Goal: Task Accomplishment & Management: Complete application form

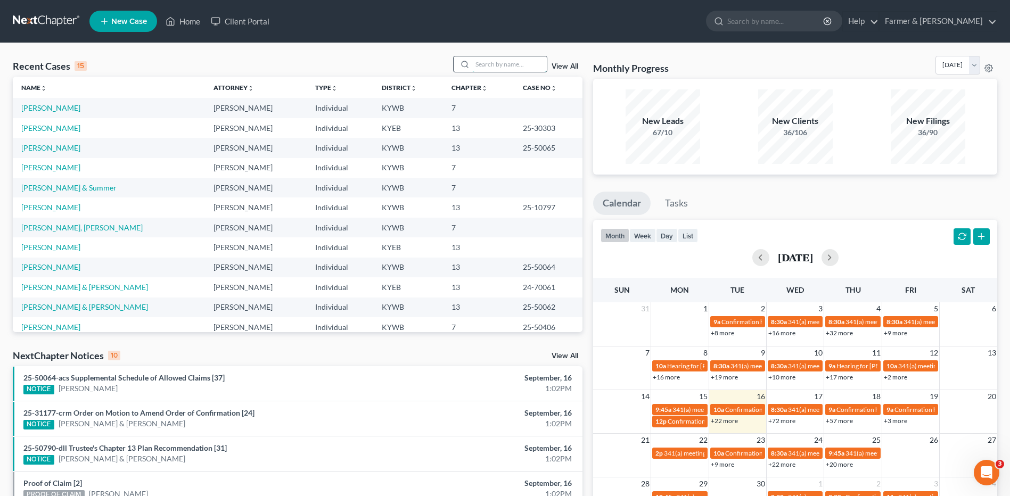
click at [506, 69] on input "search" at bounding box center [509, 63] width 75 height 15
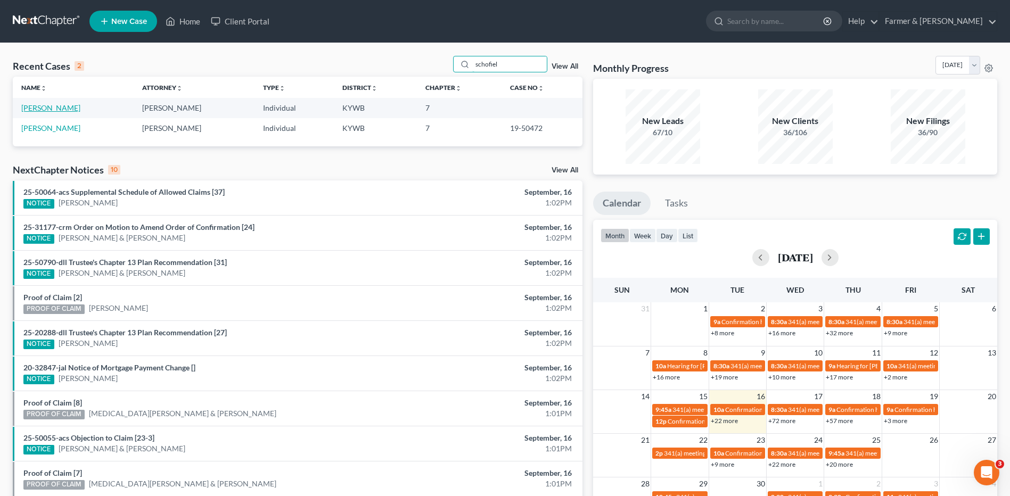
type input "schofiel"
click at [67, 109] on link "[PERSON_NAME]" at bounding box center [50, 107] width 59 height 9
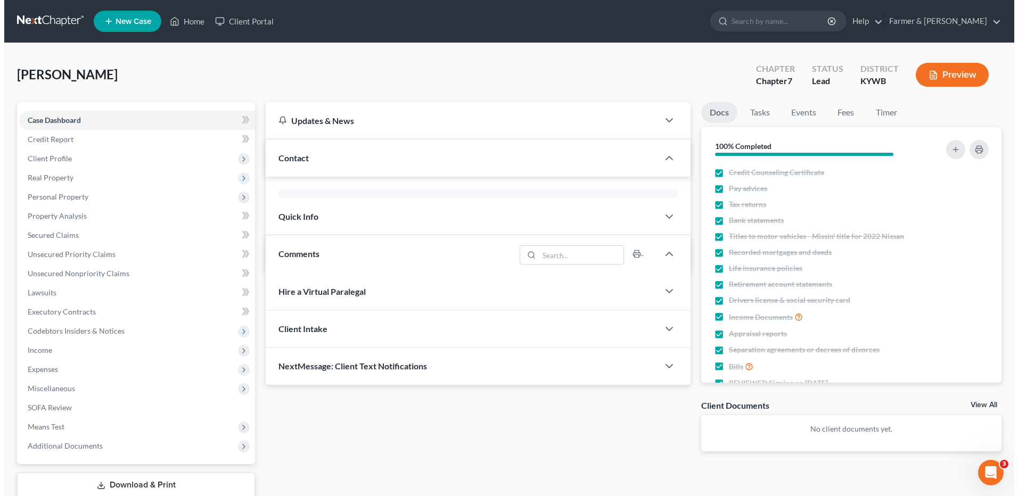
scroll to position [201, 0]
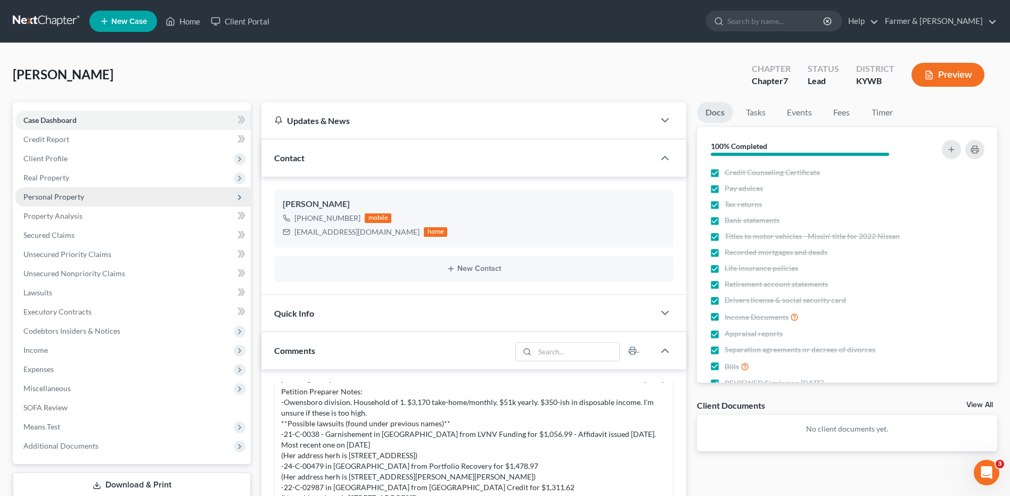
click at [72, 202] on span "Personal Property" at bounding box center [133, 196] width 236 height 19
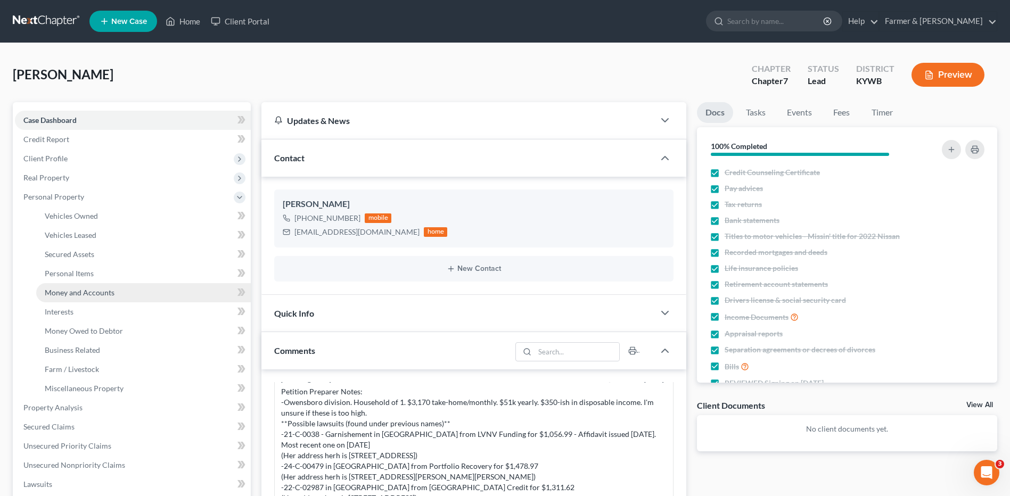
click at [86, 292] on span "Money and Accounts" at bounding box center [80, 292] width 70 height 9
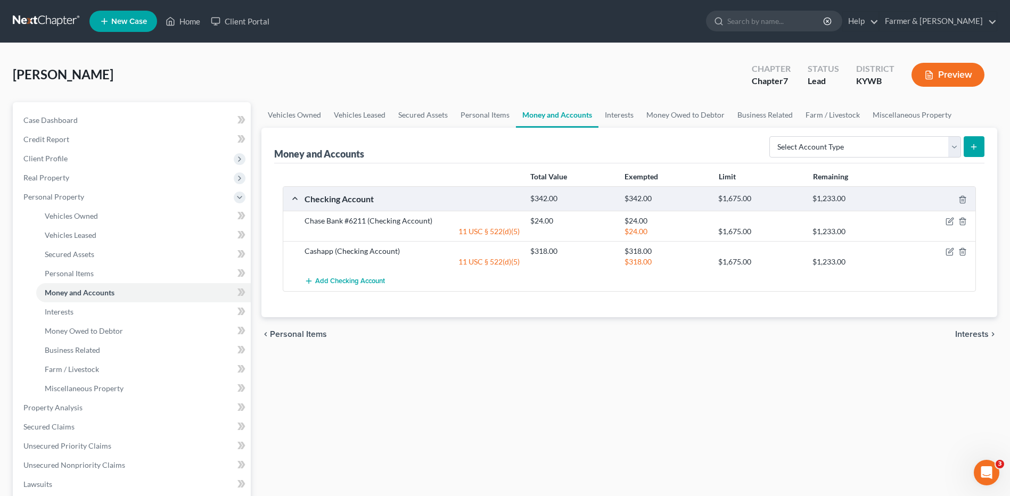
click at [952, 217] on div at bounding box center [938, 221] width 75 height 11
click at [952, 220] on icon "button" at bounding box center [950, 220] width 5 height 5
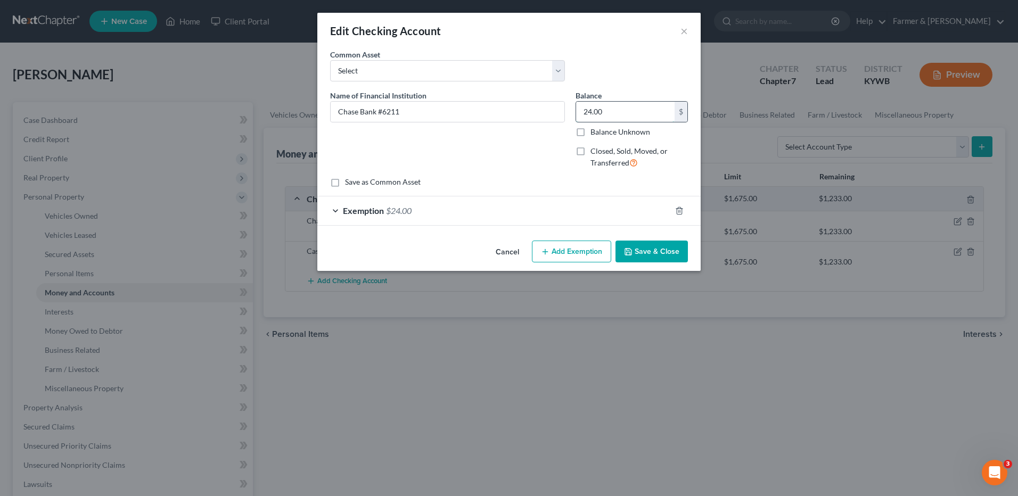
click at [610, 108] on input "24.00" at bounding box center [625, 112] width 98 height 20
type input "4"
type input "513.00"
click at [432, 210] on div "Exemption $24.00" at bounding box center [493, 210] width 353 height 28
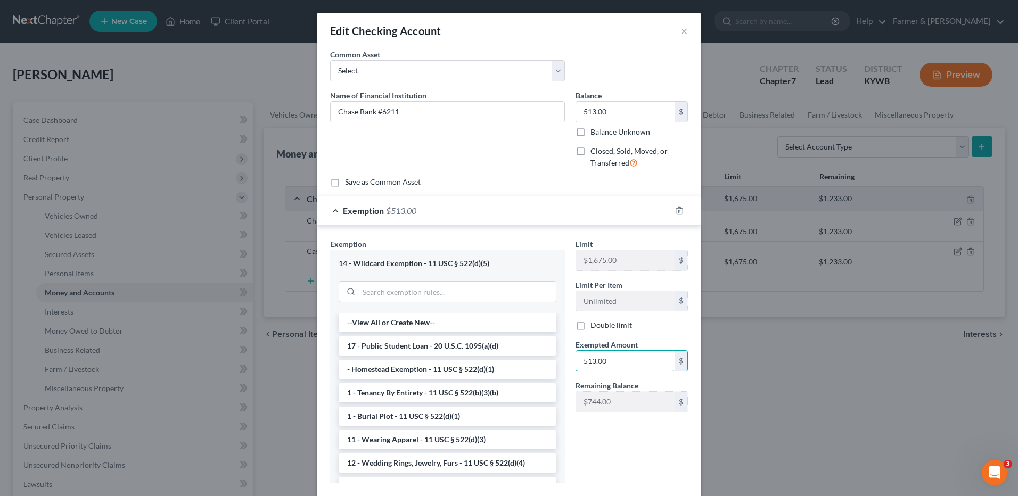
type input "513.00"
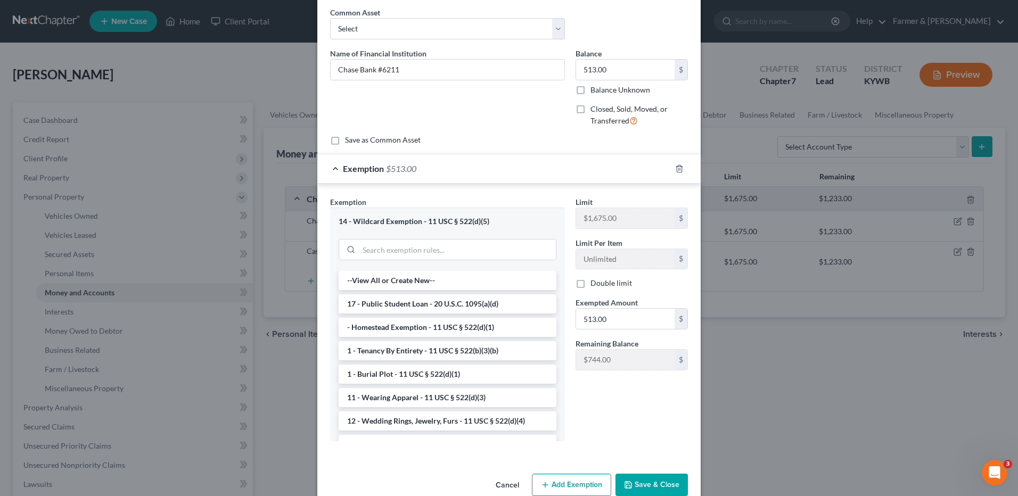
scroll to position [63, 0]
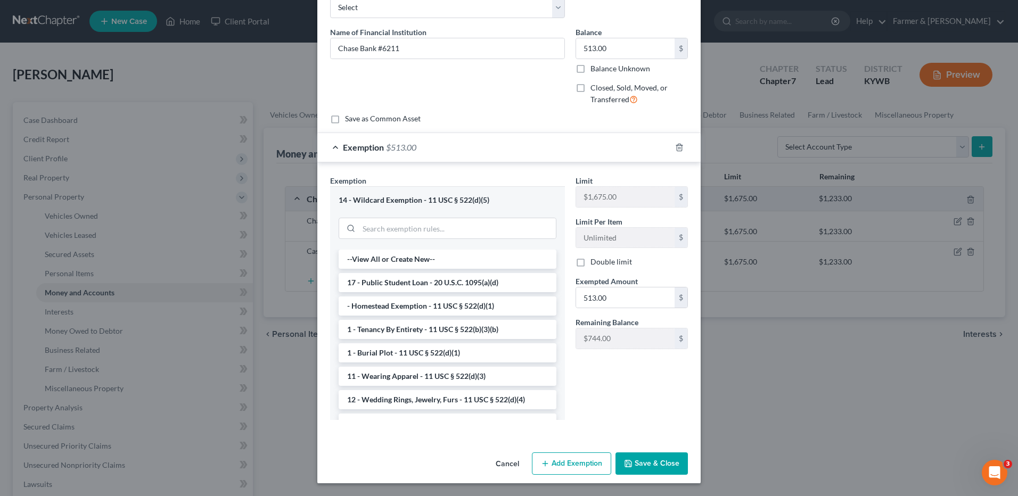
click at [649, 468] on button "Save & Close" at bounding box center [651, 463] width 72 height 22
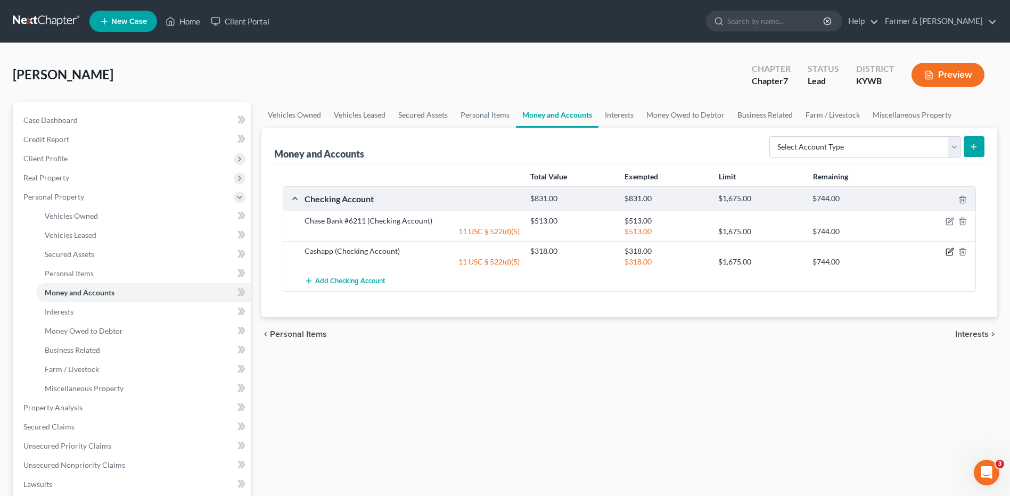
click at [953, 249] on icon "button" at bounding box center [950, 251] width 5 height 5
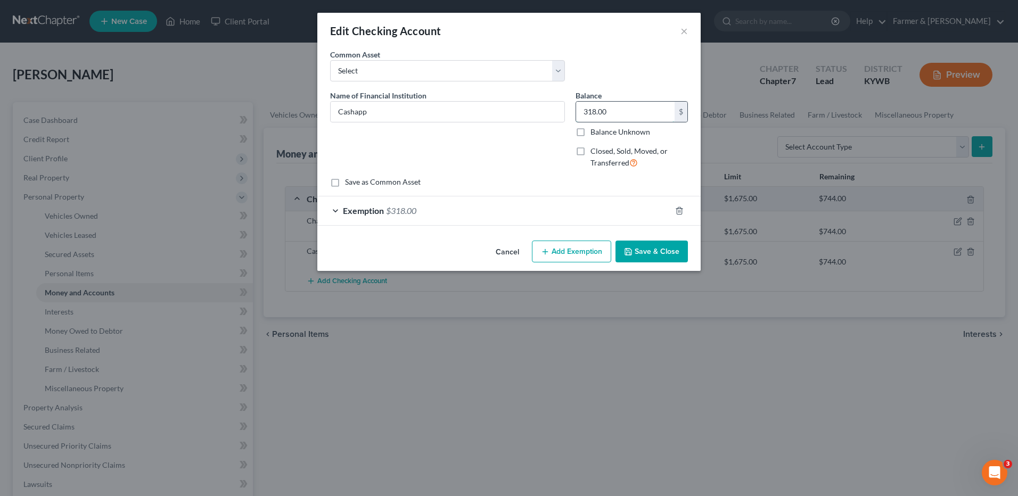
click at [646, 116] on input "318.00" at bounding box center [625, 112] width 98 height 20
type input "236.61"
click at [528, 209] on div "Exemption $318.00" at bounding box center [493, 210] width 353 height 28
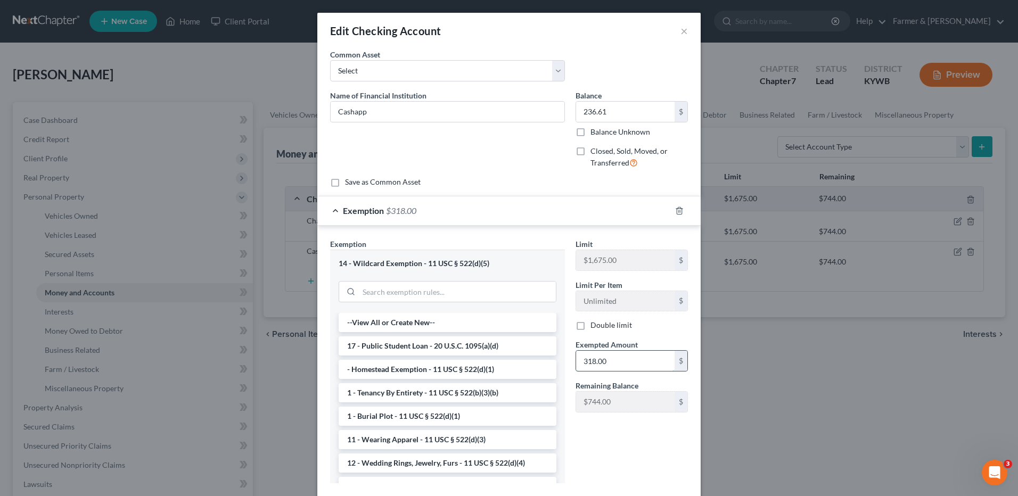
click at [623, 355] on input "318.00" at bounding box center [625, 361] width 98 height 20
type input "236.61"
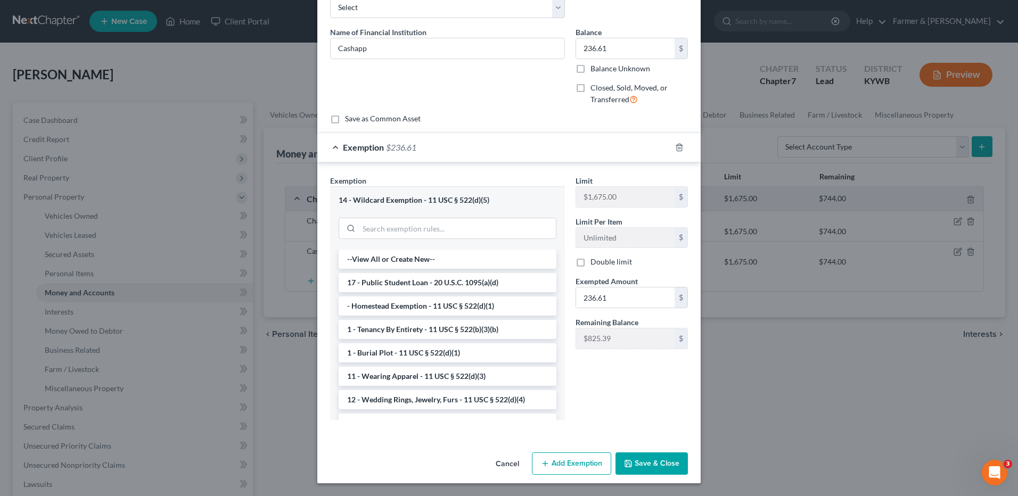
click at [636, 465] on button "Save & Close" at bounding box center [651, 463] width 72 height 22
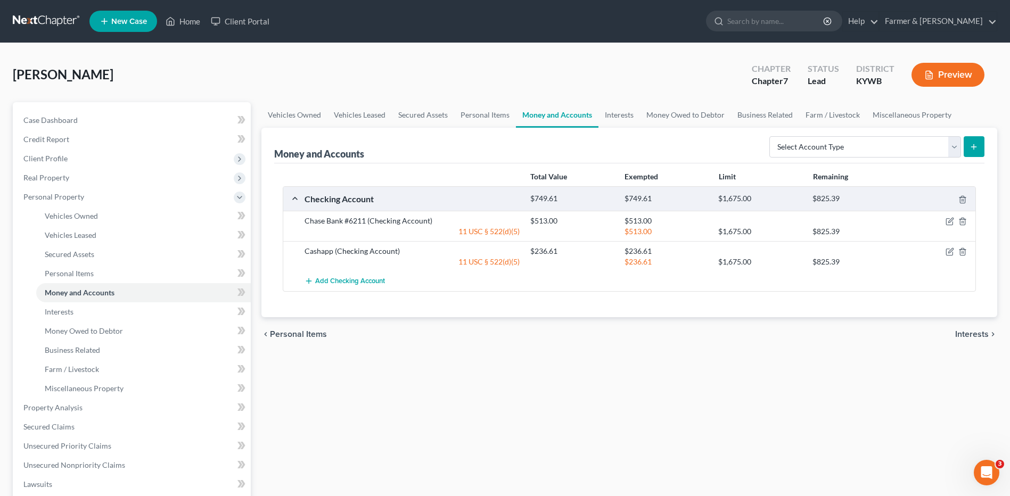
click at [47, 16] on link at bounding box center [47, 21] width 68 height 19
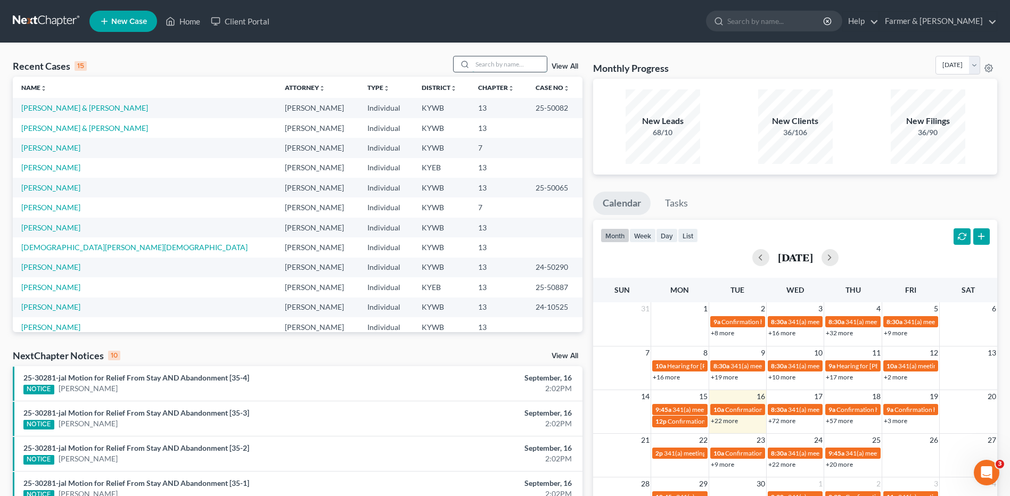
click at [507, 61] on input "search" at bounding box center [509, 63] width 75 height 15
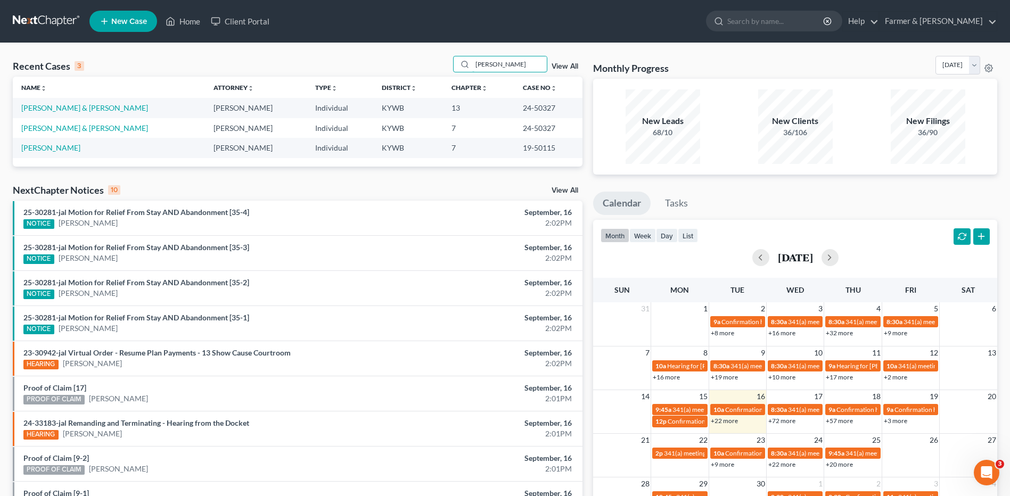
type input "chaney"
click at [93, 107] on link "Smith, Hunter & Chaney" at bounding box center [84, 107] width 127 height 9
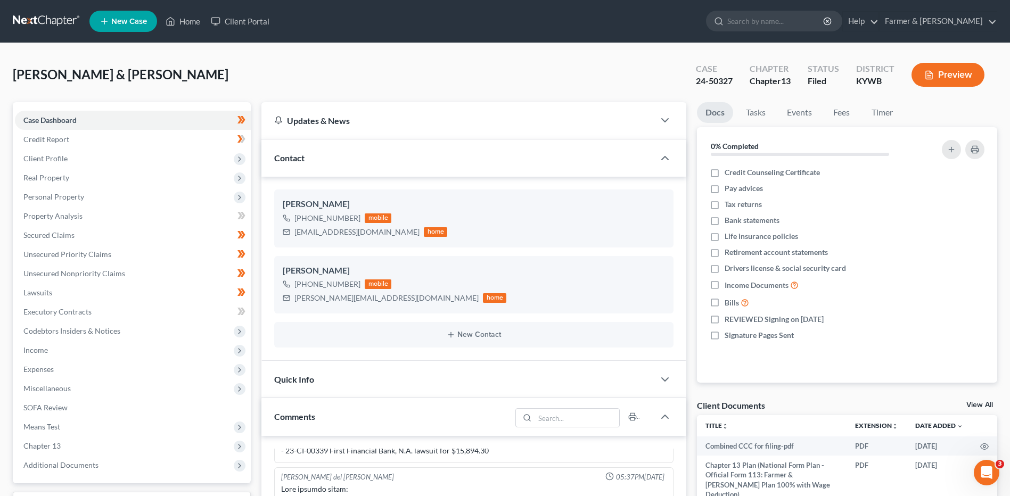
click at [35, 14] on link at bounding box center [47, 21] width 68 height 19
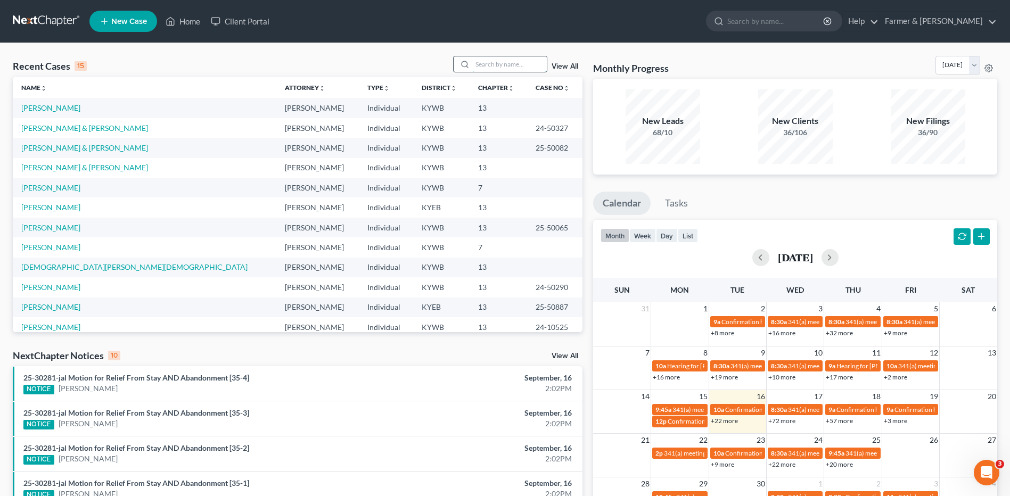
click at [514, 61] on input "search" at bounding box center [509, 63] width 75 height 15
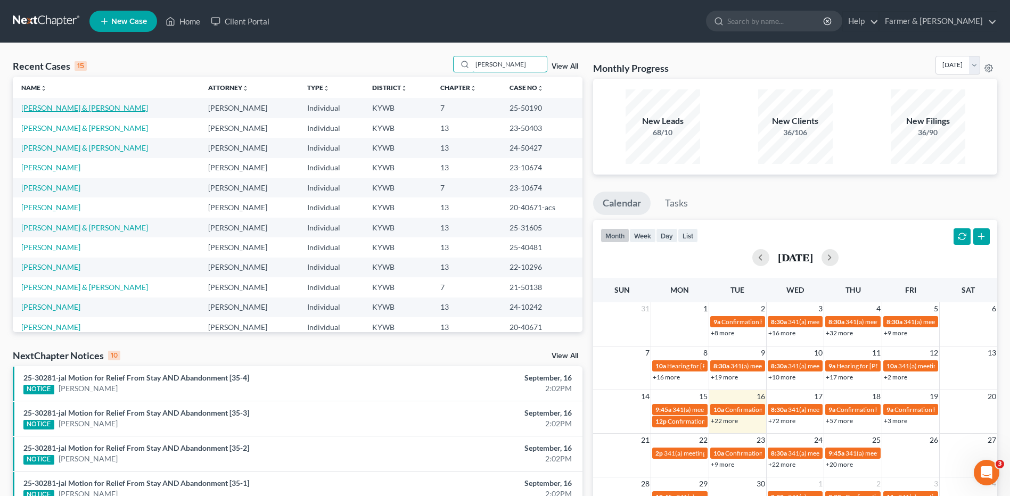
type input "ward"
click at [79, 110] on link "Ward, Nikki & James" at bounding box center [84, 107] width 127 height 9
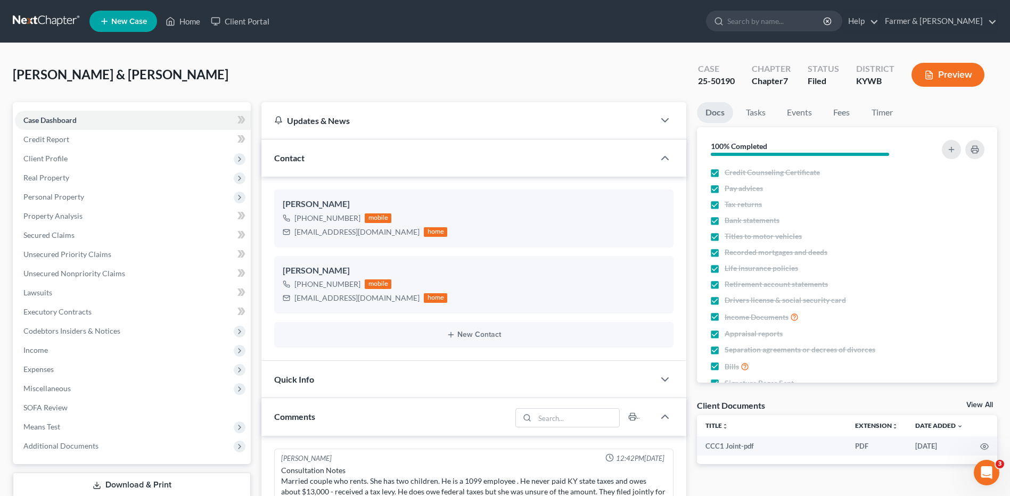
scroll to position [84, 0]
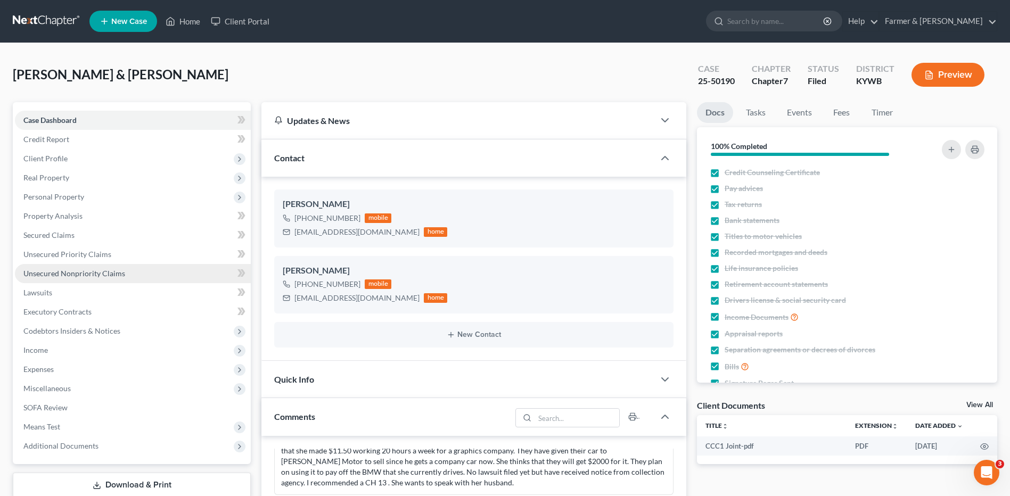
click at [77, 276] on span "Unsecured Nonpriority Claims" at bounding box center [74, 273] width 102 height 9
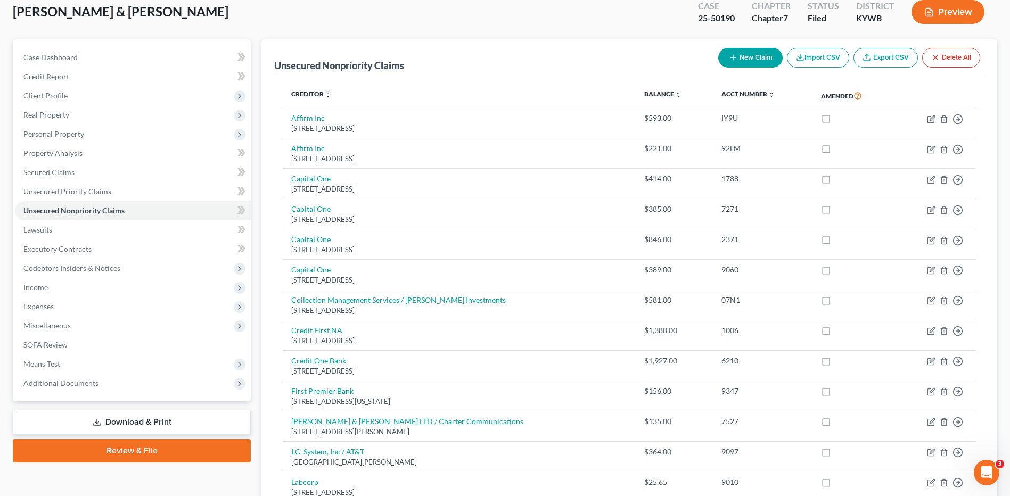
scroll to position [62, 0]
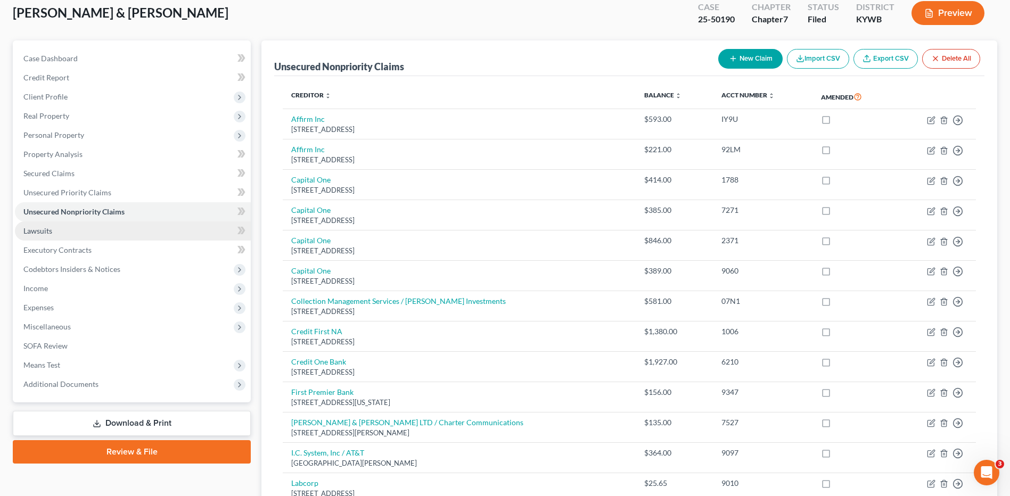
click at [128, 239] on link "Lawsuits" at bounding box center [133, 230] width 236 height 19
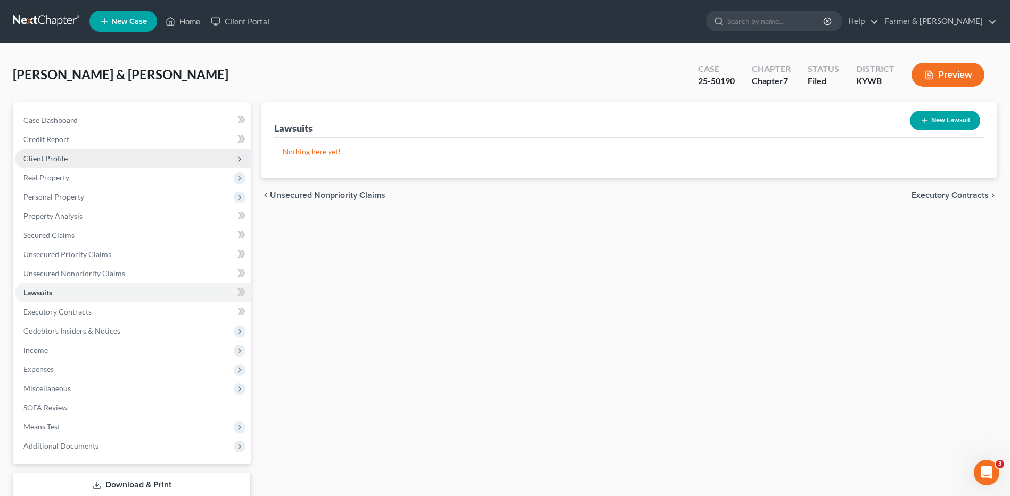
click at [121, 154] on span "Client Profile" at bounding box center [133, 158] width 236 height 19
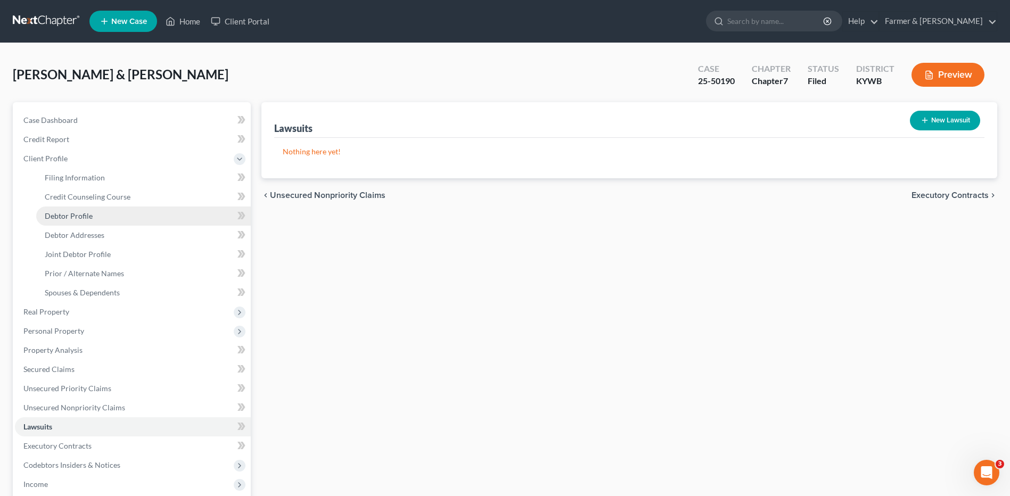
click at [90, 211] on span "Debtor Profile" at bounding box center [69, 215] width 48 height 9
select select "1"
select select "3"
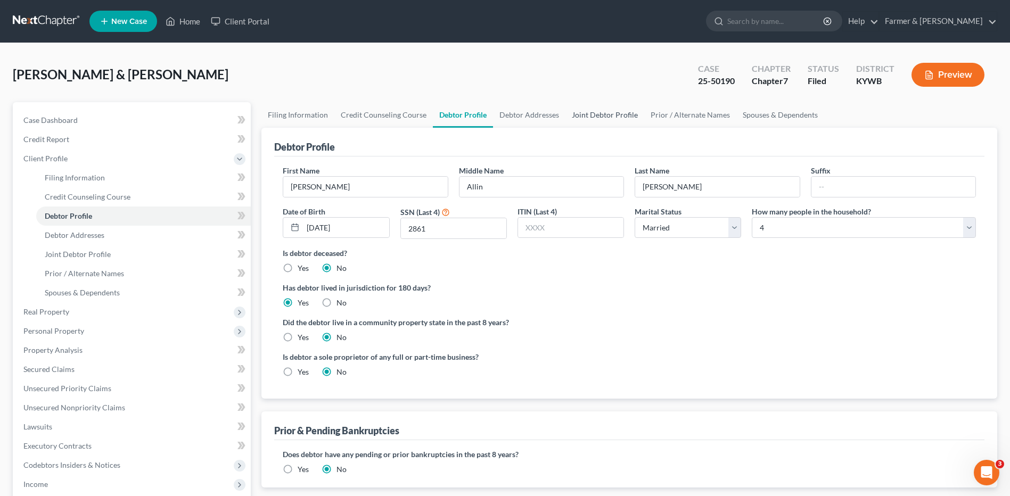
click at [608, 114] on link "Joint Debtor Profile" at bounding box center [604, 115] width 79 height 26
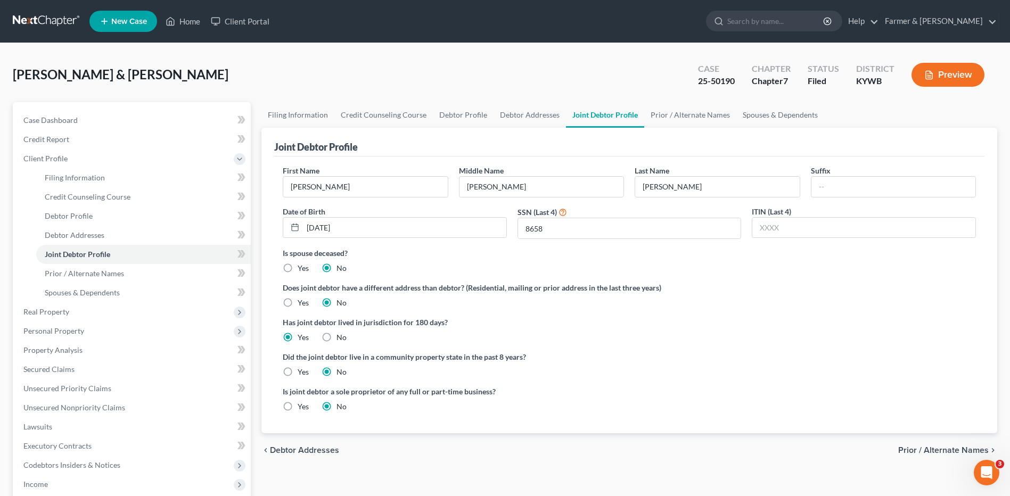
click at [31, 21] on link at bounding box center [47, 21] width 68 height 19
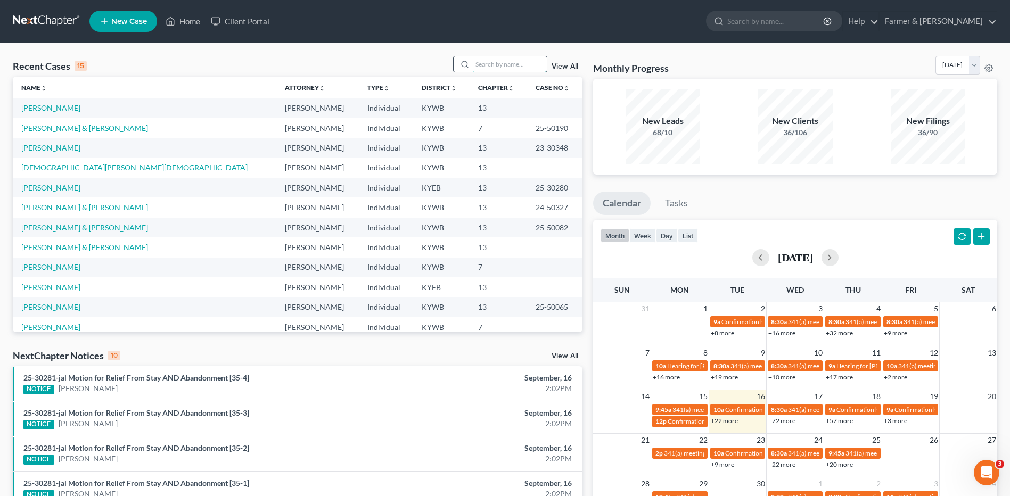
click at [492, 66] on input "search" at bounding box center [509, 63] width 75 height 15
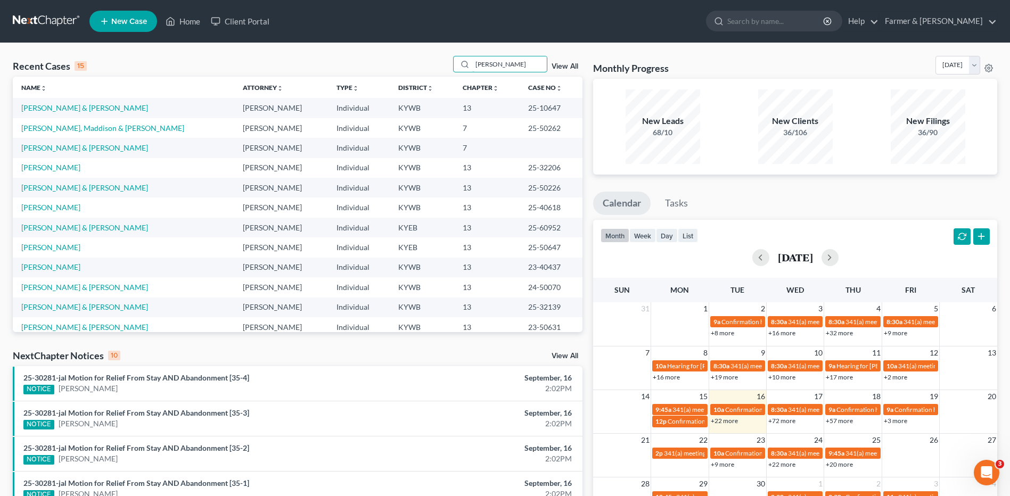
scroll to position [73, 0]
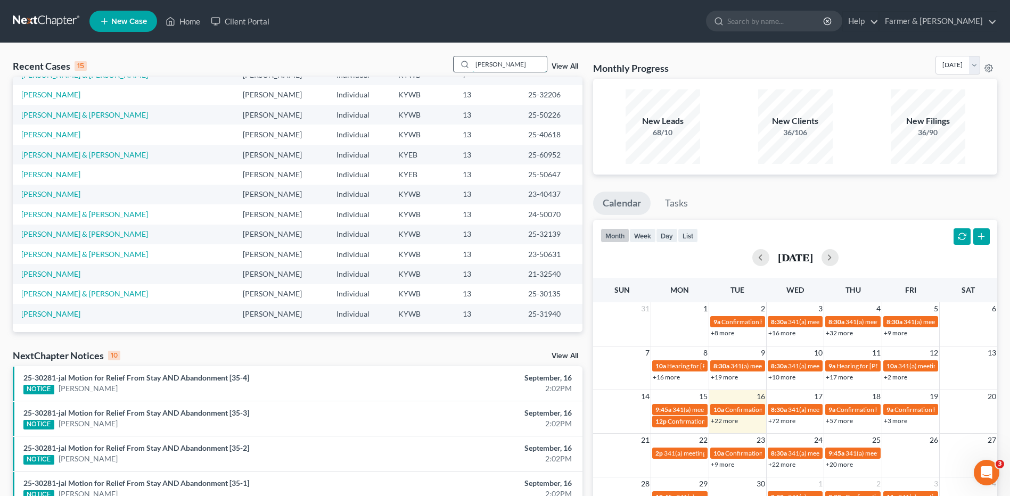
drag, startPoint x: 531, startPoint y: 62, endPoint x: 464, endPoint y: 57, distance: 66.7
click at [464, 57] on div "thomas" at bounding box center [500, 64] width 95 height 17
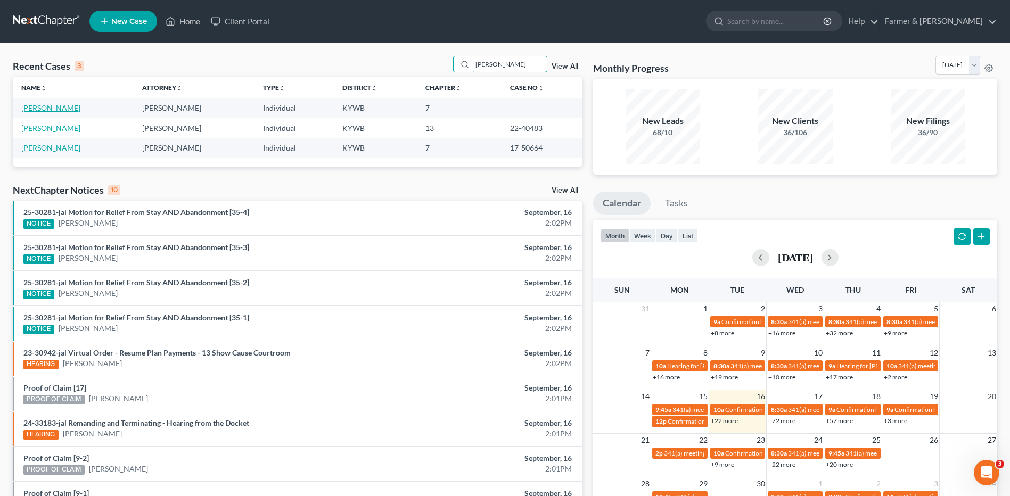
type input "molly"
click at [55, 106] on link "Thomas, Molly" at bounding box center [50, 107] width 59 height 9
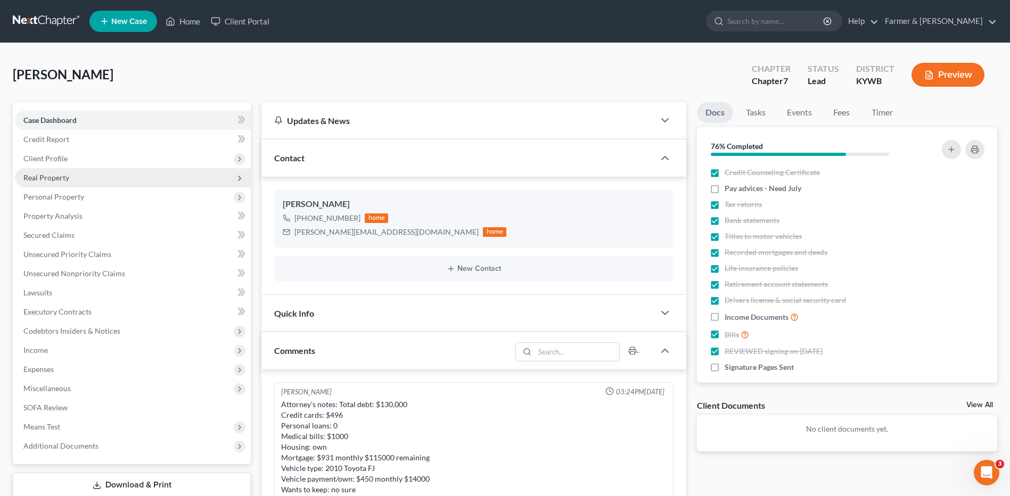
click at [49, 185] on span "Real Property" at bounding box center [133, 177] width 236 height 19
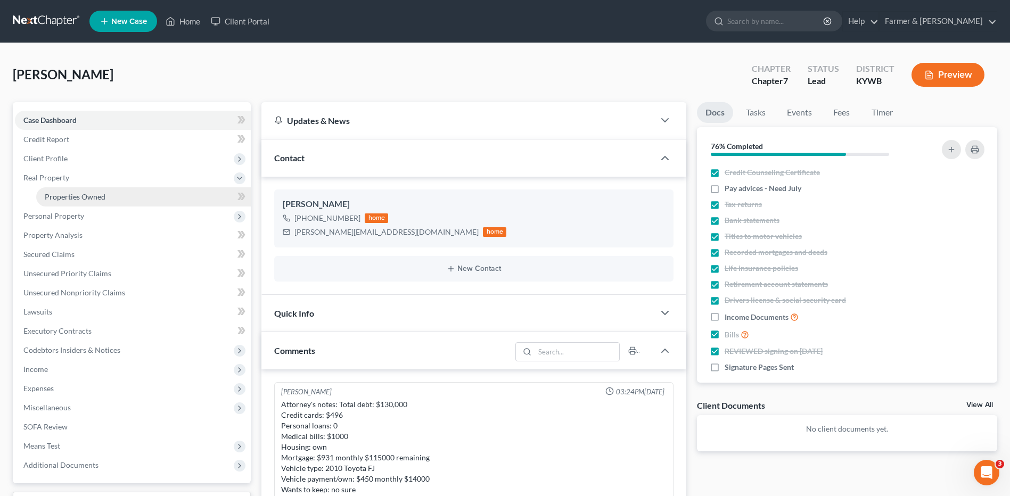
scroll to position [265, 0]
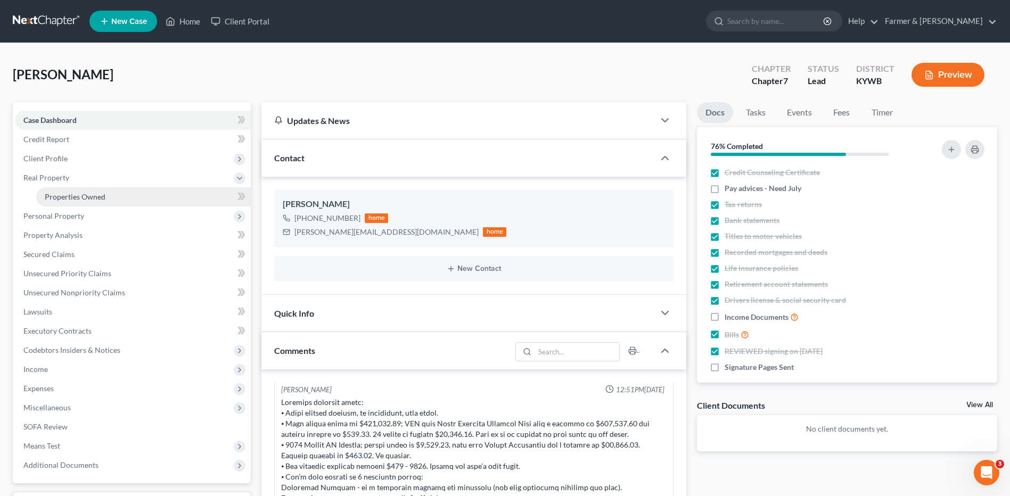
click at [64, 197] on span "Properties Owned" at bounding box center [75, 196] width 61 height 9
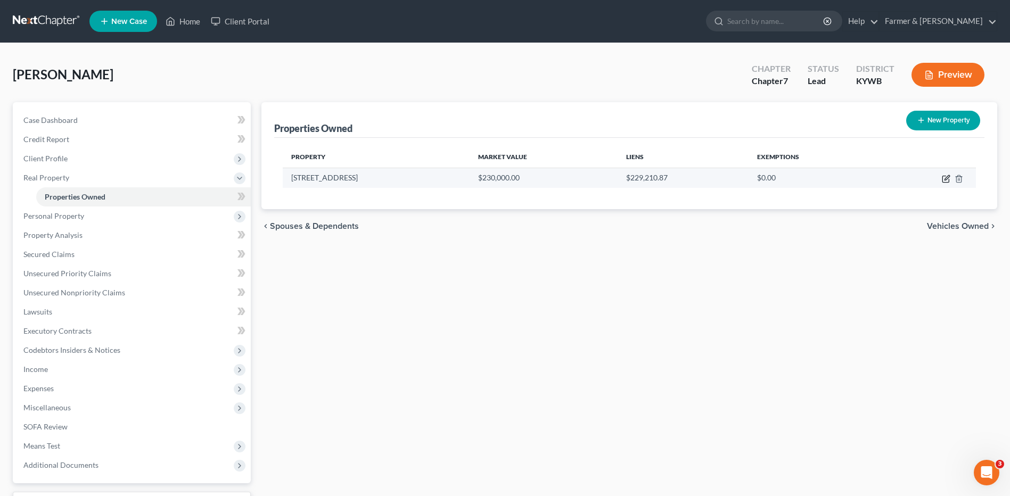
click at [942, 178] on icon "button" at bounding box center [945, 179] width 6 height 6
select select "18"
select select "0"
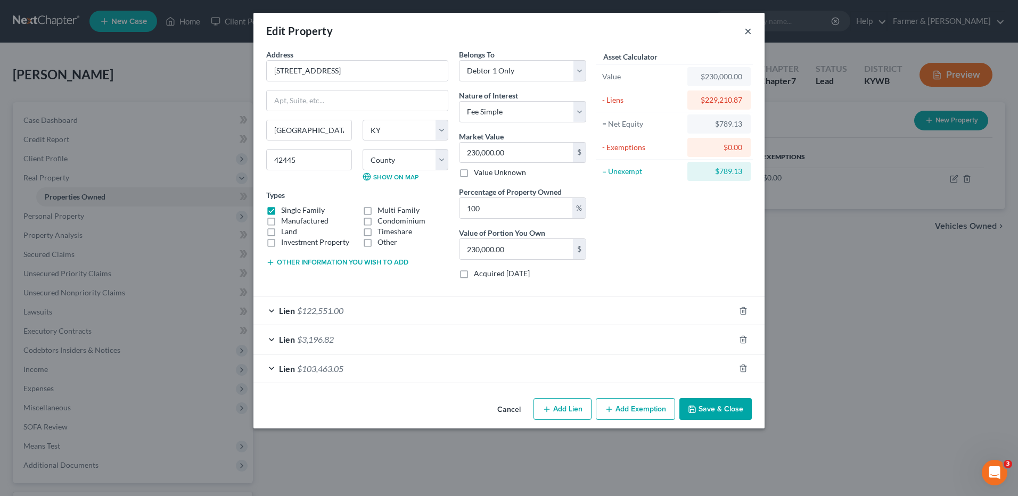
click at [745, 35] on button "×" at bounding box center [747, 30] width 7 height 13
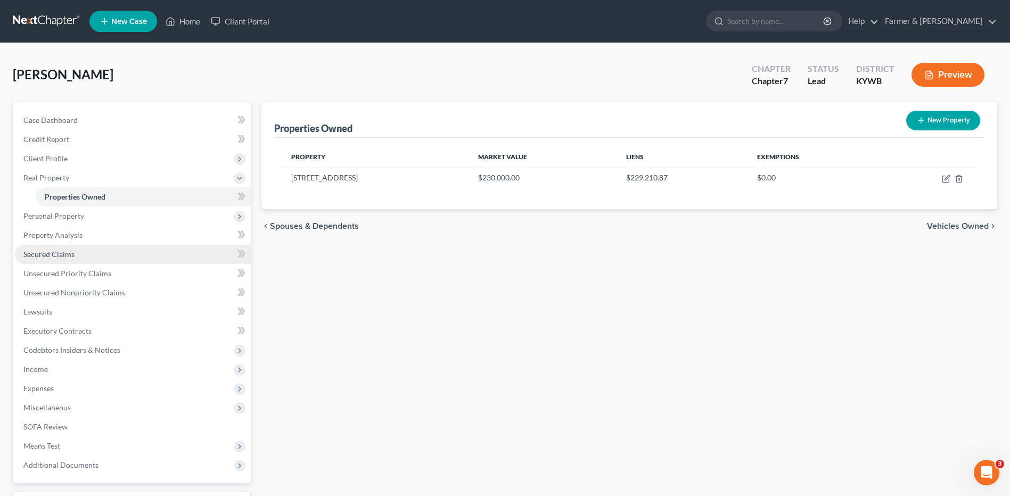
click at [76, 254] on link "Secured Claims" at bounding box center [133, 254] width 236 height 19
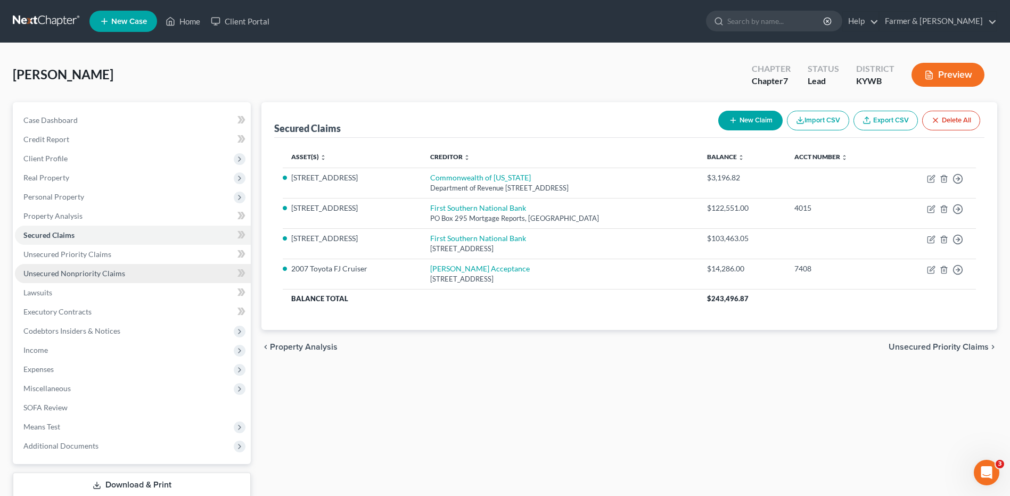
click at [90, 275] on span "Unsecured Nonpriority Claims" at bounding box center [74, 273] width 102 height 9
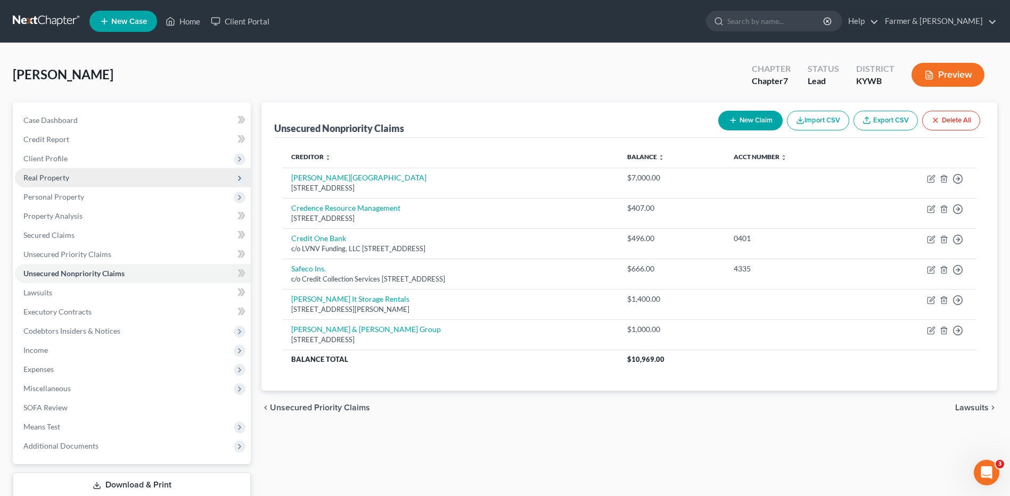
click at [111, 183] on span "Real Property" at bounding box center [133, 177] width 236 height 19
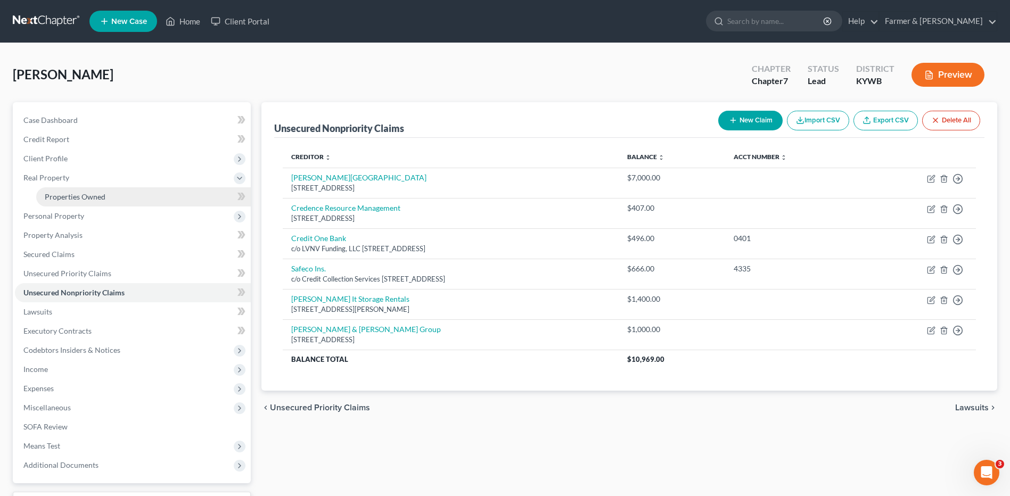
click at [108, 195] on link "Properties Owned" at bounding box center [143, 196] width 215 height 19
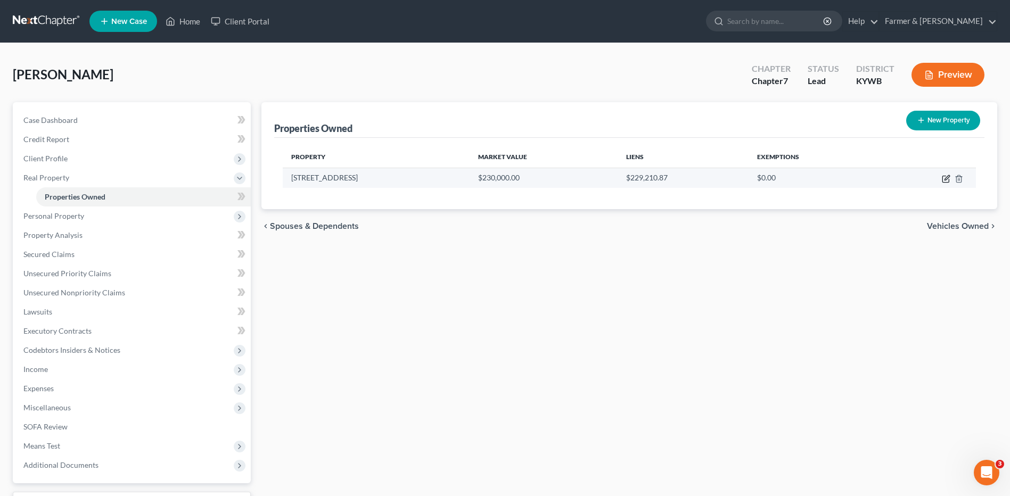
click at [943, 179] on icon "button" at bounding box center [946, 179] width 9 height 9
select select "18"
select select "16"
select select "0"
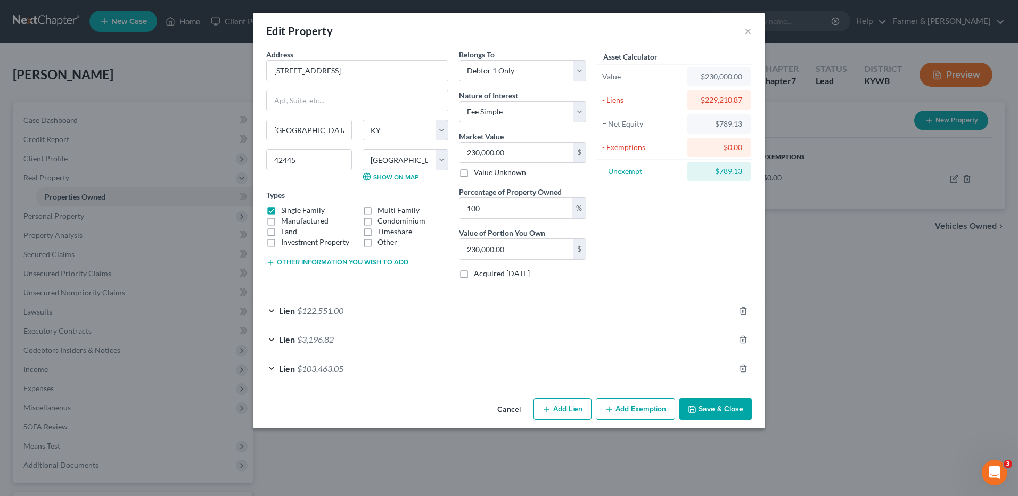
click at [517, 410] on button "Cancel" at bounding box center [509, 409] width 40 height 21
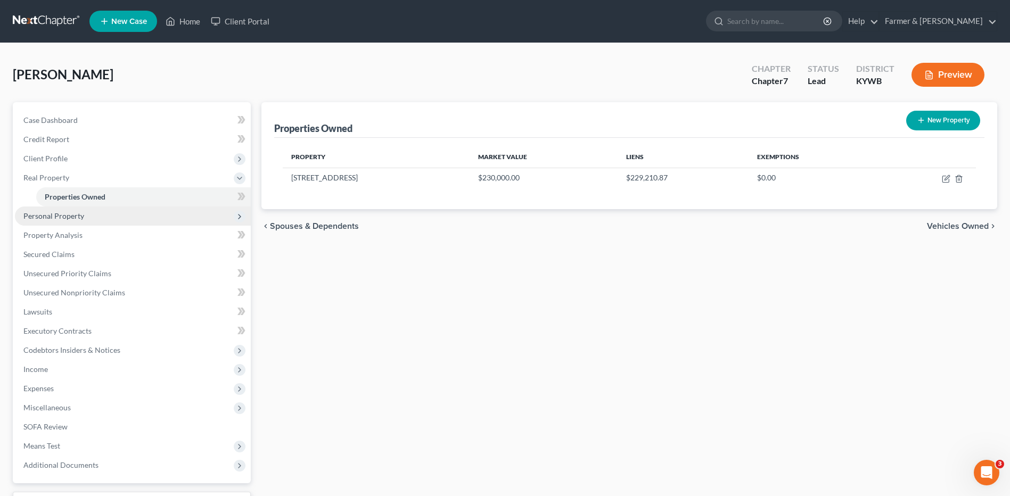
click at [152, 213] on span "Personal Property" at bounding box center [133, 216] width 236 height 19
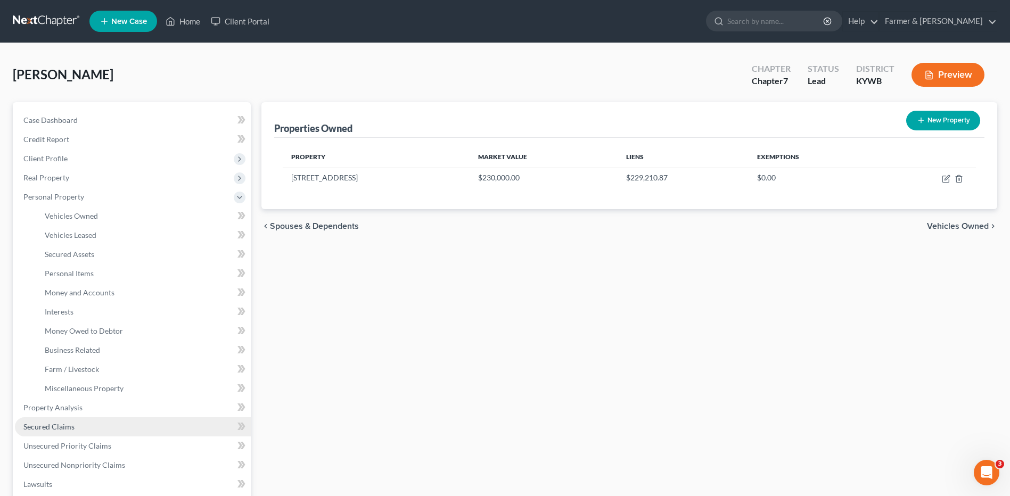
click at [88, 433] on link "Secured Claims" at bounding box center [133, 426] width 236 height 19
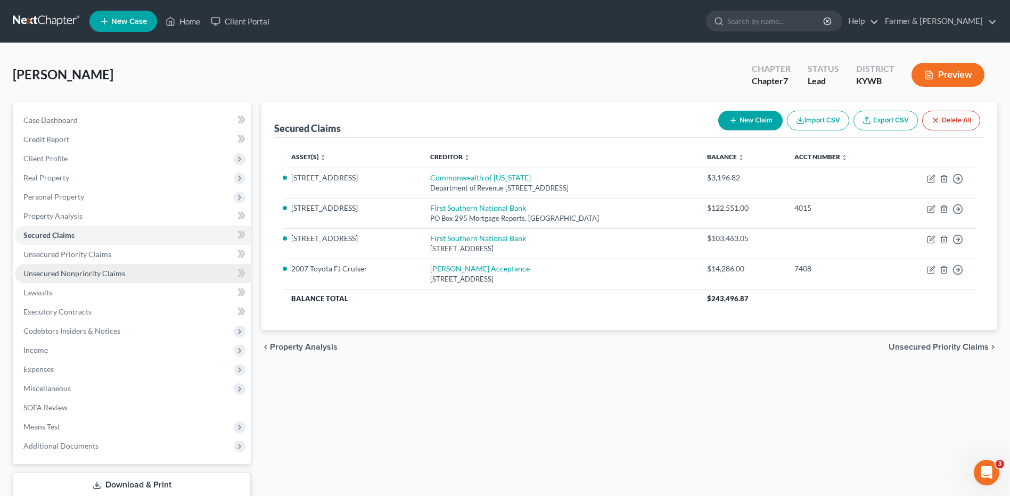
click at [141, 275] on link "Unsecured Nonpriority Claims" at bounding box center [133, 273] width 236 height 19
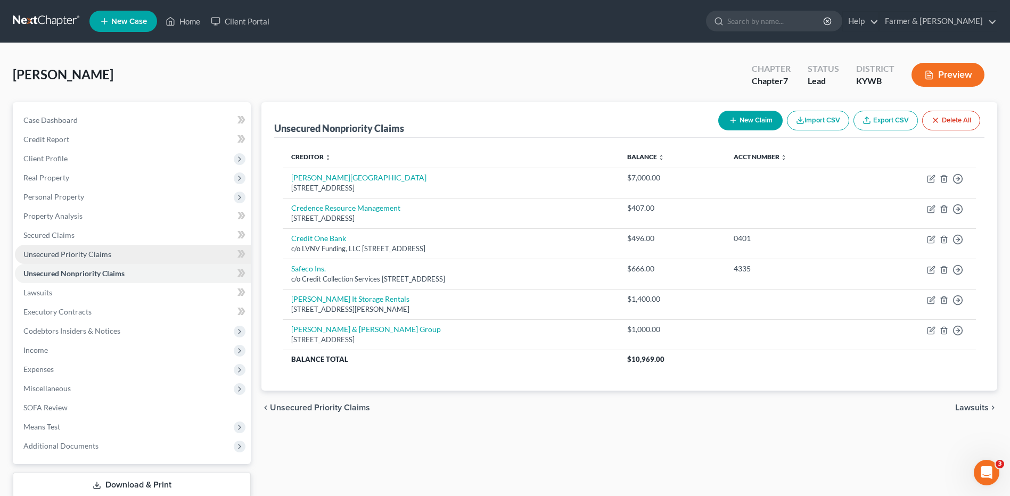
click at [141, 255] on link "Unsecured Priority Claims" at bounding box center [133, 254] width 236 height 19
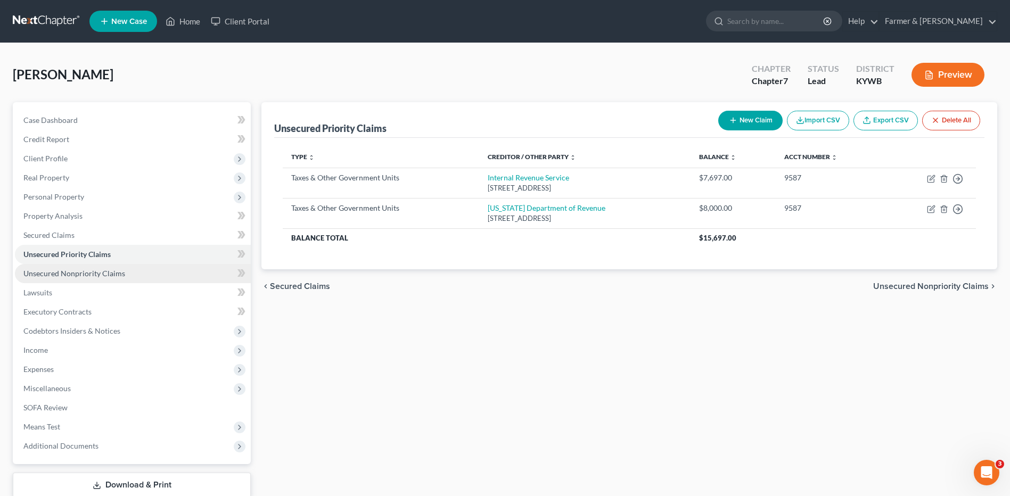
click at [119, 269] on span "Unsecured Nonpriority Claims" at bounding box center [74, 273] width 102 height 9
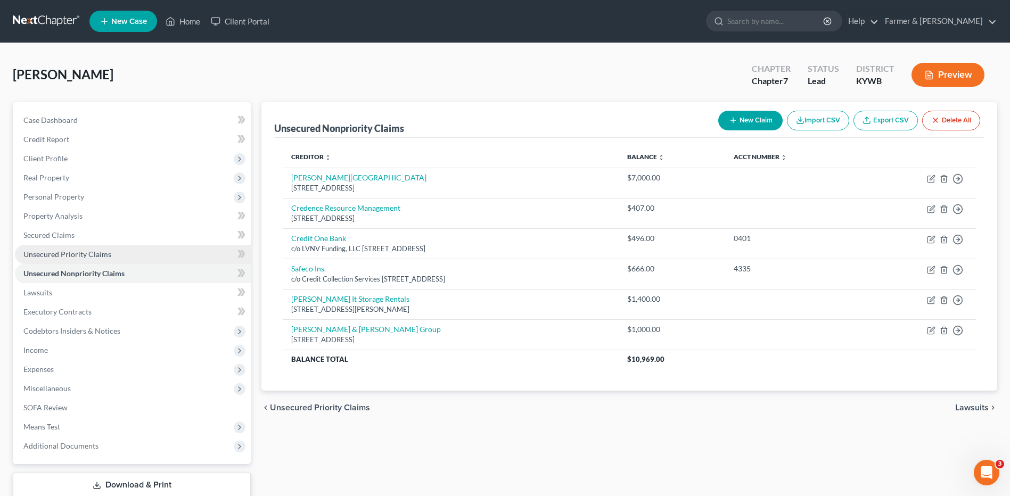
click at [116, 258] on link "Unsecured Priority Claims" at bounding box center [133, 254] width 236 height 19
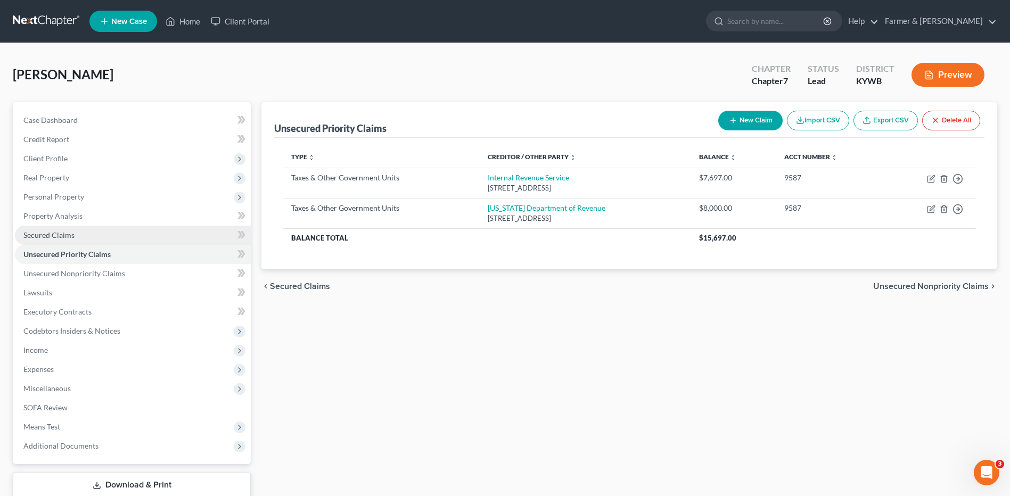
click at [83, 232] on link "Secured Claims" at bounding box center [133, 235] width 236 height 19
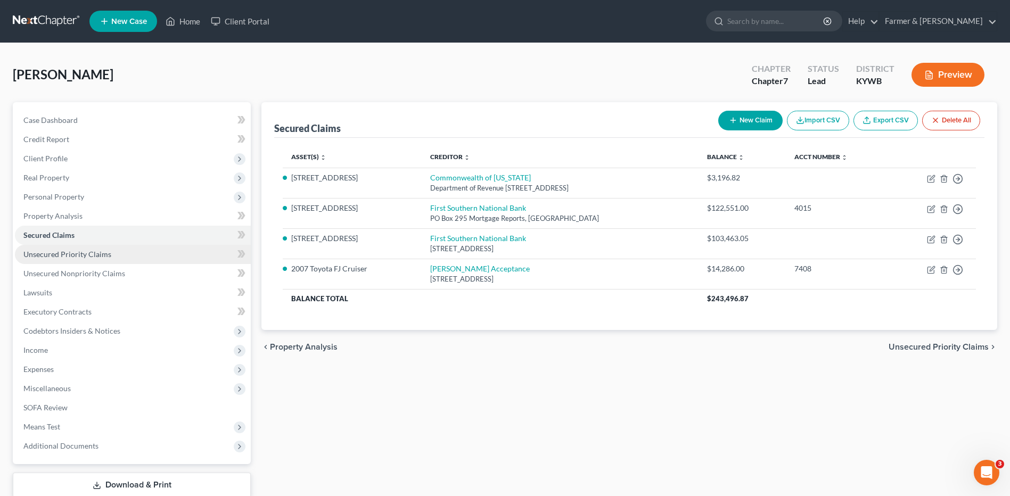
click at [144, 249] on link "Unsecured Priority Claims" at bounding box center [133, 254] width 236 height 19
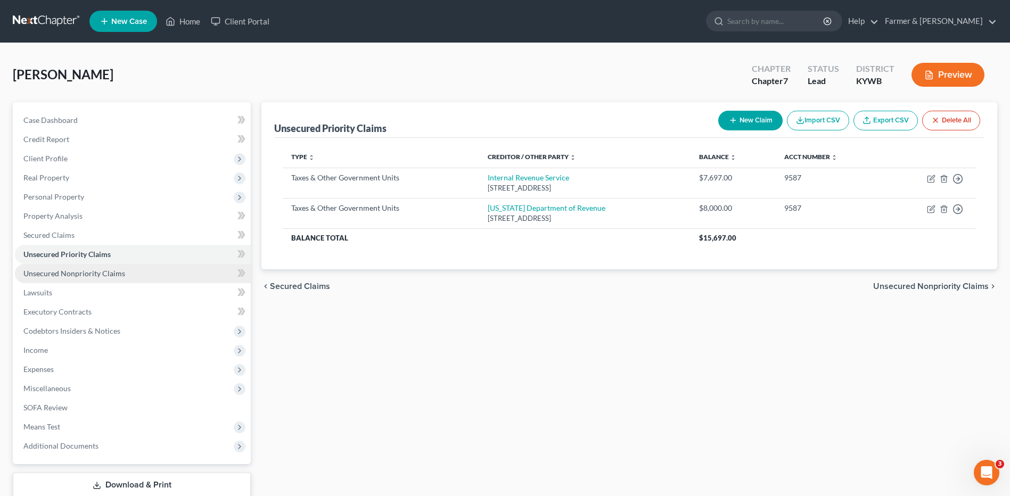
click at [130, 269] on link "Unsecured Nonpriority Claims" at bounding box center [133, 273] width 236 height 19
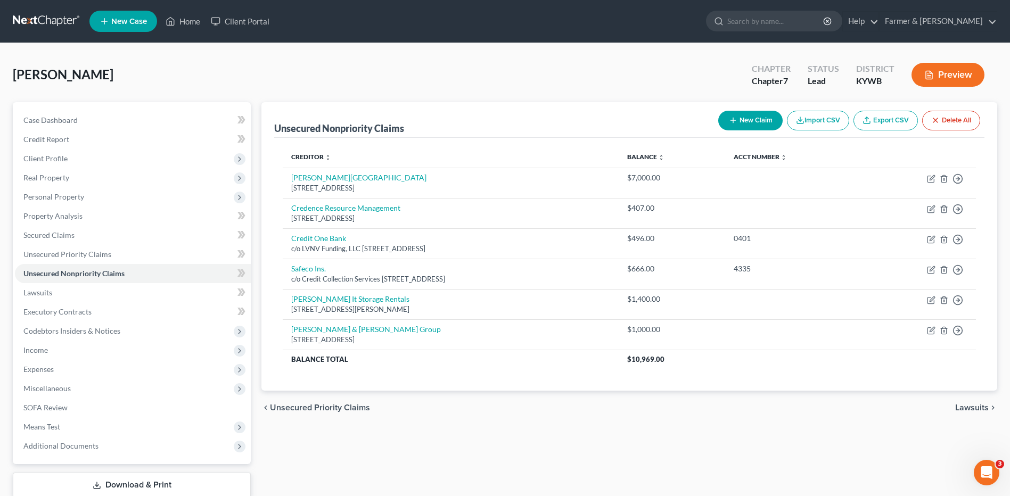
click at [60, 17] on link at bounding box center [47, 21] width 68 height 19
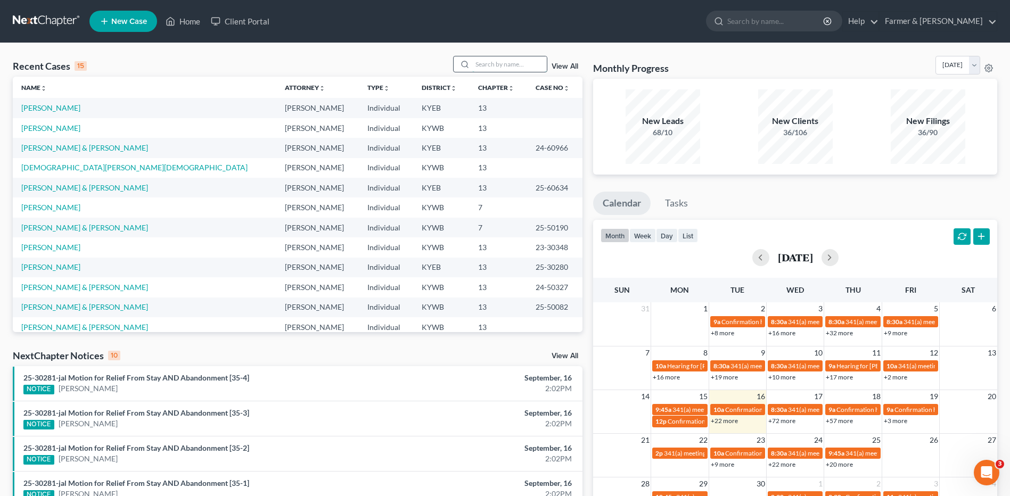
click at [500, 69] on input "search" at bounding box center [509, 63] width 75 height 15
click at [138, 24] on span "New Case" at bounding box center [129, 22] width 36 height 8
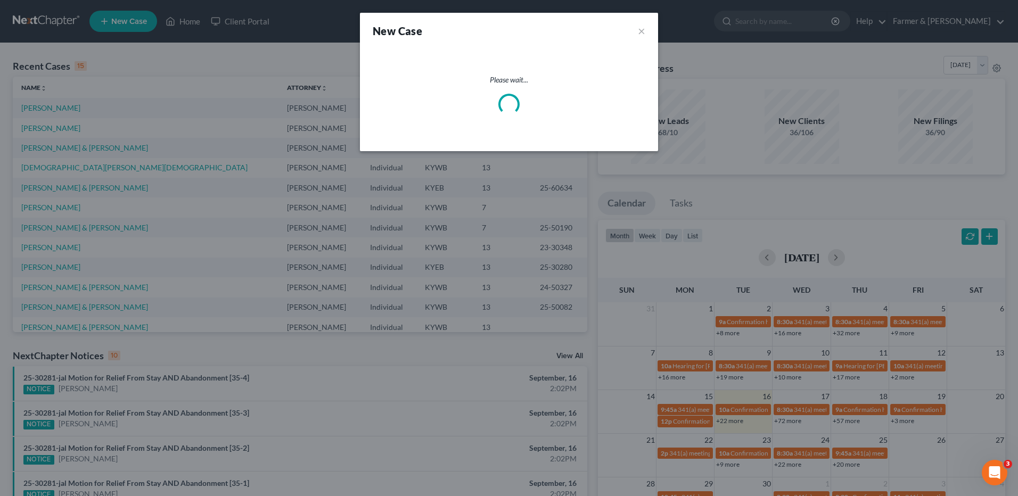
select select "33"
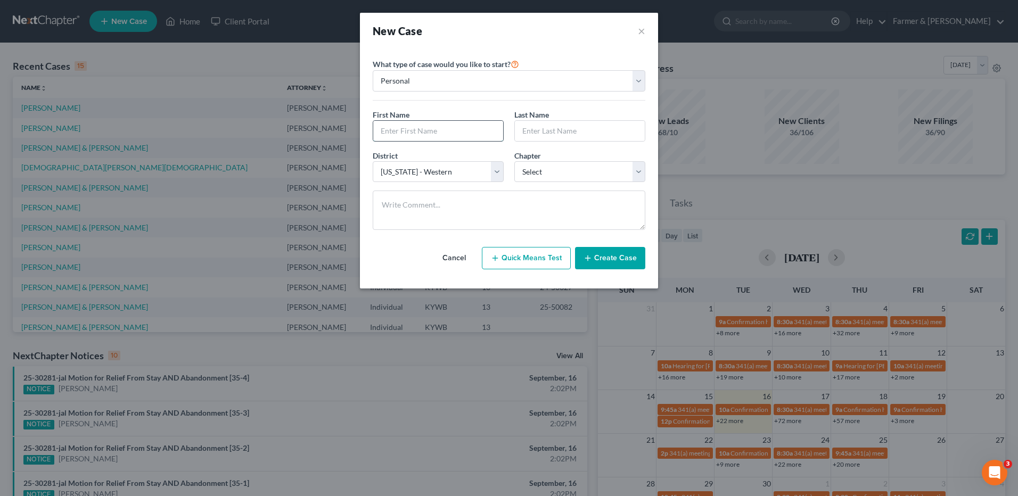
click at [415, 129] on input "text" at bounding box center [438, 131] width 130 height 20
type input "[PERSON_NAME]"
click at [535, 168] on select "Select 7 11 12 13" at bounding box center [579, 171] width 131 height 21
click at [536, 183] on div "District * Select [US_STATE] - [GEOGRAPHIC_DATA] [US_STATE] - [GEOGRAPHIC_DATA]…" at bounding box center [508, 170] width 283 height 41
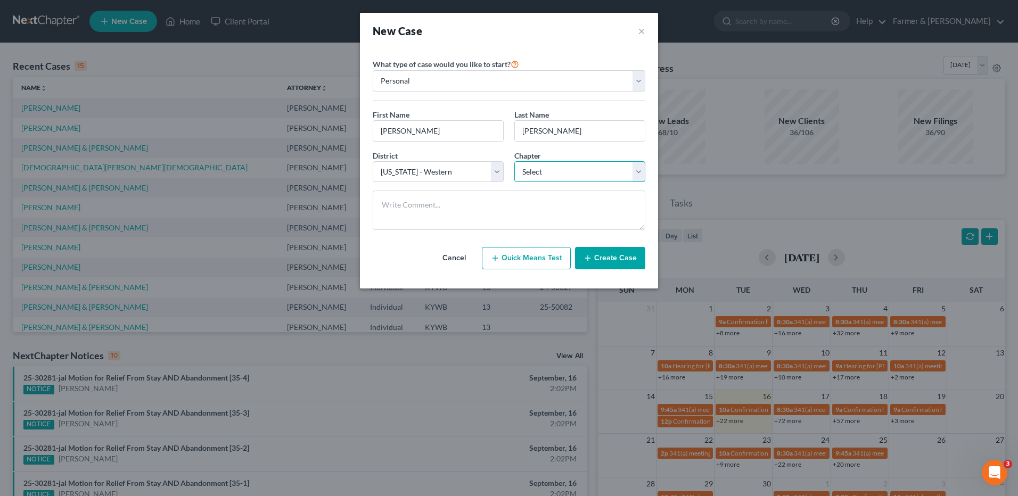
click at [536, 182] on select "Select 7 11 12 13" at bounding box center [579, 171] width 131 height 21
click at [548, 169] on select "Select 7 11 12 13" at bounding box center [579, 171] width 131 height 21
select select "0"
click at [514, 161] on select "Select 7 11 12 13" at bounding box center [579, 171] width 131 height 21
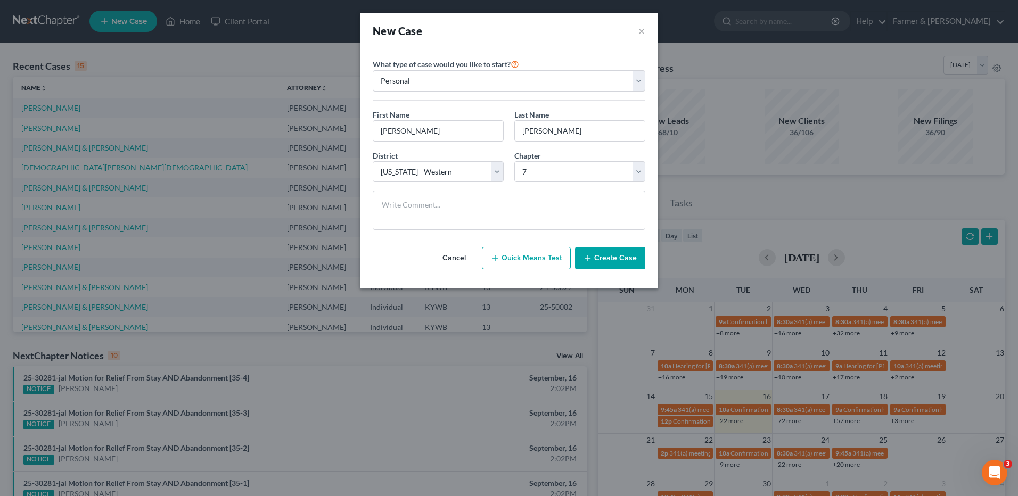
click at [611, 256] on button "Create Case" at bounding box center [610, 258] width 70 height 22
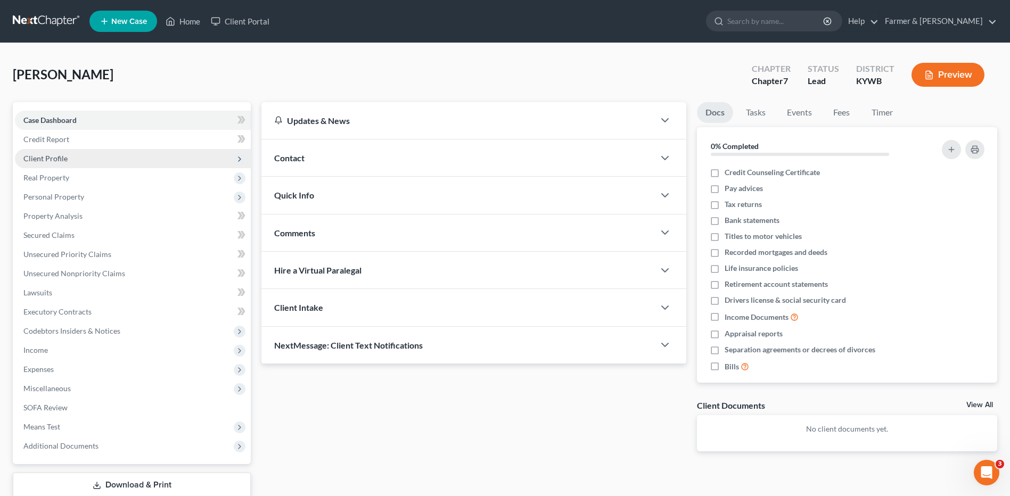
click at [108, 157] on span "Client Profile" at bounding box center [133, 158] width 236 height 19
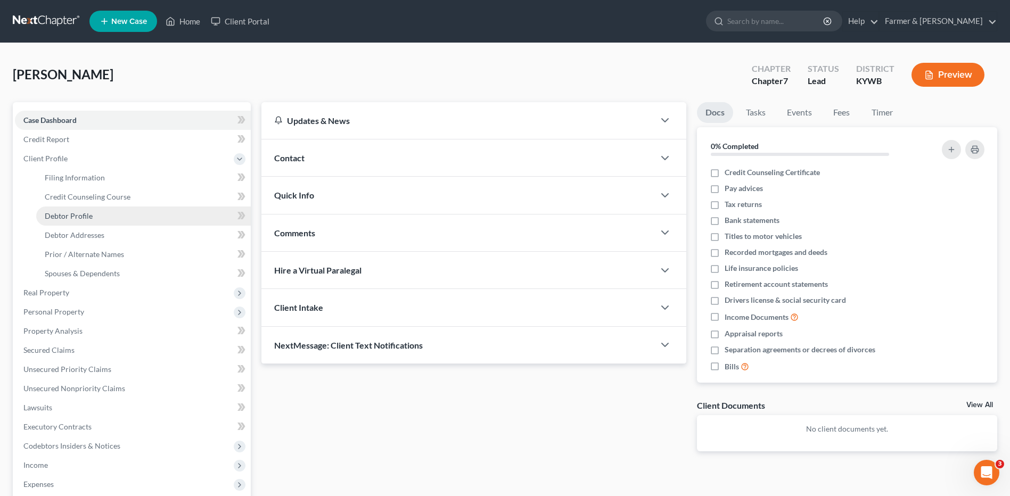
click at [100, 211] on link "Debtor Profile" at bounding box center [143, 216] width 215 height 19
select select "0"
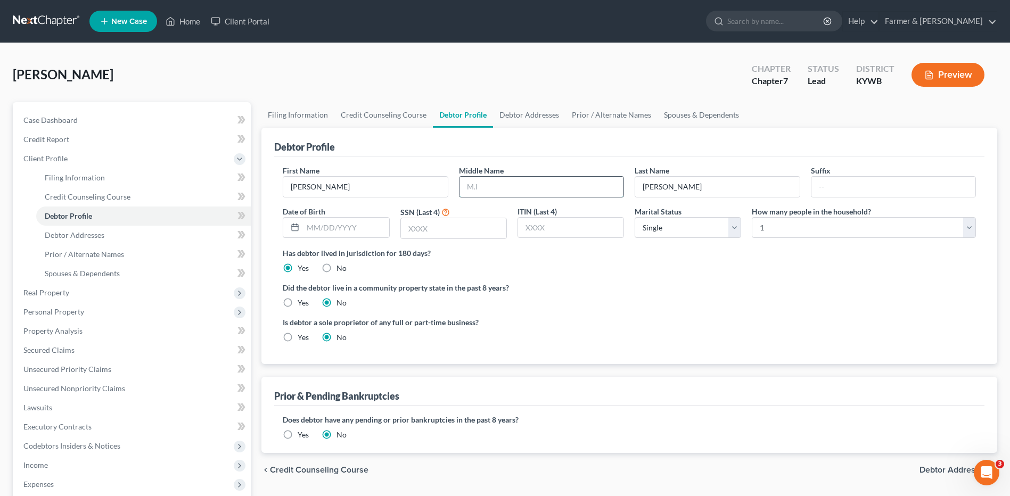
click at [479, 187] on input "text" at bounding box center [541, 187] width 164 height 20
type input "Faye"
type input "04/26/2000"
type input "8923"
click at [621, 121] on link "Prior / Alternate Names" at bounding box center [611, 115] width 92 height 26
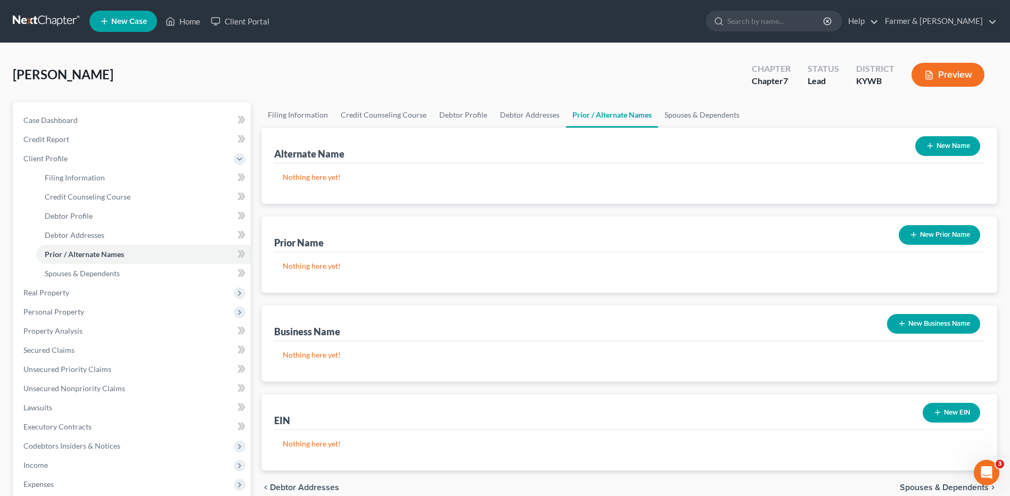
click at [924, 234] on button "New Prior Name" at bounding box center [939, 235] width 81 height 20
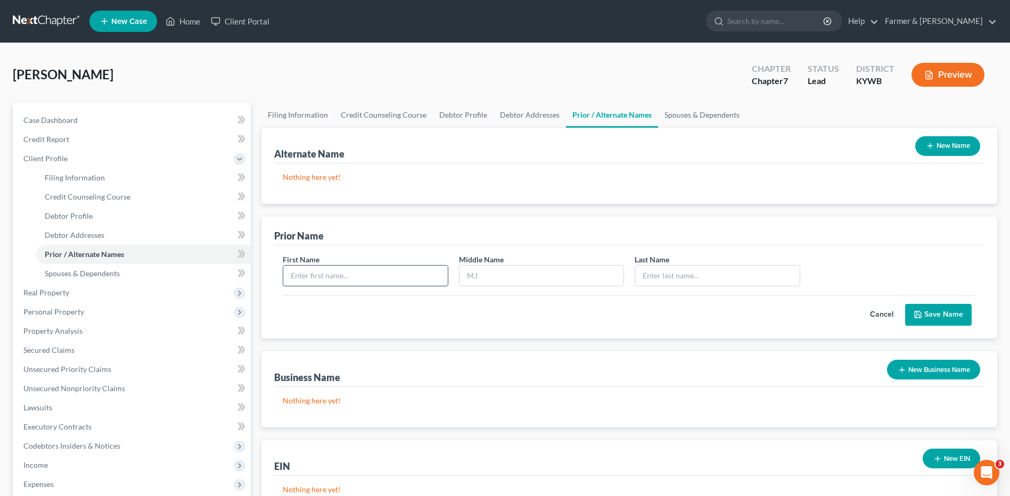
click at [366, 279] on input "text" at bounding box center [365, 276] width 164 height 20
type input "Morgan"
type input "Faye"
type input "Aasgaard"
click at [921, 315] on icon "submit" at bounding box center [917, 314] width 9 height 9
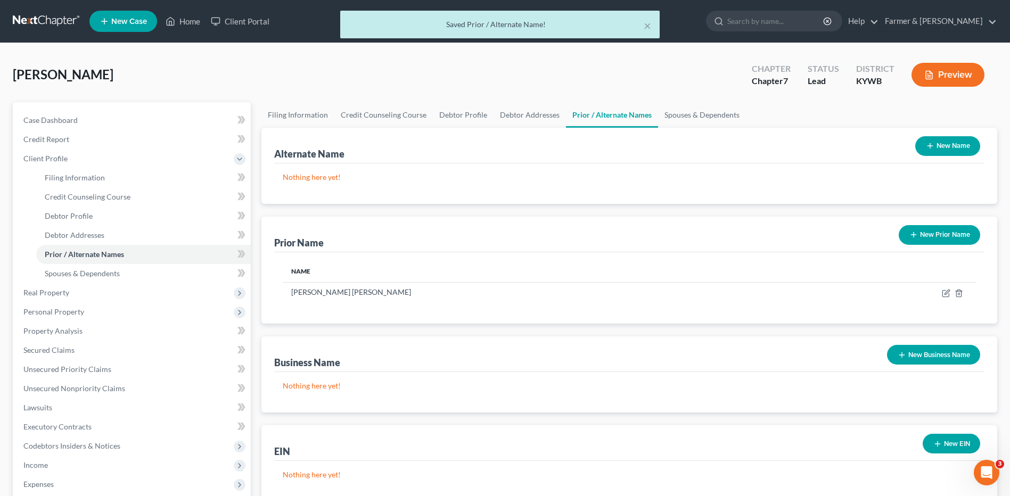
click at [943, 238] on button "New Prior Name" at bounding box center [939, 235] width 81 height 20
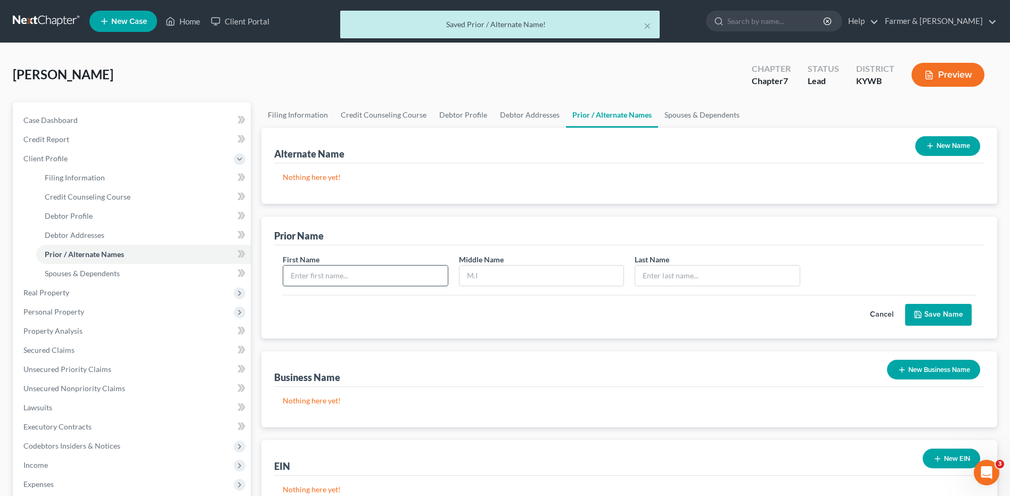
click at [427, 285] on input "text" at bounding box center [365, 276] width 164 height 20
type input "Morgan"
type input "Faye"
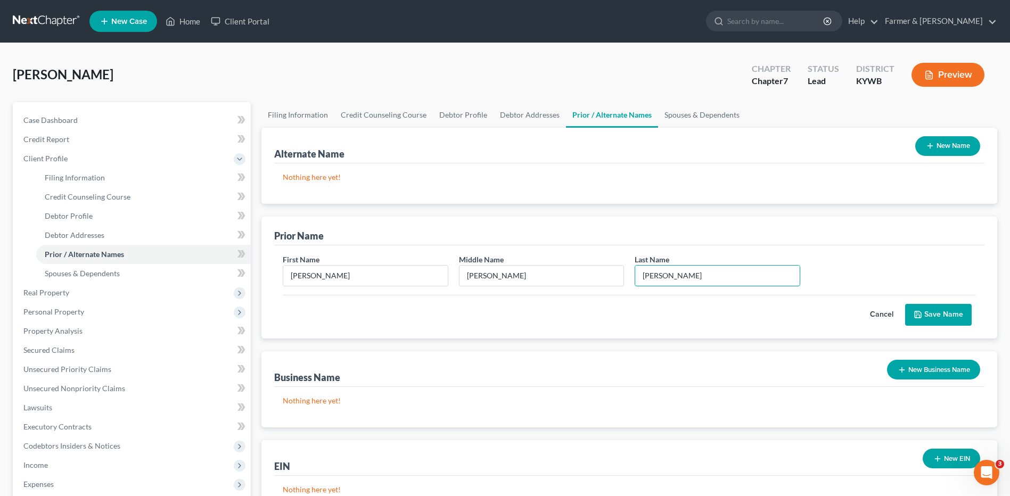
type input "Spence"
click at [928, 315] on button "Save Name" at bounding box center [938, 315] width 67 height 22
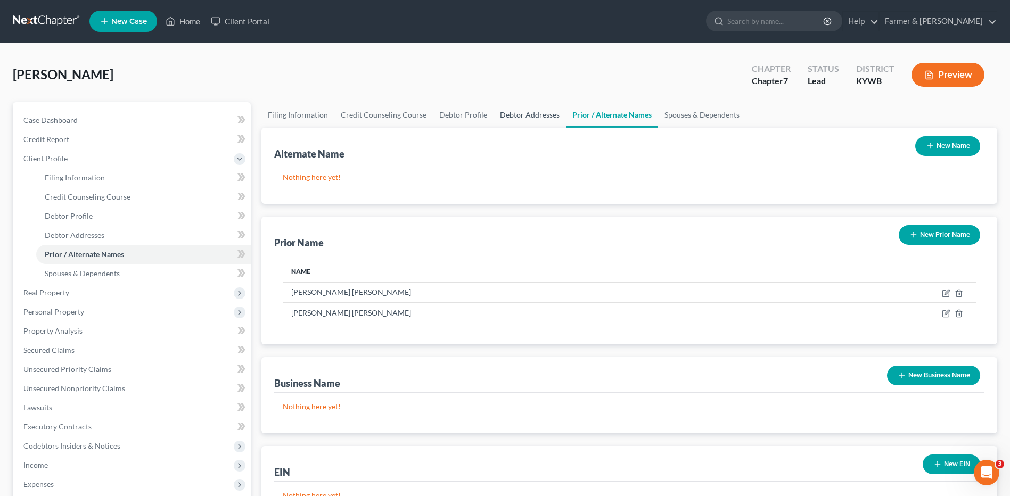
click at [508, 114] on link "Debtor Addresses" at bounding box center [529, 115] width 72 height 26
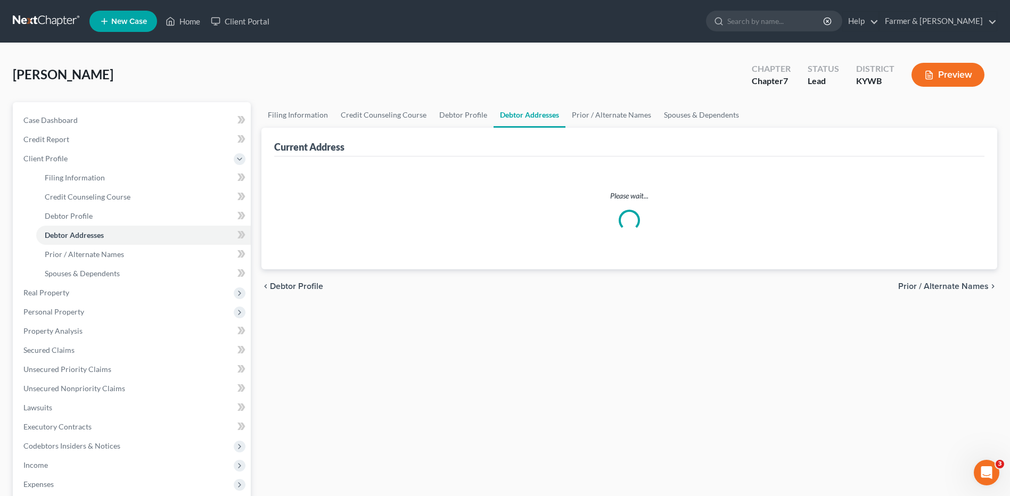
select select "0"
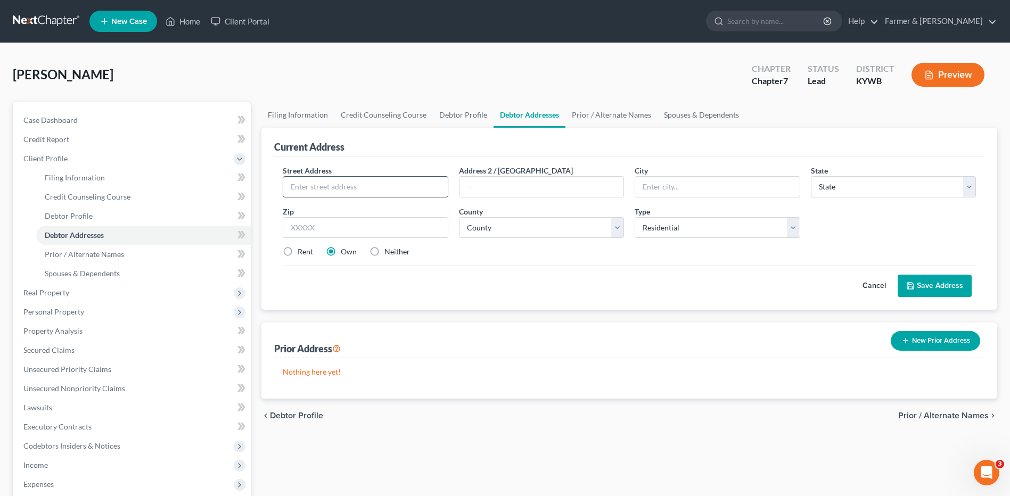
click at [409, 190] on input "text" at bounding box center [365, 187] width 164 height 20
type input "8353 Nichols St., Unit A"
type input "Fort Campbell"
select select "18"
type input "42223"
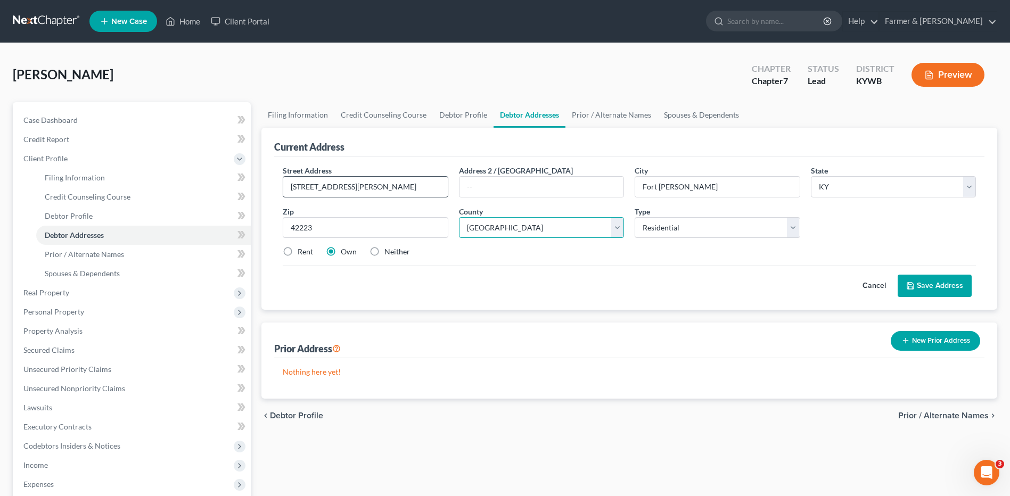
select select "23"
click at [298, 251] on label "Rent" at bounding box center [305, 251] width 15 height 11
click at [302, 251] on input "Rent" at bounding box center [305, 249] width 7 height 7
radio input "true"
click at [920, 298] on div "Street Address * 8353 Nichols St., Unit A Address 2 / PO Box City * Fort Campbe…" at bounding box center [629, 233] width 710 height 153
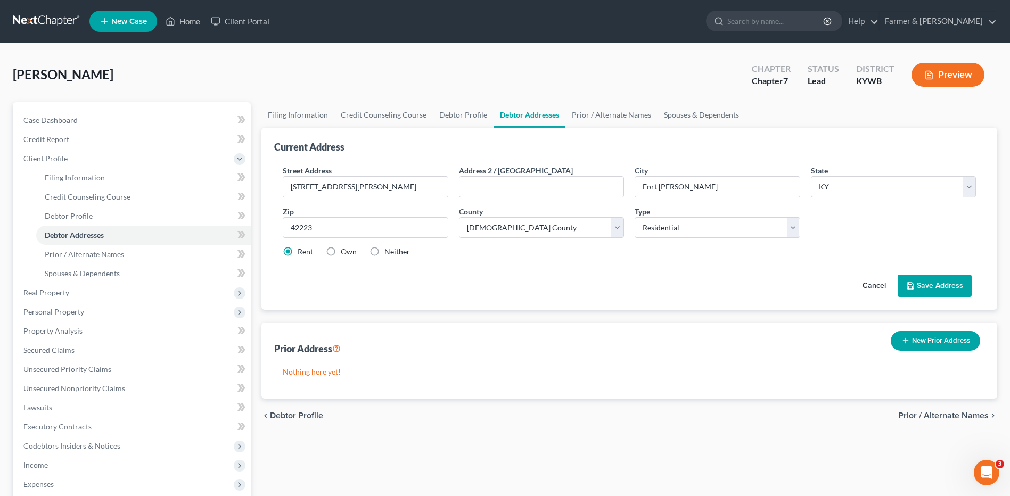
click at [920, 292] on button "Save Address" at bounding box center [934, 286] width 74 height 22
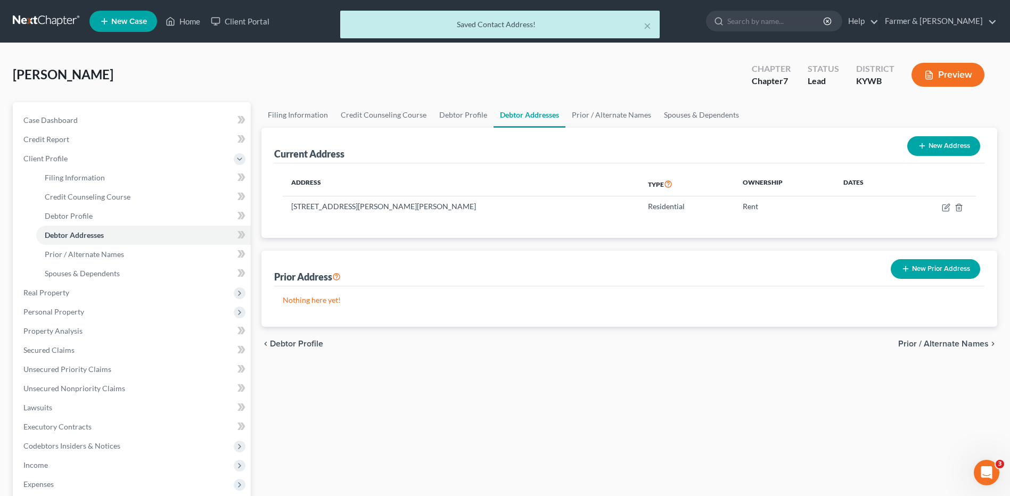
click at [922, 275] on button "New Prior Address" at bounding box center [935, 269] width 89 height 20
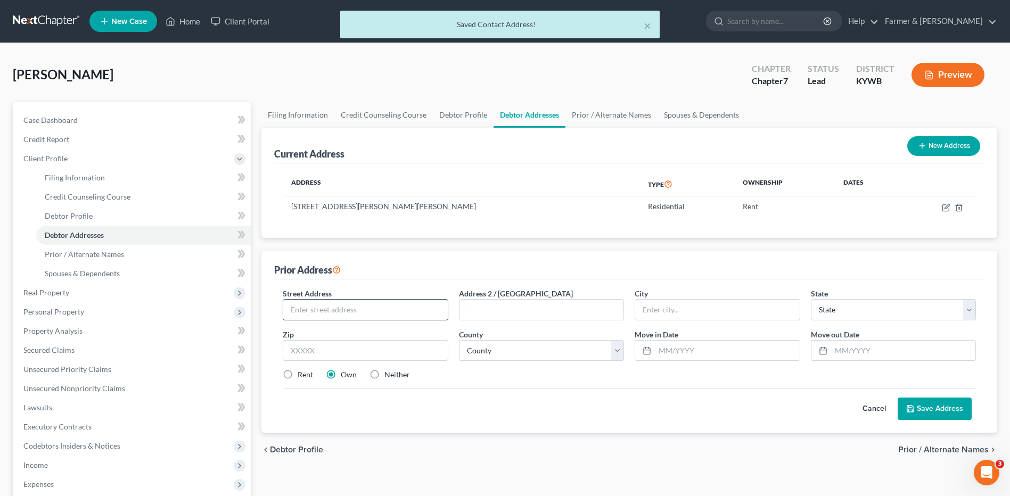
click at [424, 306] on input "text" at bounding box center [365, 310] width 164 height 20
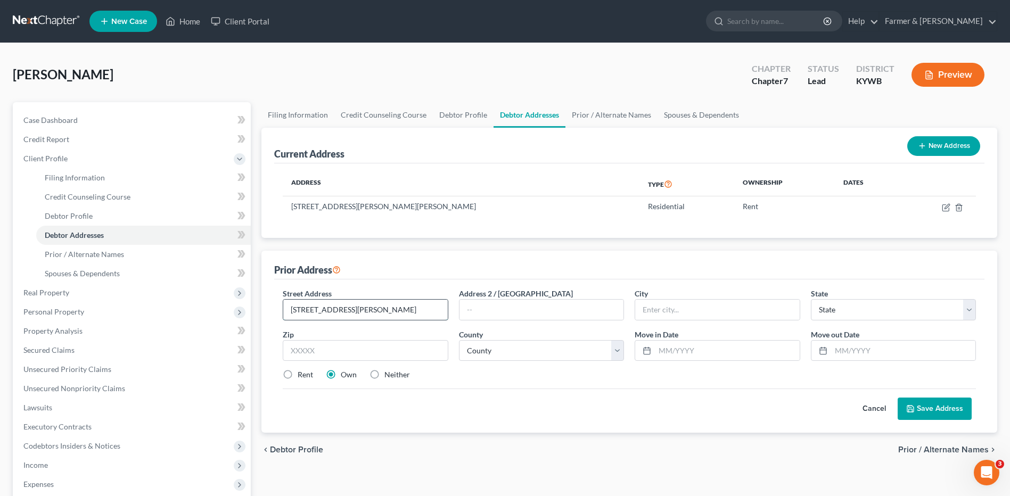
type input "5083 Collins St., Unit A"
type input "f"
type input "Fort Campbell"
select select "18"
type input "42223"
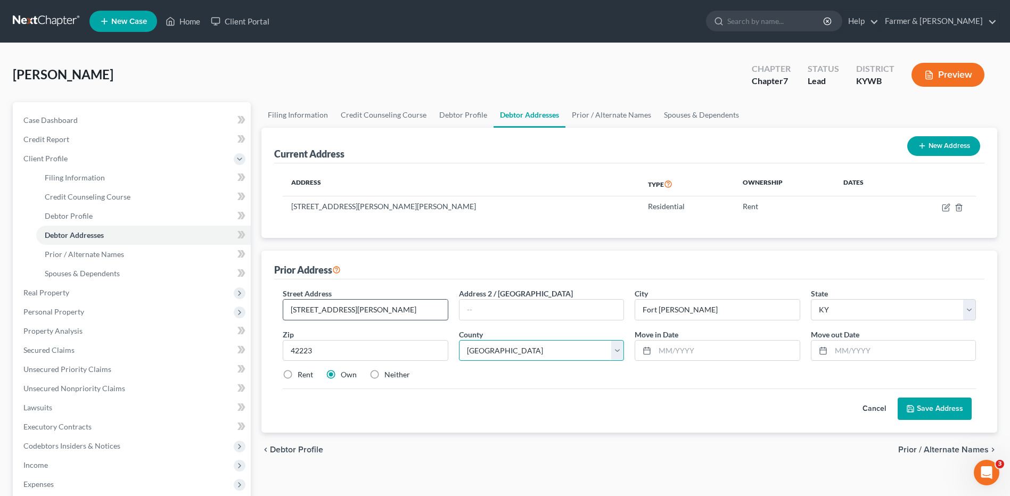
select select "23"
type input "11/1111"
click at [298, 372] on label "Rent" at bounding box center [305, 374] width 15 height 11
click at [302, 372] on input "Rent" at bounding box center [305, 372] width 7 height 7
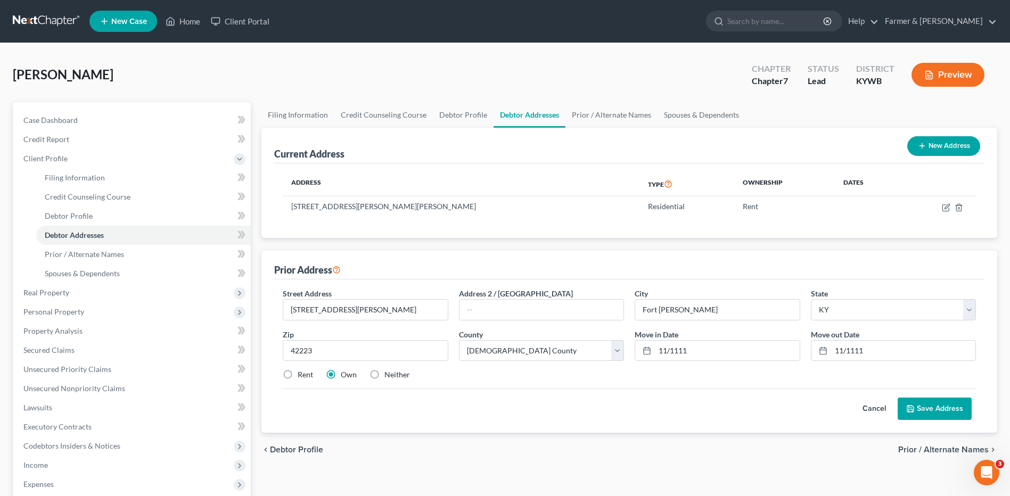
radio input "true"
click at [947, 406] on button "Save Address" at bounding box center [934, 409] width 74 height 22
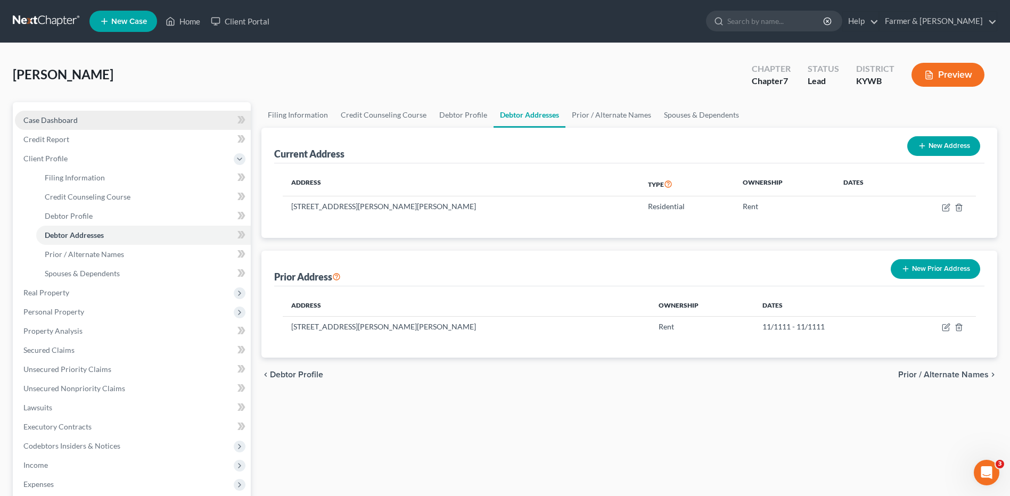
click at [190, 118] on link "Case Dashboard" at bounding box center [133, 120] width 236 height 19
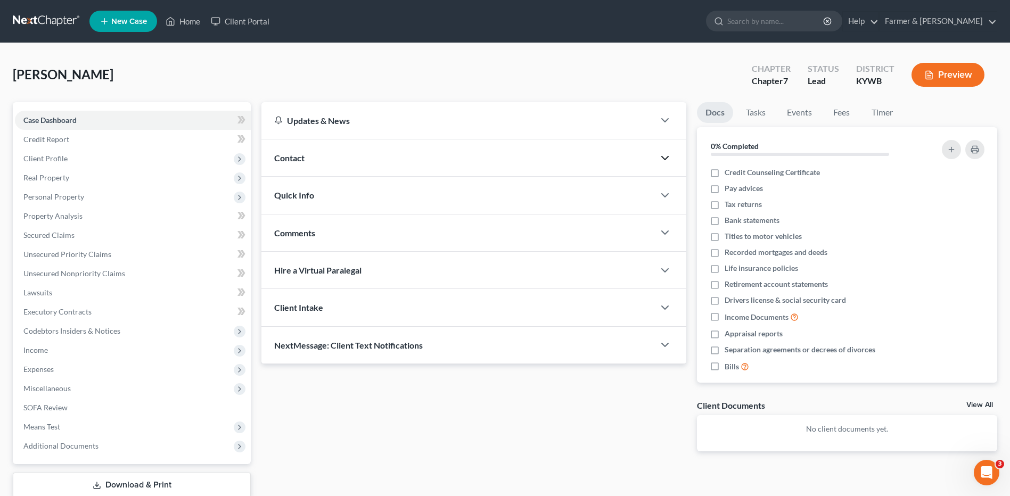
click at [663, 157] on icon "button" at bounding box center [664, 158] width 13 height 13
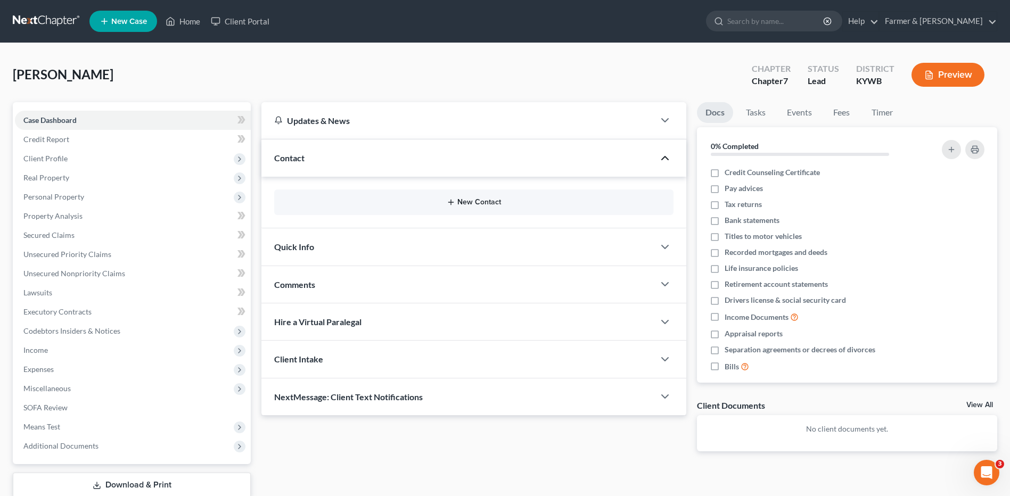
click at [471, 204] on button "New Contact" at bounding box center [474, 202] width 382 height 9
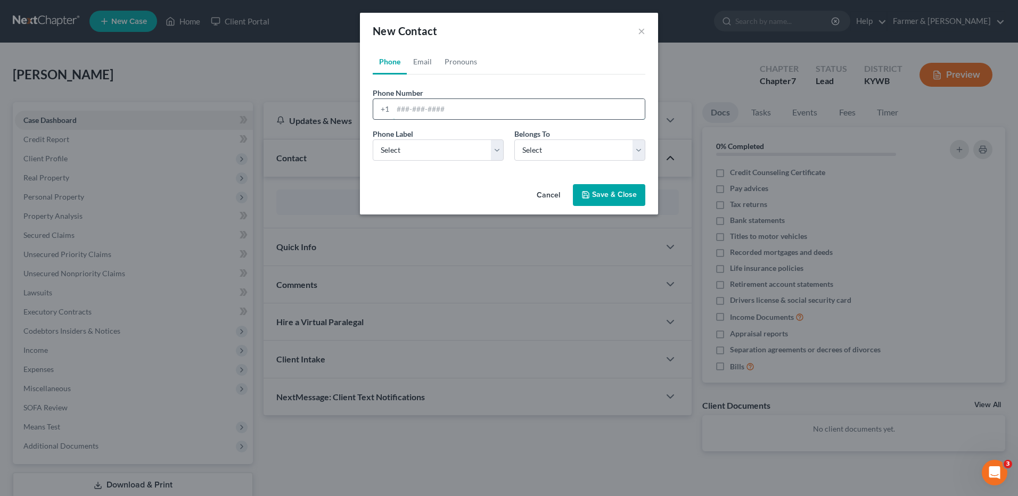
click at [444, 114] on input "tel" at bounding box center [519, 109] width 252 height 20
type input "7137023104"
click at [433, 154] on select "Select Mobile Home Work Other" at bounding box center [438, 149] width 131 height 21
select select "0"
click at [373, 139] on select "Select Mobile Home Work Other" at bounding box center [438, 149] width 131 height 21
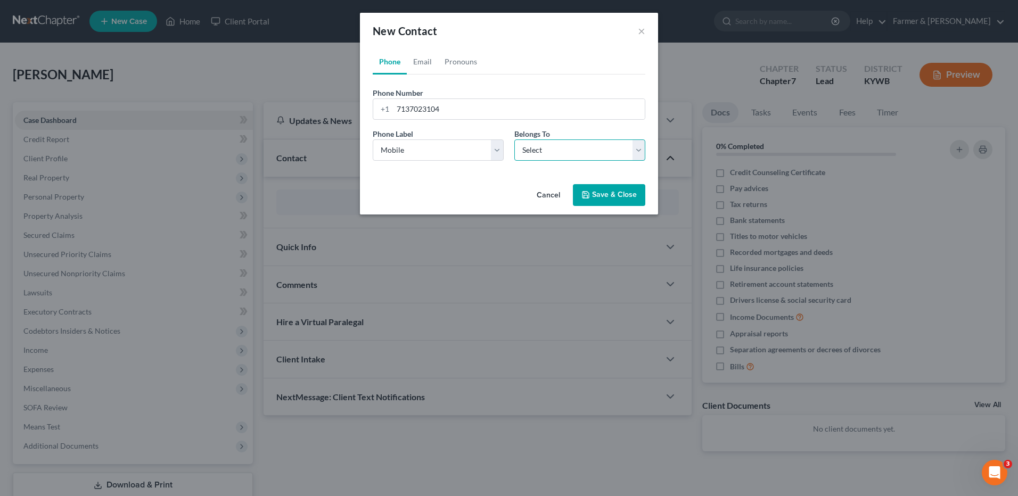
click at [559, 155] on select "Select Client Other" at bounding box center [579, 149] width 131 height 21
select select "0"
click at [514, 139] on select "Select Client Other" at bounding box center [579, 149] width 131 height 21
click at [594, 199] on button "Save & Close" at bounding box center [609, 195] width 72 height 22
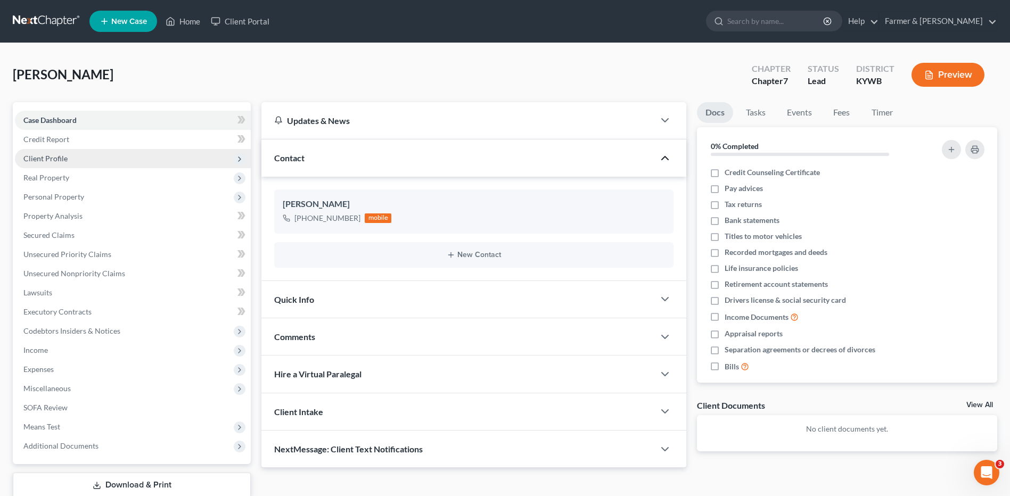
click at [112, 157] on span "Client Profile" at bounding box center [133, 158] width 236 height 19
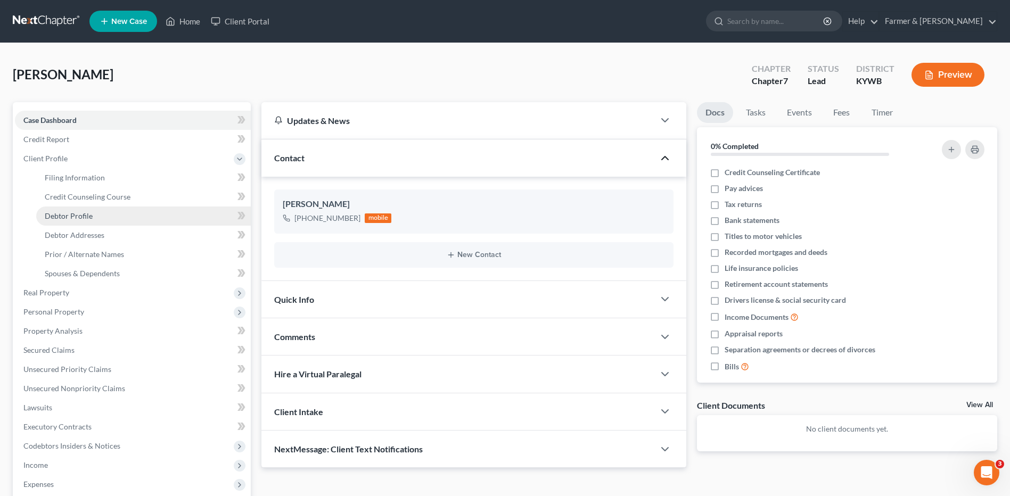
click at [92, 218] on link "Debtor Profile" at bounding box center [143, 216] width 215 height 19
select select "0"
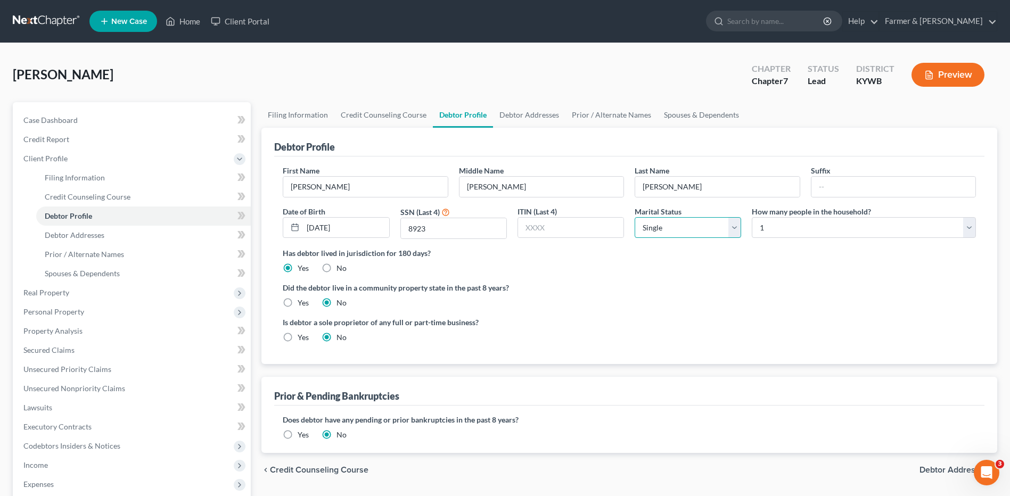
click at [697, 227] on select "Select Single Married Separated Divorced Widowed" at bounding box center [688, 227] width 106 height 21
select select "1"
click at [635, 217] on select "Select Single Married Separated Divorced Widowed" at bounding box center [688, 227] width 106 height 21
click at [770, 235] on select "Select 1 2 3 4 5 6 7 8 9 10 11 12 13 14 15 16 17 18 19 20" at bounding box center [864, 227] width 224 height 21
click at [752, 217] on select "Select 1 2 3 4 5 6 7 8 9 10 11 12 13 14 15 16 17 18 19 20" at bounding box center [864, 227] width 224 height 21
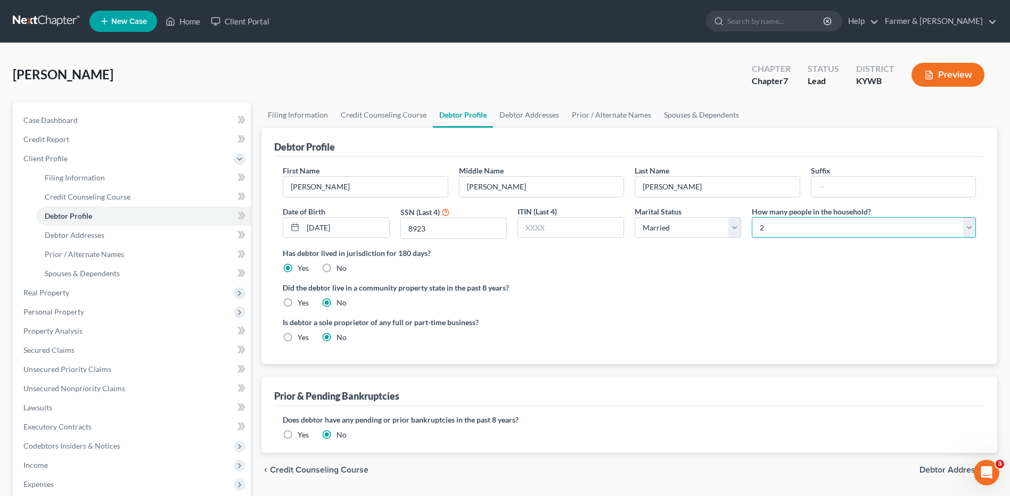
click at [780, 229] on select "Select 1 2 3 4 5 6 7 8 9 10 11 12 13 14 15 16 17 18 19 20" at bounding box center [864, 227] width 224 height 21
select select "3"
click at [752, 217] on select "Select 1 2 3 4 5 6 7 8 9 10 11 12 13 14 15 16 17 18 19 20" at bounding box center [864, 227] width 224 height 21
click at [699, 121] on link "Spouses & Dependents" at bounding box center [701, 115] width 88 height 26
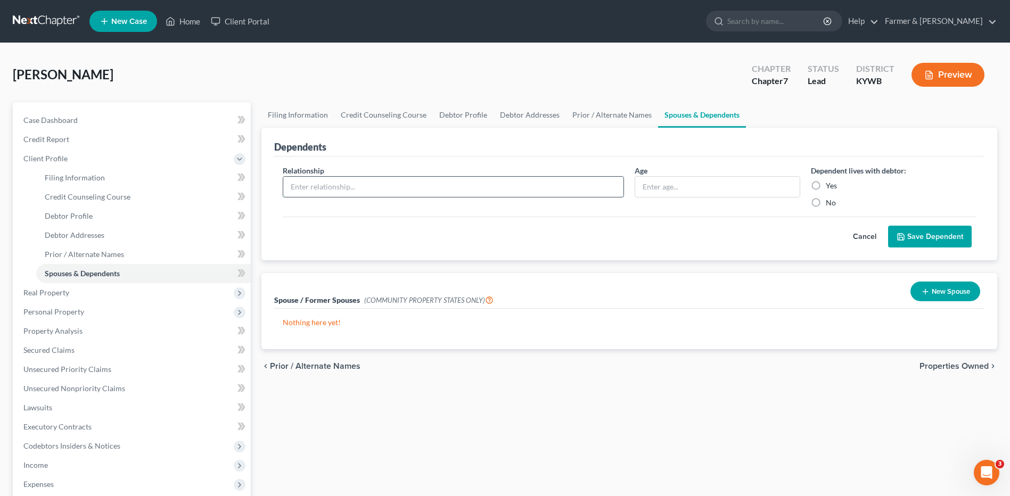
click at [390, 194] on input "text" at bounding box center [453, 187] width 340 height 20
click at [403, 191] on input "text" at bounding box center [453, 187] width 340 height 20
type input "Daughter"
click at [699, 187] on input "text" at bounding box center [717, 187] width 164 height 20
type input "3"
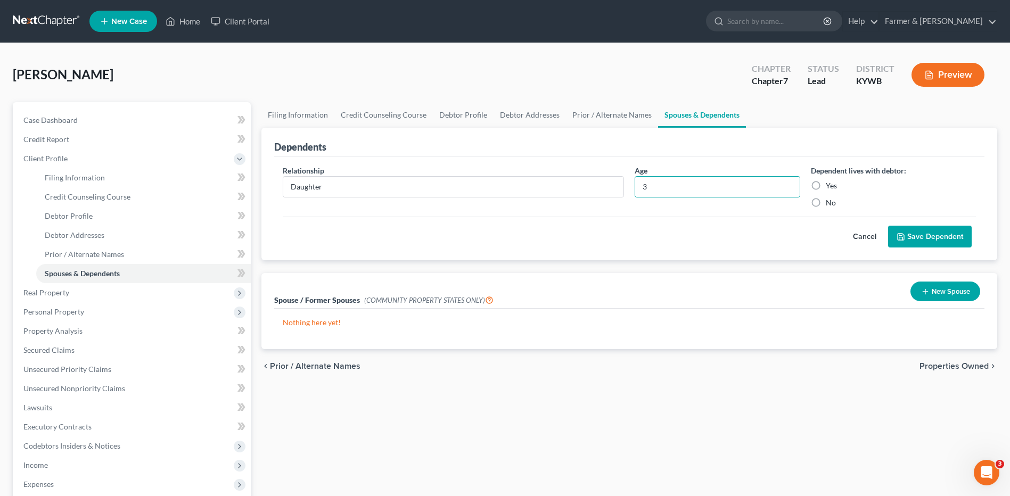
click at [826, 186] on label "Yes" at bounding box center [831, 185] width 11 height 11
click at [830, 186] on input "Yes" at bounding box center [833, 183] width 7 height 7
radio input "true"
click at [917, 238] on button "Save Dependent" at bounding box center [930, 237] width 84 height 22
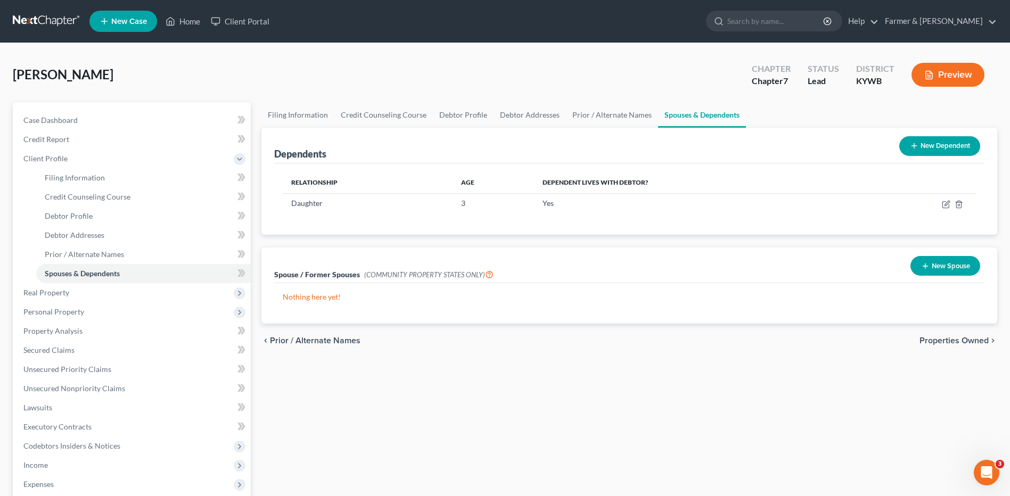
click at [913, 143] on icon at bounding box center [914, 146] width 9 height 9
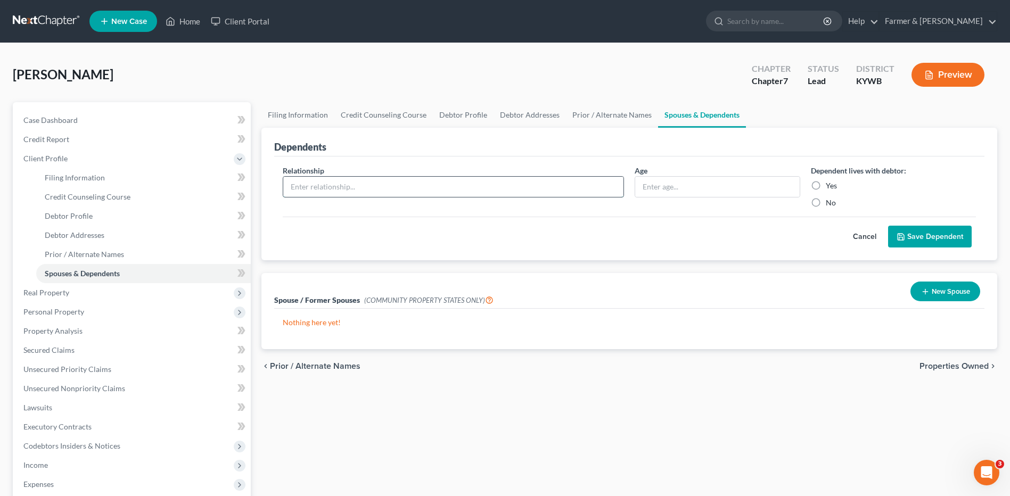
click at [348, 180] on input "text" at bounding box center [453, 187] width 340 height 20
type input "Son"
click at [697, 186] on input "text" at bounding box center [717, 187] width 164 height 20
type input "2"
click at [826, 185] on label "Yes" at bounding box center [831, 185] width 11 height 11
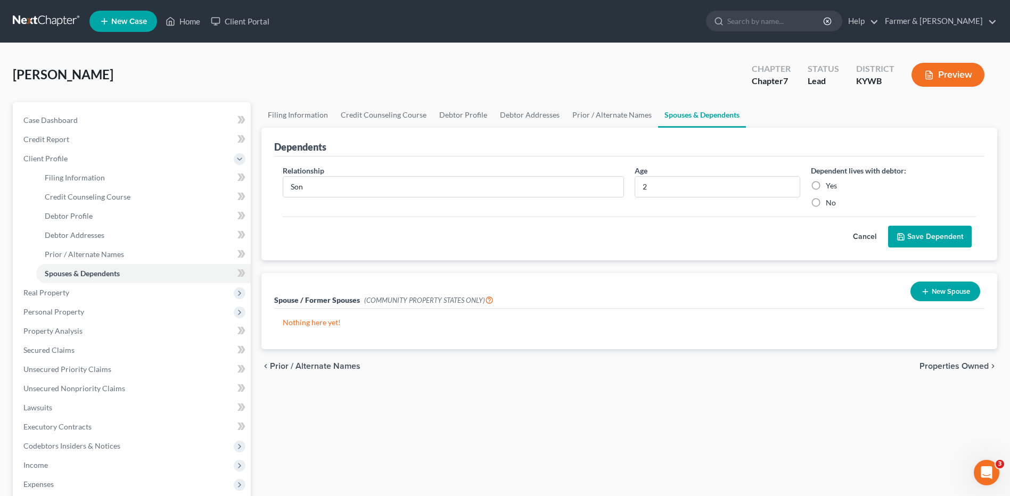
click at [830, 185] on input "Yes" at bounding box center [833, 183] width 7 height 7
radio input "true"
click at [913, 244] on button "Save Dependent" at bounding box center [930, 237] width 84 height 22
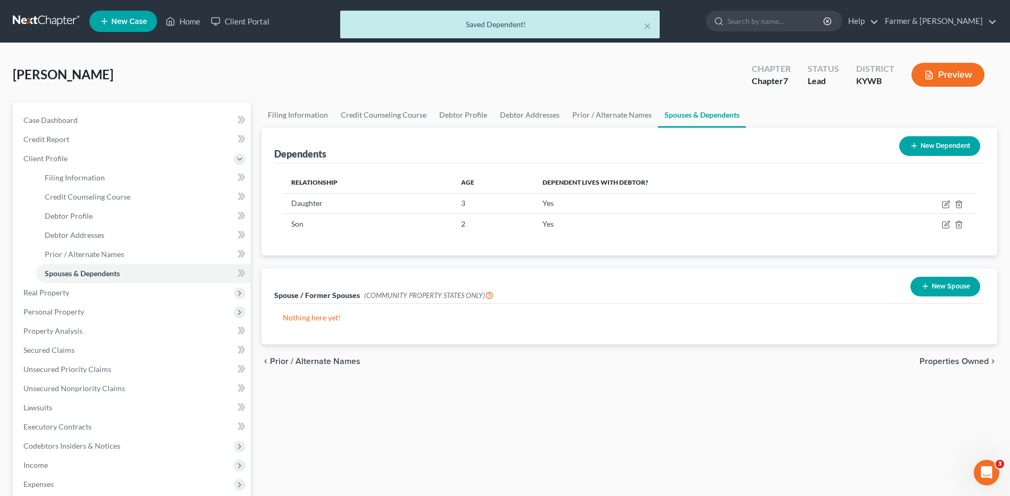
click at [940, 145] on button "New Dependent" at bounding box center [939, 146] width 81 height 20
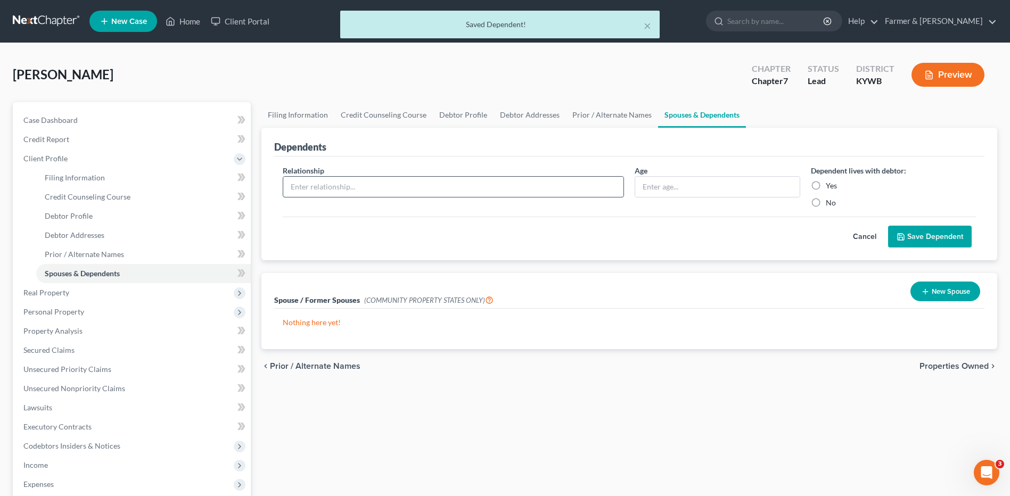
click at [460, 185] on input "text" at bounding box center [453, 187] width 340 height 20
type input "Son"
click at [675, 185] on input "text" at bounding box center [717, 187] width 164 height 20
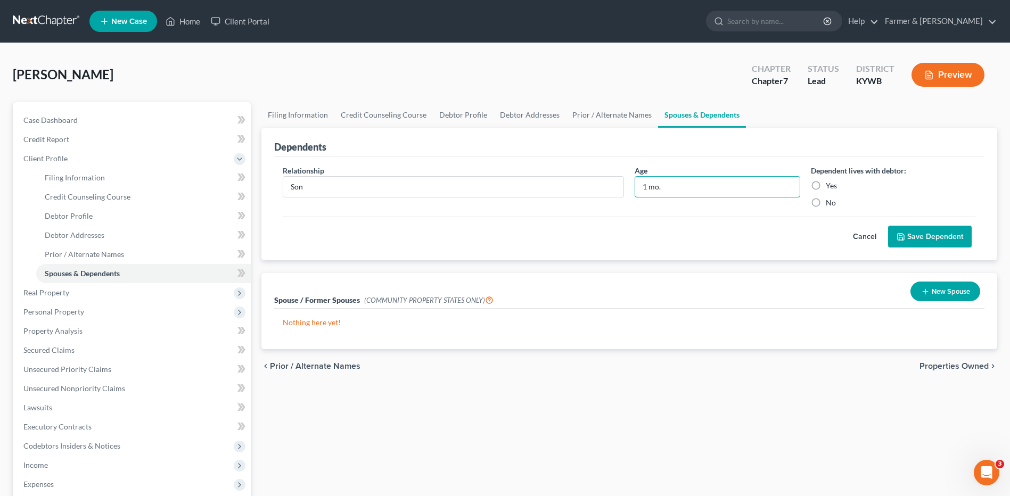
type input "1 mo."
click at [826, 186] on label "Yes" at bounding box center [831, 185] width 11 height 11
click at [830, 186] on input "Yes" at bounding box center [833, 183] width 7 height 7
radio input "true"
click at [913, 233] on button "Save Dependent" at bounding box center [930, 237] width 84 height 22
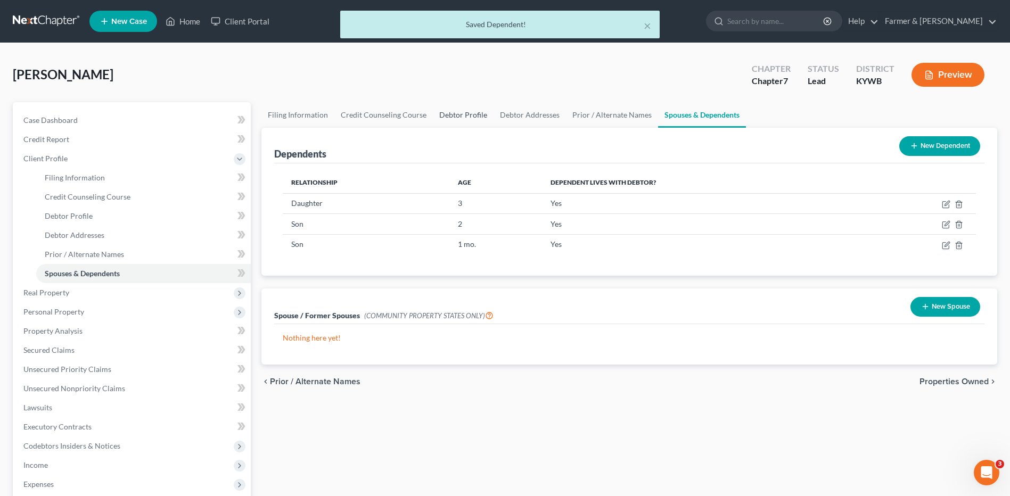
click at [455, 120] on link "Debtor Profile" at bounding box center [463, 115] width 61 height 26
select select "1"
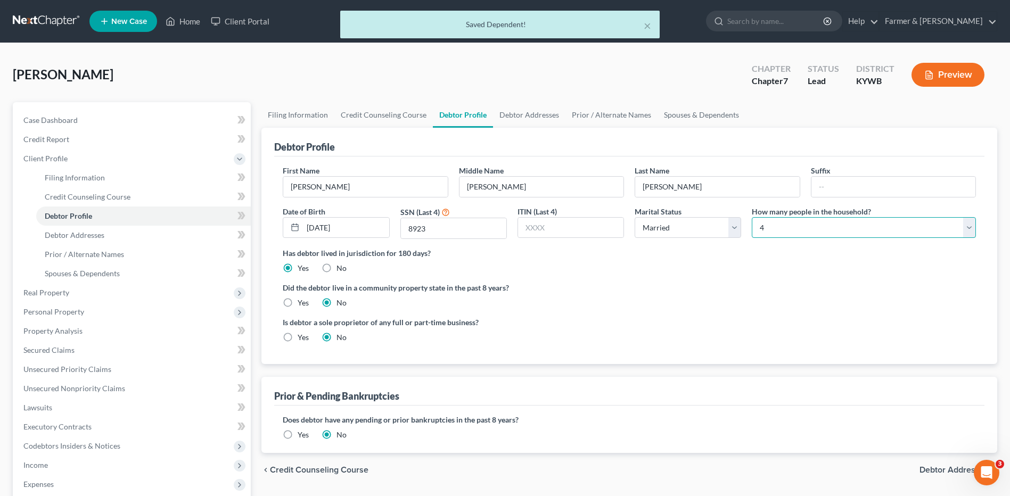
click at [763, 232] on select "Select 1 2 3 4 5 6 7 8 9 10 11 12 13 14 15 16 17 18 19 20" at bounding box center [864, 227] width 224 height 21
select select "4"
click at [752, 217] on select "Select 1 2 3 4 5 6 7 8 9 10 11 12 13 14 15 16 17 18 19 20" at bounding box center [864, 227] width 224 height 21
click at [681, 314] on ng-include "First Name Morgan Middle Name Faye Last Name Bailor Suffix Date of Birth 04/26/…" at bounding box center [629, 258] width 693 height 186
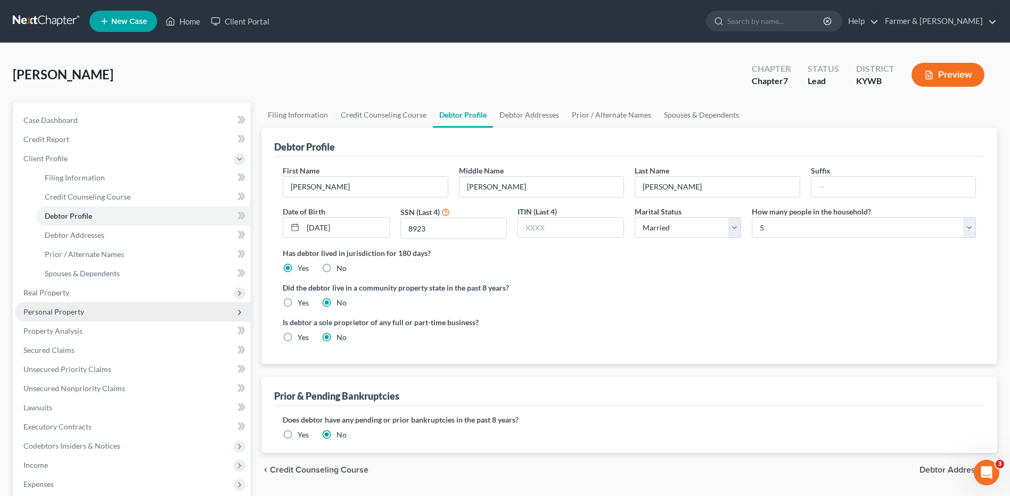
click at [151, 303] on span "Personal Property" at bounding box center [133, 311] width 236 height 19
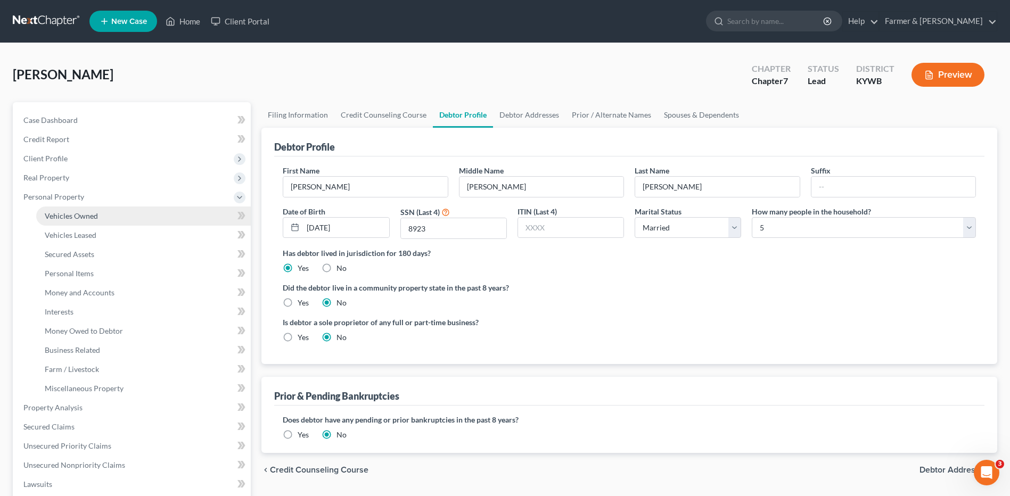
click at [130, 211] on link "Vehicles Owned" at bounding box center [143, 216] width 215 height 19
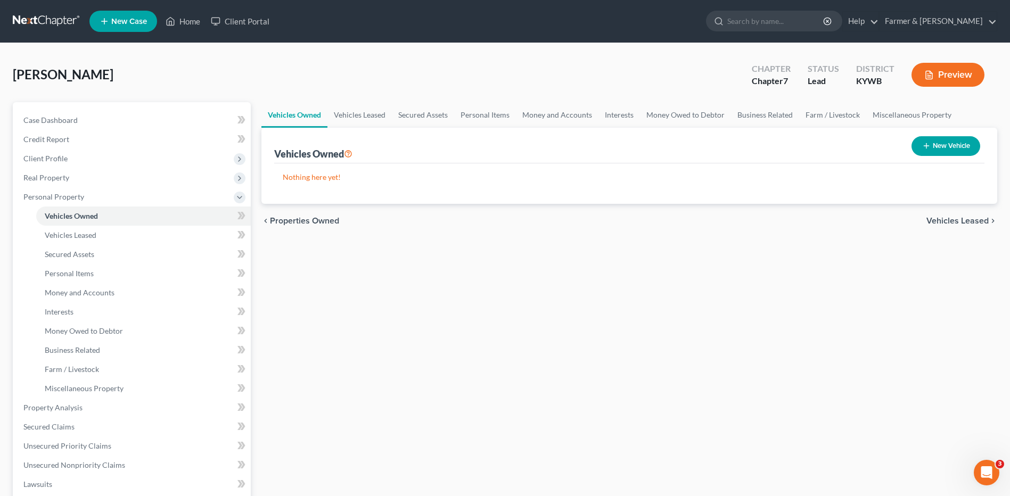
click at [949, 139] on button "New Vehicle" at bounding box center [945, 146] width 69 height 20
select select "0"
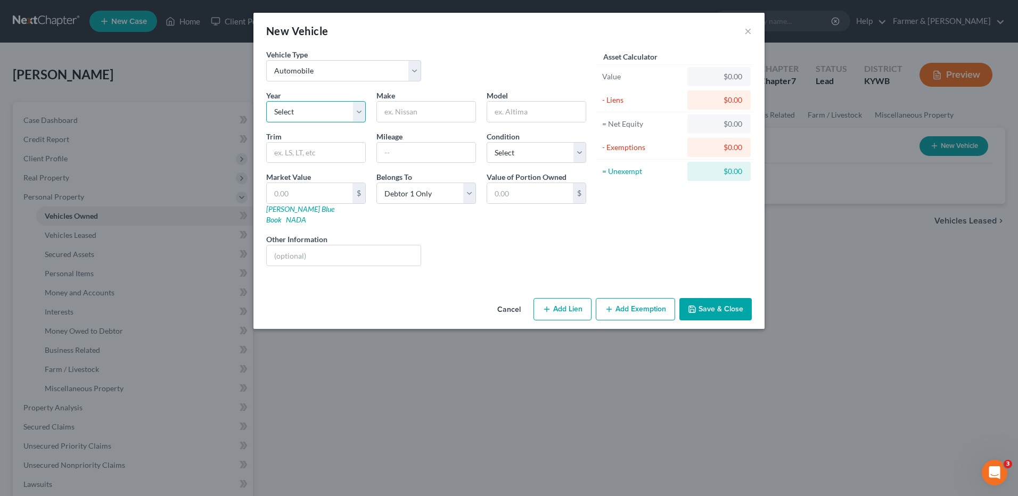
click at [330, 110] on select "Select 2026 2025 2024 2023 2022 2021 2020 2019 2018 2017 2016 2015 2014 2013 20…" at bounding box center [316, 111] width 100 height 21
select select "3"
click at [266, 101] on select "Select 2026 2025 2024 2023 2022 2021 2020 2019 2018 2017 2016 2015 2014 2013 20…" at bounding box center [316, 111] width 100 height 21
click at [439, 109] on input "text" at bounding box center [426, 112] width 98 height 20
type input "Ford"
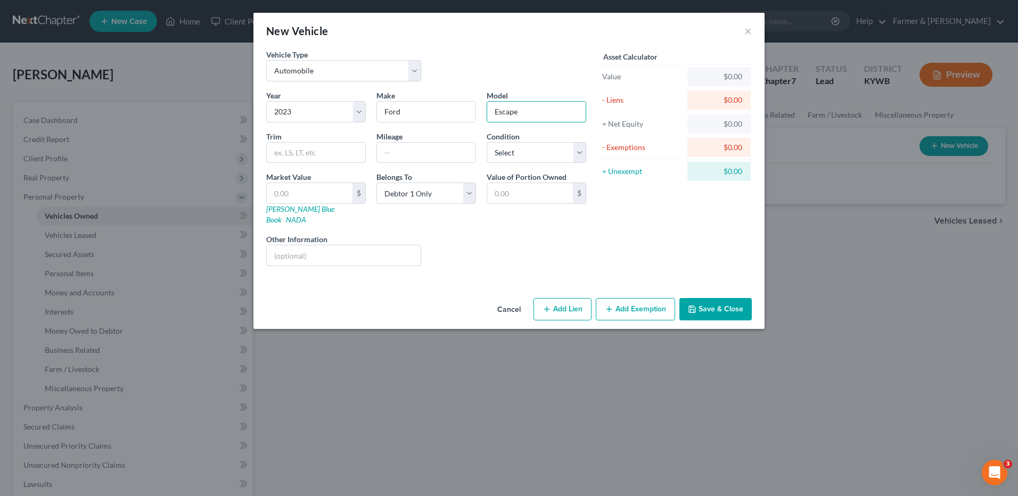
type input "Escape"
click at [415, 148] on input "text" at bounding box center [426, 153] width 98 height 20
type input "1"
drag, startPoint x: 415, startPoint y: 148, endPoint x: 378, endPoint y: 147, distance: 36.2
click at [378, 147] on input "25,000" at bounding box center [426, 153] width 98 height 20
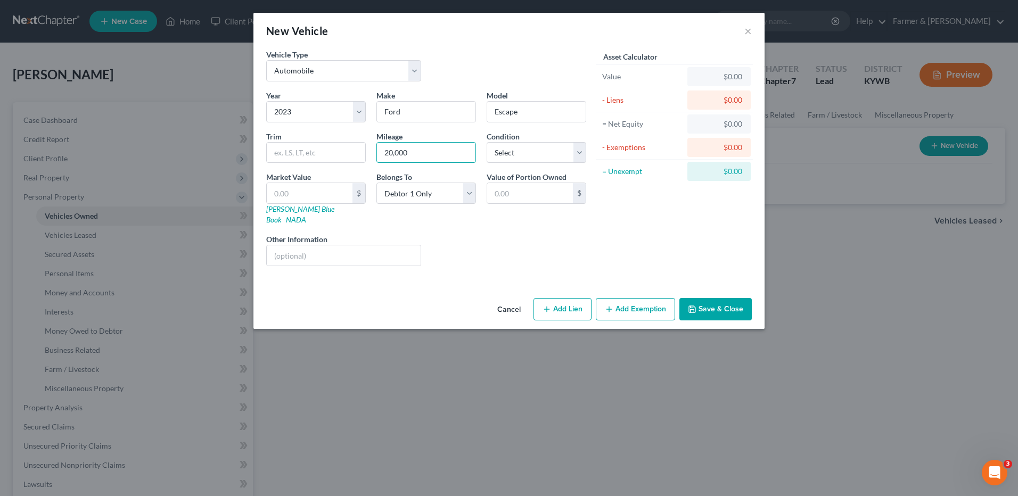
type input "20,000"
click at [717, 298] on button "Save & Close" at bounding box center [715, 309] width 72 height 22
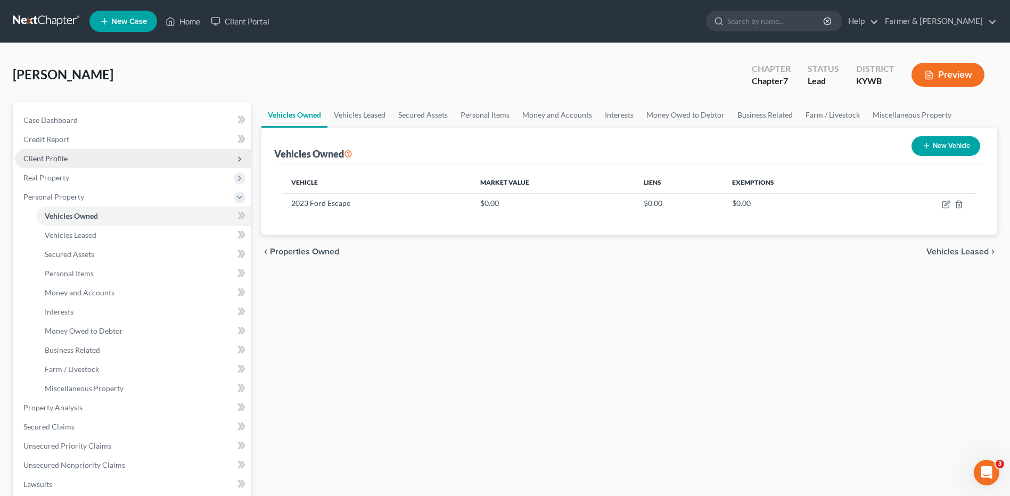
click at [110, 159] on span "Client Profile" at bounding box center [133, 158] width 236 height 19
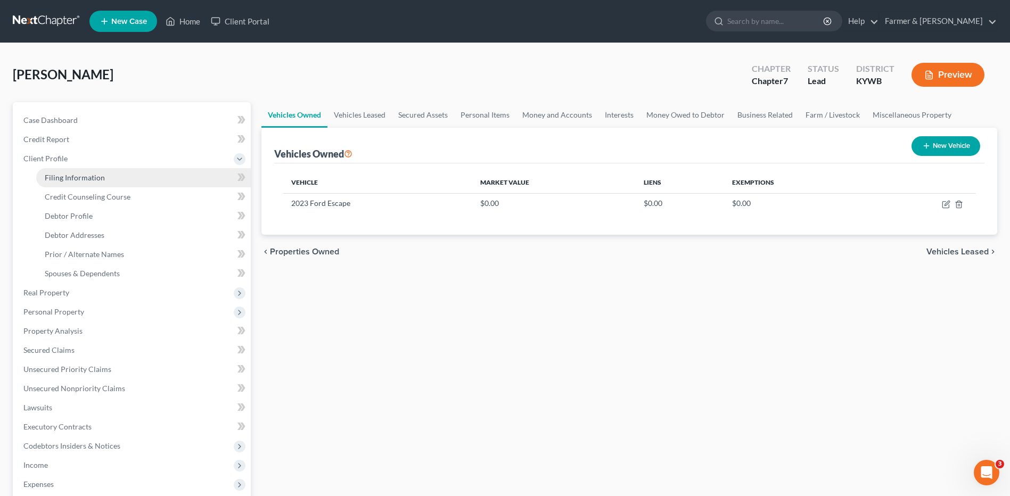
click at [115, 172] on link "Filing Information" at bounding box center [143, 177] width 215 height 19
select select "1"
select select "0"
select select "33"
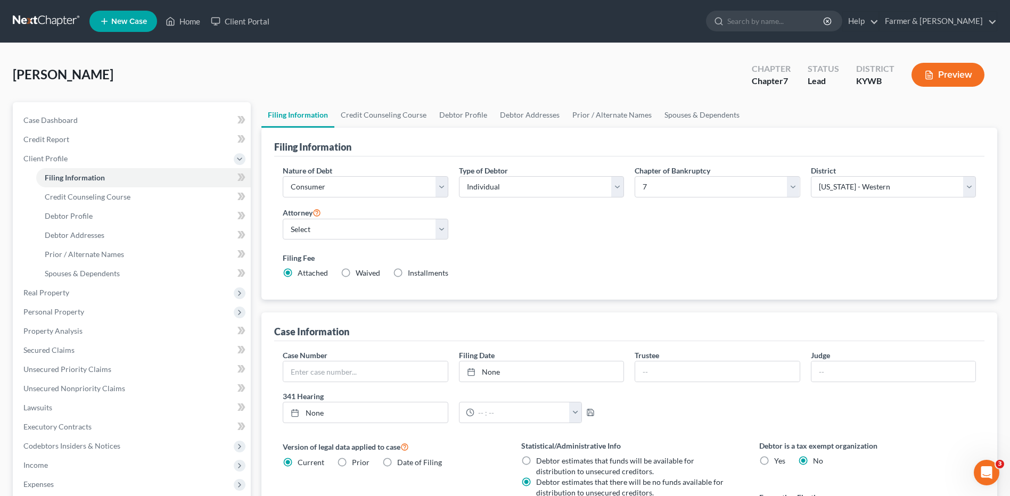
click at [321, 218] on label "Attorney" at bounding box center [302, 212] width 38 height 13
click at [321, 232] on select "Select Todd Farmer - KYWB Todd Farmer - KYEB Samuel Wright - KYWB" at bounding box center [365, 229] width 165 height 21
select select "2"
click at [283, 219] on select "Select Todd Farmer - KYWB Todd Farmer - KYEB Samuel Wright - KYWB" at bounding box center [365, 229] width 165 height 21
click at [131, 146] on link "Credit Report" at bounding box center [133, 139] width 236 height 19
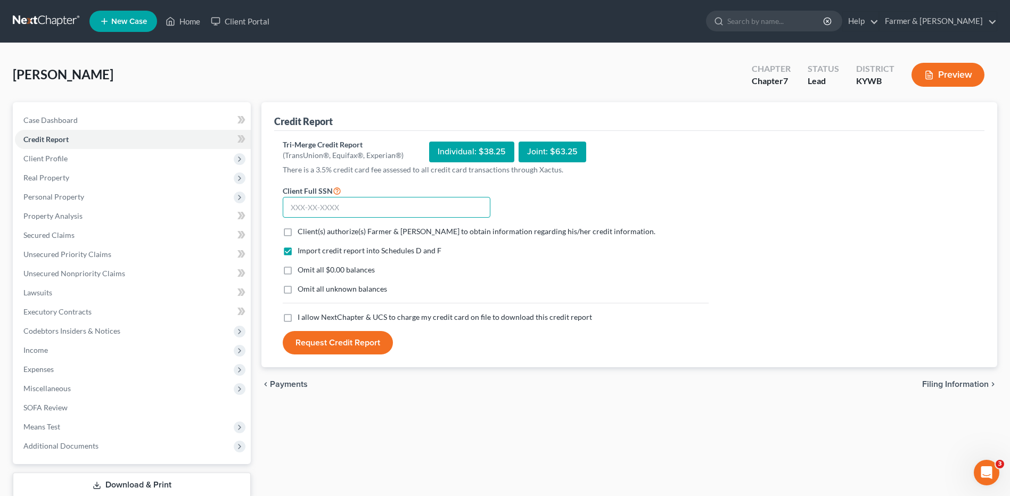
click at [328, 210] on input "text" at bounding box center [387, 207] width 208 height 21
type input "641-70-8923"
drag, startPoint x: 289, startPoint y: 231, endPoint x: 290, endPoint y: 239, distance: 8.1
click at [298, 233] on label "Client(s) authorize(s) Farmer & Wright to obtain information regarding his/her …" at bounding box center [477, 231] width 358 height 11
click at [302, 233] on input "Client(s) authorize(s) Farmer & Wright to obtain information regarding his/her …" at bounding box center [305, 229] width 7 height 7
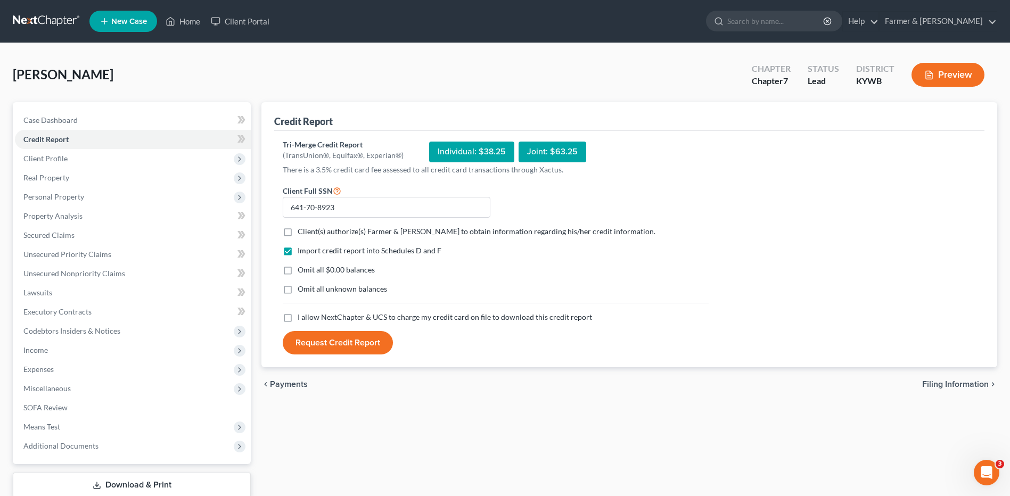
checkbox input "true"
click at [298, 270] on label "Omit all $0.00 balances" at bounding box center [336, 270] width 77 height 11
click at [302, 270] on input "Omit all $0.00 balances" at bounding box center [305, 268] width 7 height 7
checkbox input "true"
click at [298, 321] on label "I allow NextChapter & UCS to charge my credit card on file to download this cre…" at bounding box center [445, 317] width 294 height 11
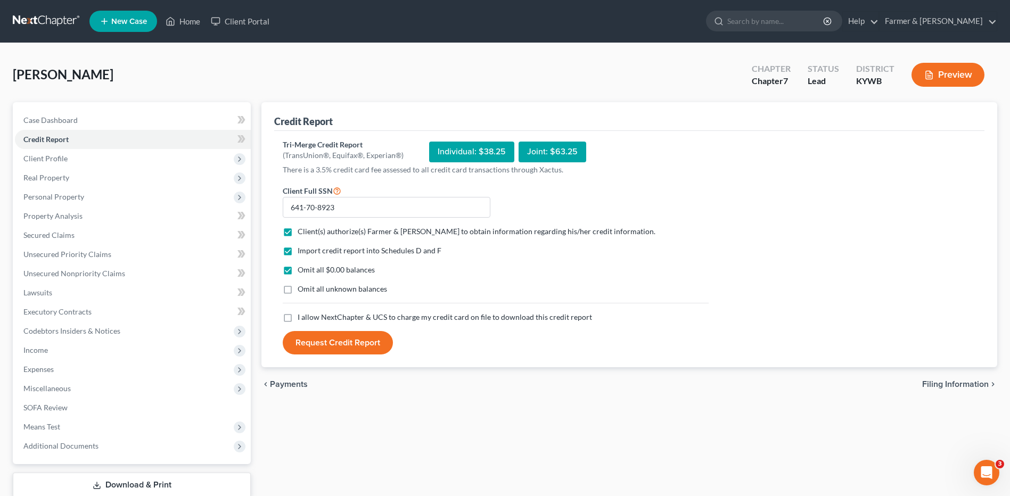
click at [302, 319] on input "I allow NextChapter & UCS to charge my credit card on file to download this cre…" at bounding box center [305, 315] width 7 height 7
checkbox input "true"
click at [311, 339] on button "Request Credit Report" at bounding box center [338, 342] width 110 height 23
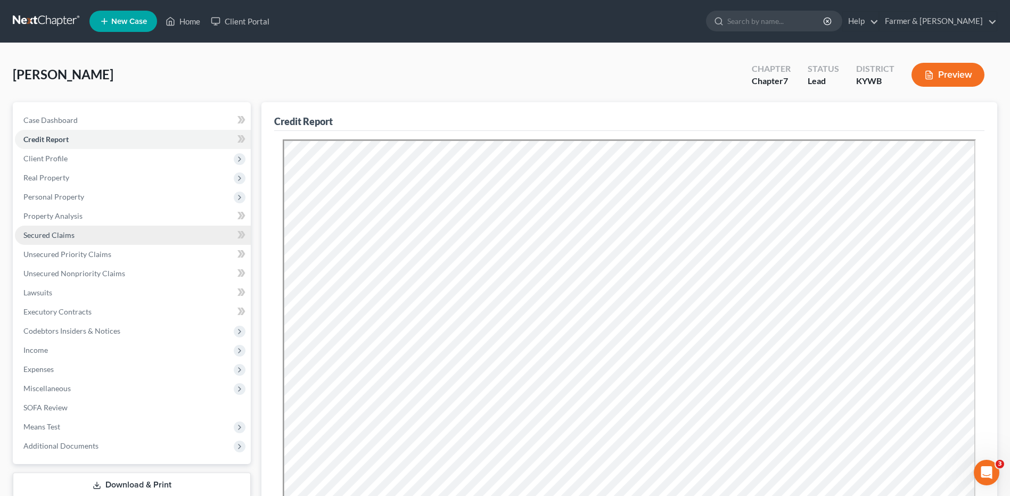
click at [108, 236] on link "Secured Claims" at bounding box center [133, 235] width 236 height 19
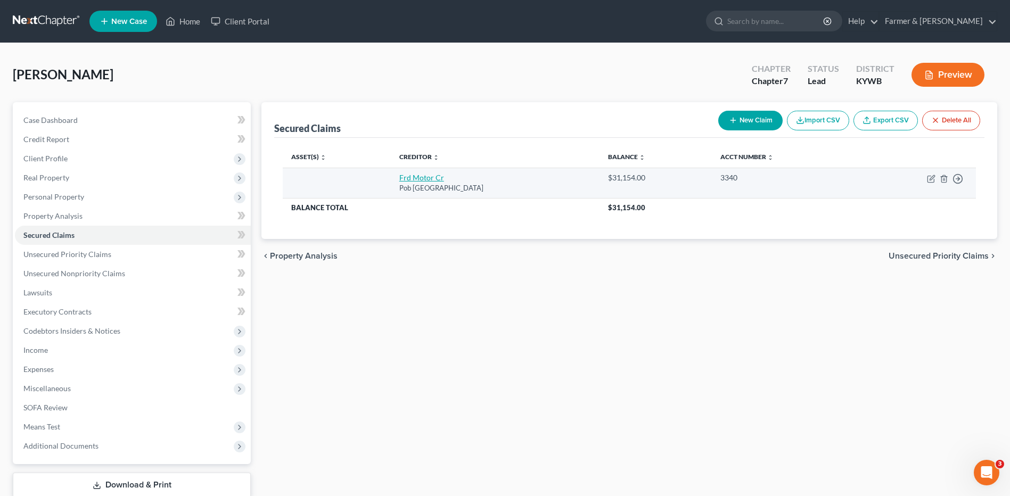
click at [416, 178] on link "Frd Motor Cr" at bounding box center [421, 177] width 45 height 9
select select "30"
select select "0"
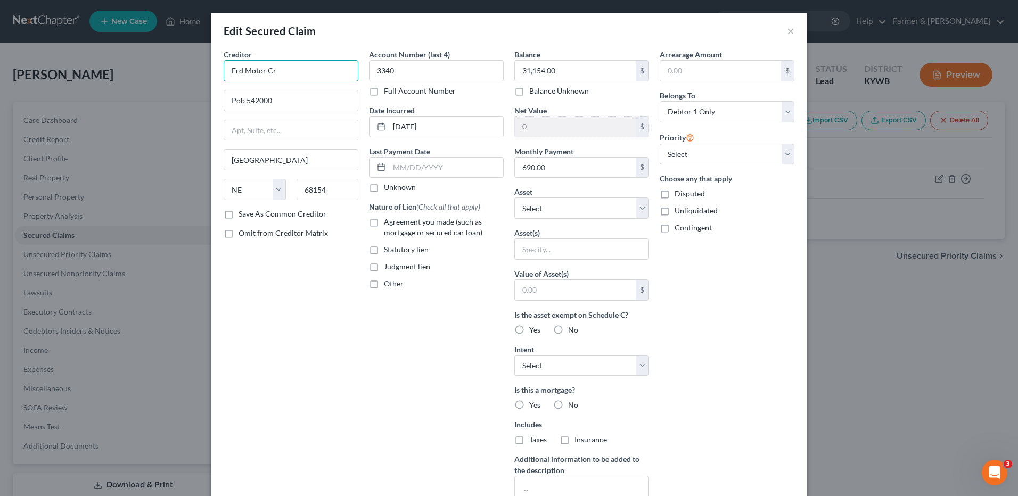
drag, startPoint x: 303, startPoint y: 74, endPoint x: 183, endPoint y: 69, distance: 120.9
click at [183, 69] on div "Edit Secured Claim × Creditor * Frd Motor Cr Pob 542000 Omaha State AL AK AR AZ…" at bounding box center [509, 248] width 1018 height 496
type input "Ford Motor Credit"
type input "PO Box 30201"
type input "College Station"
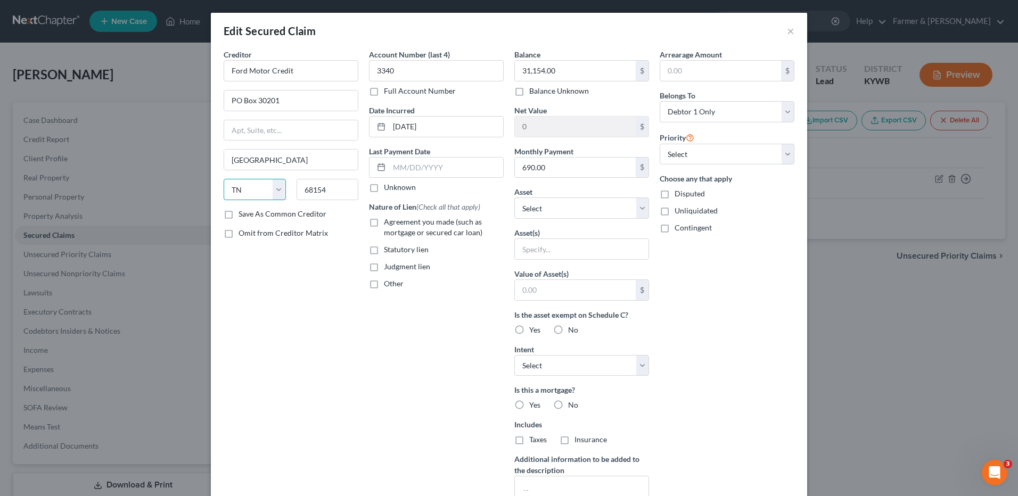
select select "45"
type input "77842"
click at [529, 210] on select "Select Other Multiple Assets 2023 Ford Escape - $0.0" at bounding box center [581, 207] width 135 height 21
select select "2"
click at [514, 197] on select "Select Other Multiple Assets 2023 Ford Escape - $0.0" at bounding box center [581, 207] width 135 height 21
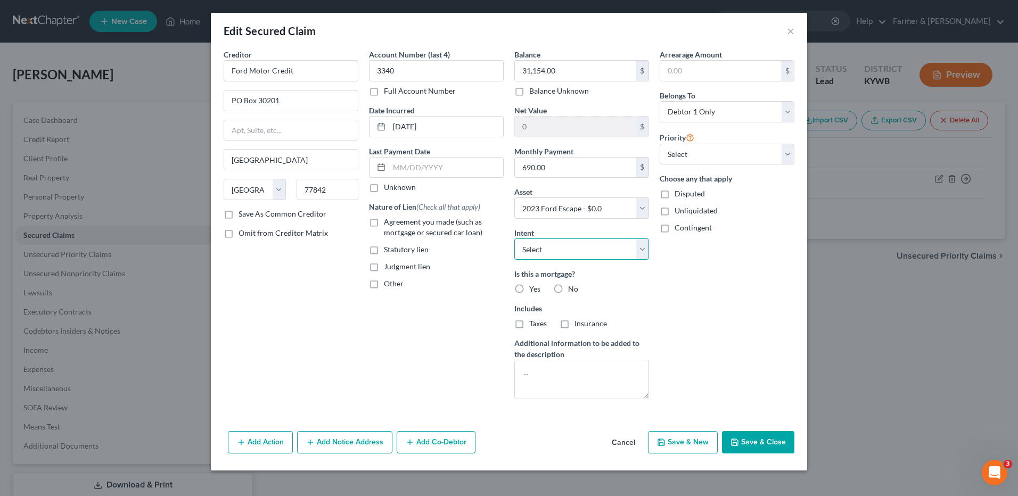
click at [571, 248] on select "Select Surrender Redeem Reaffirm Avoid Other" at bounding box center [581, 248] width 135 height 21
select select "2"
click at [514, 238] on select "Select Surrender Redeem Reaffirm Avoid Other" at bounding box center [581, 248] width 135 height 21
click at [748, 439] on button "Save & Close" at bounding box center [758, 442] width 72 height 22
select select
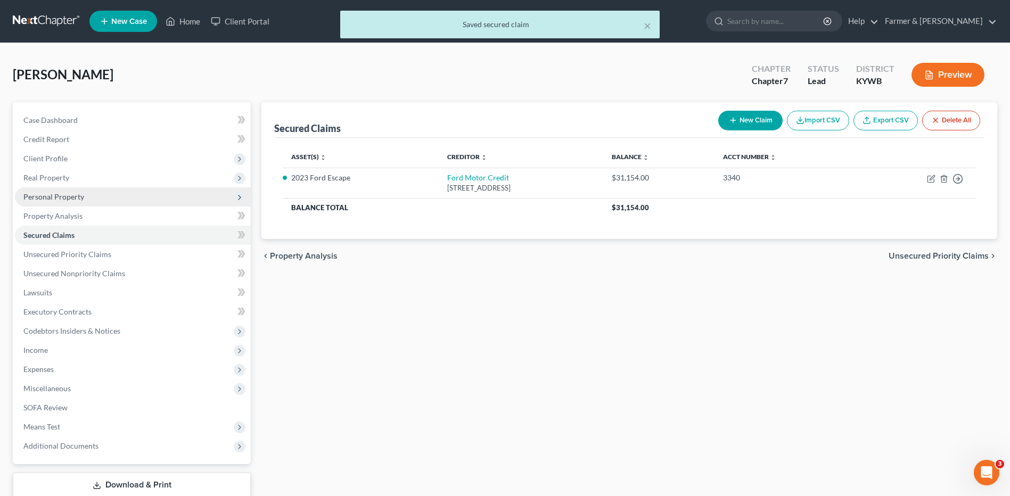
click at [109, 199] on span "Personal Property" at bounding box center [133, 196] width 236 height 19
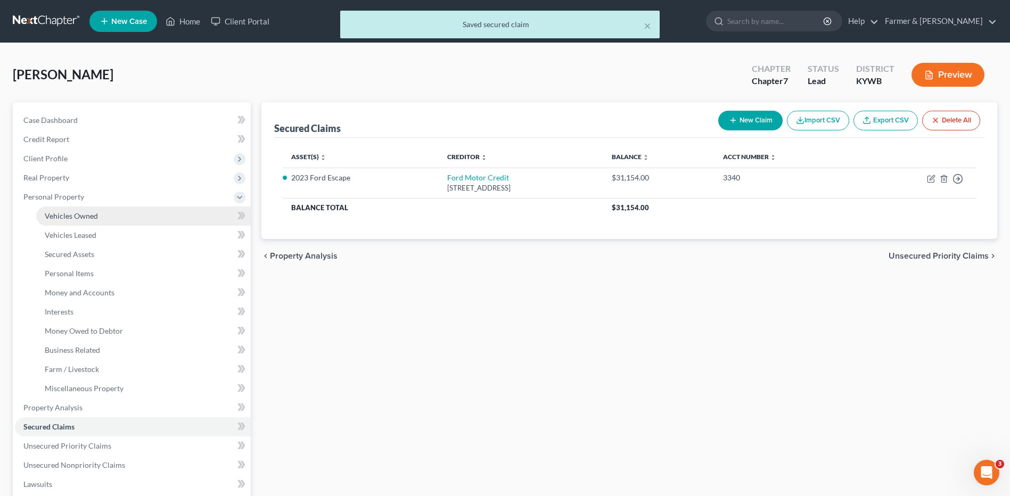
click at [112, 212] on link "Vehicles Owned" at bounding box center [143, 216] width 215 height 19
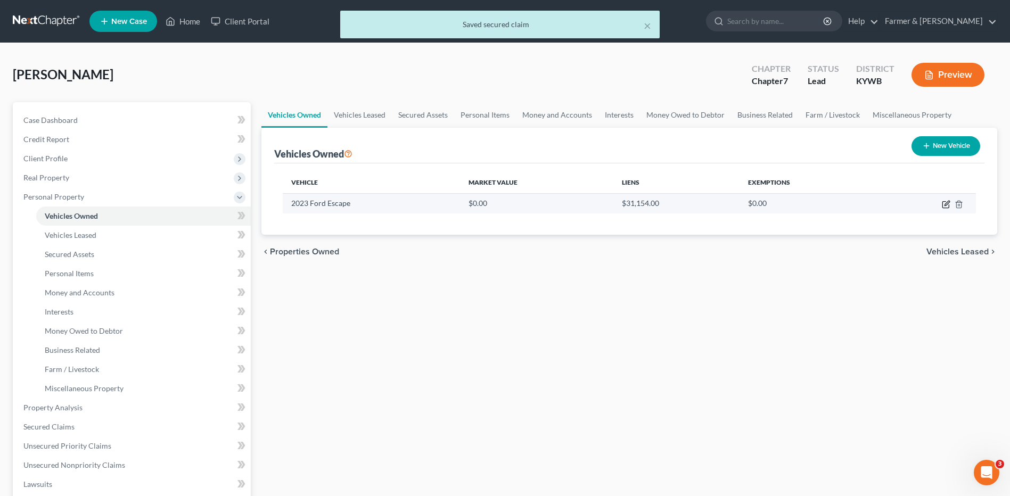
click at [948, 208] on icon "button" at bounding box center [945, 205] width 6 height 6
select select "0"
select select "3"
select select "0"
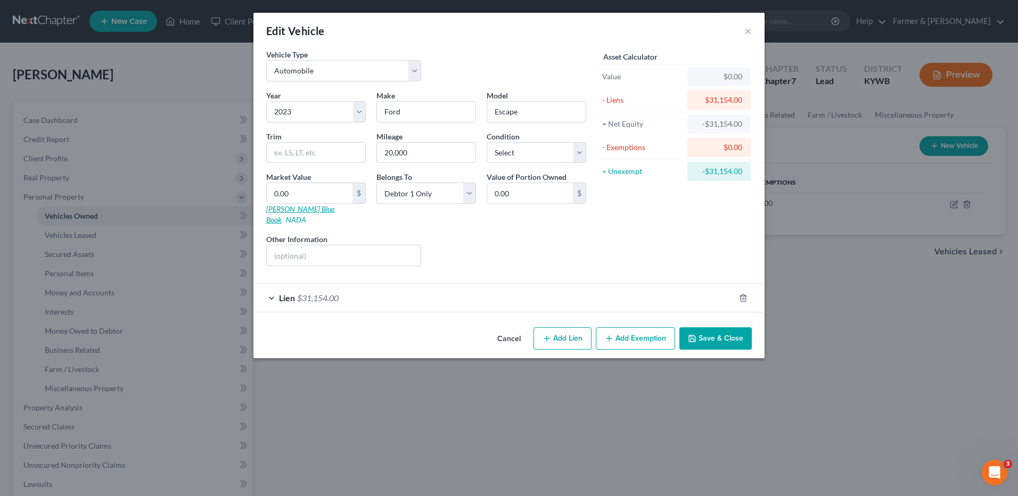
click at [298, 207] on link "[PERSON_NAME] Blue Book" at bounding box center [300, 214] width 68 height 20
click at [310, 192] on input "0.00" at bounding box center [310, 193] width 86 height 20
type input "2"
type input "2.00"
type input "20"
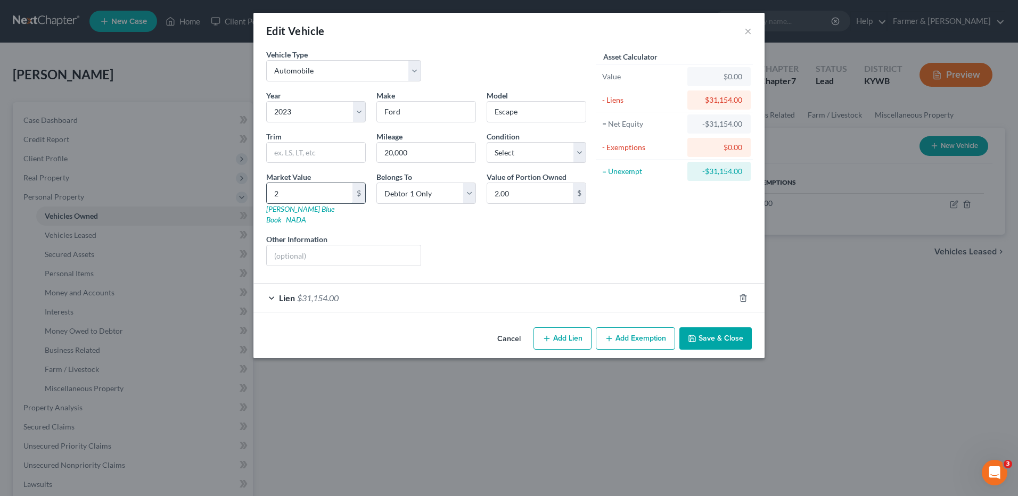
type input "20.00"
type input "2"
type input "2.00"
type input "2"
type input "2.00"
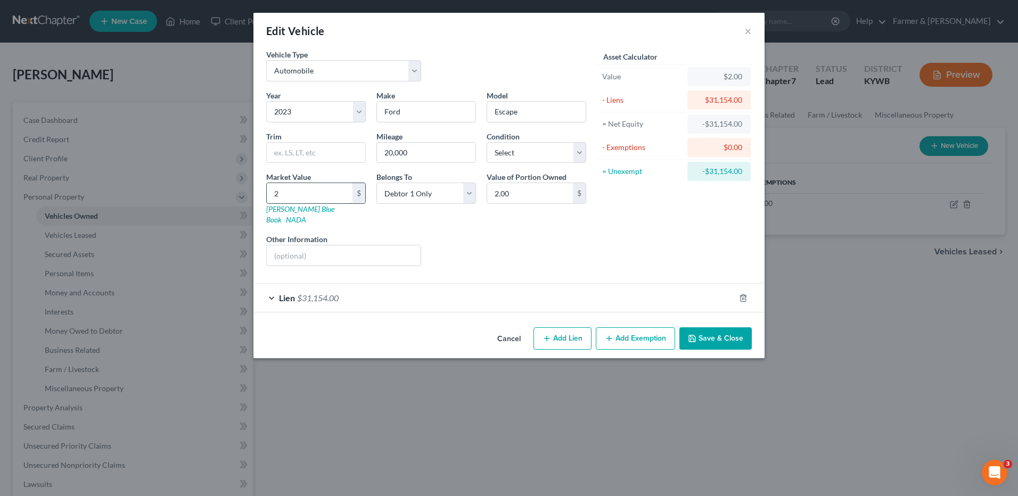
type input "20"
type input "20.00"
type input "205"
type input "205.00"
type input "2050"
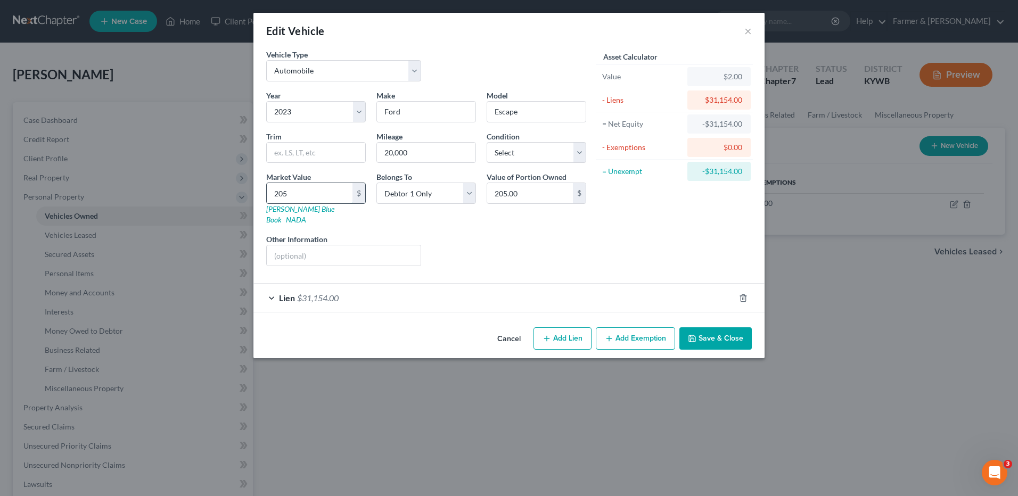
type input "2,050.00"
type input "2,0500"
type input "20,500.00"
click at [313, 293] on span "$31,154.00" at bounding box center [318, 298] width 42 height 10
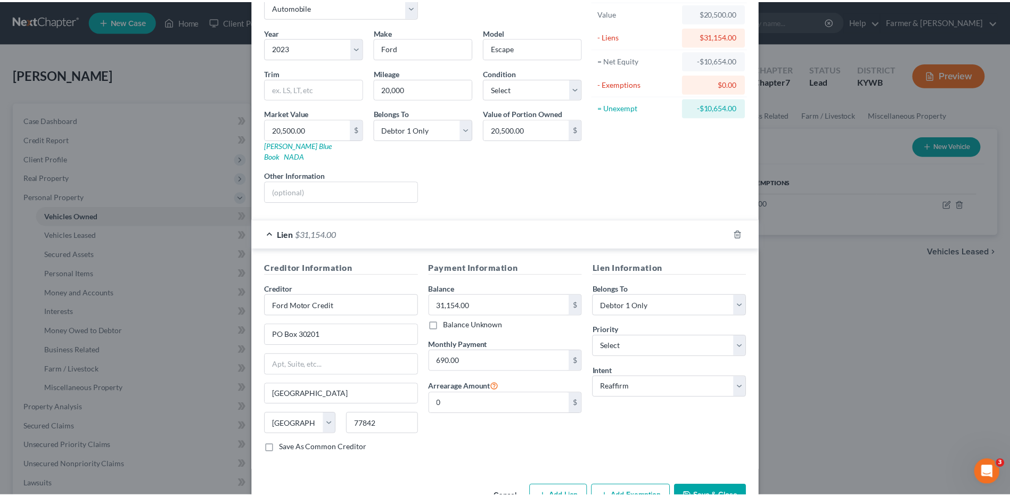
scroll to position [86, 0]
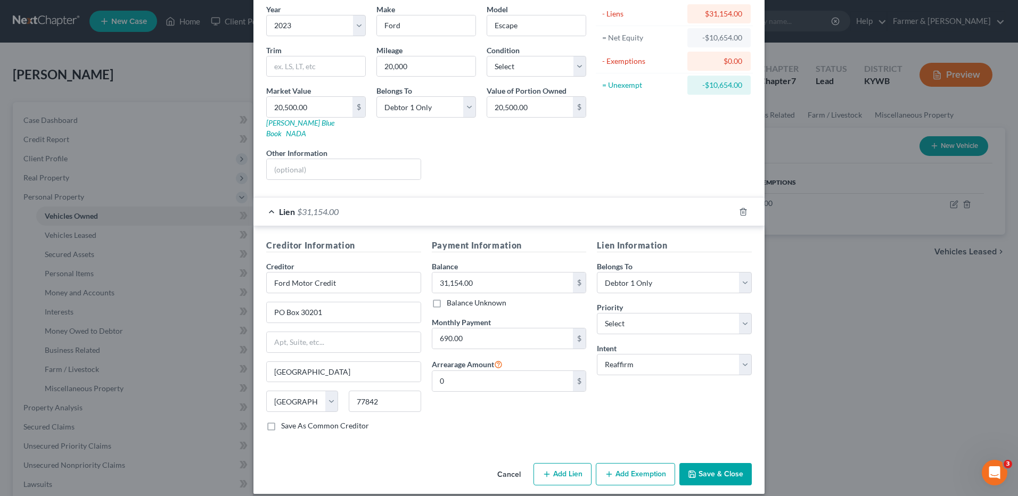
click at [735, 463] on button "Save & Close" at bounding box center [715, 474] width 72 height 22
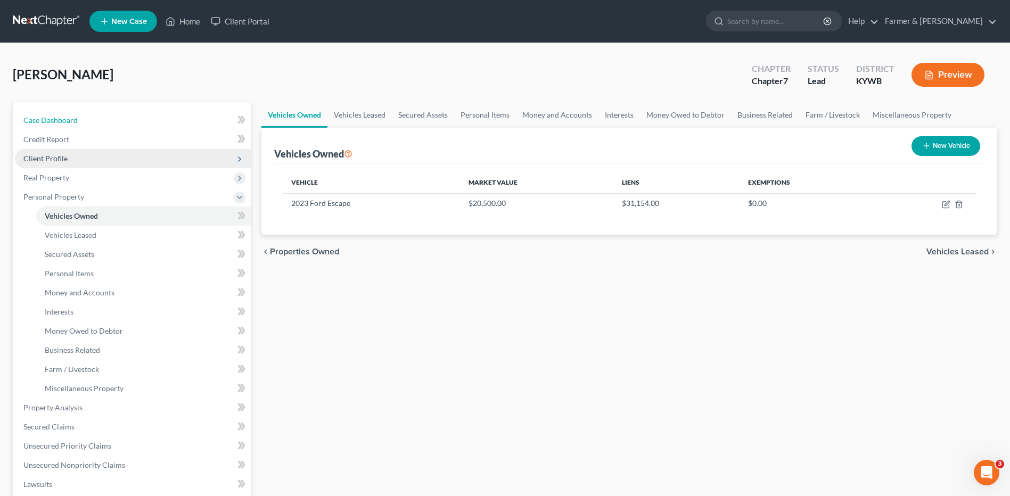
drag, startPoint x: 120, startPoint y: 123, endPoint x: 237, endPoint y: 151, distance: 120.3
click at [120, 123] on link "Case Dashboard" at bounding box center [133, 120] width 236 height 19
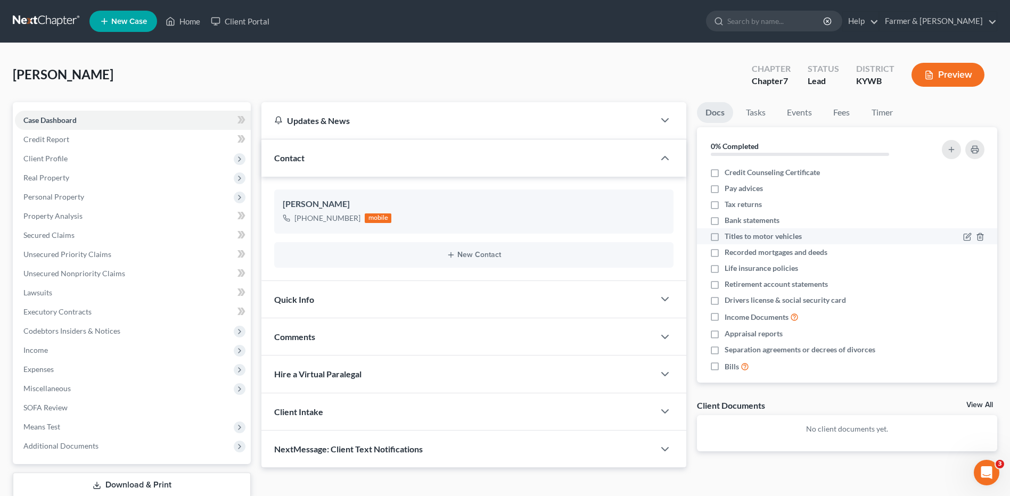
click at [724, 238] on label "Titles to motor vehicles" at bounding box center [762, 236] width 77 height 11
click at [729, 238] on input "Titles to motor vehicles" at bounding box center [732, 234] width 7 height 7
checkbox input "true"
click at [724, 256] on label "Recorded mortgages and deeds" at bounding box center [775, 252] width 103 height 11
click at [729, 254] on input "Recorded mortgages and deeds" at bounding box center [732, 250] width 7 height 7
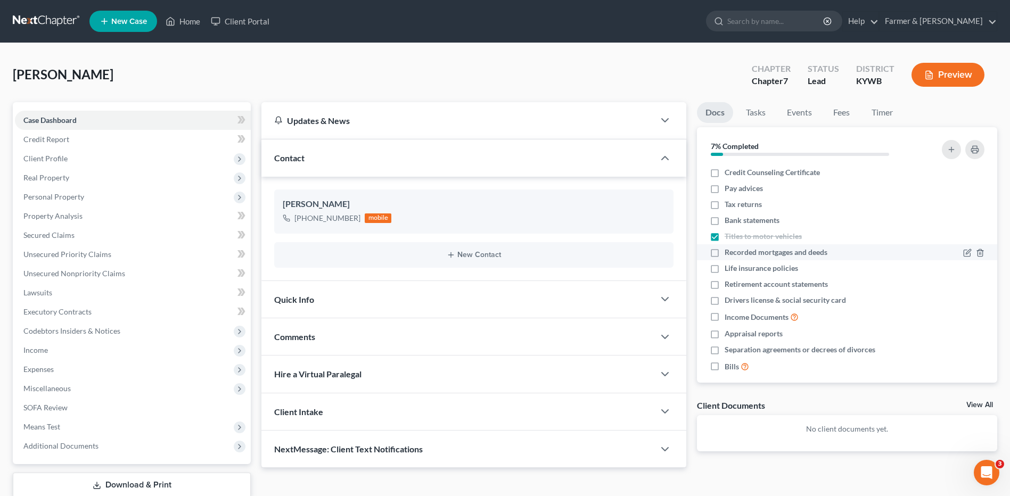
checkbox input "true"
click at [724, 303] on label "Drivers license & social security card" at bounding box center [784, 300] width 121 height 11
click at [729, 302] on input "Drivers license & social security card" at bounding box center [732, 298] width 7 height 7
checkbox input "true"
click at [724, 285] on label "Retirement account statements" at bounding box center [775, 284] width 103 height 11
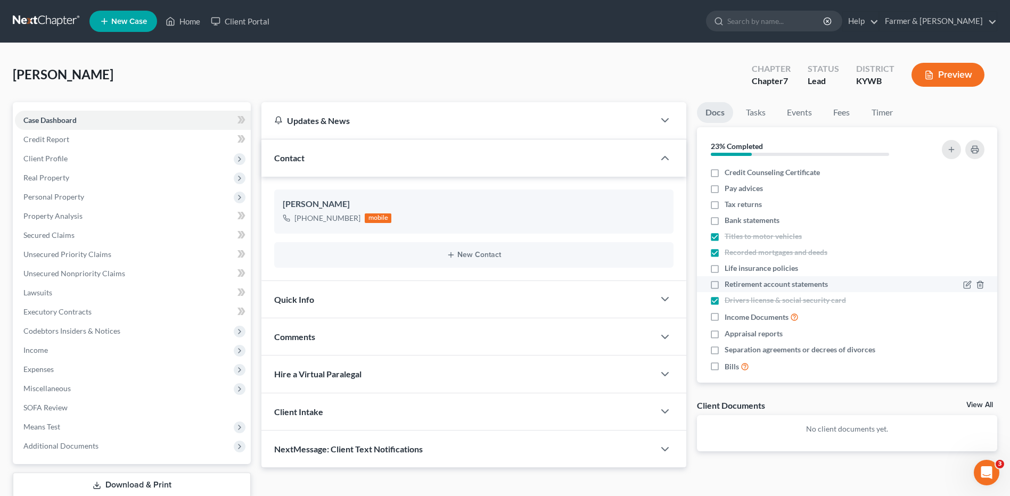
click at [729, 285] on input "Retirement account statements" at bounding box center [732, 282] width 7 height 7
checkbox input "true"
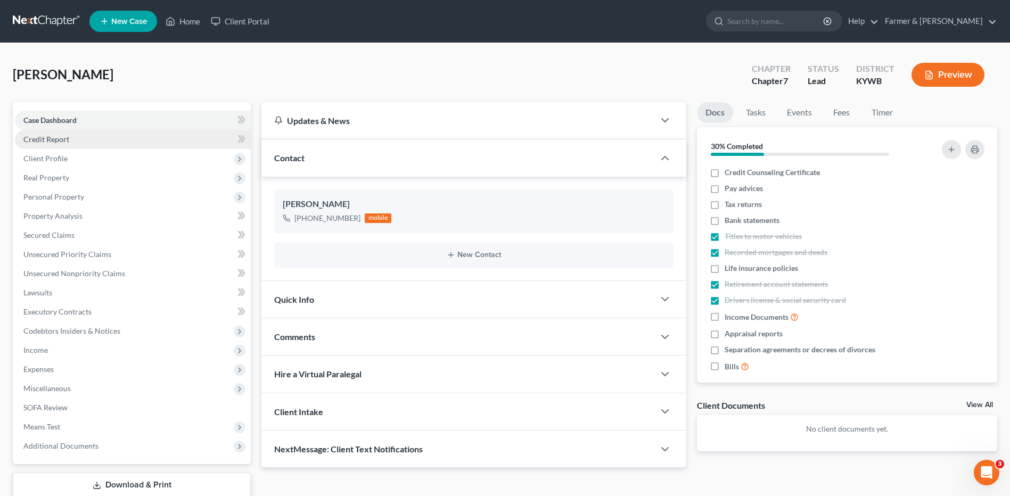
drag, startPoint x: 715, startPoint y: 172, endPoint x: 203, endPoint y: 138, distance: 513.8
click at [724, 172] on label "Credit Counseling Certificate" at bounding box center [771, 172] width 95 height 11
click at [729, 172] on input "Credit Counseling Certificate" at bounding box center [732, 170] width 7 height 7
checkbox input "true"
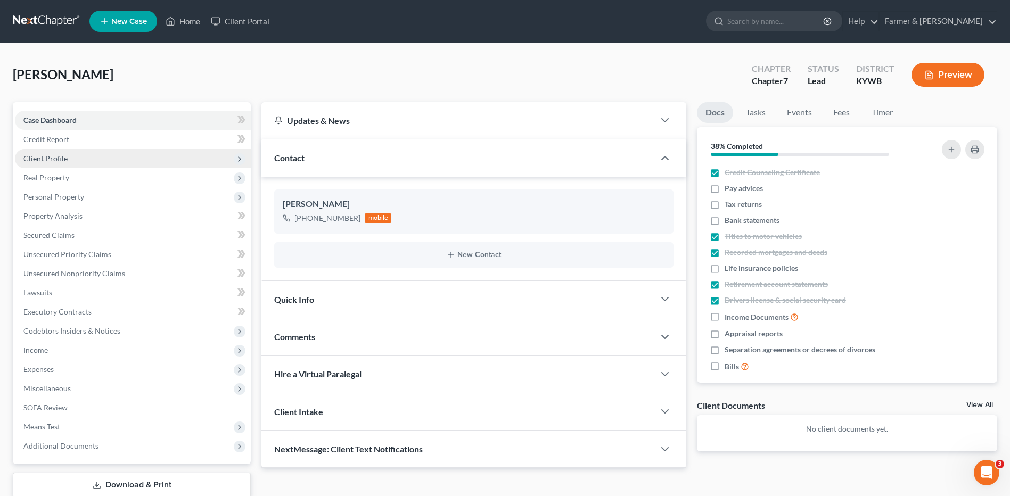
click at [144, 152] on span "Client Profile" at bounding box center [133, 158] width 236 height 19
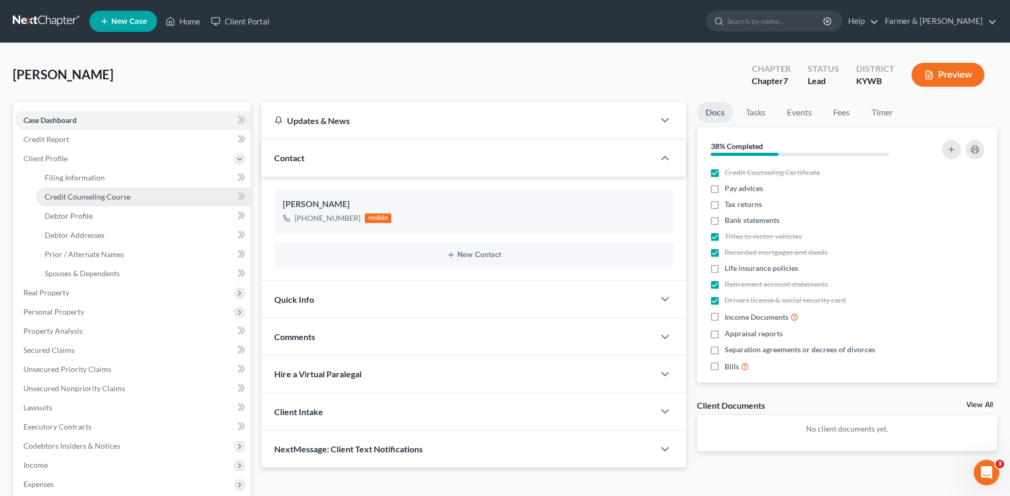
click at [125, 197] on span "Credit Counseling Course" at bounding box center [88, 196] width 86 height 9
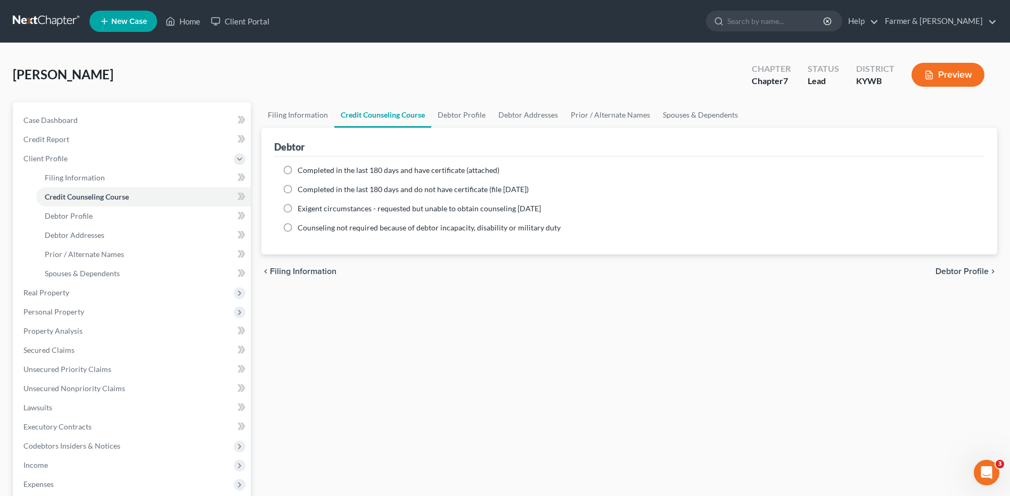
click at [298, 188] on label "Completed in the last 180 days and do not have certificate (file within 14 days)" at bounding box center [413, 189] width 231 height 11
click at [302, 188] on input "Completed in the last 180 days and do not have certificate (file within 14 days)" at bounding box center [305, 187] width 7 height 7
radio input "true"
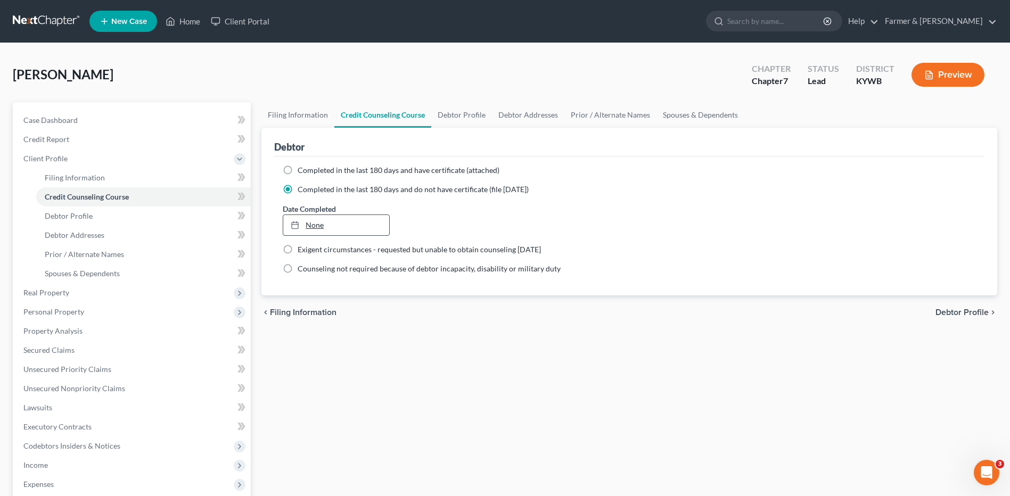
type input "9/16/2025"
click at [317, 218] on link "None" at bounding box center [335, 225] width 105 height 20
click at [71, 299] on span "Real Property" at bounding box center [133, 292] width 236 height 19
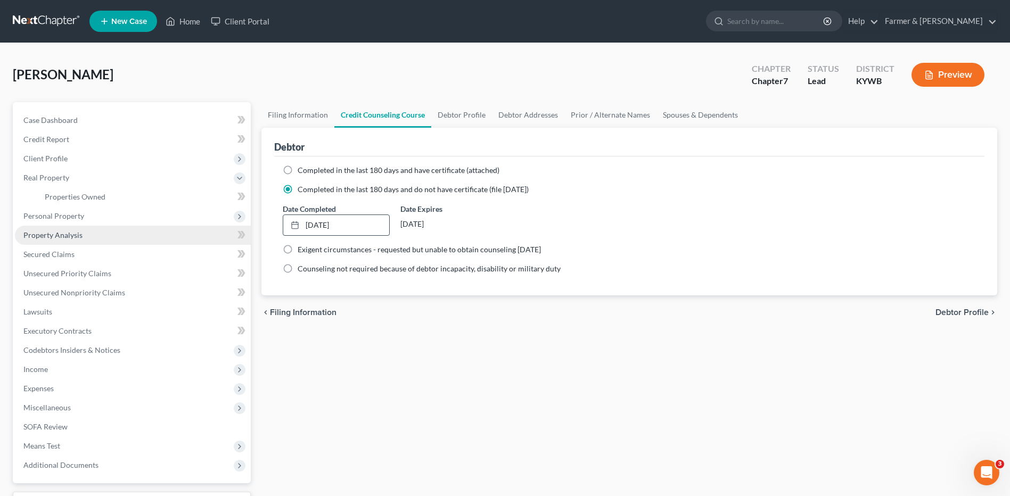
click at [88, 228] on link "Property Analysis" at bounding box center [133, 235] width 236 height 19
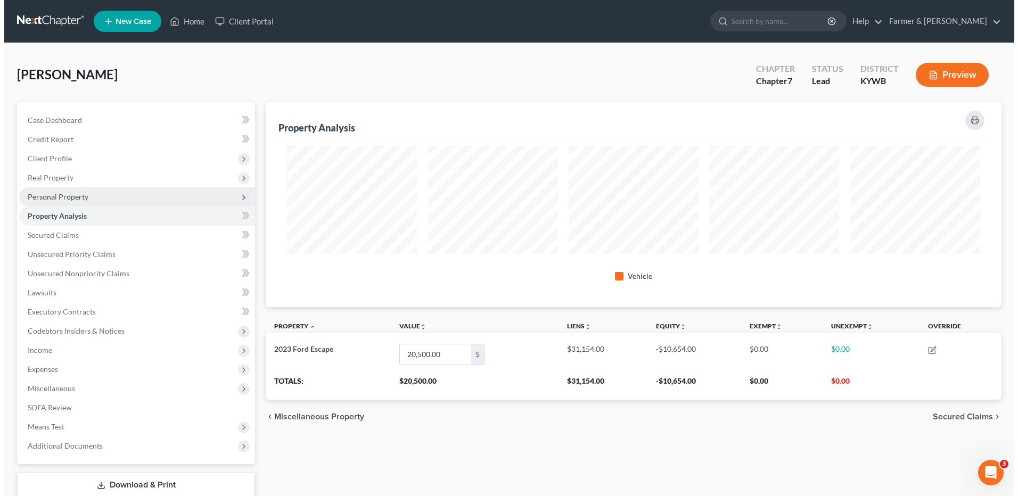
scroll to position [205, 736]
click at [90, 221] on link "Property Analysis" at bounding box center [133, 216] width 236 height 19
click at [108, 200] on span "Personal Property" at bounding box center [133, 196] width 236 height 19
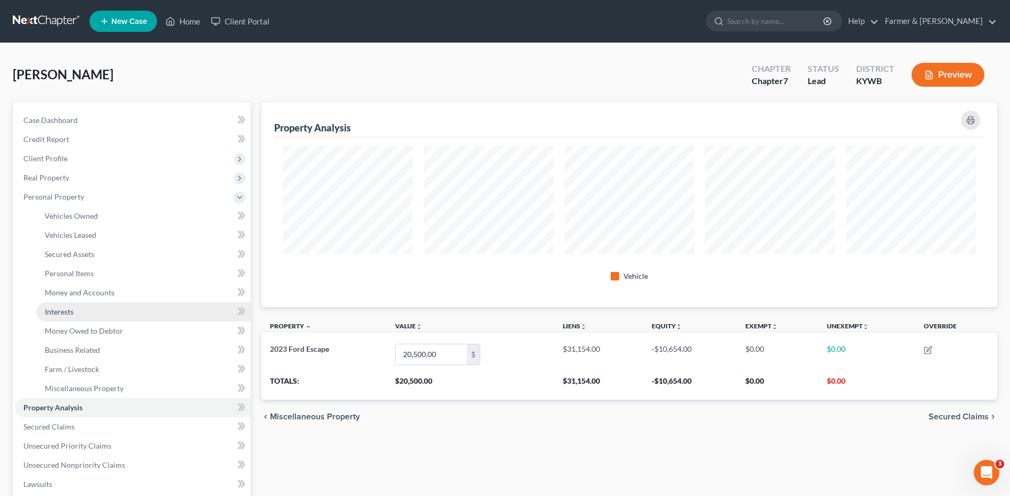
click at [105, 310] on link "Interests" at bounding box center [143, 311] width 215 height 19
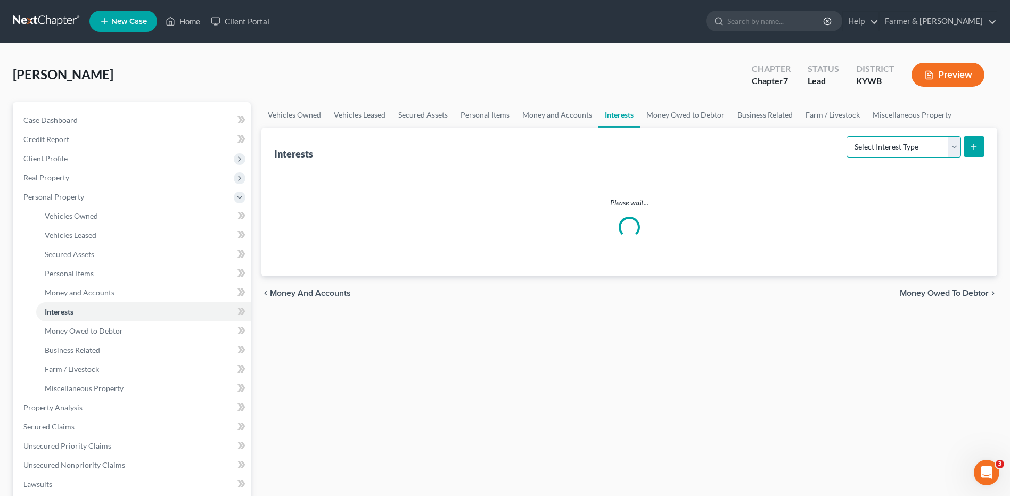
click at [880, 143] on select "Select Interest Type 401K Annuity Bond Education IRA Government Bond Government…" at bounding box center [903, 146] width 114 height 21
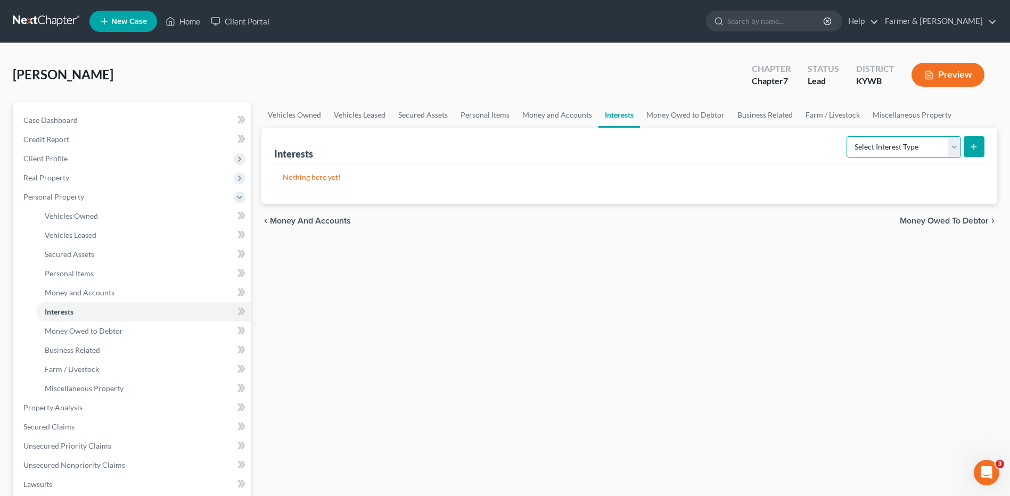
select select "term_life_insurance"
click at [847, 136] on select "Select Interest Type 401K Annuity Bond Education IRA Government Bond Government…" at bounding box center [903, 146] width 114 height 21
click at [966, 149] on button "submit" at bounding box center [973, 146] width 21 height 21
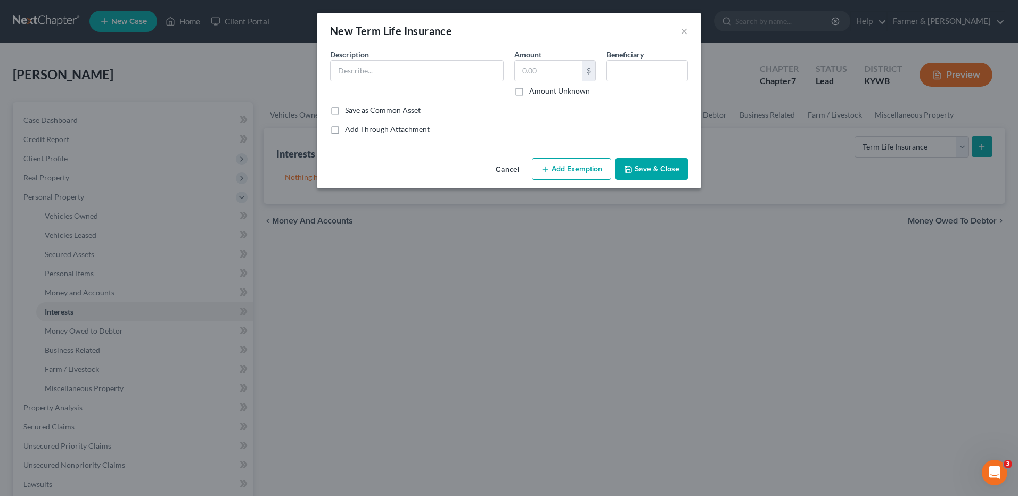
click at [607, 128] on div "New Term Life Insurance × An exemption set must first be selected from the Fili…" at bounding box center [509, 248] width 1018 height 496
click at [456, 65] on input "text" at bounding box center [417, 71] width 172 height 20
drag, startPoint x: 473, startPoint y: 72, endPoint x: 441, endPoint y: 74, distance: 32.0
click at [441, 74] on input "Term life insurance policy with State Farm - no cash value" at bounding box center [417, 71] width 172 height 20
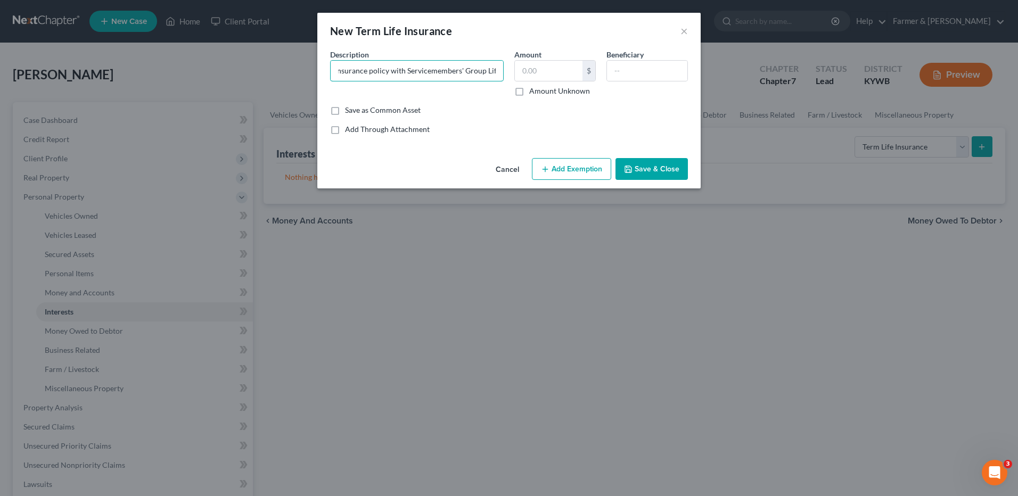
type input "Term life insurance policy with Servicemembers' Group Life - no cash value"
click at [628, 164] on button "Save & Close" at bounding box center [651, 169] width 72 height 22
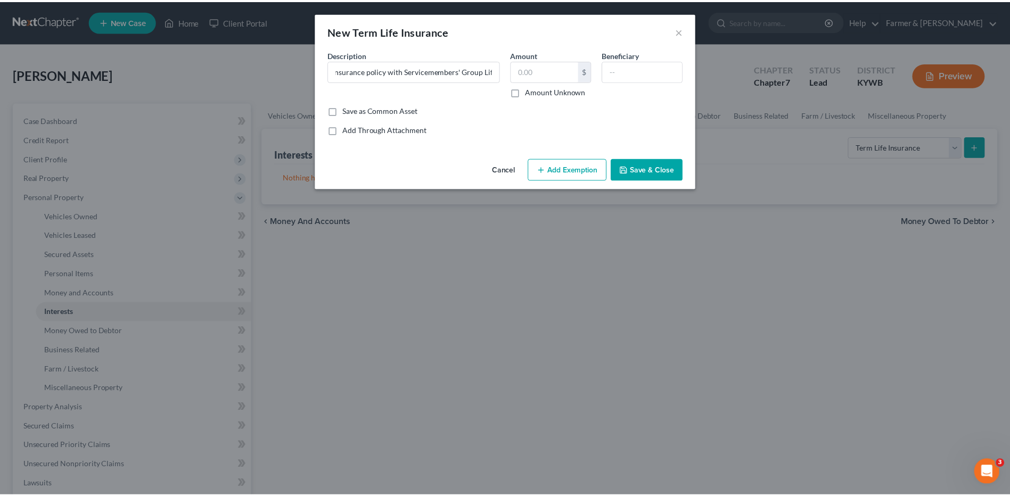
scroll to position [0, 0]
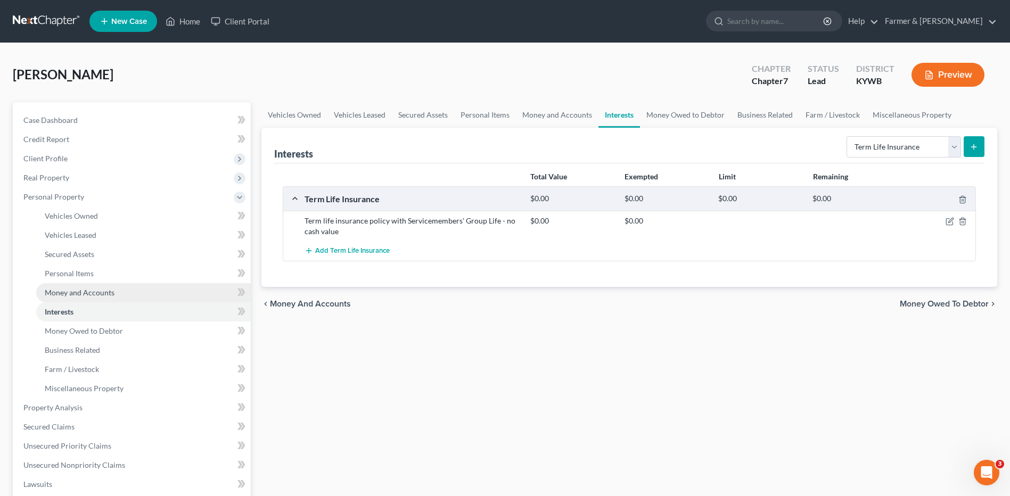
click at [136, 301] on link "Money and Accounts" at bounding box center [143, 292] width 215 height 19
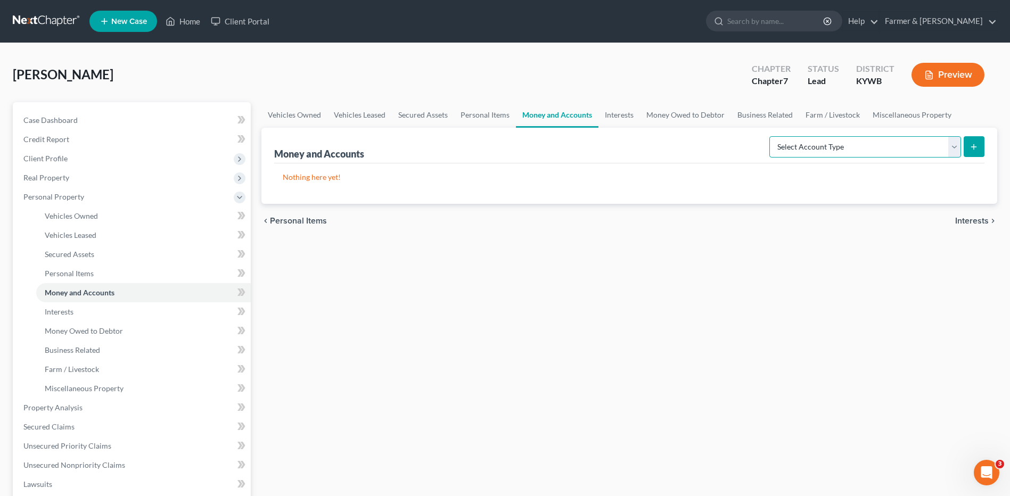
click at [890, 146] on select "Select Account Type Brokerage Cash on Hand Certificates of Deposit Checking Acc…" at bounding box center [865, 146] width 192 height 21
select select "checking"
click at [771, 136] on select "Select Account Type Brokerage Cash on Hand Certificates of Deposit Checking Acc…" at bounding box center [865, 146] width 192 height 21
click at [975, 148] on icon "submit" at bounding box center [973, 147] width 9 height 9
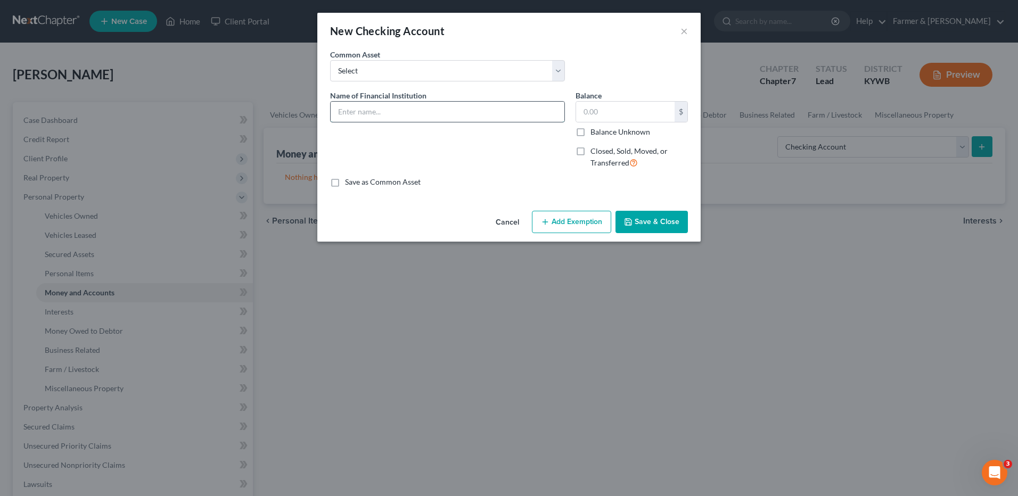
click at [497, 120] on input "text" at bounding box center [448, 112] width 234 height 20
drag, startPoint x: 497, startPoint y: 120, endPoint x: 277, endPoint y: 130, distance: 220.1
click at [277, 130] on div "New Checking Account × An exemption set must first be selected from the Filing …" at bounding box center [509, 248] width 1018 height 496
type input "Navy Federal Credit Union"
click at [645, 222] on button "Save & Close" at bounding box center [651, 222] width 72 height 22
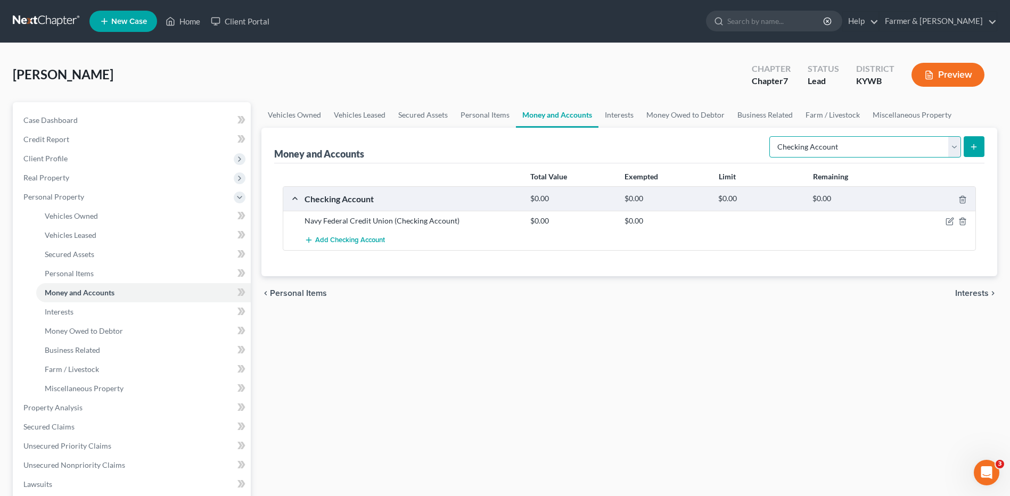
click at [824, 141] on select "Select Account Type Brokerage Cash on Hand Certificates of Deposit Checking Acc…" at bounding box center [865, 146] width 192 height 21
select select "savings"
click at [771, 136] on select "Select Account Type Brokerage Cash on Hand Certificates of Deposit Checking Acc…" at bounding box center [865, 146] width 192 height 21
click at [976, 143] on icon "submit" at bounding box center [973, 147] width 9 height 9
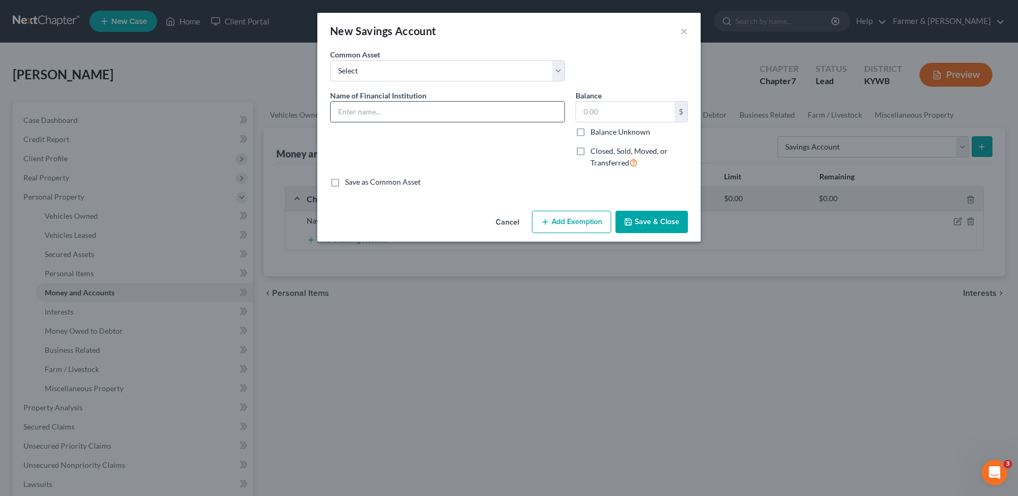
click at [497, 117] on input "text" at bounding box center [448, 112] width 234 height 20
paste input "Navy Federal Credit Union"
type input "Navy Federal Credit Union"
click at [633, 220] on button "Save & Close" at bounding box center [651, 222] width 72 height 22
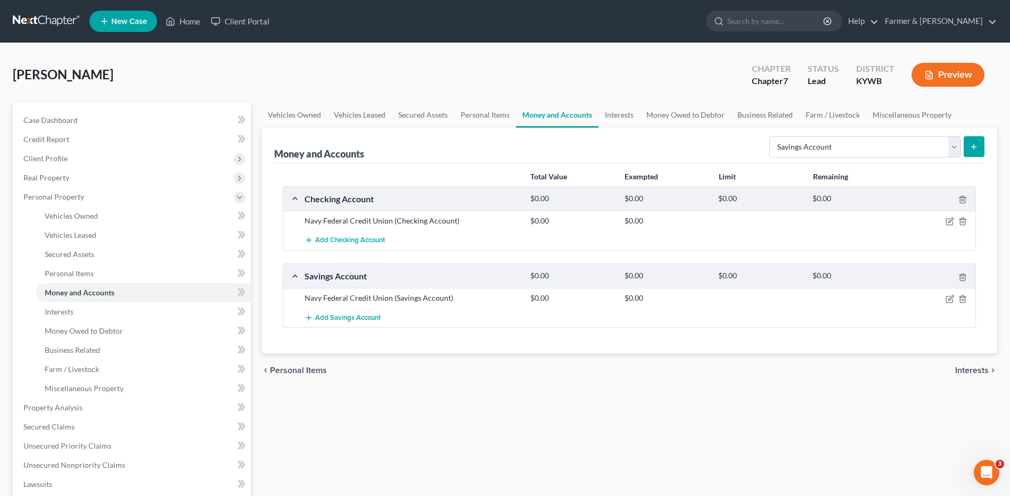
scroll to position [261, 0]
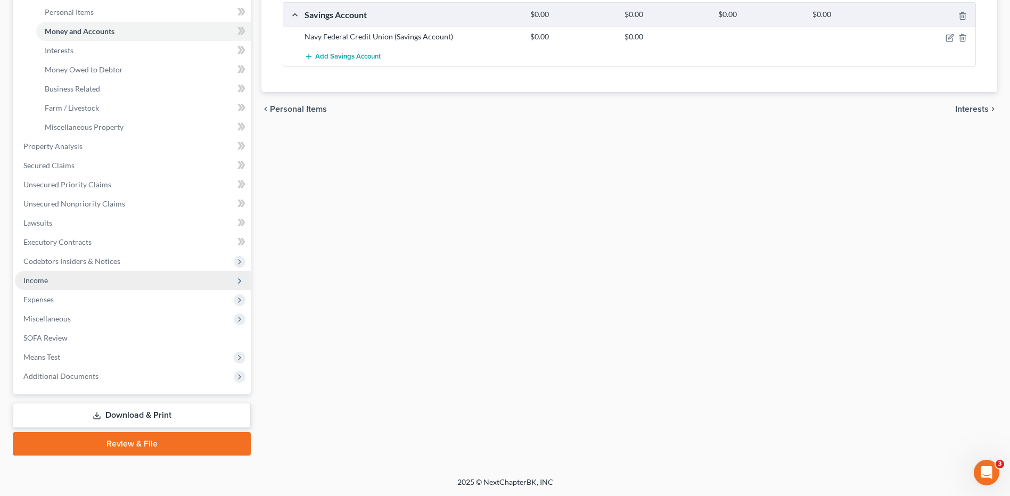
click at [159, 272] on span "Income" at bounding box center [133, 280] width 236 height 19
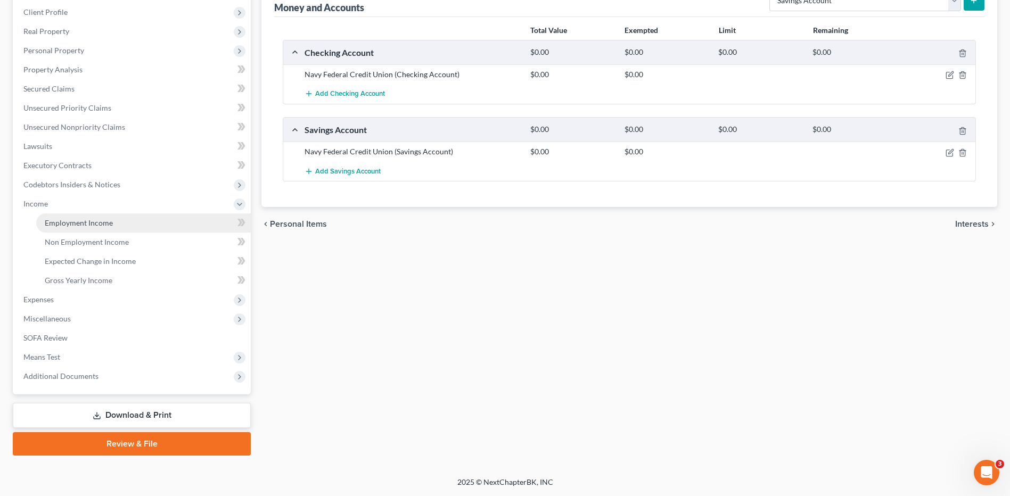
click at [167, 224] on link "Employment Income" at bounding box center [143, 222] width 215 height 19
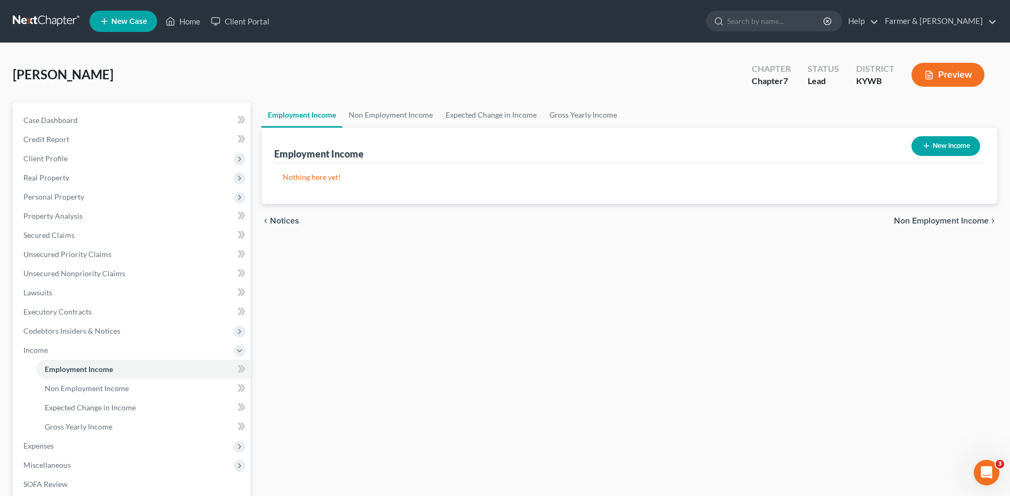
click at [937, 145] on button "New Income" at bounding box center [945, 146] width 69 height 20
select select "0"
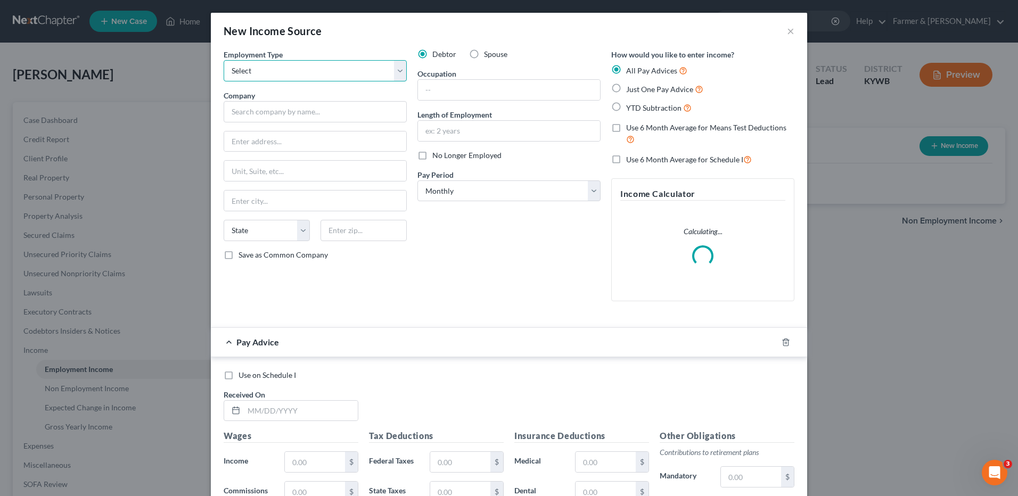
click at [314, 72] on select "Select Full or Part Time Employment Self Employment" at bounding box center [315, 70] width 183 height 21
select select "0"
click at [224, 60] on select "Select Full or Part Time Employment Self Employment" at bounding box center [315, 70] width 183 height 21
click at [294, 109] on input "text" at bounding box center [315, 111] width 183 height 21
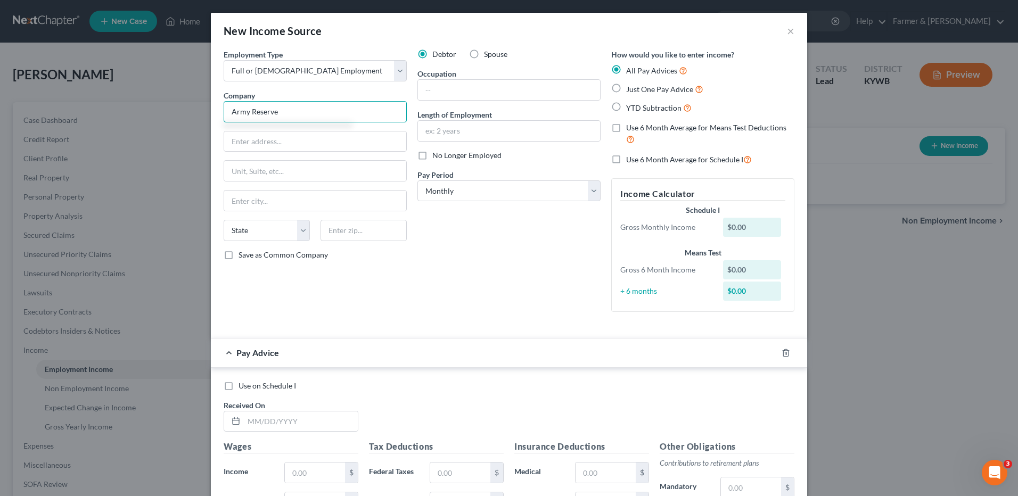
type input "Army Reserve"
click at [487, 88] on input "text" at bounding box center [509, 90] width 182 height 20
type input "13F"
click at [433, 131] on input "text" at bounding box center [509, 131] width 182 height 20
type input "2 years"
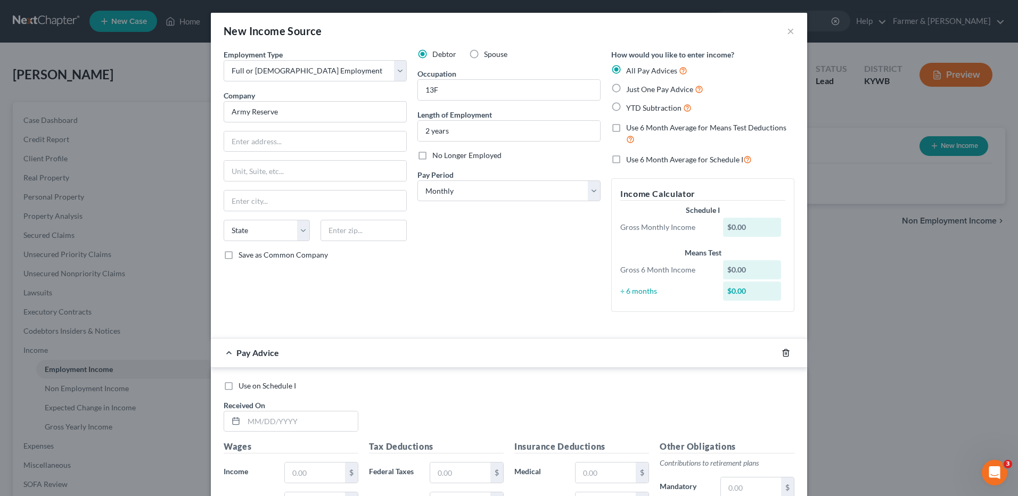
click at [786, 354] on line "button" at bounding box center [786, 353] width 0 height 2
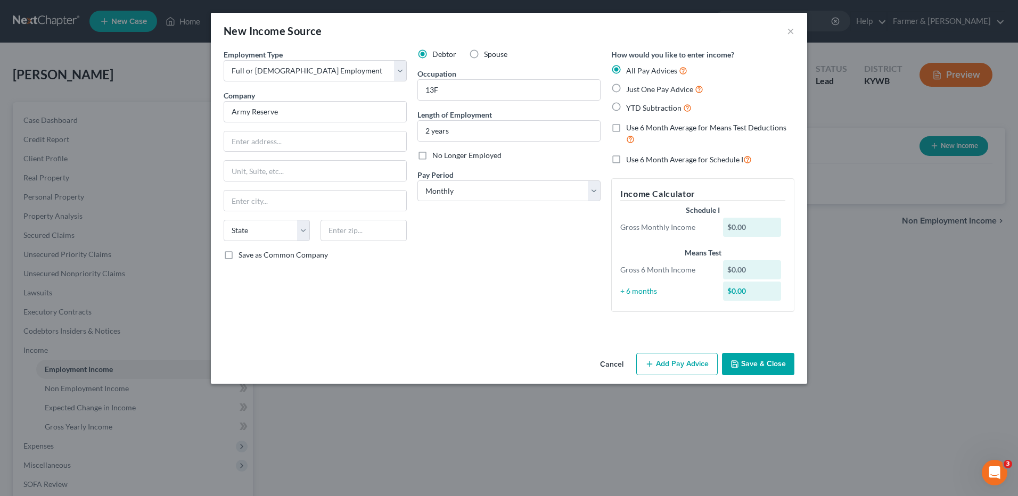
click at [783, 354] on button "Save & Close" at bounding box center [758, 364] width 72 height 22
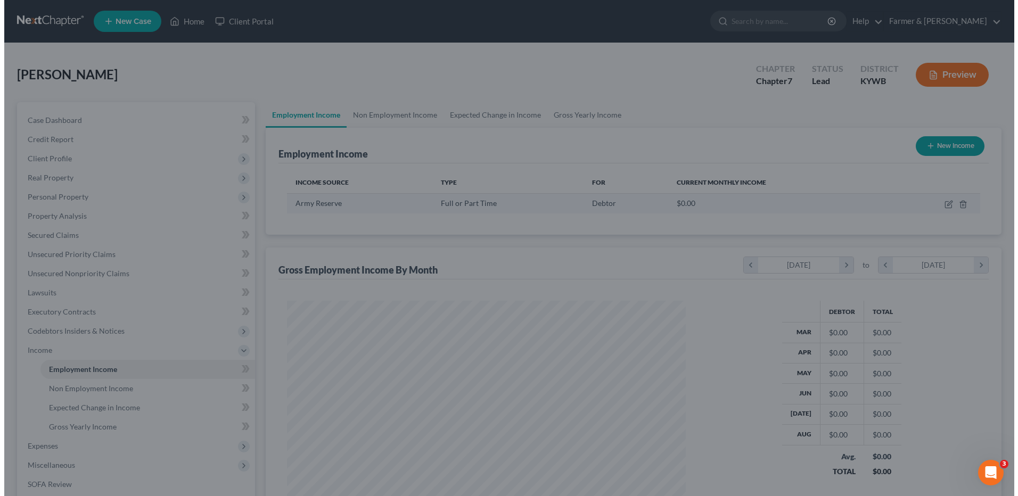
scroll to position [532122, 531903]
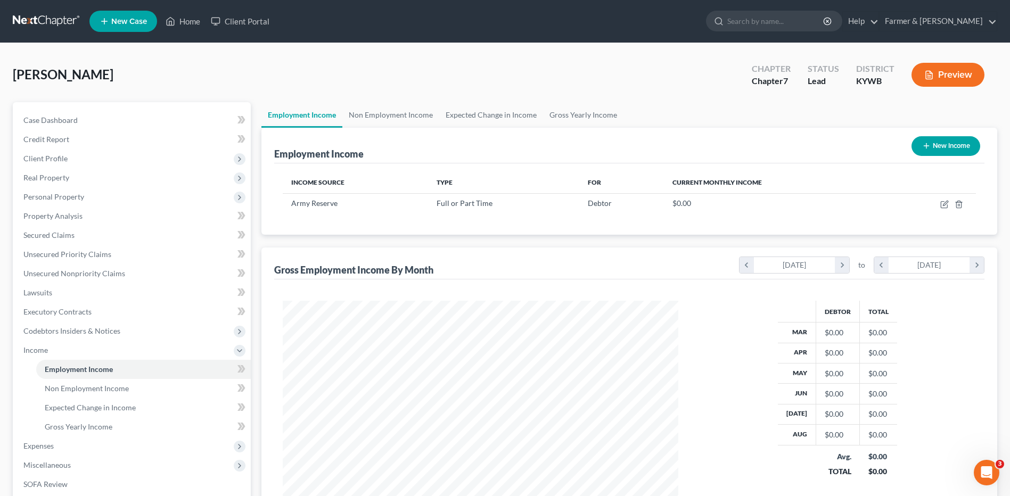
click at [932, 145] on button "New Income" at bounding box center [945, 146] width 69 height 20
select select "0"
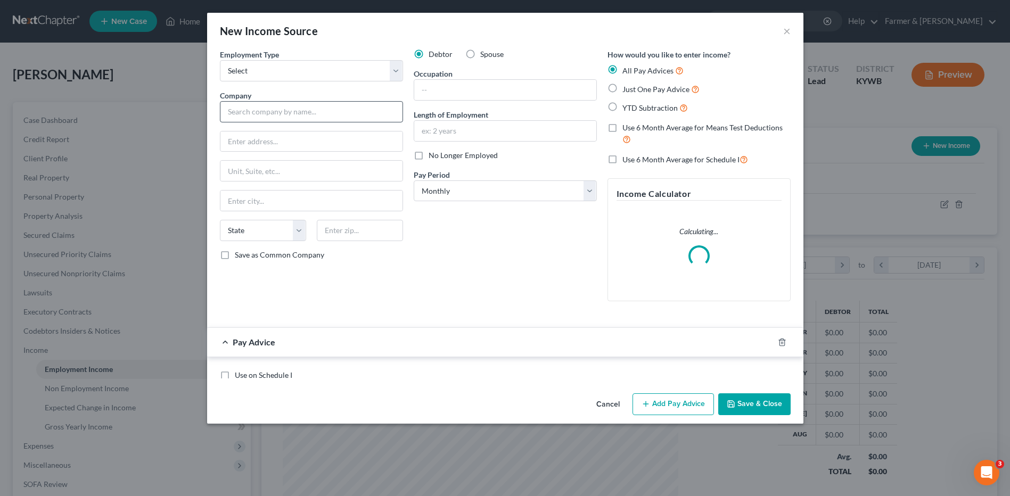
scroll to position [199, 421]
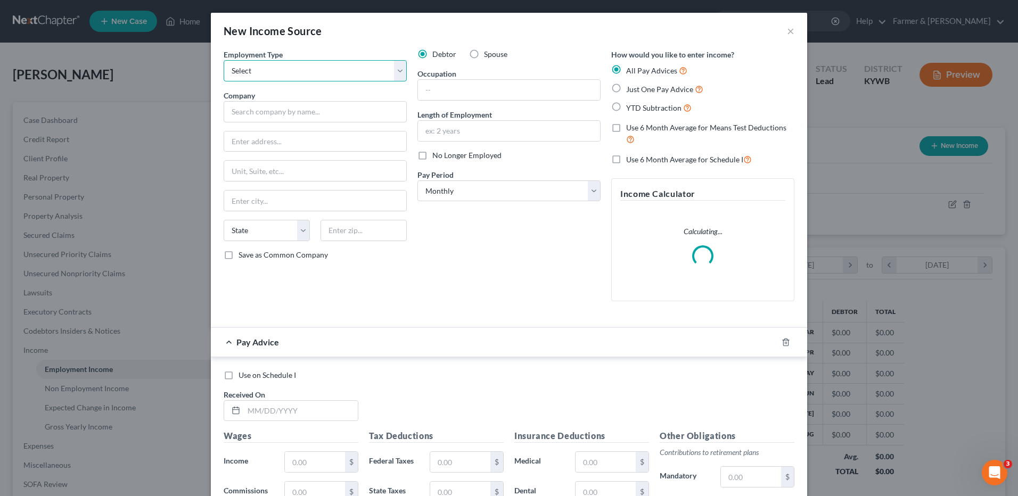
click at [268, 64] on select "Select Full or Part Time Employment Self Employment" at bounding box center [315, 70] width 183 height 21
select select "0"
click at [224, 60] on select "Select Full or Part Time Employment Self Employment" at bounding box center [315, 70] width 183 height 21
click at [260, 111] on input "text" at bounding box center [315, 111] width 183 height 21
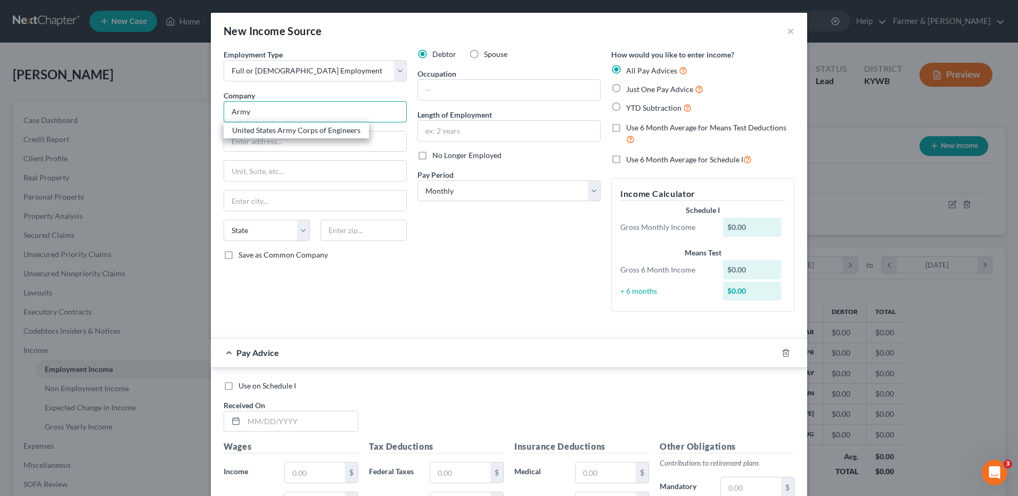
type input "Army"
click at [443, 96] on input "text" at bounding box center [509, 90] width 182 height 20
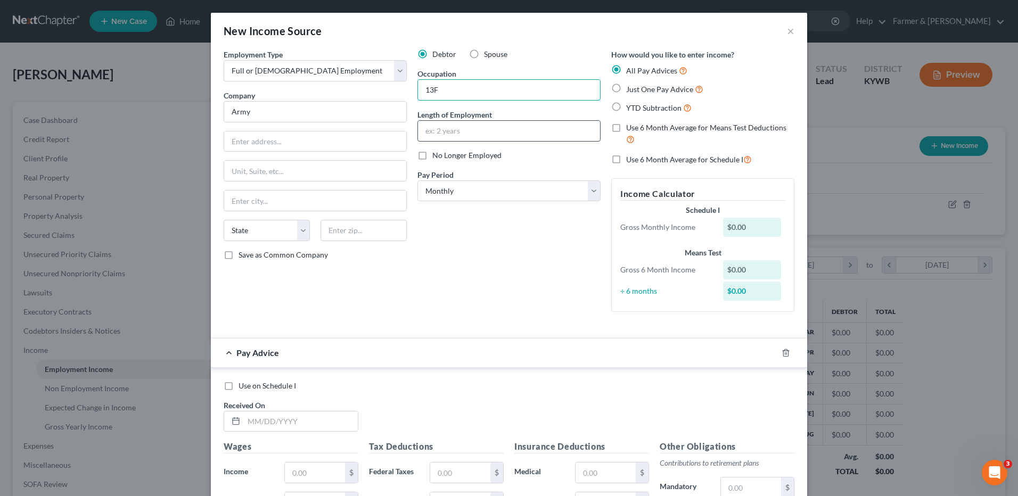
type input "13F"
click at [438, 131] on input "text" at bounding box center [509, 131] width 182 height 20
type input "6.5 years"
click at [782, 356] on icon "button" at bounding box center [785, 353] width 9 height 9
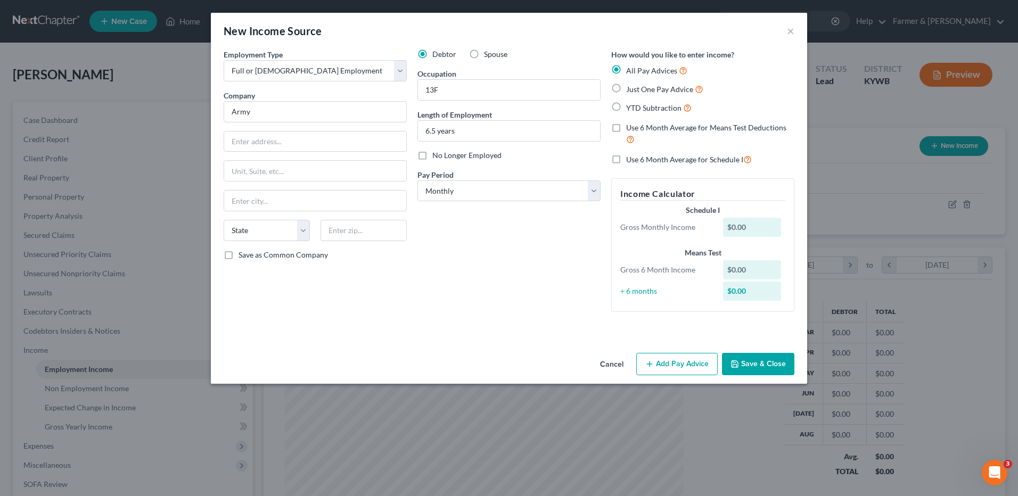
click at [782, 357] on button "Save & Close" at bounding box center [758, 364] width 72 height 22
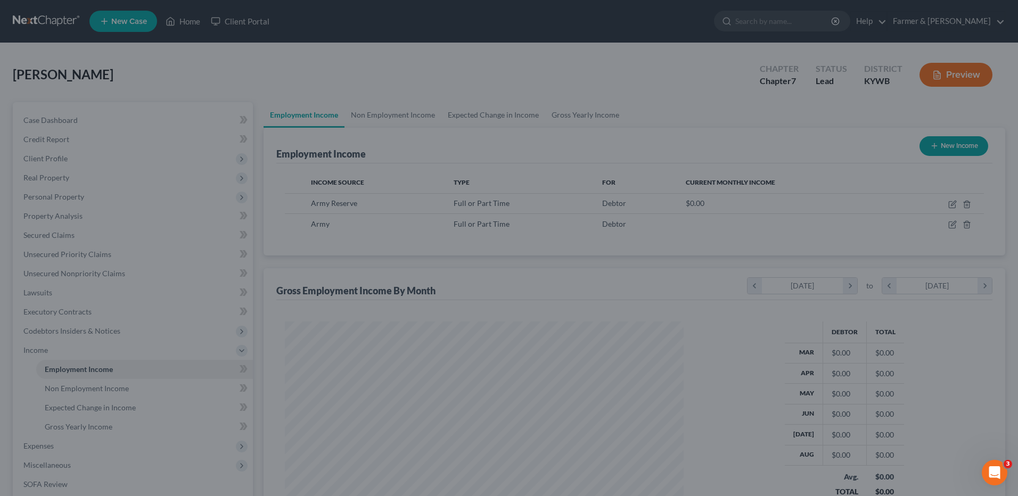
scroll to position [532122, 531903]
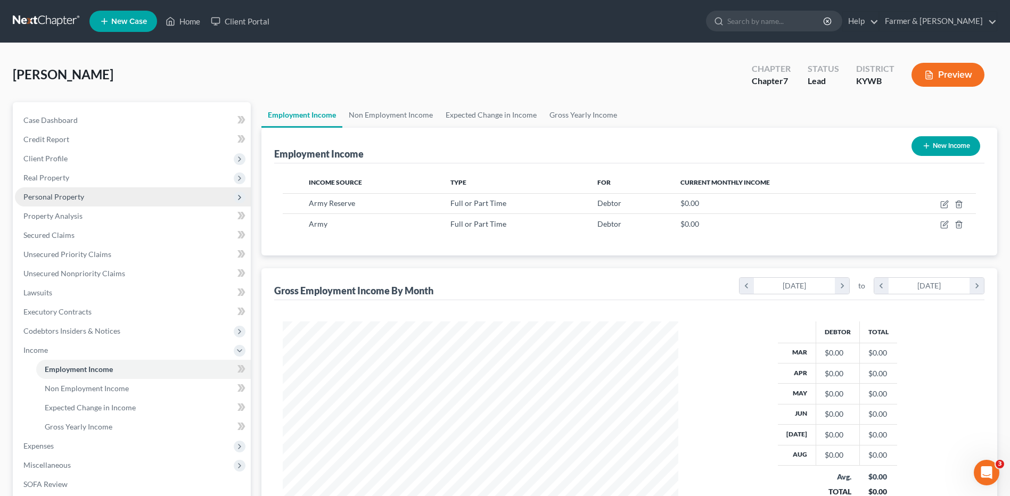
click at [144, 188] on span "Personal Property" at bounding box center [133, 196] width 236 height 19
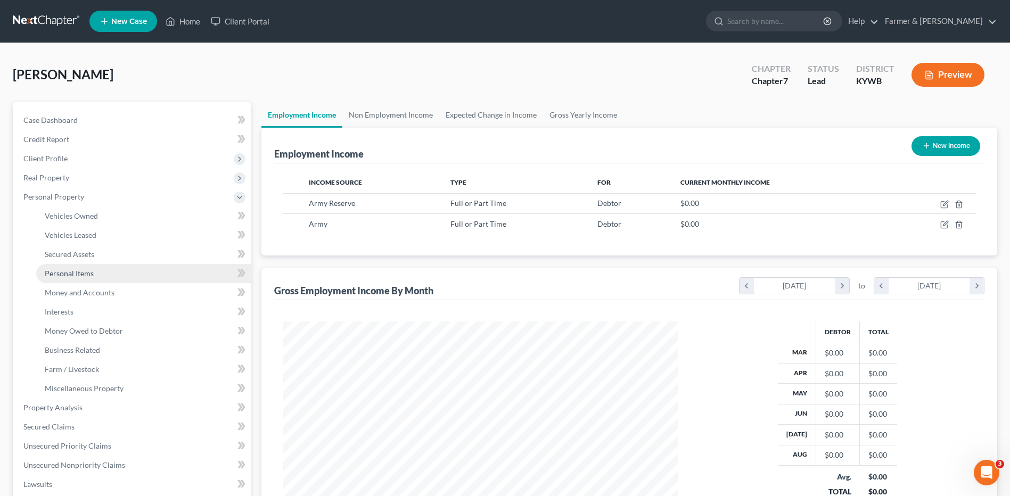
click at [93, 271] on link "Personal Items" at bounding box center [143, 273] width 215 height 19
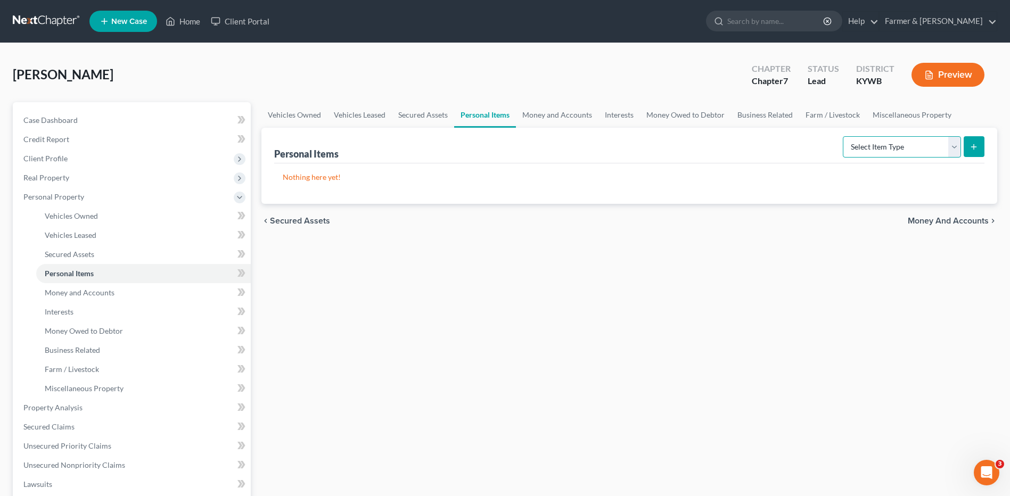
click at [878, 141] on select "Select Item Type Clothing Collectibles Of Value Electronics Firearms Household …" at bounding box center [902, 146] width 118 height 21
select select "clothing"
click at [844, 136] on select "Select Item Type Clothing Collectibles Of Value Electronics Firearms Household …" at bounding box center [902, 146] width 118 height 21
click at [977, 138] on button "submit" at bounding box center [973, 146] width 21 height 21
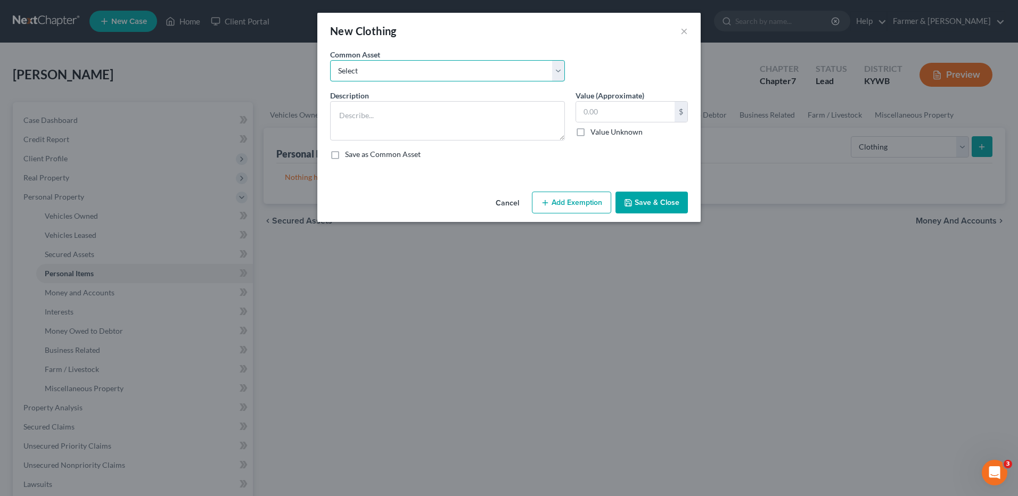
click at [381, 73] on select "Select misc. clothing for 1 adult misc. clothing for 2 adults and 2 children mi…" at bounding box center [447, 70] width 235 height 21
select select "0"
click at [330, 60] on select "Select misc. clothing for 1 adult misc. clothing for 2 adults and 2 children mi…" at bounding box center [447, 70] width 235 height 21
type textarea "misc. clothing for 1 adult"
type input "200.00"
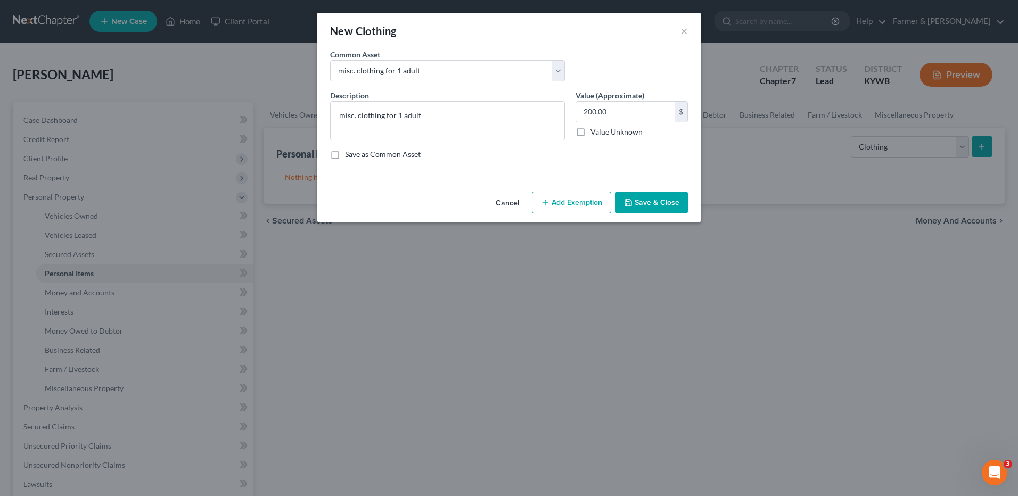
click at [545, 203] on line "button" at bounding box center [544, 203] width 5 height 0
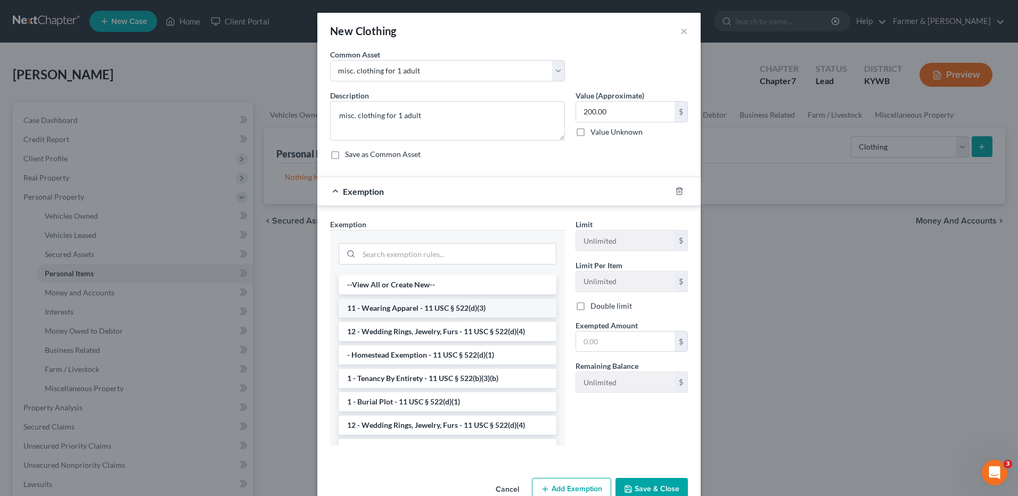
click at [421, 304] on li "11 - Wearing Apparel - 11 USC § 522(d)(3)" at bounding box center [448, 308] width 218 height 19
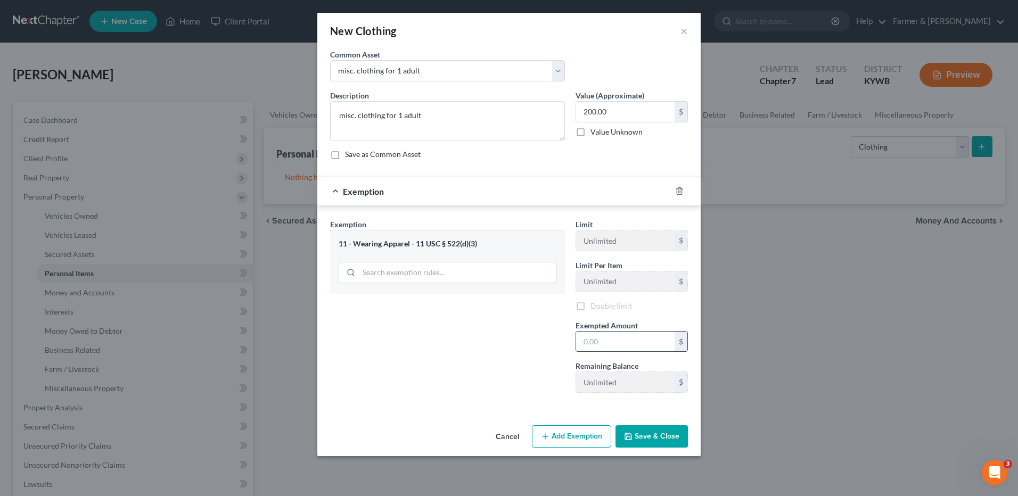
click at [599, 335] on input "text" at bounding box center [625, 342] width 98 height 20
type input "200.00"
click at [661, 435] on button "Save & Close" at bounding box center [651, 436] width 72 height 22
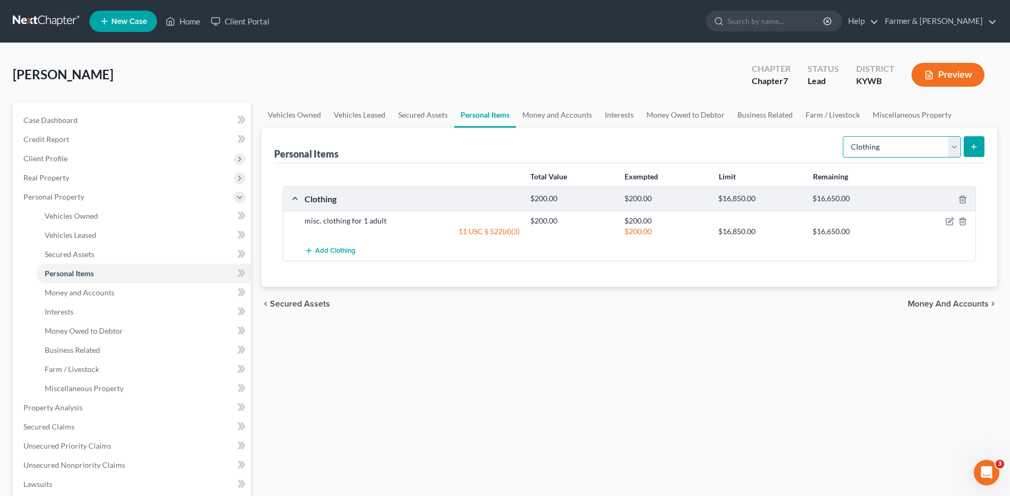
click at [937, 145] on select "Select Item Type Clothing Collectibles Of Value Electronics Firearms Household …" at bounding box center [902, 146] width 118 height 21
select select "household_goods"
click at [844, 136] on select "Select Item Type Clothing Collectibles Of Value Electronics Firearms Household …" at bounding box center [902, 146] width 118 height 21
click at [976, 149] on icon "submit" at bounding box center [973, 147] width 9 height 9
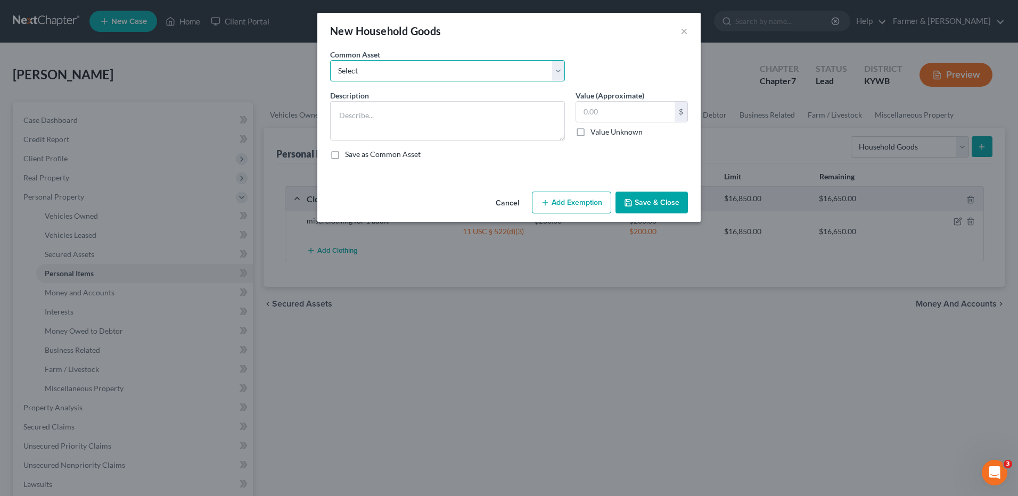
click at [499, 69] on select "Select small misc. household items: some decor (pictures/frames and misc. knick…" at bounding box center [447, 70] width 235 height 21
select select "1"
click at [330, 60] on select "Select small misc. household items: some decor (pictures/frames and misc. knick…" at bounding box center [447, 70] width 235 height 21
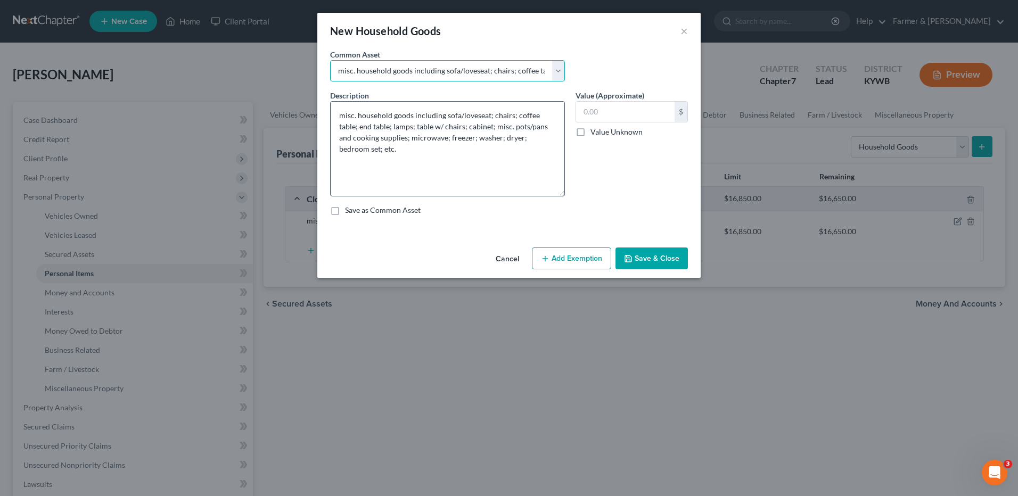
drag, startPoint x: 559, startPoint y: 137, endPoint x: 562, endPoint y: 194, distance: 57.0
click at [562, 194] on textarea "misc. household goods including sofa/loveseat; chairs; coffee table; end table;…" at bounding box center [447, 148] width 235 height 95
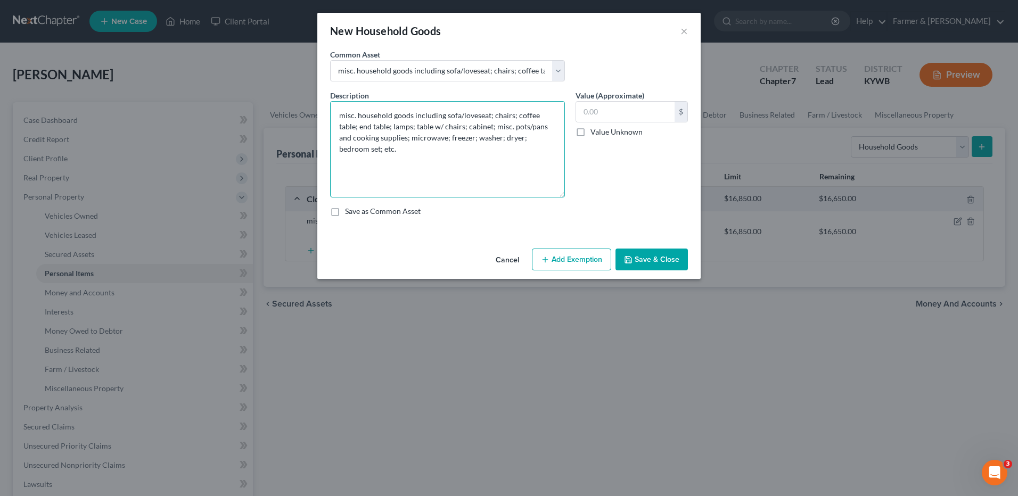
drag, startPoint x: 473, startPoint y: 126, endPoint x: 400, endPoint y: 126, distance: 72.9
click at [400, 126] on textarea "misc. household goods including sofa/loveseat; chairs; coffee table; end table;…" at bounding box center [447, 149] width 235 height 96
drag, startPoint x: 556, startPoint y: 129, endPoint x: 524, endPoint y: 129, distance: 31.9
click at [524, 129] on textarea "misc. household goods including sofa/loveseat; chairs; coffee table; end table;…" at bounding box center [447, 149] width 235 height 96
click at [542, 127] on textarea "misc. household goods including sofa/loveseat; chairs; coffee table; end table;…" at bounding box center [447, 149] width 235 height 96
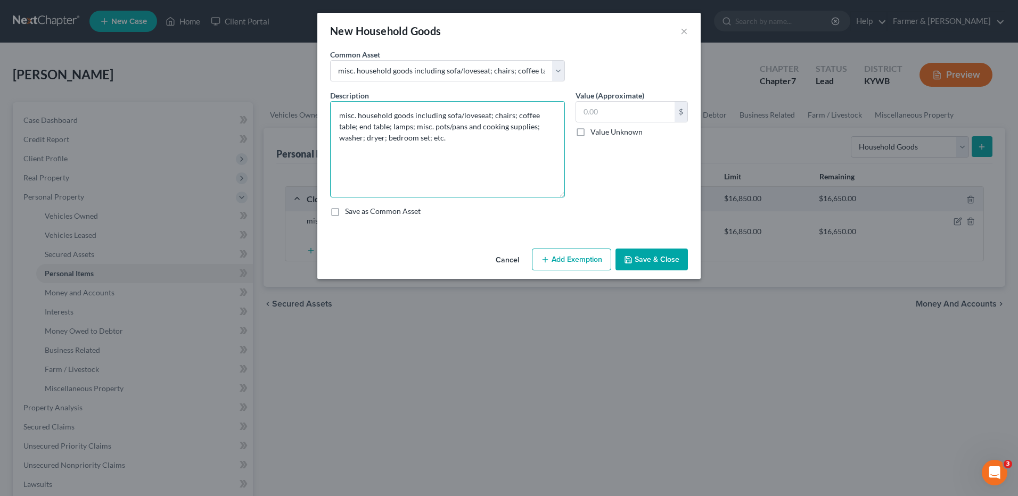
type textarea "misc. household goods including sofa/loveseat; chairs; coffee table; end table;…"
click at [594, 111] on input "text" at bounding box center [625, 112] width 98 height 20
type input "990.00"
click at [580, 252] on button "Add Exemption" at bounding box center [571, 260] width 79 height 22
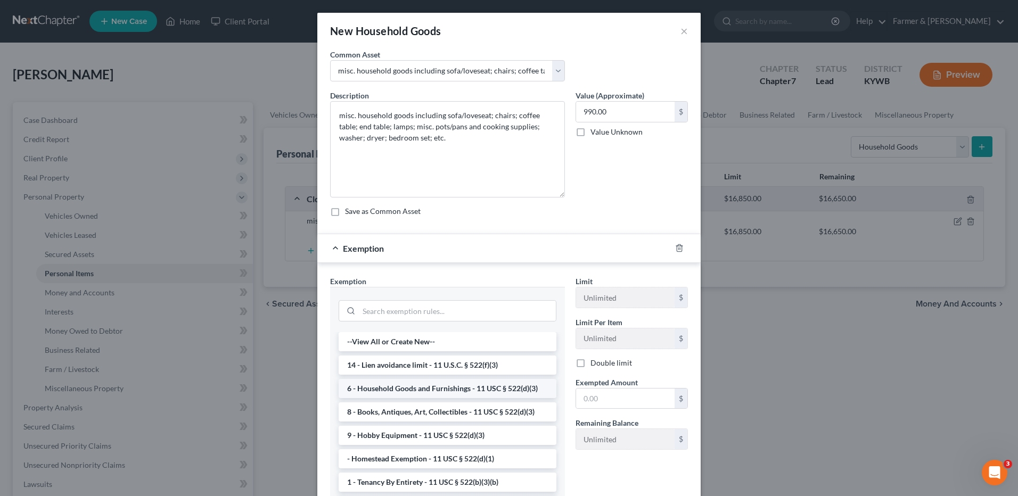
click at [432, 389] on li "6 - Household Goods and Furnishings - 11 USC § 522(d)(3)" at bounding box center [448, 388] width 218 height 19
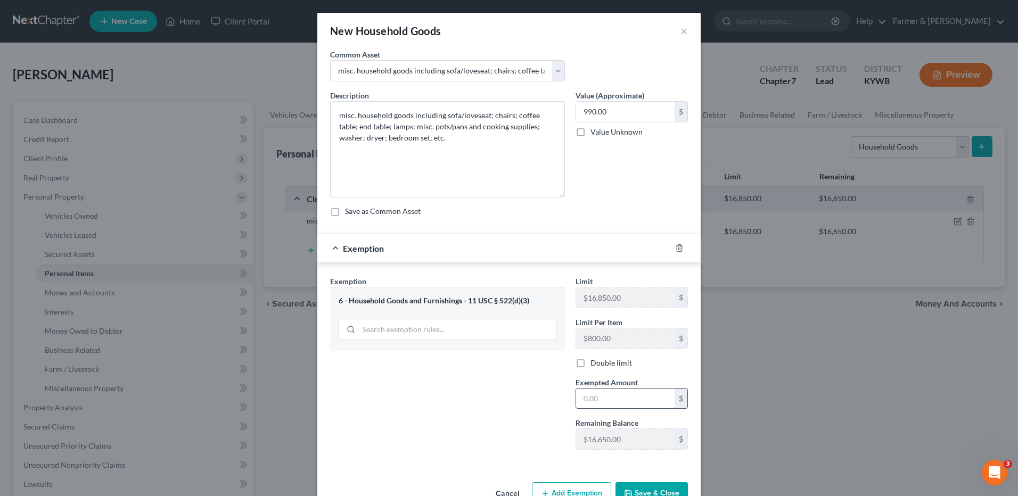
click at [600, 389] on input "text" at bounding box center [625, 399] width 98 height 20
type input "990.00"
click at [661, 488] on button "Save & Close" at bounding box center [651, 493] width 72 height 22
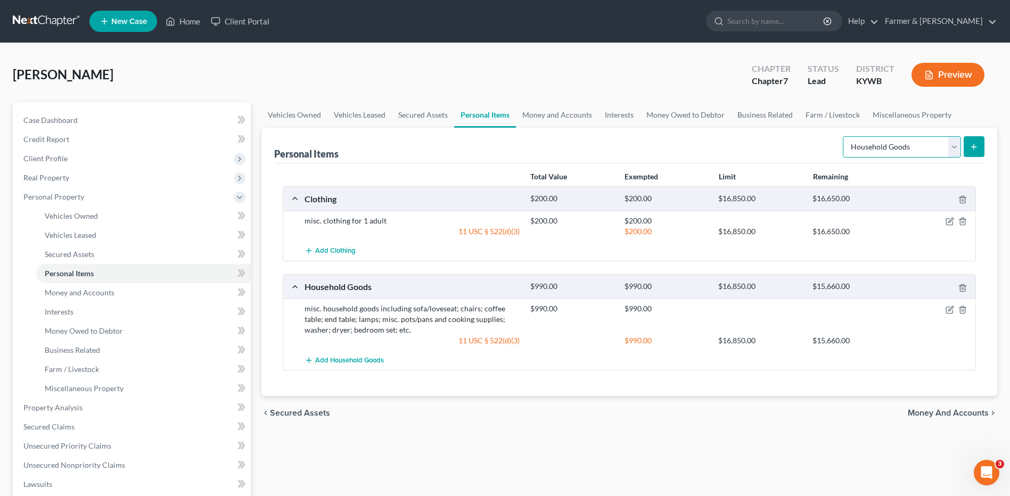
click at [898, 137] on select "Select Item Type Clothing Collectibles Of Value Electronics Firearms Household …" at bounding box center [902, 146] width 118 height 21
select select "electronics"
click at [844, 136] on select "Select Item Type Clothing Collectibles Of Value Electronics Firearms Household …" at bounding box center [902, 146] width 118 height 21
click at [974, 140] on button "submit" at bounding box center [973, 146] width 21 height 21
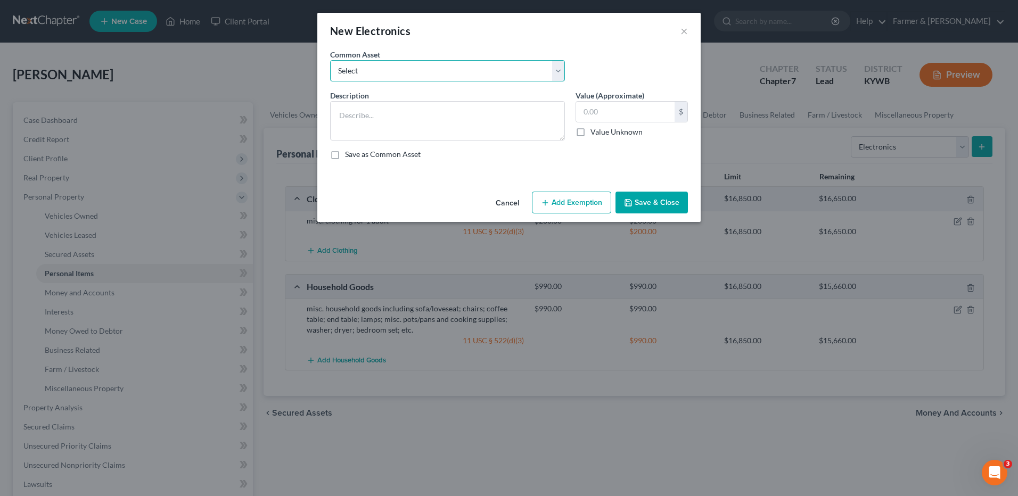
click at [437, 69] on select "Select Televisions; DVD Players; Gaming systems; Home Computer ⦁ Value listed i…" at bounding box center [447, 70] width 235 height 21
select select "1"
click at [330, 60] on select "Select Televisions; DVD Players; Gaming systems; Home Computer ⦁ Value listed i…" at bounding box center [447, 70] width 235 height 21
type textarea "Televisions; DVD Players; Home Computer"
type input "600.00"
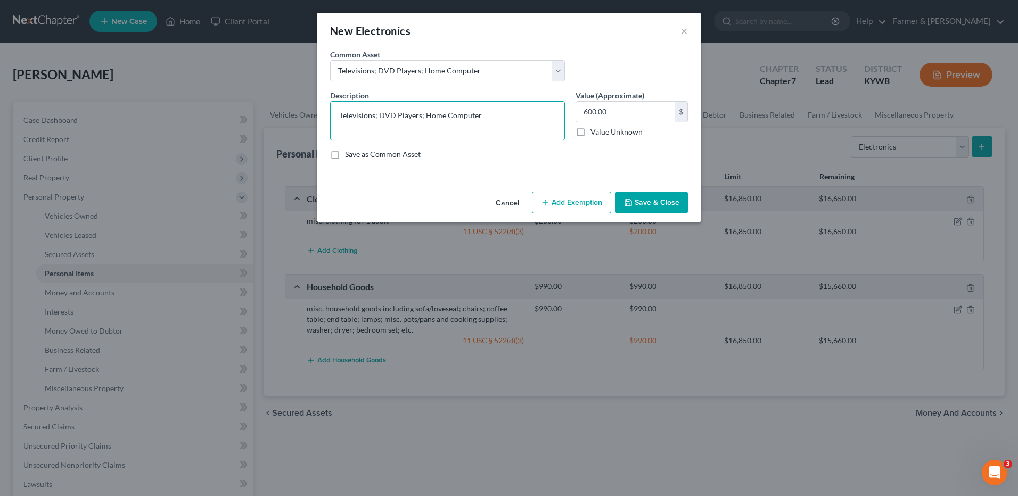
drag, startPoint x: 418, startPoint y: 114, endPoint x: 554, endPoint y: 112, distance: 135.8
click at [554, 112] on textarea "Televisions; DVD Players; Home Computer" at bounding box center [447, 120] width 235 height 39
type textarea "Televisions; DVD Player; gaming system"
type input "500.00"
click at [566, 208] on button "Add Exemption" at bounding box center [571, 203] width 79 height 22
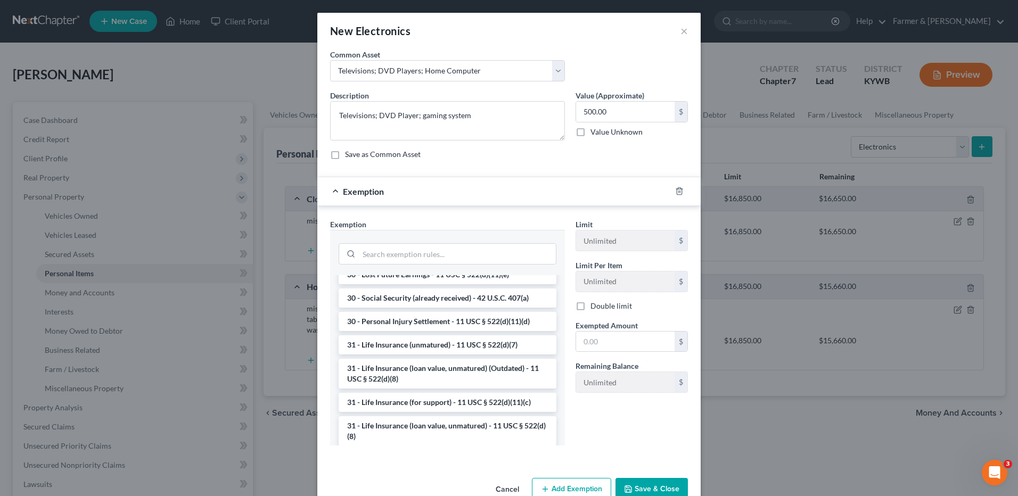
scroll to position [856, 0]
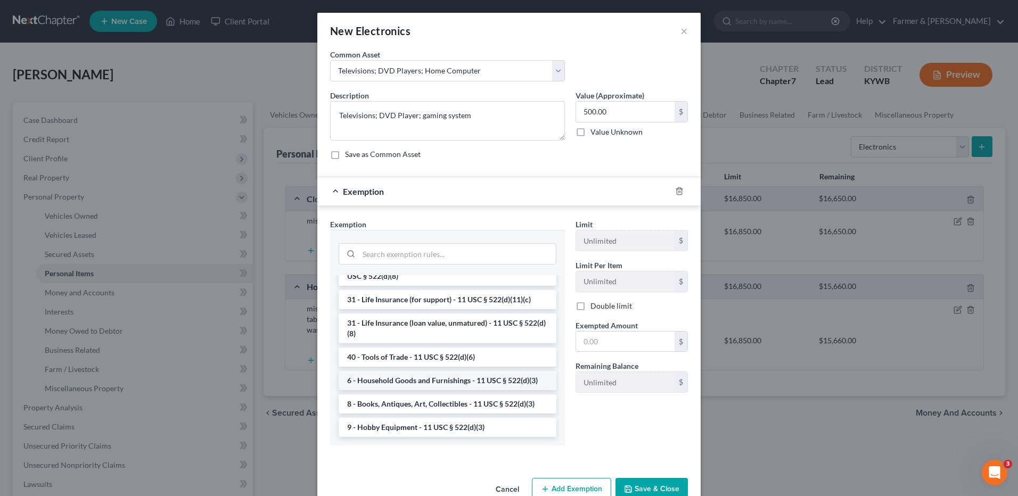
click at [501, 386] on li "6 - Household Goods and Furnishings - 11 USC § 522(d)(3)" at bounding box center [448, 380] width 218 height 19
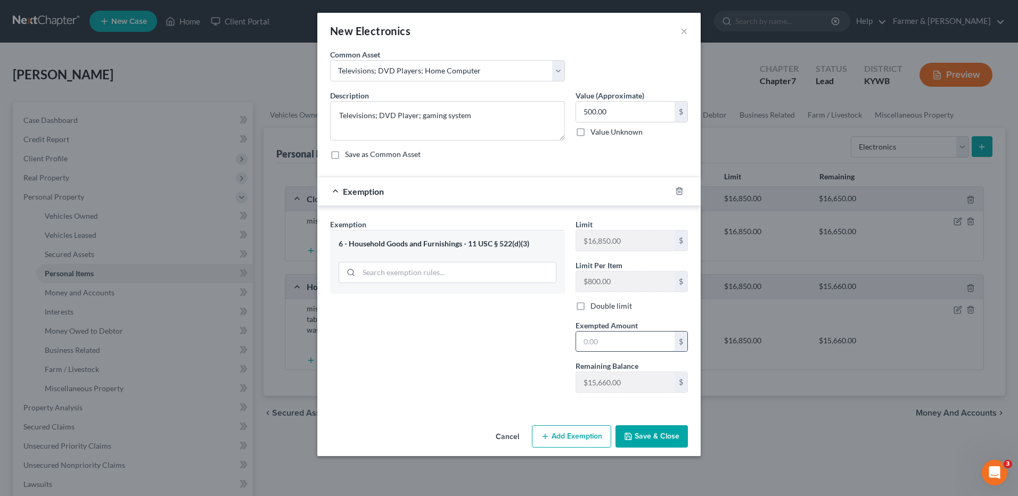
click at [626, 335] on input "text" at bounding box center [625, 342] width 98 height 20
type input "500.00"
click at [635, 440] on button "Save & Close" at bounding box center [651, 436] width 72 height 22
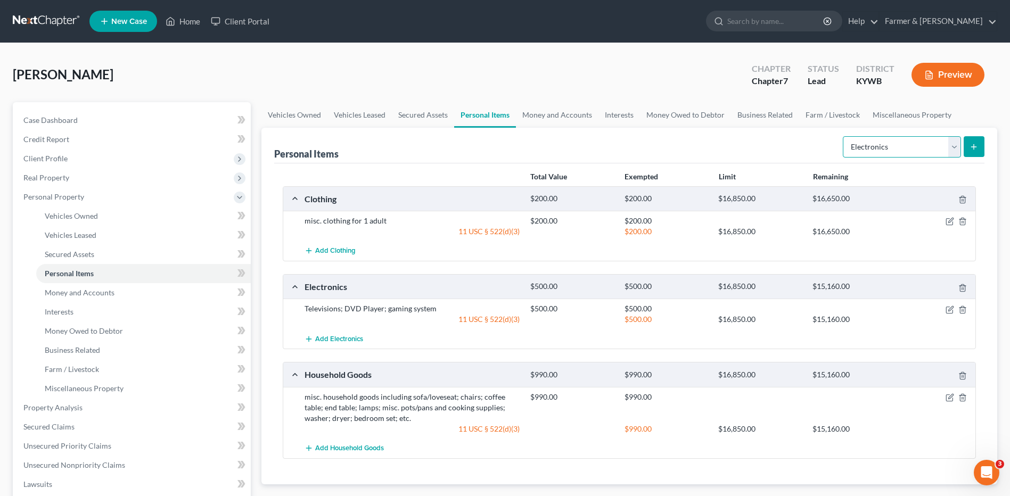
click at [879, 149] on select "Select Item Type Clothing Collectibles Of Value Electronics Firearms Household …" at bounding box center [902, 146] width 118 height 21
select select "other"
click at [844, 136] on select "Select Item Type Clothing Collectibles Of Value Electronics Firearms Household …" at bounding box center [902, 146] width 118 height 21
click at [974, 157] on button "submit" at bounding box center [973, 146] width 21 height 21
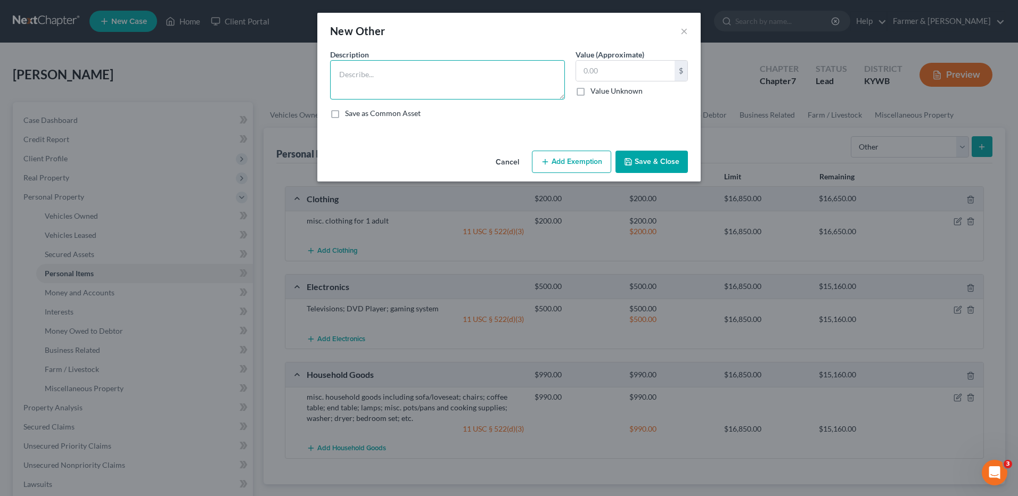
click at [505, 67] on textarea at bounding box center [447, 79] width 235 height 39
type textarea "Lawnmower; misc. yard tools"
type input "115.00"
click at [563, 163] on button "Add Exemption" at bounding box center [571, 162] width 79 height 22
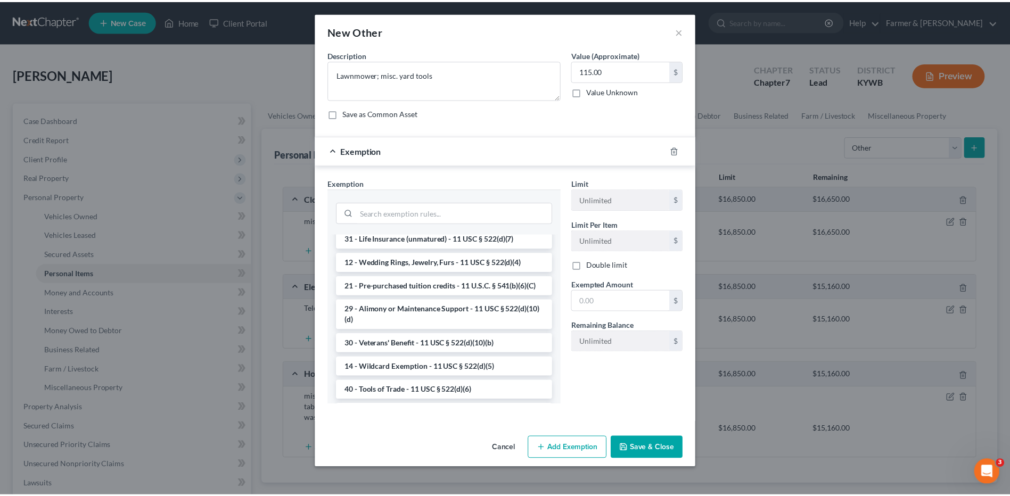
scroll to position [298, 0]
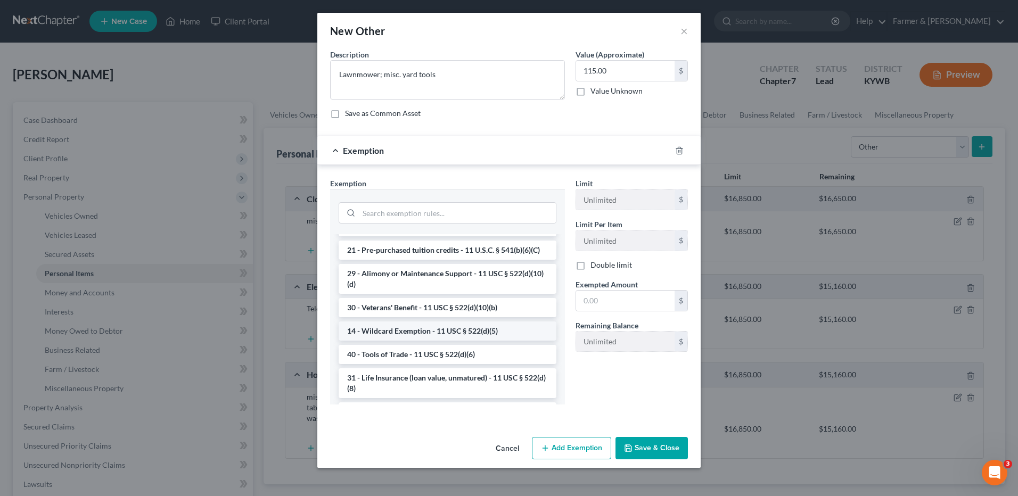
click at [525, 341] on li "14 - Wildcard Exemption - 11 USC § 522(d)(5)" at bounding box center [448, 331] width 218 height 19
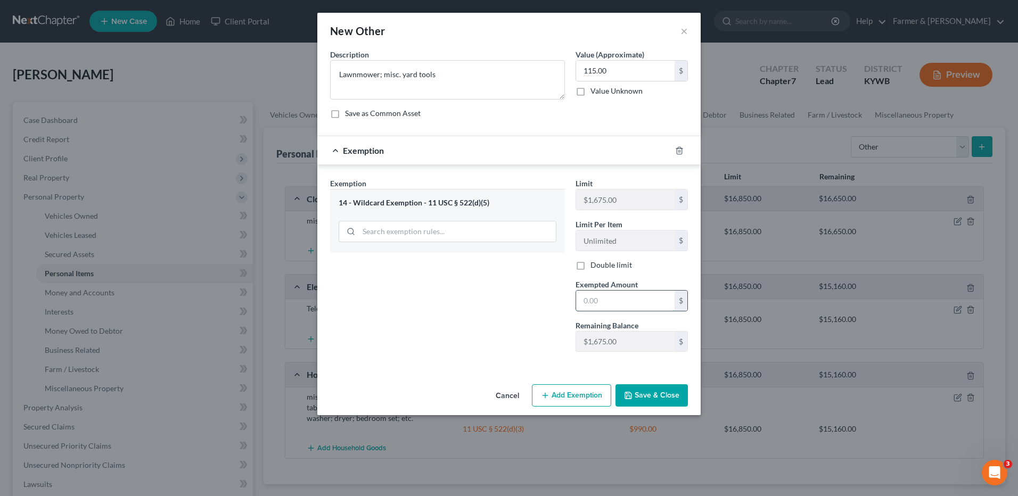
click at [611, 301] on input "text" at bounding box center [625, 301] width 98 height 20
type input "115.00"
click at [637, 386] on button "Save & Close" at bounding box center [651, 395] width 72 height 22
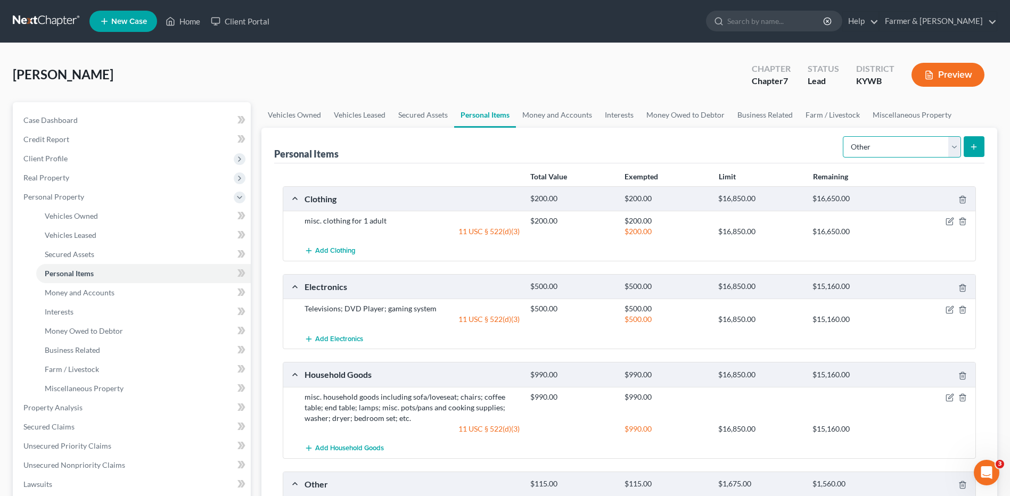
click at [917, 142] on select "Select Item Type Clothing Collectibles Of Value Electronics Firearms Household …" at bounding box center [902, 146] width 118 height 21
select select "jewelry"
click at [844, 136] on select "Select Item Type Clothing Collectibles Of Value Electronics Firearms Household …" at bounding box center [902, 146] width 118 height 21
click at [976, 149] on icon "submit" at bounding box center [973, 147] width 9 height 9
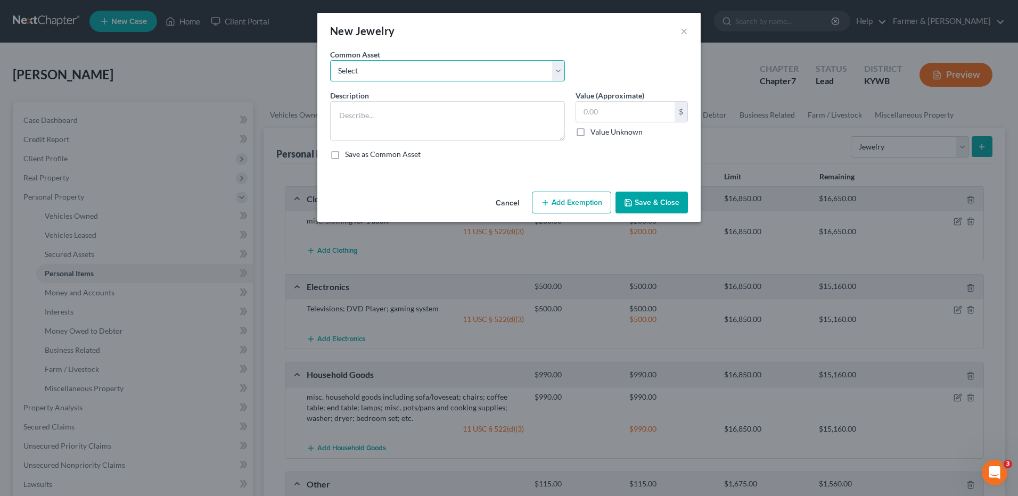
click at [529, 78] on select "Select Jewelry (Rings, Watches, Necklaces) misc. costume jewelry Jewelry (Rings…" at bounding box center [447, 70] width 235 height 21
click at [554, 31] on div "New Jewelry ×" at bounding box center [508, 31] width 383 height 36
click at [489, 117] on textarea at bounding box center [447, 120] width 235 height 39
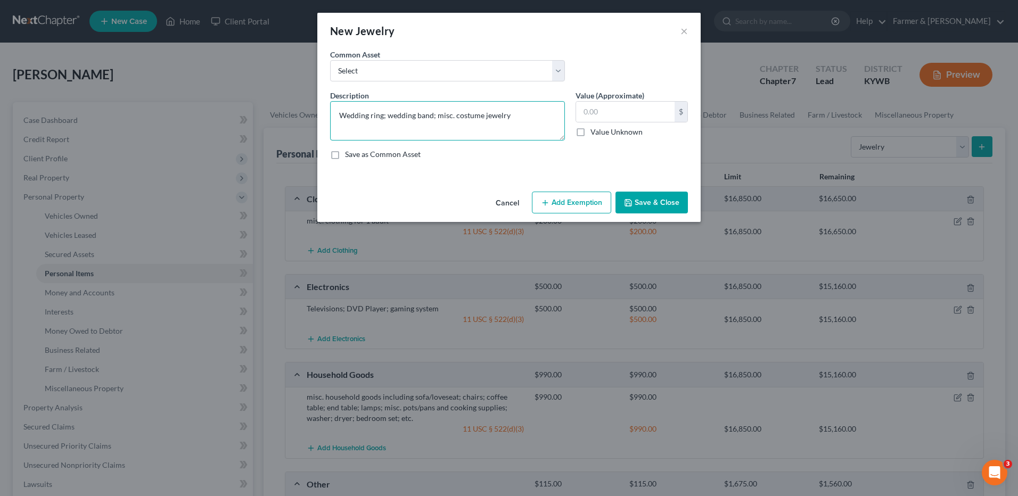
type textarea "Wedding ring; wedding band; misc. costume jewelry"
type input "1,000.00"
click at [549, 207] on icon "button" at bounding box center [545, 203] width 9 height 9
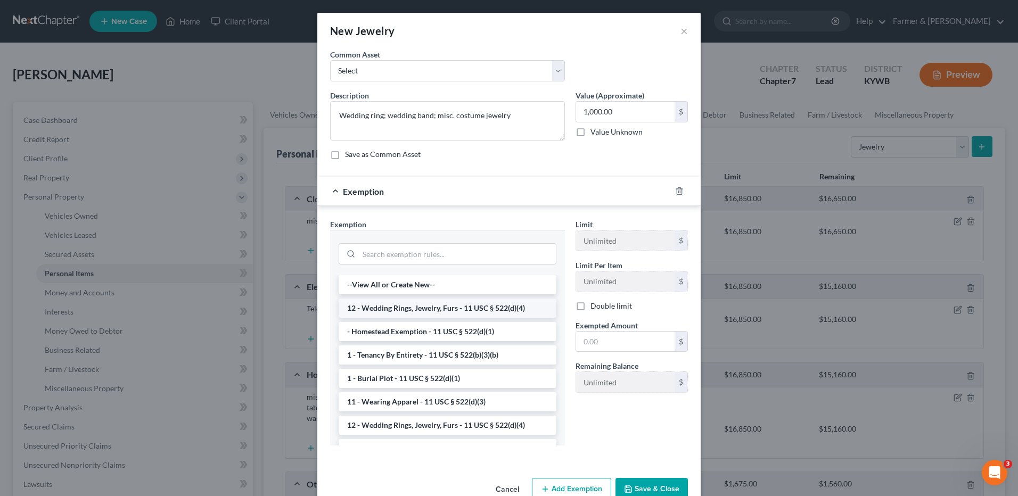
click at [418, 303] on li "12 - Wedding Rings, Jewelry, Furs - 11 USC § 522(d)(4)" at bounding box center [448, 308] width 218 height 19
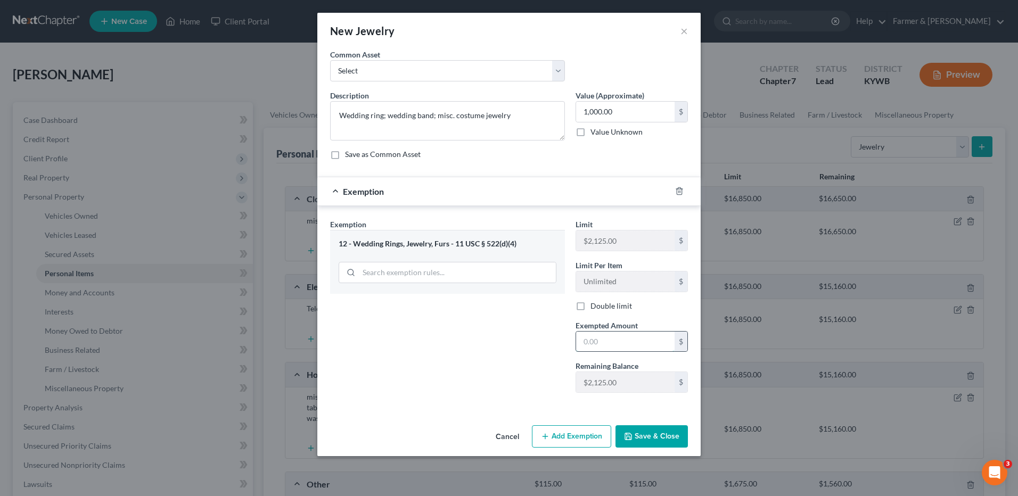
click at [594, 340] on input "text" at bounding box center [625, 342] width 98 height 20
type input "1,000.00"
click at [670, 435] on button "Save & Close" at bounding box center [651, 436] width 72 height 22
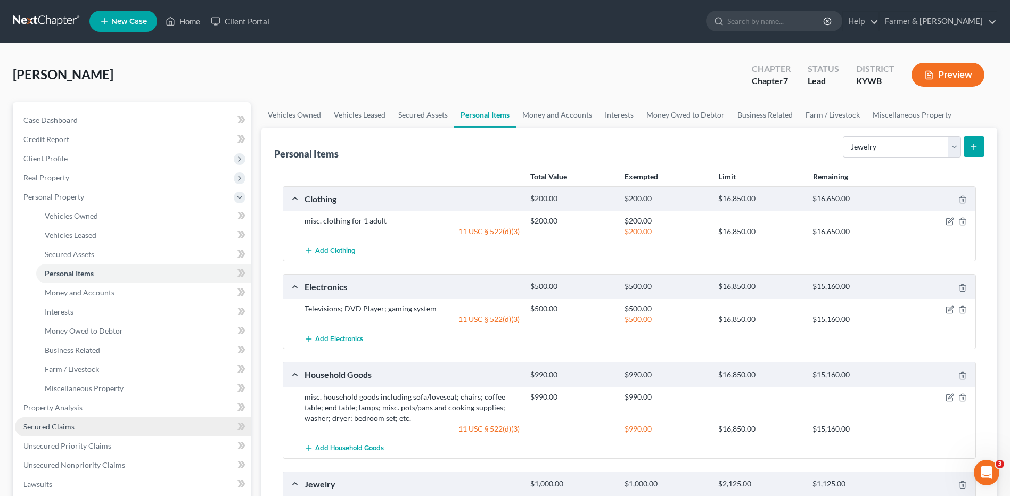
click at [127, 427] on link "Secured Claims" at bounding box center [133, 426] width 236 height 19
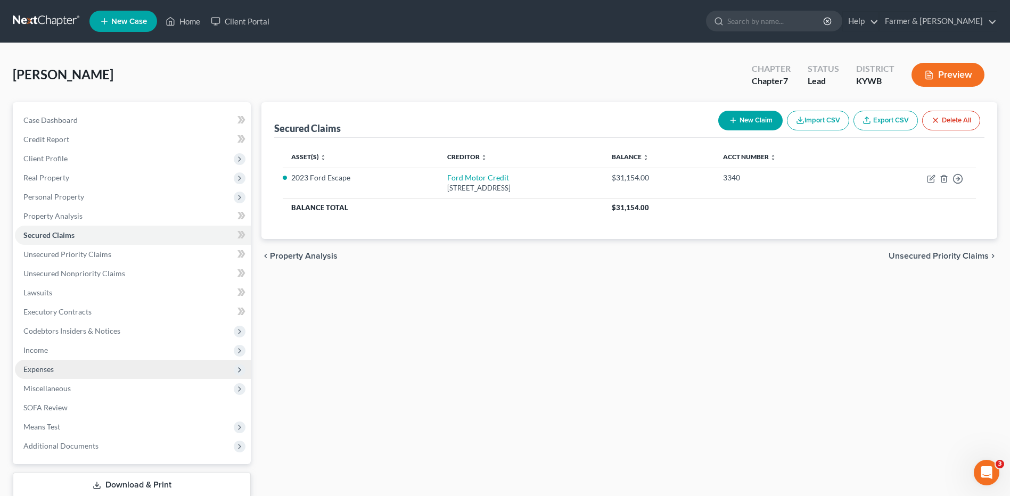
click at [125, 371] on span "Expenses" at bounding box center [133, 369] width 236 height 19
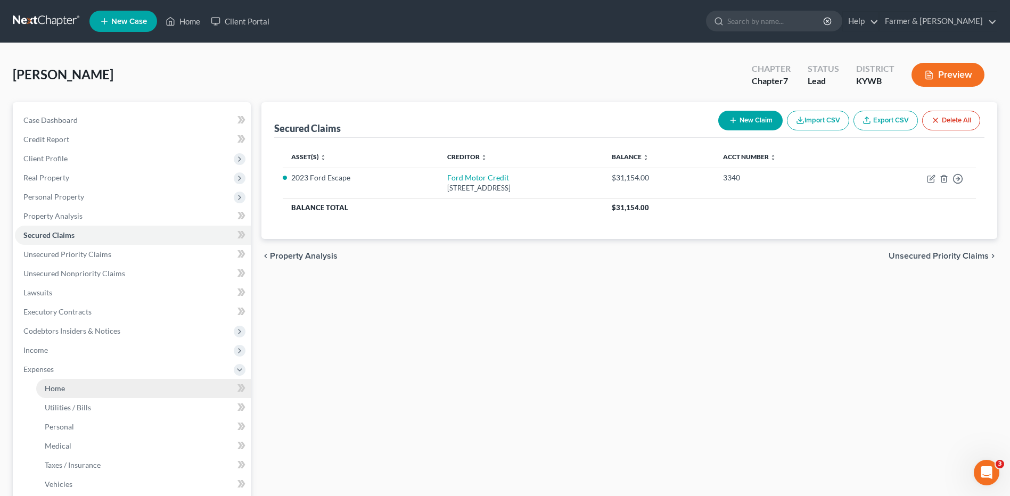
click at [127, 384] on link "Home" at bounding box center [143, 388] width 215 height 19
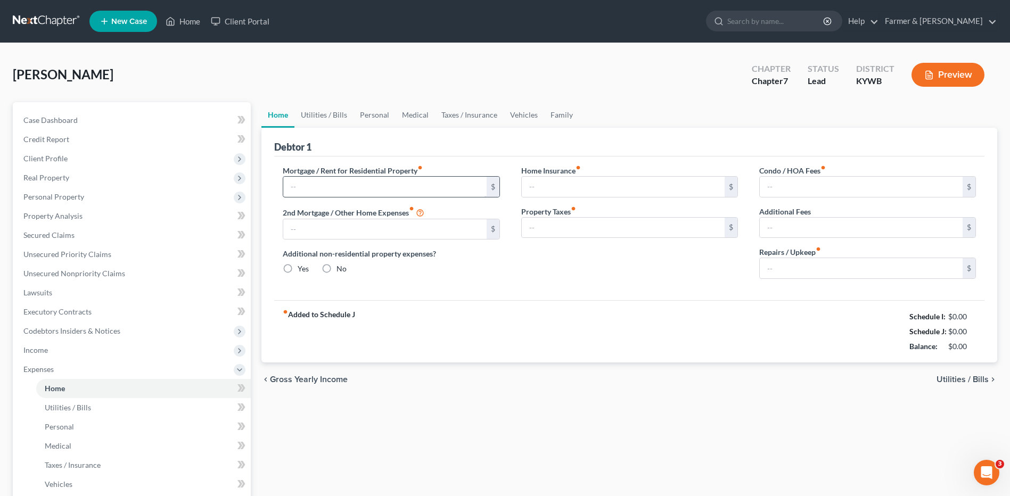
type input "0.00"
radio input "true"
type input "0.00"
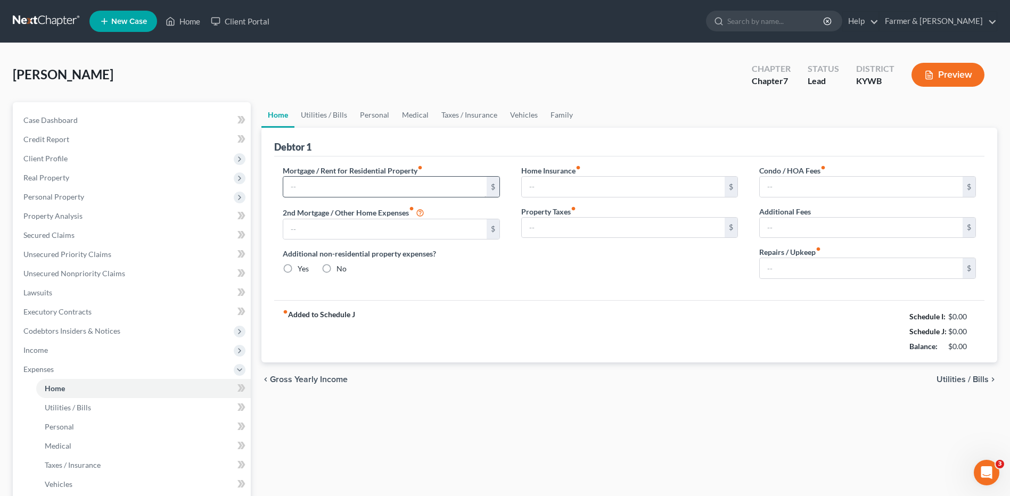
type input "0.00"
click at [351, 191] on input "text" at bounding box center [384, 187] width 203 height 20
type input "2,000.00"
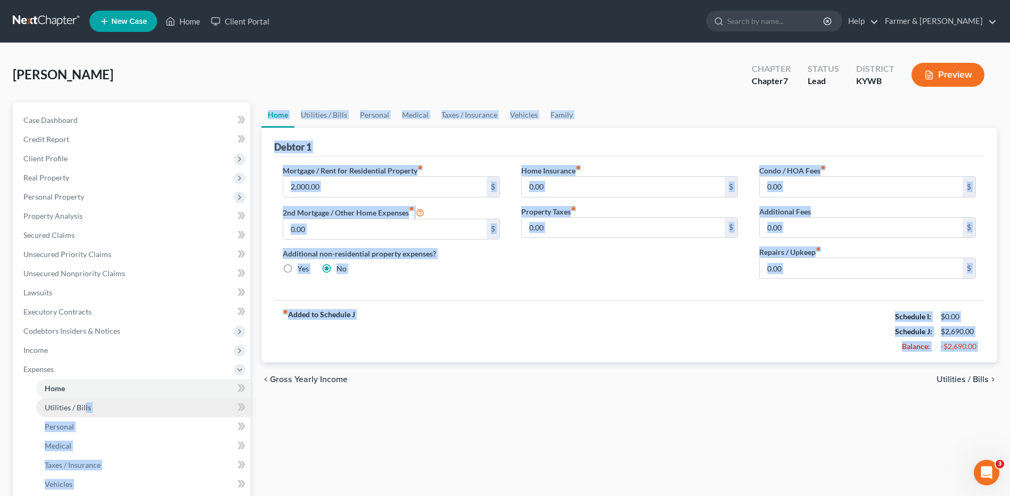
drag, startPoint x: 378, startPoint y: 376, endPoint x: 87, endPoint y: 405, distance: 292.5
click at [87, 405] on div "Petition Navigation Case Dashboard Payments Invoices Payments Payments Credit R…" at bounding box center [504, 380] width 995 height 557
click at [325, 391] on div "chevron_left Gross Yearly Income Utilities / Bills chevron_right" at bounding box center [629, 380] width 736 height 34
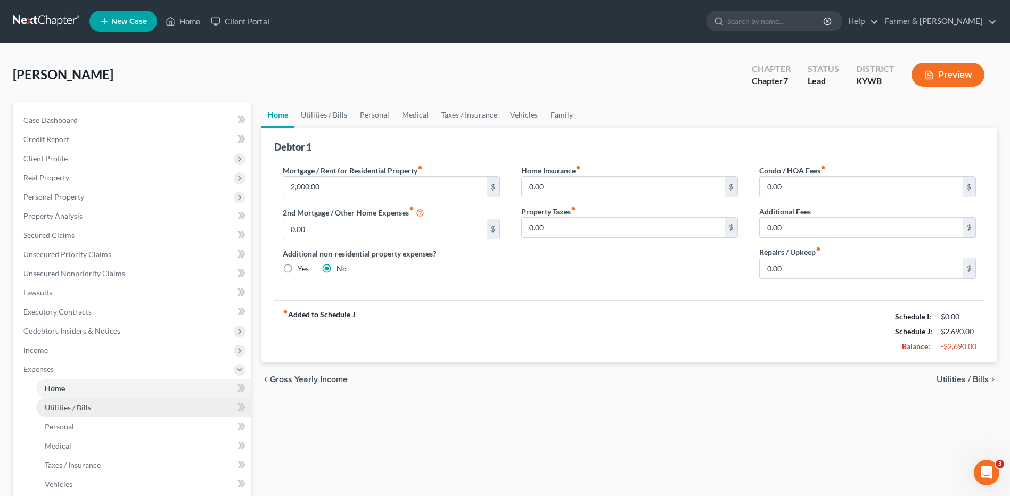
click at [85, 408] on span "Utilities / Bills" at bounding box center [68, 407] width 46 height 9
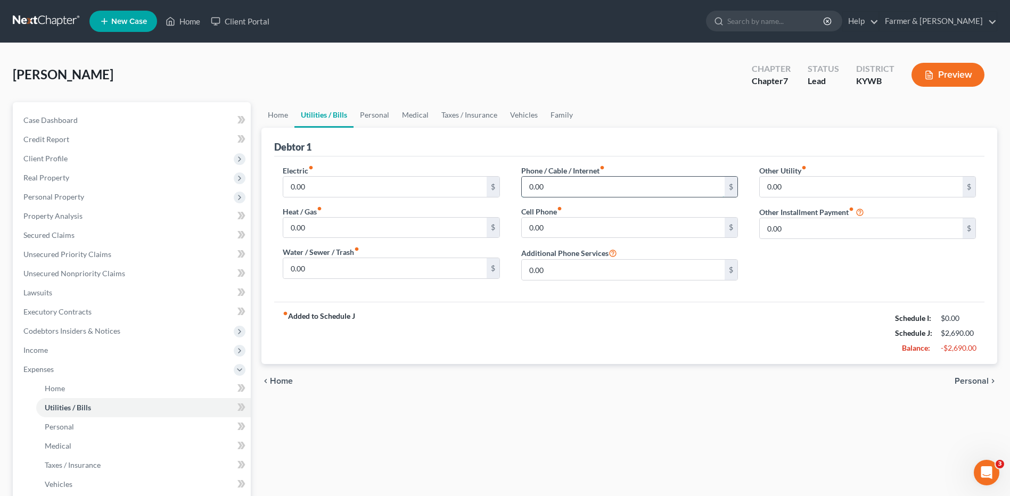
click at [588, 183] on input "0.00" at bounding box center [623, 187] width 203 height 20
type input "135.00"
type input "210.00"
click at [88, 424] on link "Personal" at bounding box center [143, 426] width 215 height 19
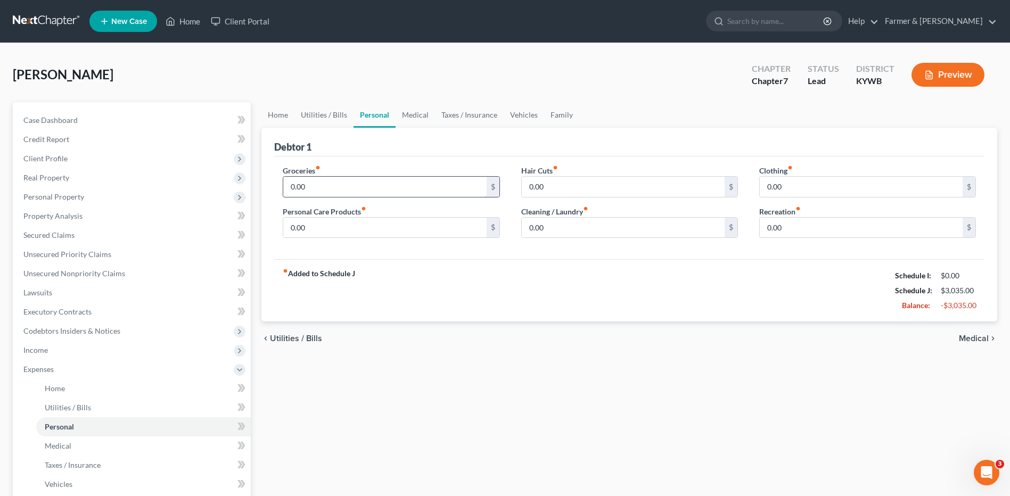
click at [331, 192] on input "0.00" at bounding box center [384, 187] width 203 height 20
type input "1,250.00"
type input "125.00"
type input "75.00"
type input "65.00"
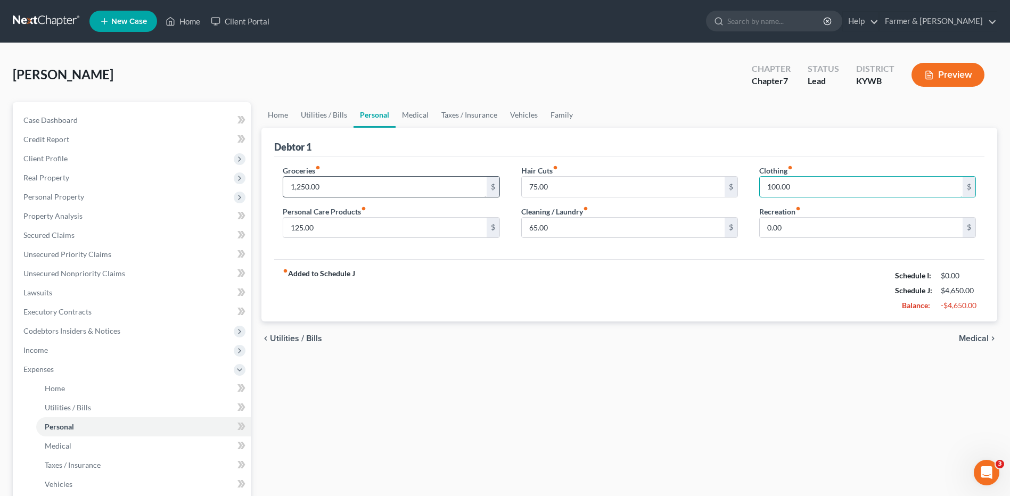
type input "100.00"
type input "125.00"
drag, startPoint x: 95, startPoint y: 447, endPoint x: 249, endPoint y: 268, distance: 236.3
click at [95, 447] on link "Medical" at bounding box center [143, 446] width 215 height 19
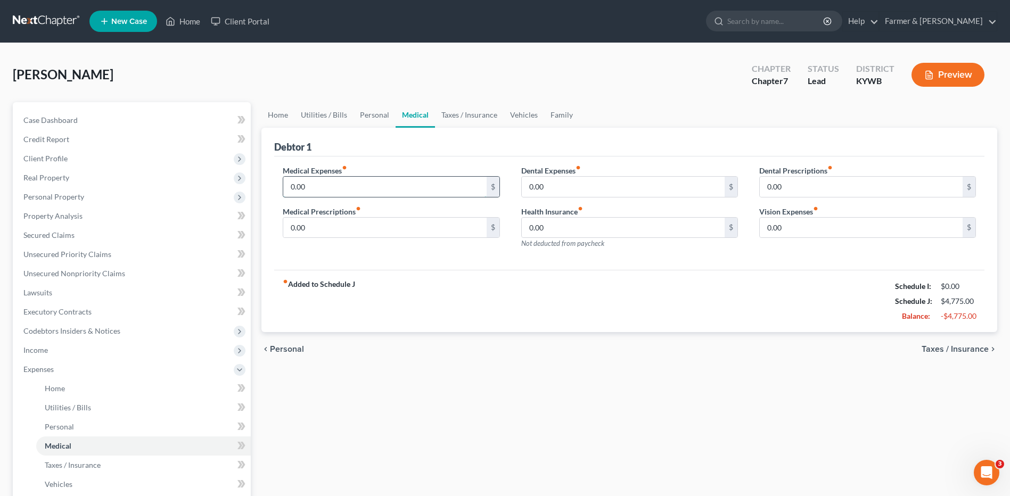
click at [335, 179] on input "0.00" at bounding box center [384, 187] width 203 height 20
type input "50.00"
click at [53, 490] on link "Vehicles" at bounding box center [143, 484] width 215 height 19
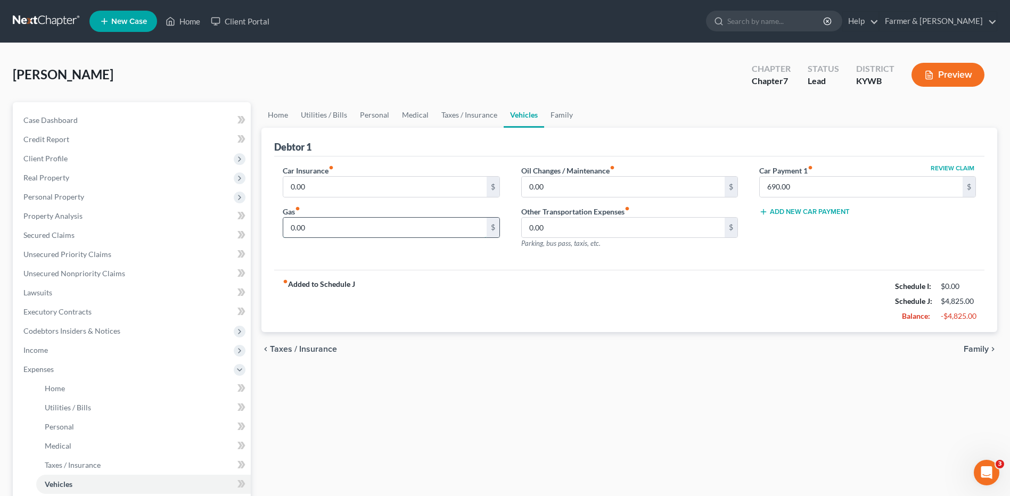
click at [344, 229] on input "0.00" at bounding box center [384, 228] width 203 height 20
type input "250.00"
type input "50.00"
click at [69, 383] on link "Home" at bounding box center [143, 388] width 215 height 19
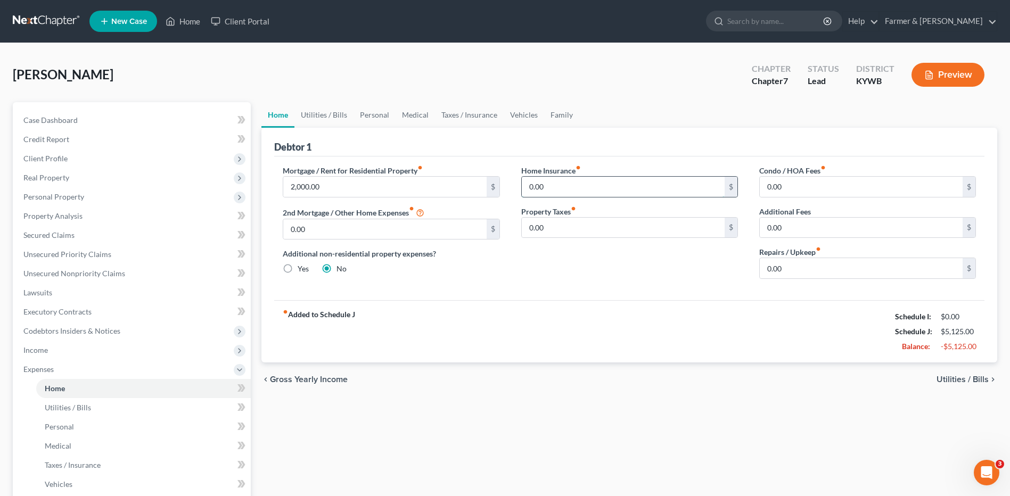
click at [569, 186] on input "0.00" at bounding box center [623, 187] width 203 height 20
type input "10.00"
drag, startPoint x: 80, startPoint y: 484, endPoint x: 142, endPoint y: 406, distance: 99.8
click at [80, 484] on link "Vehicles" at bounding box center [143, 484] width 215 height 19
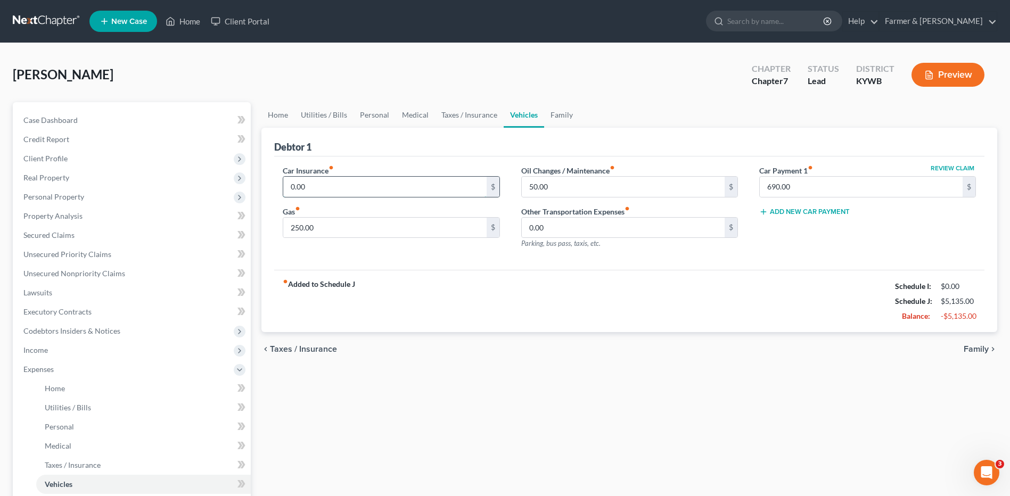
click at [321, 187] on input "0.00" at bounding box center [384, 187] width 203 height 20
type input "188.00"
click at [94, 286] on link "Lawsuits" at bounding box center [133, 292] width 236 height 19
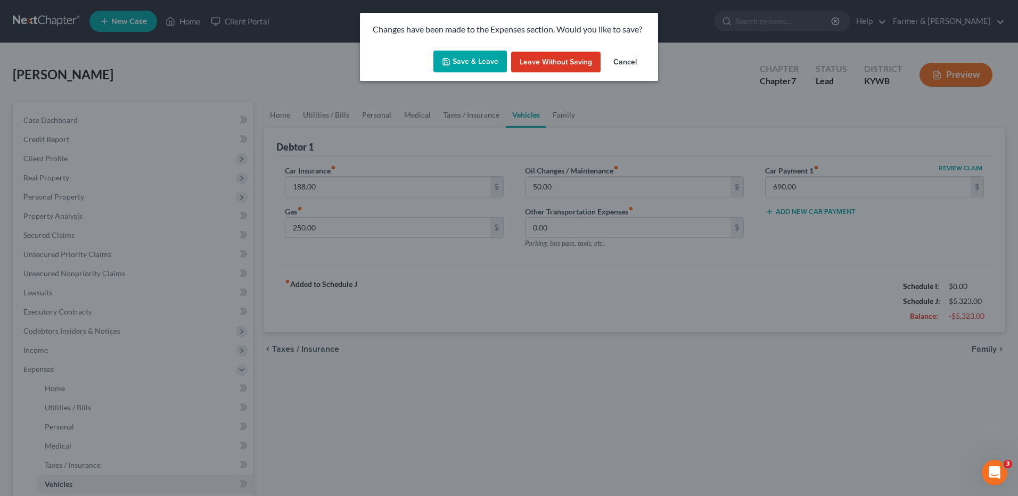
click at [450, 65] on icon "button" at bounding box center [446, 61] width 9 height 9
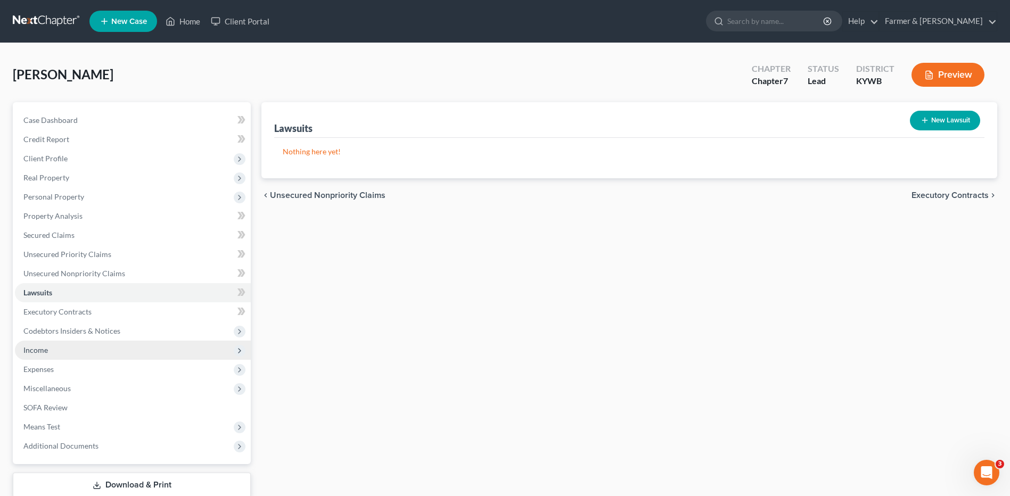
click at [98, 348] on span "Income" at bounding box center [133, 350] width 236 height 19
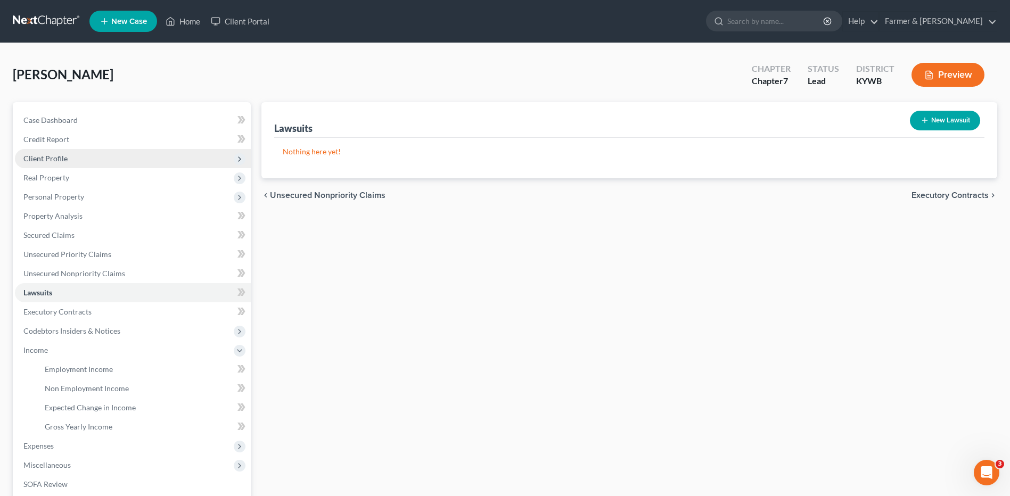
click at [133, 157] on span "Client Profile" at bounding box center [133, 158] width 236 height 19
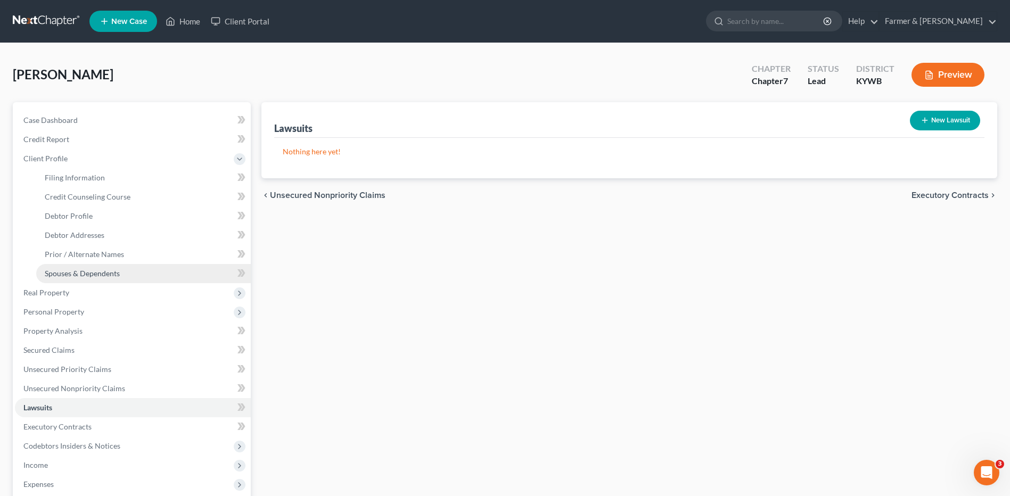
click at [136, 270] on link "Spouses & Dependents" at bounding box center [143, 273] width 215 height 19
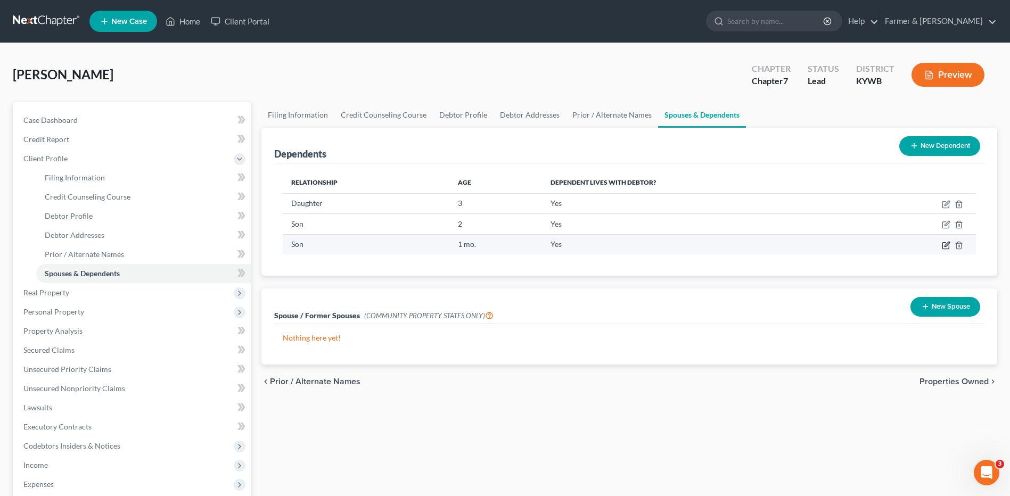
click at [943, 245] on icon "button" at bounding box center [946, 245] width 9 height 9
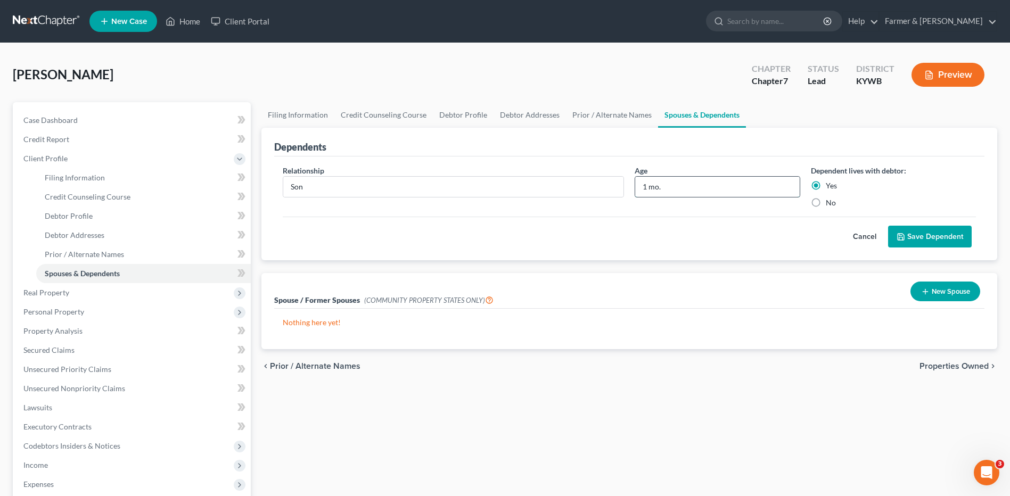
click at [647, 187] on input "1 mo." at bounding box center [717, 187] width 164 height 20
click at [670, 187] on input "3 mo." at bounding box center [717, 187] width 164 height 20
type input "3 mos."
click at [909, 236] on button "Save Dependent" at bounding box center [930, 237] width 84 height 22
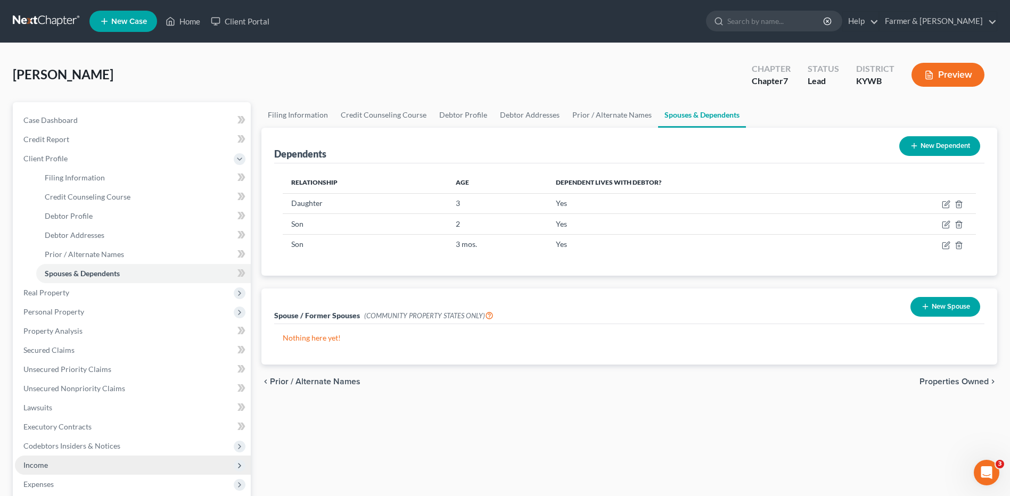
click at [102, 457] on span "Income" at bounding box center [133, 465] width 236 height 19
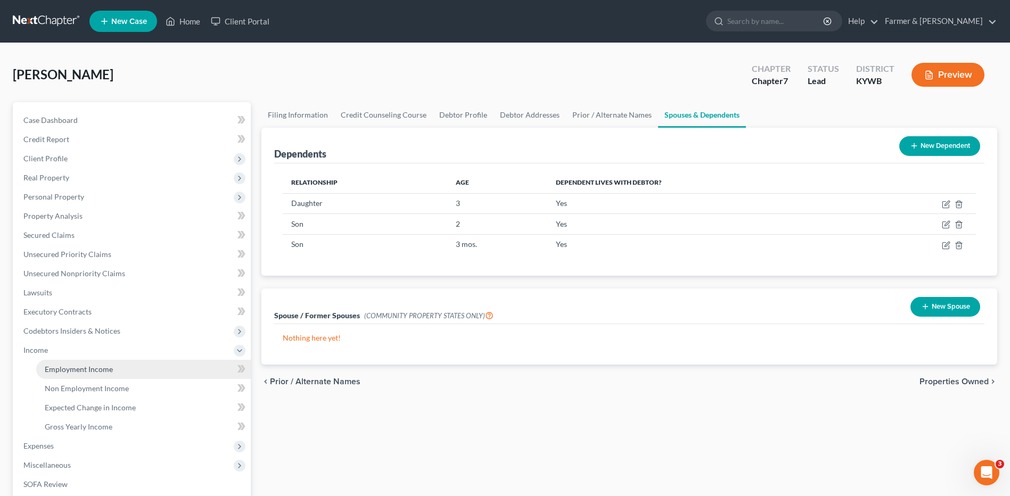
click at [144, 368] on link "Employment Income" at bounding box center [143, 369] width 215 height 19
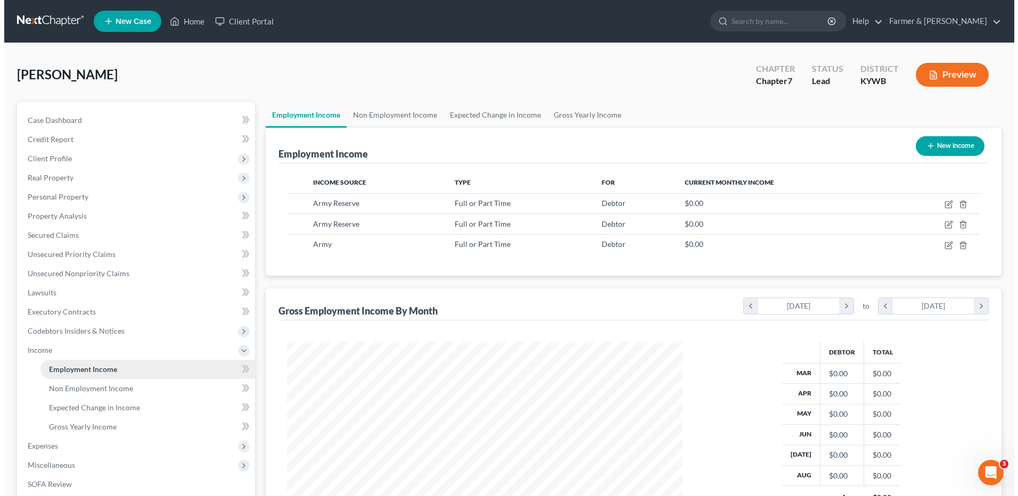
scroll to position [197, 416]
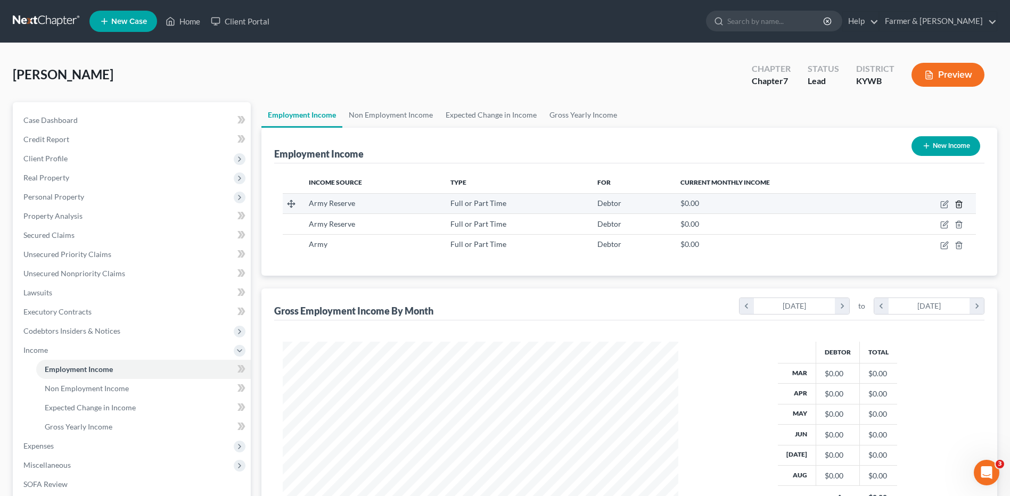
click at [960, 204] on icon "button" at bounding box center [958, 204] width 9 height 9
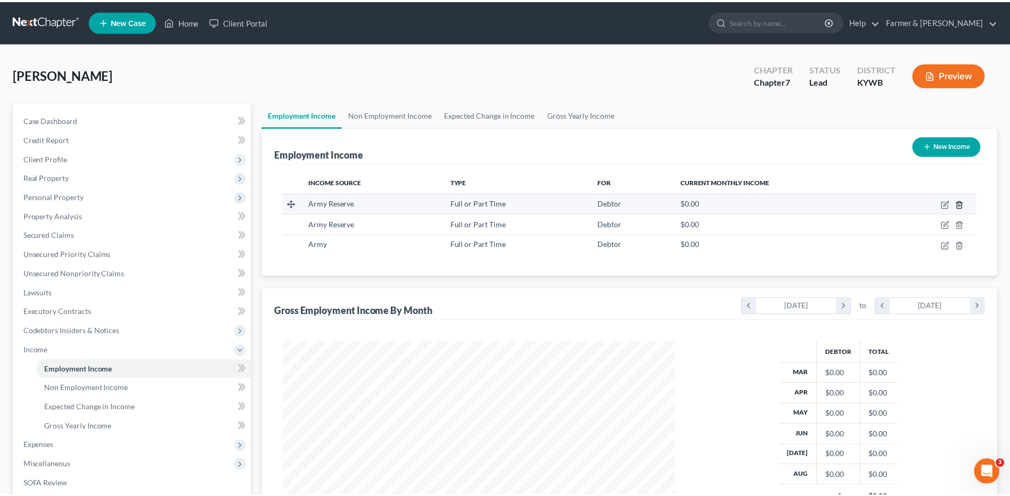
scroll to position [199, 421]
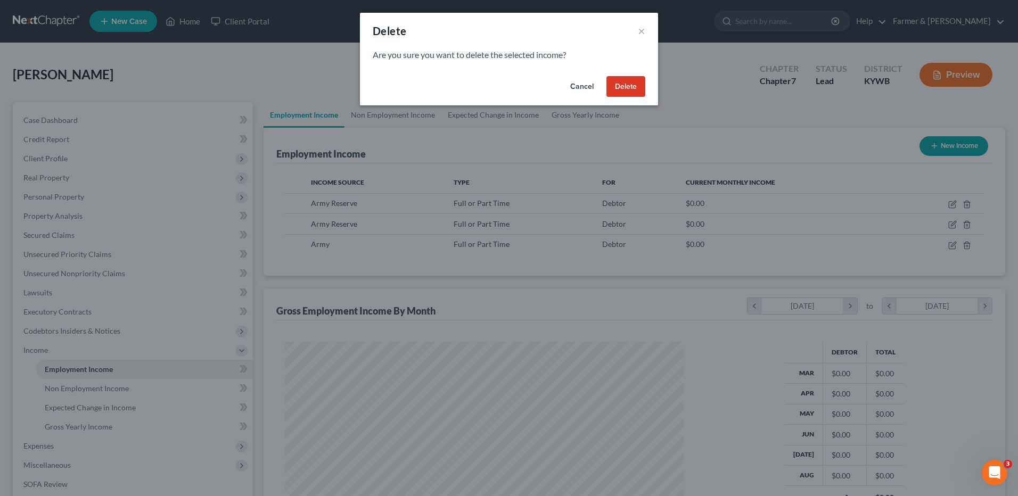
click at [630, 81] on button "Delete" at bounding box center [625, 86] width 39 height 21
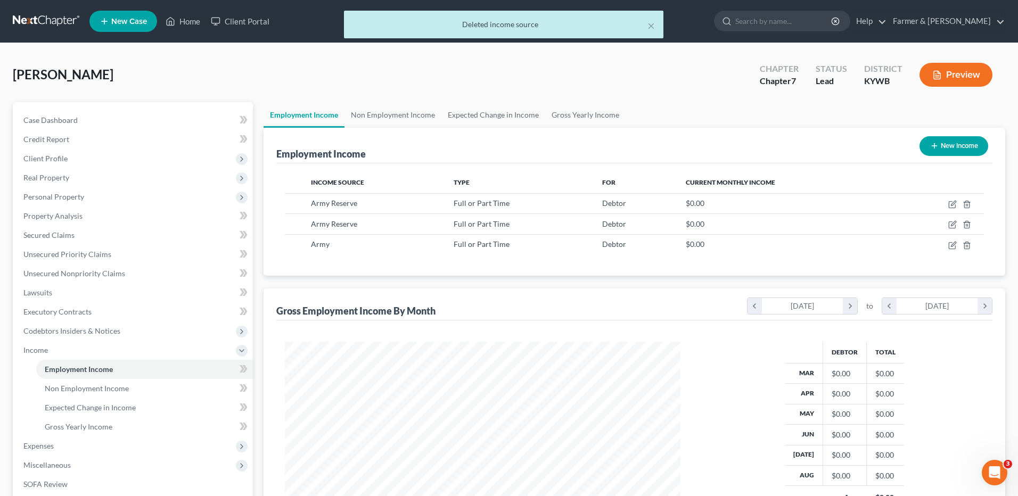
scroll to position [532122, 531903]
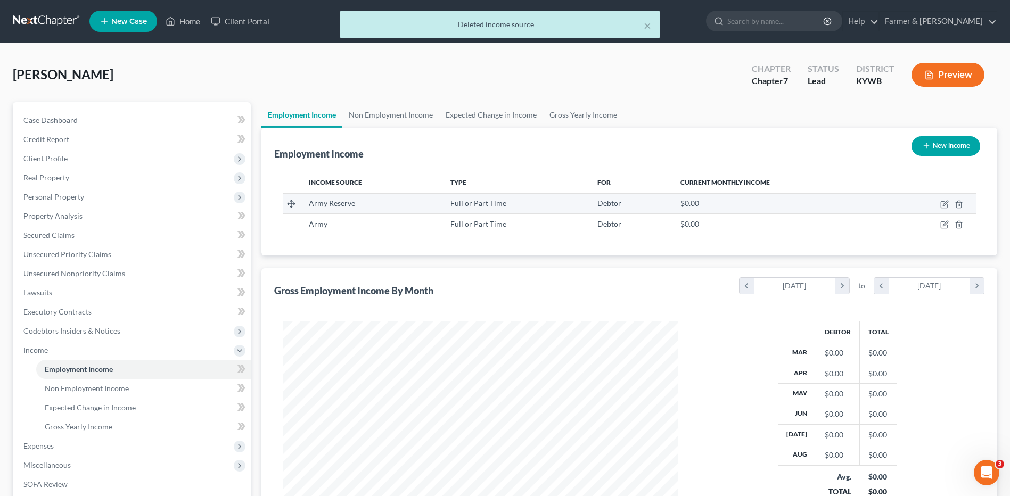
click at [952, 205] on td at bounding box center [930, 203] width 89 height 20
click at [945, 205] on icon "button" at bounding box center [945, 203] width 5 height 5
select select "0"
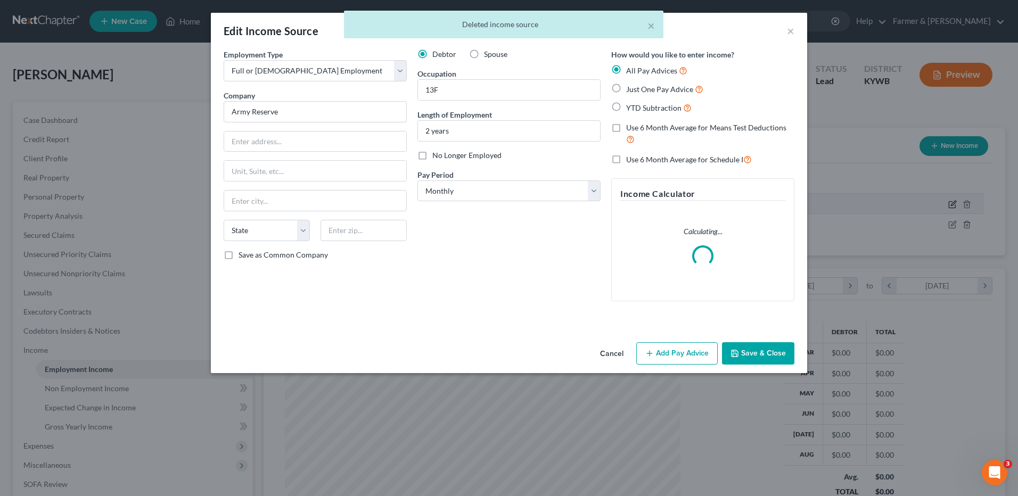
scroll to position [199, 421]
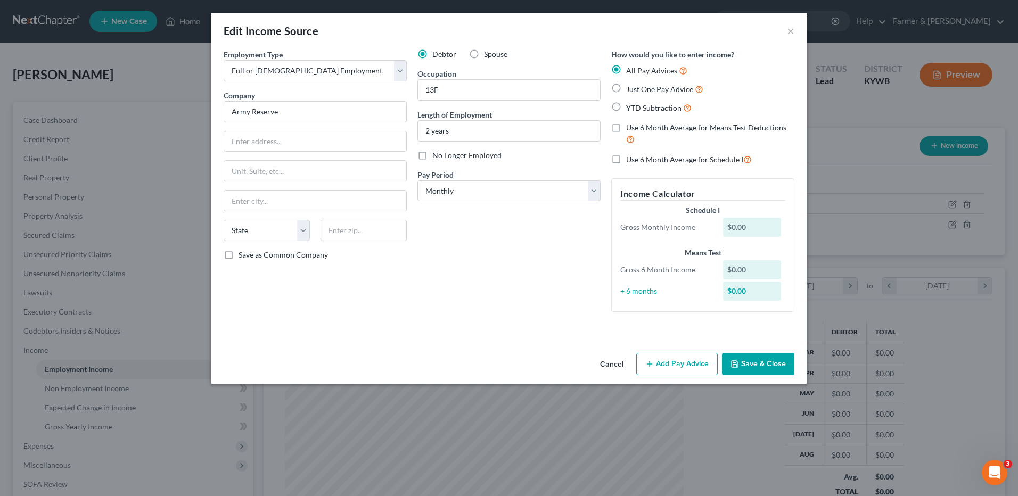
click at [675, 361] on button "Add Pay Advice" at bounding box center [676, 364] width 81 height 22
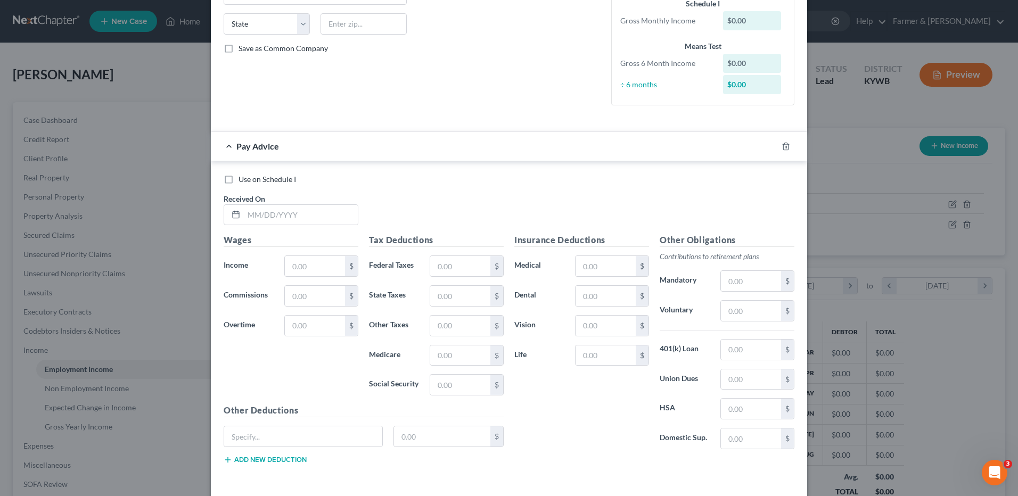
scroll to position [207, 0]
click at [304, 218] on input "text" at bounding box center [301, 214] width 114 height 20
type input "03/05/2025"
type input "468.96"
type input "37.80"
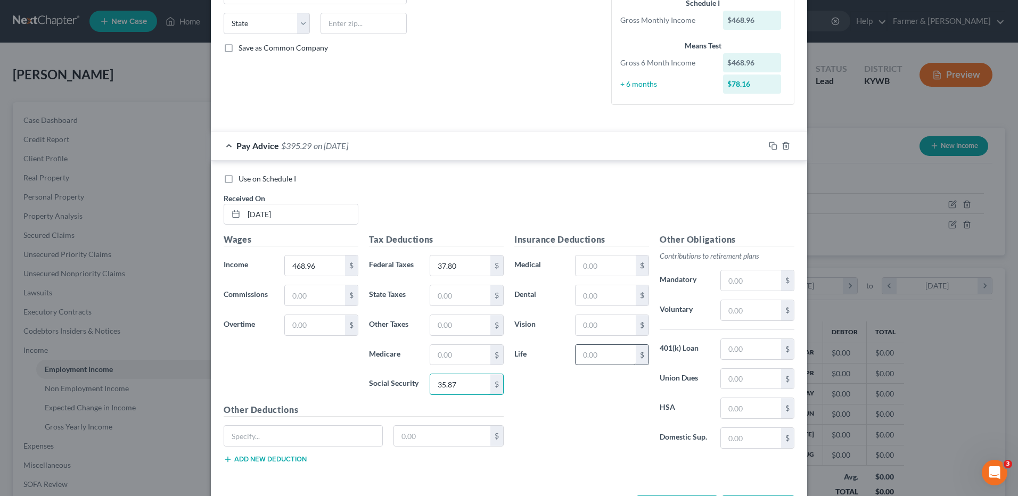
type input "35.87"
click at [600, 360] on input "text" at bounding box center [605, 355] width 60 height 20
type input "31.00"
click at [755, 308] on input "text" at bounding box center [751, 310] width 60 height 20
type input "0"
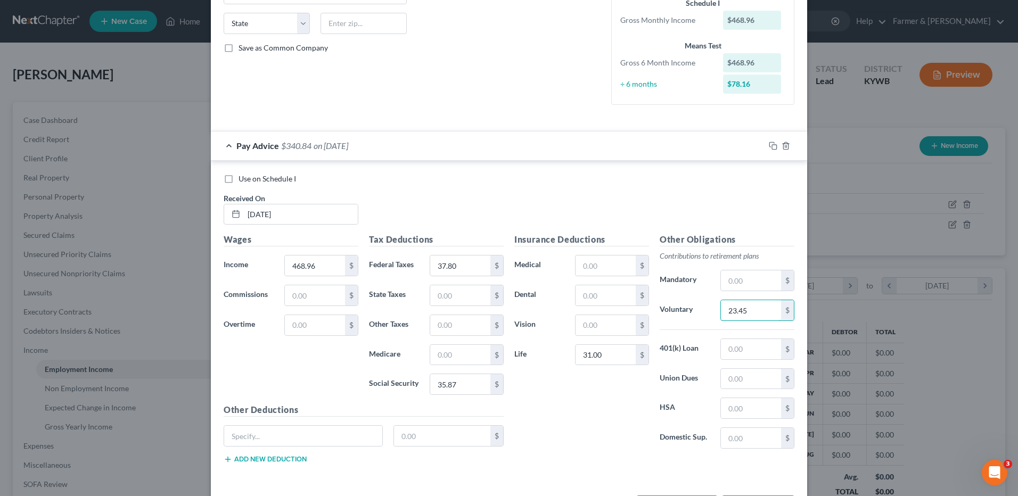
type input "23.45"
drag, startPoint x: 769, startPoint y: 144, endPoint x: 756, endPoint y: 144, distance: 12.8
click at [769, 144] on icon "button" at bounding box center [773, 146] width 9 height 9
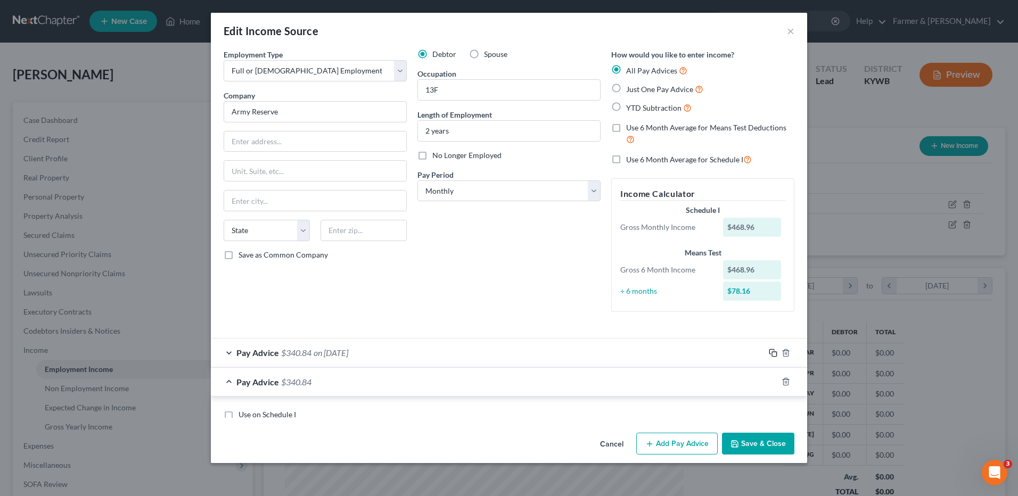
scroll to position [0, 0]
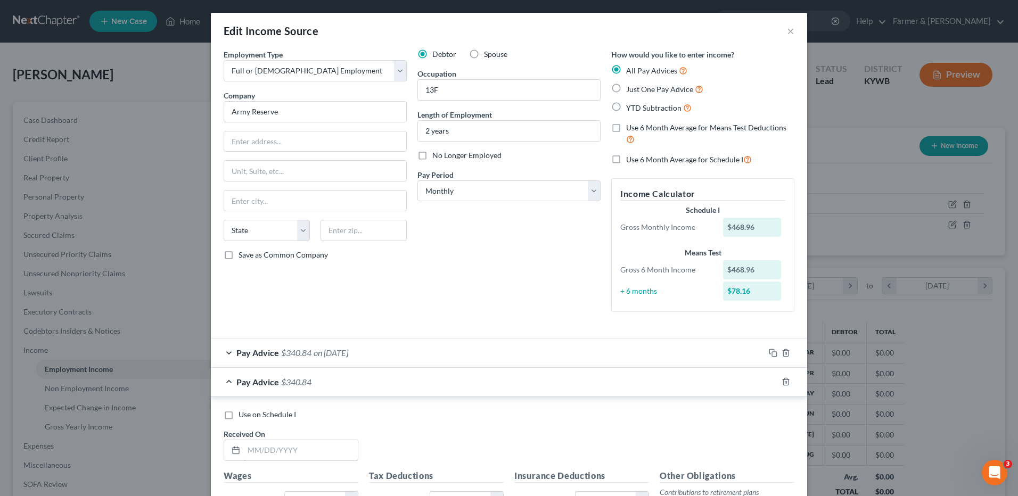
drag, startPoint x: 303, startPoint y: 455, endPoint x: 301, endPoint y: 427, distance: 28.3
click at [301, 427] on div "Use on Schedule I Received On *" at bounding box center [508, 439] width 581 height 60
type input "04/01/2025"
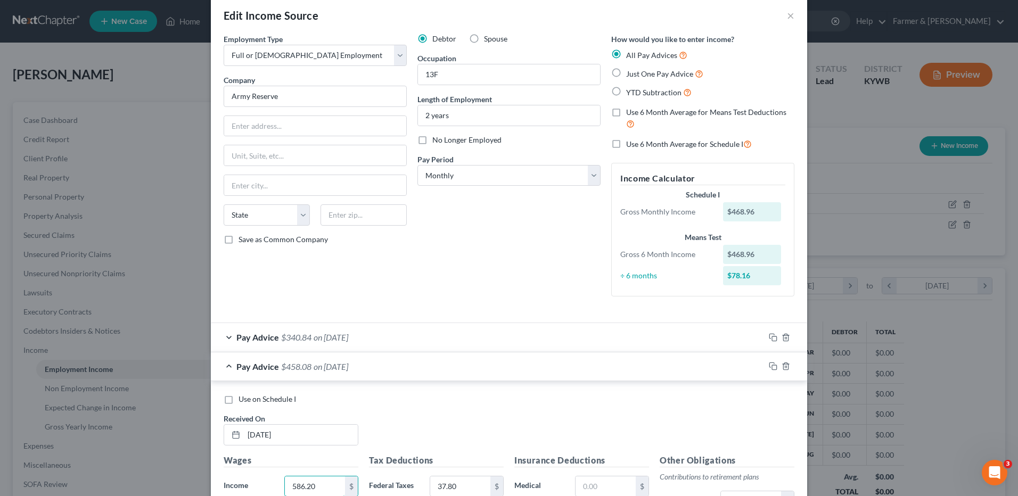
type input "586.20"
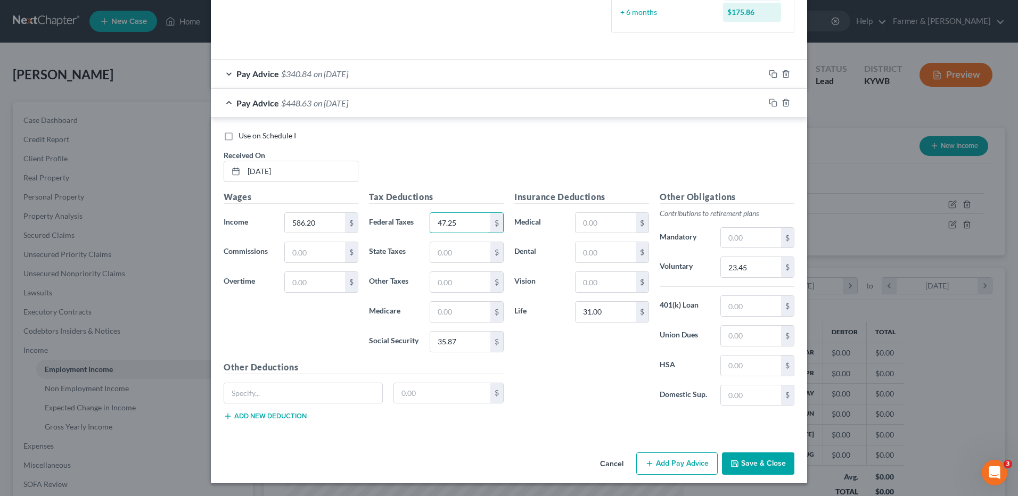
type input "47.25"
type input "44.85"
click at [609, 318] on input "31.00" at bounding box center [605, 312] width 60 height 20
type input "29.31"
drag, startPoint x: 766, startPoint y: 102, endPoint x: 412, endPoint y: 118, distance: 354.4
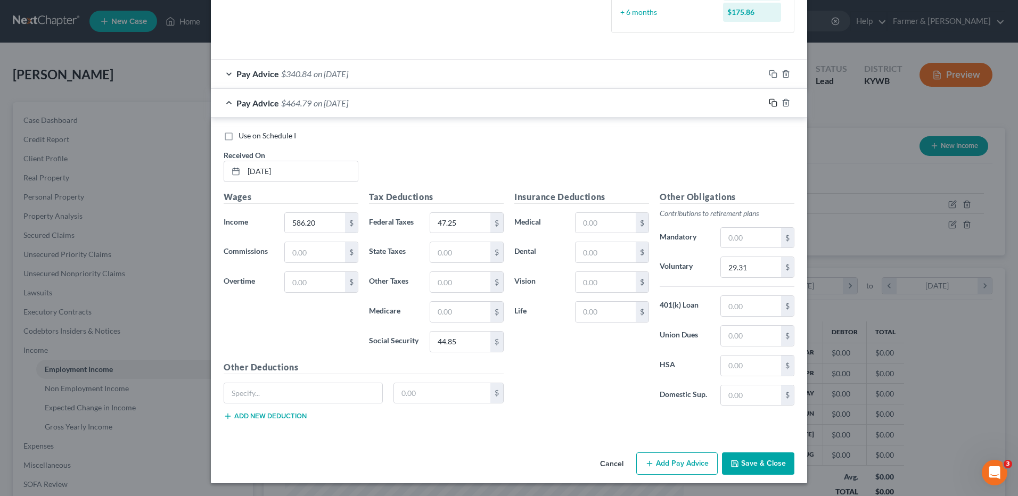
click at [769, 102] on icon "button" at bounding box center [773, 102] width 9 height 9
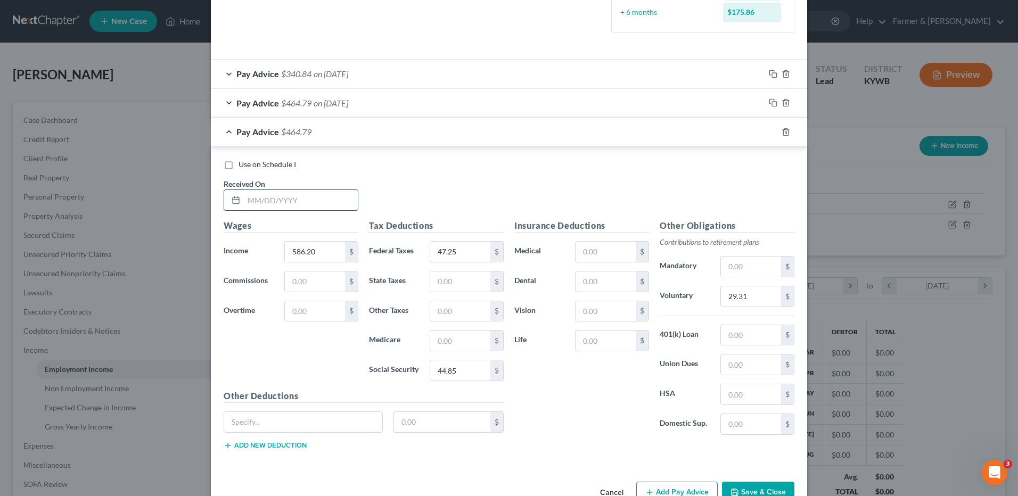
click at [293, 204] on input "text" at bounding box center [301, 200] width 114 height 20
type input "05/07/2025"
click at [316, 254] on input "586.20" at bounding box center [315, 252] width 60 height 20
type input "506.96"
click at [465, 260] on input "47.25" at bounding box center [460, 252] width 60 height 20
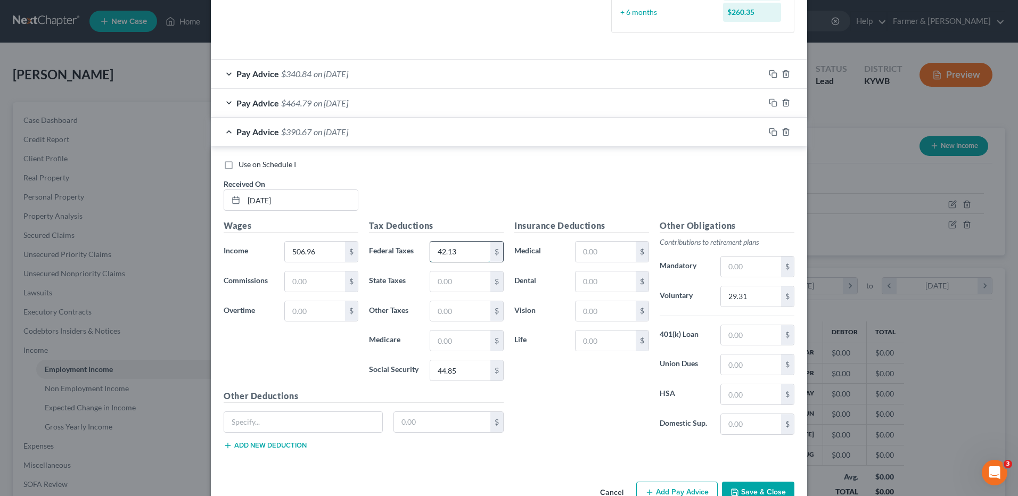
type input "42.13"
type input "38.78"
type input "31.00"
type input "25.35"
click at [238, 167] on label "Use on Schedule I" at bounding box center [266, 164] width 57 height 11
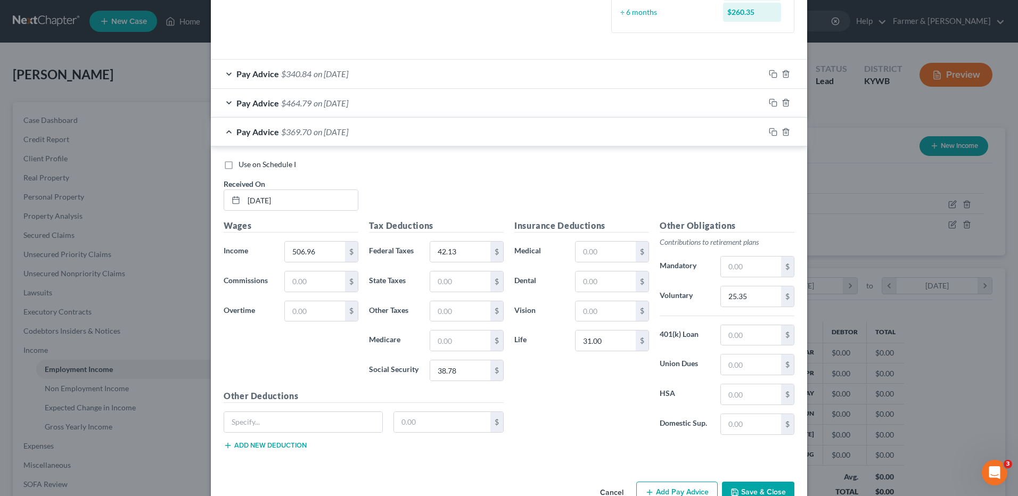
click at [243, 166] on input "Use on Schedule I" at bounding box center [246, 162] width 7 height 7
checkbox input "true"
click at [735, 487] on button "Save & Close" at bounding box center [758, 493] width 72 height 22
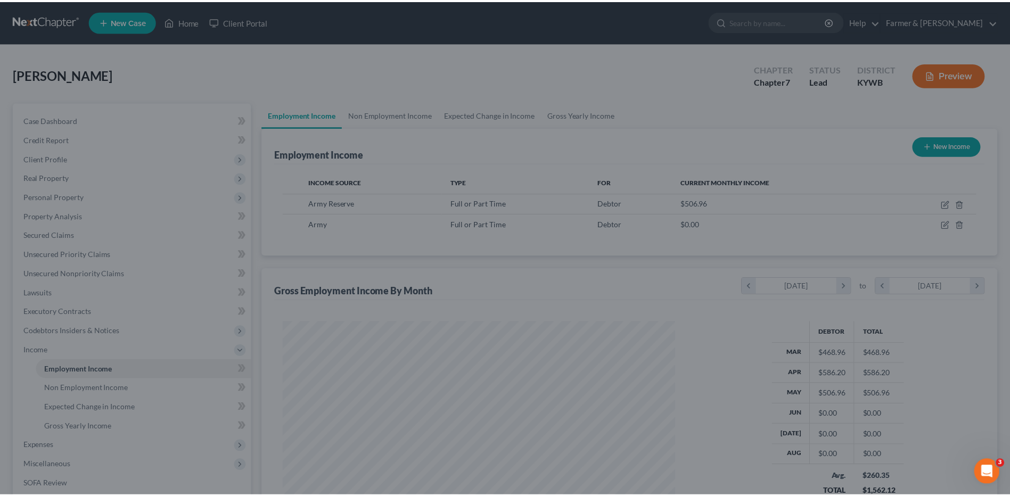
scroll to position [532122, 531903]
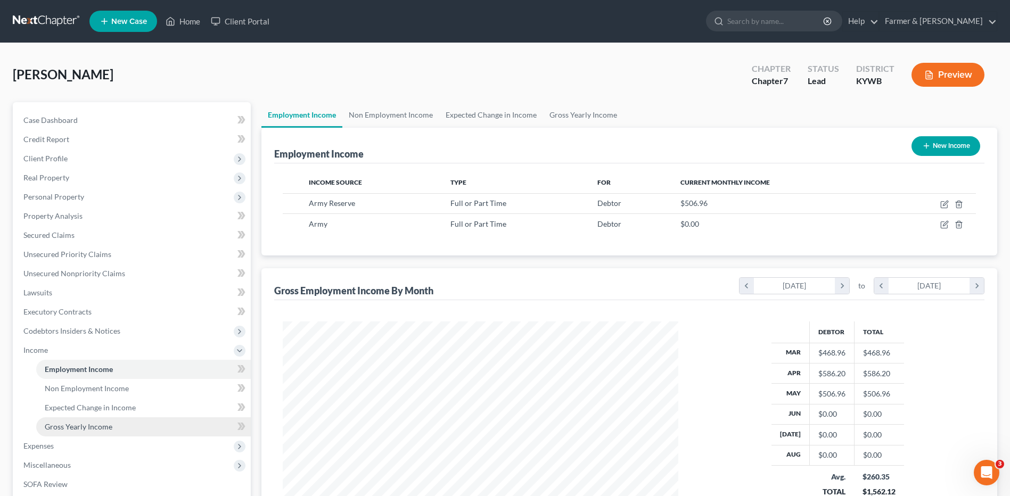
click at [141, 424] on link "Gross Yearly Income" at bounding box center [143, 426] width 215 height 19
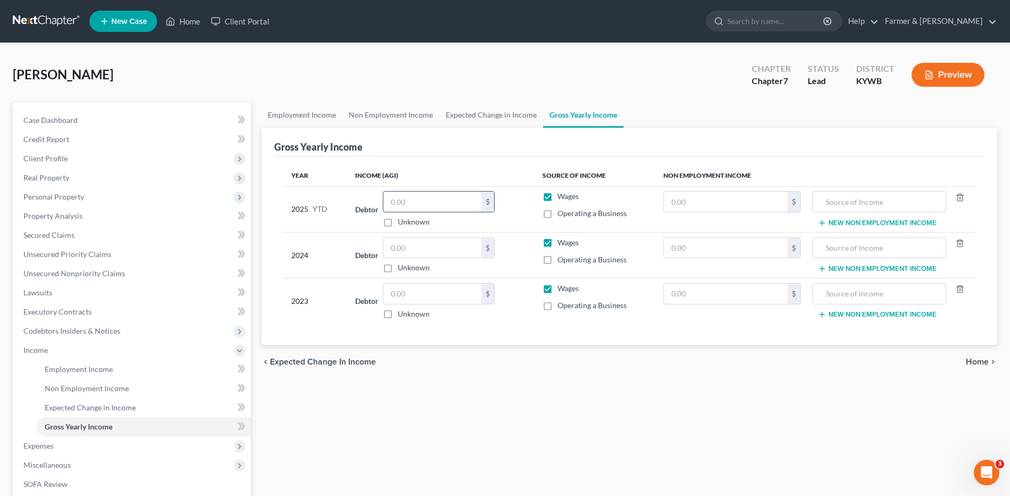
click at [444, 203] on input "text" at bounding box center [432, 202] width 98 height 20
type input "2,255.46"
click at [73, 372] on span "Employment Income" at bounding box center [79, 369] width 68 height 9
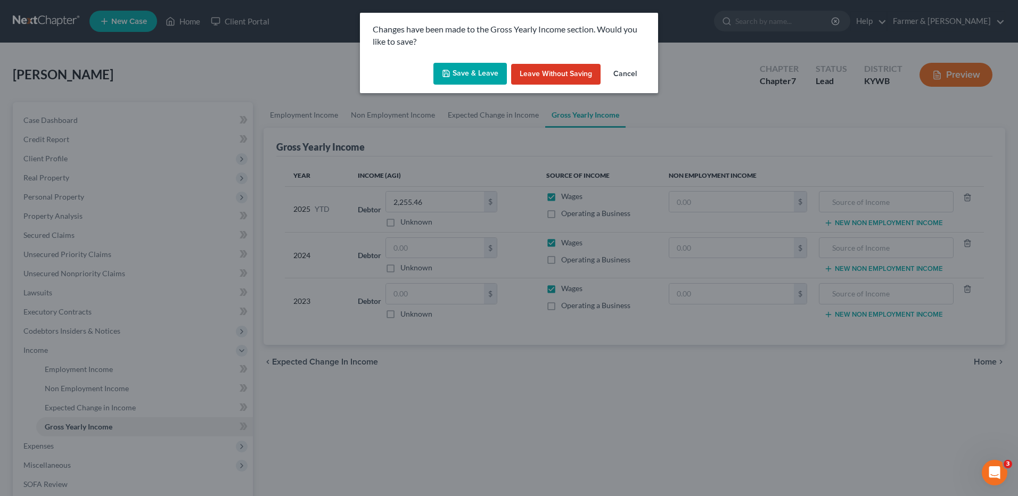
click at [473, 76] on button "Save & Leave" at bounding box center [469, 74] width 73 height 22
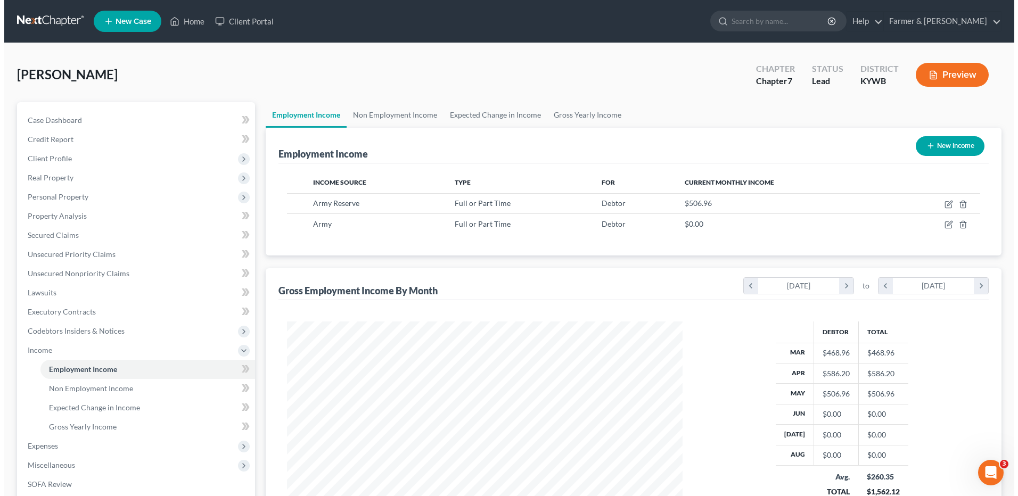
scroll to position [197, 416]
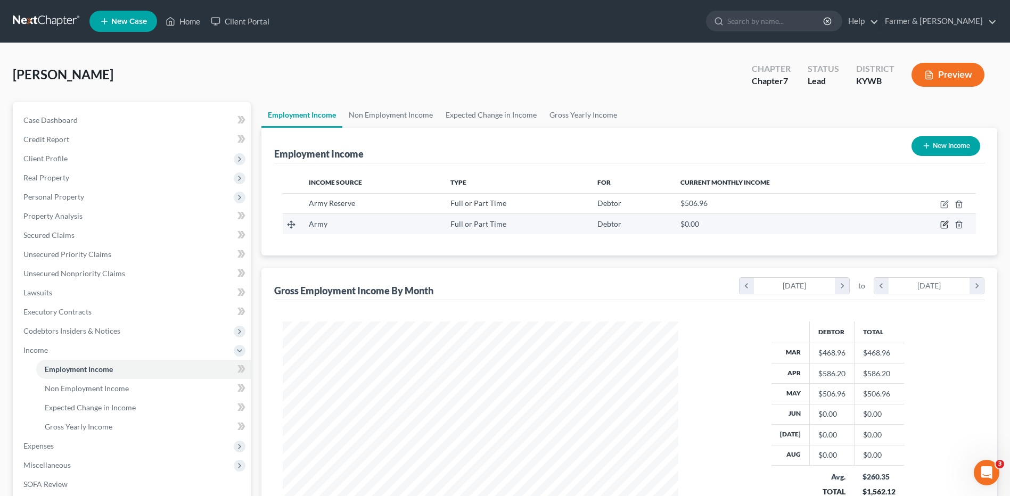
click at [945, 222] on icon "button" at bounding box center [944, 224] width 9 height 9
select select "0"
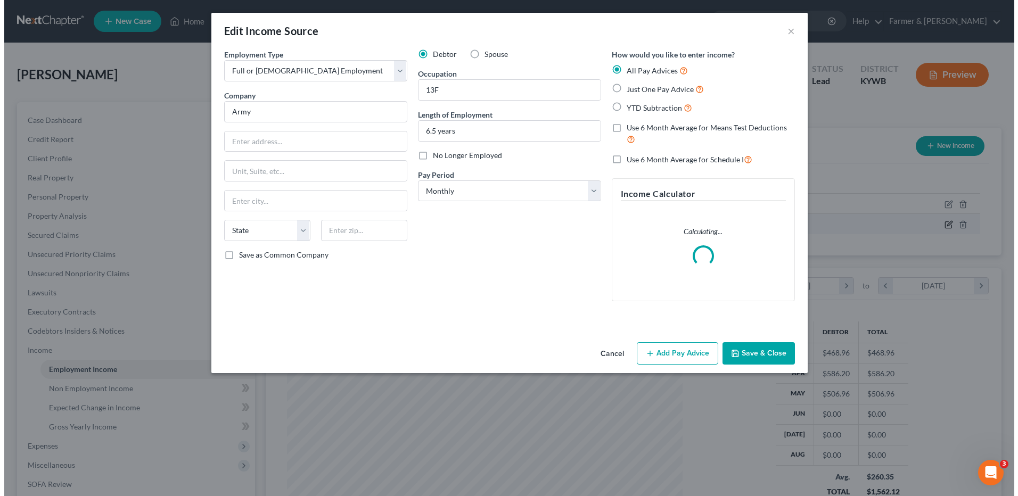
scroll to position [199, 421]
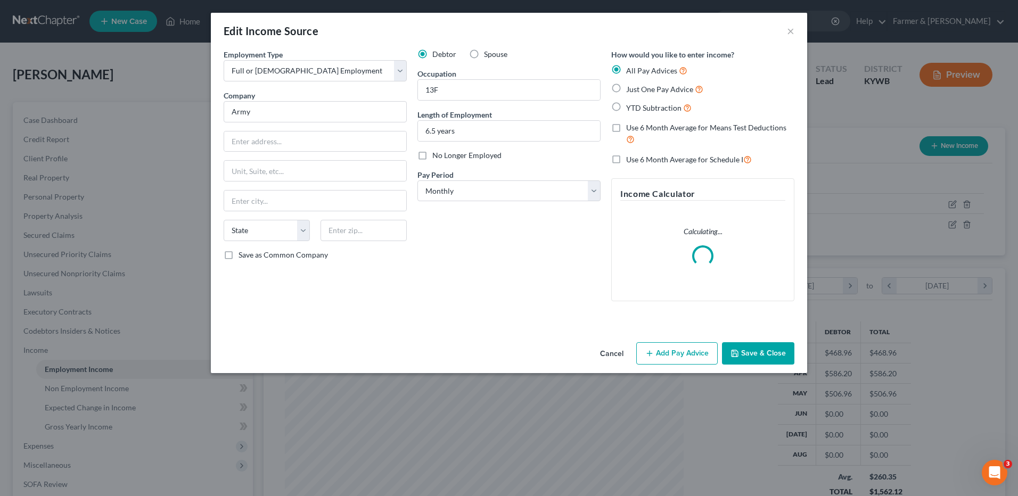
click at [678, 356] on button "Add Pay Advice" at bounding box center [676, 353] width 81 height 22
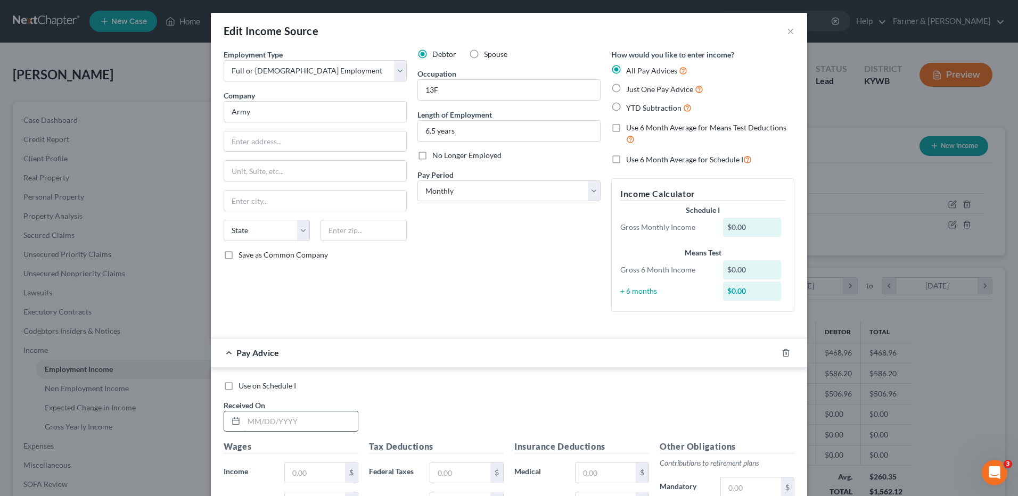
click at [310, 421] on input "text" at bounding box center [301, 421] width 114 height 20
type input "03/31/2025"
type input "5,864.57"
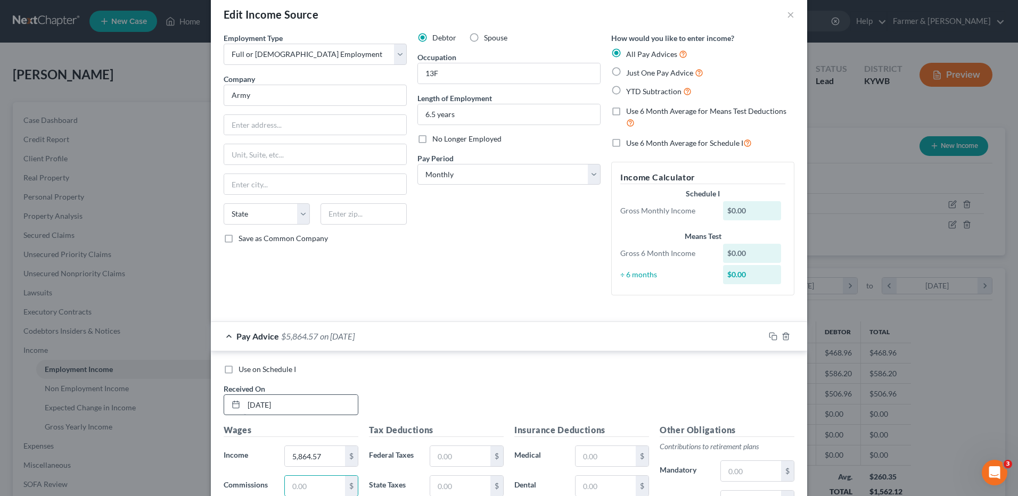
scroll to position [250, 0]
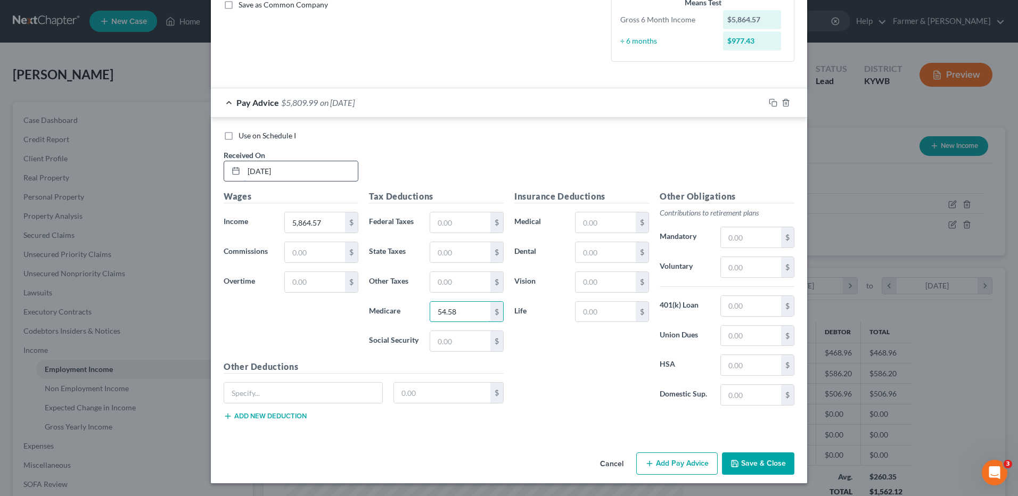
type input "54.58"
type input "233.36"
click at [596, 309] on input "text" at bounding box center [605, 312] width 60 height 20
type input "31.50"
click at [764, 271] on input "text" at bounding box center [751, 267] width 60 height 20
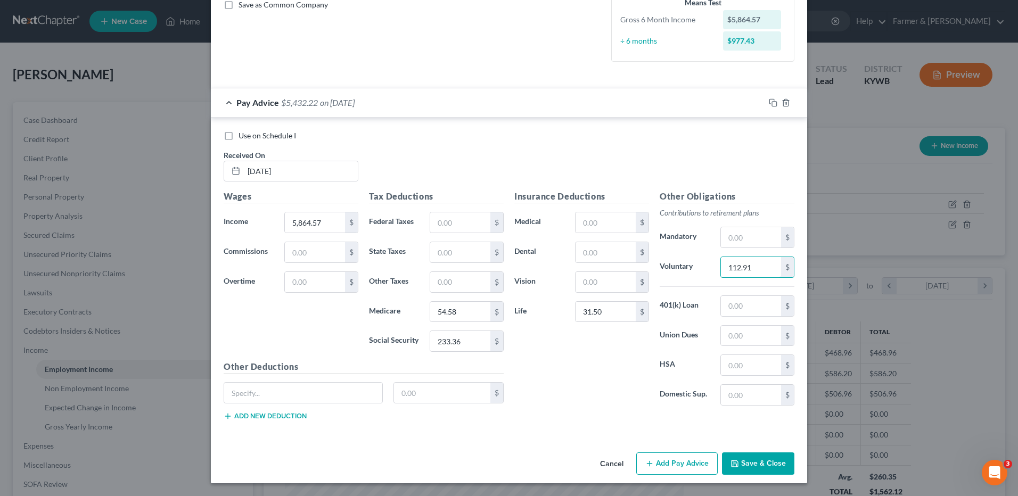
type input "112.91"
click at [252, 398] on input "text" at bounding box center [303, 393] width 158 height 20
type input "Houseing"
click at [772, 102] on rect "button" at bounding box center [774, 104] width 5 height 5
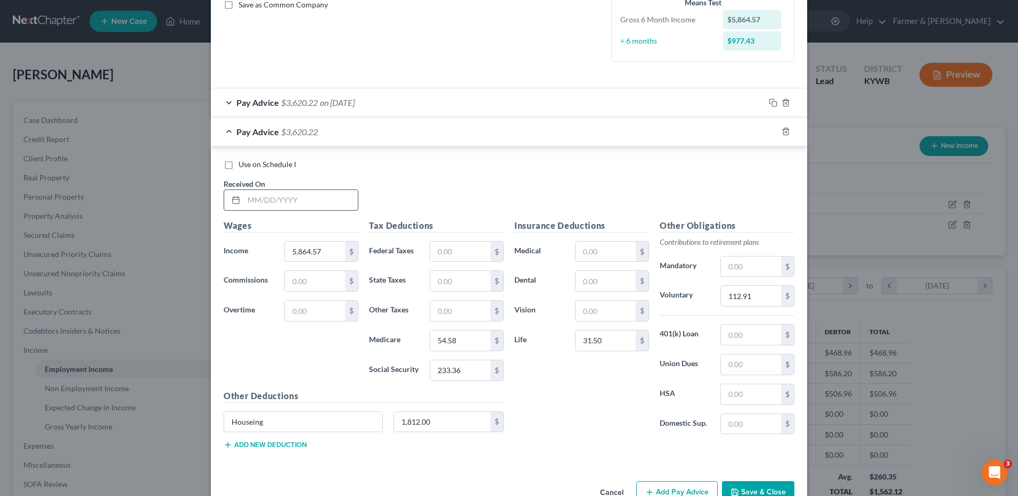
click at [328, 196] on input "text" at bounding box center [301, 200] width 114 height 20
click at [355, 101] on span "on 03/31/2025" at bounding box center [337, 102] width 35 height 10
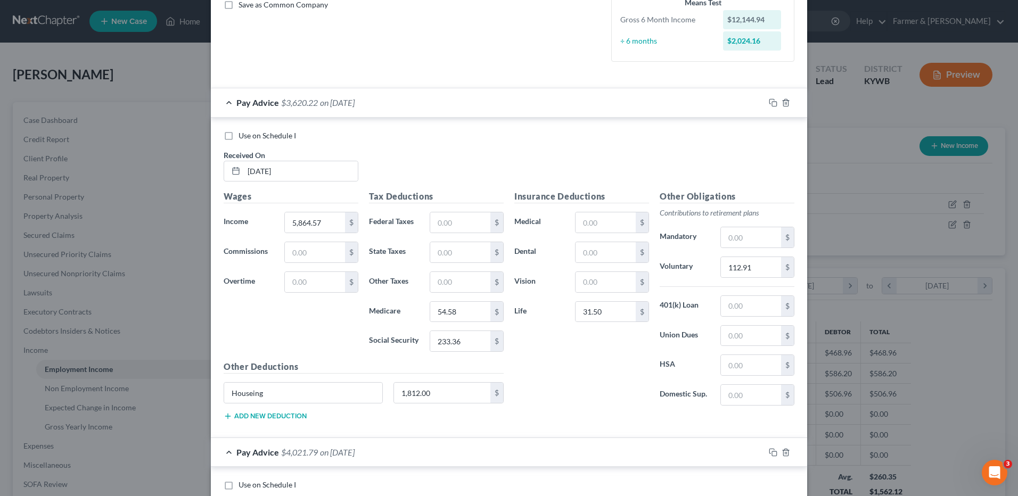
click at [256, 372] on h5 "Other Deductions" at bounding box center [364, 366] width 280 height 13
click at [355, 103] on span "on 03/31/2025" at bounding box center [337, 102] width 35 height 10
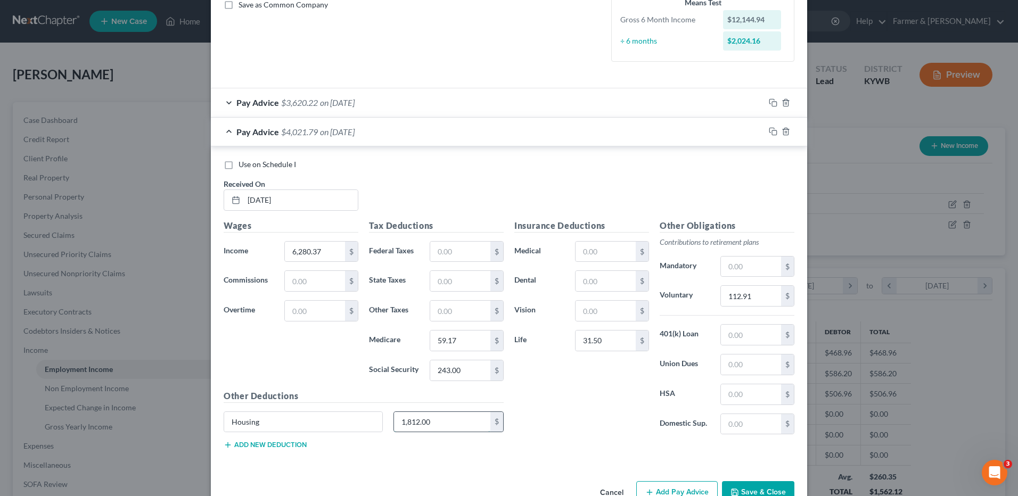
click at [449, 418] on input "1,812.00" at bounding box center [442, 422] width 97 height 20
click at [470, 374] on input "243.00" at bounding box center [460, 370] width 60 height 20
click at [772, 131] on rect "button" at bounding box center [774, 132] width 5 height 5
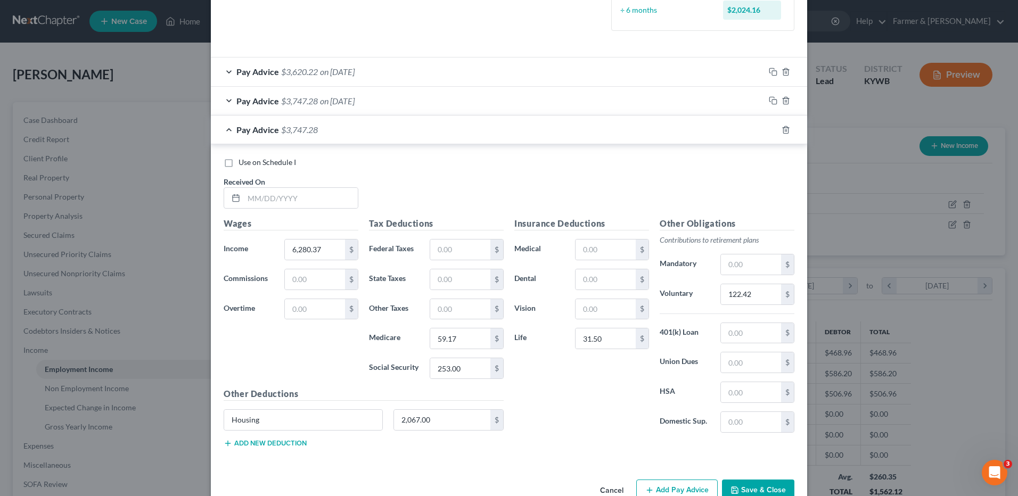
scroll to position [282, 0]
click at [812, 368] on div "Edit Income Source × Employment Type * Select Full or Part Time Employment Self…" at bounding box center [509, 248] width 1018 height 496
click at [334, 194] on input "text" at bounding box center [301, 197] width 114 height 20
click at [772, 130] on rect "button" at bounding box center [774, 130] width 5 height 5
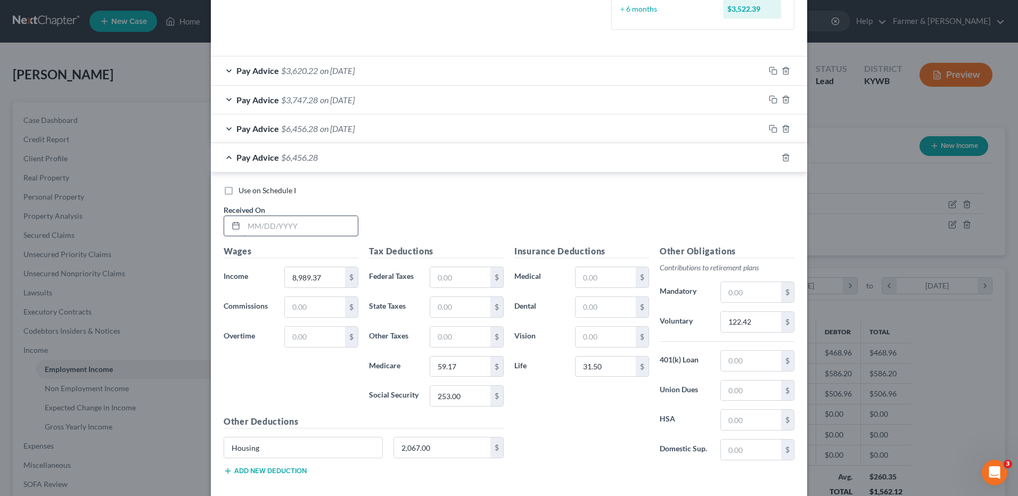
click at [335, 225] on input "text" at bounding box center [301, 226] width 114 height 20
click at [772, 157] on rect "button" at bounding box center [774, 159] width 5 height 5
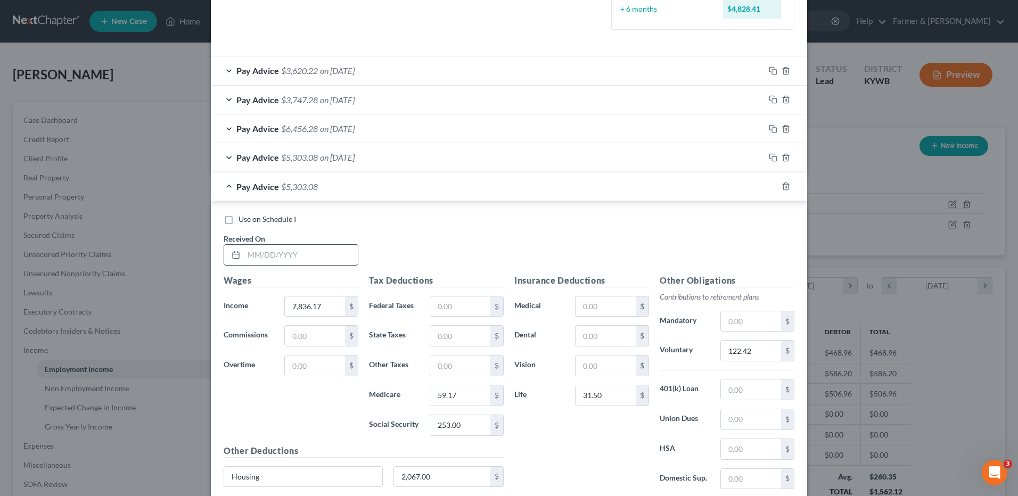
click at [315, 256] on input "text" at bounding box center [301, 255] width 114 height 20
click at [769, 185] on icon "button" at bounding box center [773, 186] width 9 height 9
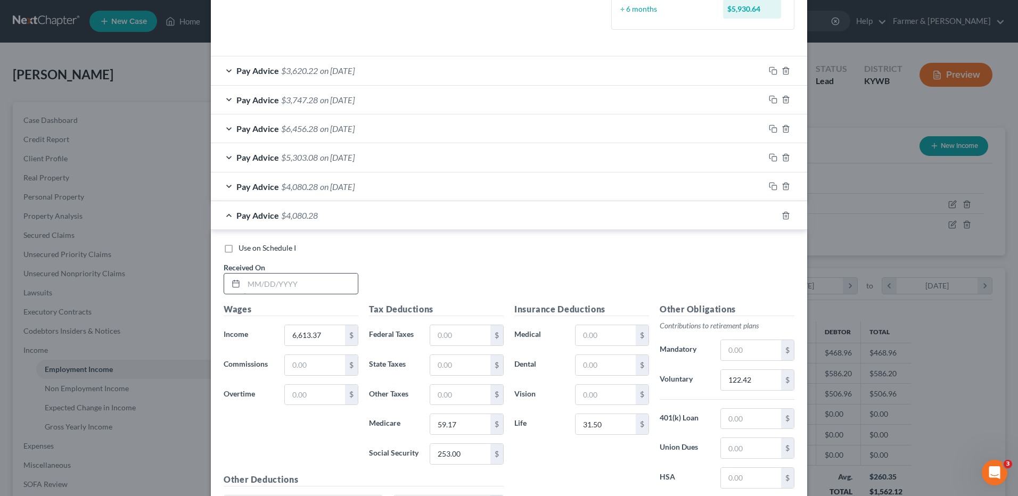
click at [313, 285] on input "text" at bounding box center [301, 284] width 114 height 20
click at [238, 251] on label "Use on Schedule I" at bounding box center [266, 248] width 57 height 11
click at [243, 250] on input "Use on Schedule I" at bounding box center [246, 246] width 7 height 7
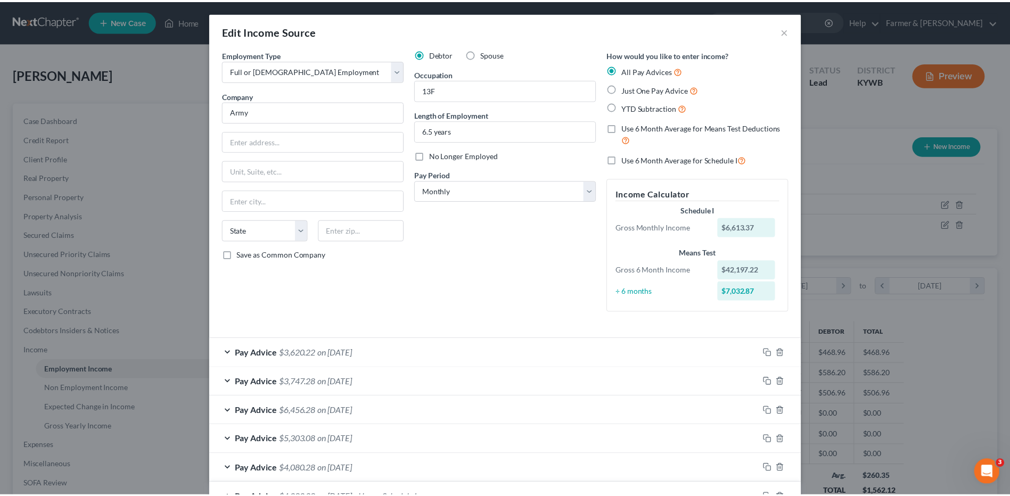
scroll to position [394, 0]
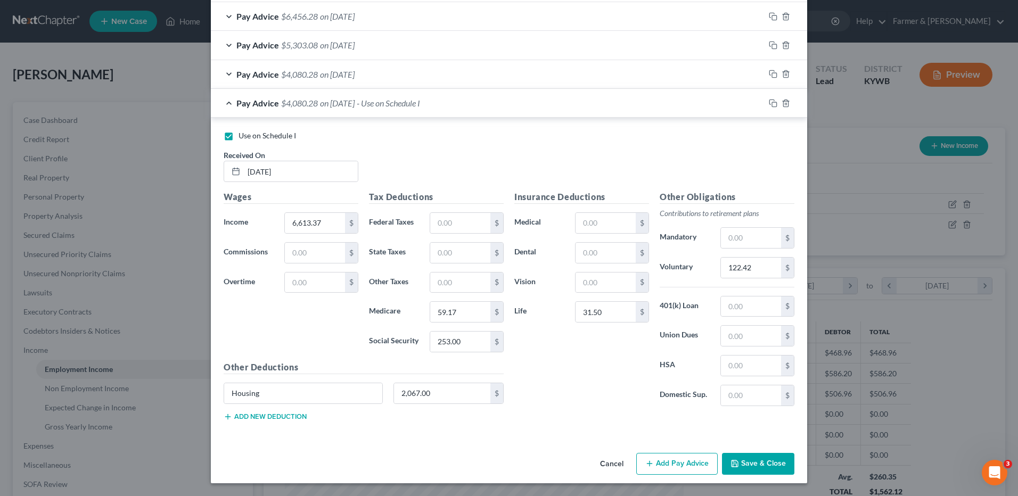
click at [762, 466] on button "Save & Close" at bounding box center [758, 464] width 72 height 22
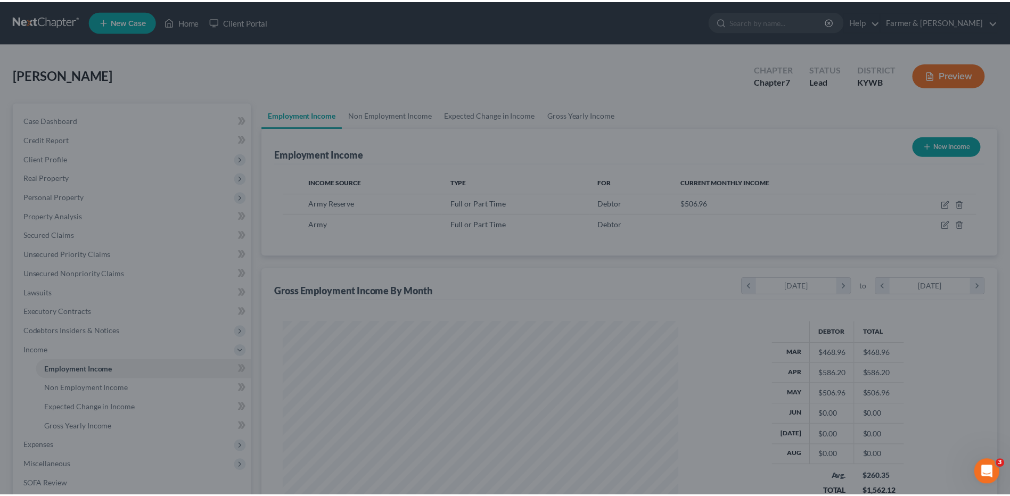
scroll to position [532122, 531903]
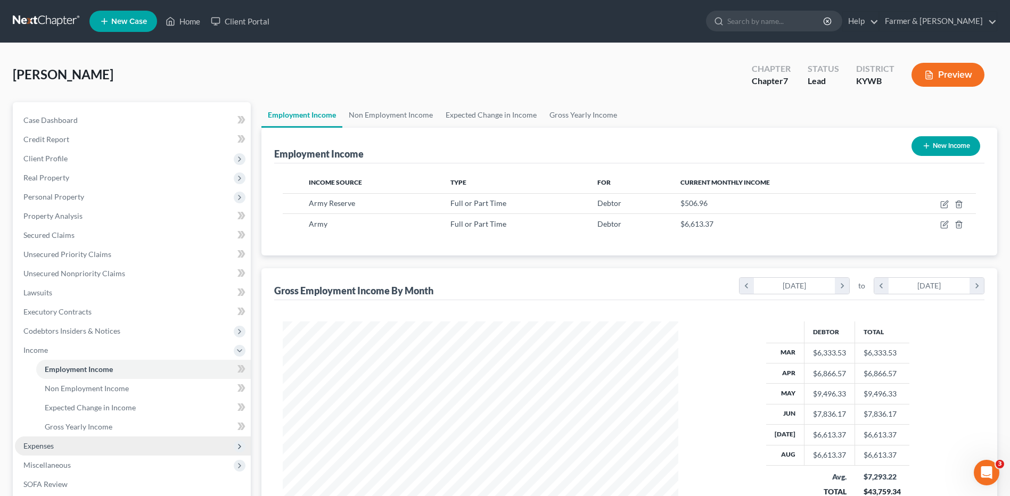
click at [92, 439] on span "Expenses" at bounding box center [133, 446] width 236 height 19
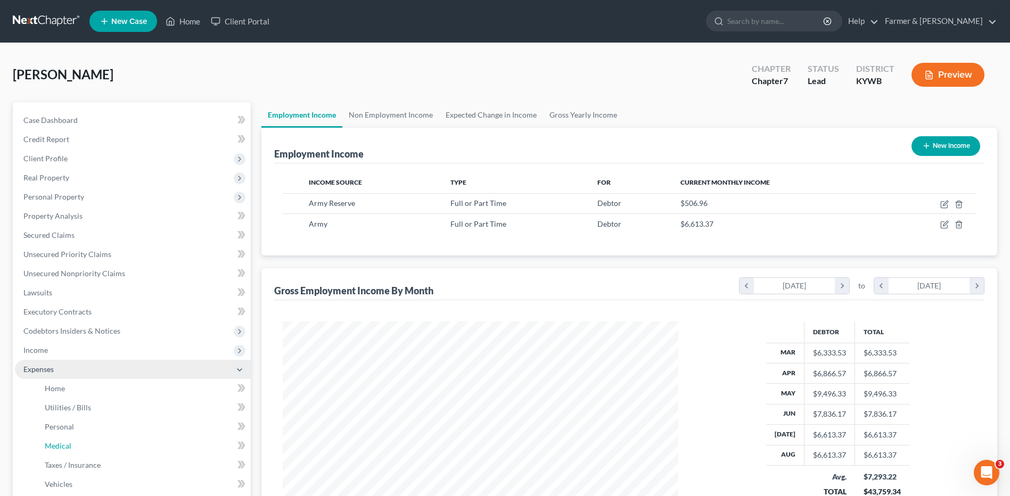
click at [92, 439] on link "Medical" at bounding box center [143, 446] width 215 height 19
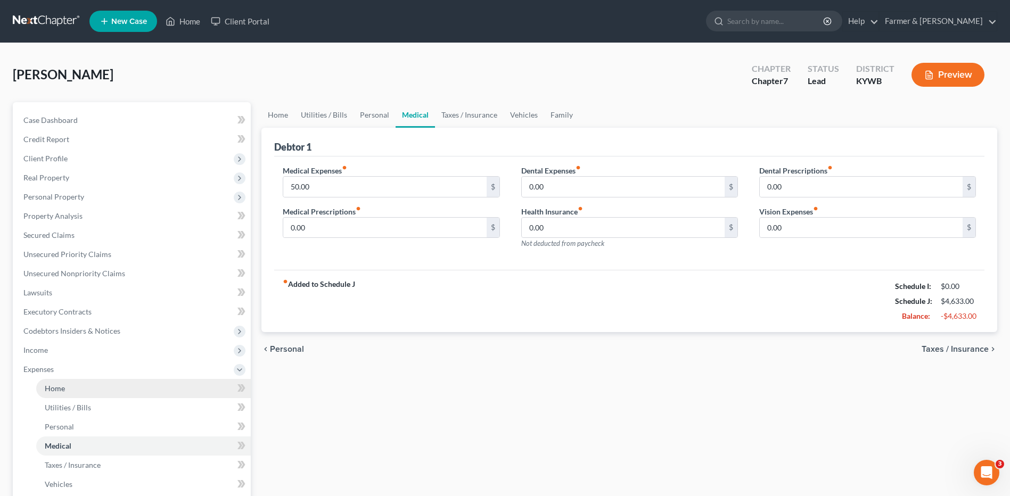
click at [104, 384] on link "Home" at bounding box center [143, 388] width 215 height 19
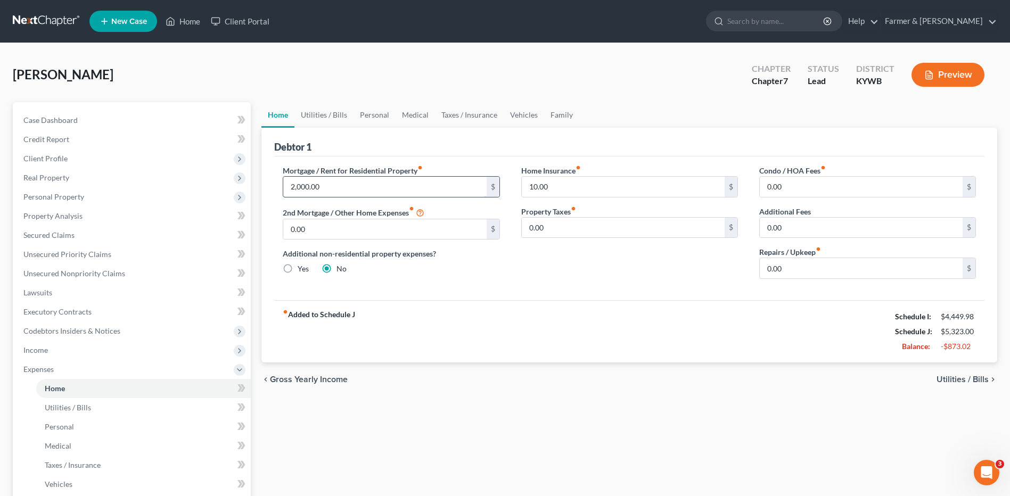
click at [364, 182] on input "2,000.00" at bounding box center [384, 187] width 203 height 20
click at [797, 268] on input "0.00" at bounding box center [861, 268] width 203 height 20
click at [112, 407] on link "Utilities / Bills" at bounding box center [143, 407] width 215 height 19
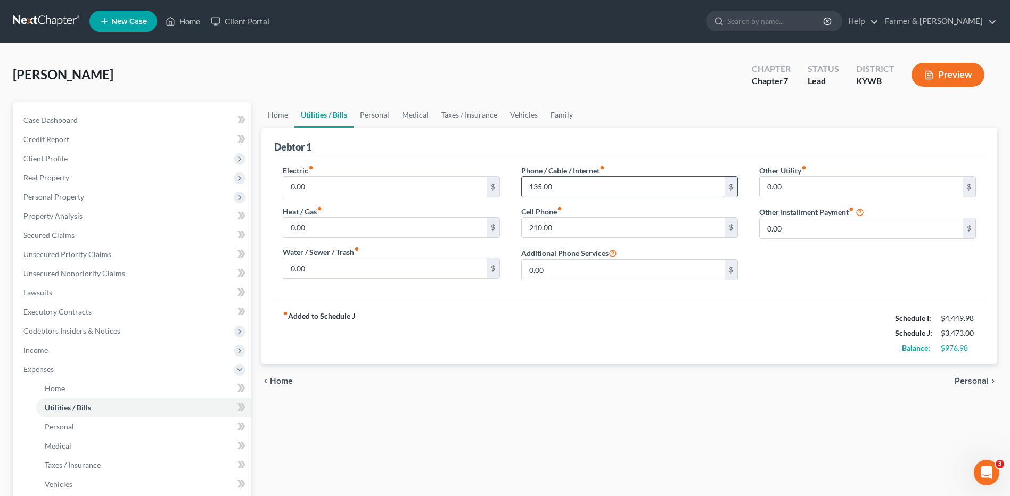
click at [578, 186] on input "135.00" at bounding box center [623, 187] width 203 height 20
click at [130, 424] on link "Personal" at bounding box center [143, 426] width 215 height 19
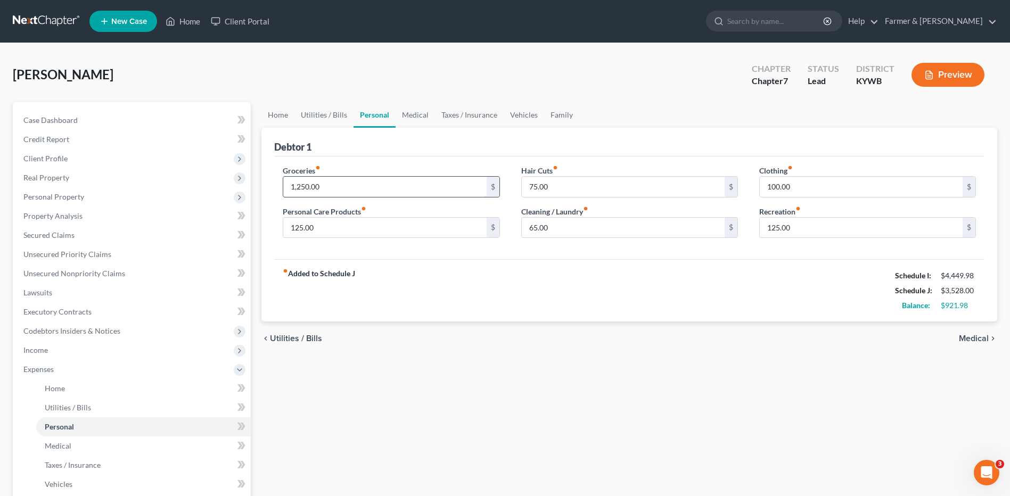
click at [330, 182] on input "1,250.00" at bounding box center [384, 187] width 203 height 20
click at [96, 442] on link "Medical" at bounding box center [143, 446] width 215 height 19
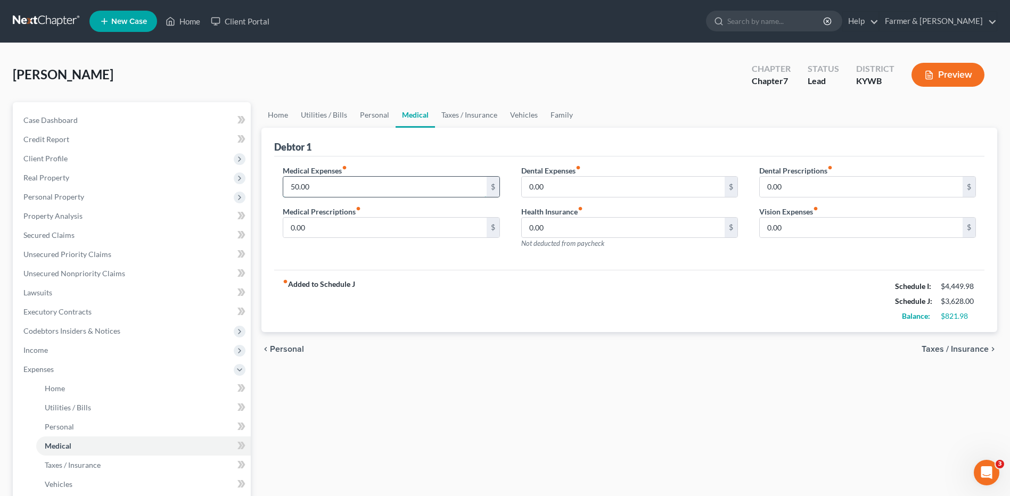
click at [348, 187] on input "50.00" at bounding box center [384, 187] width 203 height 20
click at [63, 482] on span "Vehicles" at bounding box center [59, 484] width 28 height 9
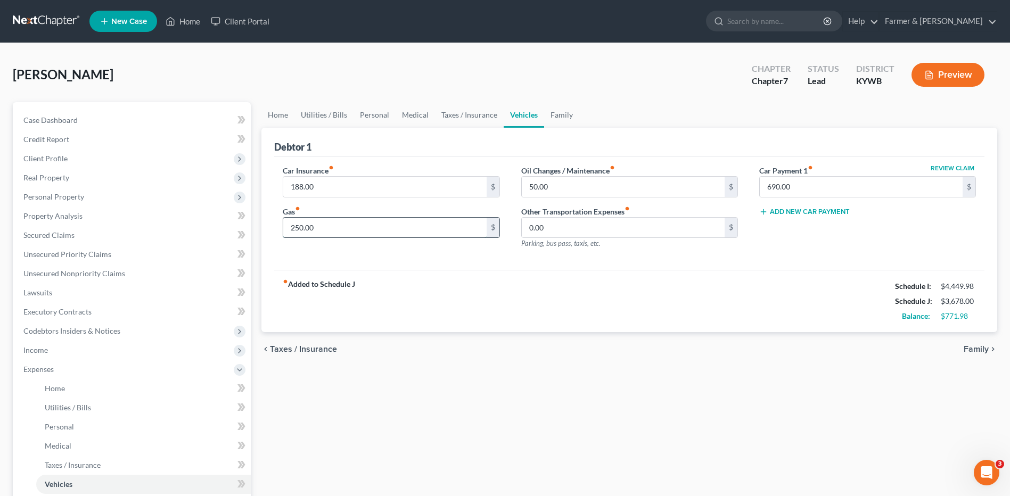
click at [329, 224] on input "250.00" at bounding box center [384, 228] width 203 height 20
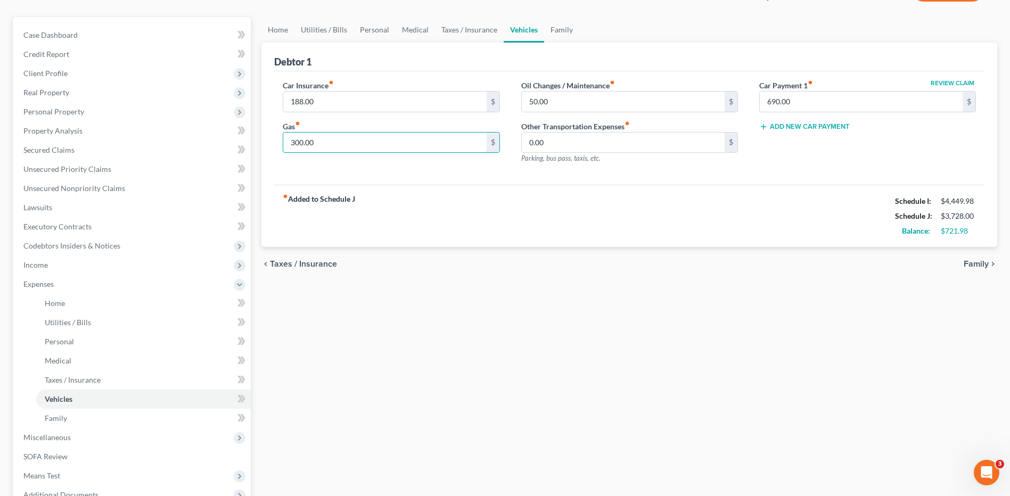
scroll to position [106, 0]
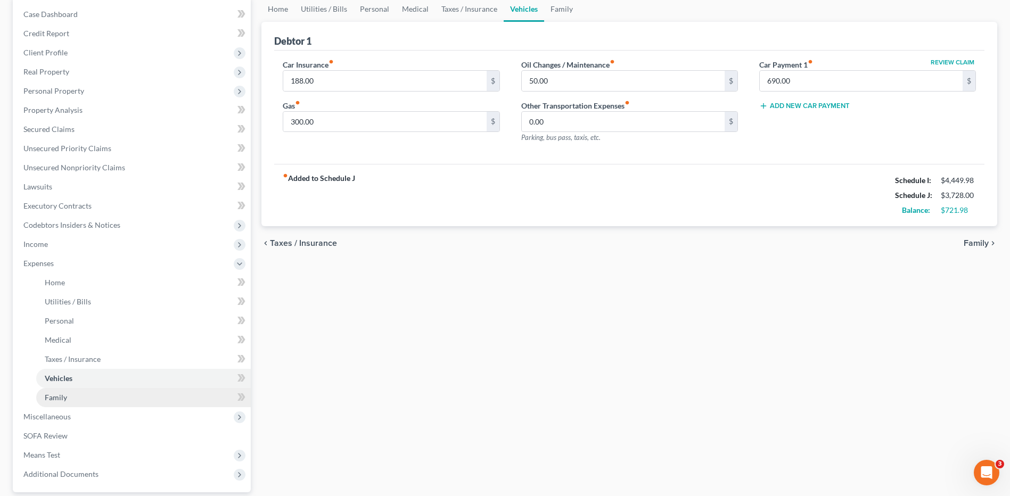
click at [209, 398] on link "Family" at bounding box center [143, 397] width 215 height 19
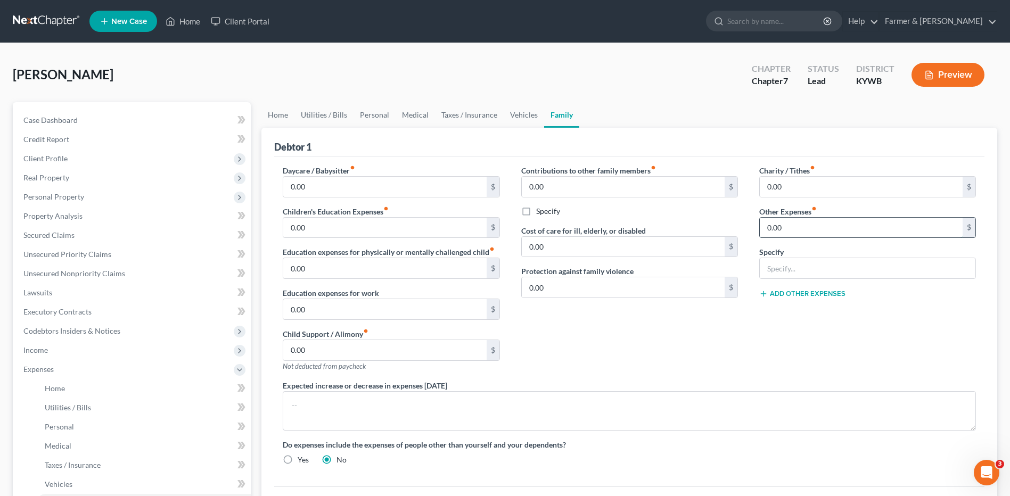
click at [797, 232] on input "0.00" at bounding box center [861, 228] width 203 height 20
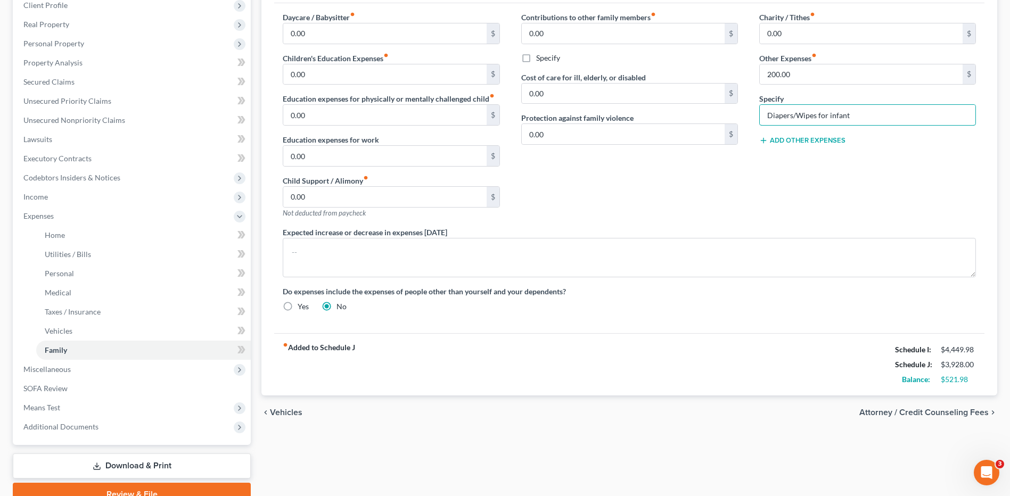
scroll to position [204, 0]
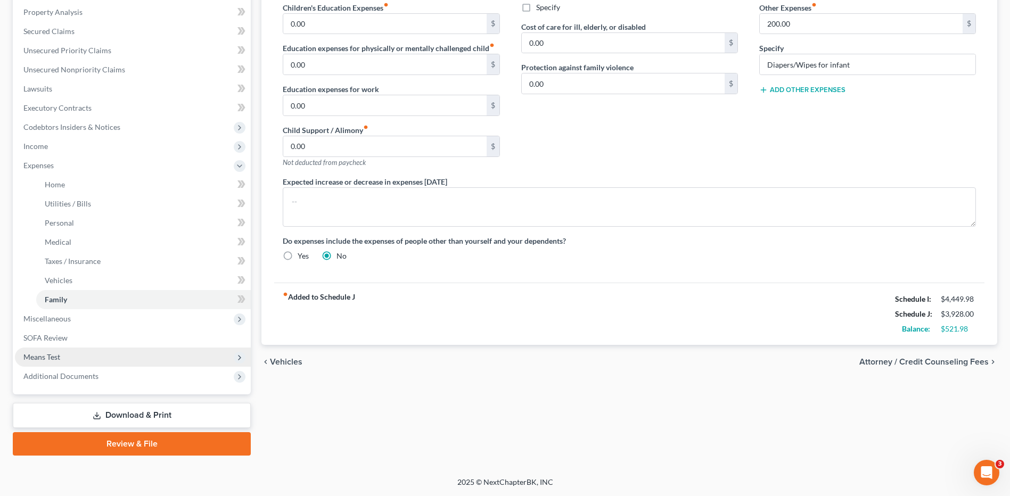
click at [94, 363] on span "Means Test" at bounding box center [133, 357] width 236 height 19
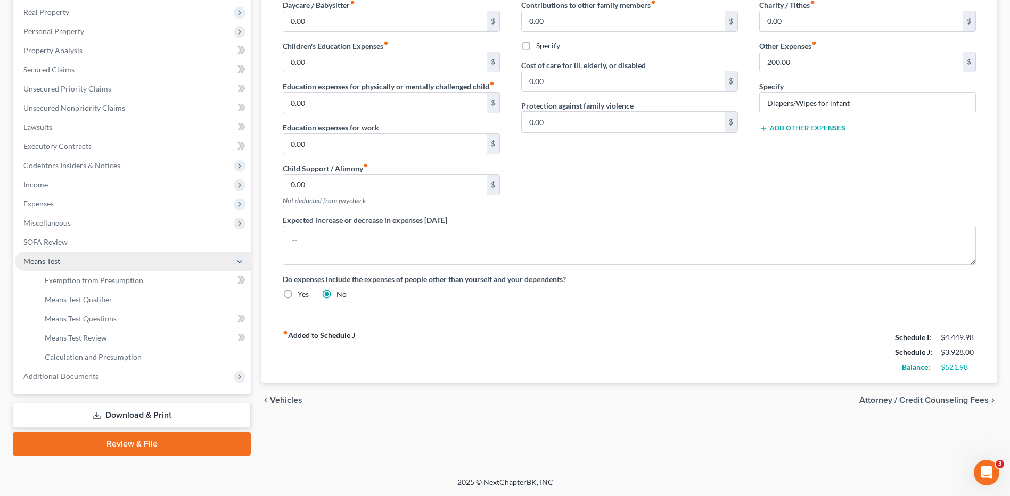
scroll to position [166, 0]
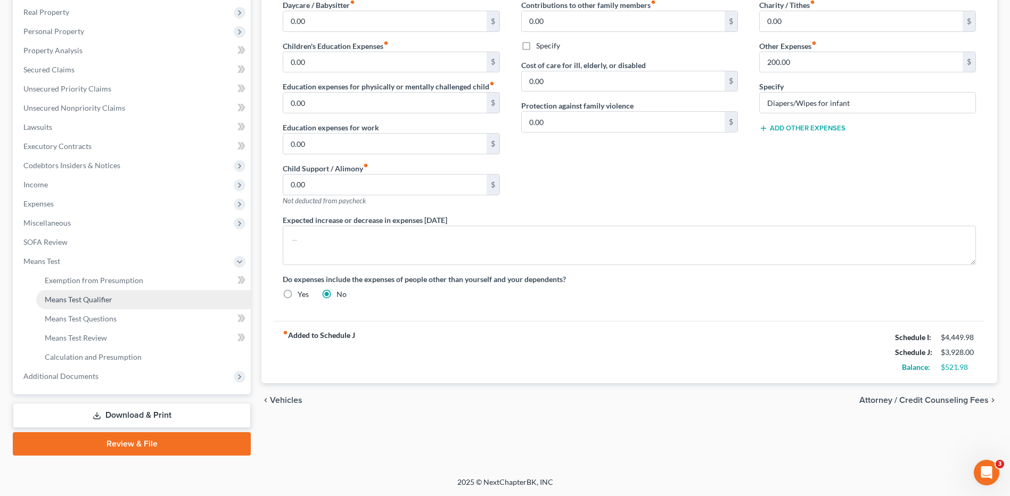
click at [126, 297] on link "Means Test Qualifier" at bounding box center [143, 299] width 215 height 19
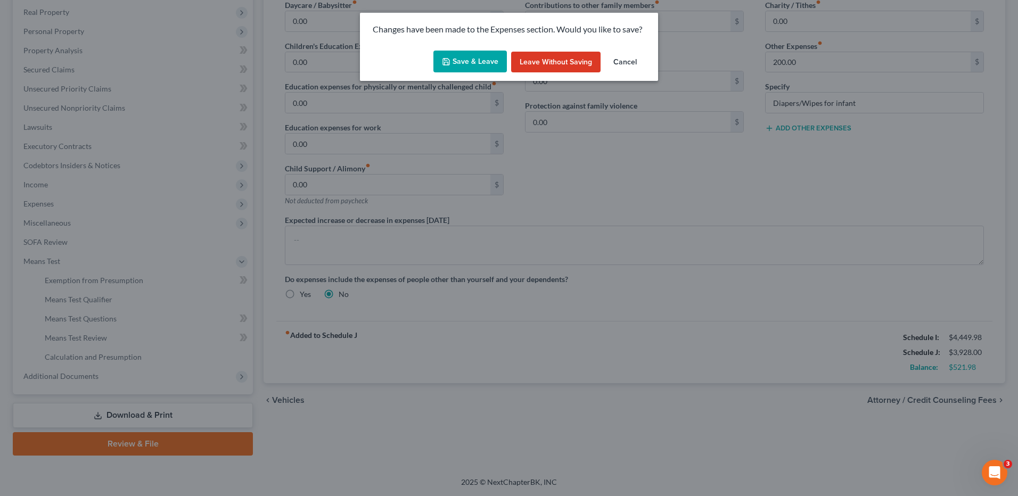
click at [447, 60] on polyline "button" at bounding box center [445, 60] width 3 height 2
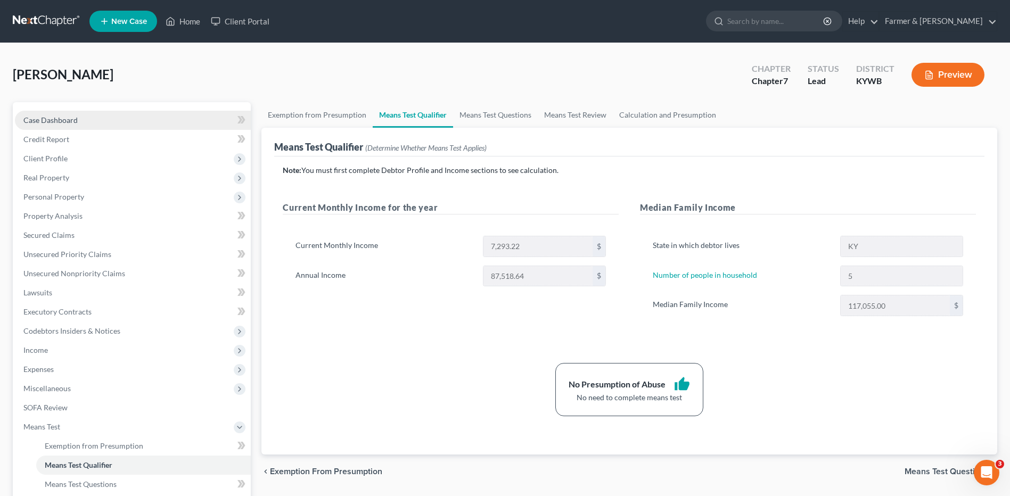
click at [135, 118] on link "Case Dashboard" at bounding box center [133, 120] width 236 height 19
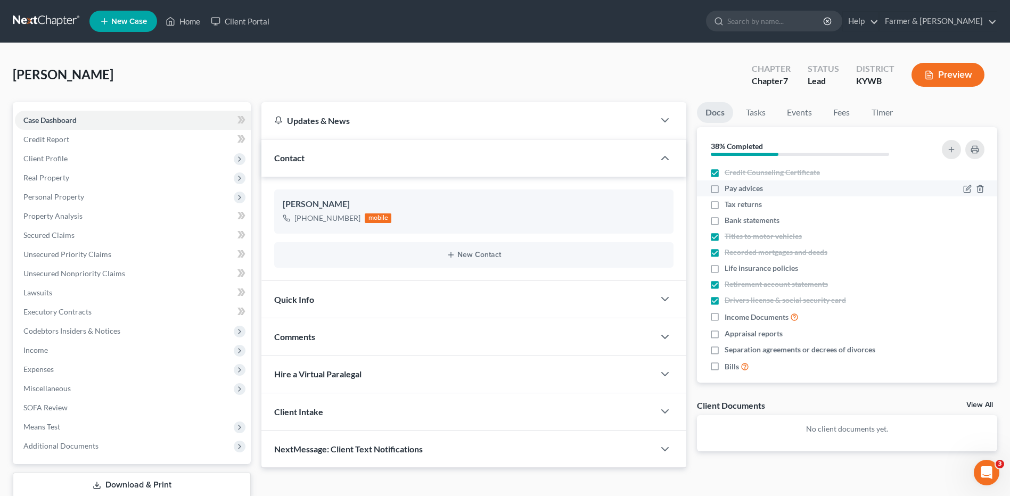
click at [724, 187] on label "Pay advices" at bounding box center [743, 188] width 38 height 11
click at [729, 187] on input "Pay advices" at bounding box center [732, 186] width 7 height 7
click at [724, 205] on label "Tax returns" at bounding box center [742, 204] width 37 height 11
click at [729, 205] on input "Tax returns" at bounding box center [732, 202] width 7 height 7
click at [724, 271] on label "Life insurance policies" at bounding box center [760, 268] width 73 height 11
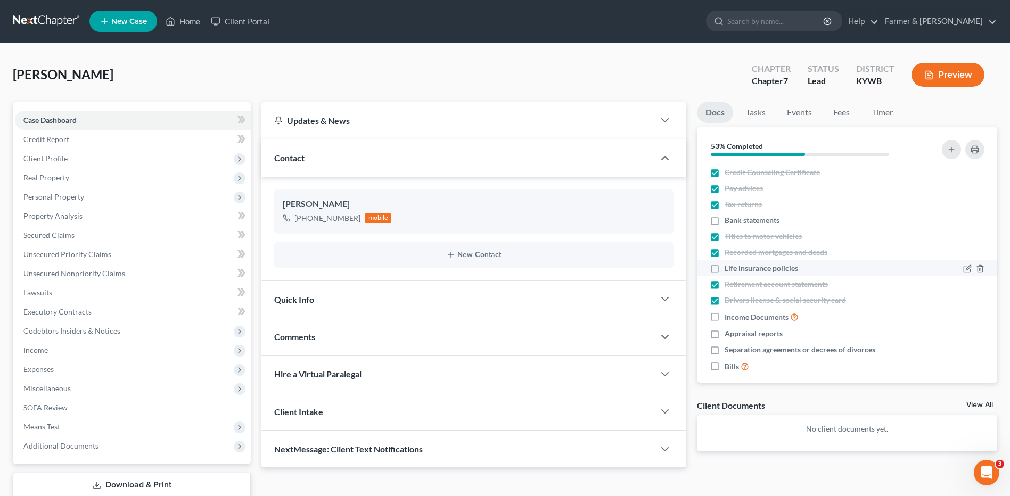
click at [729, 270] on input "Life insurance policies" at bounding box center [732, 266] width 7 height 7
click at [724, 319] on label "Income Documents" at bounding box center [761, 317] width 74 height 12
click at [729, 318] on input "Income Documents" at bounding box center [732, 314] width 7 height 7
click at [724, 333] on label "Appraisal reports" at bounding box center [753, 333] width 58 height 11
click at [729, 333] on input "Appraisal reports" at bounding box center [732, 331] width 7 height 7
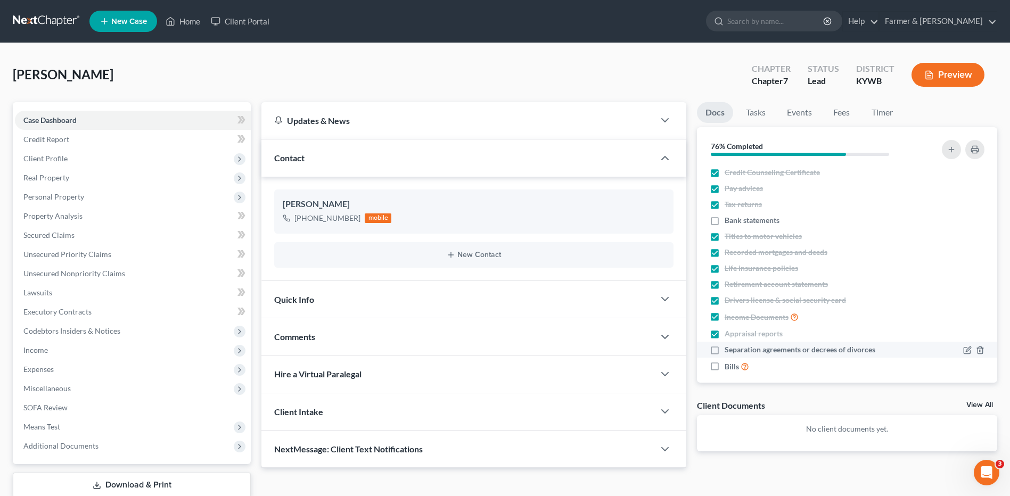
click at [724, 353] on label "Separation agreements or decrees of divorces" at bounding box center [799, 349] width 151 height 11
click at [729, 351] on input "Separation agreements or decrees of divorces" at bounding box center [732, 347] width 7 height 7
click at [724, 368] on label "Bills" at bounding box center [736, 366] width 24 height 12
click at [729, 367] on input "Bills" at bounding box center [732, 363] width 7 height 7
click at [27, 25] on link at bounding box center [47, 21] width 68 height 19
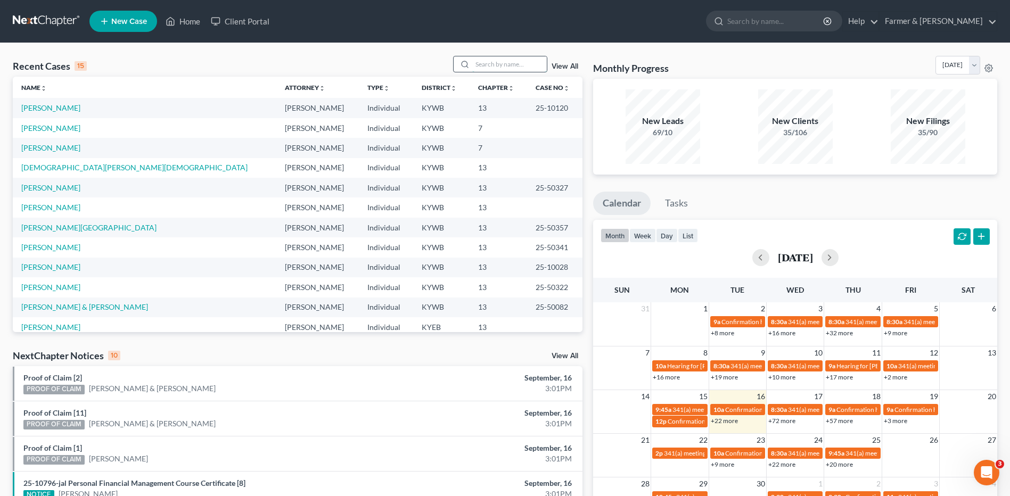
click at [492, 61] on input "search" at bounding box center [509, 63] width 75 height 15
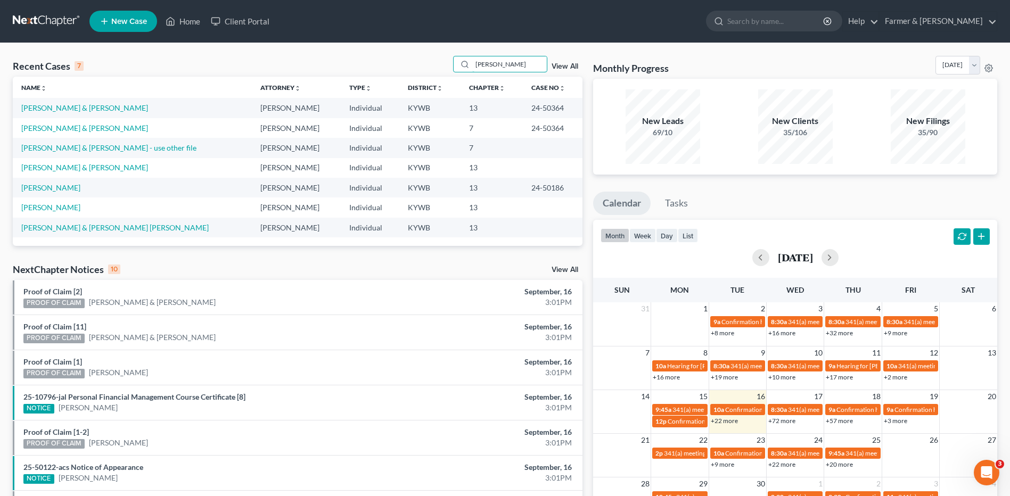
type input "[PERSON_NAME]"
click at [103, 104] on link "[PERSON_NAME] & [PERSON_NAME]" at bounding box center [84, 107] width 127 height 9
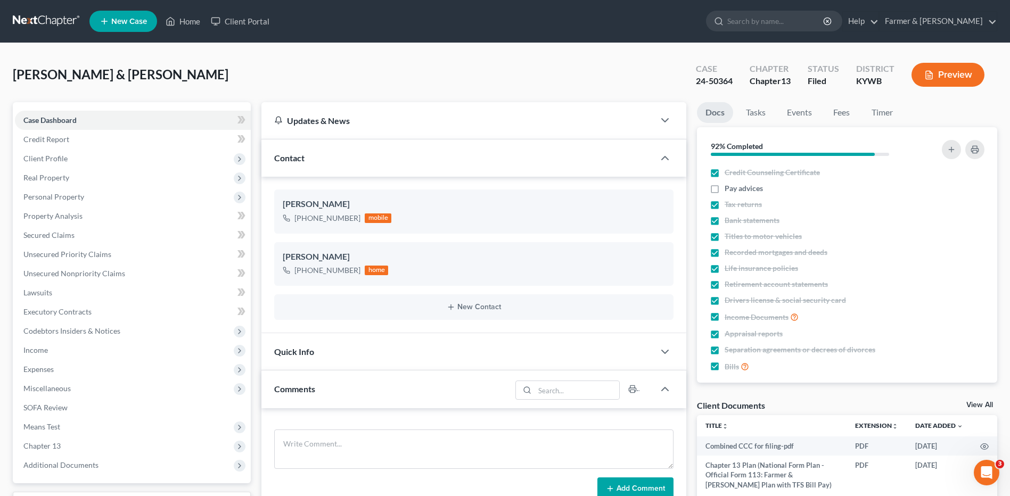
click at [55, 24] on link at bounding box center [47, 21] width 68 height 19
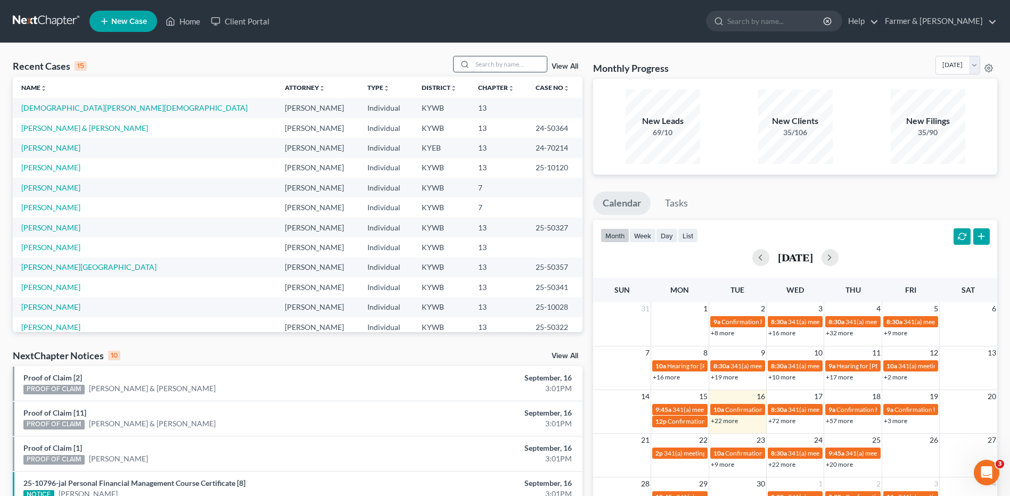
click at [493, 60] on input "search" at bounding box center [509, 63] width 75 height 15
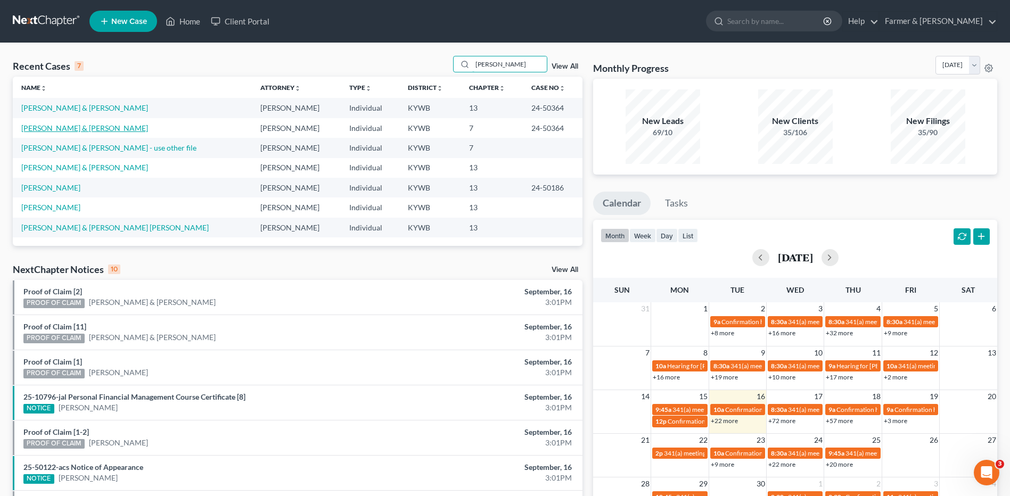
type input "[PERSON_NAME]"
click at [82, 130] on link "[PERSON_NAME] & [PERSON_NAME]" at bounding box center [84, 127] width 127 height 9
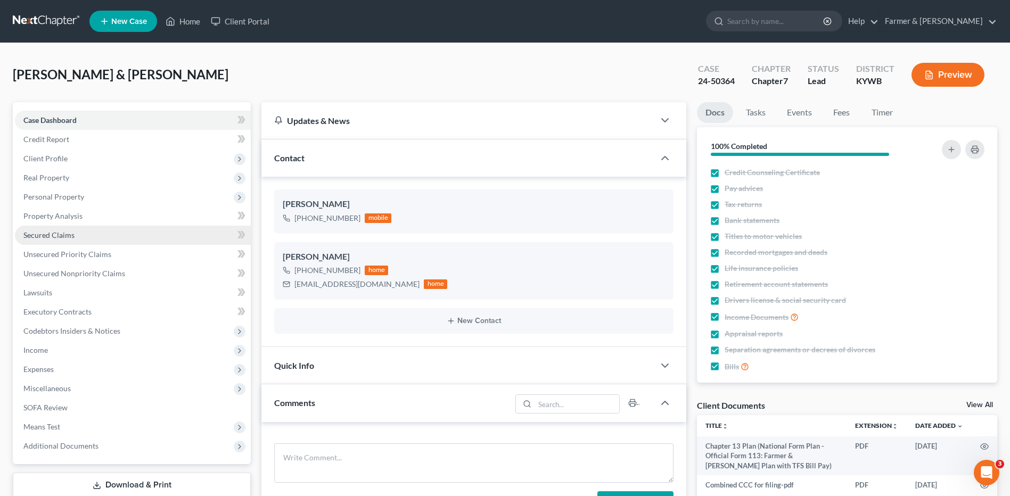
click at [79, 232] on link "Secured Claims" at bounding box center [133, 235] width 236 height 19
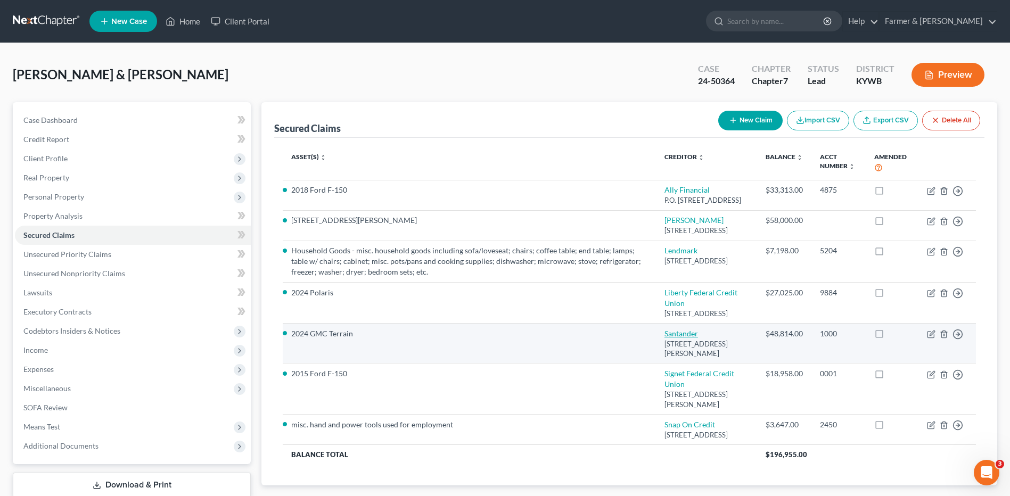
click at [676, 338] on link "Santander" at bounding box center [681, 333] width 34 height 9
select select "45"
select select "0"
select select "2"
select select "0"
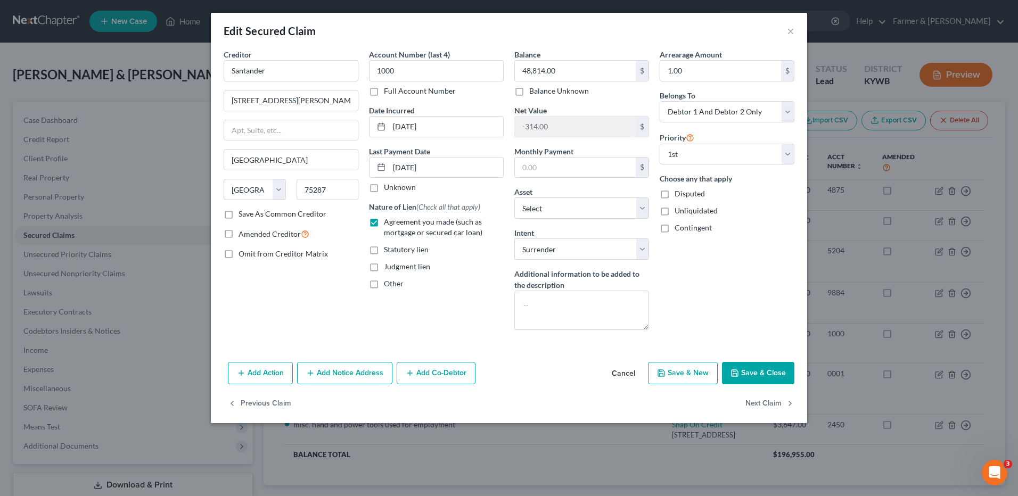
click at [610, 369] on button "Cancel" at bounding box center [623, 373] width 40 height 21
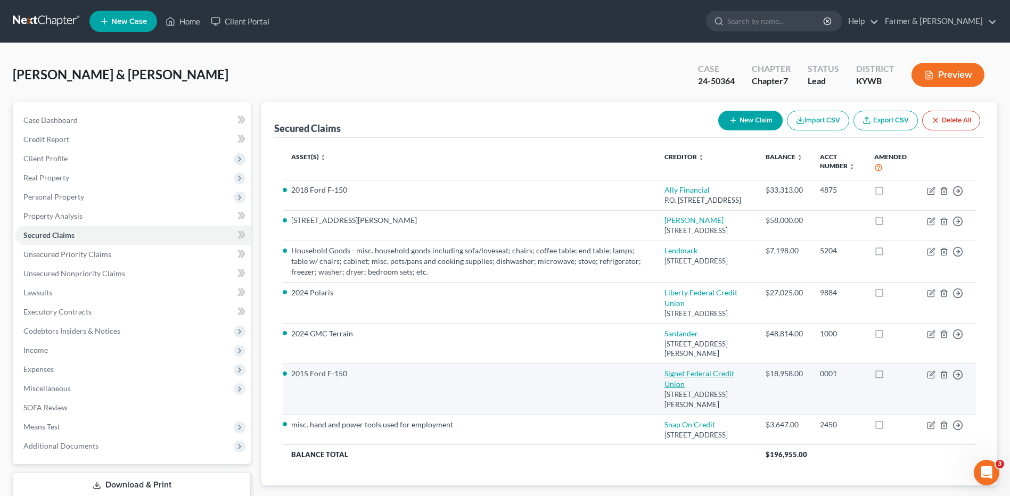
click at [692, 389] on link "Signet Federal Credit Union" at bounding box center [699, 379] width 70 height 20
select select "18"
select select "9"
select select "2"
select select "0"
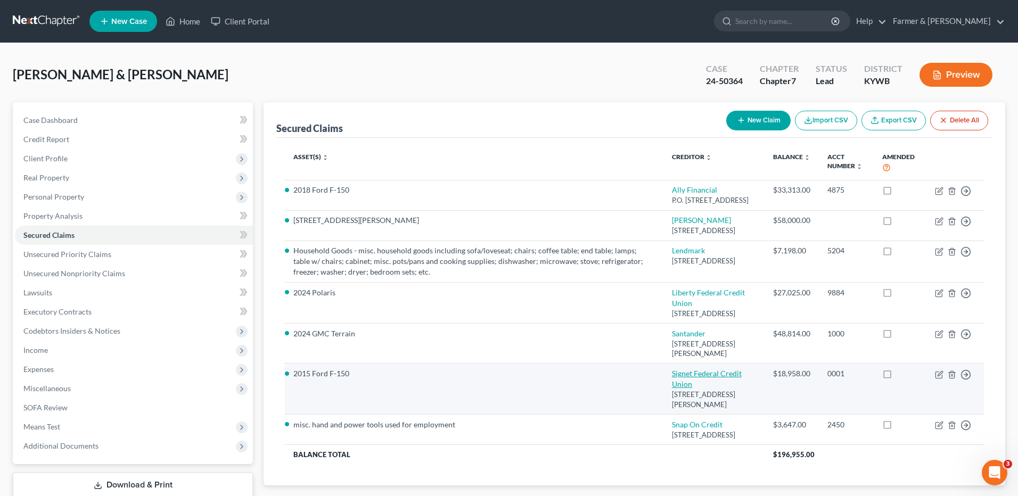
select select "0"
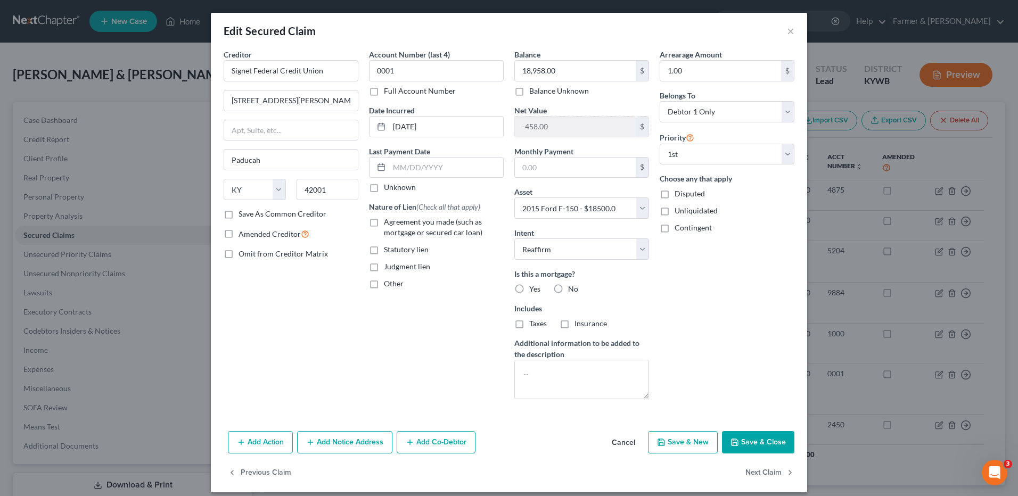
click at [630, 443] on button "Cancel" at bounding box center [623, 442] width 40 height 21
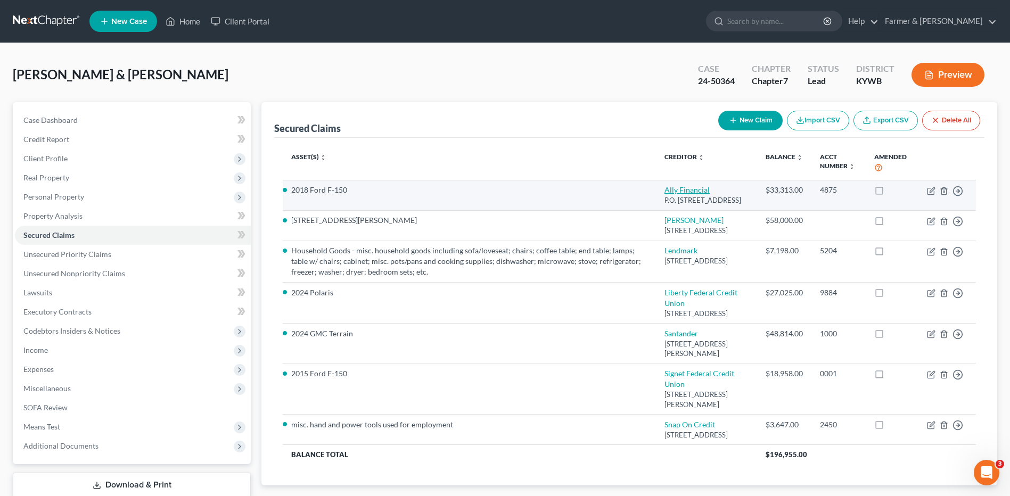
click at [680, 190] on link "Ally Financial" at bounding box center [686, 189] width 45 height 9
select select "21"
select select "12"
select select "2"
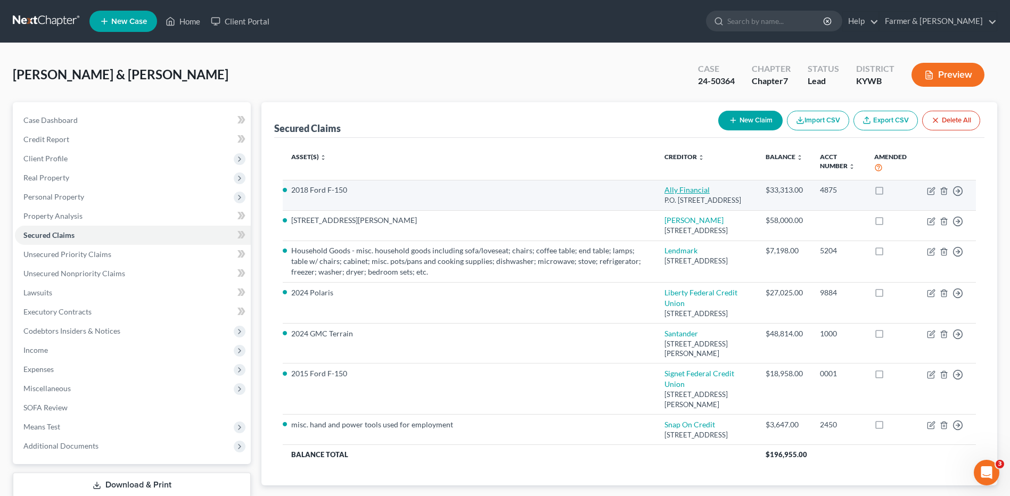
select select "0"
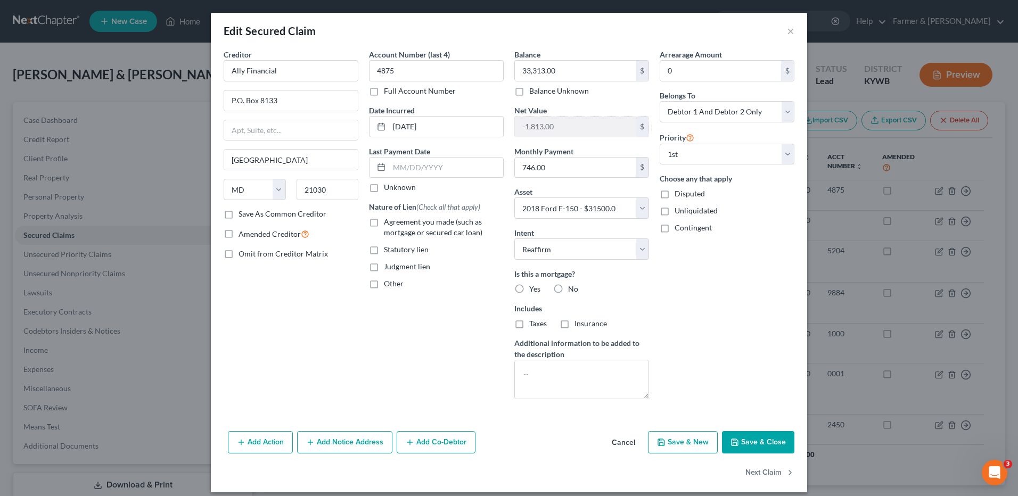
click at [616, 440] on button "Cancel" at bounding box center [623, 442] width 40 height 21
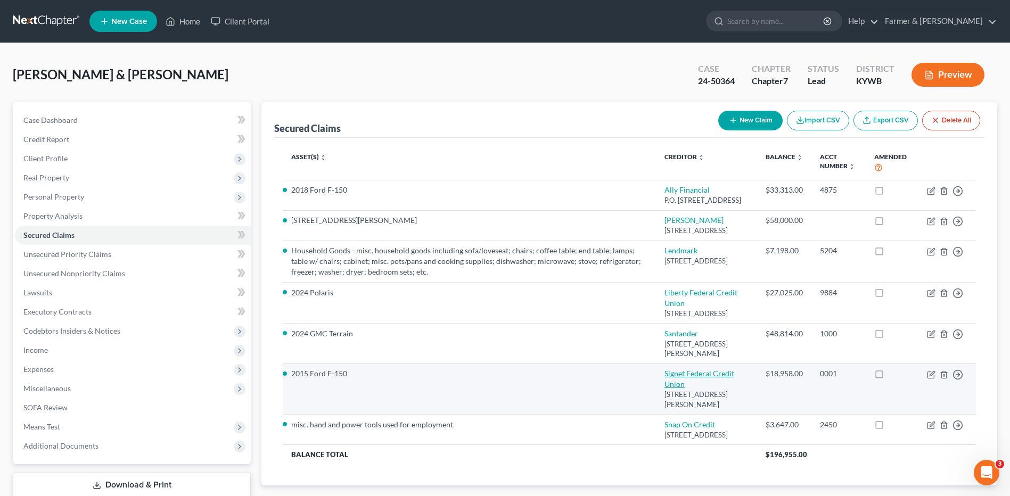
click at [678, 389] on link "Signet Federal Credit Union" at bounding box center [699, 379] width 70 height 20
select select "18"
select select "9"
select select "2"
select select "0"
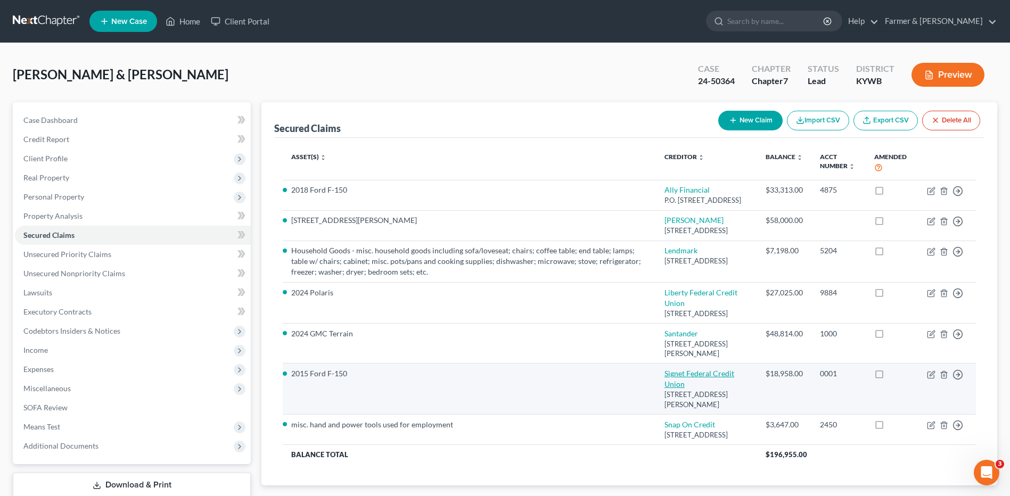
select select "0"
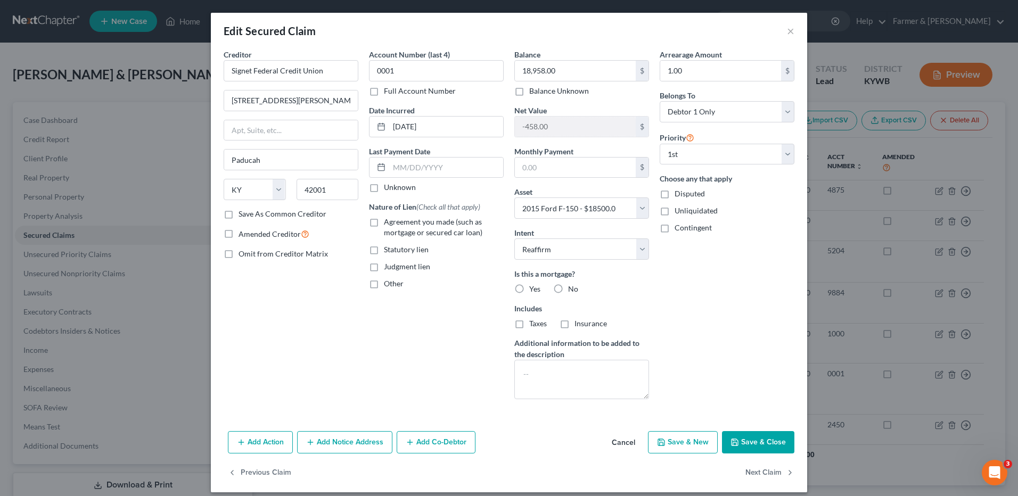
click at [630, 439] on button "Cancel" at bounding box center [623, 442] width 40 height 21
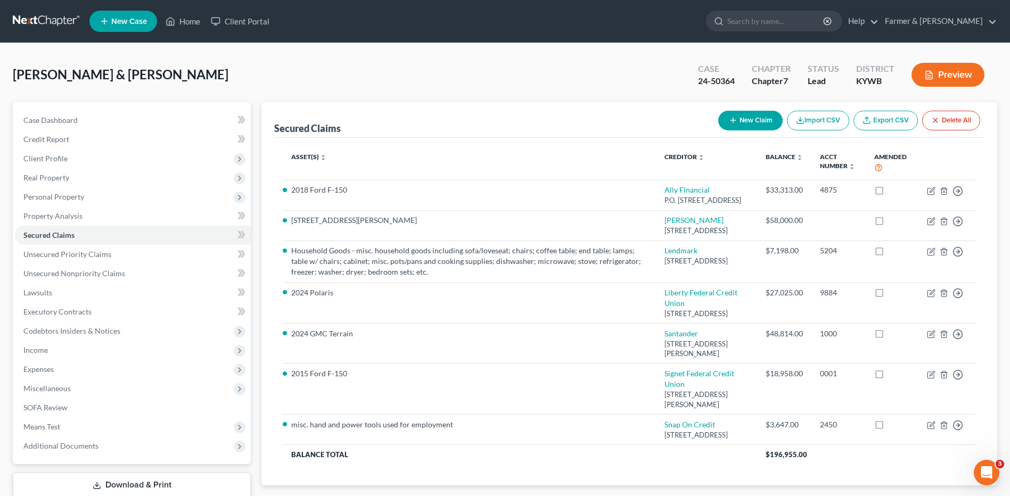
click at [47, 21] on link at bounding box center [47, 21] width 68 height 19
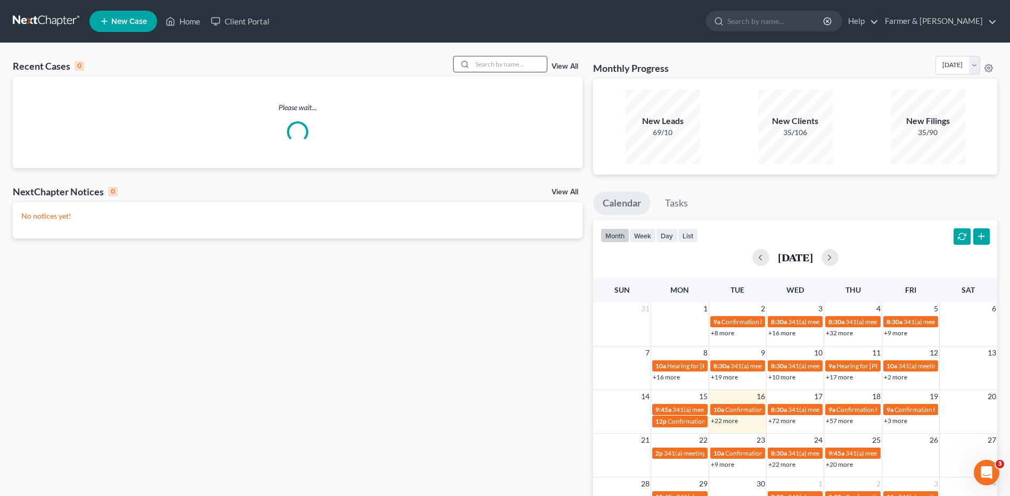
click at [501, 62] on input "search" at bounding box center [509, 63] width 75 height 15
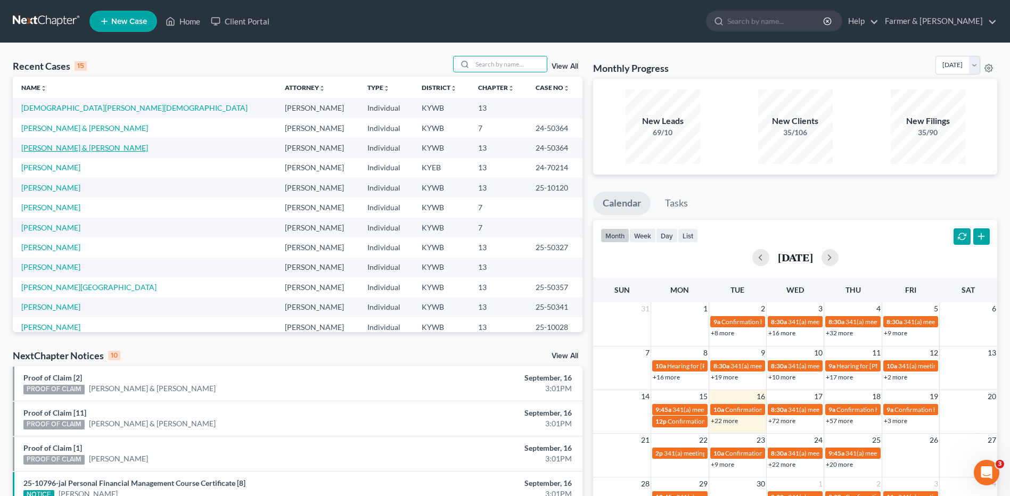
click at [102, 151] on link "[PERSON_NAME] & [PERSON_NAME]" at bounding box center [84, 147] width 127 height 9
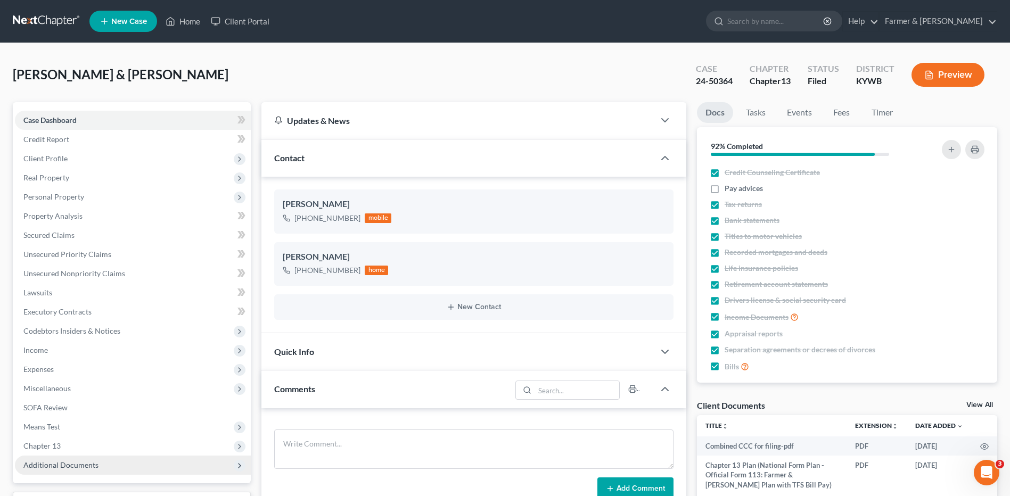
click at [93, 462] on span "Additional Documents" at bounding box center [60, 464] width 75 height 9
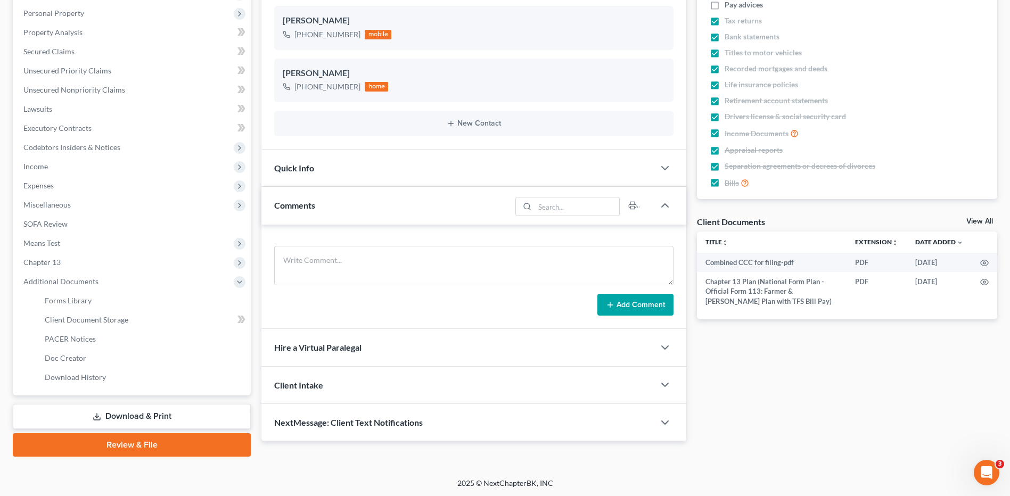
scroll to position [185, 0]
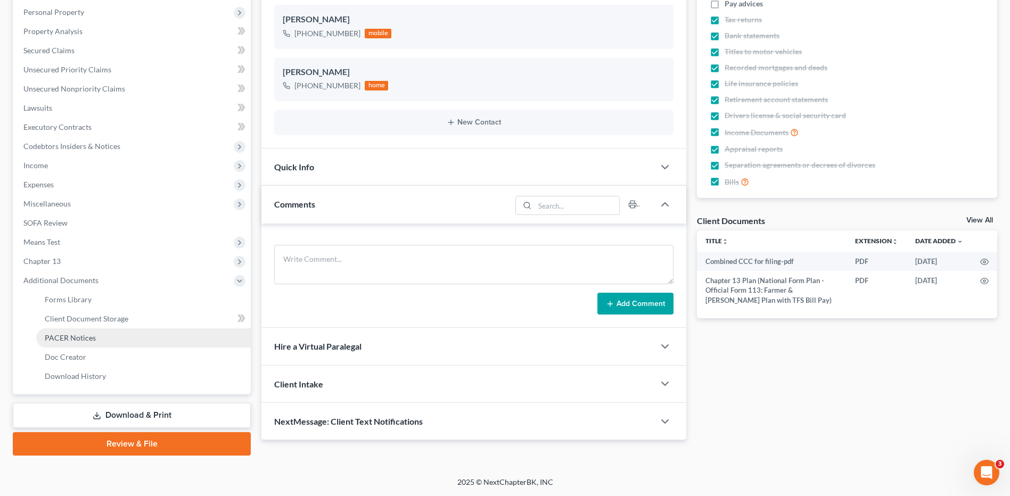
click at [75, 340] on span "PACER Notices" at bounding box center [70, 337] width 51 height 9
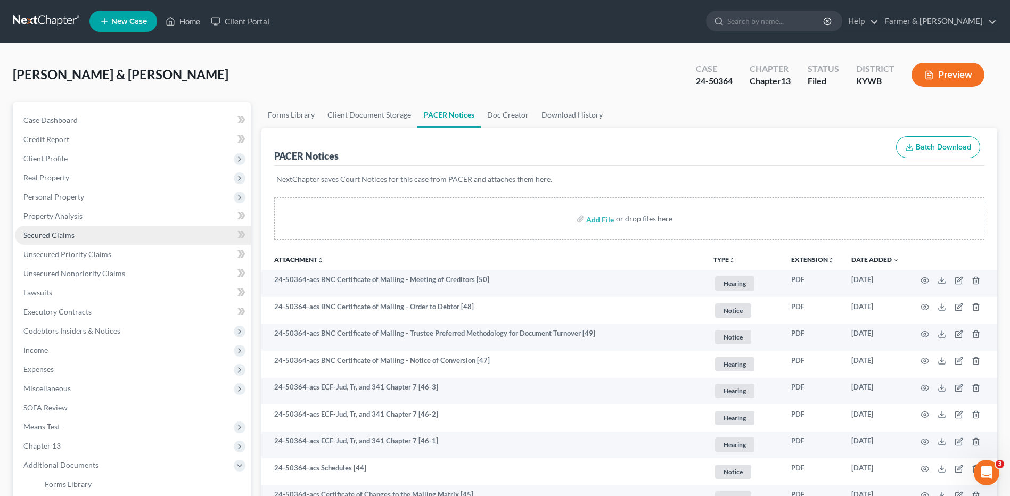
click at [93, 242] on link "Secured Claims" at bounding box center [133, 235] width 236 height 19
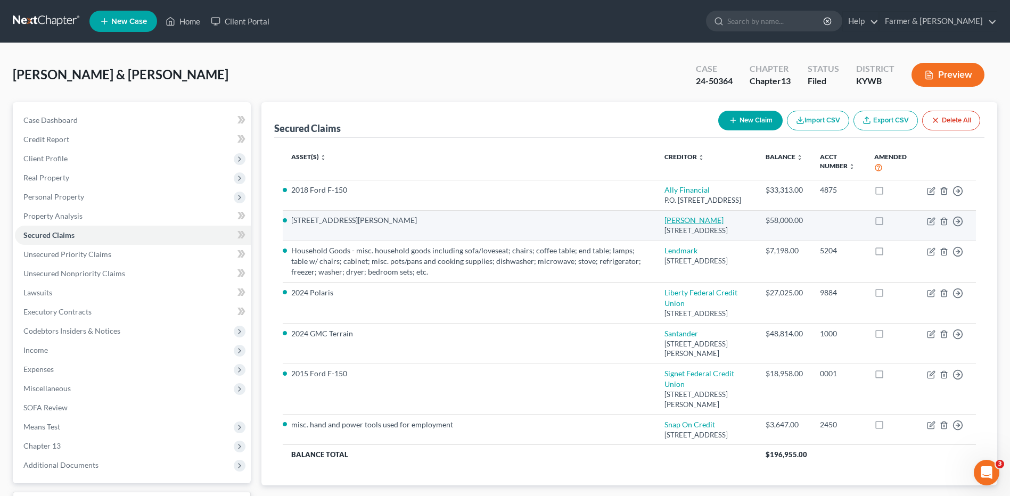
click at [678, 225] on link "Cheryl Wager" at bounding box center [693, 220] width 59 height 9
select select "0"
select select "3"
select select "4"
select select "2"
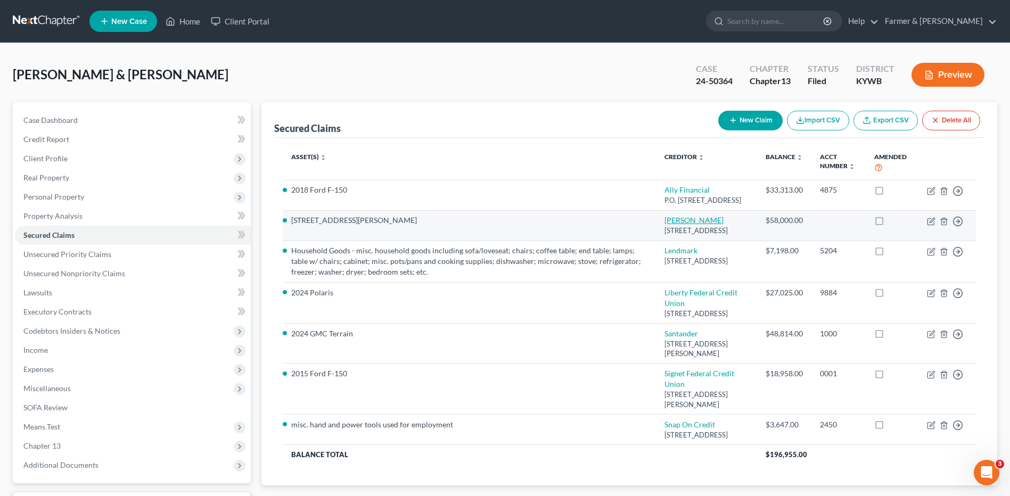
select select "0"
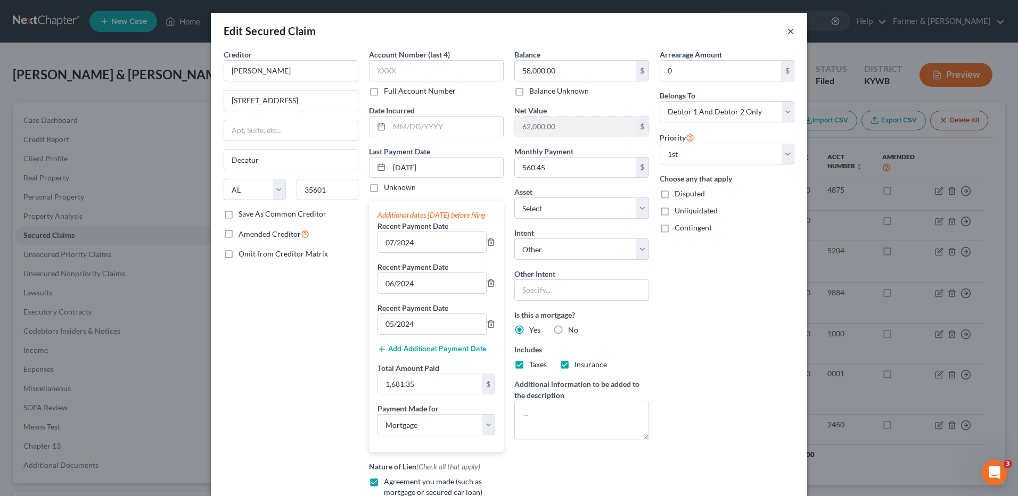
click at [790, 26] on button "×" at bounding box center [790, 30] width 7 height 13
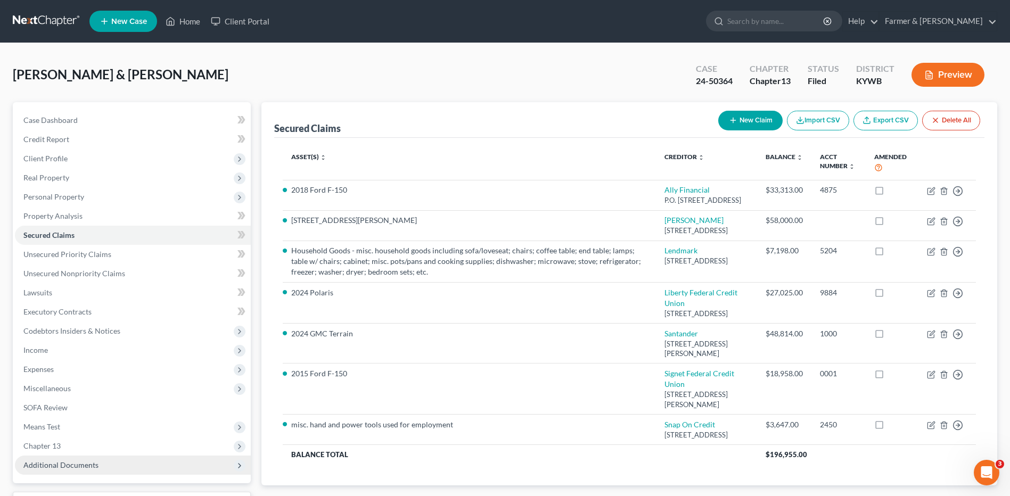
click at [88, 462] on span "Additional Documents" at bounding box center [60, 464] width 75 height 9
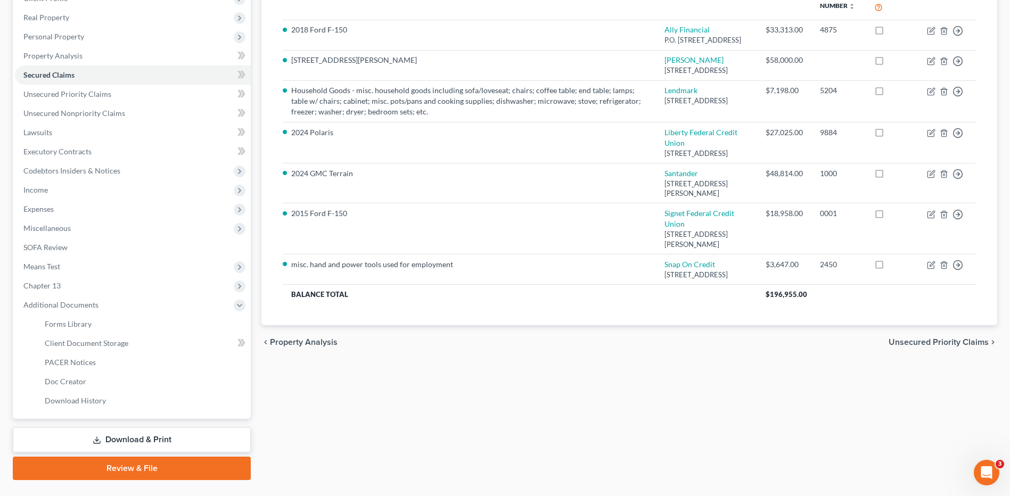
scroll to position [185, 0]
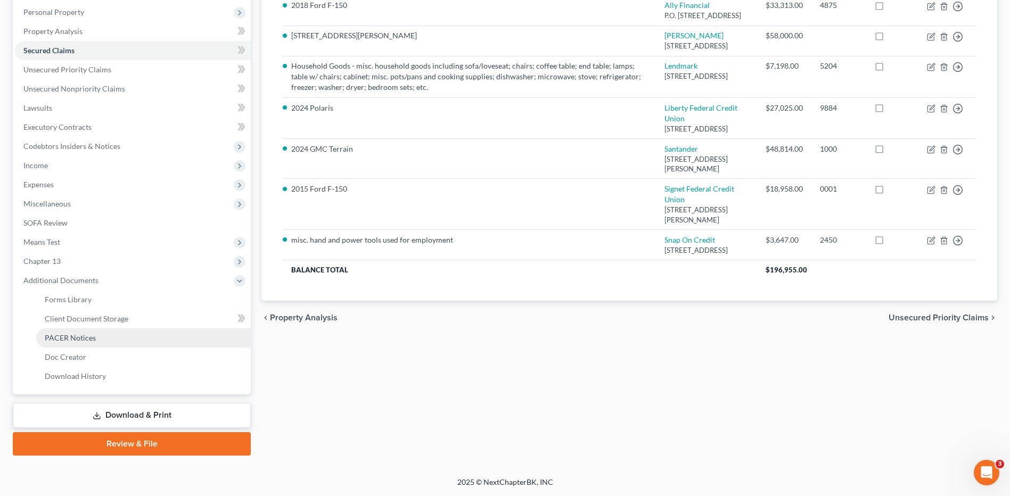
click at [151, 342] on link "PACER Notices" at bounding box center [143, 337] width 215 height 19
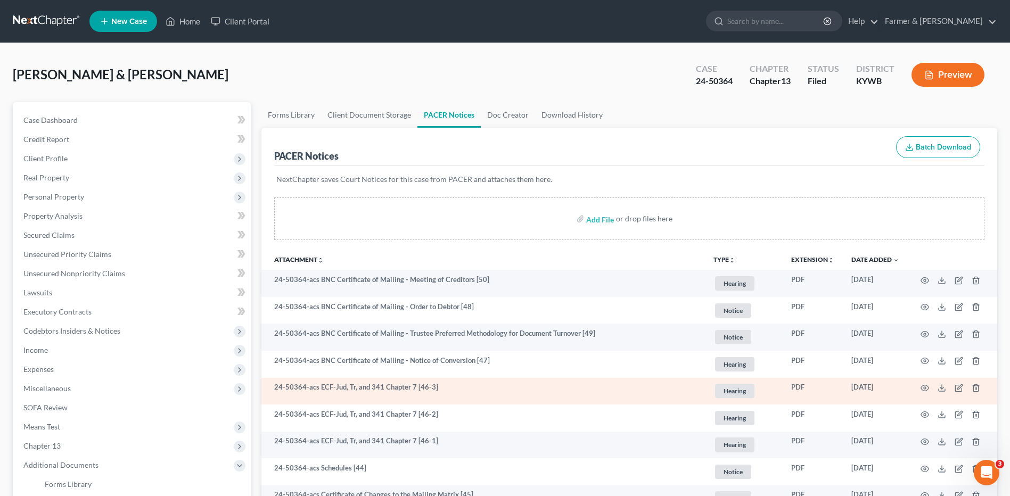
click at [924, 382] on td at bounding box center [952, 391] width 89 height 27
click at [926, 388] on circle "button" at bounding box center [925, 388] width 2 height 2
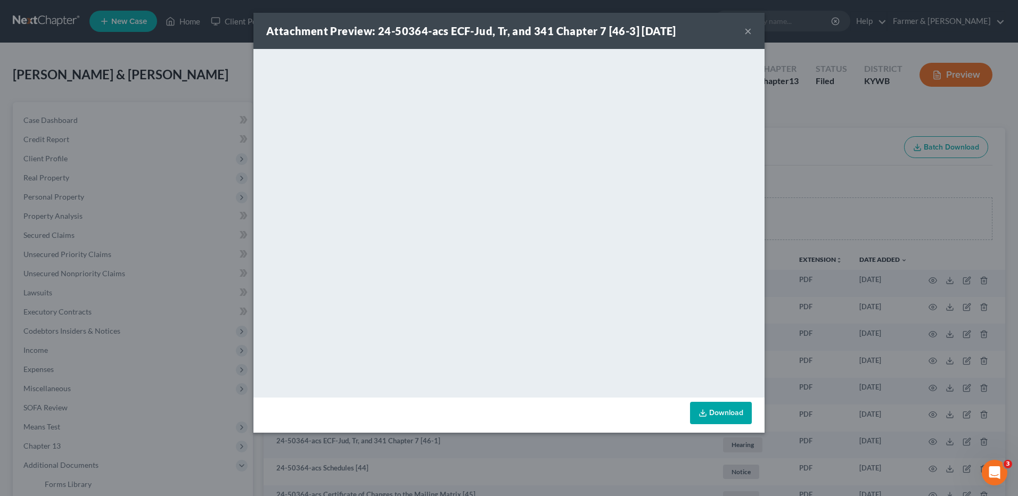
click at [750, 30] on button "×" at bounding box center [747, 30] width 7 height 13
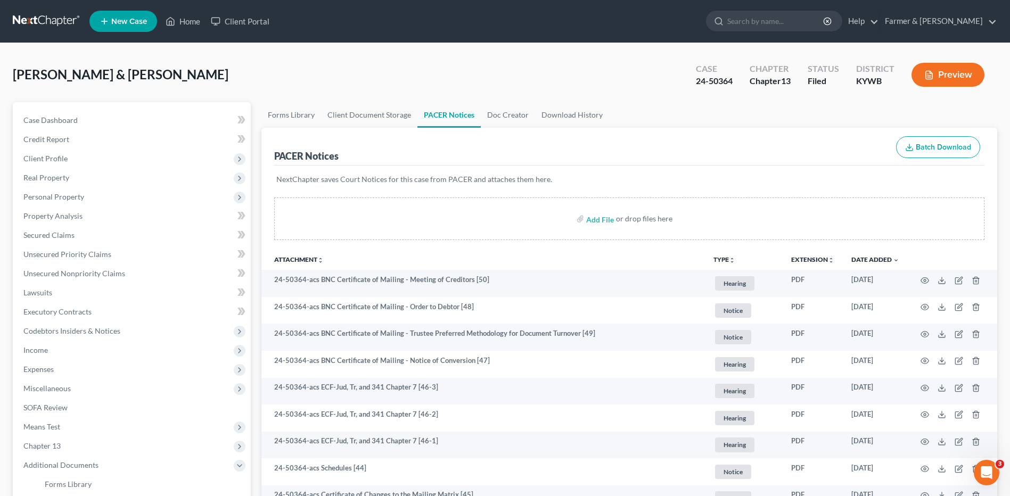
click at [59, 22] on link at bounding box center [47, 21] width 68 height 19
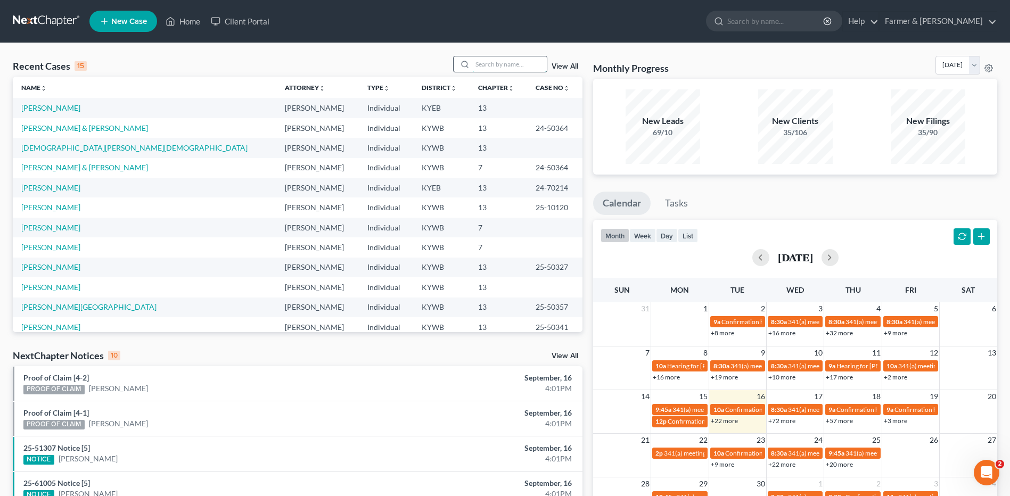
click at [515, 62] on input "search" at bounding box center [509, 63] width 75 height 15
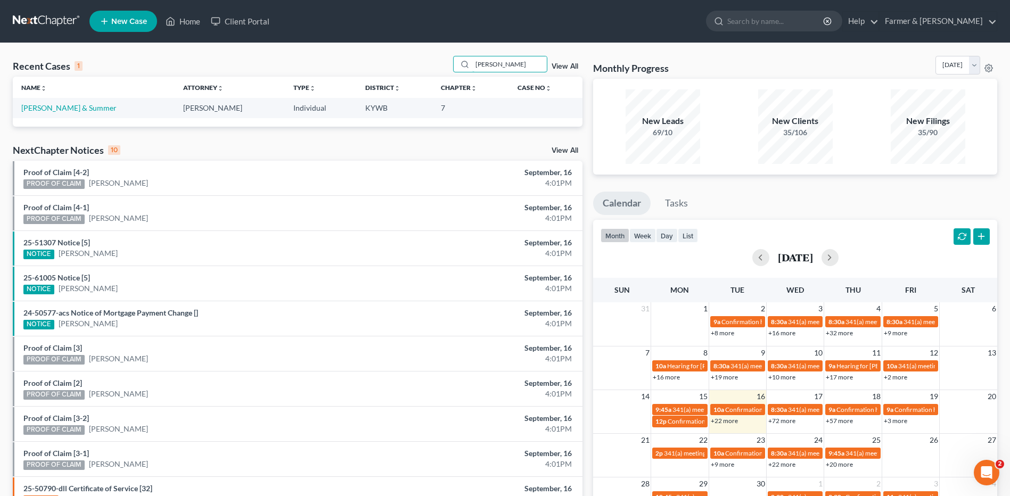
type input "[PERSON_NAME]"
click at [101, 106] on link "[PERSON_NAME] & Summer" at bounding box center [68, 107] width 95 height 9
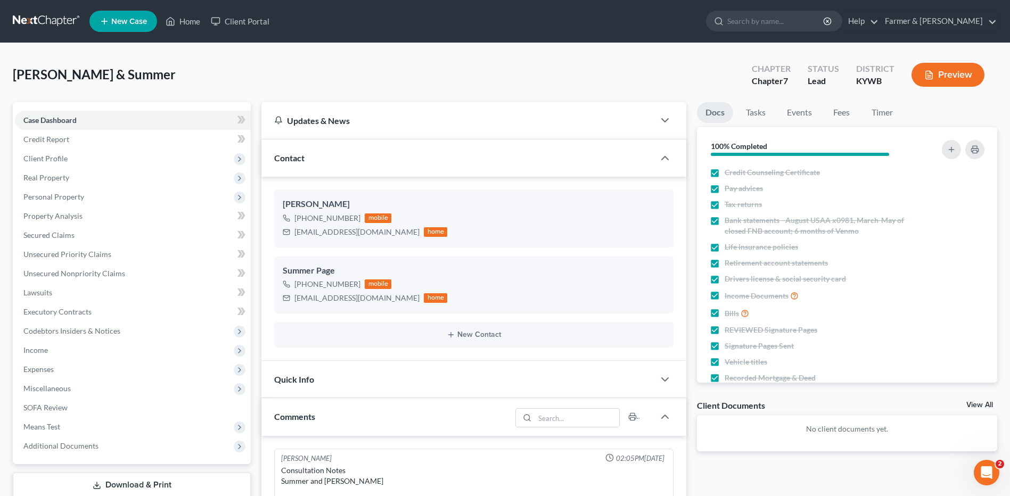
scroll to position [205, 0]
click at [208, 481] on link "Download & Print" at bounding box center [132, 485] width 238 height 25
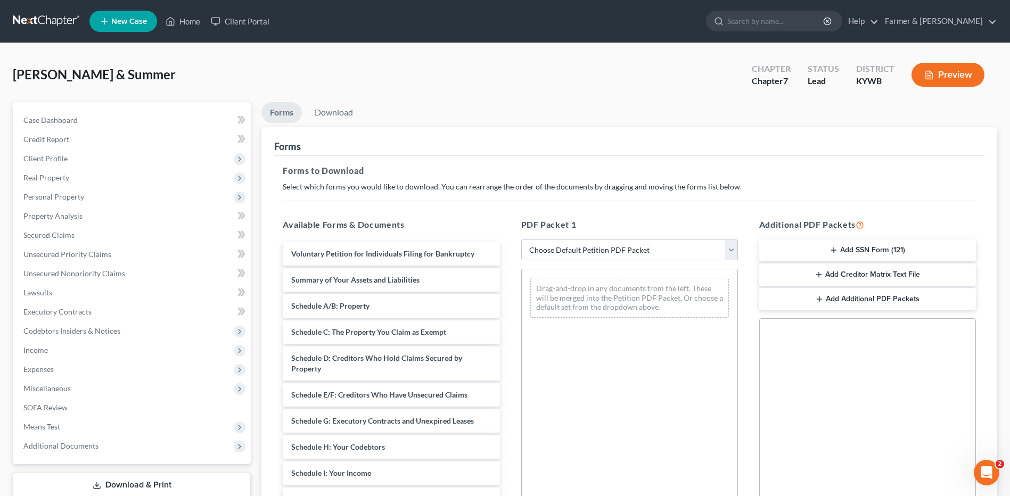
click at [872, 258] on button "Add SSN Form (121)" at bounding box center [867, 251] width 217 height 22
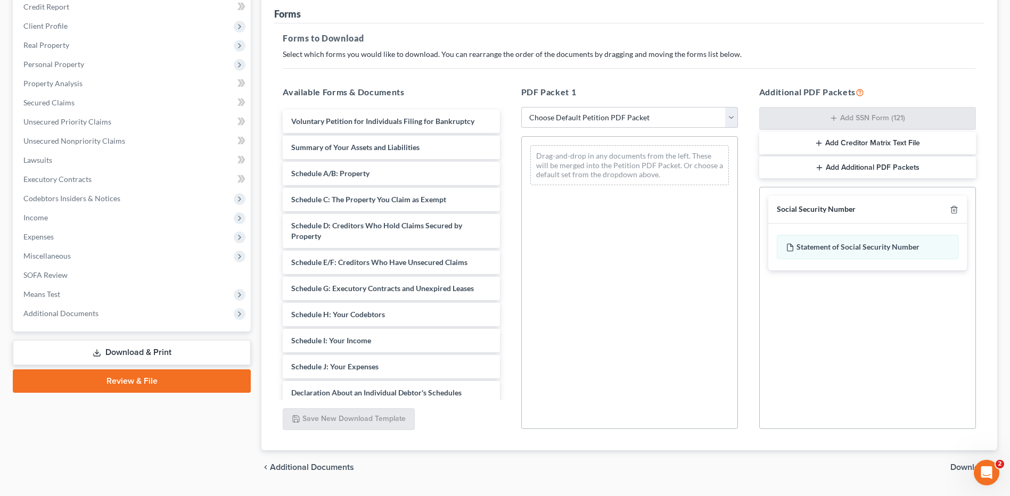
scroll to position [159, 0]
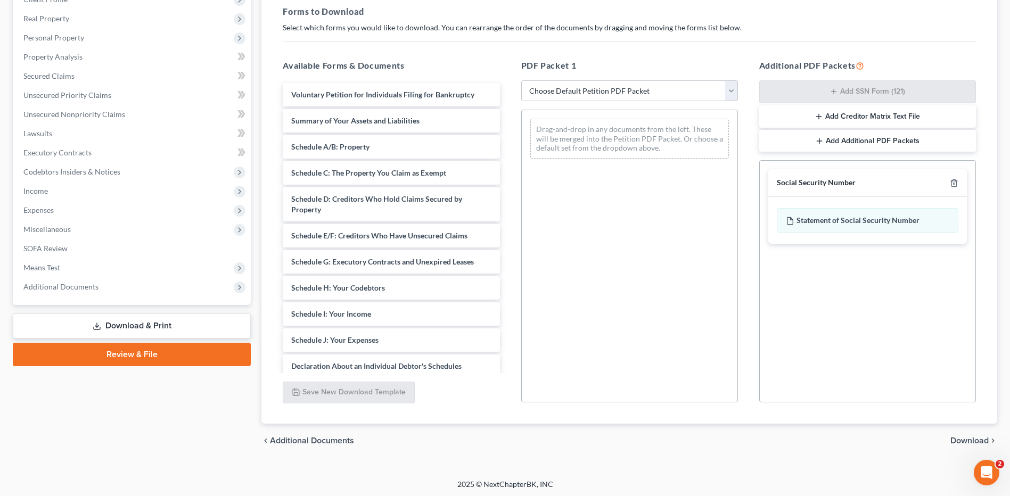
click at [973, 442] on span "Download" at bounding box center [969, 441] width 38 height 9
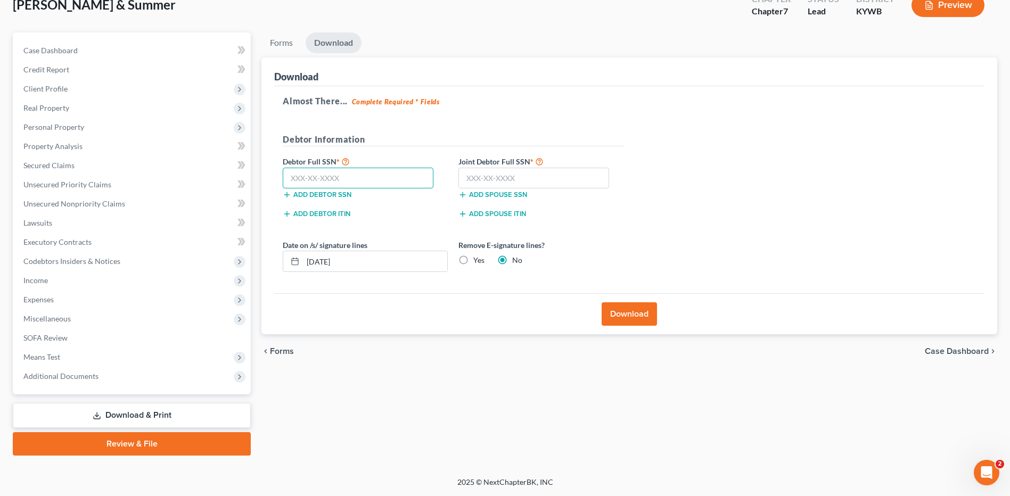
click at [415, 178] on input "text" at bounding box center [358, 178] width 151 height 21
type input "593-89-0683"
click at [474, 176] on input "text" at bounding box center [533, 178] width 151 height 21
type input "403-57-1202"
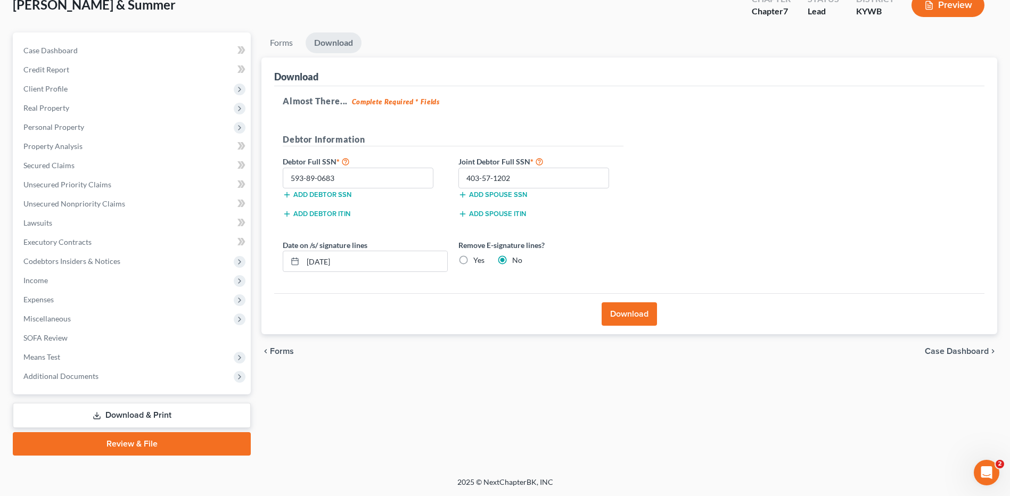
click at [643, 311] on button "Download" at bounding box center [629, 313] width 55 height 23
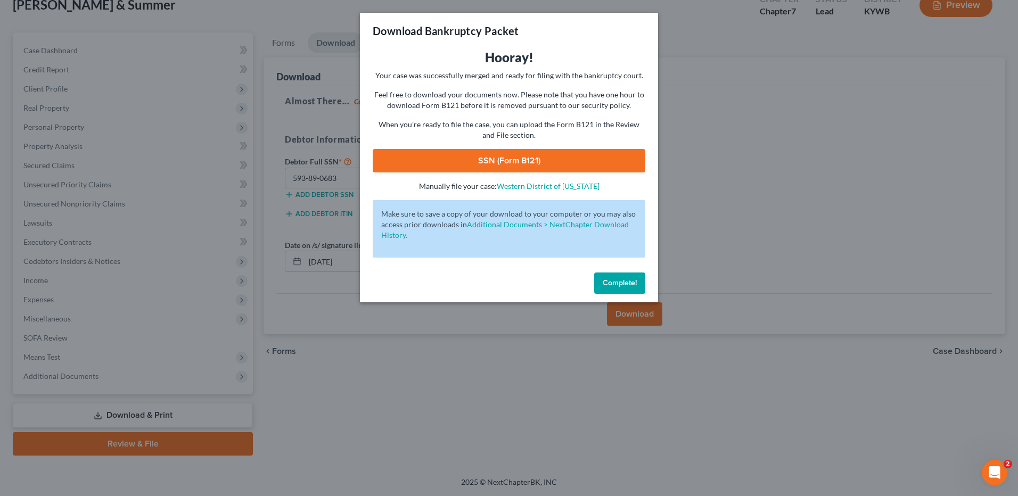
click at [569, 162] on link "SSN (Form B121)" at bounding box center [509, 160] width 273 height 23
drag, startPoint x: 611, startPoint y: 277, endPoint x: 599, endPoint y: 280, distance: 12.0
click at [611, 277] on button "Complete!" at bounding box center [619, 283] width 51 height 21
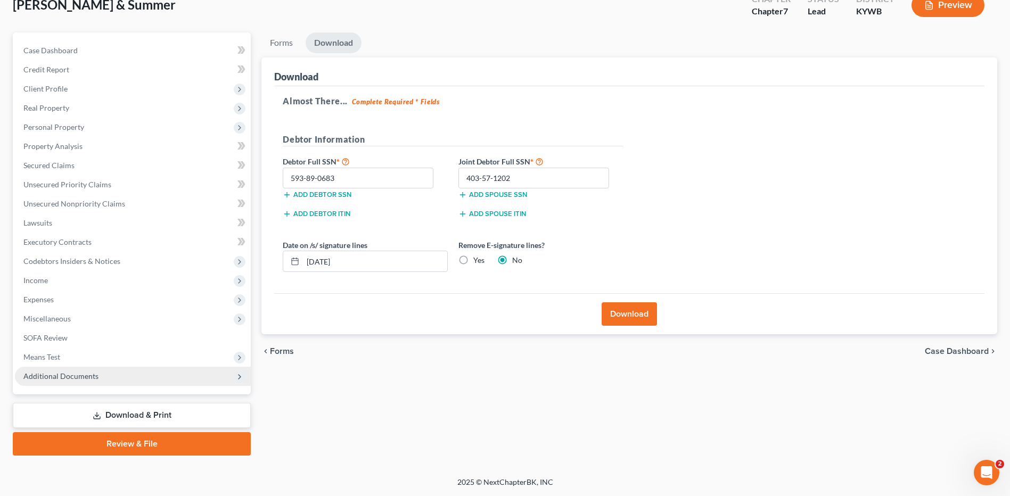
click at [103, 373] on span "Additional Documents" at bounding box center [133, 376] width 236 height 19
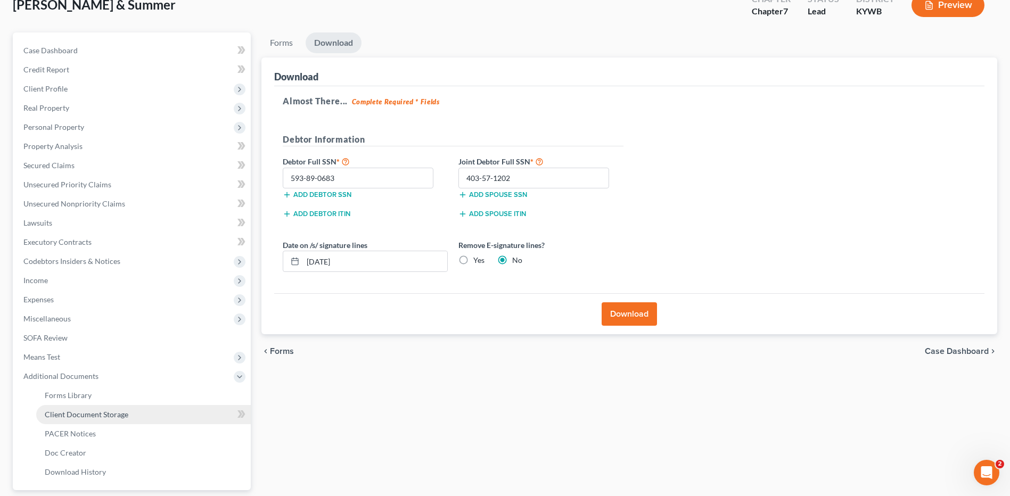
click at [107, 418] on span "Client Document Storage" at bounding box center [87, 414] width 84 height 9
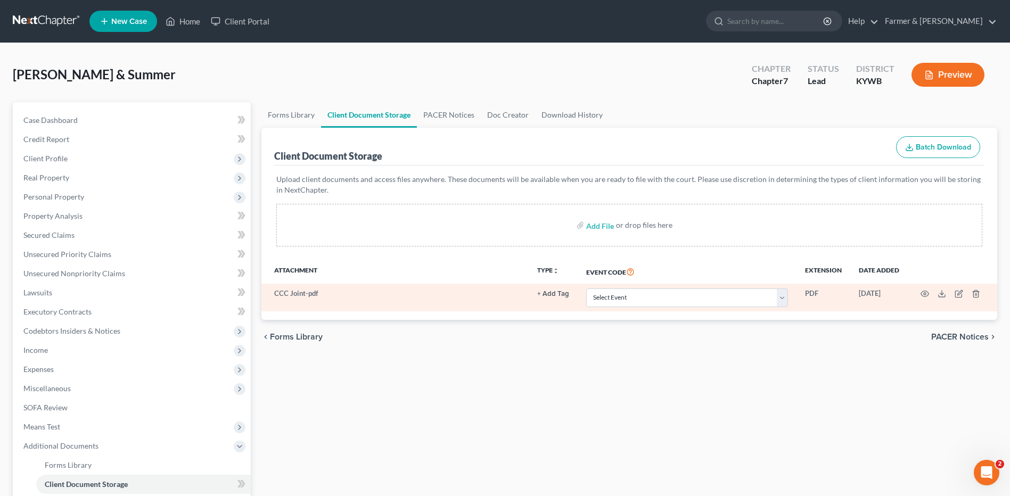
click at [668, 308] on td "Select Event Amended Answer Amended Complaint Amended List of Creditors (Fee) A…" at bounding box center [687, 298] width 219 height 28
click at [668, 304] on select "Select Event Amended Answer Amended Complaint Amended List of Creditors (Fee) A…" at bounding box center [687, 298] width 202 height 19
select select "7"
click at [586, 289] on select "Select Event Amended Answer Amended Complaint Amended List of Creditors (Fee) A…" at bounding box center [687, 298] width 202 height 19
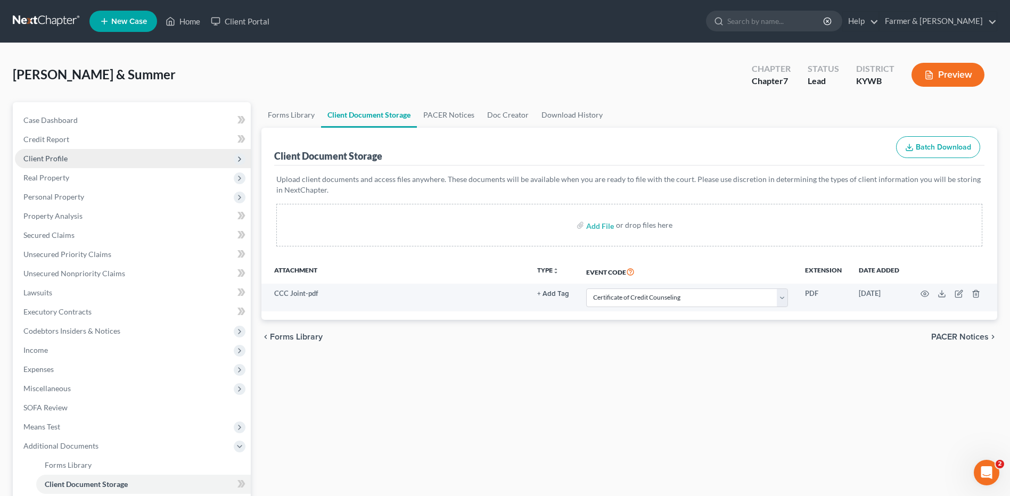
click at [127, 157] on span "Client Profile" at bounding box center [133, 158] width 236 height 19
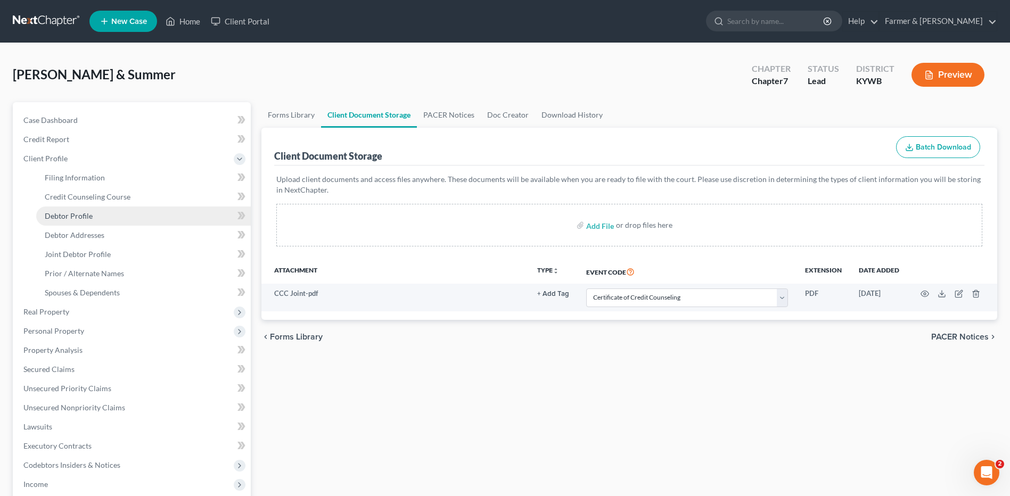
click at [101, 213] on link "Debtor Profile" at bounding box center [143, 216] width 215 height 19
select select "1"
select select "2"
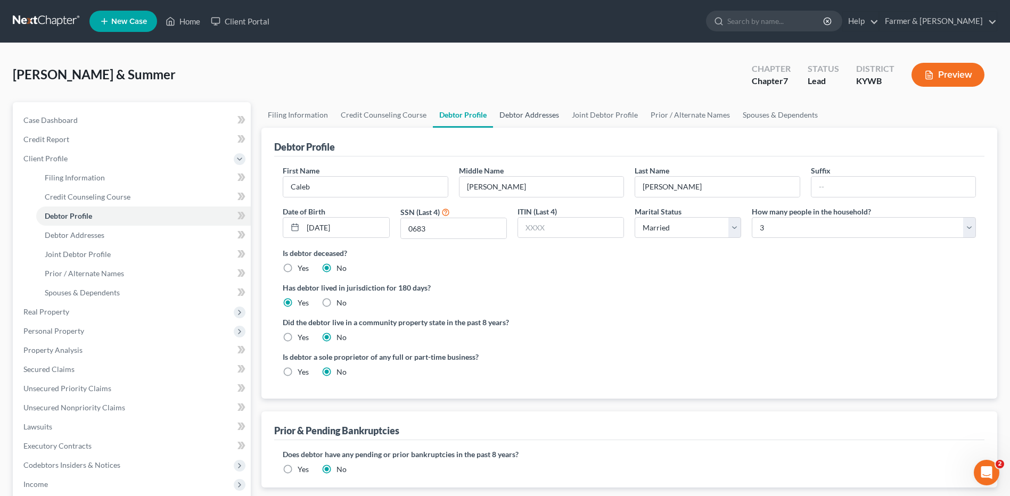
click at [512, 108] on link "Debtor Addresses" at bounding box center [529, 115] width 72 height 26
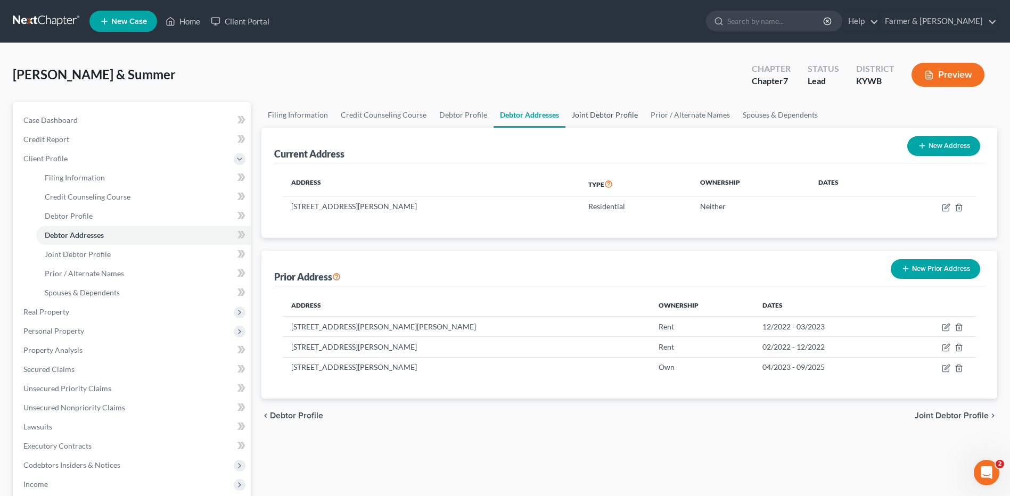
click at [604, 118] on link "Joint Debtor Profile" at bounding box center [604, 115] width 79 height 26
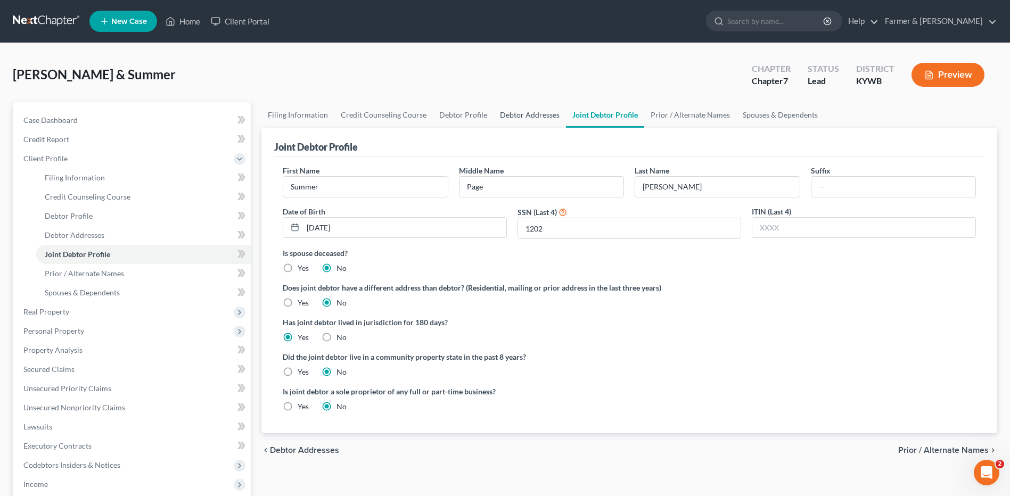
click at [523, 114] on link "Debtor Addresses" at bounding box center [529, 115] width 72 height 26
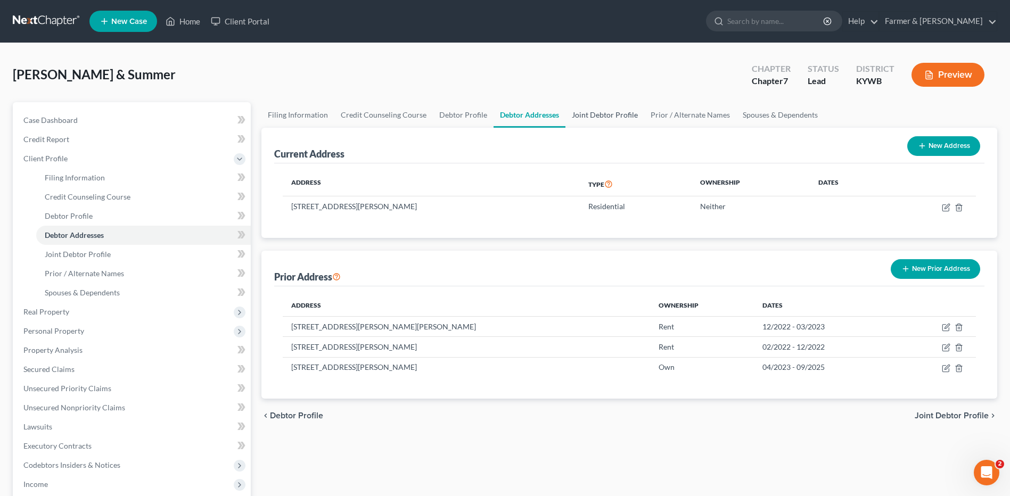
click at [629, 116] on link "Joint Debtor Profile" at bounding box center [604, 115] width 79 height 26
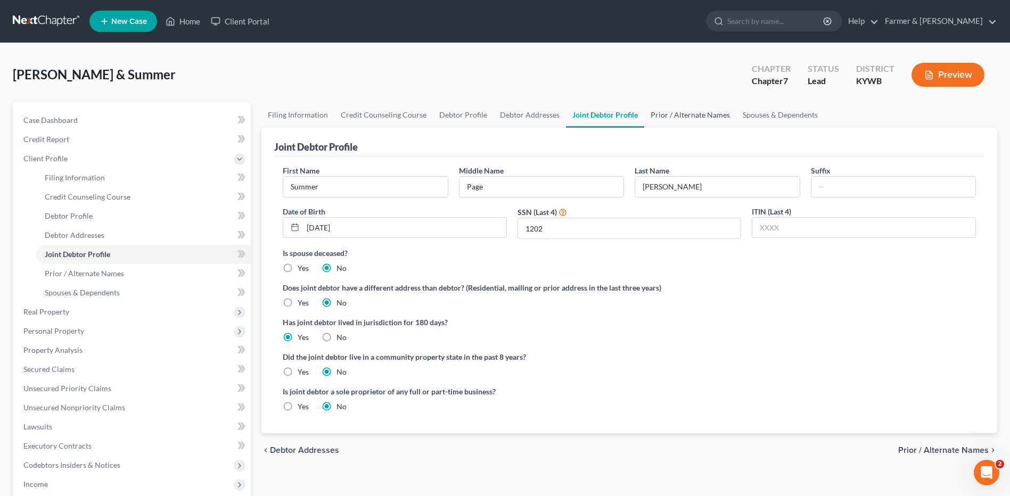
click at [696, 118] on link "Prior / Alternate Names" at bounding box center [690, 115] width 92 height 26
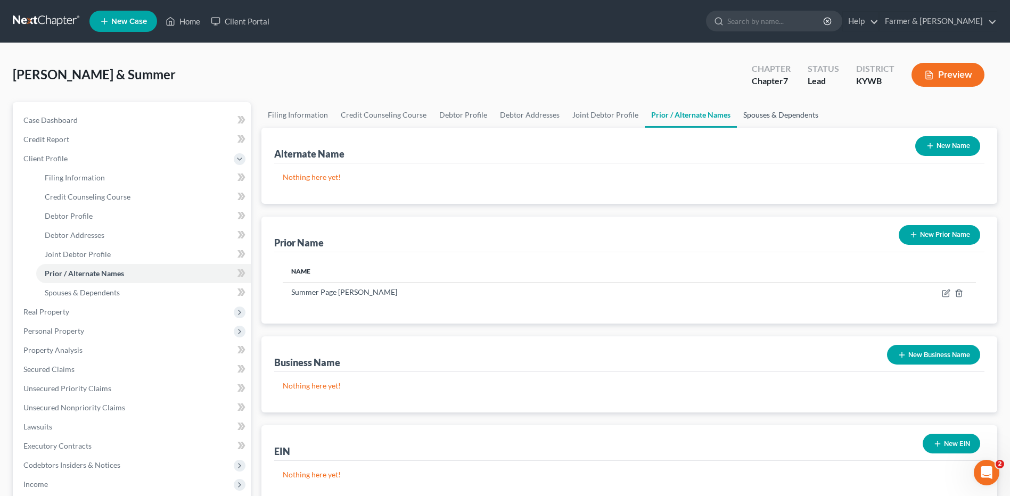
click at [747, 124] on link "Spouses & Dependents" at bounding box center [781, 115] width 88 height 26
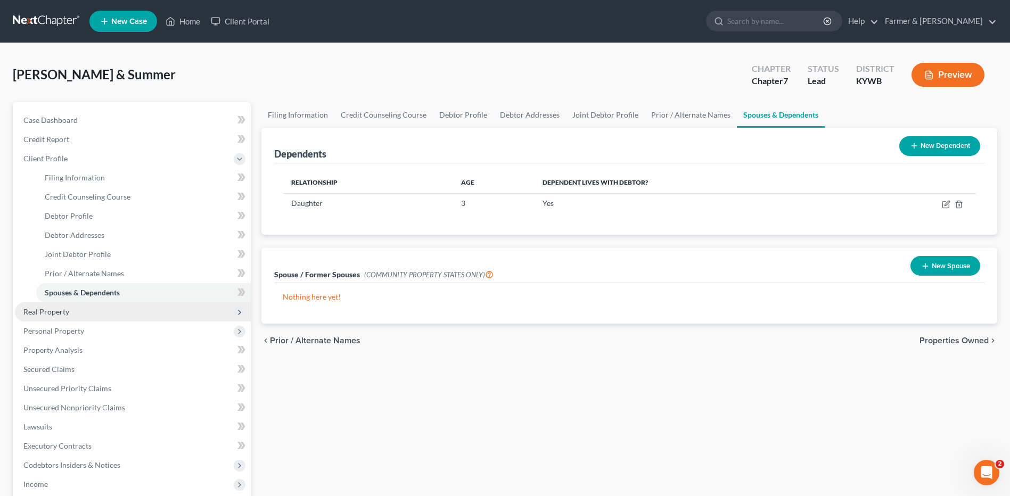
click at [63, 315] on span "Real Property" at bounding box center [46, 311] width 46 height 9
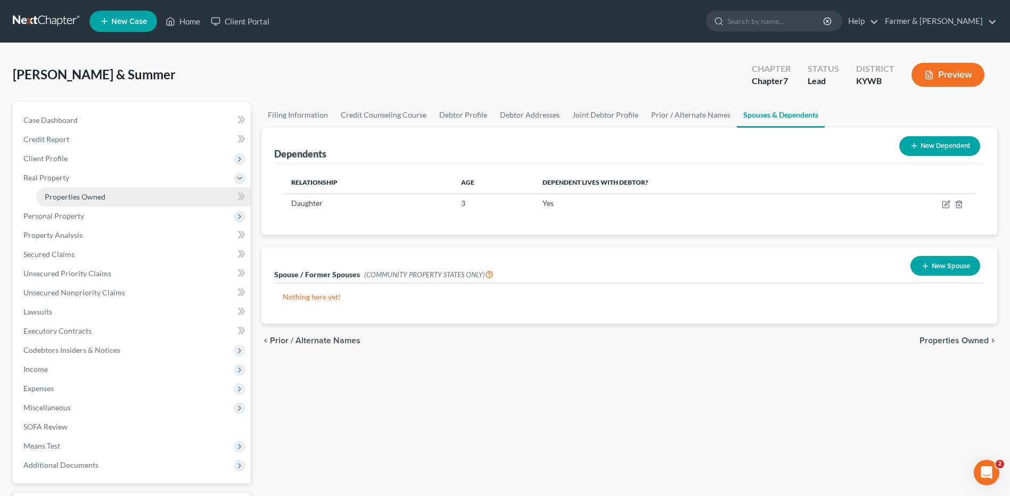
click at [122, 198] on link "Properties Owned" at bounding box center [143, 196] width 215 height 19
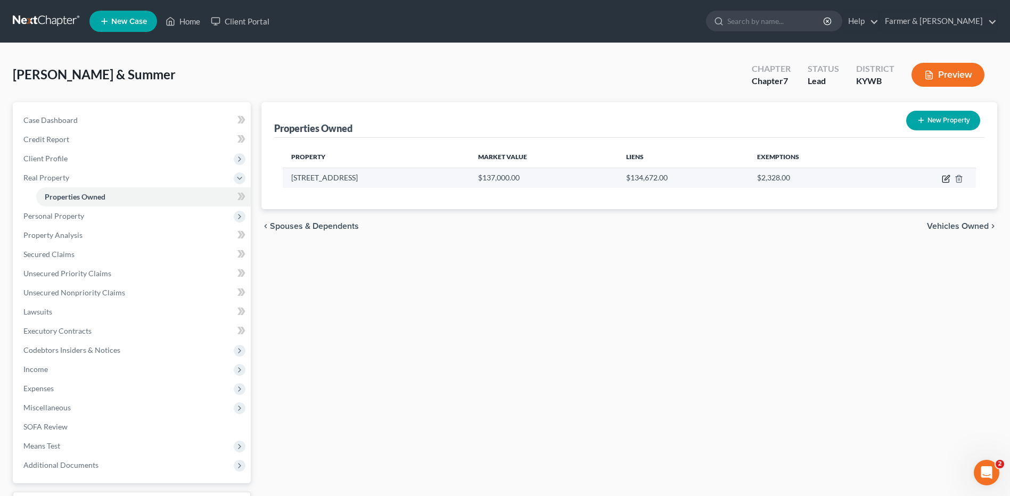
click at [944, 178] on icon "button" at bounding box center [946, 179] width 9 height 9
select select "18"
select select "0"
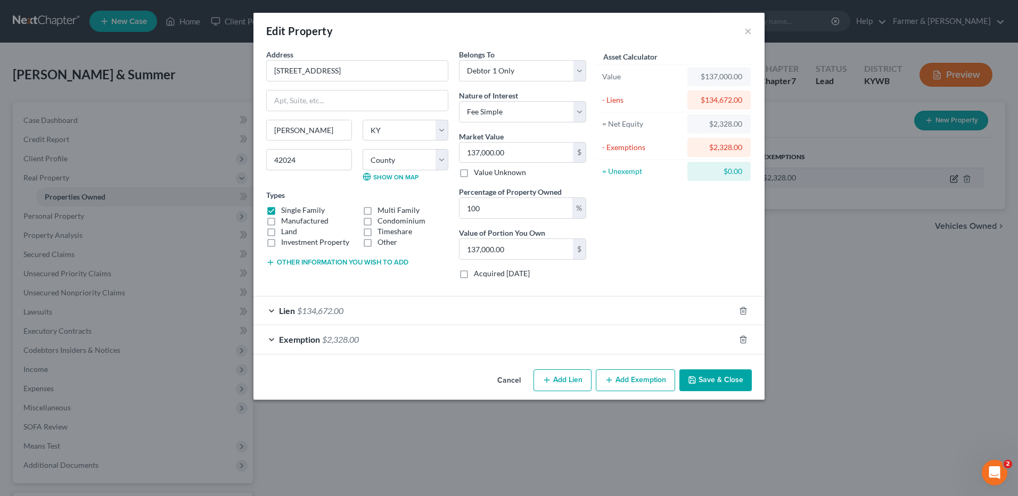
checkbox input "true"
click at [327, 346] on div "Exemption $2,328.00" at bounding box center [493, 339] width 481 height 28
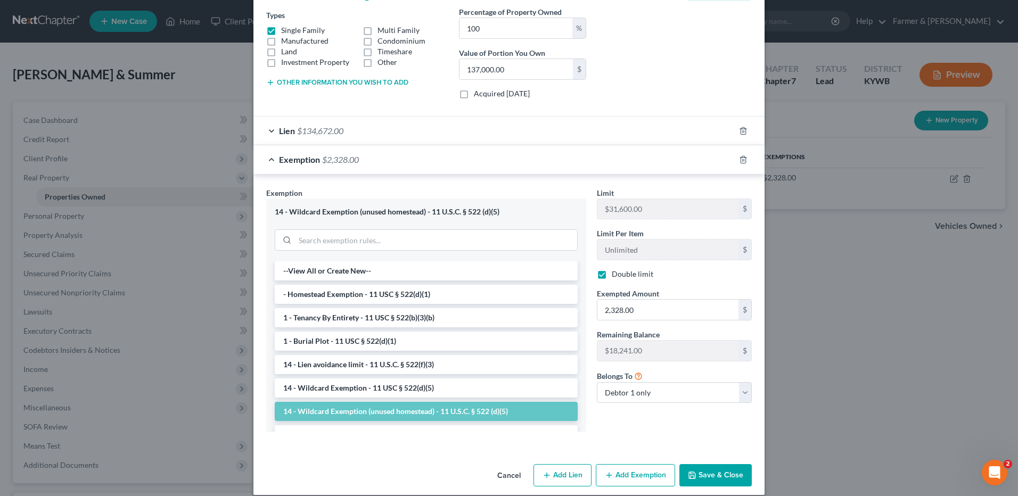
scroll to position [192, 0]
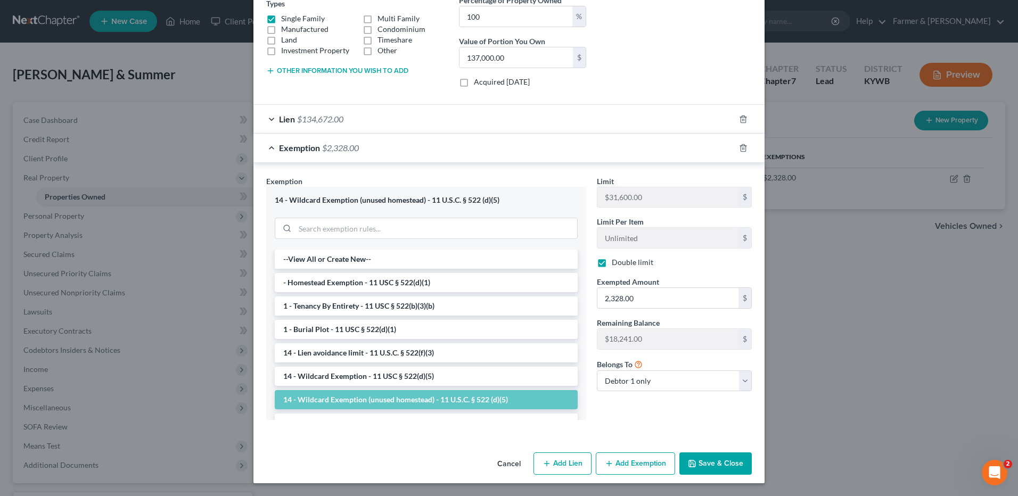
click at [697, 460] on button "Save & Close" at bounding box center [715, 463] width 72 height 22
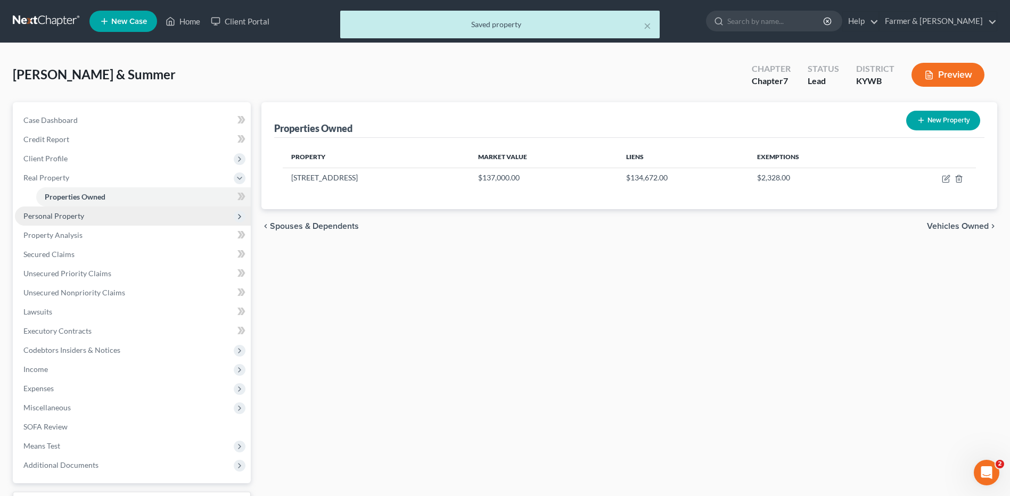
click at [150, 215] on span "Personal Property" at bounding box center [133, 216] width 236 height 19
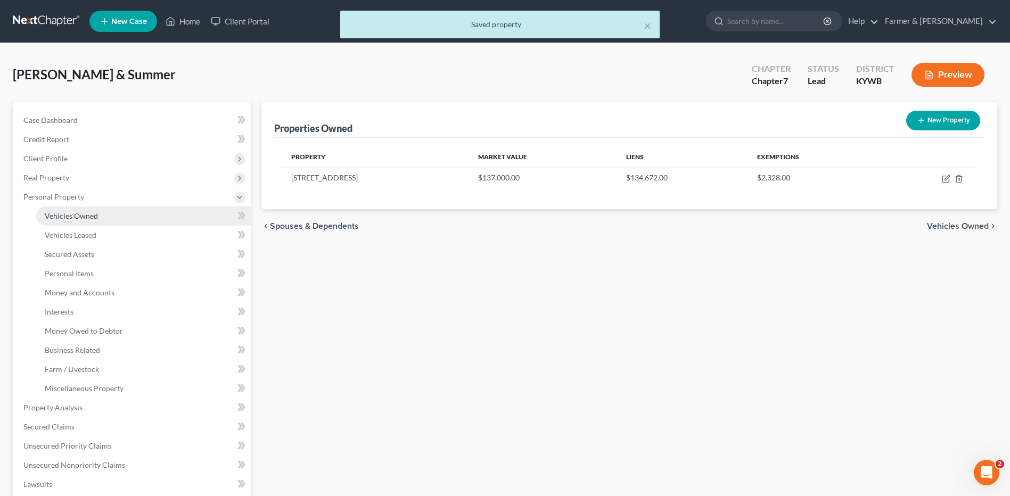
click at [138, 218] on link "Vehicles Owned" at bounding box center [143, 216] width 215 height 19
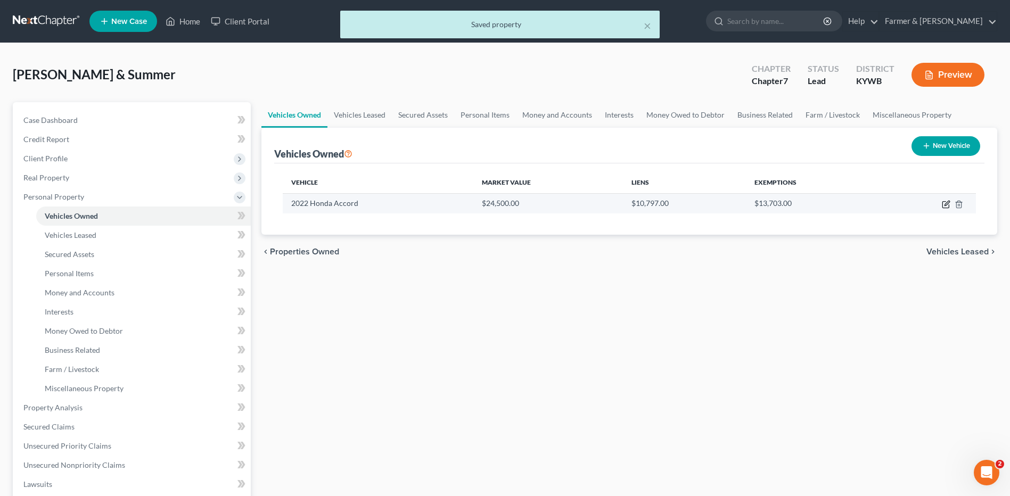
click at [946, 203] on icon "button" at bounding box center [946, 203] width 5 height 5
select select "0"
select select "4"
select select "2"
select select "0"
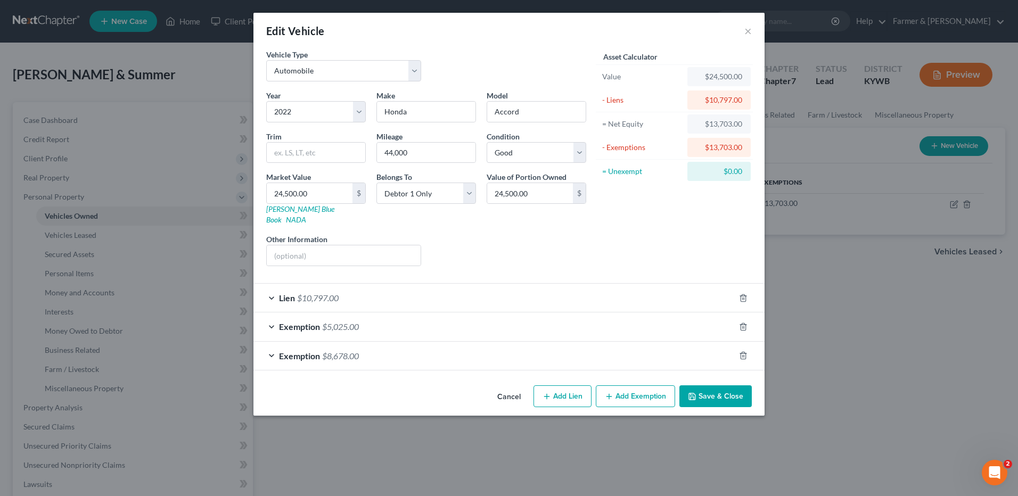
click at [352, 351] on span "$8,678.00" at bounding box center [340, 356] width 37 height 10
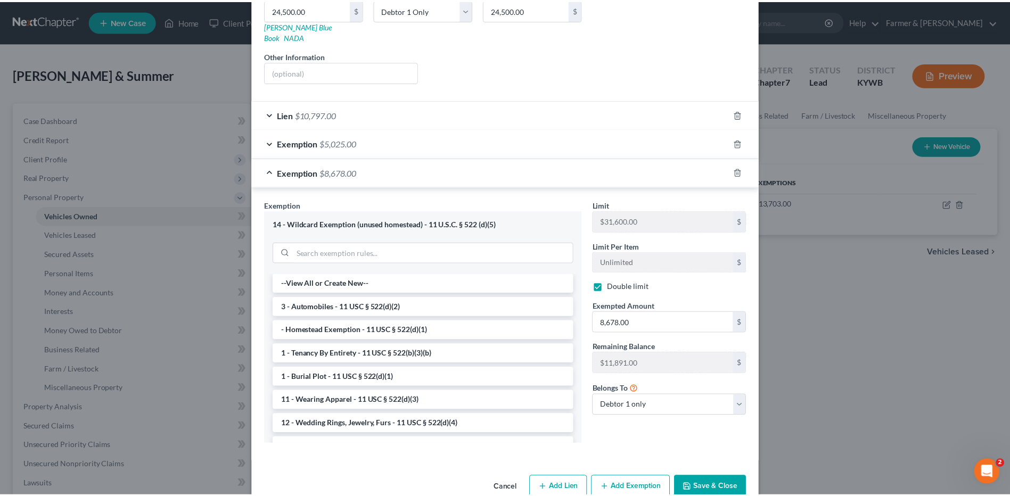
scroll to position [197, 0]
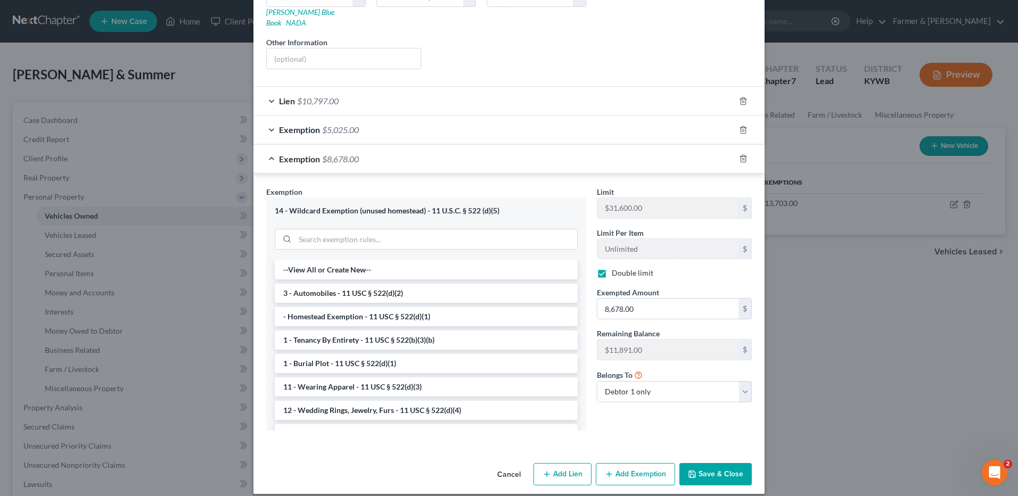
click at [717, 463] on button "Save & Close" at bounding box center [715, 474] width 72 height 22
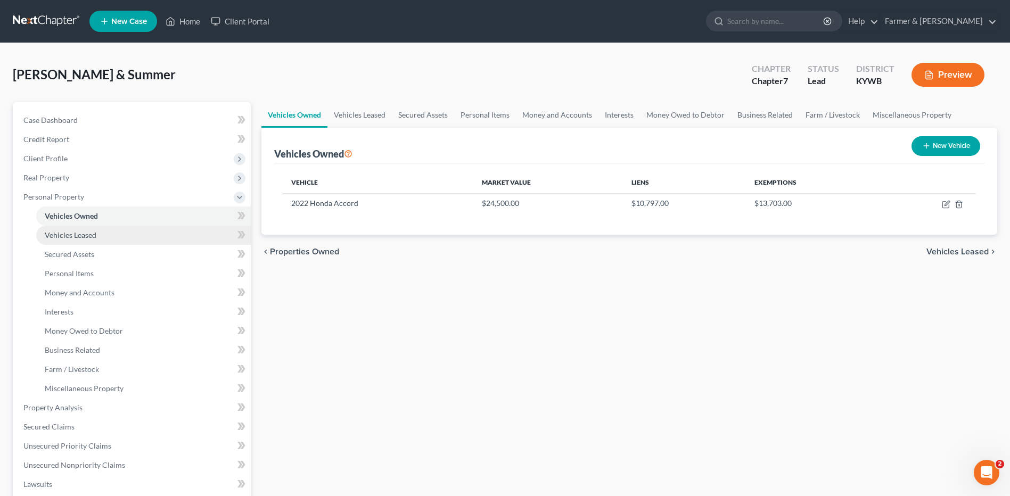
click at [93, 239] on span "Vehicles Leased" at bounding box center [71, 234] width 52 height 9
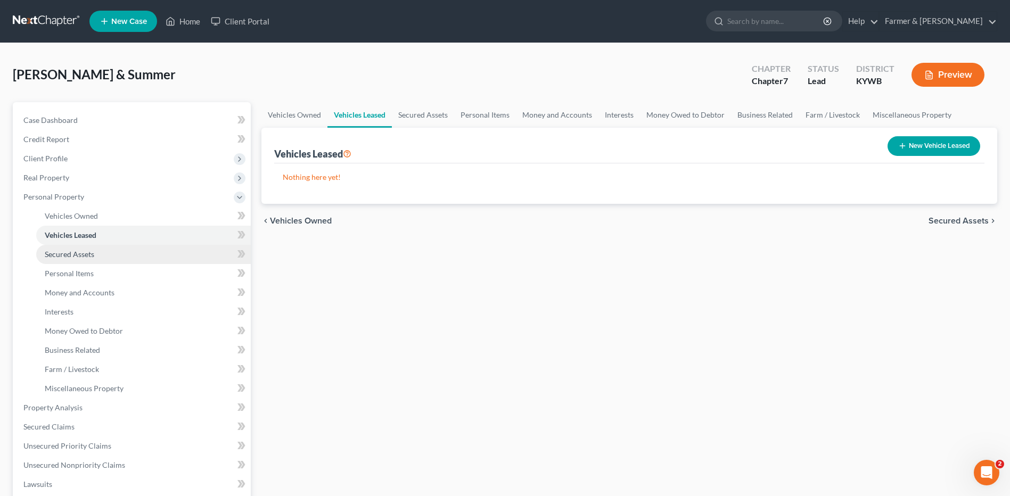
click at [100, 253] on link "Secured Assets" at bounding box center [143, 254] width 215 height 19
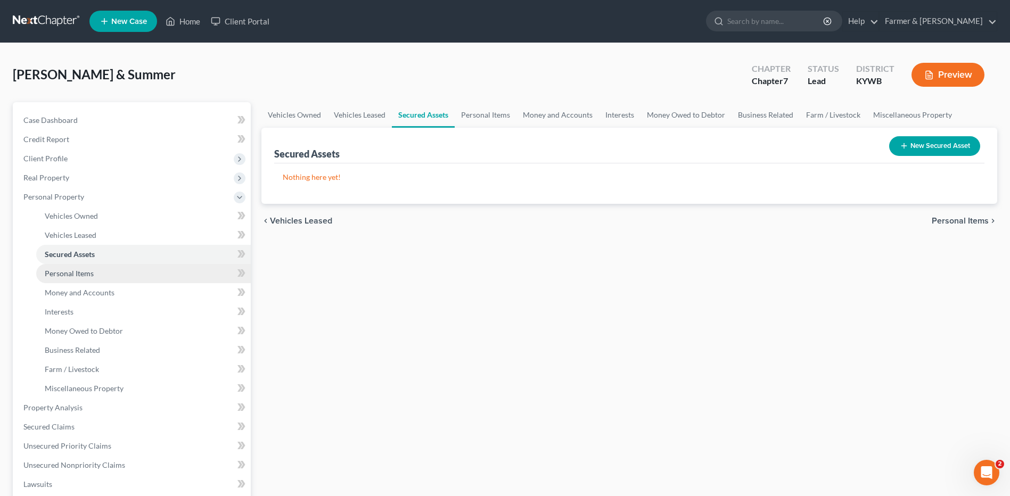
click at [103, 271] on link "Personal Items" at bounding box center [143, 273] width 215 height 19
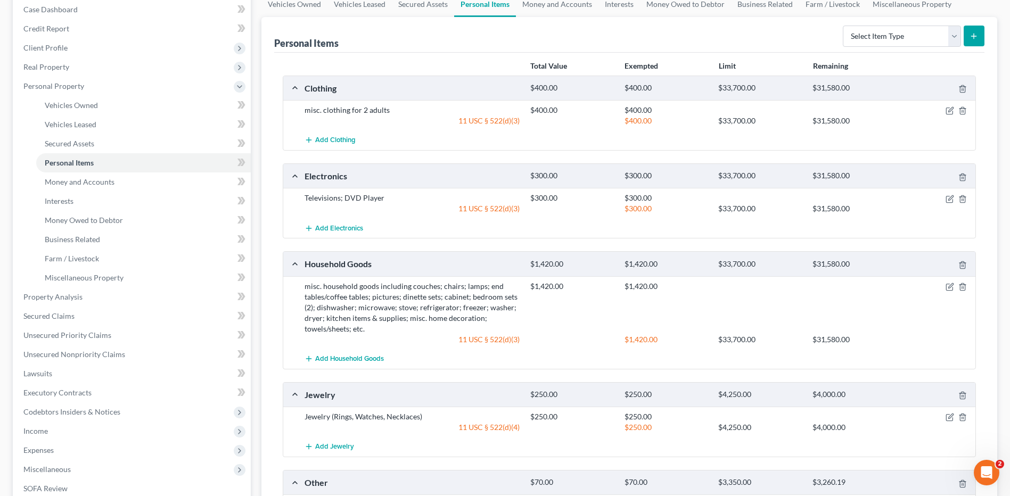
scroll to position [103, 0]
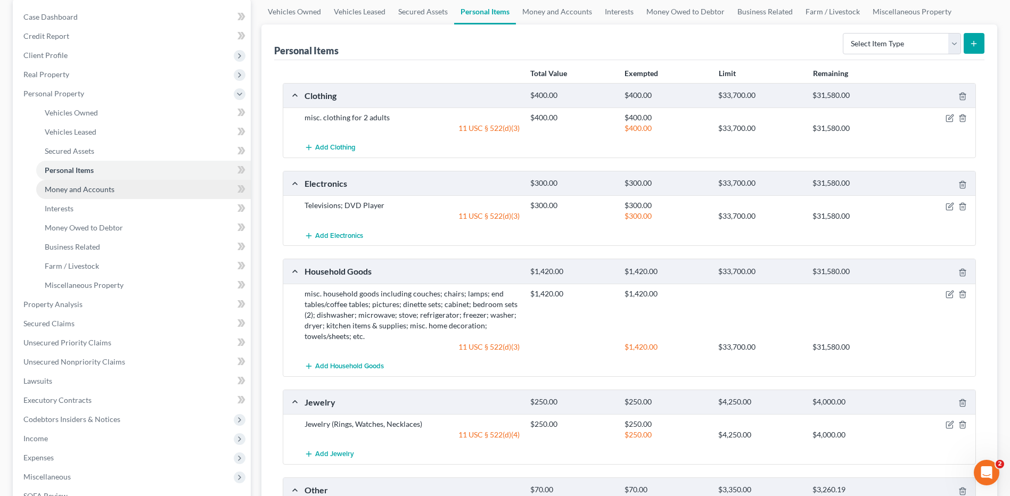
click at [120, 191] on link "Money and Accounts" at bounding box center [143, 189] width 215 height 19
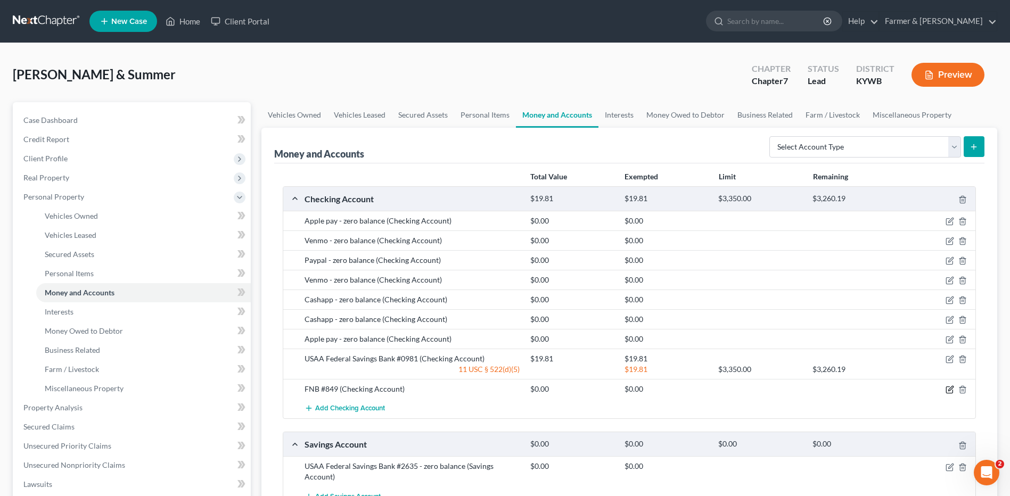
click at [945, 391] on icon "button" at bounding box center [949, 389] width 9 height 9
select select "18"
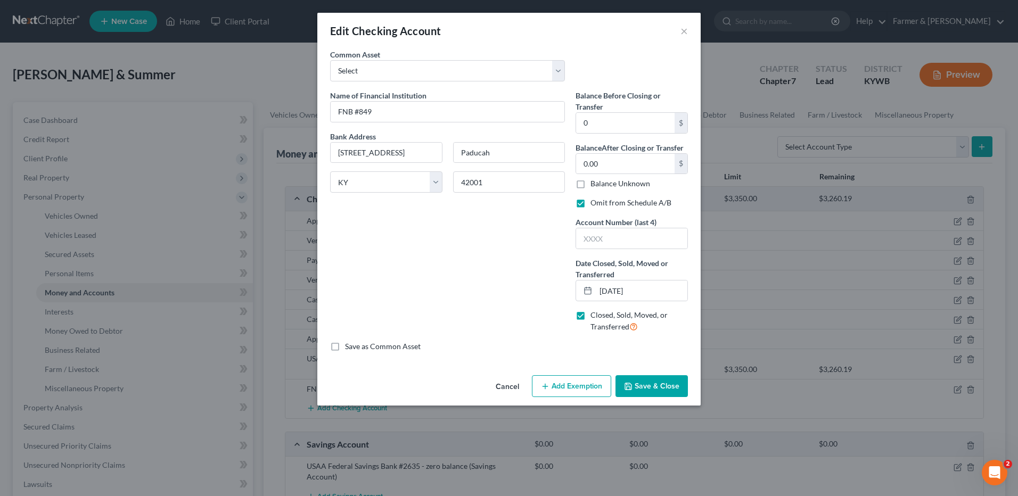
click at [504, 392] on button "Cancel" at bounding box center [507, 386] width 40 height 21
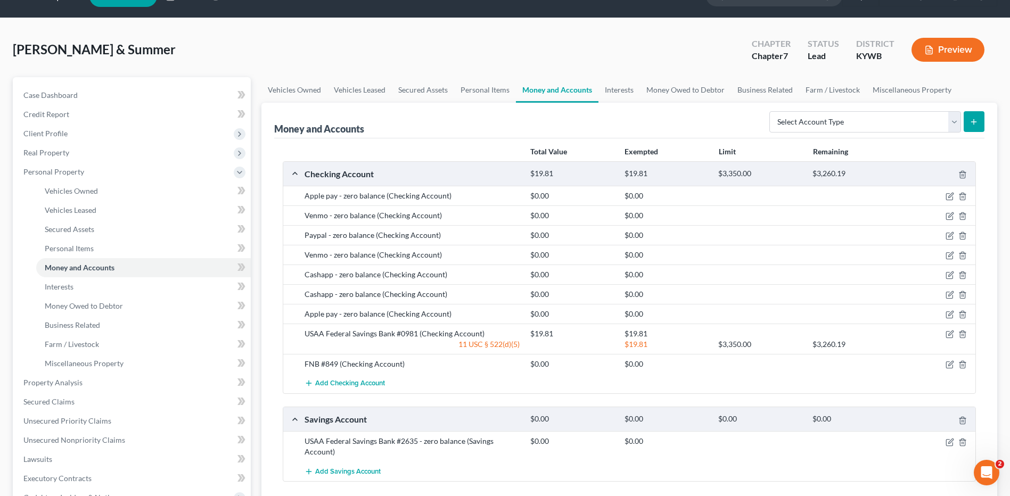
scroll to position [22, 0]
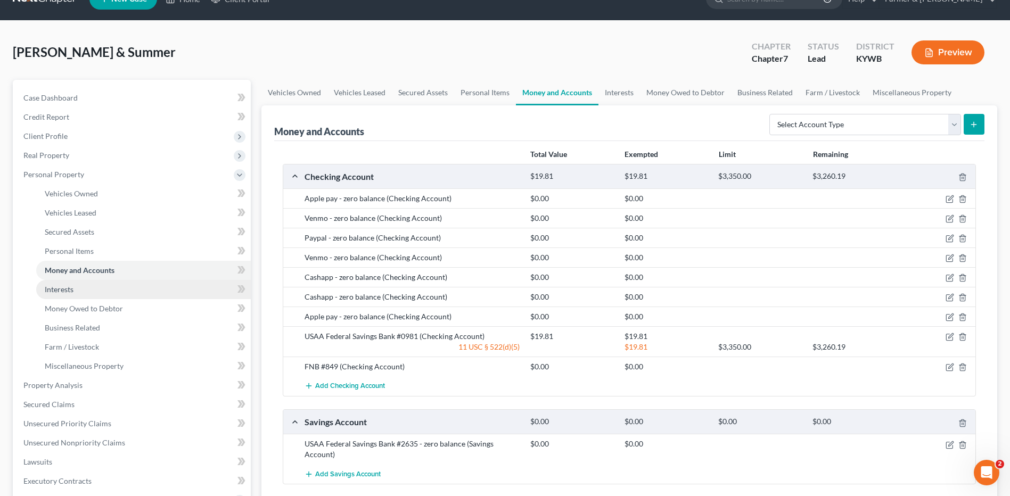
click at [104, 293] on link "Interests" at bounding box center [143, 289] width 215 height 19
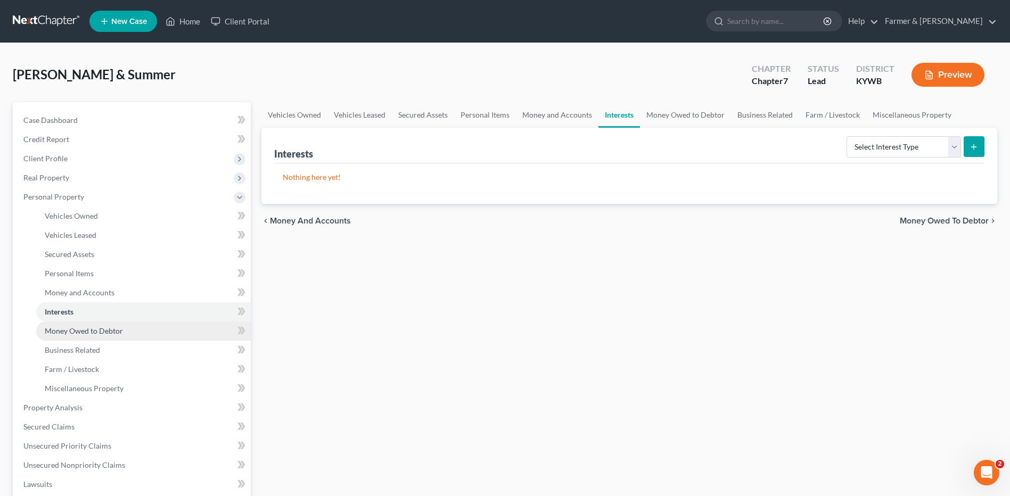
click at [109, 332] on span "Money Owed to Debtor" at bounding box center [84, 330] width 78 height 9
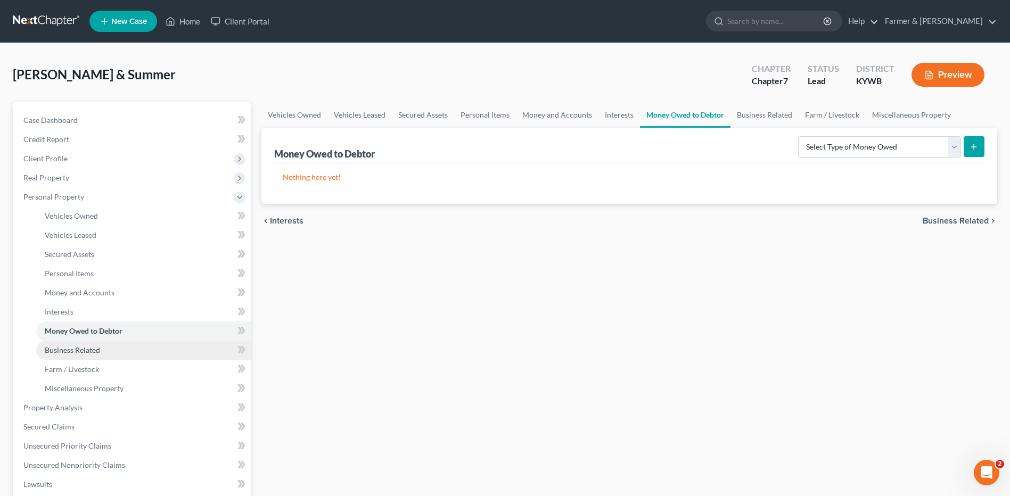
click at [109, 347] on link "Business Related" at bounding box center [143, 350] width 215 height 19
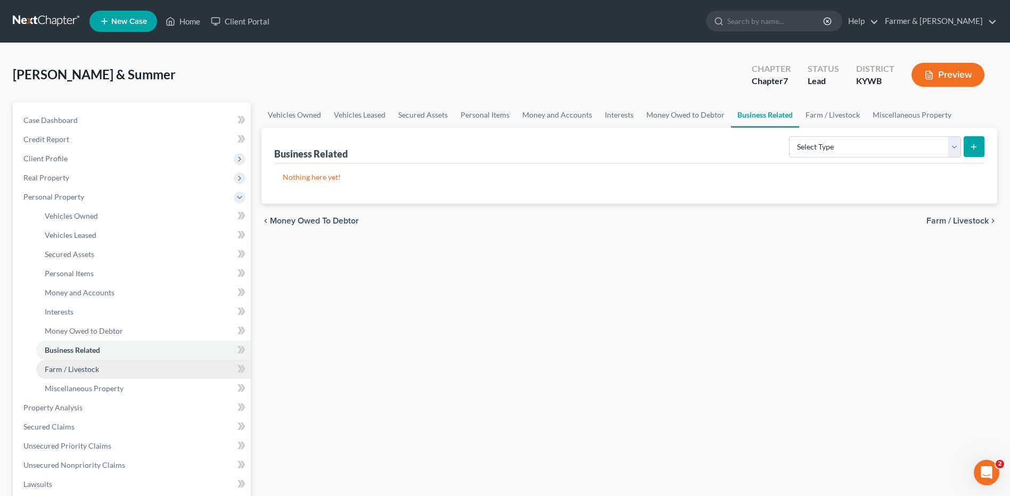
click at [106, 367] on link "Farm / Livestock" at bounding box center [143, 369] width 215 height 19
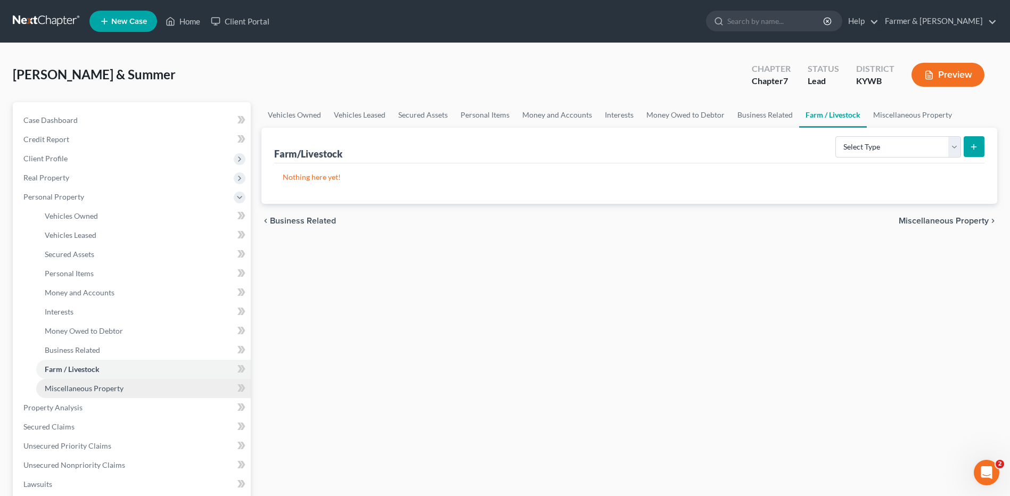
click at [107, 381] on link "Miscellaneous Property" at bounding box center [143, 388] width 215 height 19
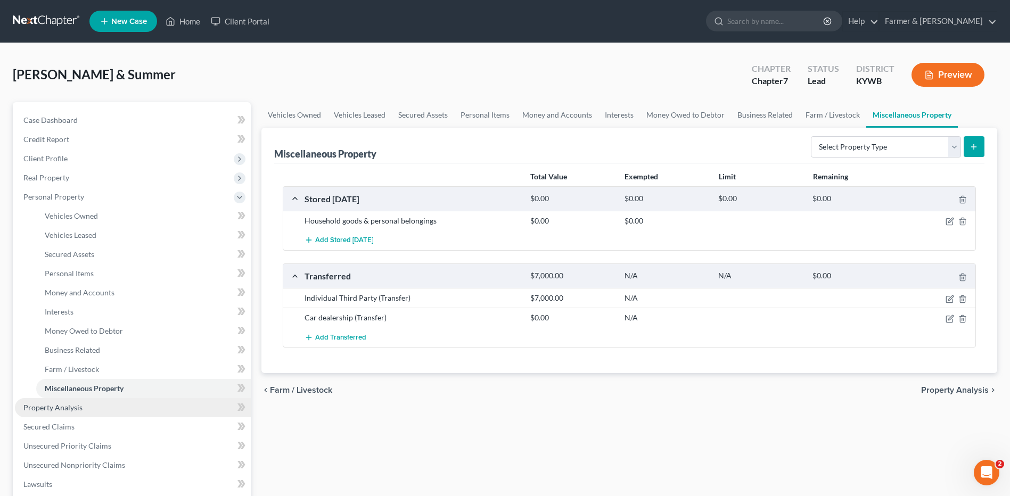
click at [107, 404] on link "Property Analysis" at bounding box center [133, 407] width 236 height 19
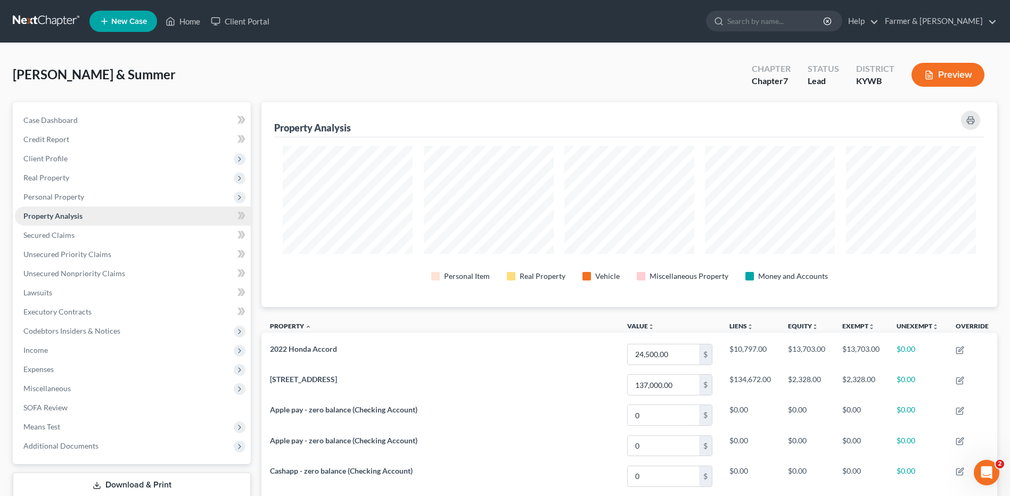
scroll to position [205, 736]
click at [104, 197] on span "Personal Property" at bounding box center [133, 196] width 236 height 19
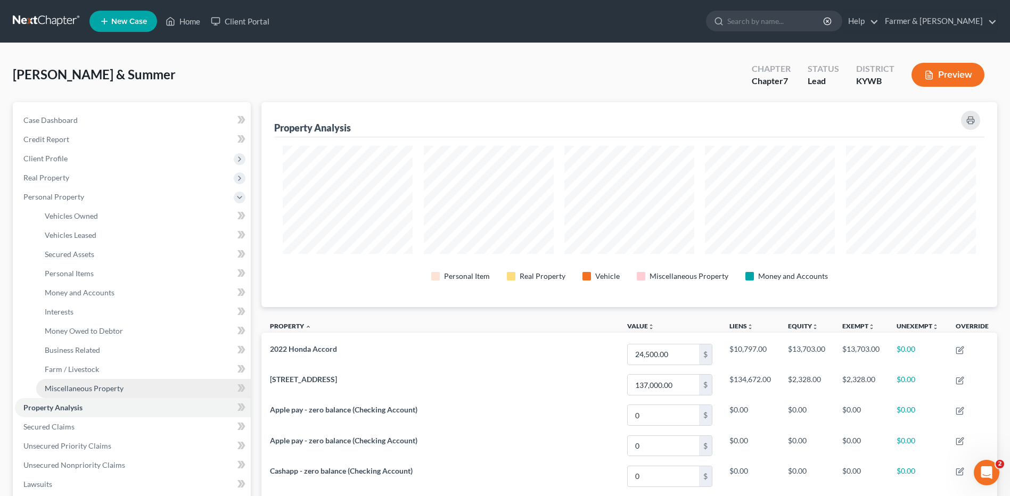
click at [114, 392] on span "Miscellaneous Property" at bounding box center [84, 388] width 79 height 9
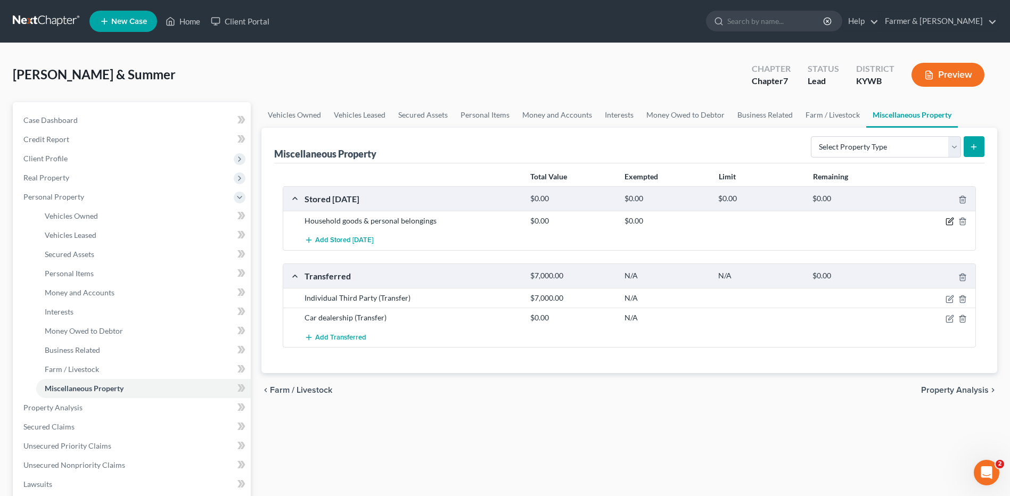
click at [950, 221] on icon "button" at bounding box center [949, 221] width 9 height 9
select select "18"
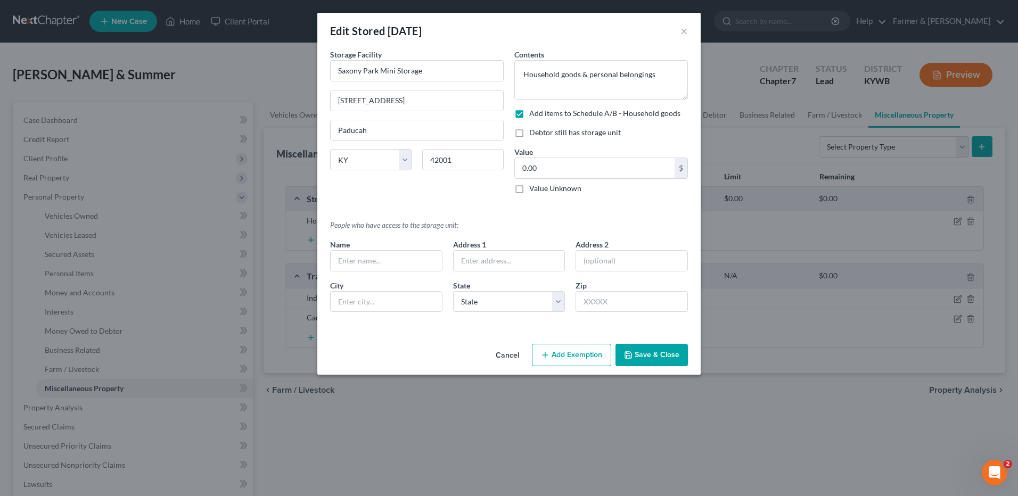
click at [512, 359] on button "Cancel" at bounding box center [507, 355] width 40 height 21
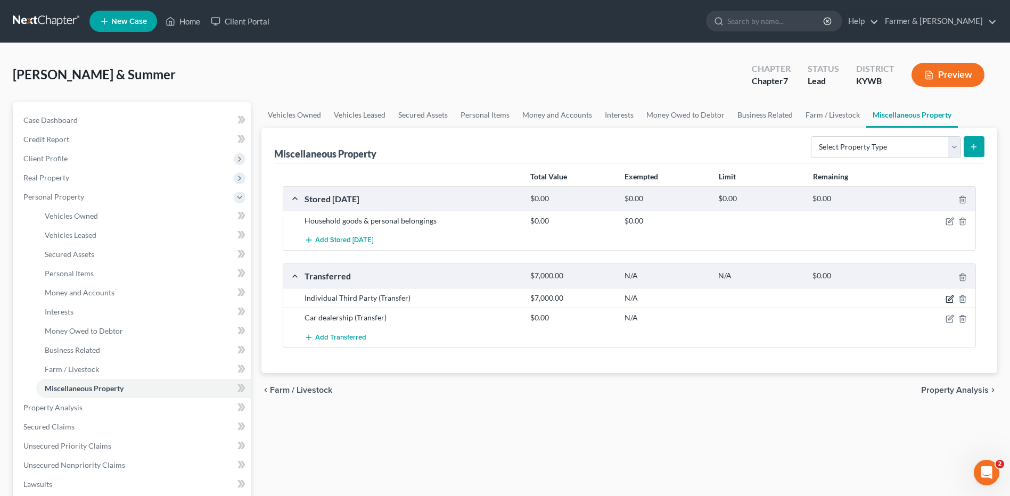
click at [950, 300] on icon "button" at bounding box center [950, 297] width 5 height 5
select select "Ordinary (within 2 years)"
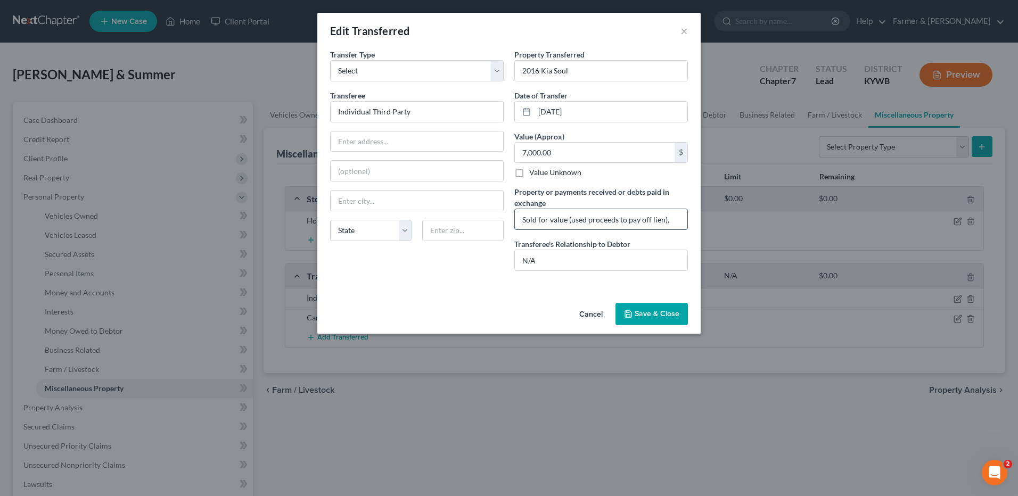
click at [674, 224] on input "Sold for value (used proceeds to pay off lien)," at bounding box center [601, 219] width 172 height 20
type input "Sold for value (used proceeds to pay off lien)"
click at [662, 317] on button "Save & Close" at bounding box center [651, 314] width 72 height 22
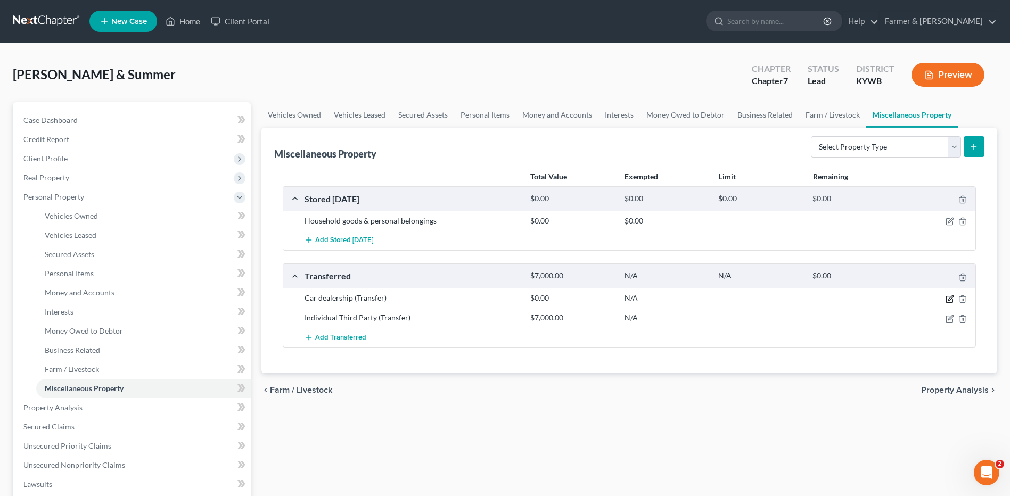
click at [946, 298] on icon "button" at bounding box center [949, 299] width 9 height 9
select select "Ordinary (within 2 years)"
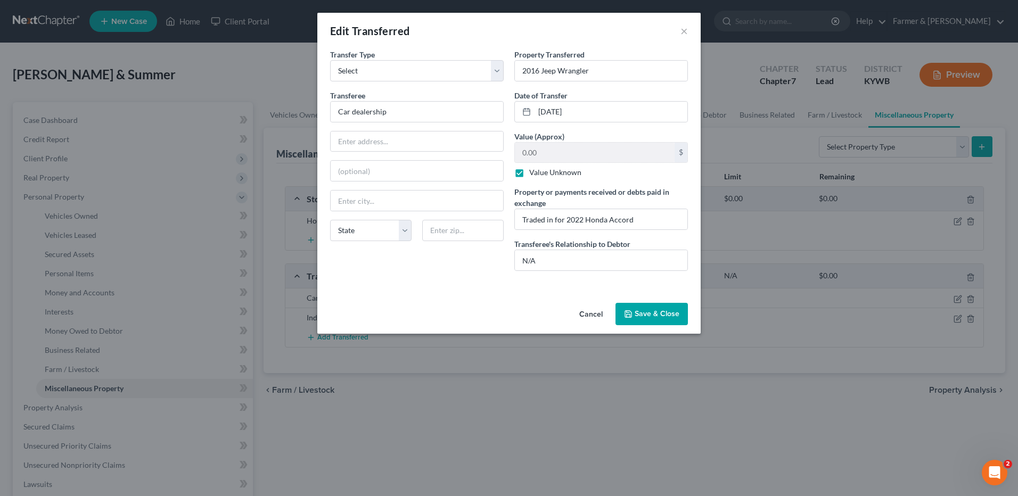
click at [597, 312] on button "Cancel" at bounding box center [591, 314] width 40 height 21
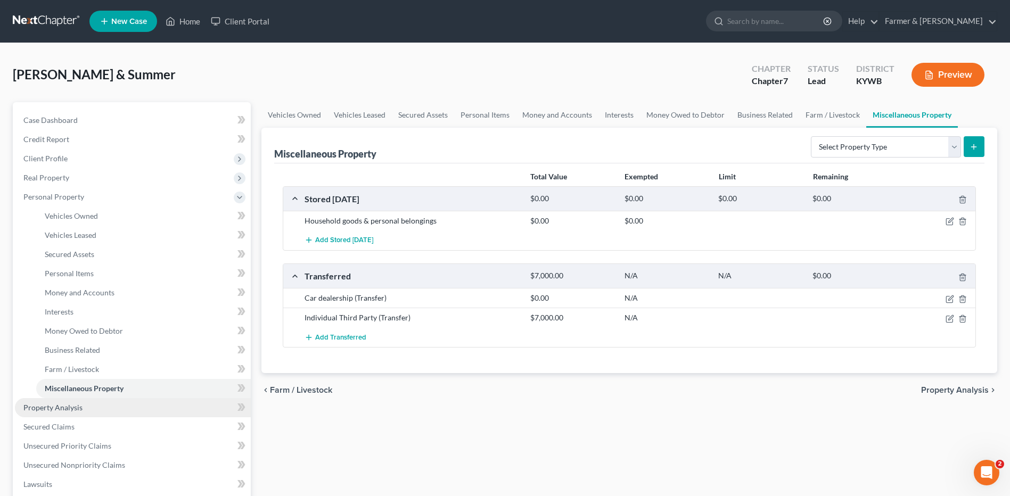
click at [115, 406] on link "Property Analysis" at bounding box center [133, 407] width 236 height 19
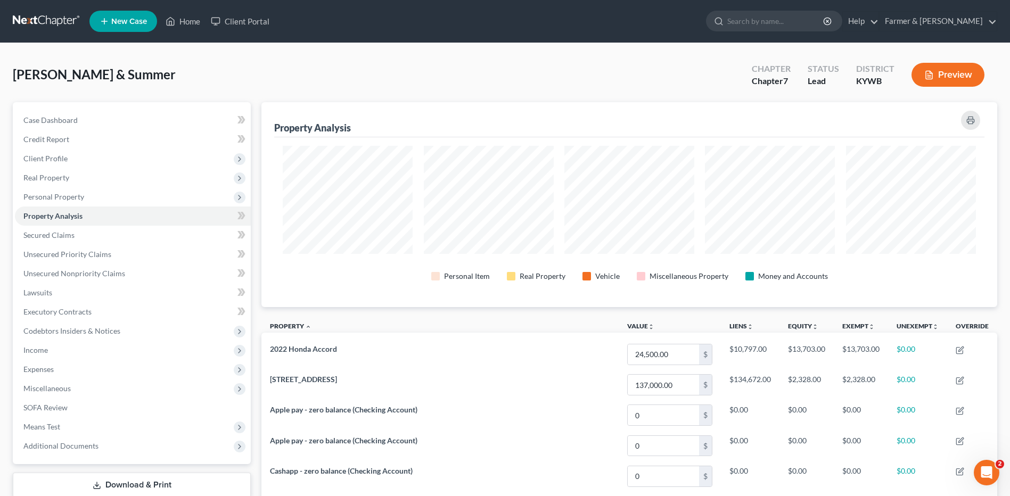
click at [946, 78] on button "Preview" at bounding box center [947, 75] width 73 height 24
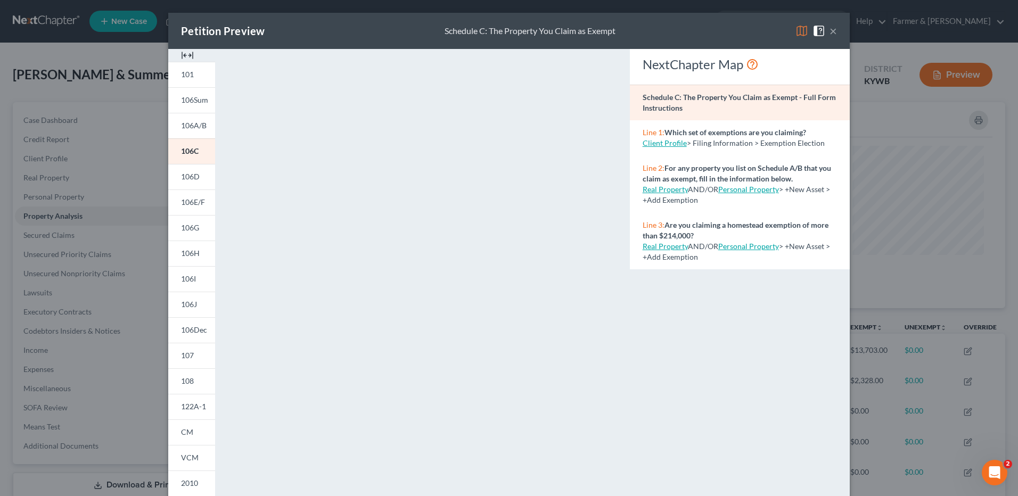
click at [829, 29] on button "×" at bounding box center [832, 30] width 7 height 13
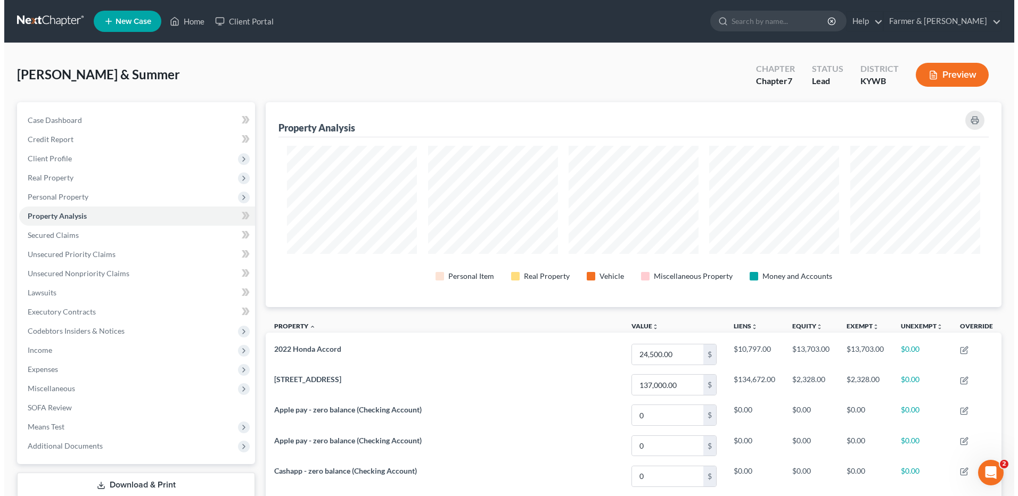
scroll to position [532115, 531584]
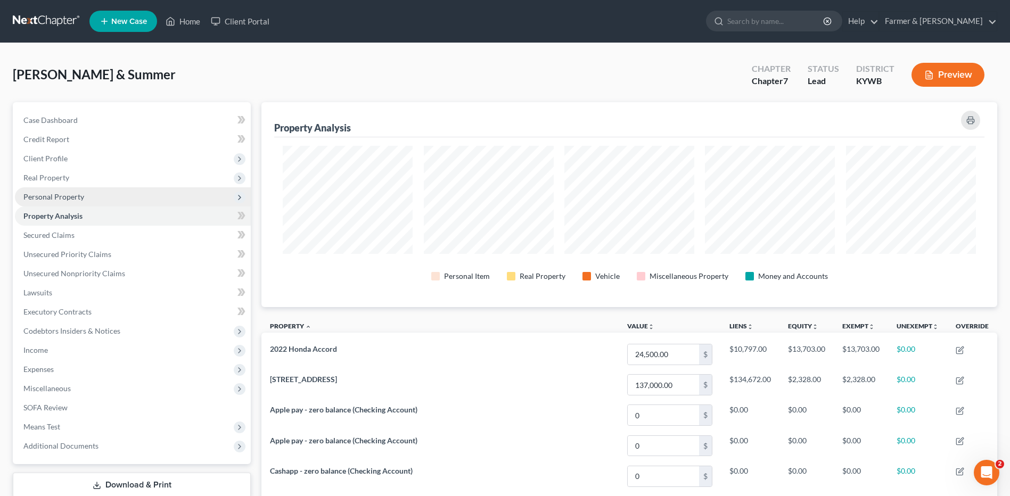
click at [66, 194] on span "Personal Property" at bounding box center [53, 196] width 61 height 9
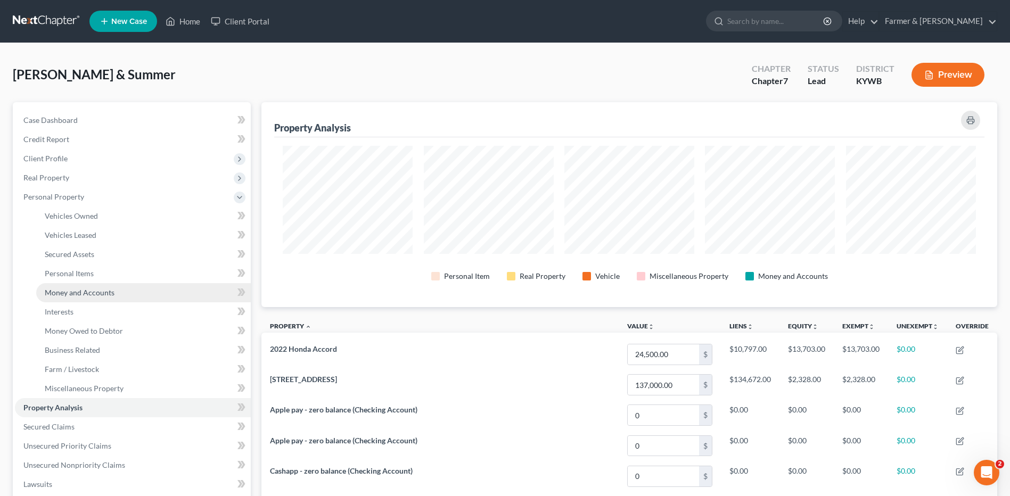
click at [102, 293] on span "Money and Accounts" at bounding box center [80, 292] width 70 height 9
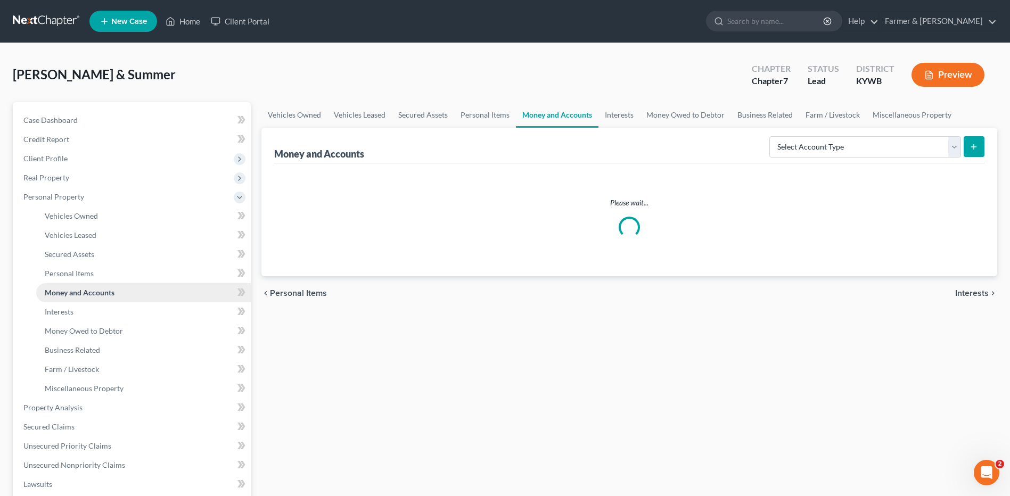
click at [102, 293] on span "Money and Accounts" at bounding box center [80, 292] width 70 height 9
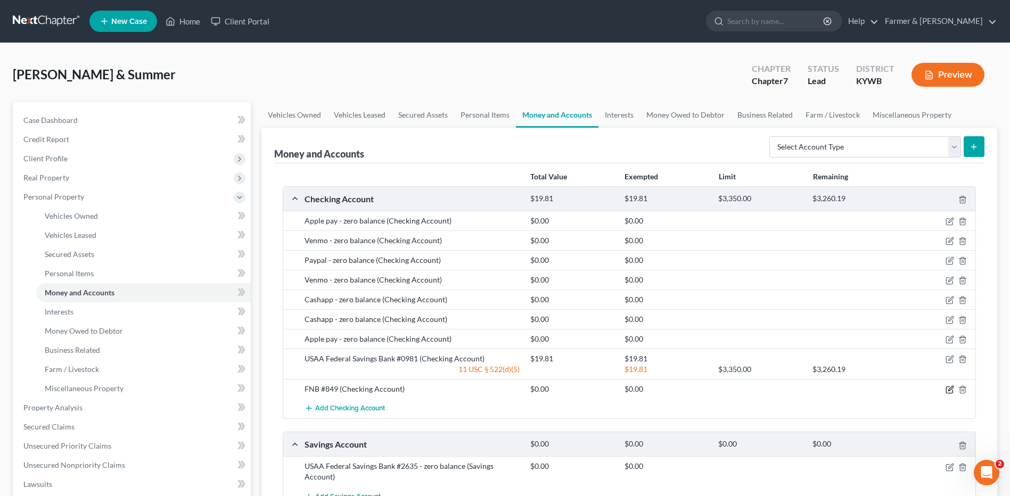
click at [952, 392] on icon "button" at bounding box center [949, 389] width 9 height 9
select select "18"
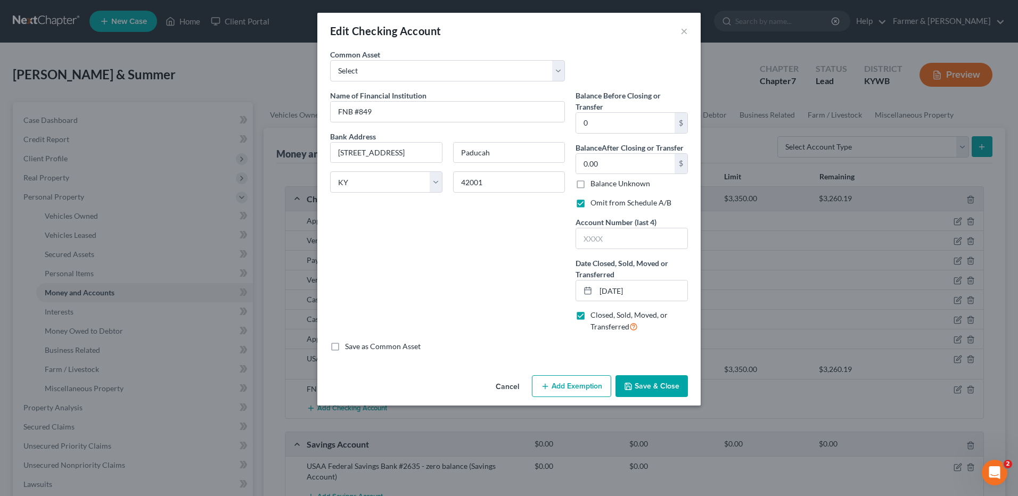
click at [507, 389] on button "Cancel" at bounding box center [507, 386] width 40 height 21
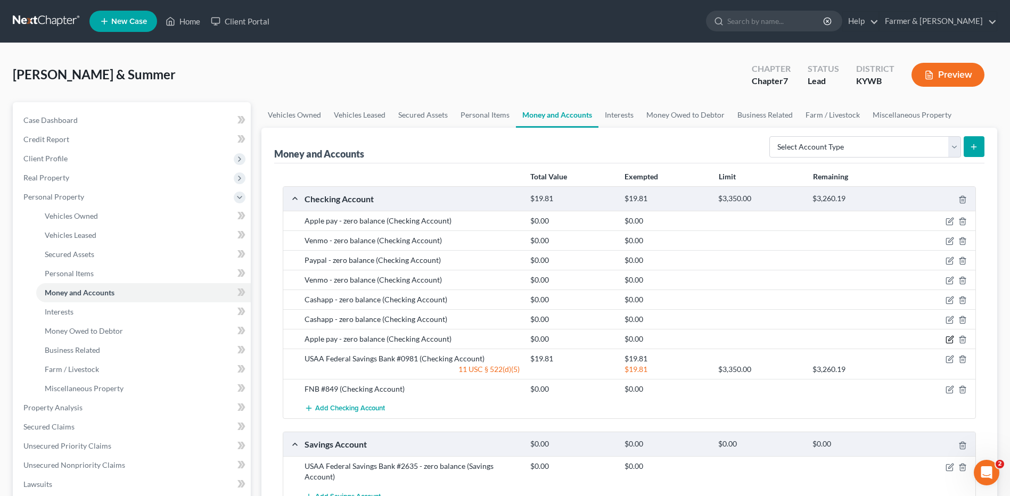
click at [951, 341] on icon "button" at bounding box center [949, 339] width 9 height 9
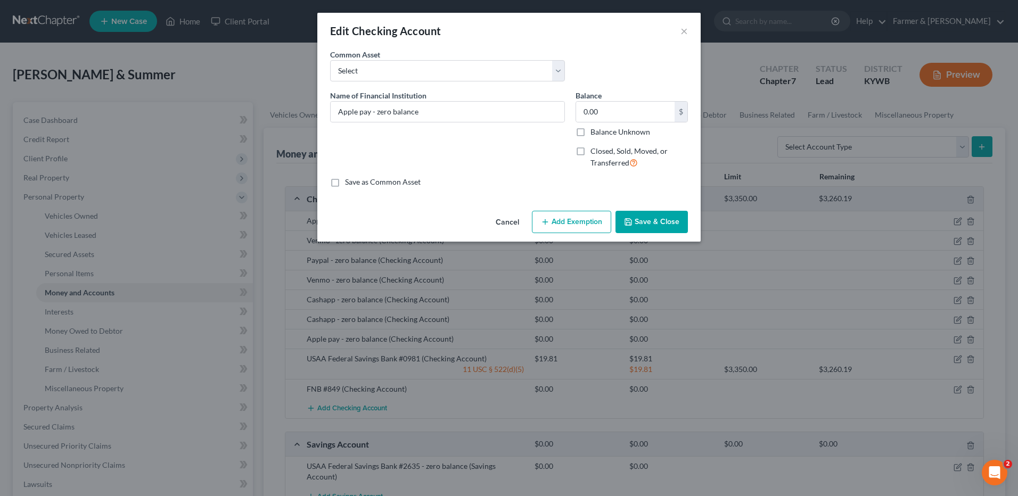
click at [592, 220] on button "Add Exemption" at bounding box center [571, 222] width 79 height 22
select select "2"
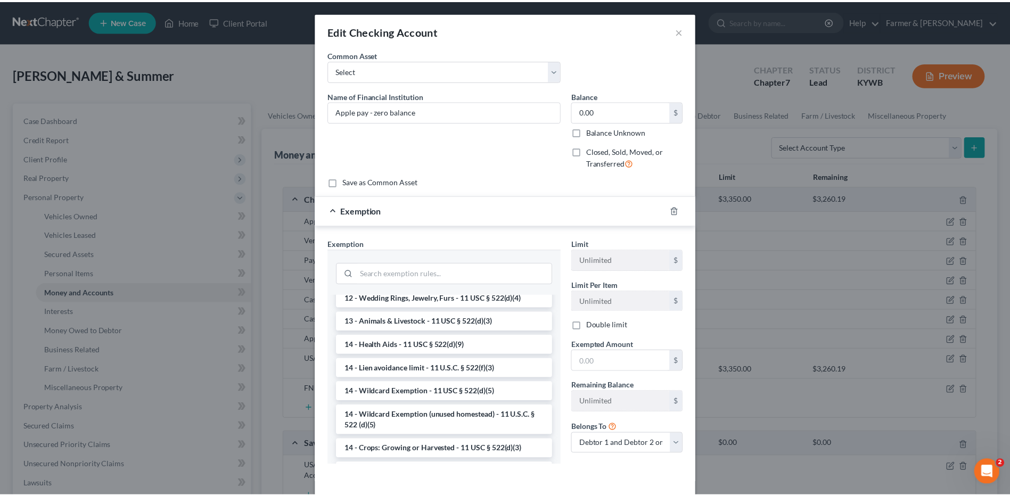
scroll to position [149, 0]
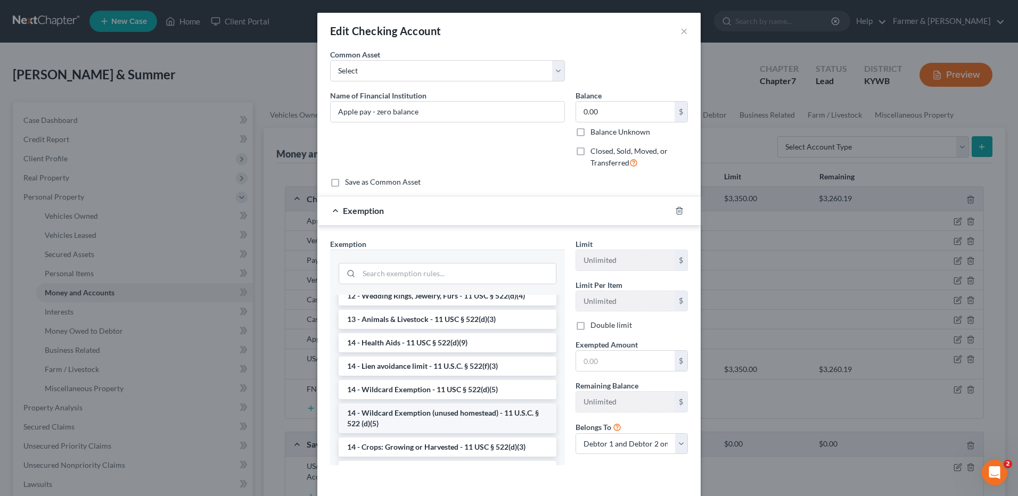
click at [525, 427] on li "14 - Wildcard Exemption (unused homestead) - 11 U.S.C. § 522 (d)(5)" at bounding box center [448, 418] width 218 height 30
checkbox input "true"
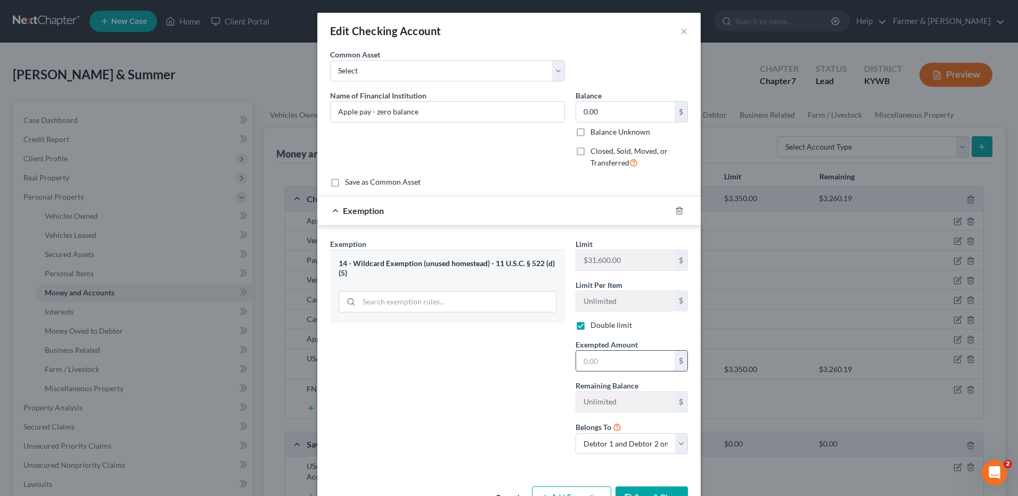
click at [595, 361] on input "text" at bounding box center [625, 361] width 98 height 20
type input "0.00"
click at [504, 424] on div "Exemption Set must be selected for CA. Exemption * 14 - Wildcard Exemption (unu…" at bounding box center [447, 350] width 245 height 225
click at [674, 34] on div "Edit Checking Account ×" at bounding box center [508, 31] width 383 height 36
click at [683, 31] on button "×" at bounding box center [683, 30] width 7 height 13
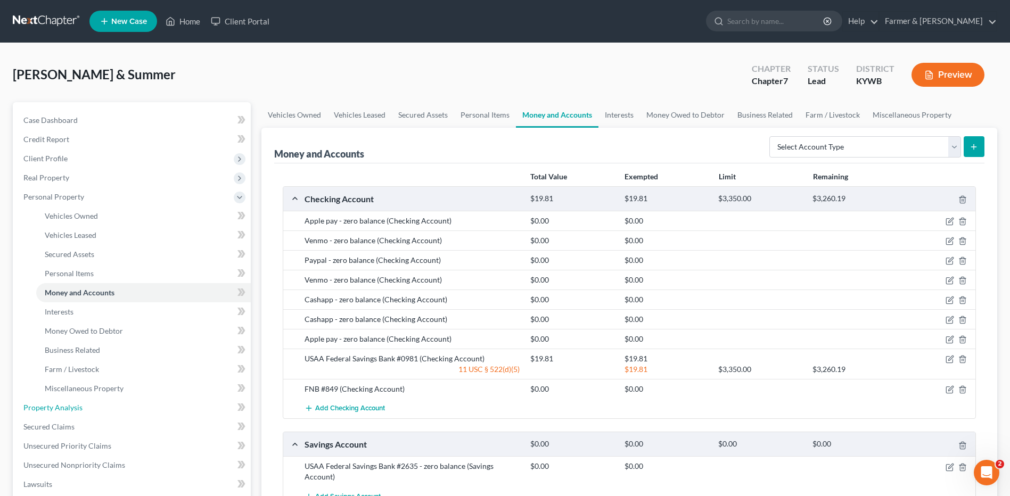
drag, startPoint x: 133, startPoint y: 414, endPoint x: 326, endPoint y: 332, distance: 210.2
click at [133, 414] on link "Property Analysis" at bounding box center [133, 407] width 236 height 19
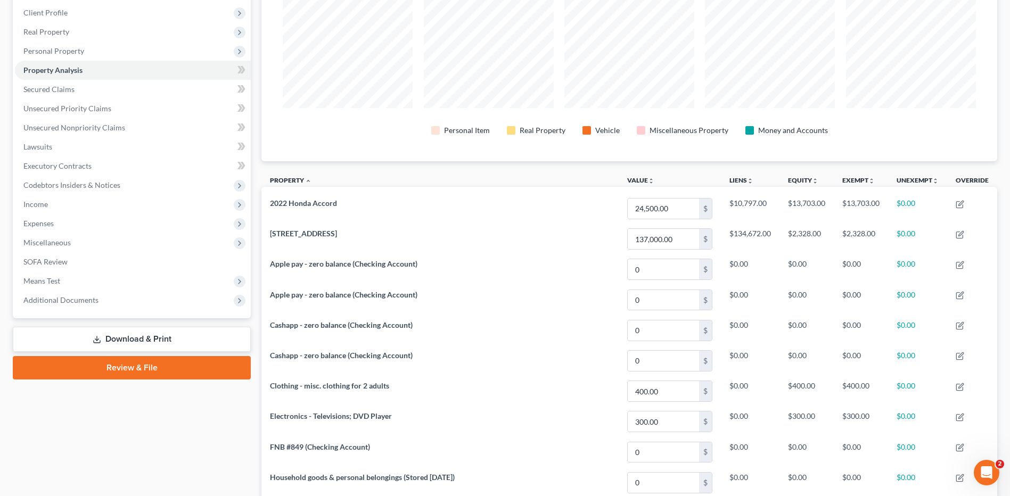
scroll to position [135, 0]
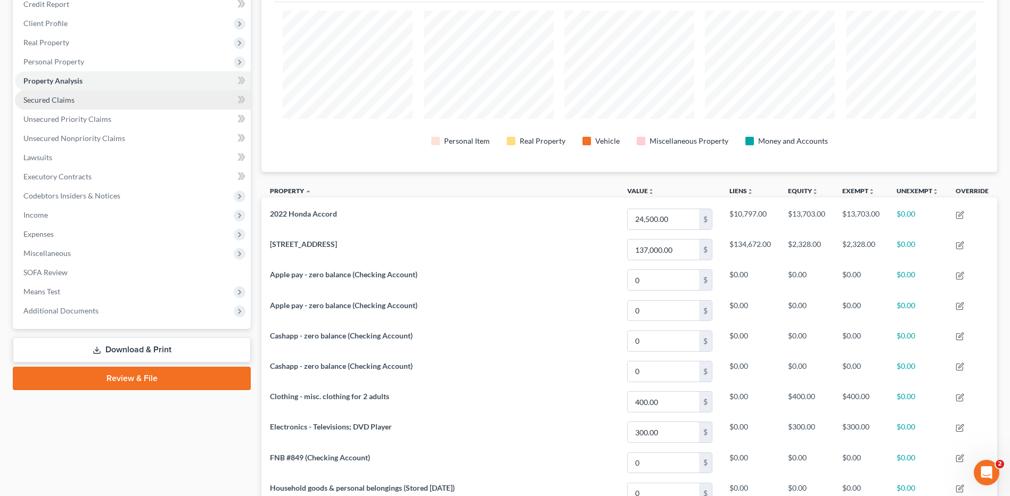
click at [102, 98] on link "Secured Claims" at bounding box center [133, 99] width 236 height 19
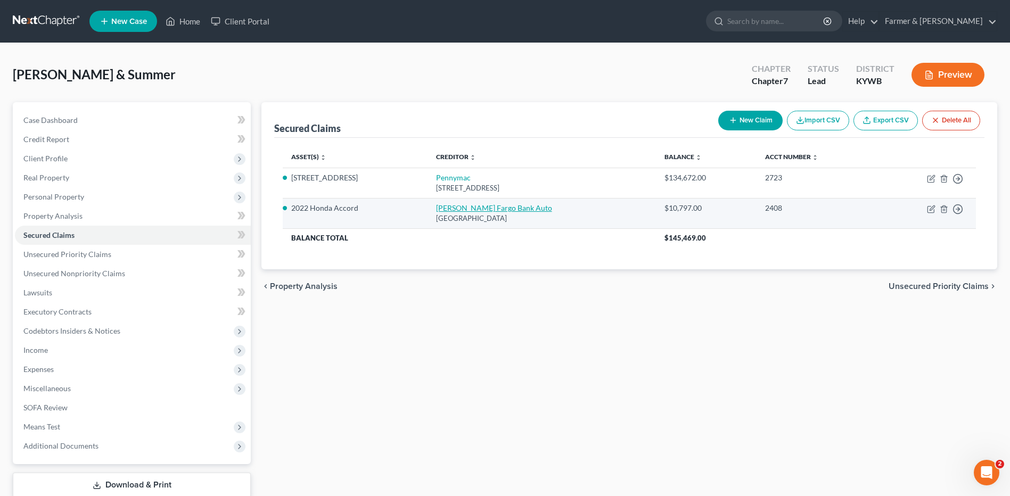
click at [451, 208] on link "Wells Fargo Bank Auto" at bounding box center [494, 207] width 116 height 9
select select "3"
select select "2"
select select "0"
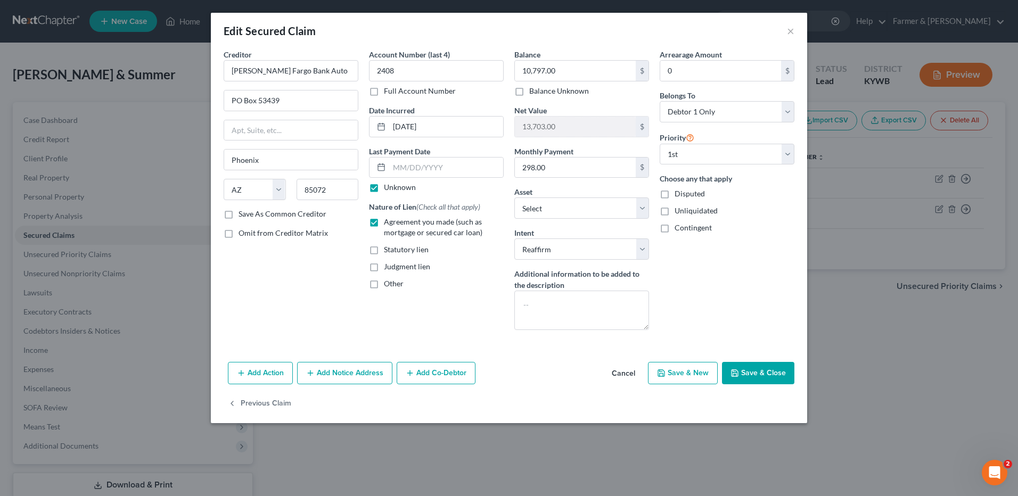
click at [384, 188] on label "Unknown" at bounding box center [400, 187] width 32 height 11
click at [388, 188] on input "Unknown" at bounding box center [391, 185] width 7 height 7
checkbox input "false"
click at [436, 168] on input "text" at bounding box center [446, 168] width 114 height 20
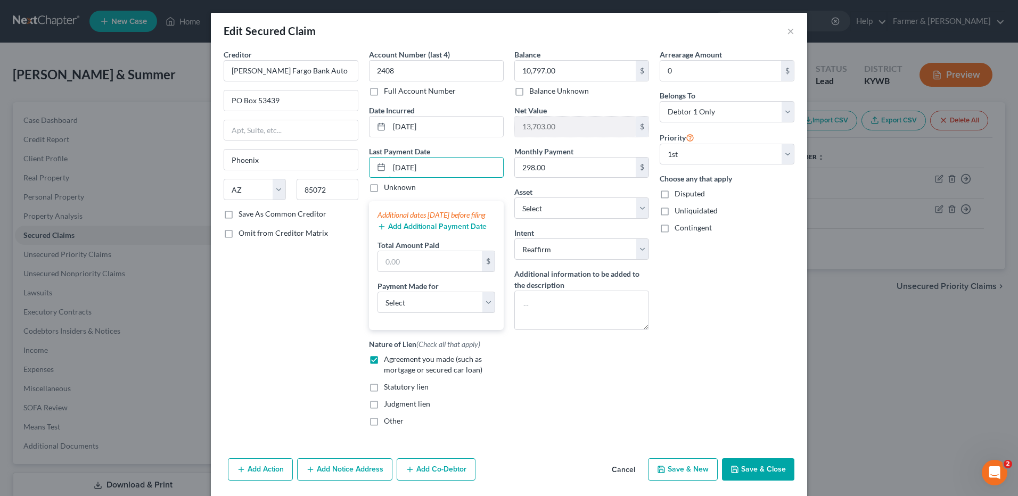
type input "08/15/2025"
click at [397, 231] on button "Add Additional Payment Date" at bounding box center [431, 227] width 109 height 9
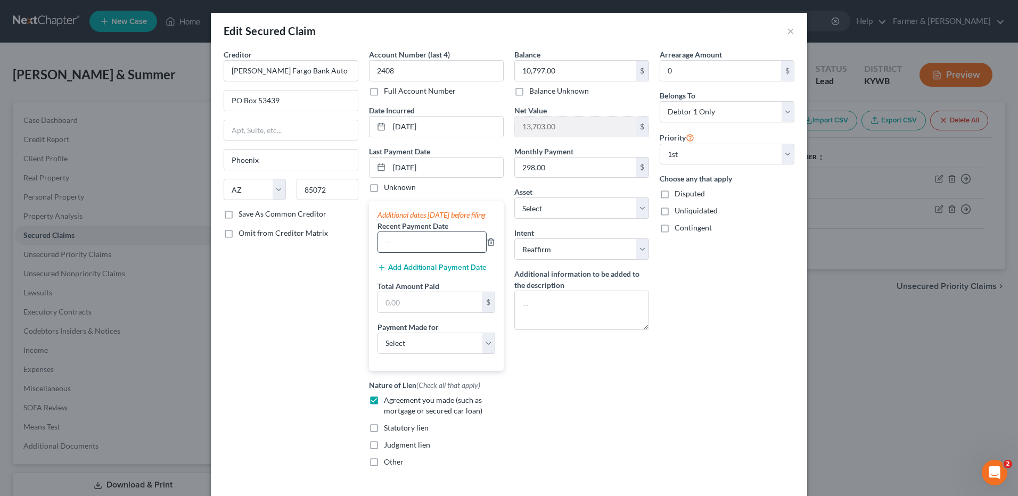
click at [398, 251] on input "text" at bounding box center [432, 242] width 108 height 20
type input "07/15/2025"
click at [388, 272] on button "Add Additional Payment Date" at bounding box center [431, 267] width 109 height 9
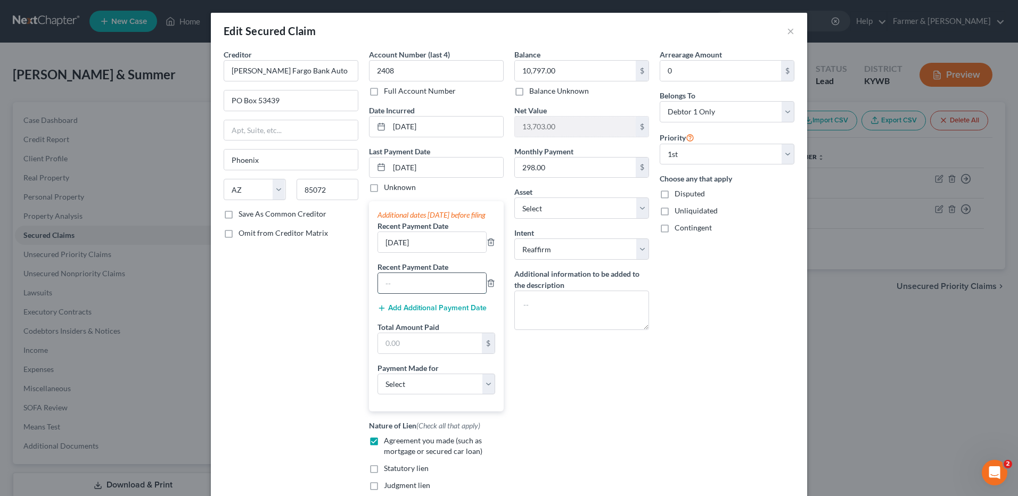
click at [401, 293] on input "text" at bounding box center [432, 283] width 108 height 20
type input "06/15/2025"
click at [414, 353] on input "text" at bounding box center [430, 343] width 104 height 20
type input "894.00"
click at [409, 395] on select "Select Car Credit Card Loan Repayment Mortgage Other Suppliers Or Vendors" at bounding box center [436, 384] width 118 height 21
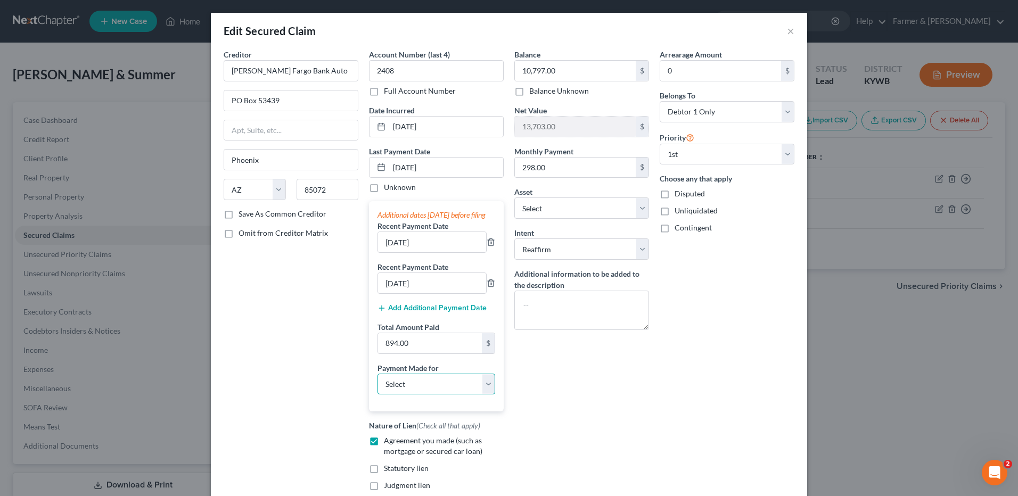
select select "0"
click at [377, 384] on select "Select Car Credit Card Loan Repayment Mortgage Other Suppliers Or Vendors" at bounding box center [436, 384] width 118 height 21
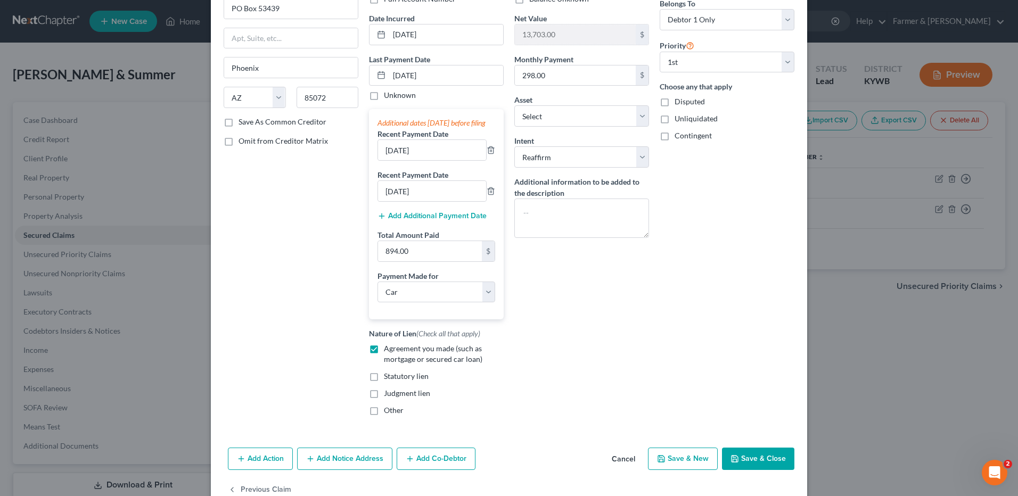
scroll to position [129, 0]
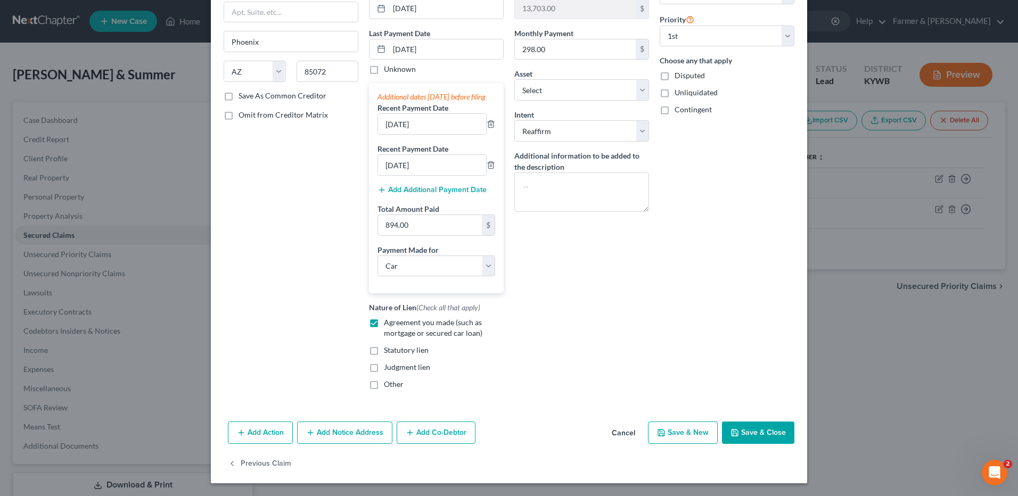
click at [770, 428] on button "Save & Close" at bounding box center [758, 433] width 72 height 22
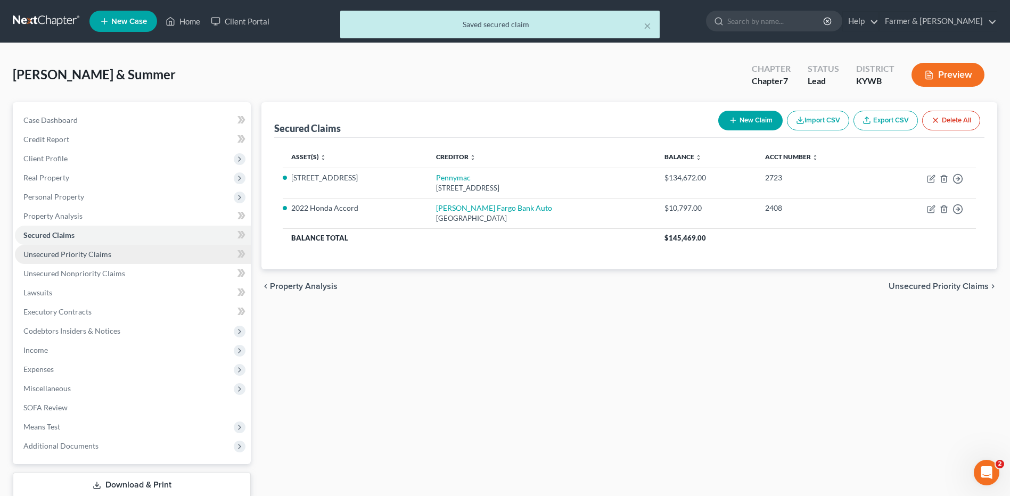
click at [122, 257] on link "Unsecured Priority Claims" at bounding box center [133, 254] width 236 height 19
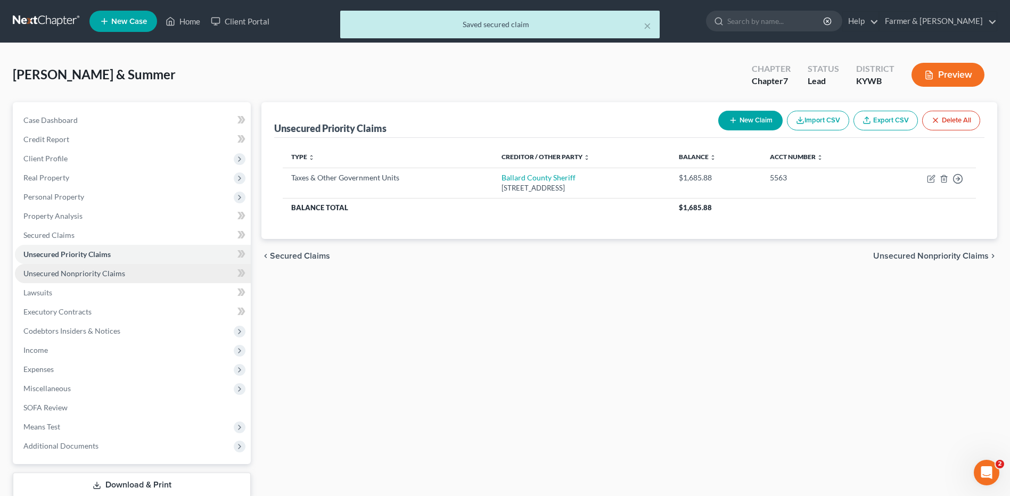
click at [118, 271] on span "Unsecured Nonpriority Claims" at bounding box center [74, 273] width 102 height 9
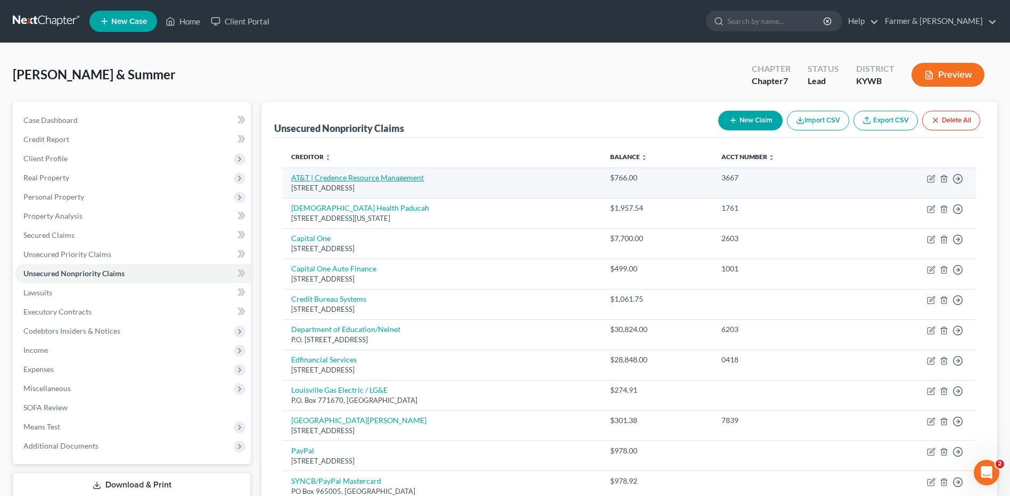
click at [320, 179] on link "AT&T | Credence Resource Management" at bounding box center [357, 177] width 133 height 9
select select "45"
select select "1"
select select "0"
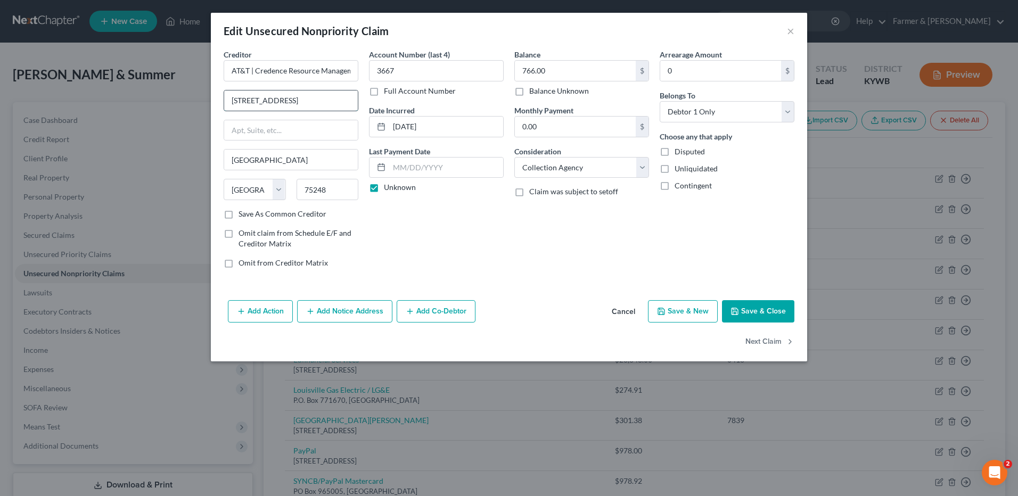
drag, startPoint x: 321, startPoint y: 97, endPoint x: 330, endPoint y: 97, distance: 9.0
click at [322, 97] on input "17000 Dallas Parkway #204" at bounding box center [291, 100] width 134 height 20
click at [331, 97] on input "17000 Dallas Parkway #204" at bounding box center [291, 100] width 134 height 20
drag, startPoint x: 336, startPoint y: 97, endPoint x: 147, endPoint y: 122, distance: 190.1
click at [147, 122] on div "Edit Unsecured Nonpriority Claim × Creditor * AT&T | Credence Resource Manageme…" at bounding box center [509, 248] width 1018 height 496
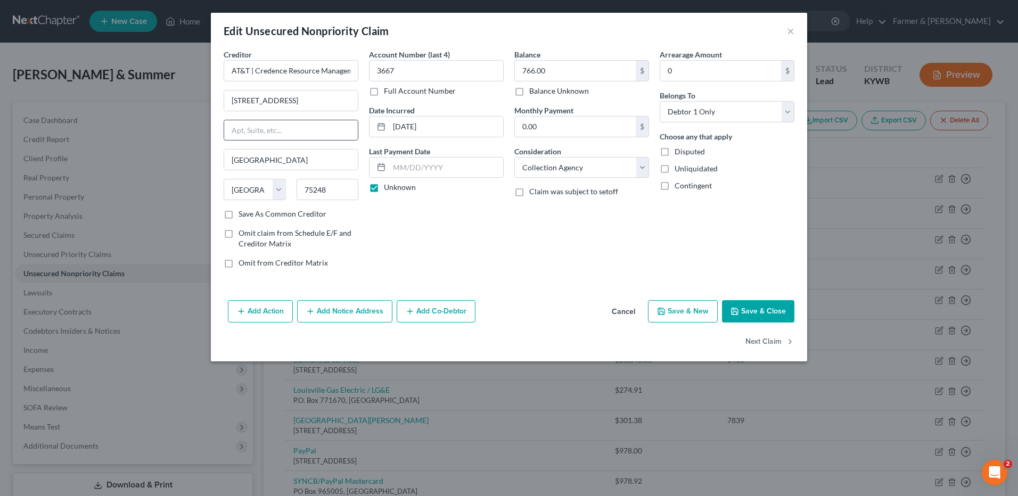
click at [238, 128] on input "text" at bounding box center [291, 130] width 134 height 20
paste input "Navy Federal Credit Union"
type input "N"
drag, startPoint x: 330, startPoint y: 97, endPoint x: 203, endPoint y: 100, distance: 126.2
click at [203, 100] on div "Edit Unsecured Nonpriority Claim × Creditor * AT&T | Credence Resource Manageme…" at bounding box center [509, 248] width 1018 height 496
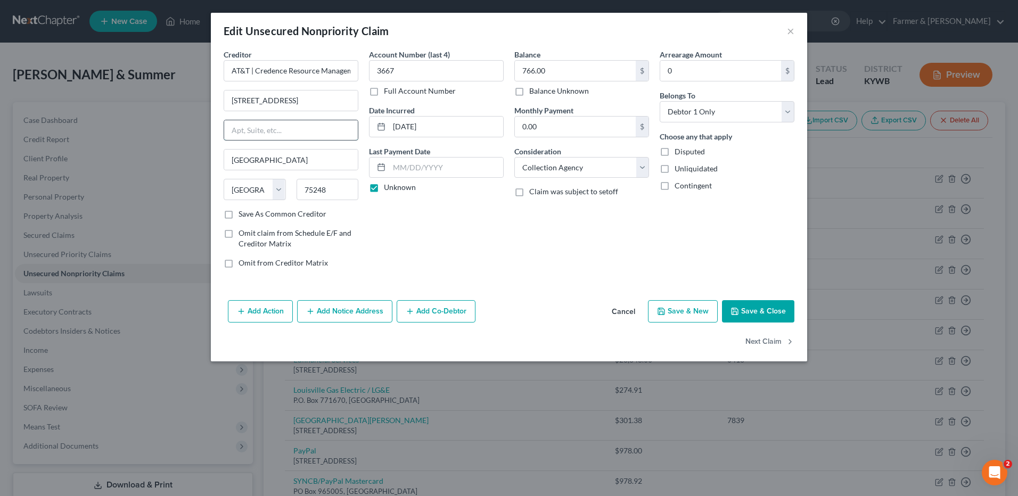
click at [258, 132] on input "text" at bounding box center [291, 130] width 134 height 20
paste input "17000 Dallas Parkway #204"
type input "17000 Dallas Parkway #204"
drag, startPoint x: 255, startPoint y: 69, endPoint x: 416, endPoint y: 78, distance: 161.0
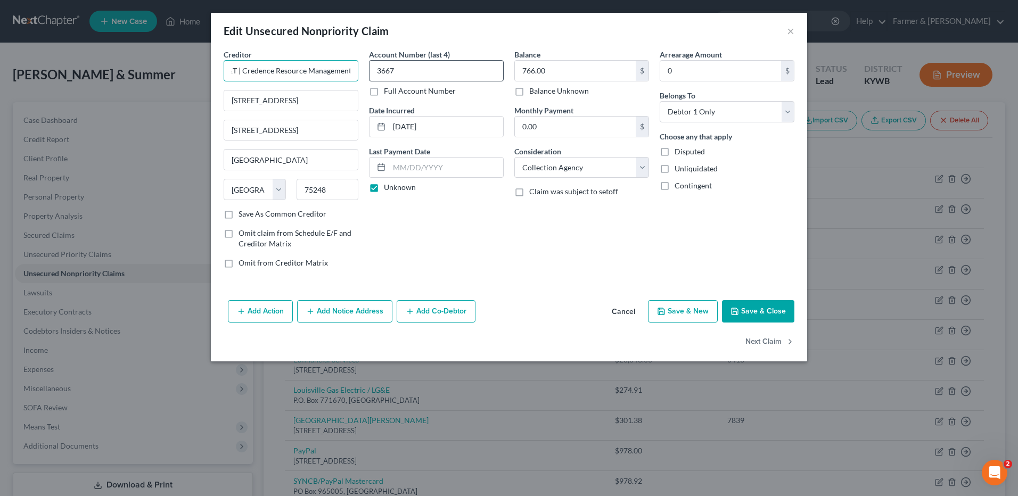
click at [416, 78] on div "Creditor * AT&T | Credence Resource Management 17000 Dallas Parkway #204 17000 …" at bounding box center [508, 163] width 581 height 228
drag, startPoint x: 342, startPoint y: 95, endPoint x: 208, endPoint y: 106, distance: 134.1
click at [208, 106] on div "Edit Unsecured Nonpriority Claim × Creditor * AT&T | Credence Resource Manageme…" at bounding box center [509, 248] width 1018 height 496
paste input "Credence Resource Management"
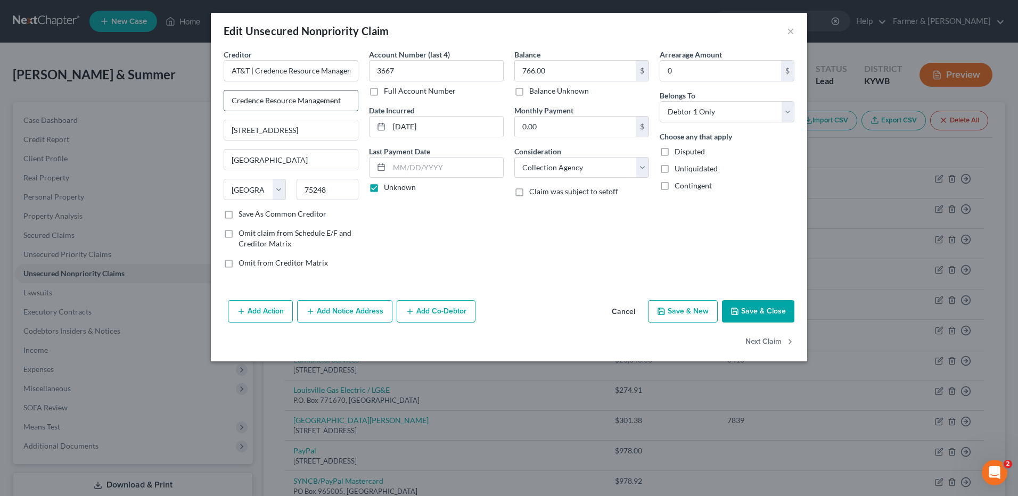
click at [233, 100] on input "Credence Resource Management" at bounding box center [291, 100] width 134 height 20
type input "c/o Credence Resource Management"
drag, startPoint x: 253, startPoint y: 70, endPoint x: 496, endPoint y: 52, distance: 244.0
click at [496, 52] on div "Creditor * AT&T | Credence Resource Management c/o Credence Resource Management…" at bounding box center [508, 163] width 581 height 228
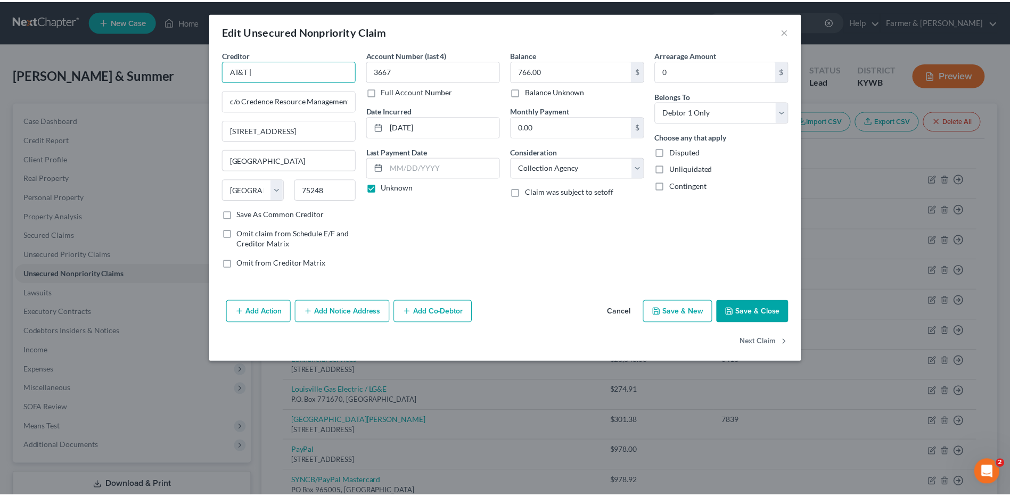
scroll to position [0, 0]
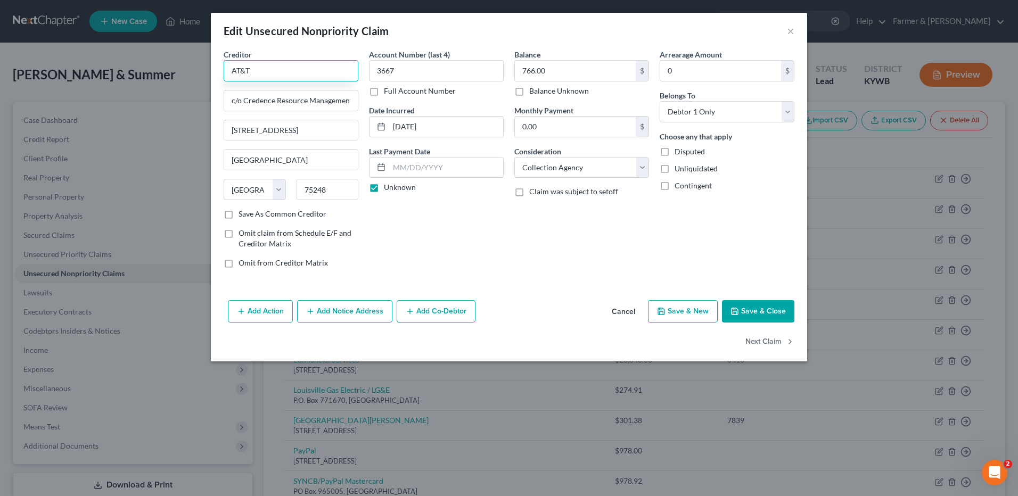
type input "AT&T"
click at [739, 303] on button "Save & Close" at bounding box center [758, 311] width 72 height 22
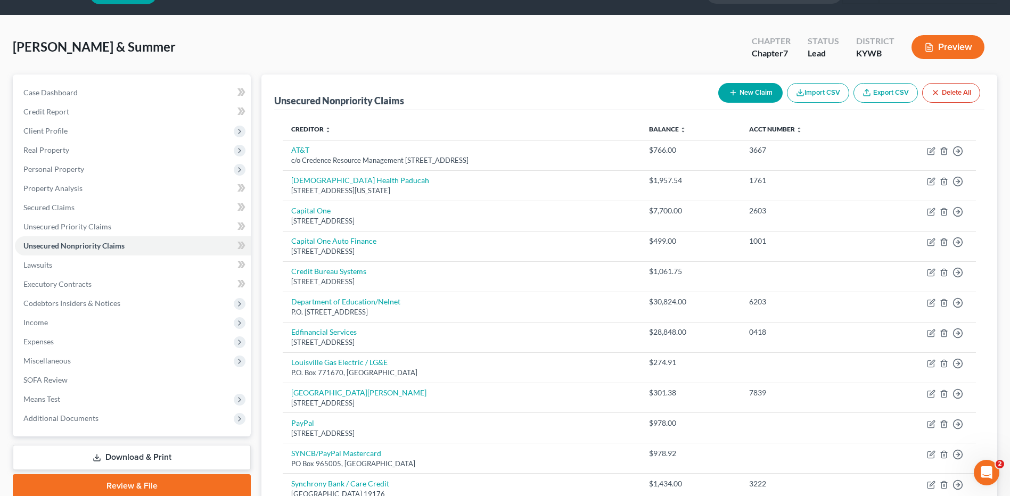
scroll to position [8, 0]
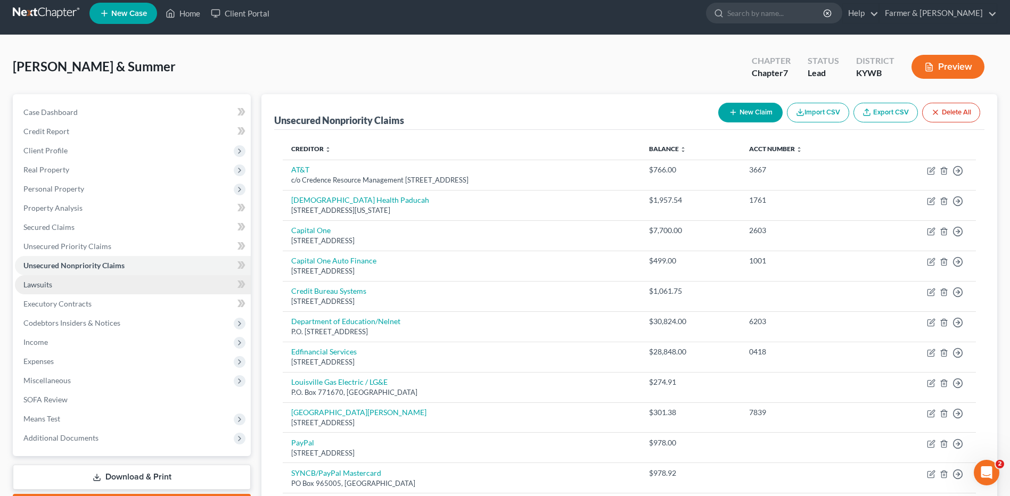
click at [57, 286] on link "Lawsuits" at bounding box center [133, 284] width 236 height 19
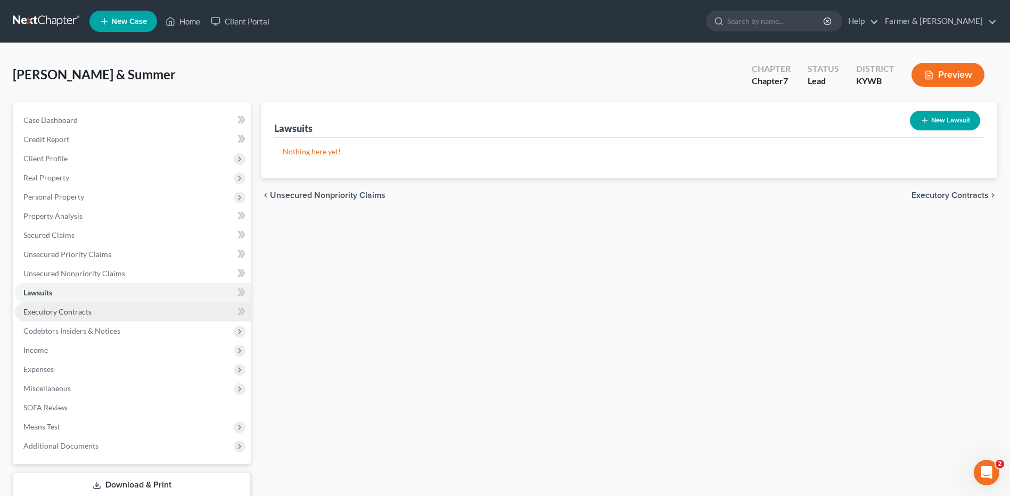
click at [69, 314] on span "Executory Contracts" at bounding box center [57, 311] width 68 height 9
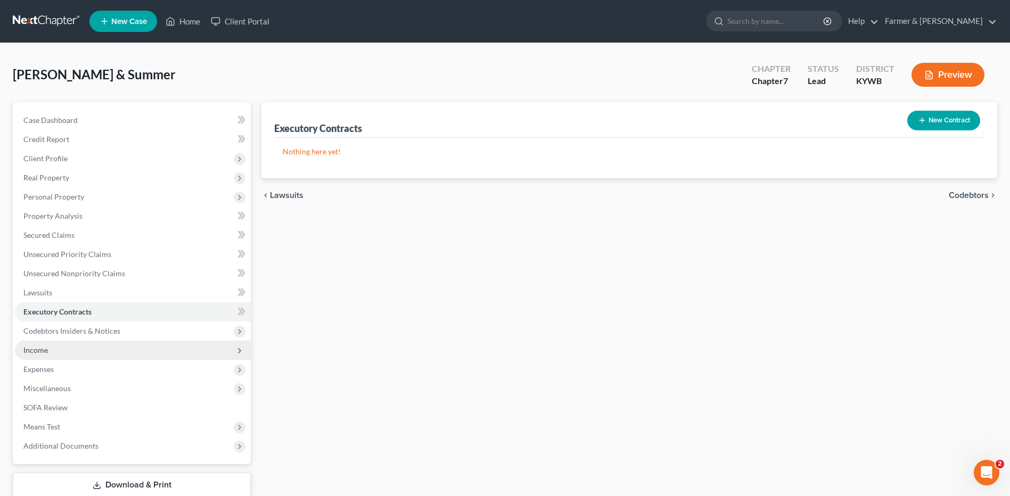
click at [74, 341] on span "Income" at bounding box center [133, 350] width 236 height 19
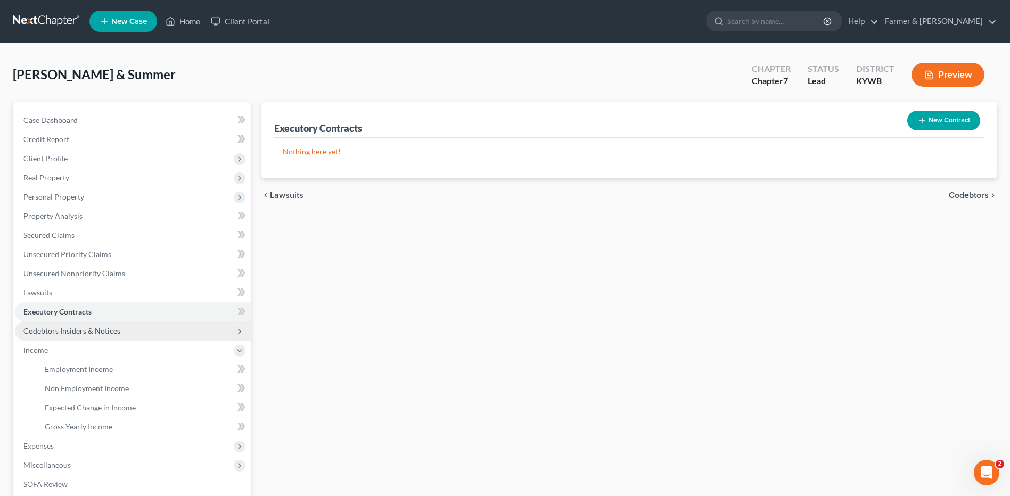
click at [86, 322] on span "Codebtors Insiders & Notices" at bounding box center [133, 331] width 236 height 19
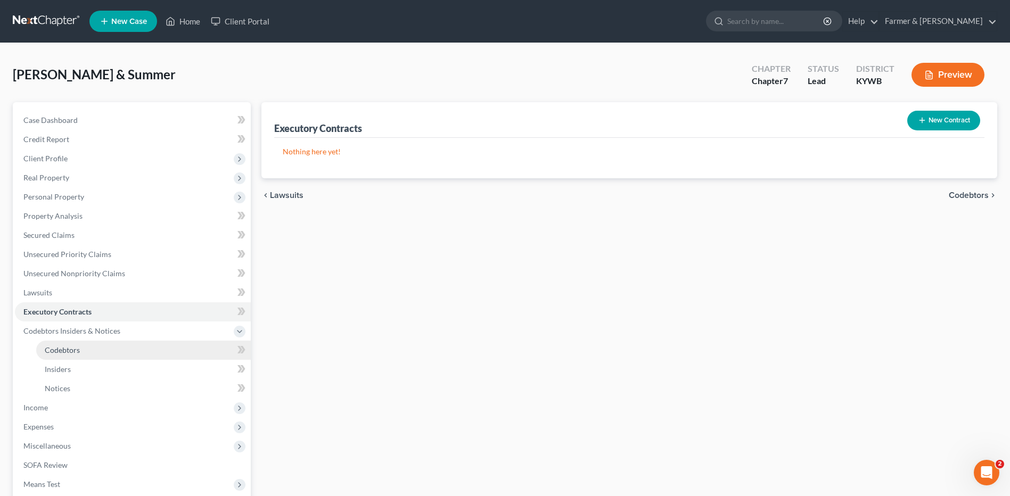
click at [83, 358] on link "Codebtors" at bounding box center [143, 350] width 215 height 19
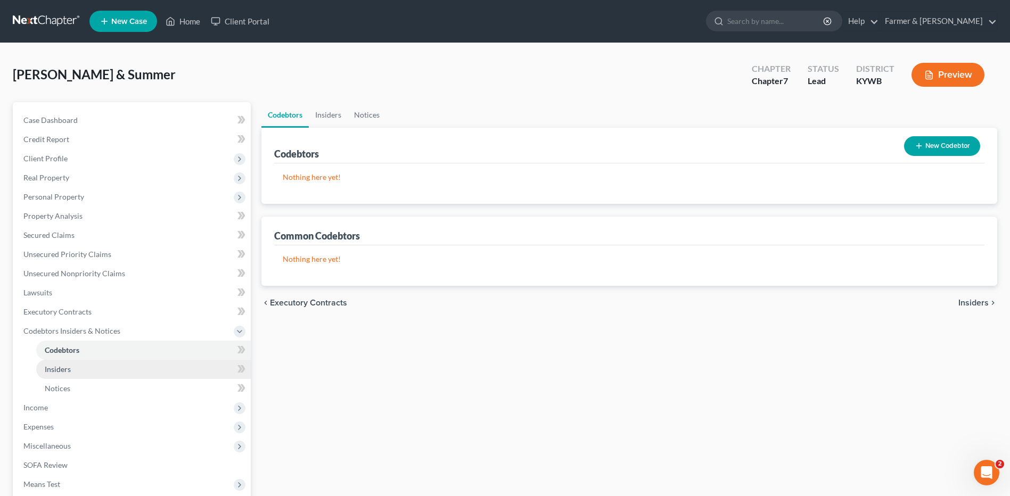
click at [79, 373] on link "Insiders" at bounding box center [143, 369] width 215 height 19
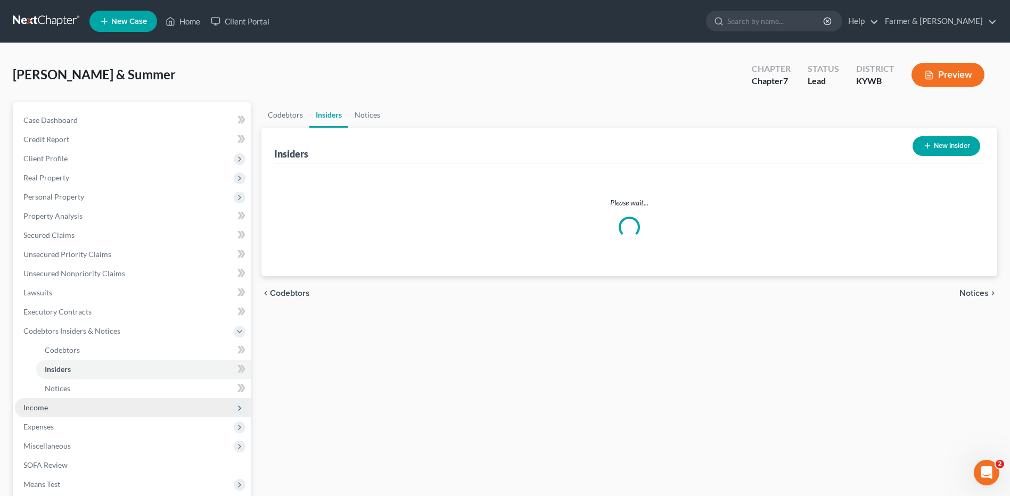
click at [70, 409] on span "Income" at bounding box center [133, 407] width 236 height 19
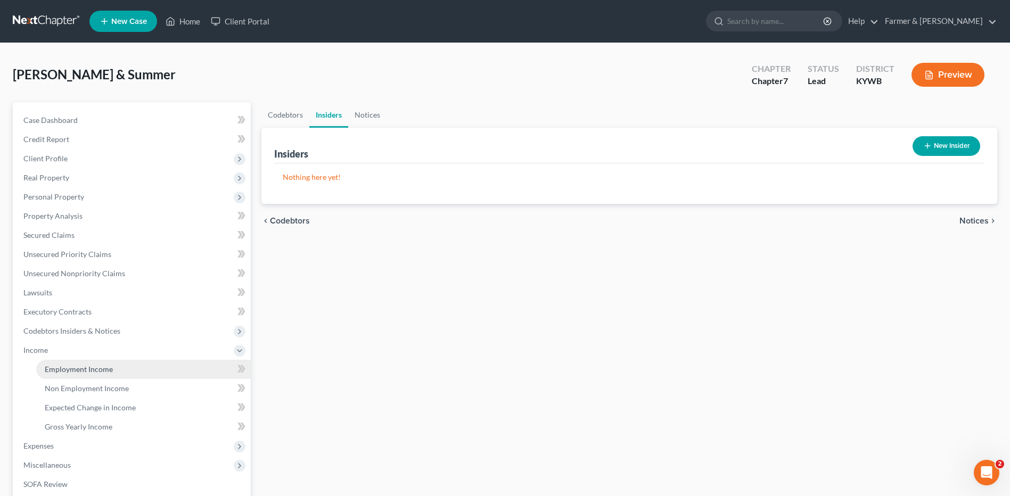
click at [97, 370] on span "Employment Income" at bounding box center [79, 369] width 68 height 9
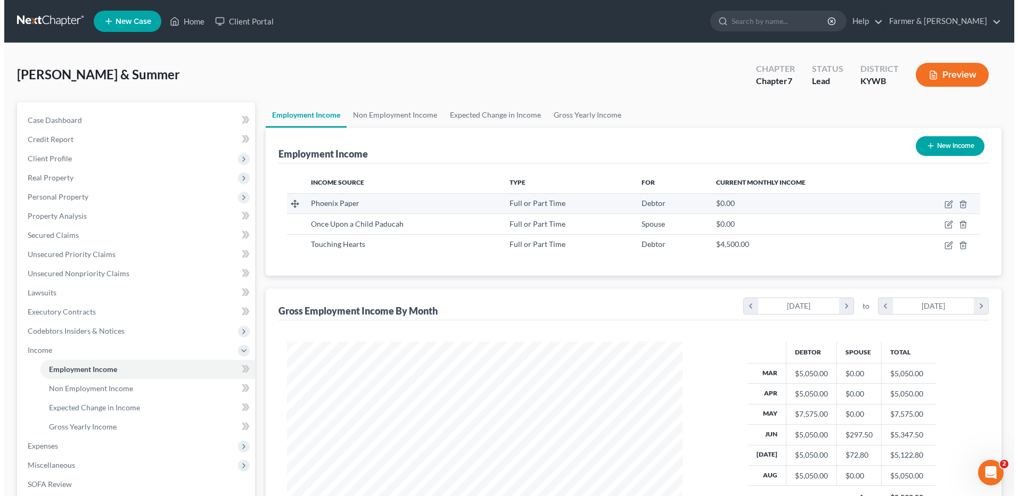
scroll to position [197, 416]
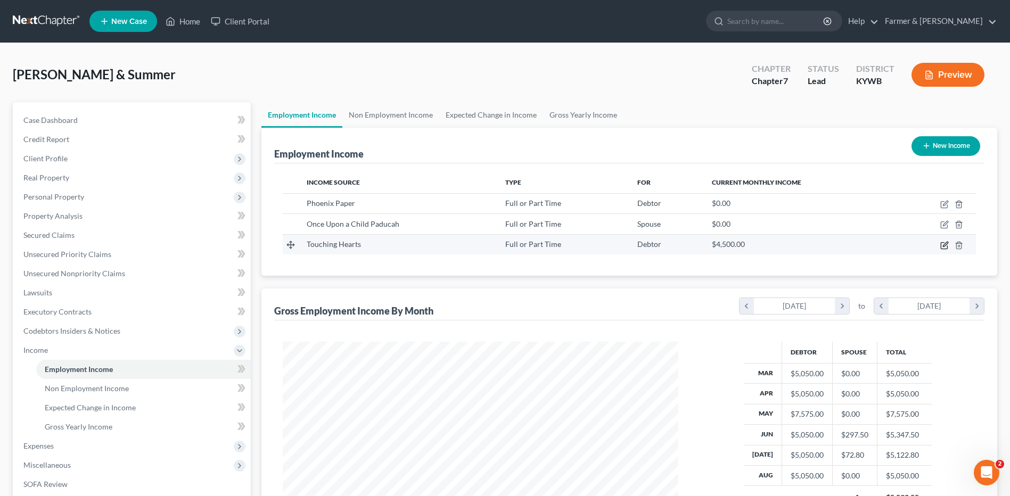
click at [942, 246] on icon "button" at bounding box center [944, 245] width 9 height 9
select select "0"
select select "9"
select select "1"
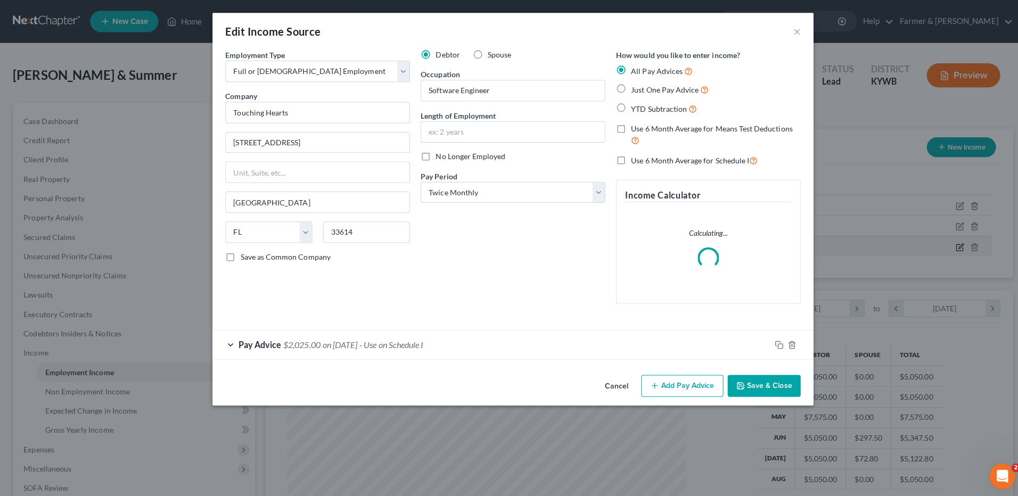
scroll to position [199, 421]
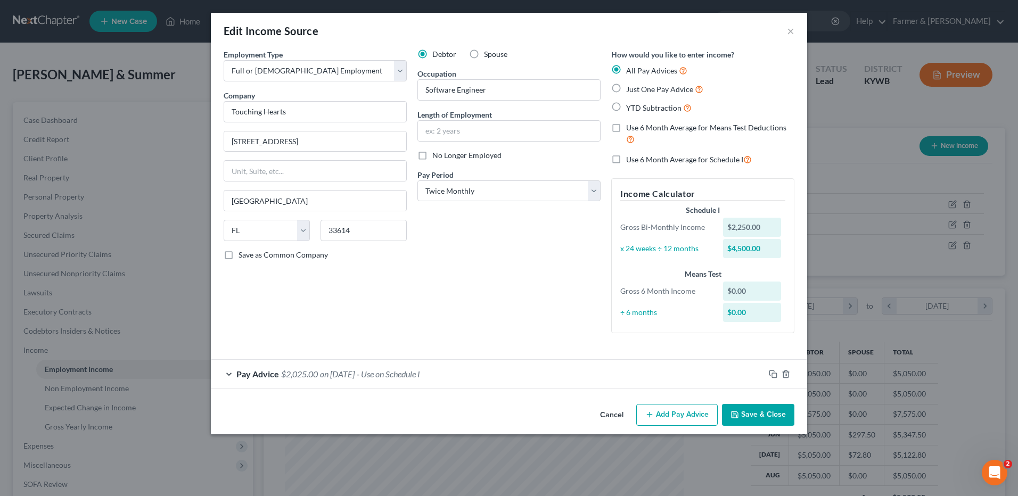
click at [418, 378] on span "- Use on Schedule I" at bounding box center [388, 374] width 63 height 10
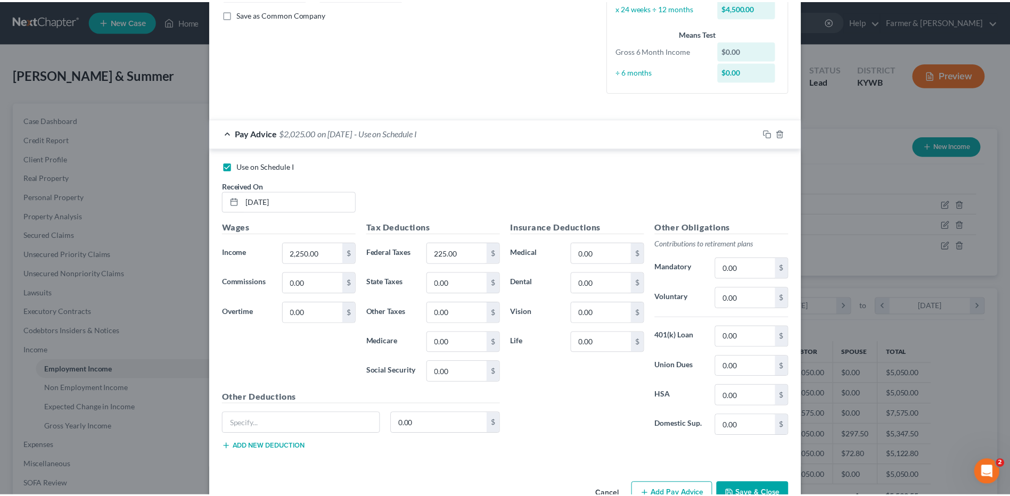
scroll to position [271, 0]
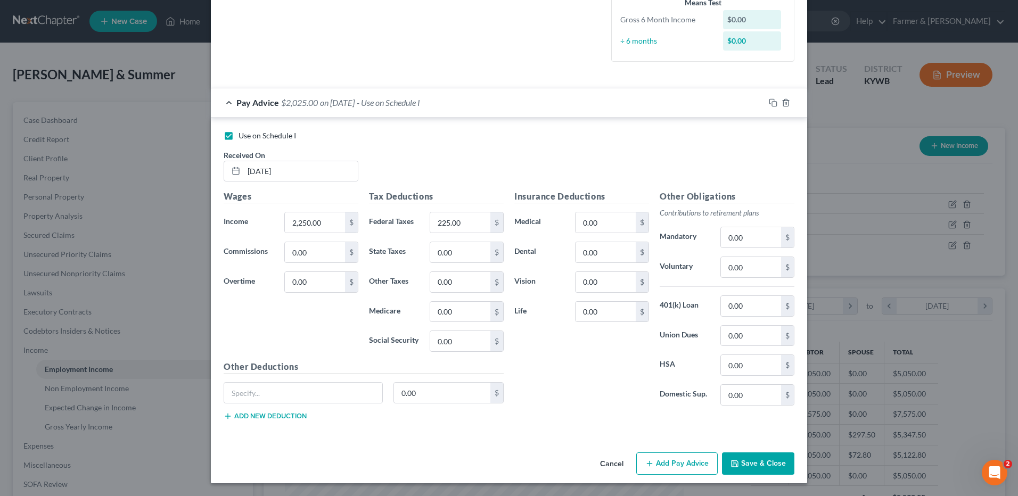
click at [759, 459] on button "Save & Close" at bounding box center [758, 463] width 72 height 22
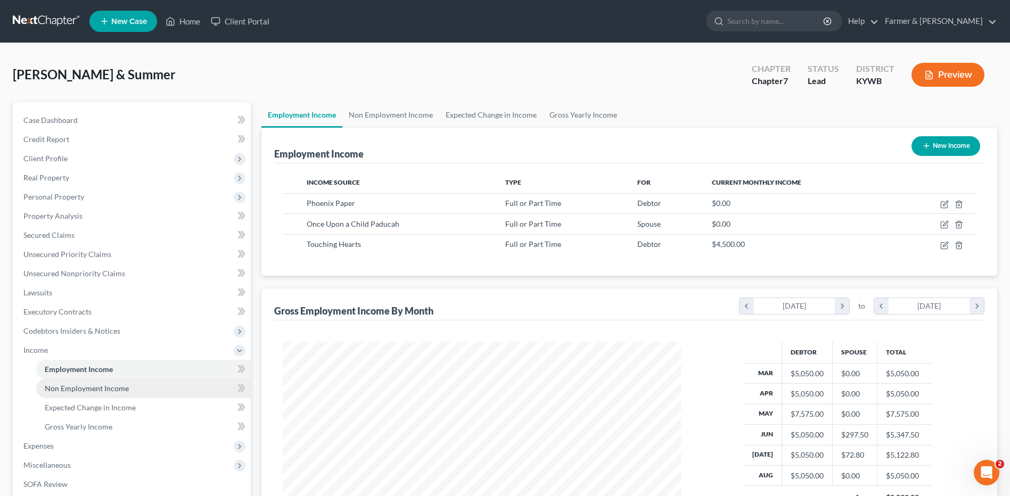
scroll to position [532122, 531903]
click at [146, 386] on link "Non Employment Income" at bounding box center [143, 388] width 215 height 19
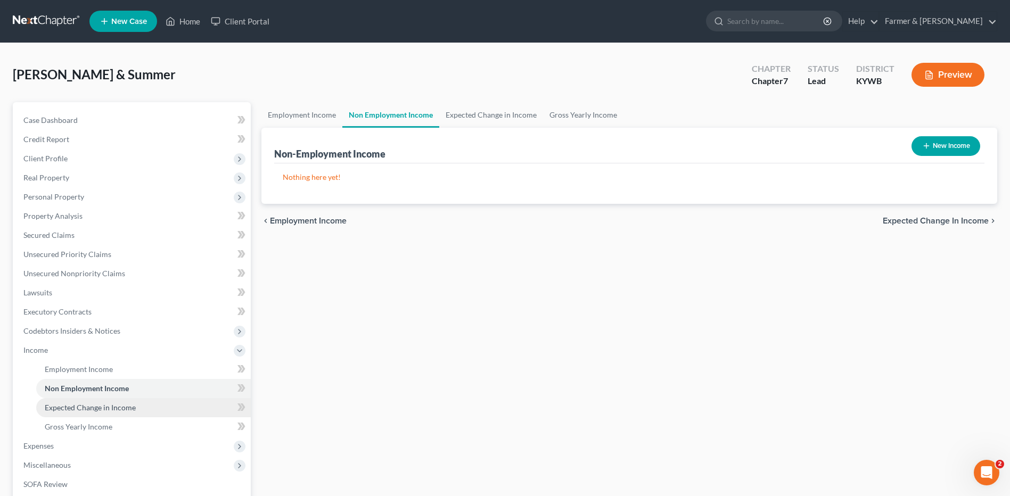
click at [116, 408] on span "Expected Change in Income" at bounding box center [90, 407] width 91 height 9
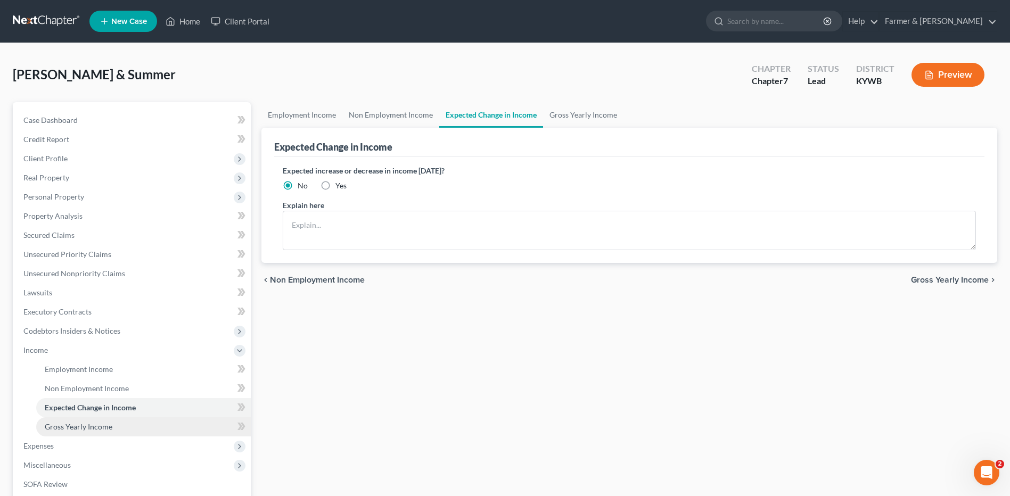
click at [103, 429] on span "Gross Yearly Income" at bounding box center [79, 426] width 68 height 9
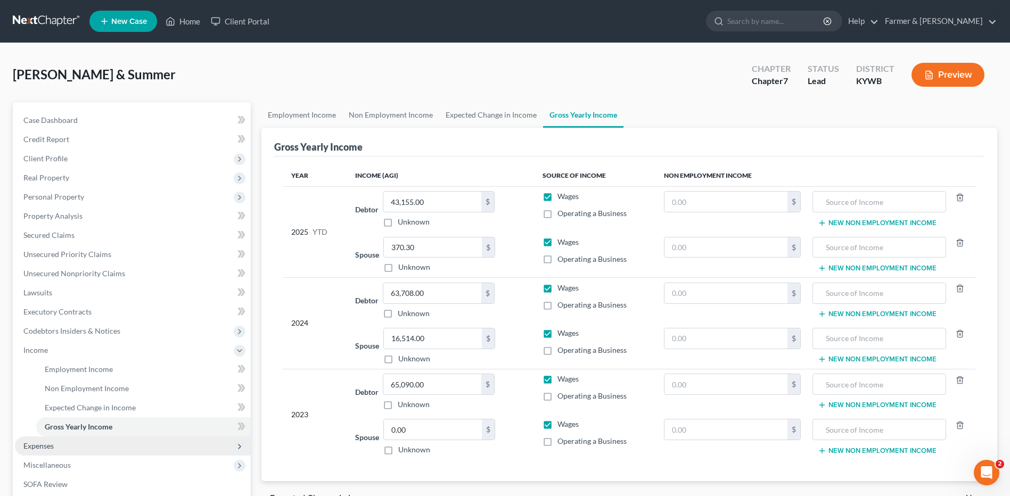
click at [83, 444] on span "Expenses" at bounding box center [133, 446] width 236 height 19
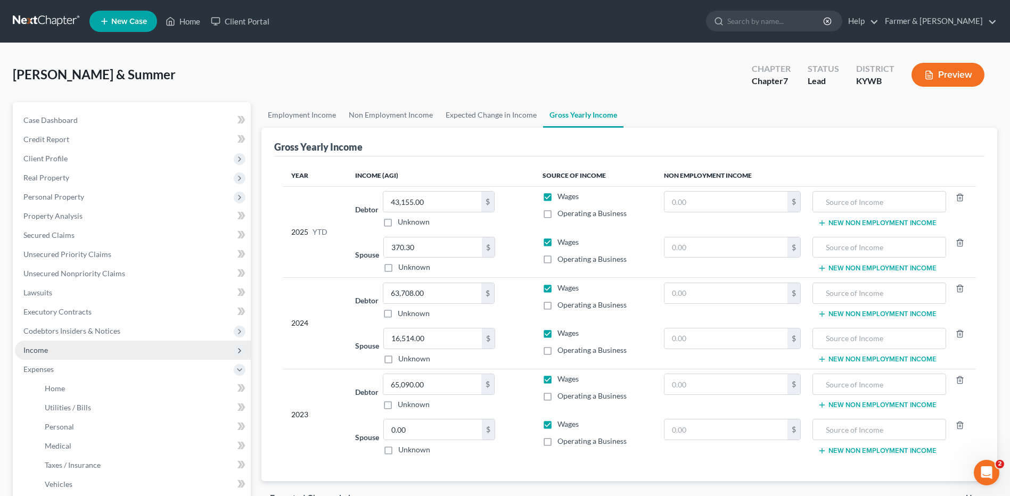
click at [103, 355] on span "Income" at bounding box center [133, 350] width 236 height 19
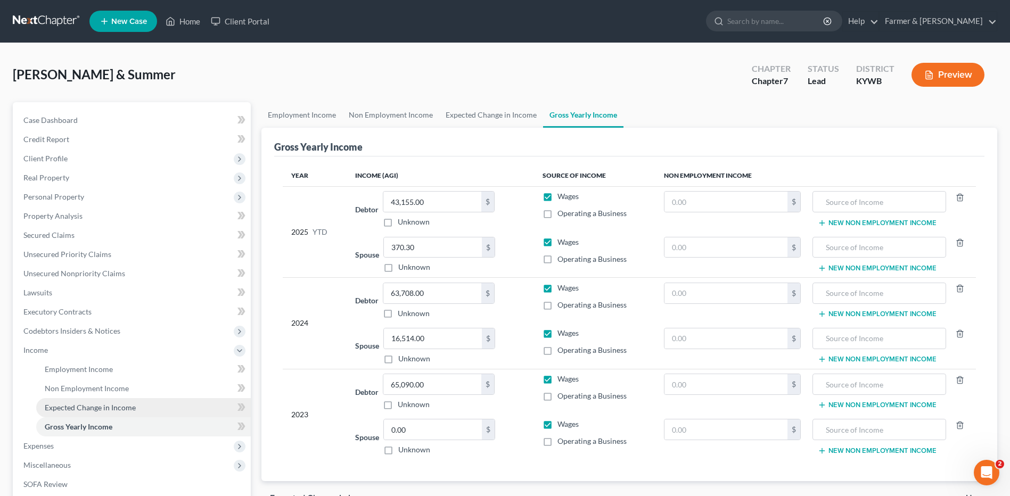
click at [90, 400] on link "Expected Change in Income" at bounding box center [143, 407] width 215 height 19
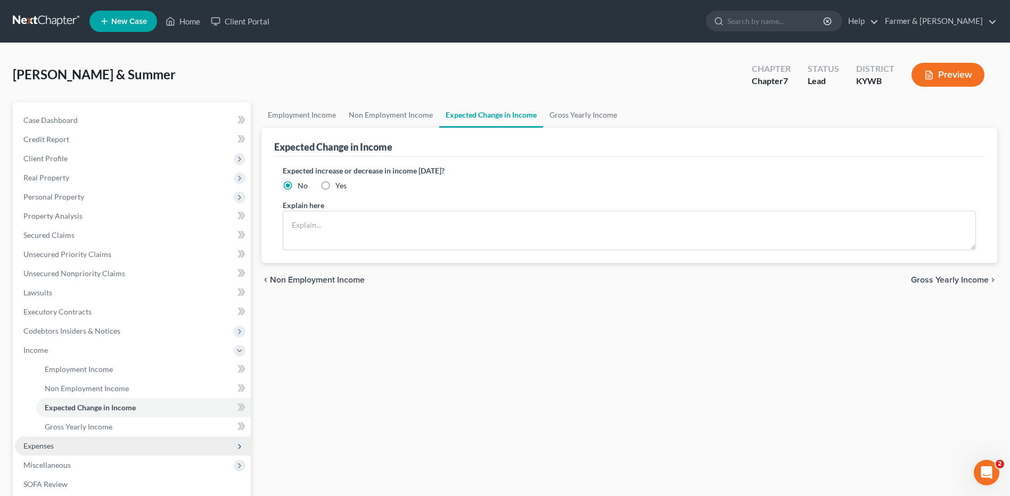
click at [77, 443] on span "Expenses" at bounding box center [133, 446] width 236 height 19
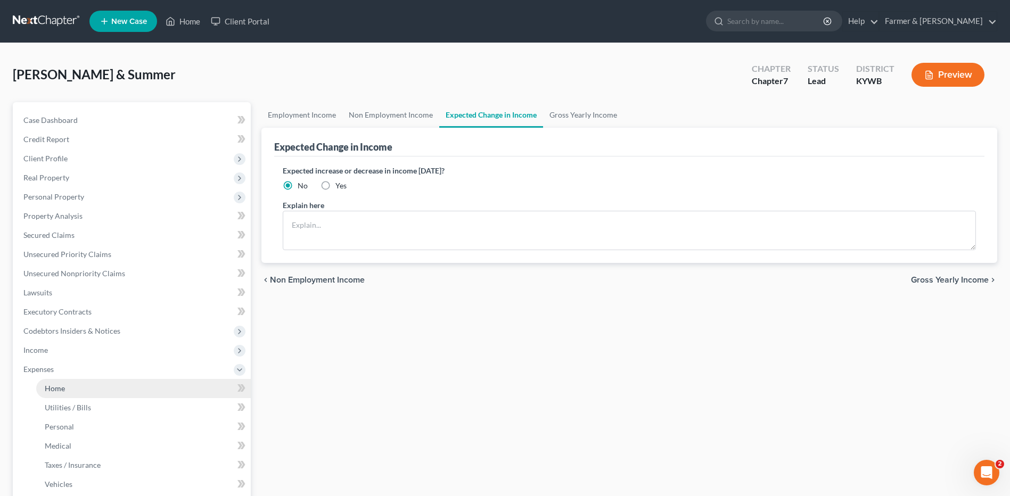
click at [88, 389] on link "Home" at bounding box center [143, 388] width 215 height 19
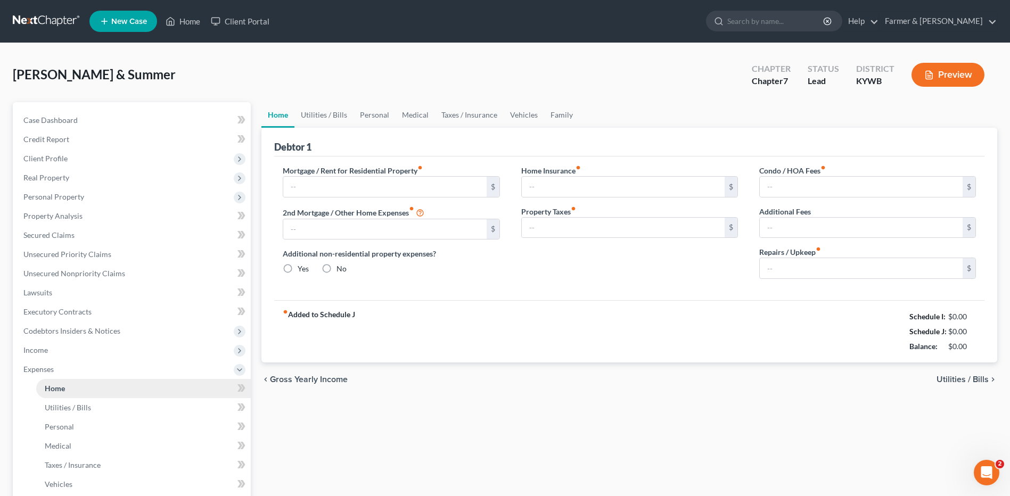
type input "1,400.00"
type input "0.00"
radio input "true"
type input "0.00"
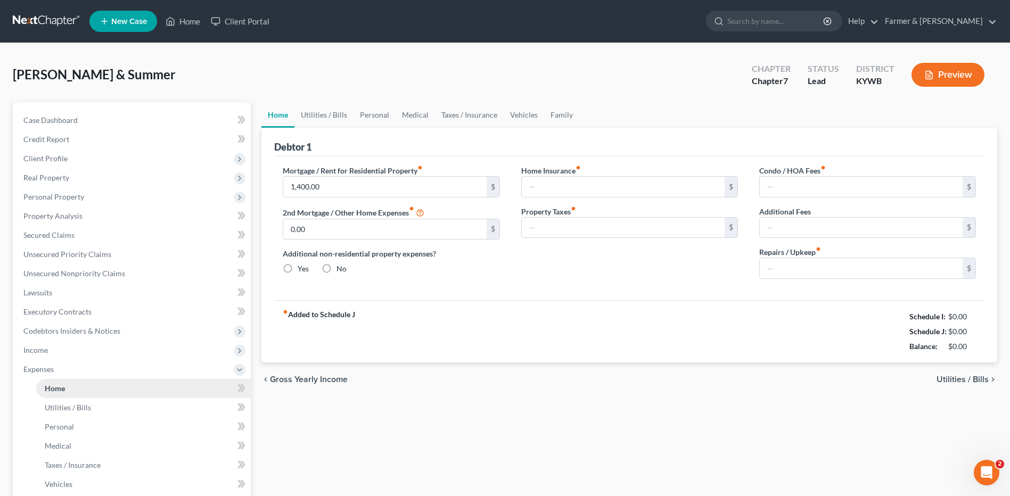
type input "0.00"
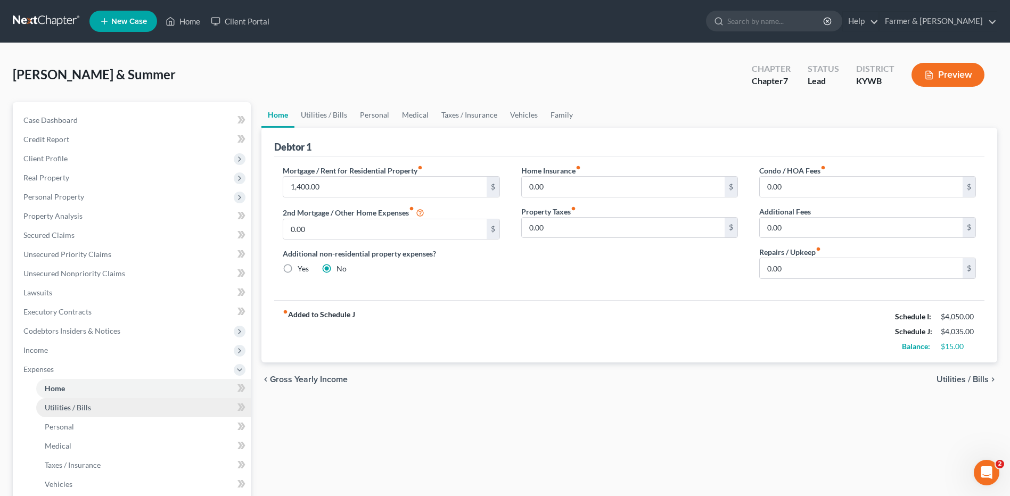
click at [81, 410] on span "Utilities / Bills" at bounding box center [68, 407] width 46 height 9
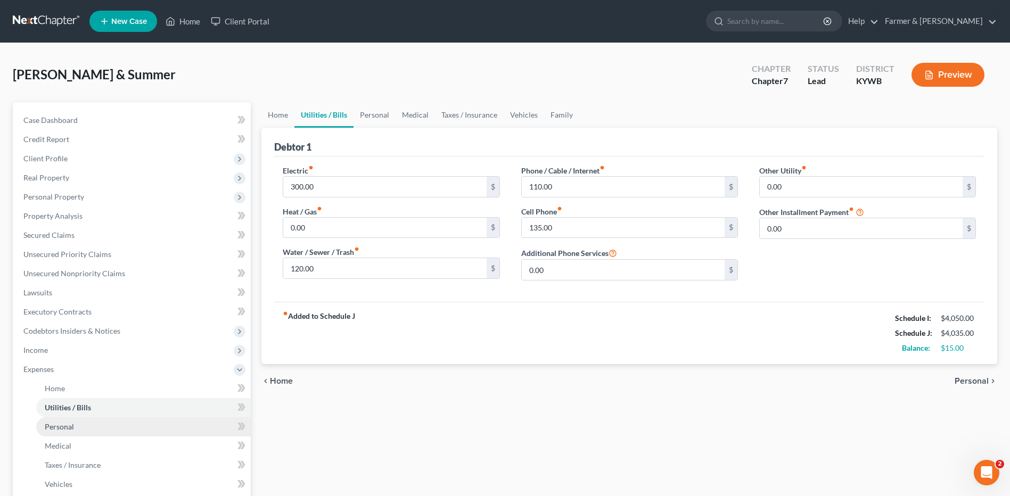
click at [75, 429] on link "Personal" at bounding box center [143, 426] width 215 height 19
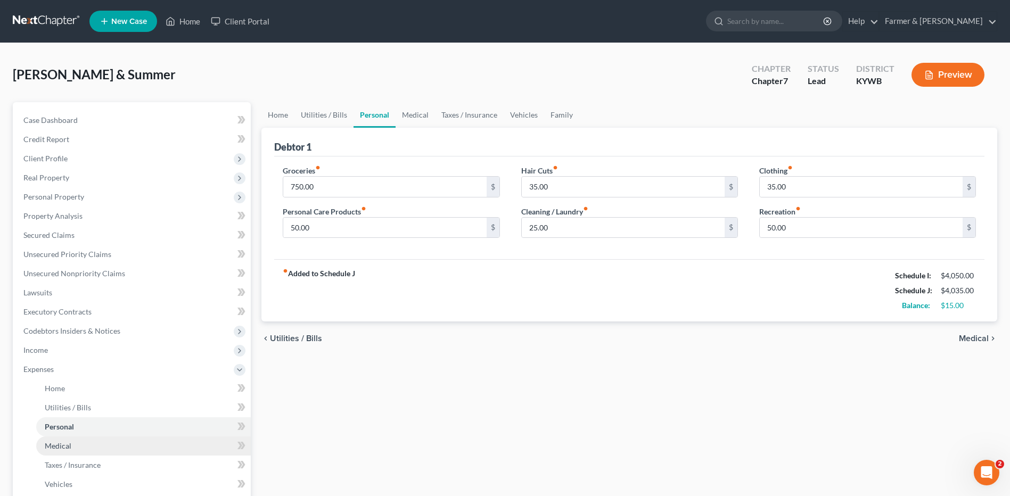
click at [74, 442] on link "Medical" at bounding box center [143, 446] width 215 height 19
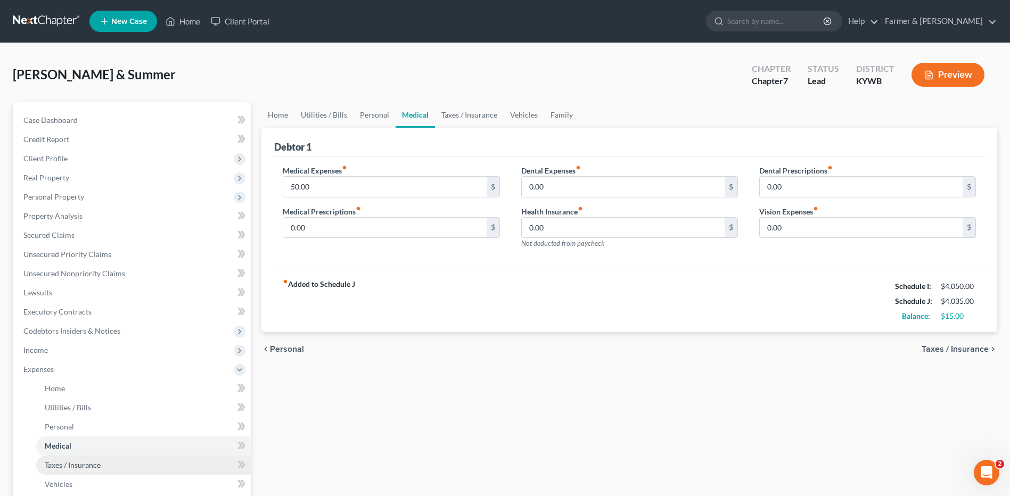
click at [76, 456] on link "Taxes / Insurance" at bounding box center [143, 465] width 215 height 19
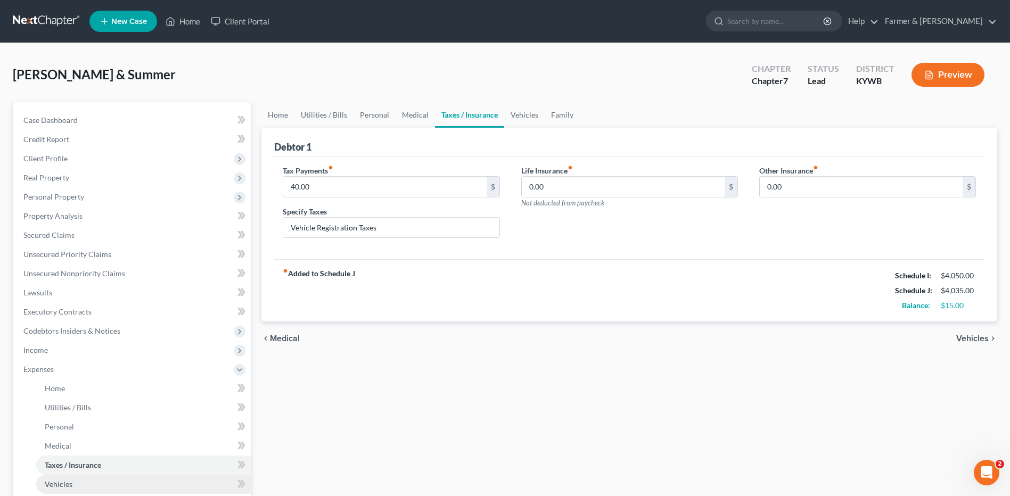
click at [80, 477] on link "Vehicles" at bounding box center [143, 484] width 215 height 19
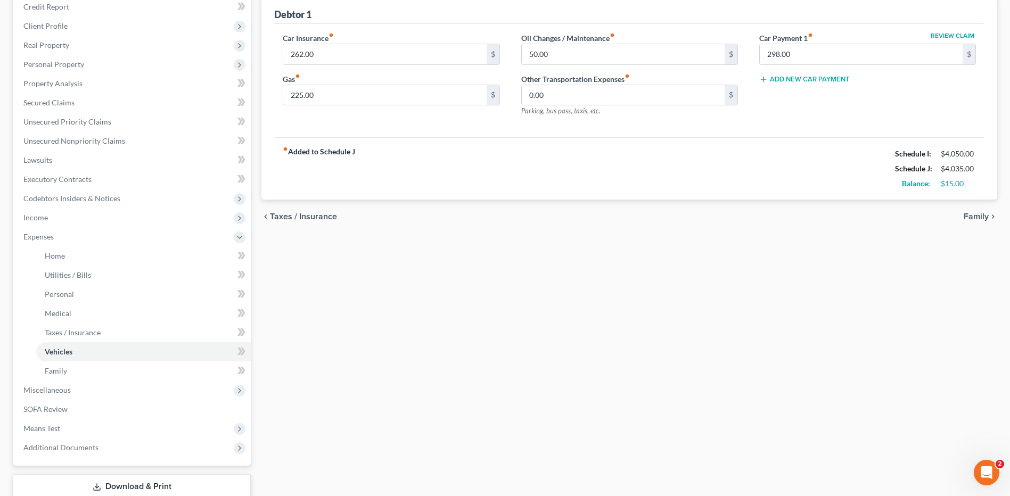
scroll to position [204, 0]
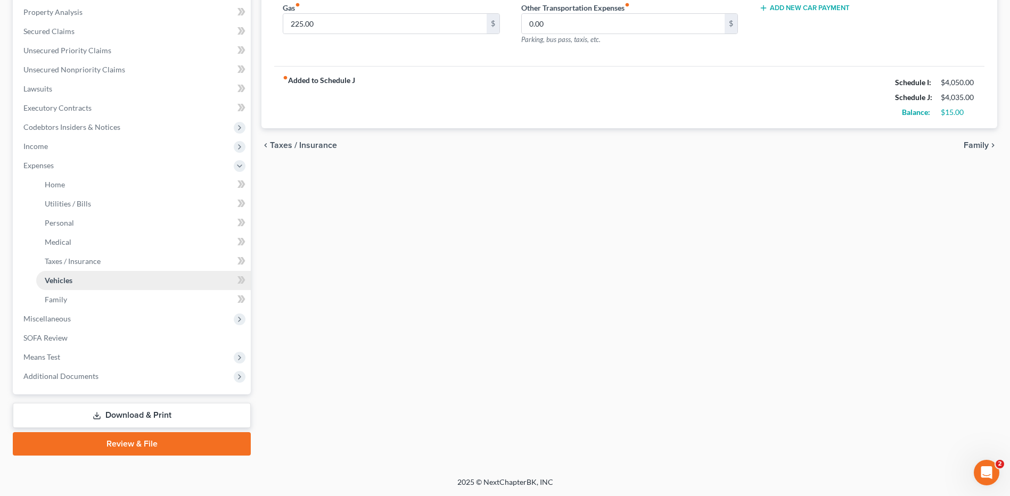
click at [119, 287] on link "Vehicles" at bounding box center [143, 280] width 215 height 19
click at [102, 309] on span "Miscellaneous" at bounding box center [133, 318] width 236 height 19
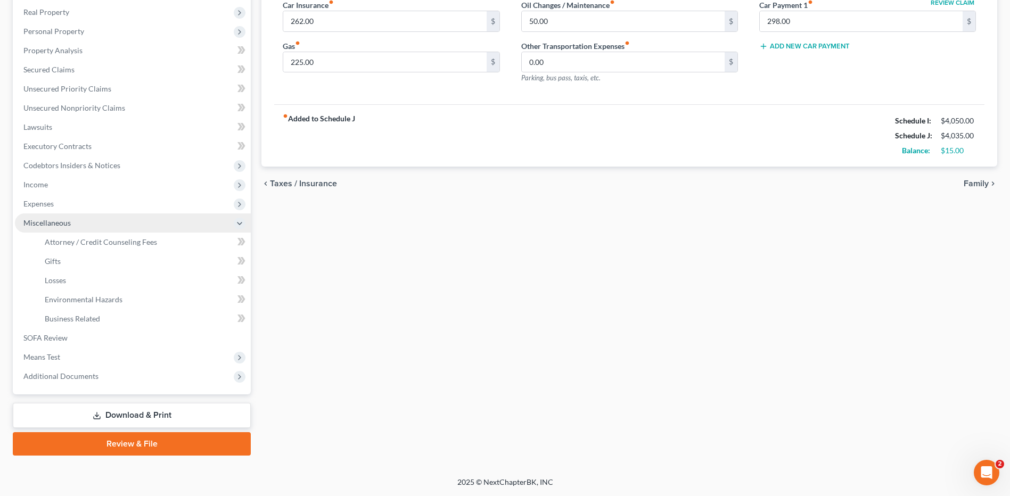
scroll to position [166, 0]
click at [130, 204] on span "Expenses" at bounding box center [133, 203] width 236 height 19
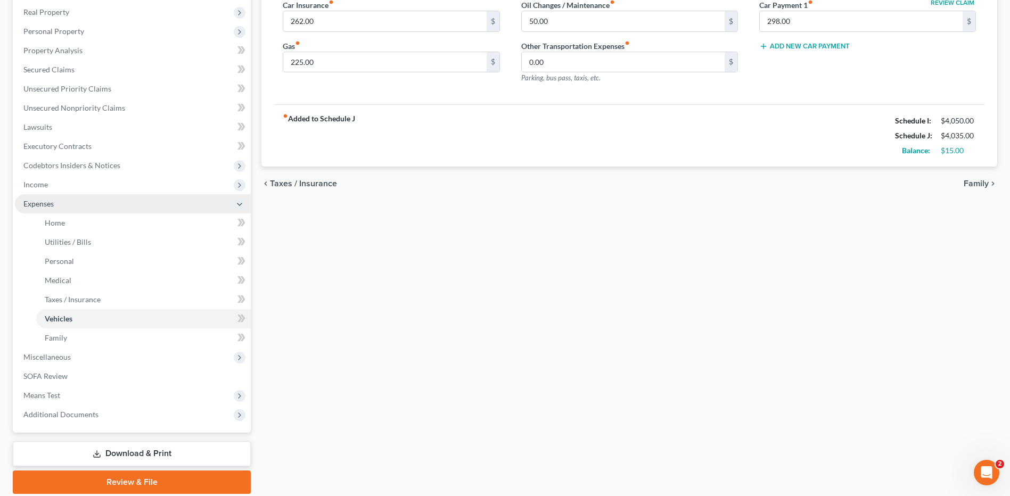
scroll to position [204, 0]
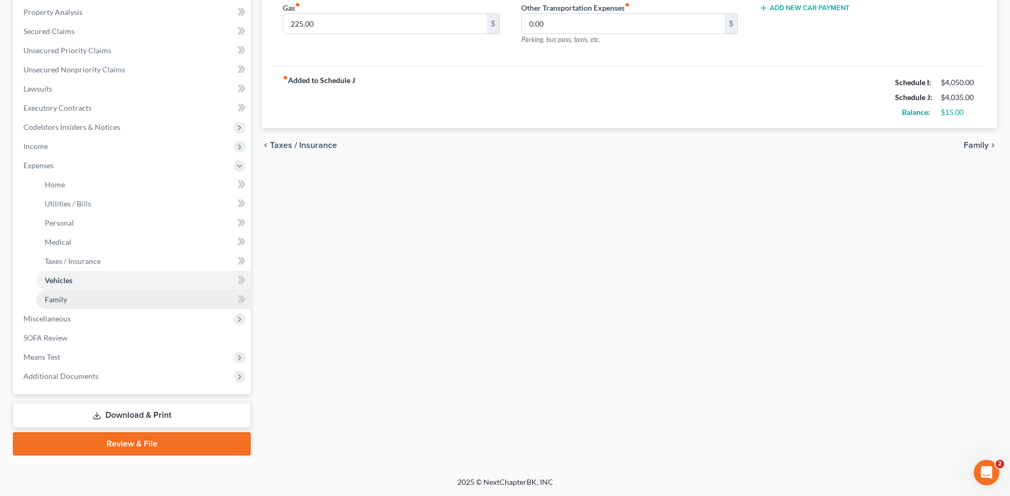
click at [105, 304] on link "Family" at bounding box center [143, 299] width 215 height 19
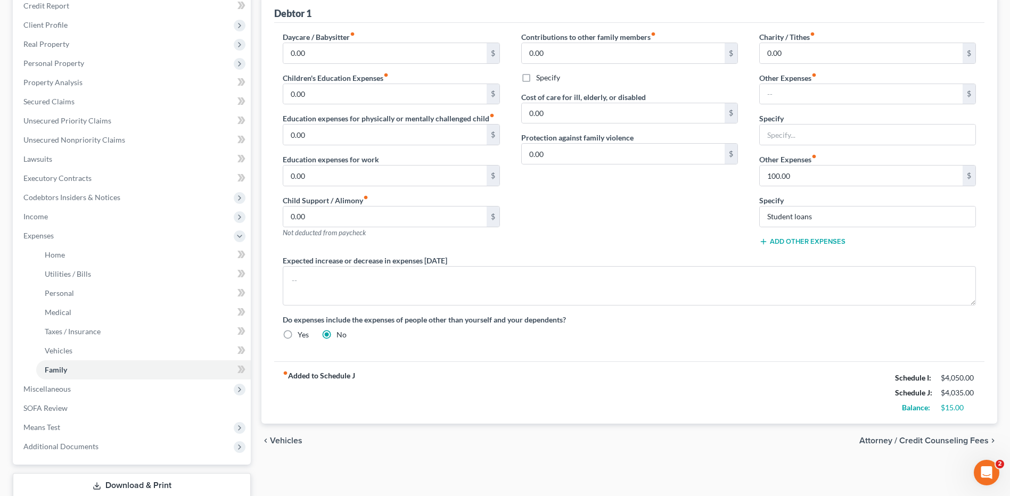
scroll to position [134, 0]
click at [104, 386] on span "Miscellaneous" at bounding box center [133, 388] width 236 height 19
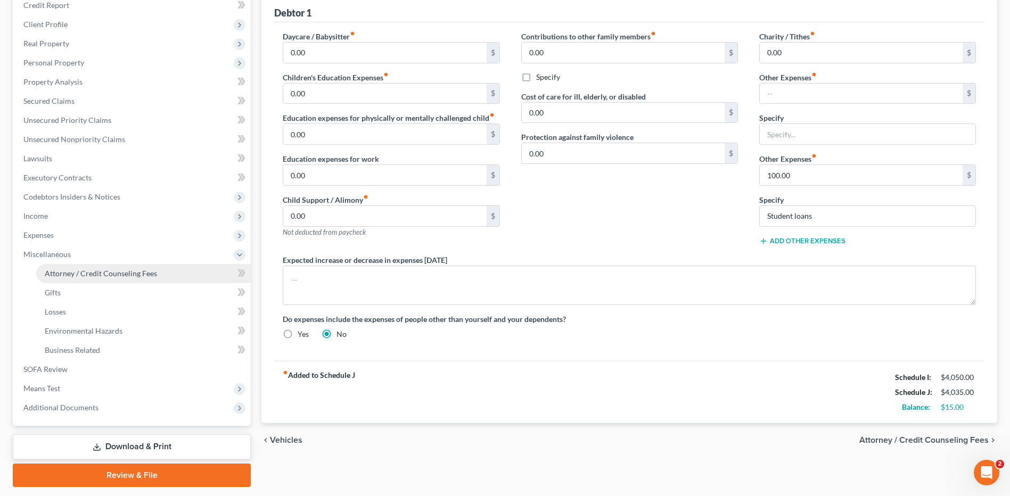
click at [101, 277] on span "Attorney / Credit Counseling Fees" at bounding box center [101, 273] width 112 height 9
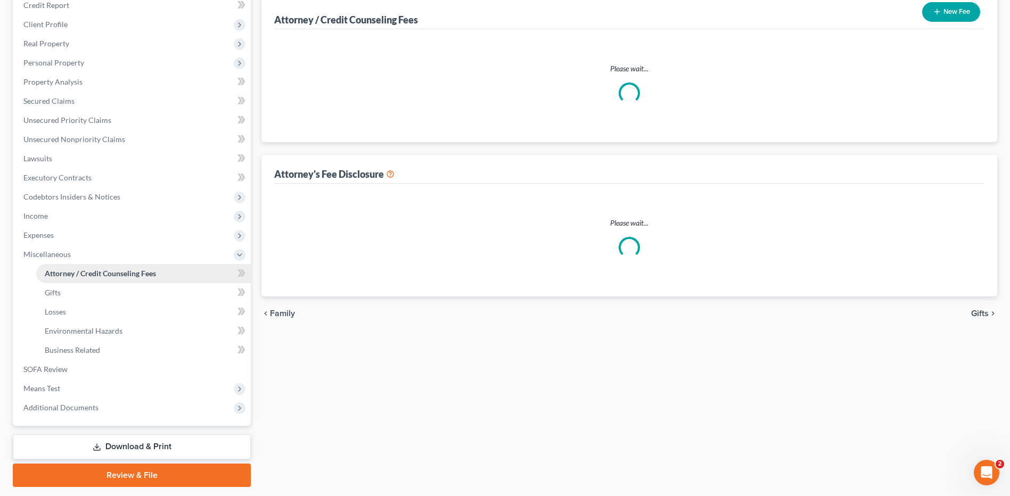
scroll to position [80, 0]
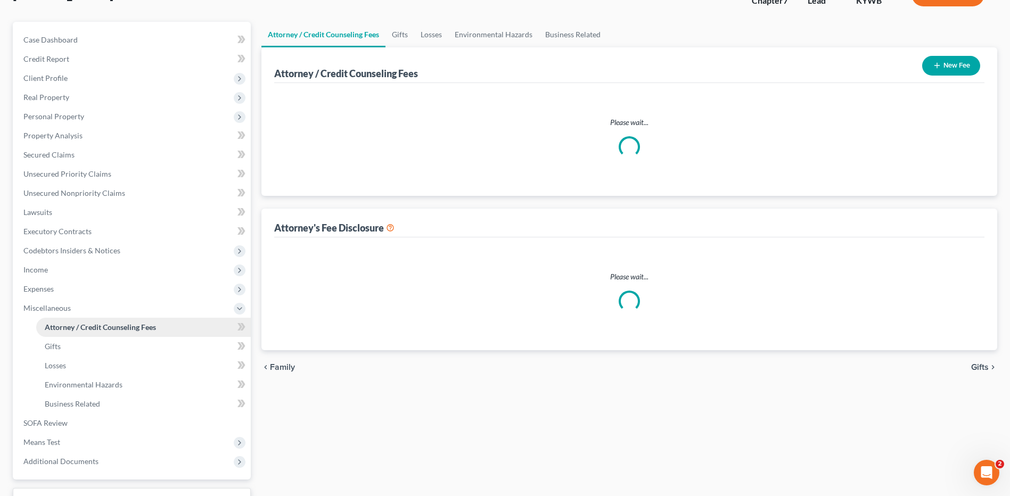
select select "0"
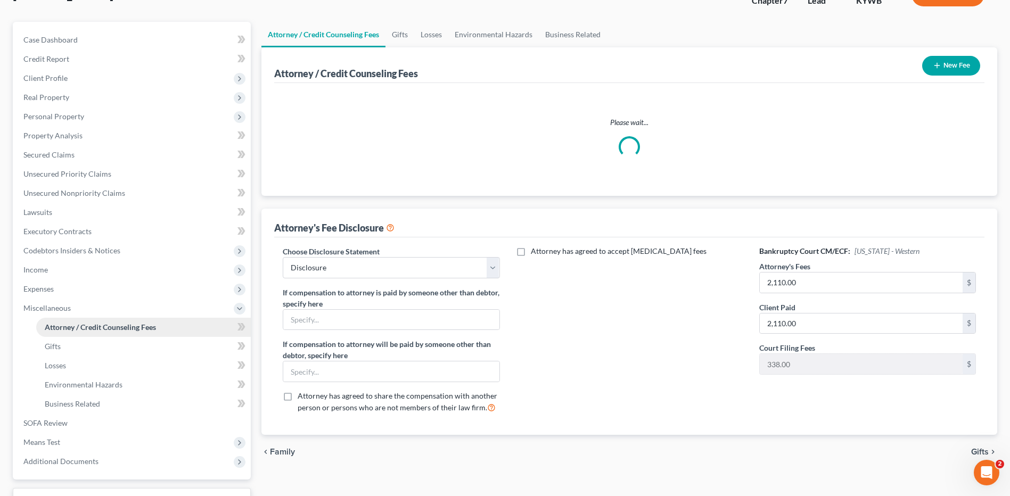
scroll to position [0, 0]
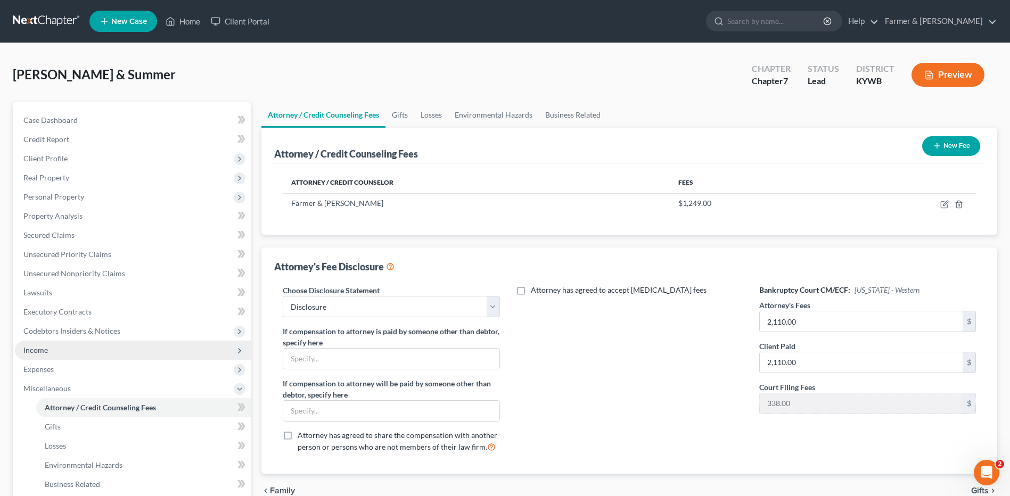
click at [87, 347] on span "Income" at bounding box center [133, 350] width 236 height 19
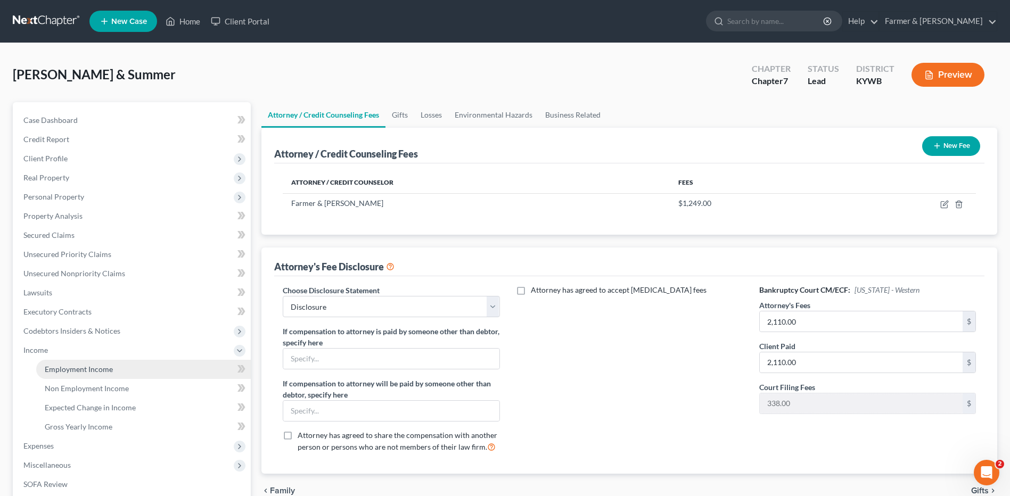
click at [92, 366] on span "Employment Income" at bounding box center [79, 369] width 68 height 9
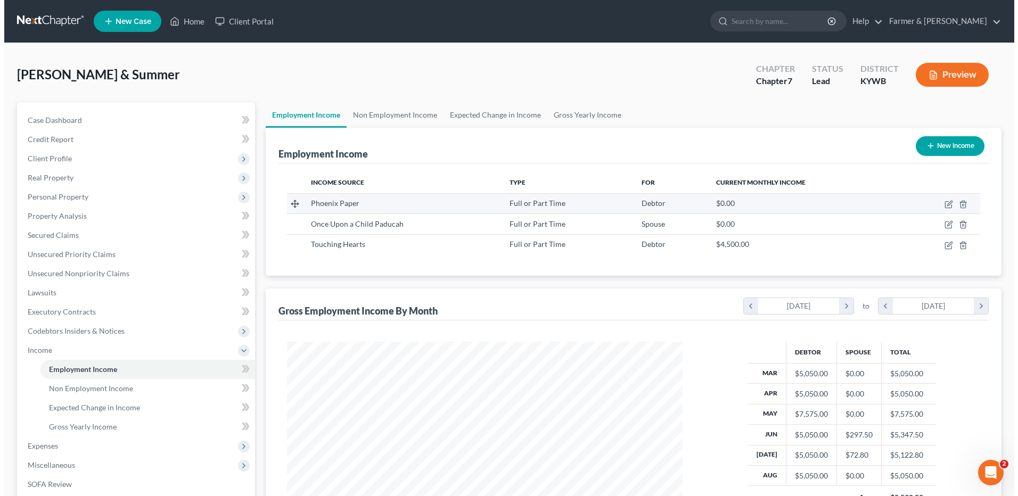
scroll to position [197, 416]
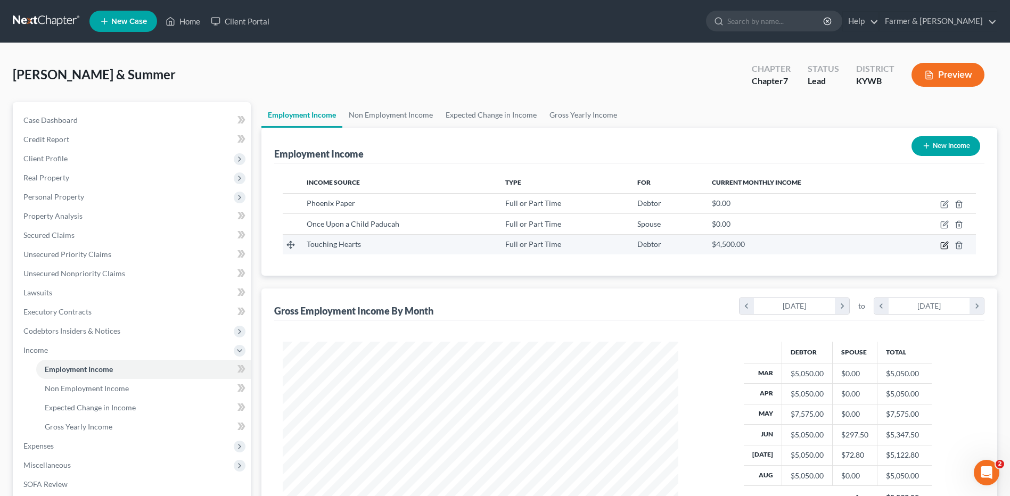
click at [943, 244] on icon "button" at bounding box center [944, 245] width 9 height 9
select select "0"
select select "9"
select select "1"
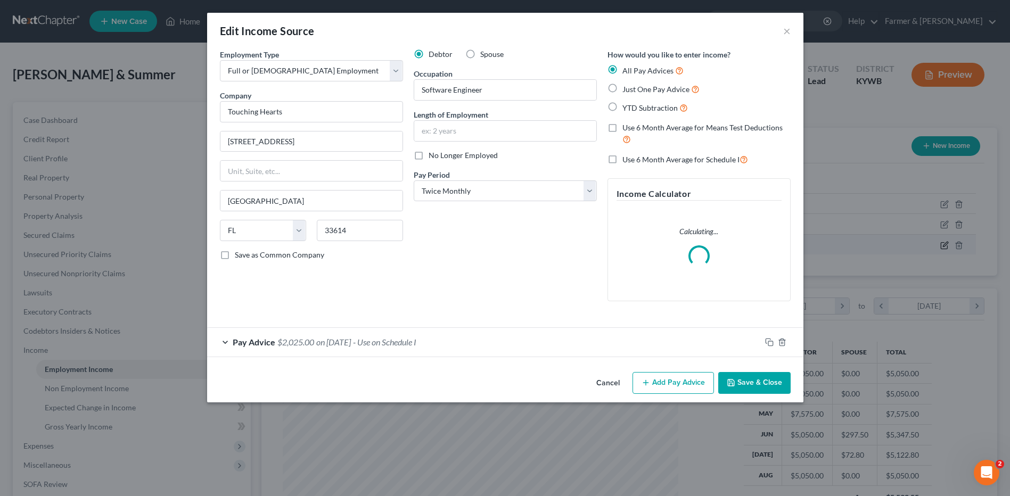
scroll to position [199, 421]
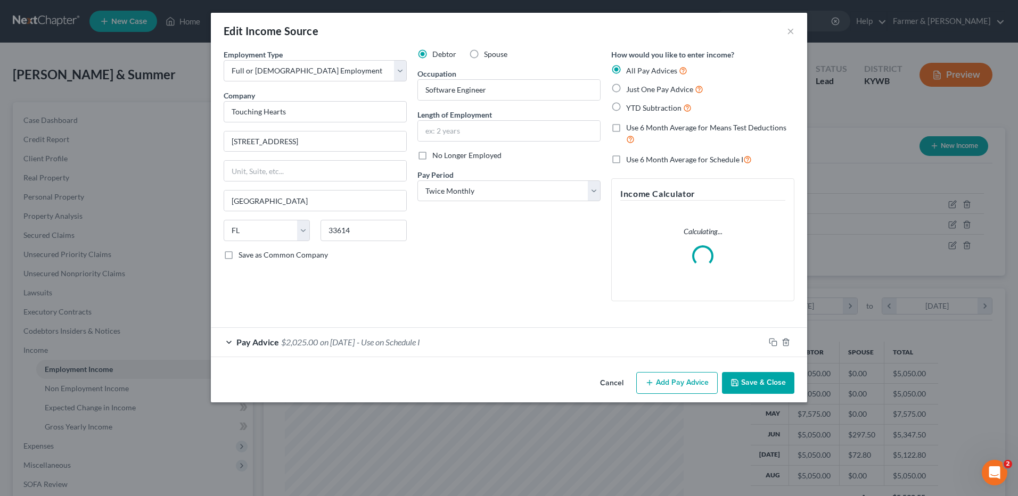
click at [612, 384] on button "Cancel" at bounding box center [611, 383] width 40 height 21
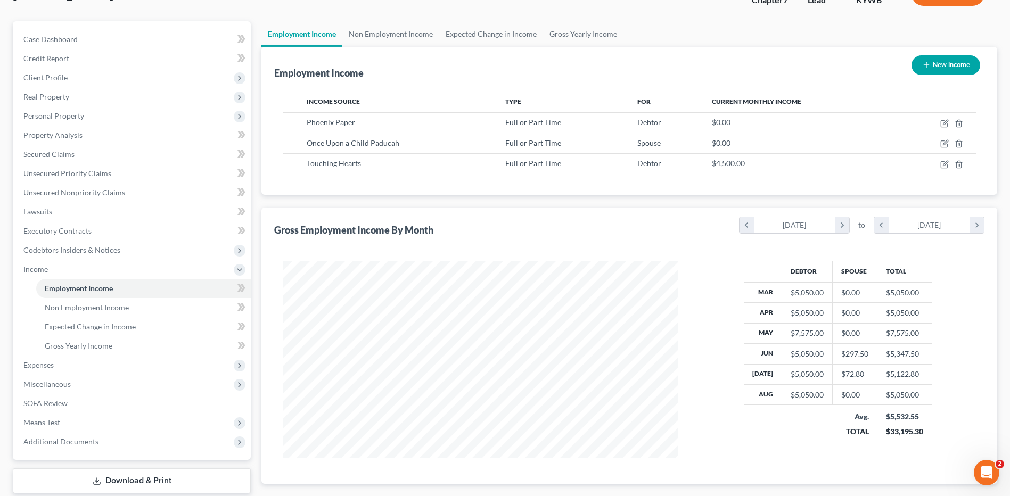
scroll to position [146, 0]
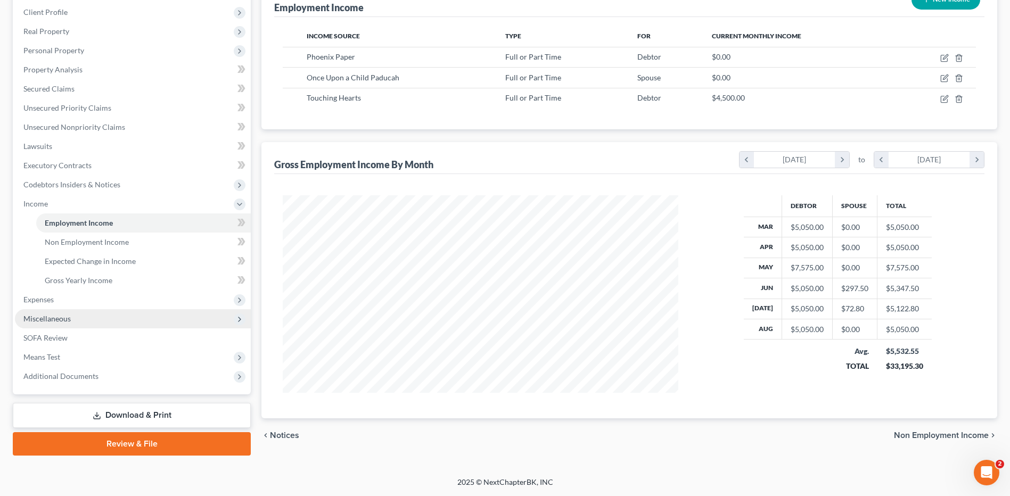
click at [113, 318] on span "Miscellaneous" at bounding box center [133, 318] width 236 height 19
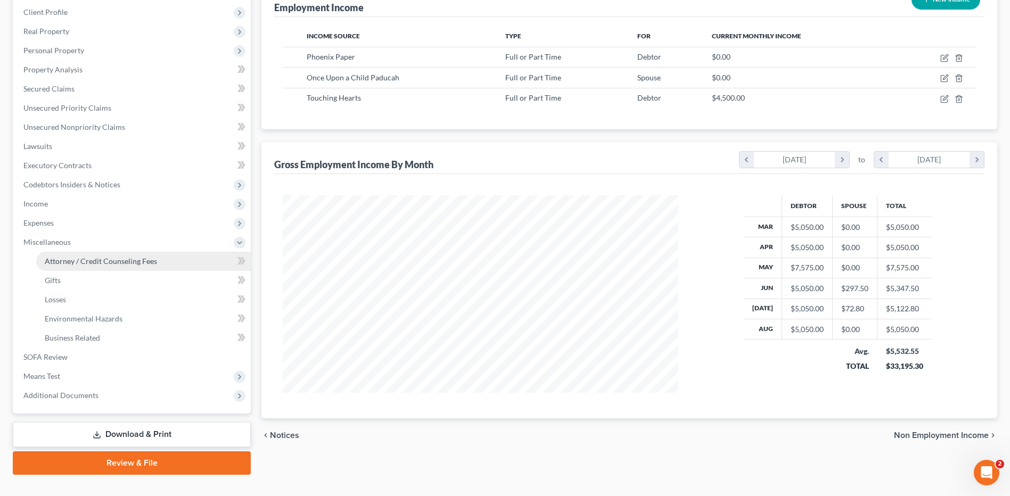
click at [118, 261] on span "Attorney / Credit Counseling Fees" at bounding box center [101, 261] width 112 height 9
select select "0"
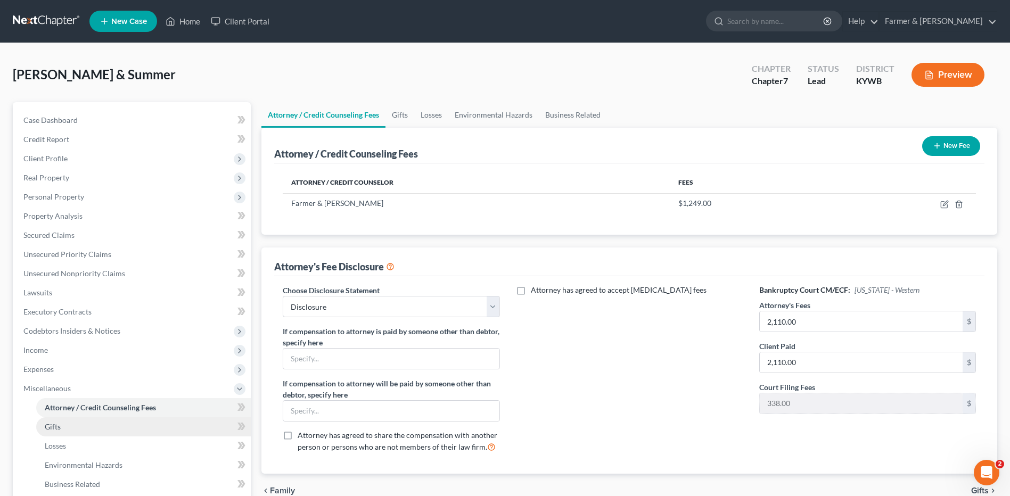
click at [88, 428] on link "Gifts" at bounding box center [143, 426] width 215 height 19
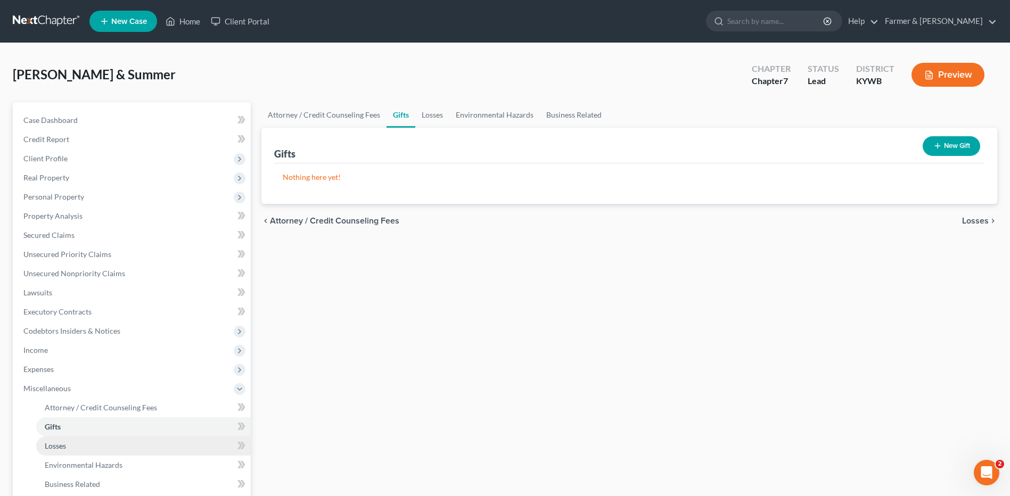
click at [84, 449] on link "Losses" at bounding box center [143, 446] width 215 height 19
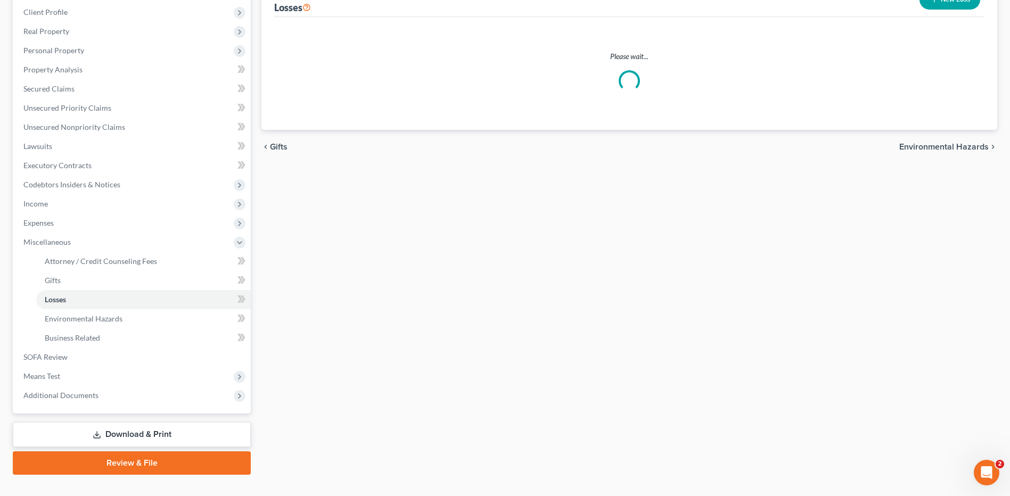
scroll to position [147, 0]
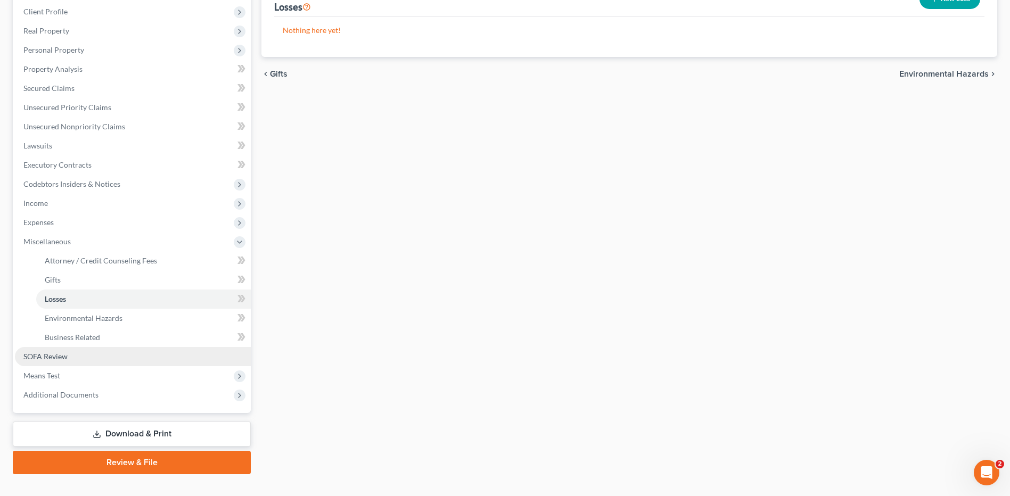
click at [181, 349] on link "SOFA Review" at bounding box center [133, 356] width 236 height 19
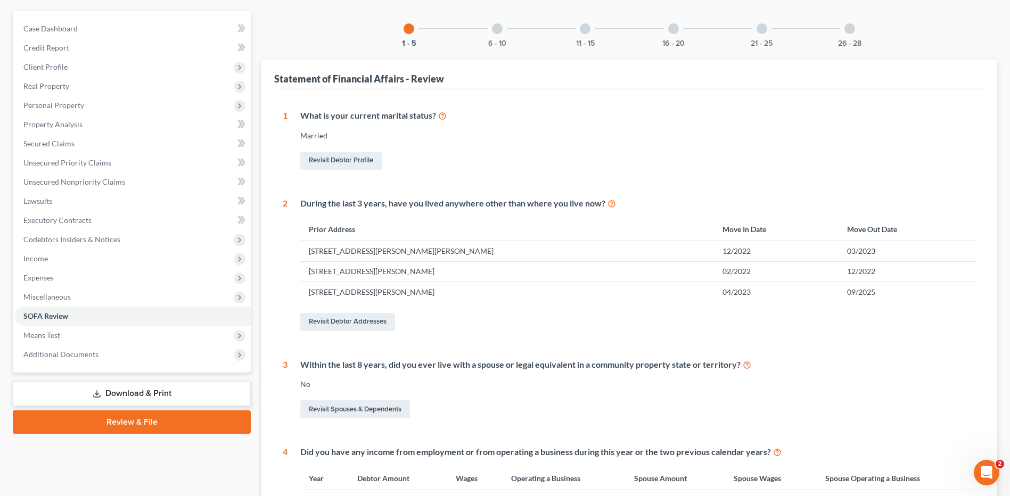
scroll to position [89, 0]
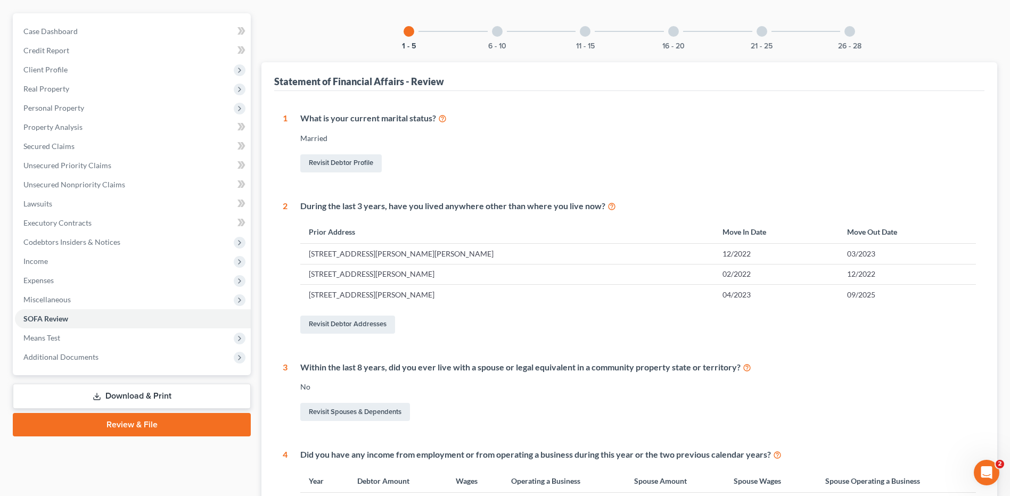
click at [506, 38] on div "6 - 10" at bounding box center [497, 31] width 36 height 36
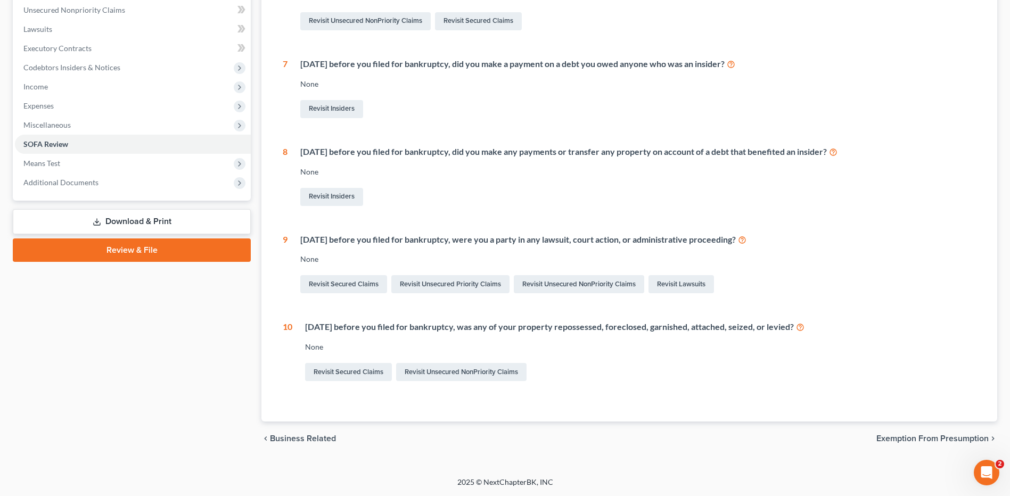
scroll to position [36, 0]
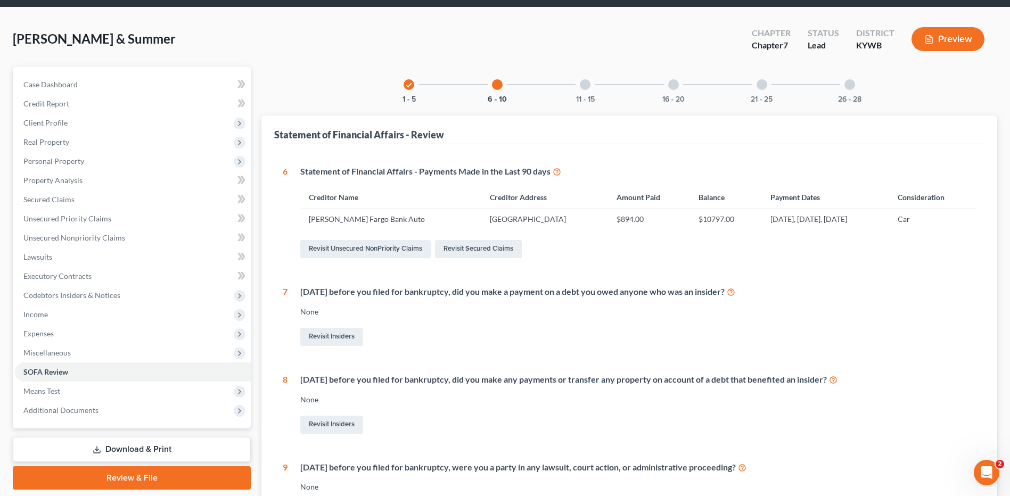
click at [590, 84] on div at bounding box center [585, 84] width 11 height 11
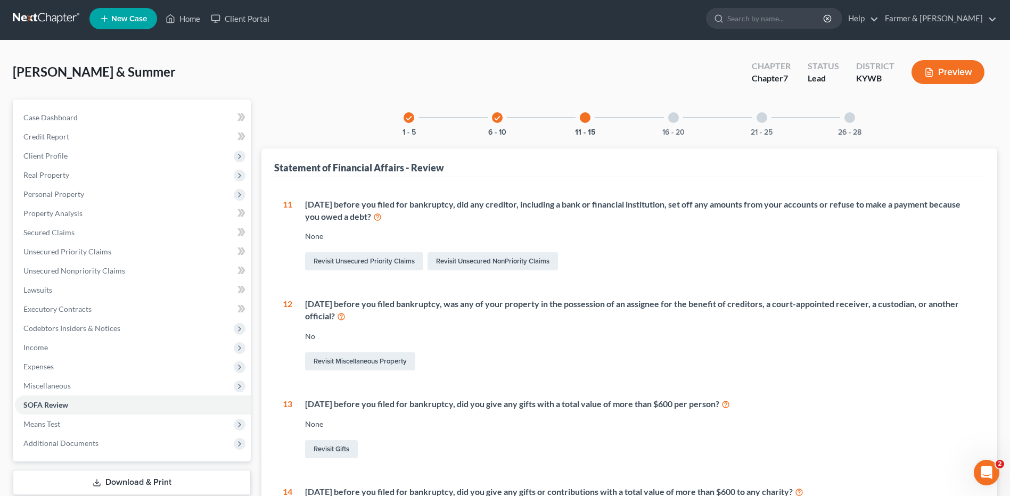
scroll to position [1, 0]
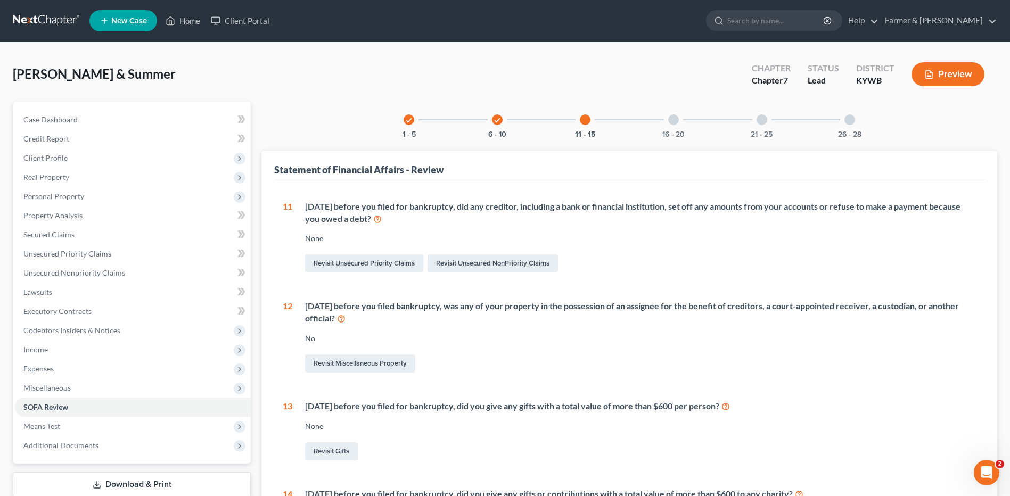
drag, startPoint x: 680, startPoint y: 118, endPoint x: 982, endPoint y: 128, distance: 301.4
click at [928, 113] on div "check 1 - 5 check 6 - 10 11 - 15 16 - 20 21 - 25 26 - 28 Statement of Financial…" at bounding box center [629, 389] width 736 height 575
click at [685, 125] on div "16 - 20" at bounding box center [673, 120] width 36 height 36
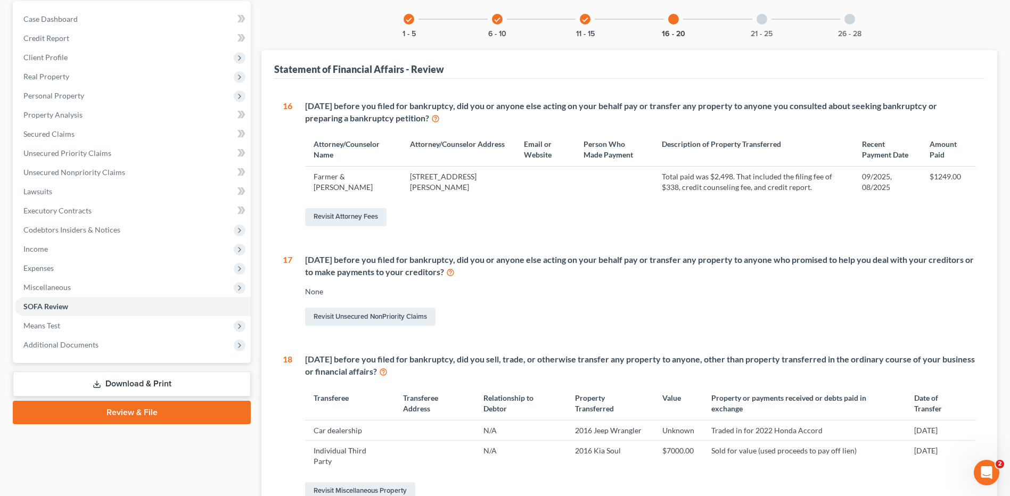
scroll to position [86, 0]
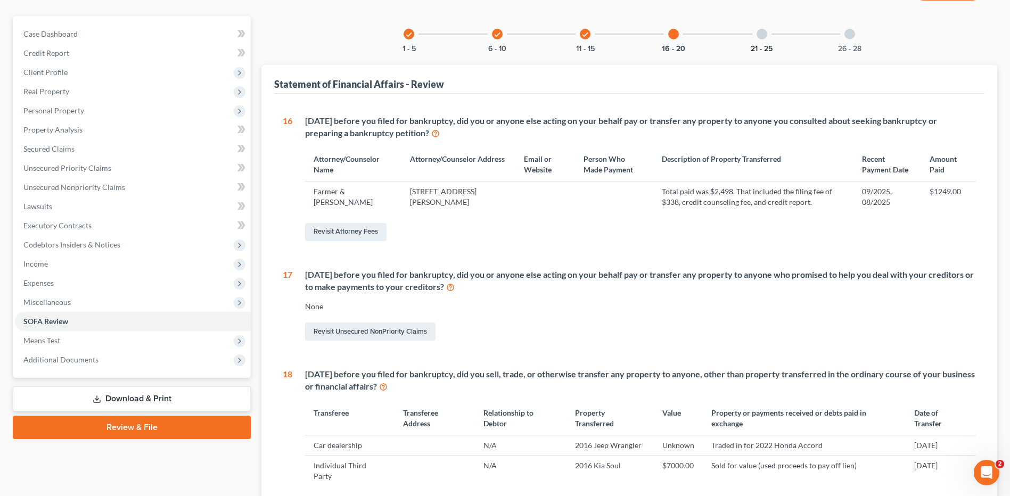
click at [756, 46] on button "21 - 25" at bounding box center [762, 48] width 22 height 7
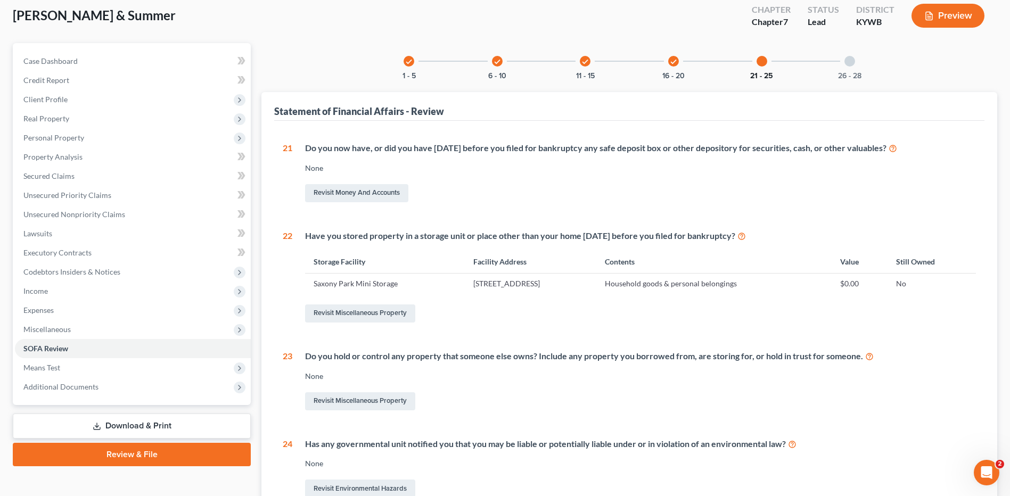
scroll to position [51, 0]
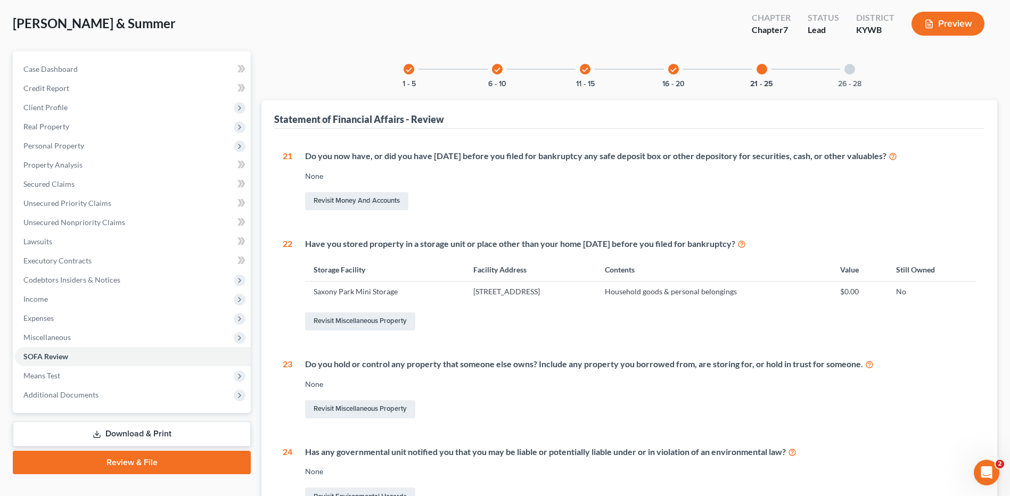
click at [844, 76] on div "26 - 28" at bounding box center [849, 69] width 36 height 36
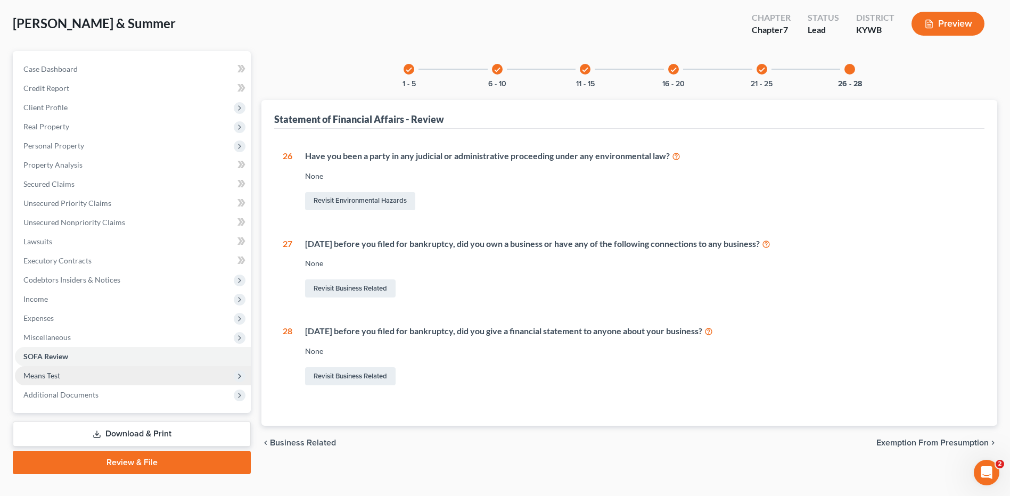
click at [121, 373] on span "Means Test" at bounding box center [133, 375] width 236 height 19
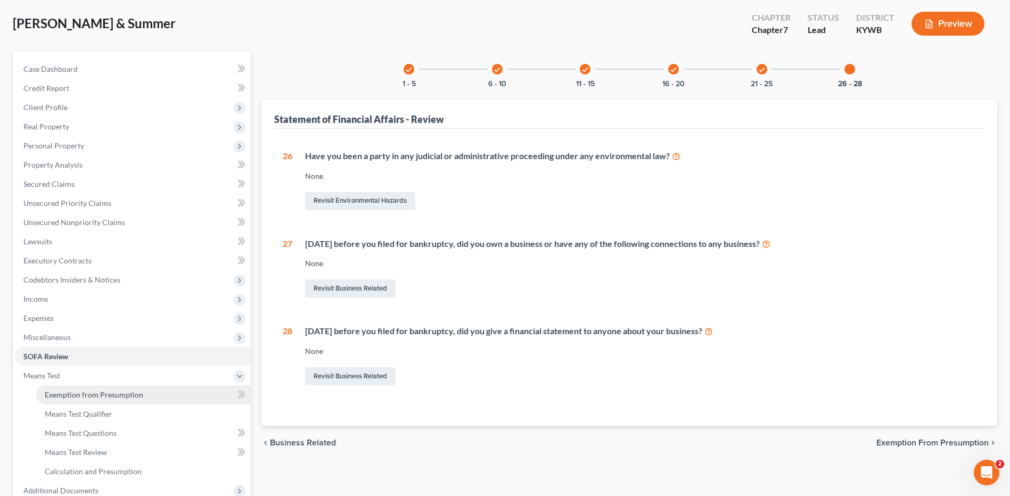
click at [112, 402] on link "Exemption from Presumption" at bounding box center [143, 394] width 215 height 19
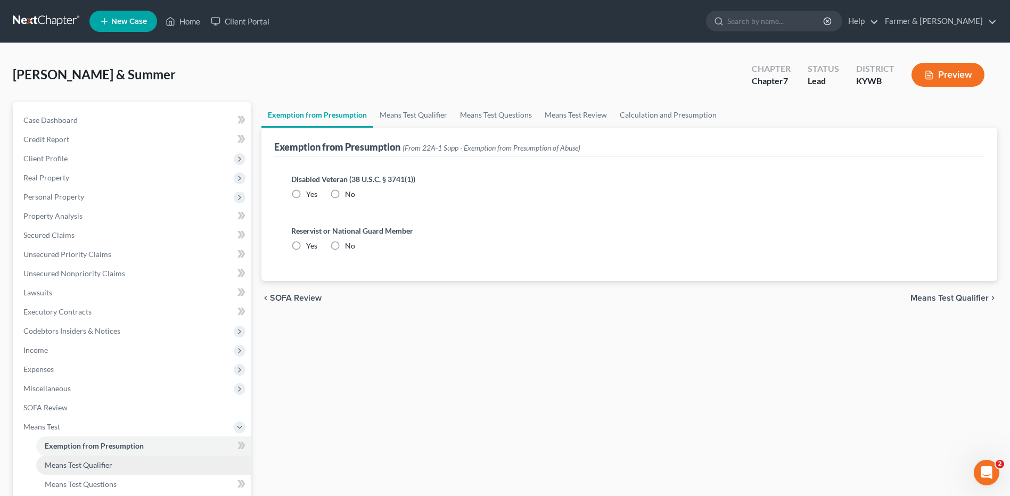
click at [108, 466] on span "Means Test Qualifier" at bounding box center [79, 464] width 68 height 9
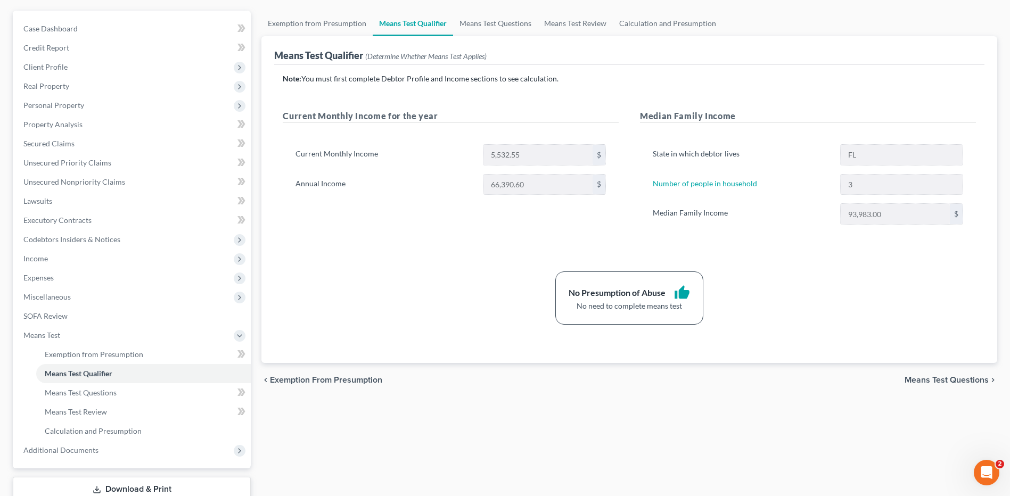
scroll to position [166, 0]
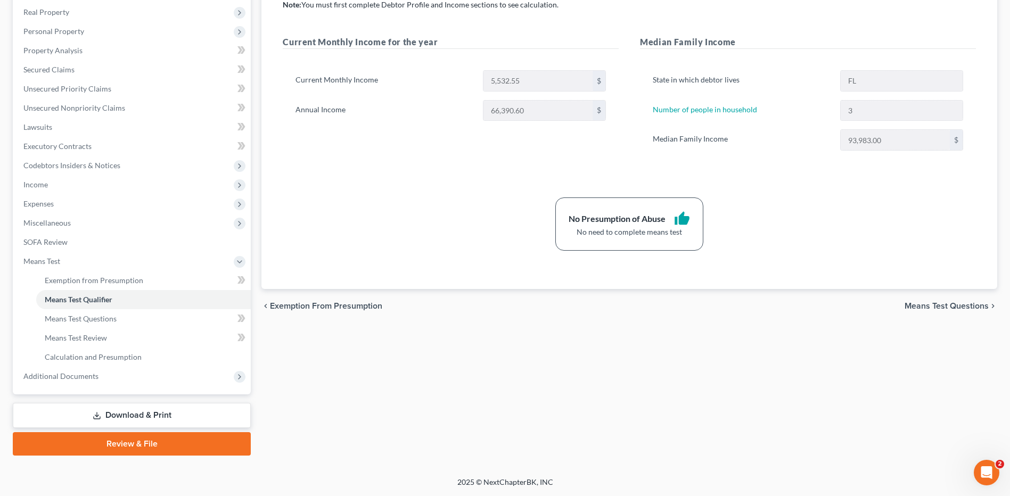
click at [142, 415] on link "Download & Print" at bounding box center [132, 415] width 238 height 25
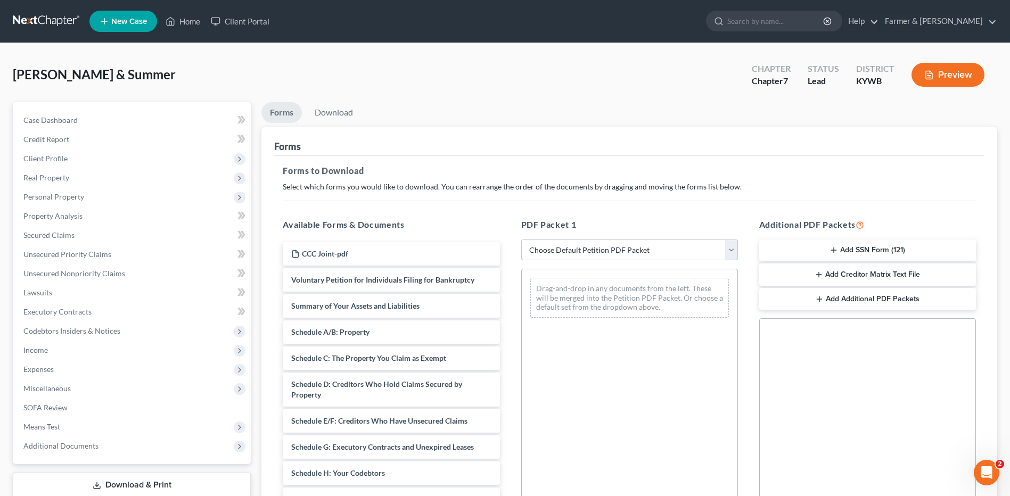
click at [579, 253] on select "Choose Default Petition PDF Packet Complete Bankruptcy Petition (all forms and …" at bounding box center [629, 250] width 217 height 21
select select "4"
click at [521, 240] on select "Choose Default Petition PDF Packet Complete Bankruptcy Petition (all forms and …" at bounding box center [629, 250] width 217 height 21
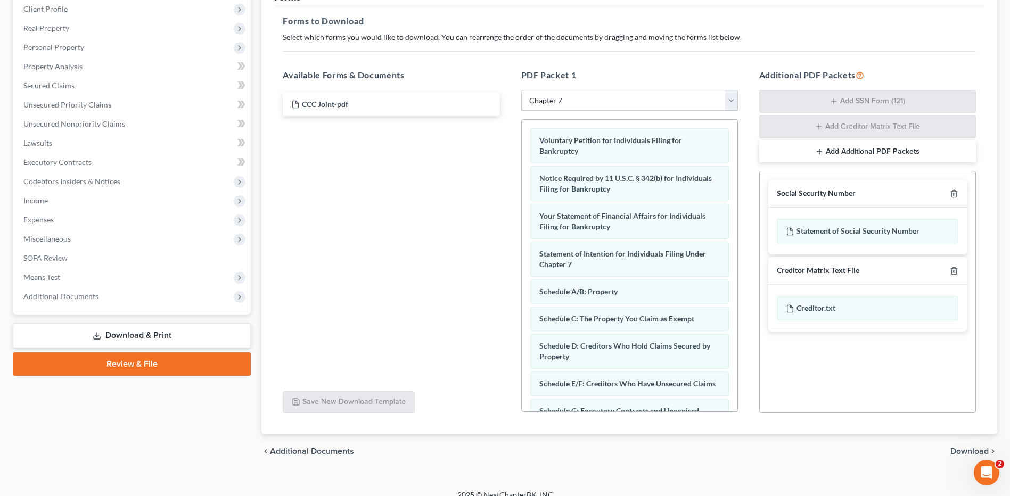
scroll to position [153, 0]
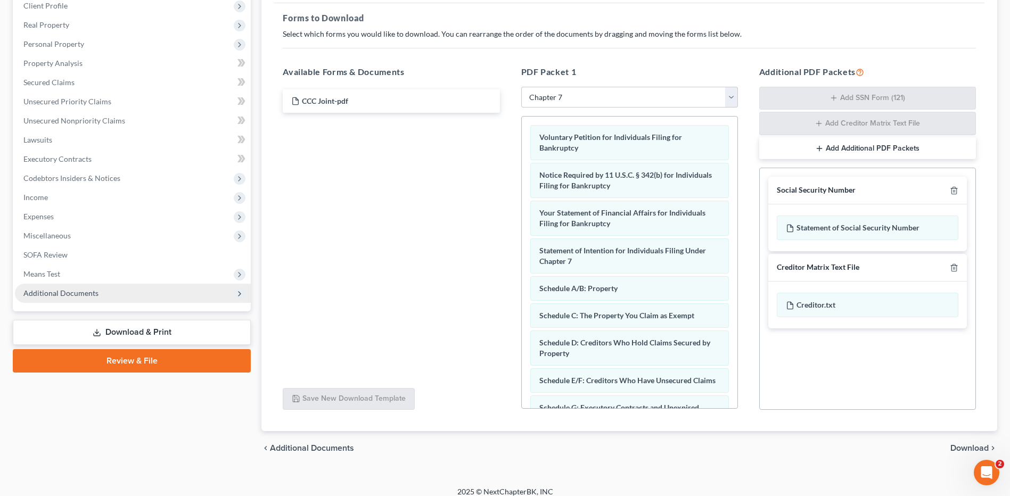
click at [120, 297] on span "Additional Documents" at bounding box center [133, 293] width 236 height 19
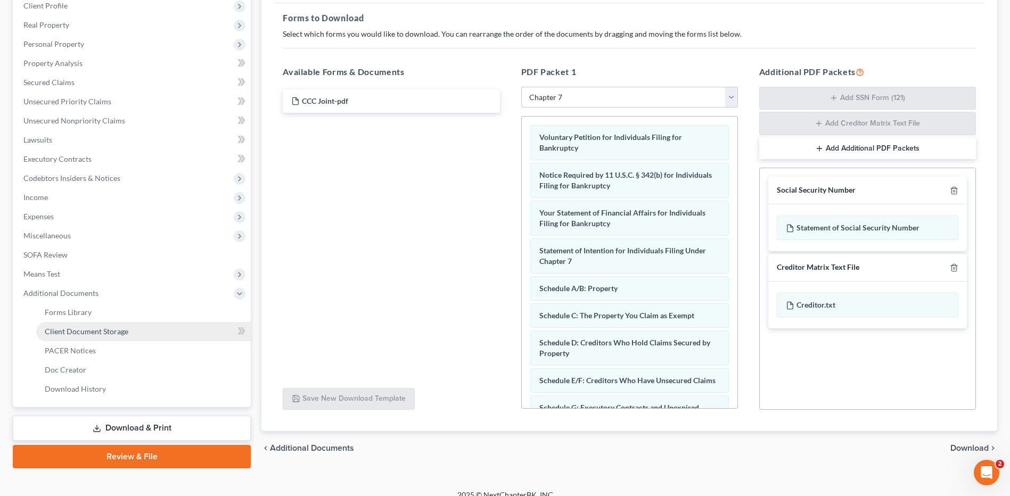
click at [97, 328] on span "Client Document Storage" at bounding box center [87, 331] width 84 height 9
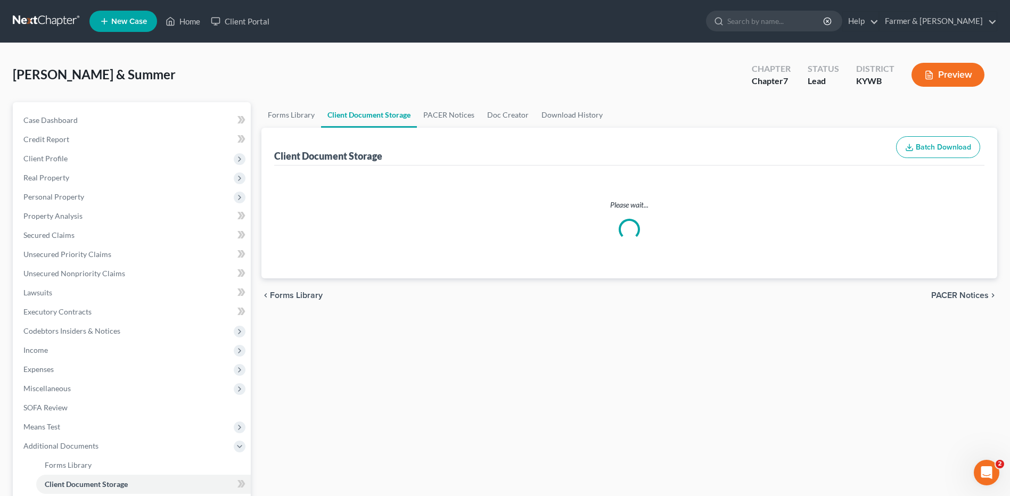
select select "7"
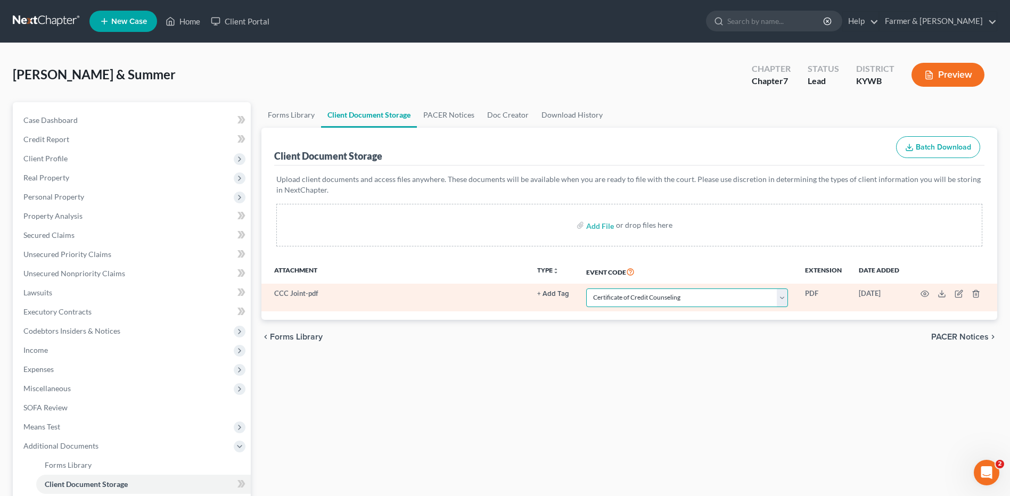
click at [679, 299] on select "Select Event Amended Answer Amended Complaint Amended List of Creditors (Fee) A…" at bounding box center [687, 298] width 202 height 19
click at [586, 289] on select "Select Event Amended Answer Amended Complaint Amended List of Creditors (Fee) A…" at bounding box center [687, 298] width 202 height 19
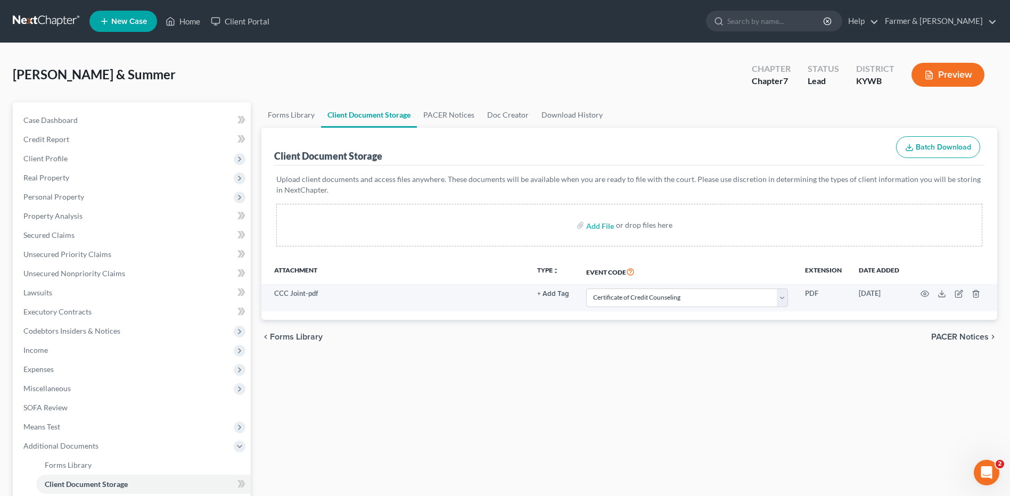
click at [642, 386] on div "Forms Library Client Document Storage PACER Notices Doc Creator Download Histor…" at bounding box center [629, 361] width 746 height 519
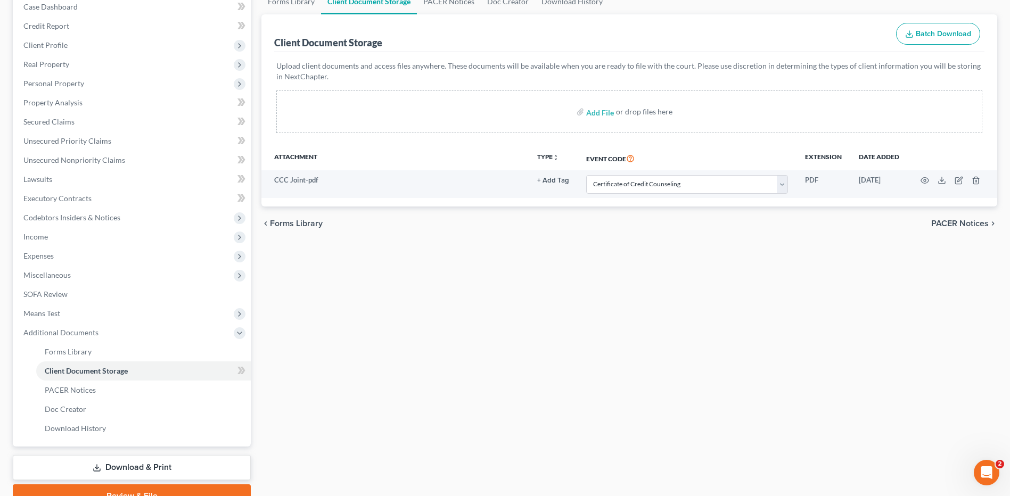
scroll to position [166, 0]
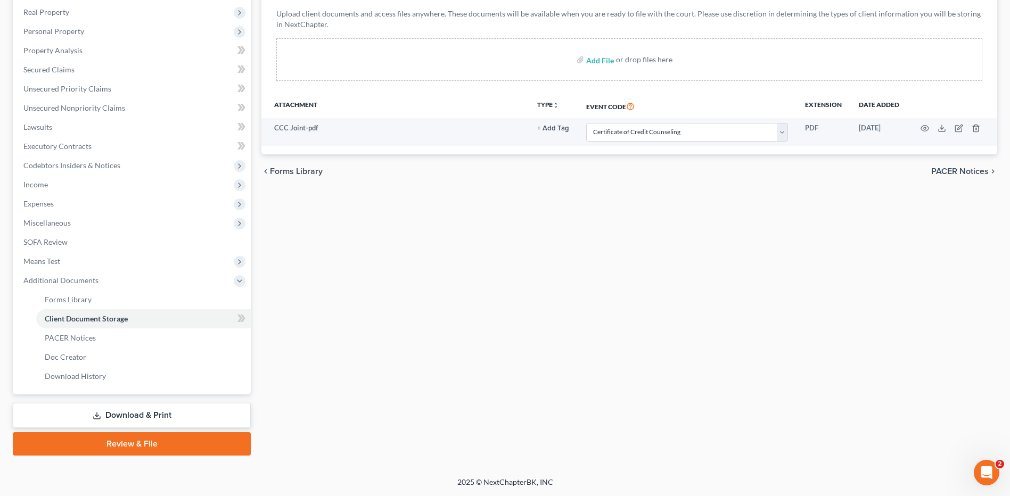
click at [146, 442] on link "Review & File" at bounding box center [132, 443] width 238 height 23
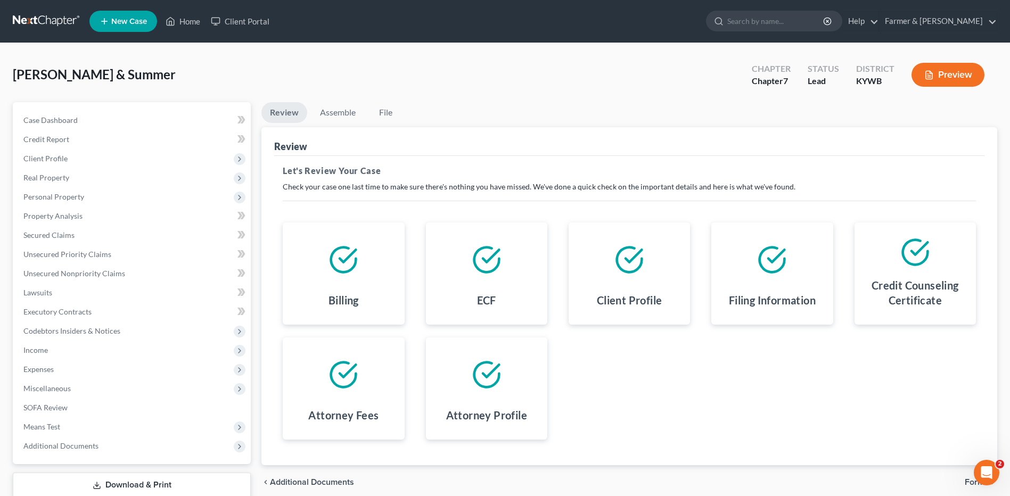
scroll to position [70, 0]
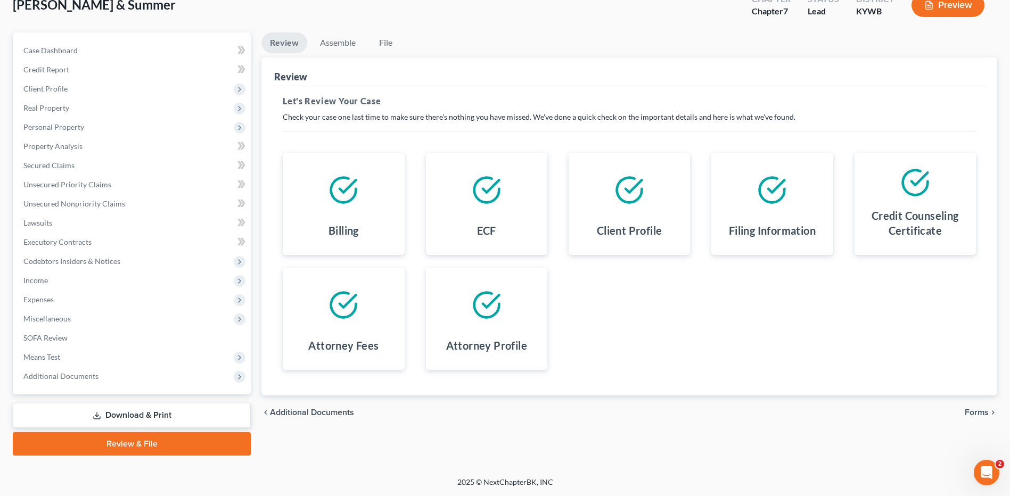
click at [973, 414] on span "Forms" at bounding box center [977, 412] width 24 height 9
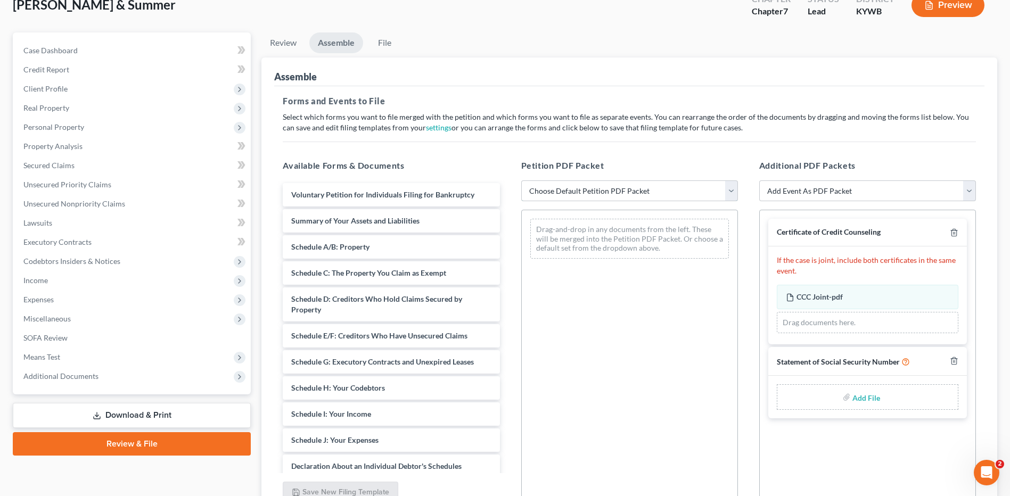
click at [651, 193] on select "Choose Default Petition PDF Packet Emergency Filing (Voluntary Petition and Cre…" at bounding box center [629, 190] width 217 height 21
select select "2"
click at [521, 180] on select "Choose Default Petition PDF Packet Emergency Filing (Voluntary Petition and Cre…" at bounding box center [629, 190] width 217 height 21
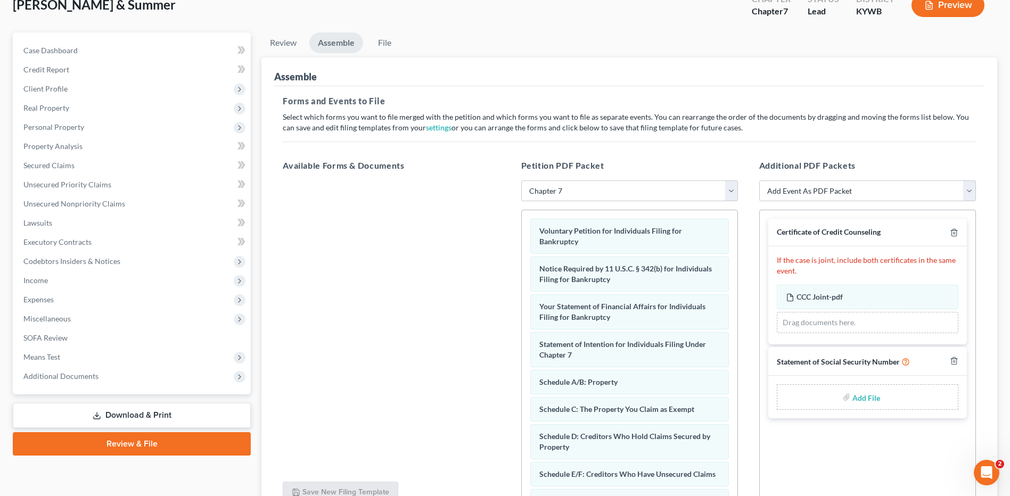
click at [863, 396] on input "file" at bounding box center [865, 397] width 26 height 19
type input "C:\fakepath\SSN FOR FILING.pdf"
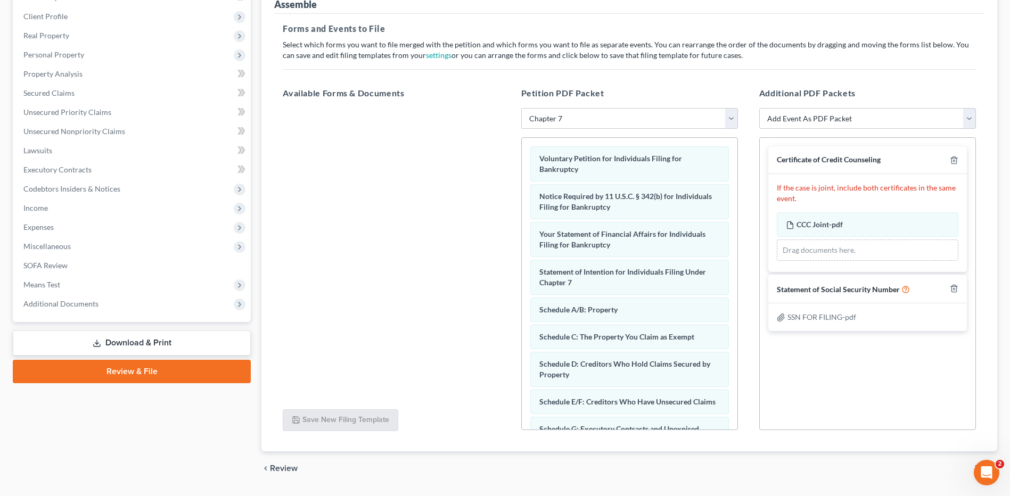
scroll to position [172, 0]
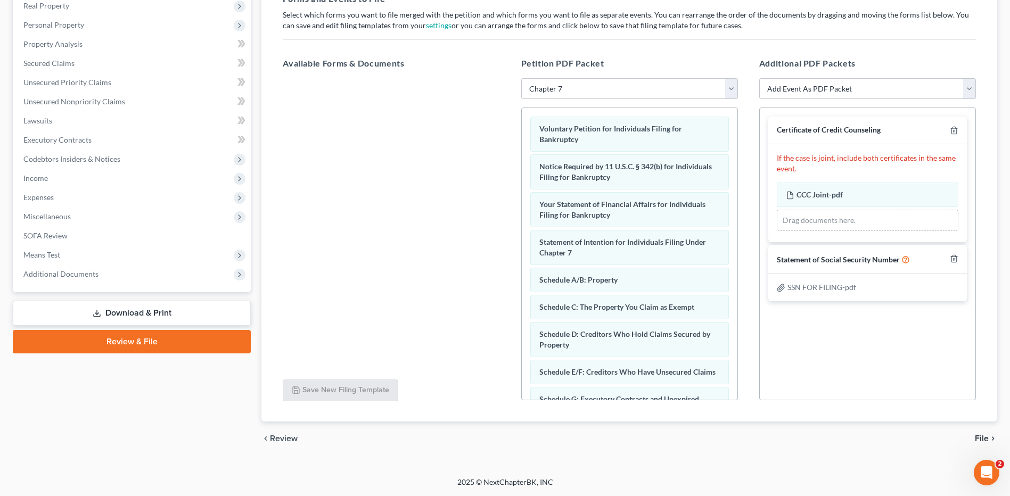
click at [983, 435] on span "File" at bounding box center [982, 438] width 14 height 9
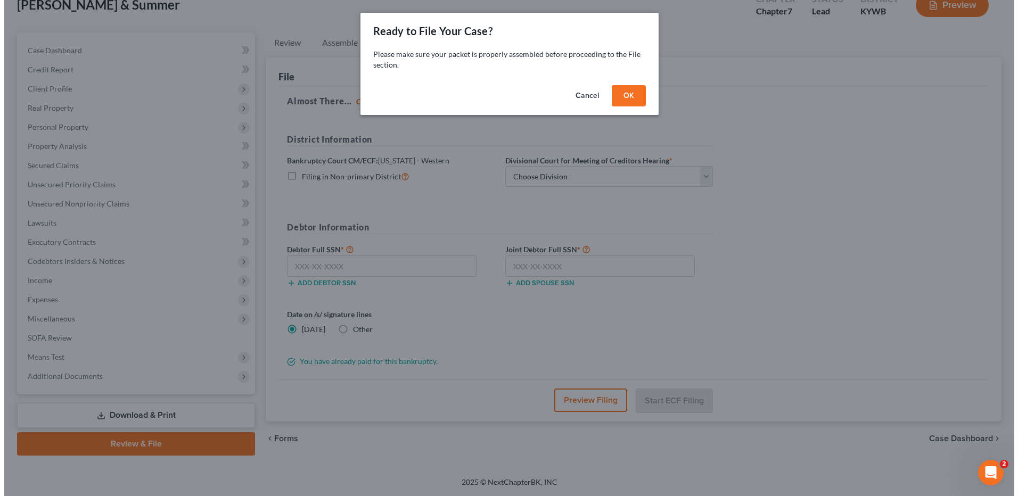
scroll to position [70, 0]
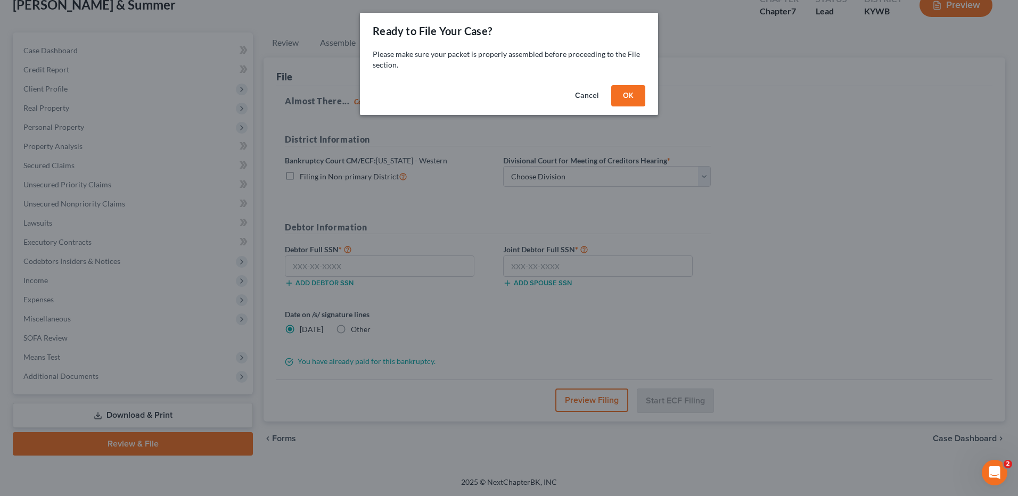
click at [620, 101] on button "OK" at bounding box center [628, 95] width 34 height 21
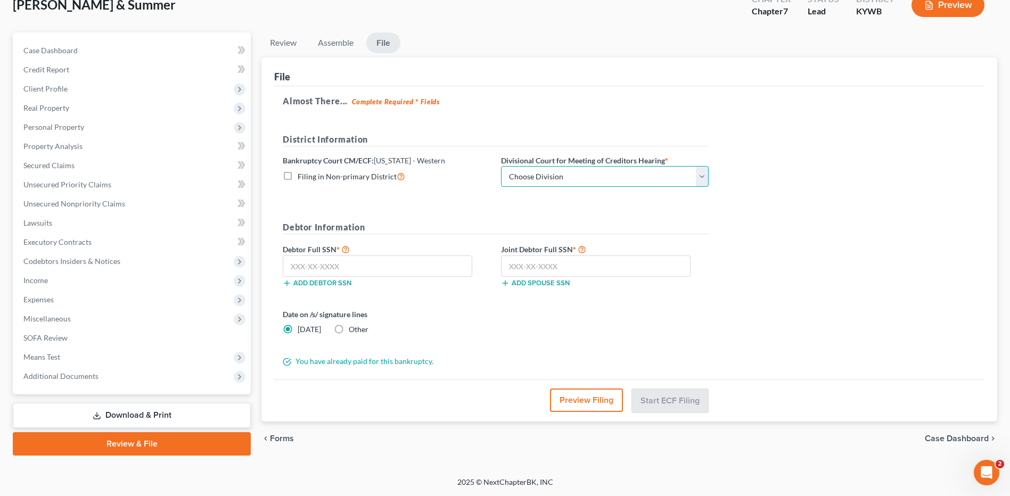
click at [520, 175] on select "Choose Division Bowling Green Louisville Owensboro Paducah" at bounding box center [605, 176] width 208 height 21
select select "3"
click at [501, 166] on select "Choose Division Bowling Green Louisville Owensboro Paducah" at bounding box center [605, 176] width 208 height 21
click at [375, 269] on input "text" at bounding box center [378, 266] width 190 height 21
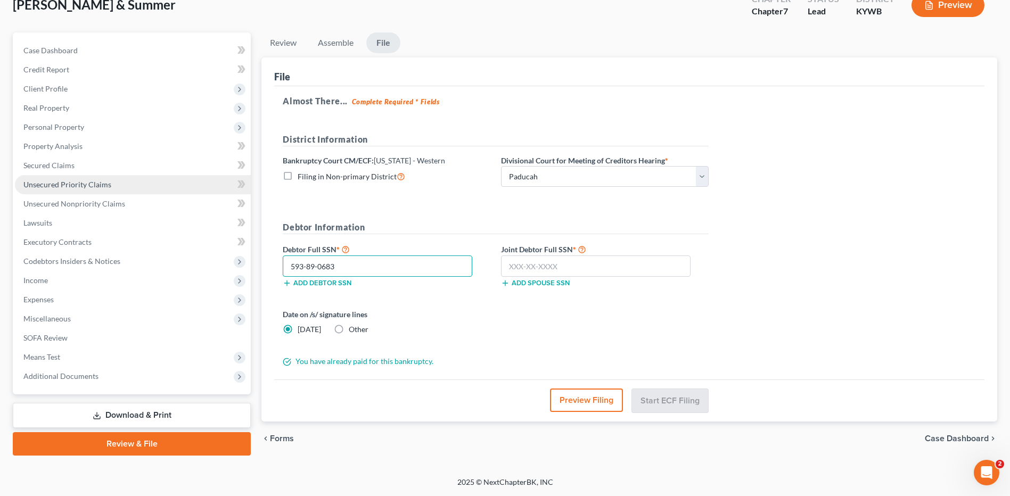
type input "593-89-0683"
click at [608, 266] on input "text" at bounding box center [596, 266] width 190 height 21
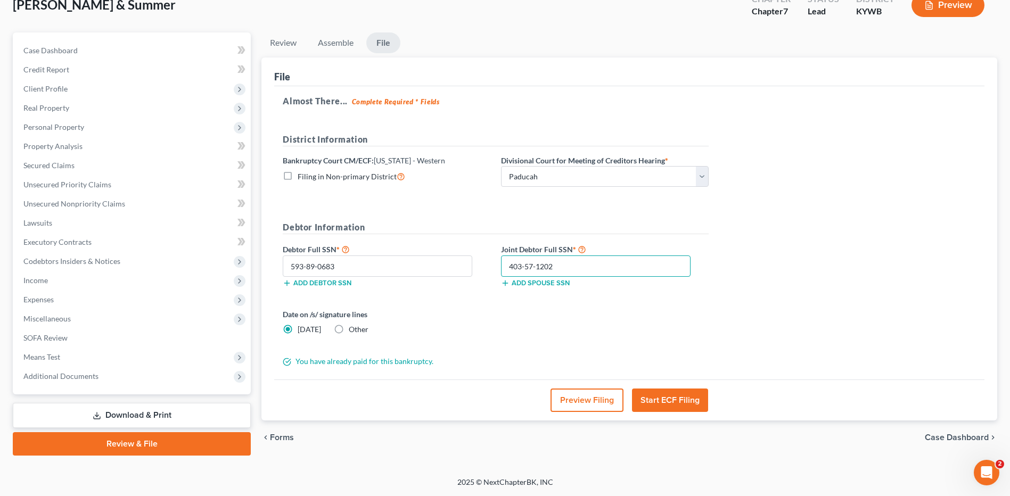
type input "403-57-1202"
click at [598, 401] on button "Preview Filing" at bounding box center [586, 400] width 73 height 23
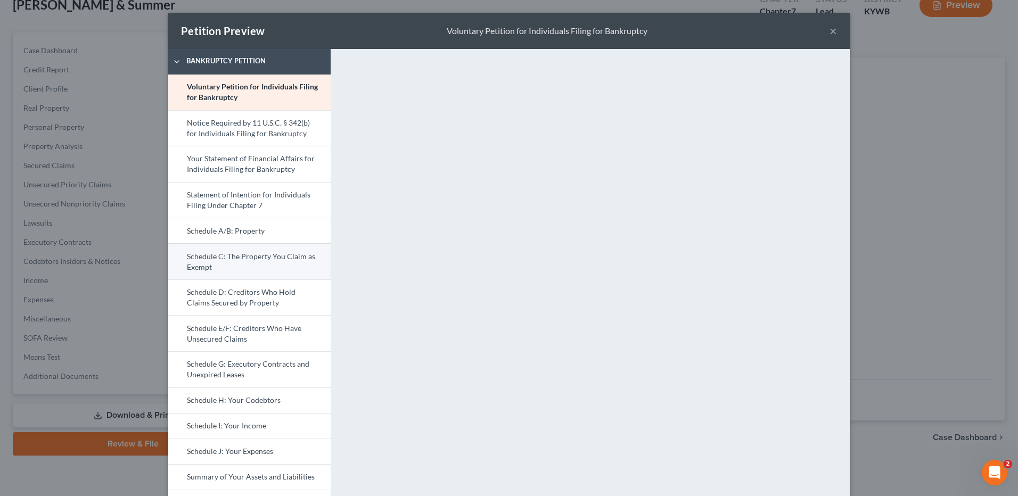
click at [251, 255] on link "Schedule C: The Property You Claim as Exempt" at bounding box center [249, 261] width 162 height 36
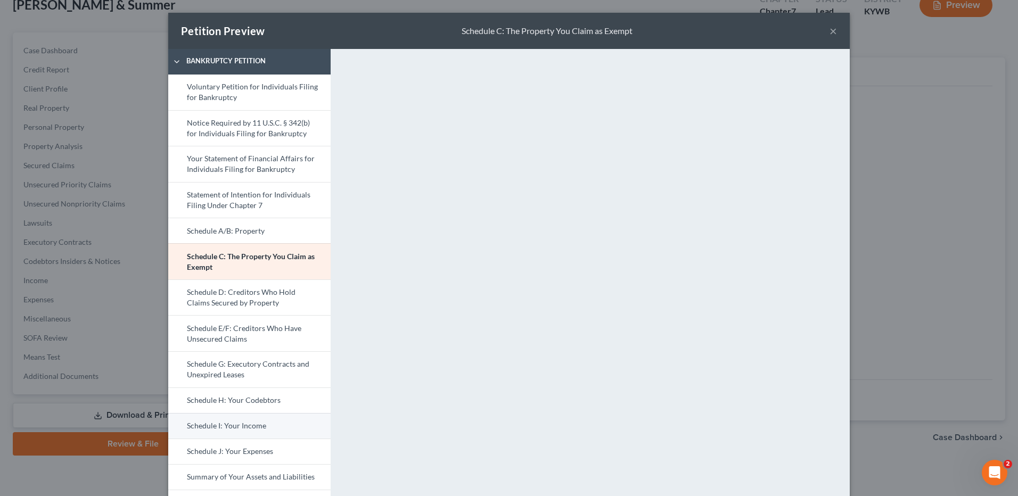
click at [236, 431] on link "Schedule I: Your Income" at bounding box center [249, 426] width 162 height 26
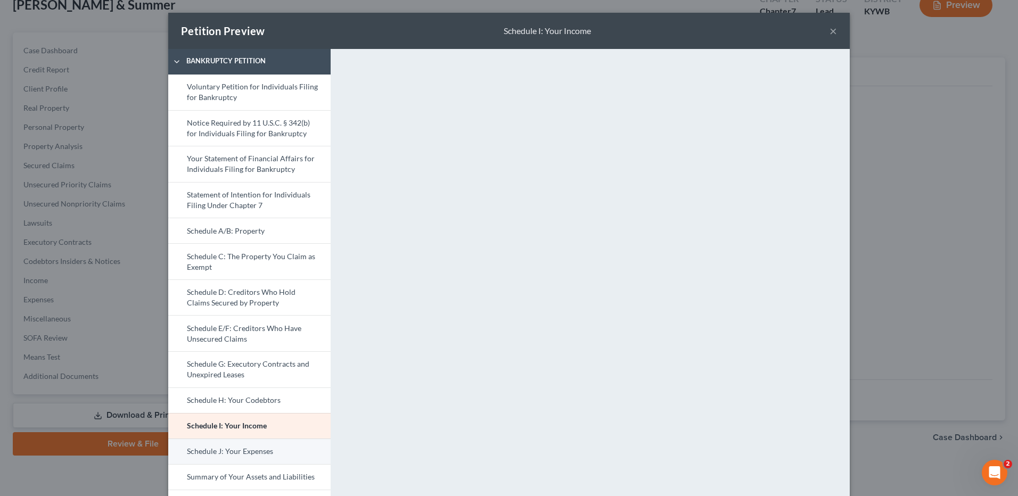
click at [231, 455] on link "Schedule J: Your Expenses" at bounding box center [249, 452] width 162 height 26
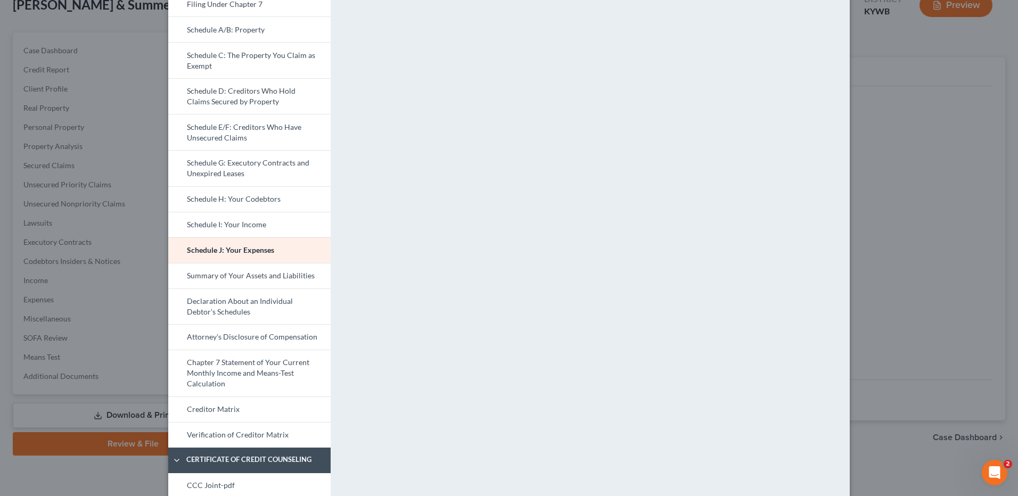
scroll to position [204, 0]
click at [302, 330] on link "Attorney's Disclosure of Compensation" at bounding box center [249, 335] width 162 height 26
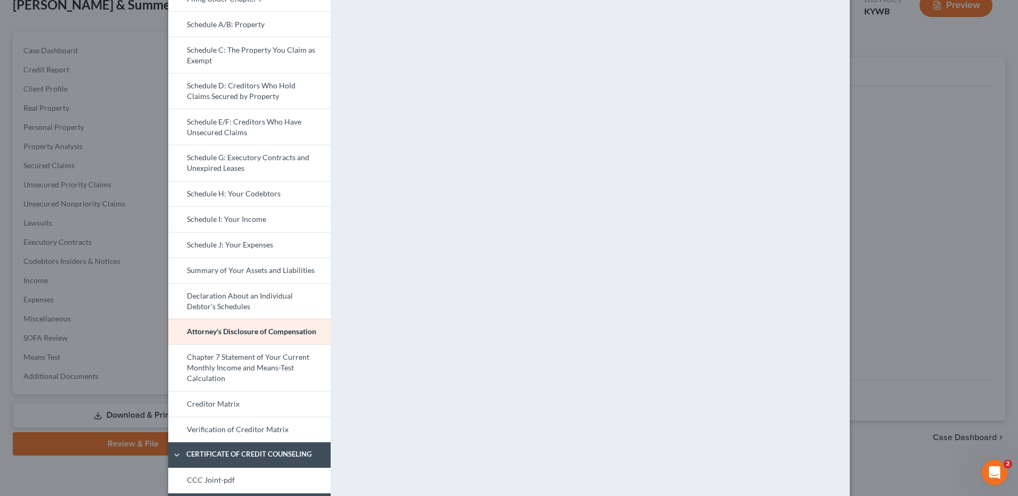
scroll to position [300, 0]
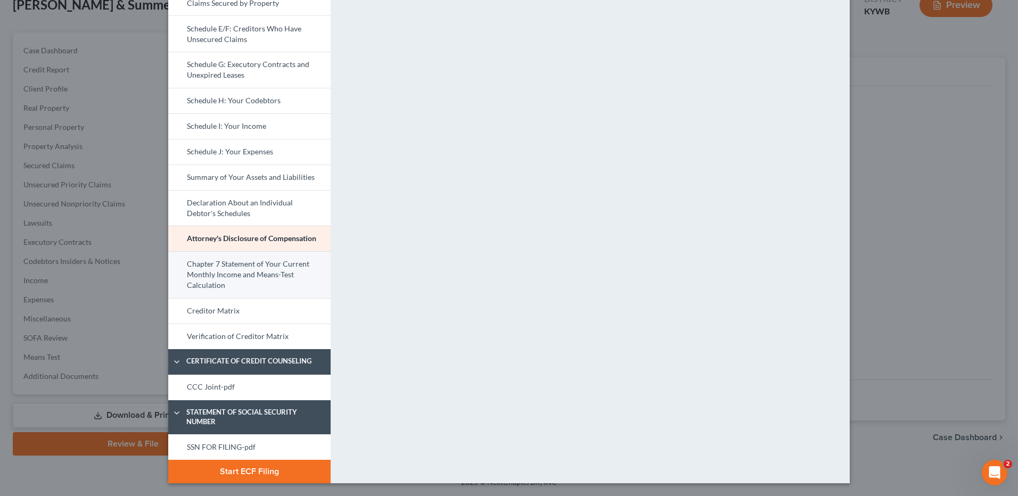
click at [273, 274] on link "Chapter 7 Statement of Your Current Monthly Income and Means-Test Calculation" at bounding box center [249, 274] width 162 height 47
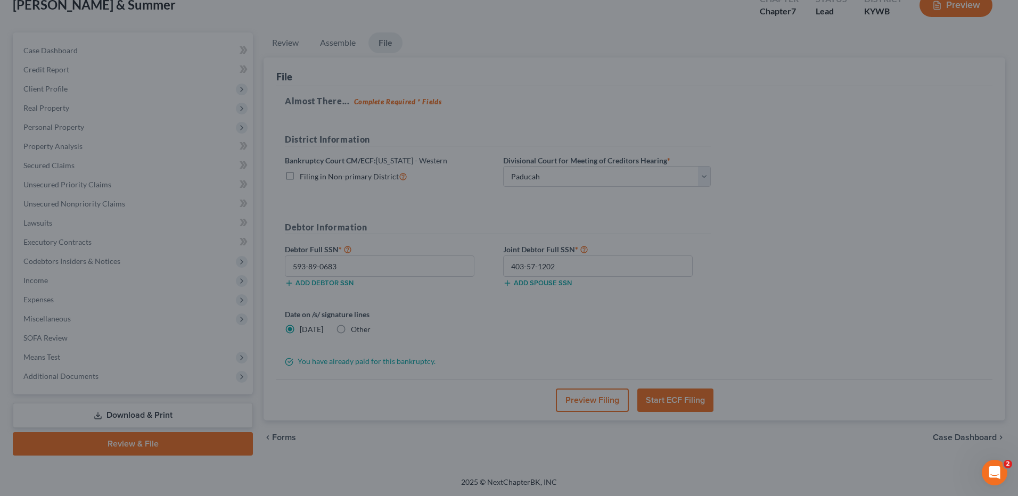
scroll to position [0, 0]
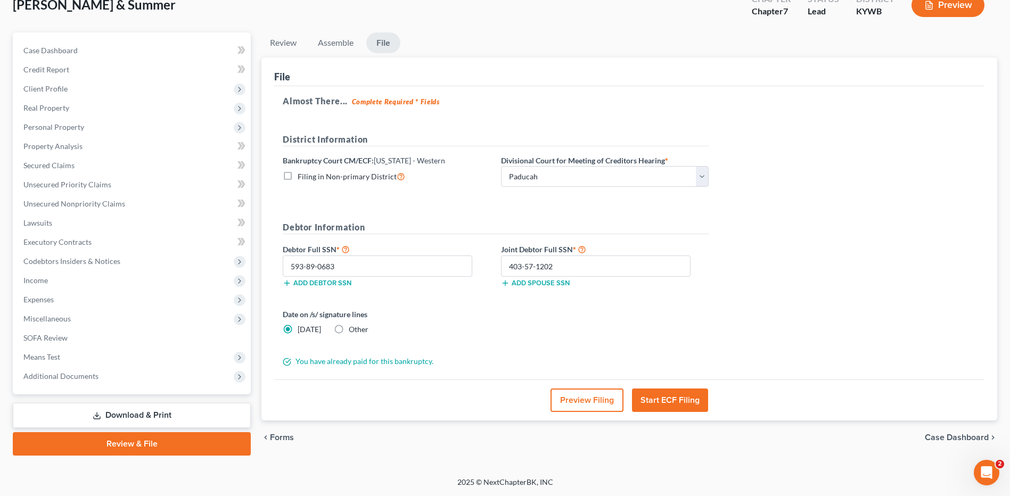
drag, startPoint x: 1010, startPoint y: 186, endPoint x: 999, endPoint y: 317, distance: 131.4
click at [602, 402] on button "Preview Filing" at bounding box center [586, 400] width 73 height 23
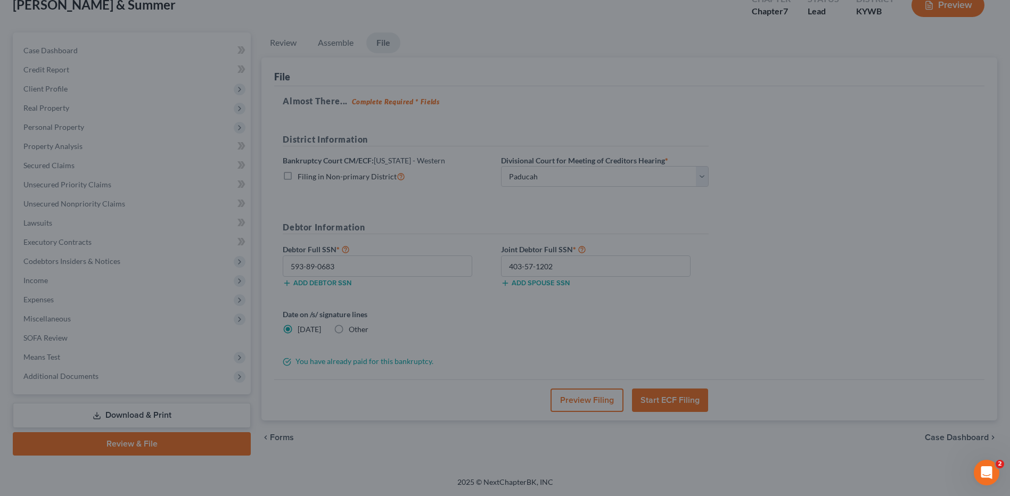
drag, startPoint x: 1012, startPoint y: 200, endPoint x: 1017, endPoint y: 299, distance: 98.6
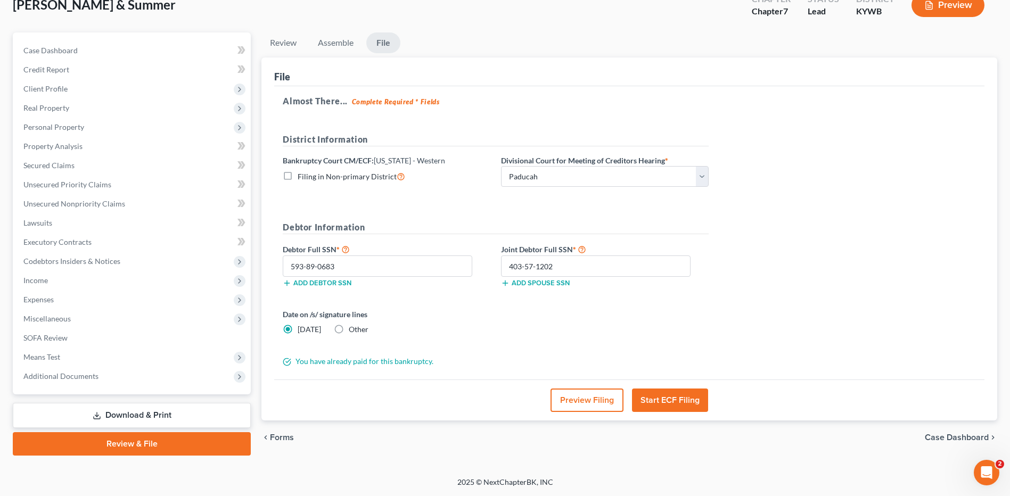
click at [600, 401] on button "Preview Filing" at bounding box center [586, 400] width 73 height 23
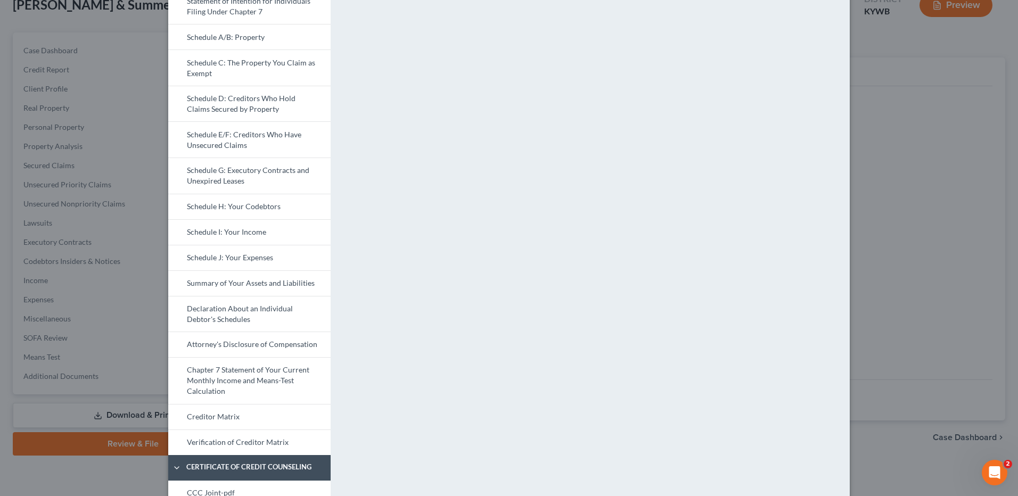
scroll to position [199, 0]
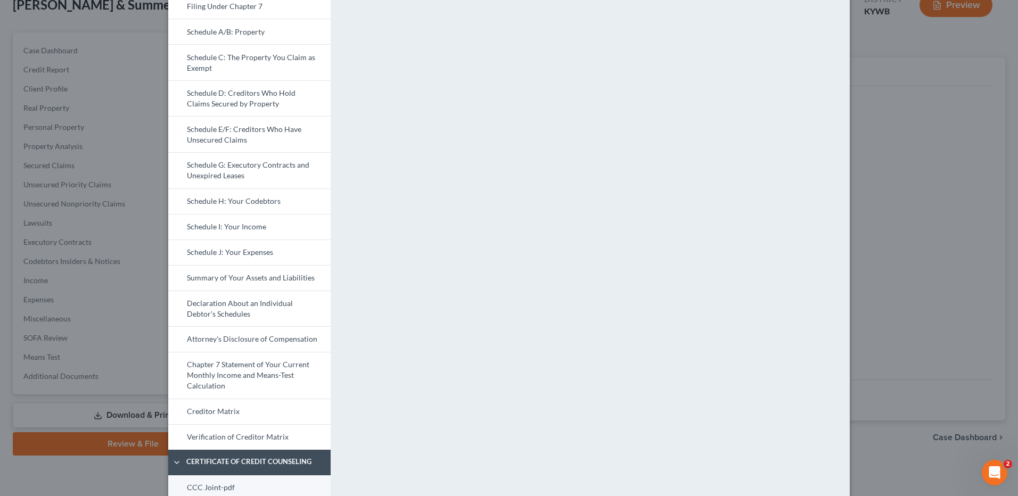
click at [225, 489] on link "CCC Joint-pdf" at bounding box center [249, 488] width 162 height 26
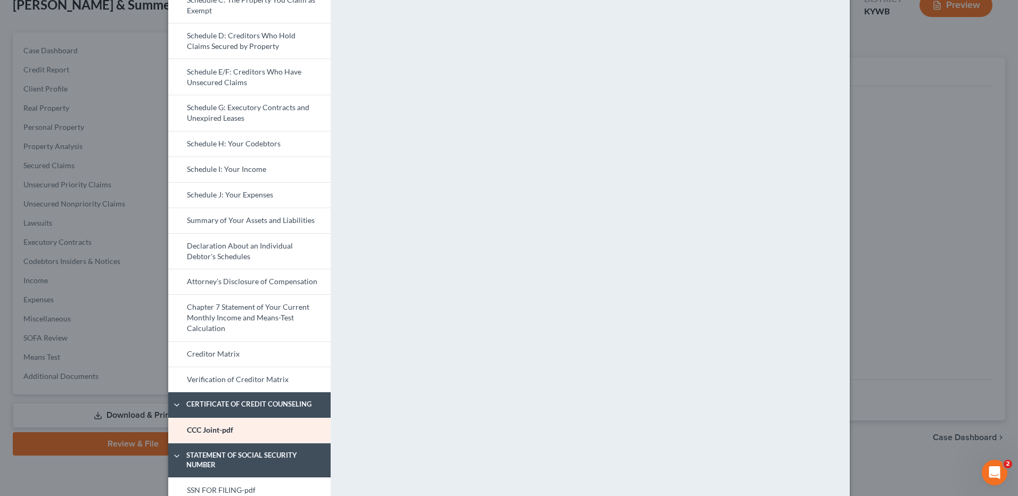
scroll to position [300, 0]
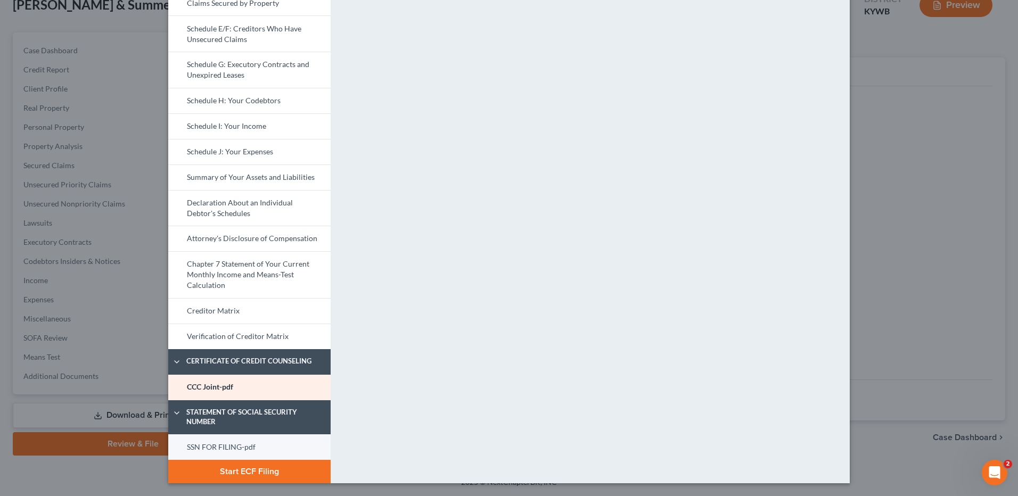
click at [255, 445] on link "SSN FOR FILING-pdf" at bounding box center [249, 447] width 162 height 26
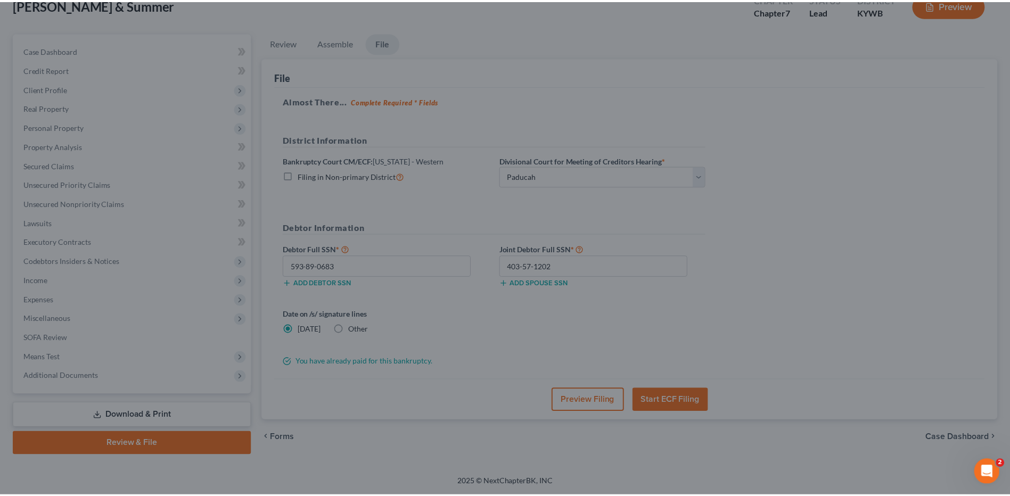
scroll to position [0, 0]
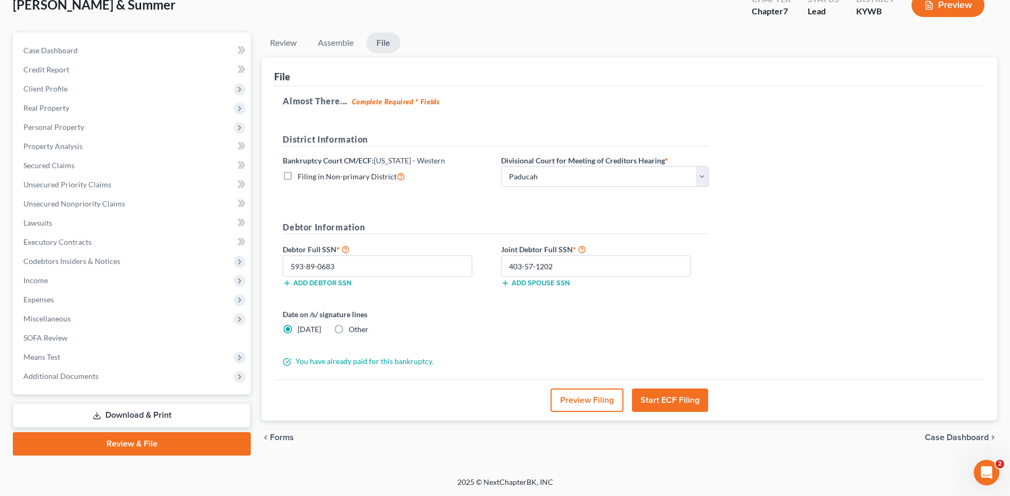
click at [662, 395] on button "Start ECF Filing" at bounding box center [670, 400] width 76 height 23
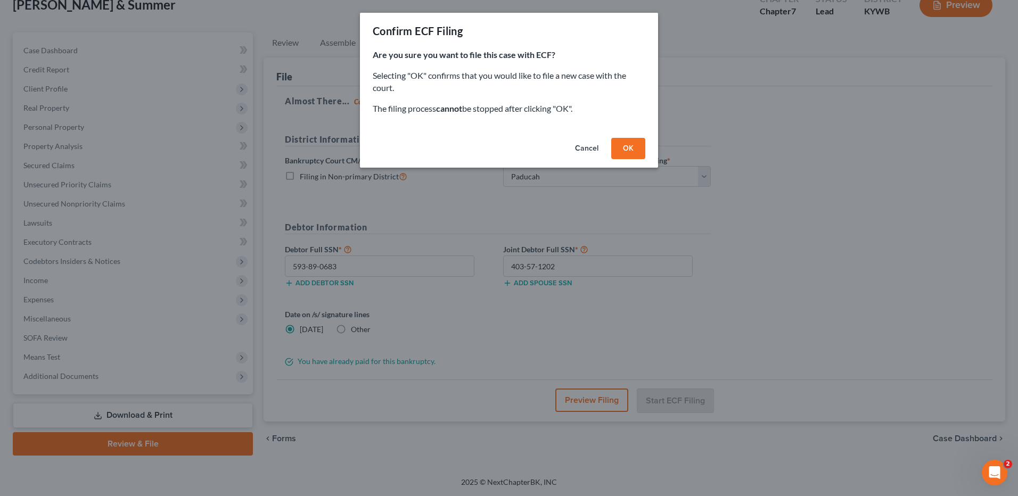
click at [628, 143] on button "OK" at bounding box center [628, 148] width 34 height 21
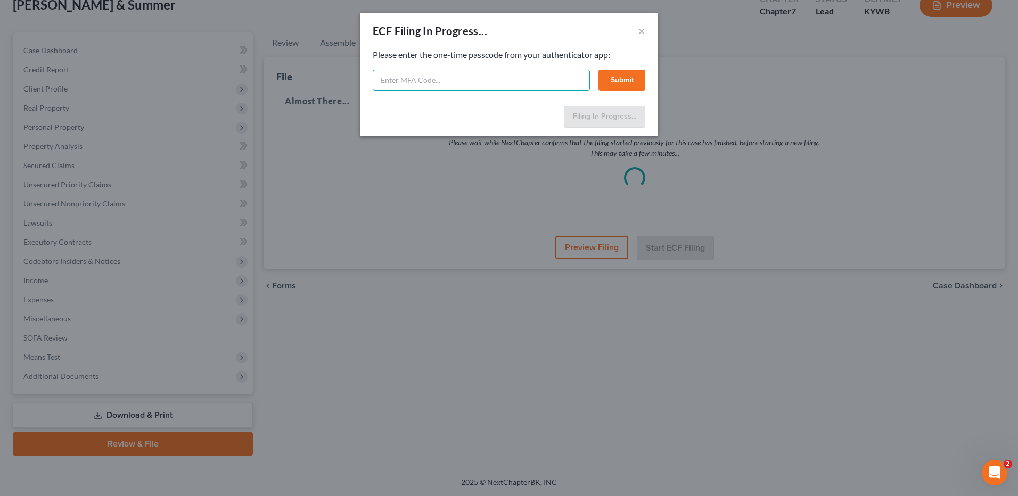
click at [403, 82] on input "text" at bounding box center [481, 80] width 217 height 21
type input "923116"
click at [620, 86] on button "Submit" at bounding box center [621, 80] width 47 height 21
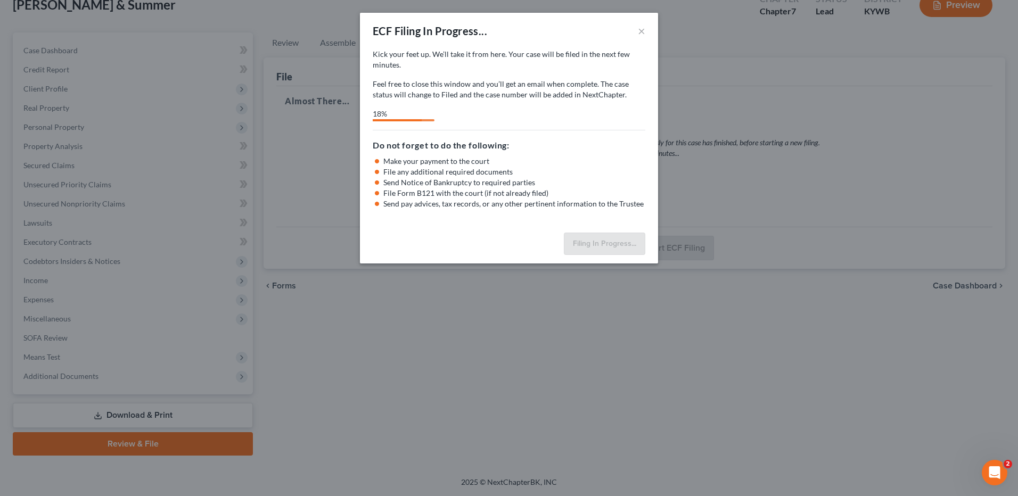
select select "3"
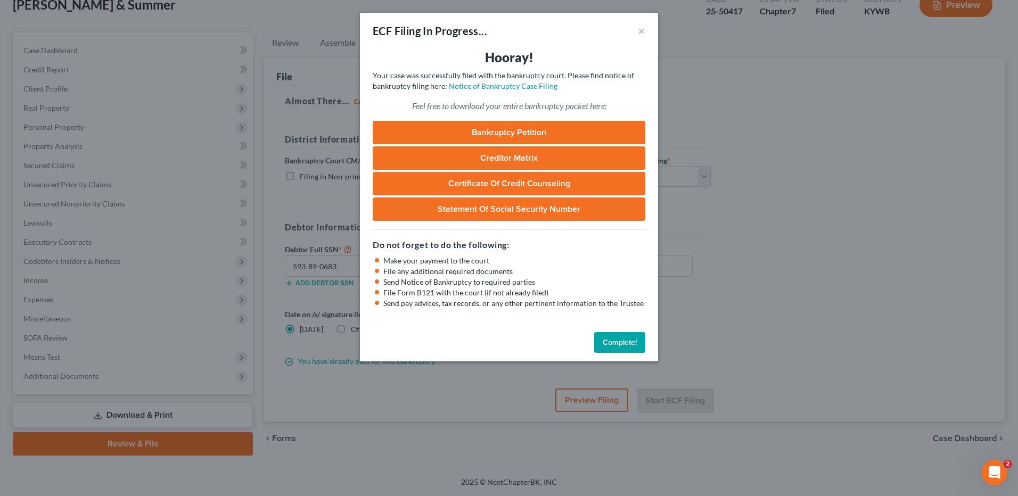
click at [616, 340] on button "Complete!" at bounding box center [619, 342] width 51 height 21
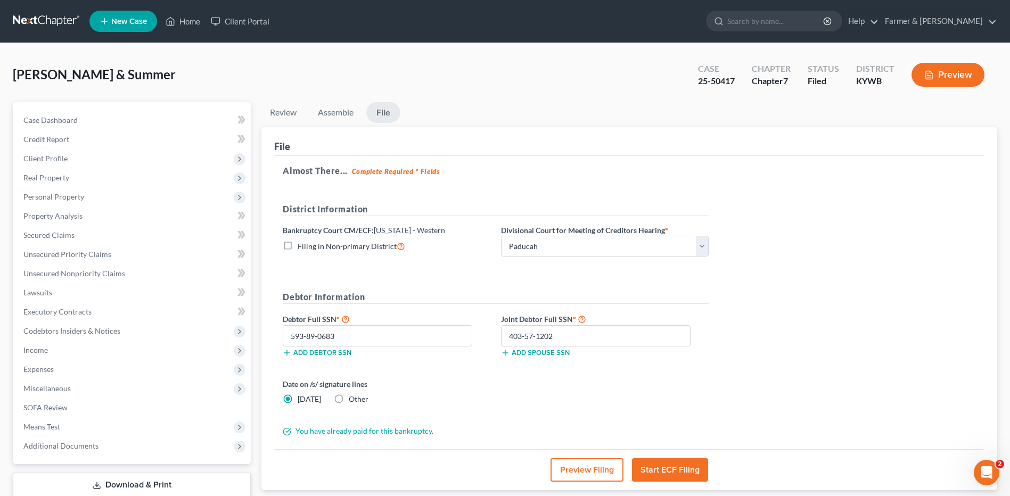
click at [24, 22] on link at bounding box center [47, 21] width 68 height 19
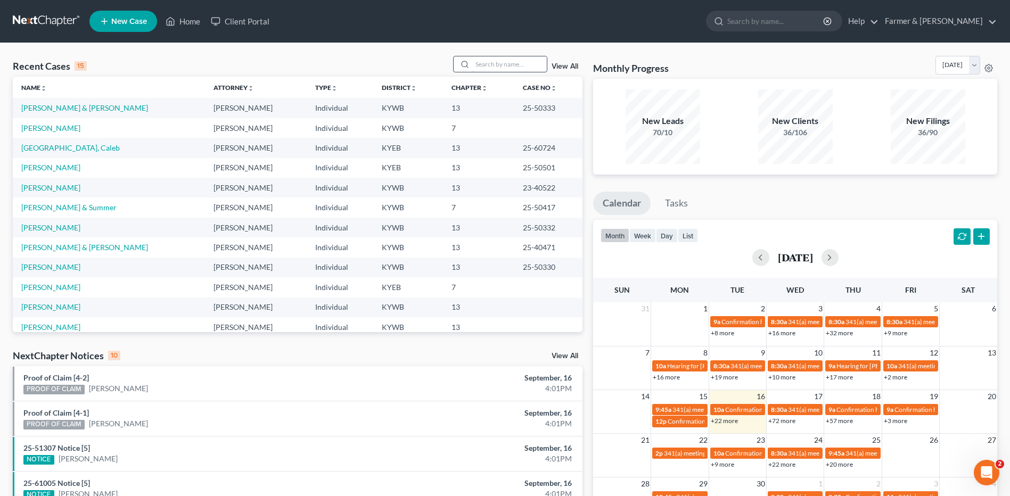
click at [532, 62] on input "search" at bounding box center [509, 63] width 75 height 15
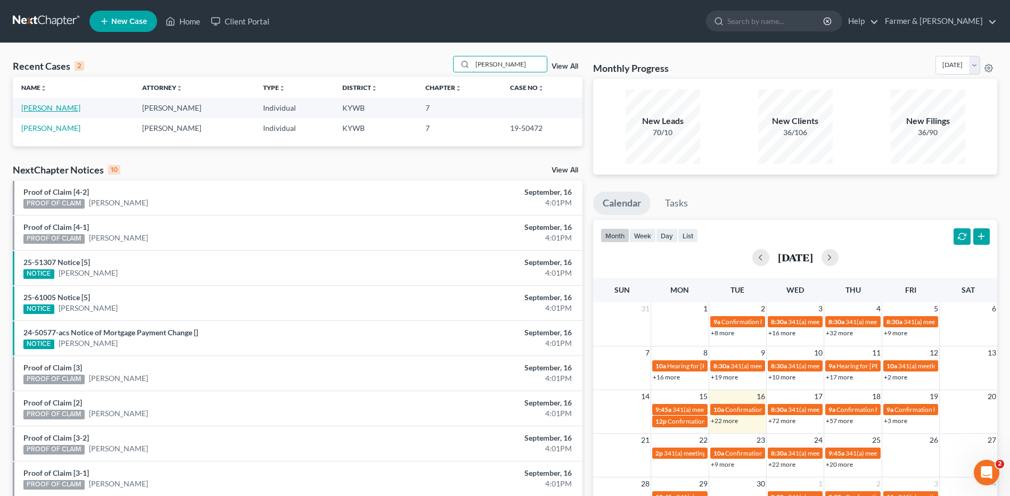
type input "[PERSON_NAME]"
click at [68, 112] on link "[PERSON_NAME]" at bounding box center [50, 107] width 59 height 9
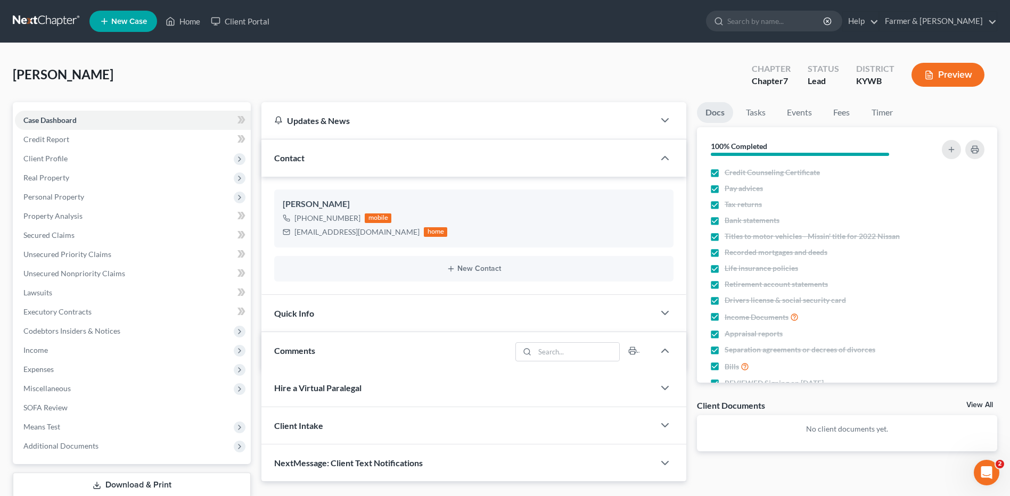
scroll to position [201, 0]
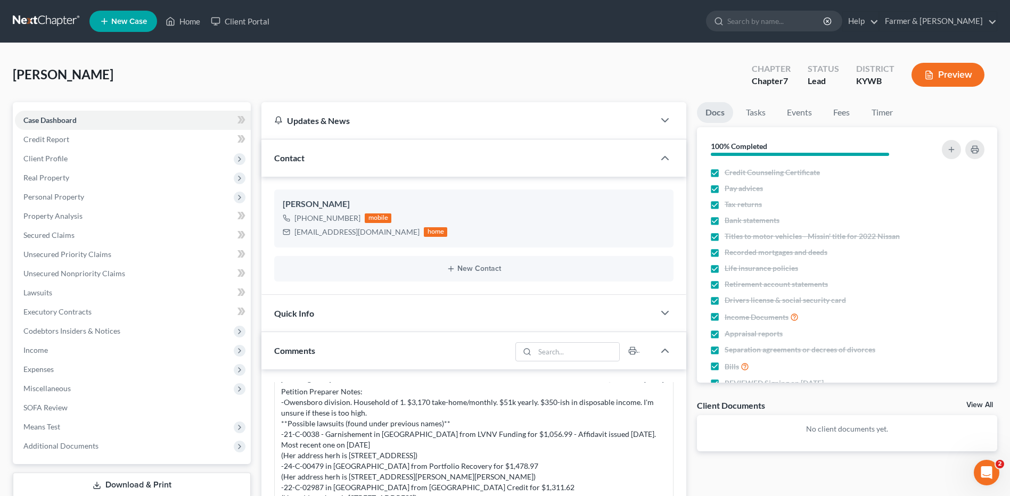
click at [142, 483] on link "Download & Print" at bounding box center [132, 485] width 238 height 25
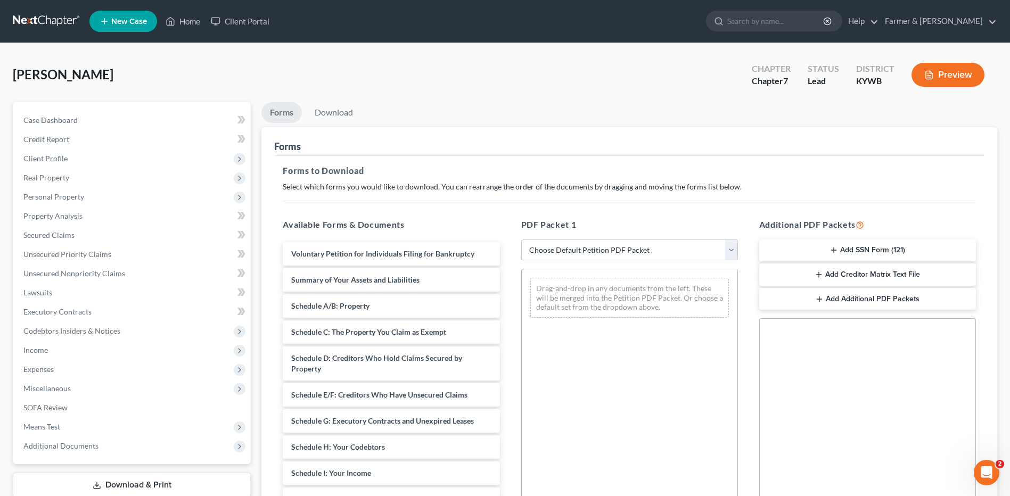
drag, startPoint x: 917, startPoint y: 248, endPoint x: 964, endPoint y: 266, distance: 50.2
click at [917, 248] on button "Add SSN Form (121)" at bounding box center [867, 251] width 217 height 22
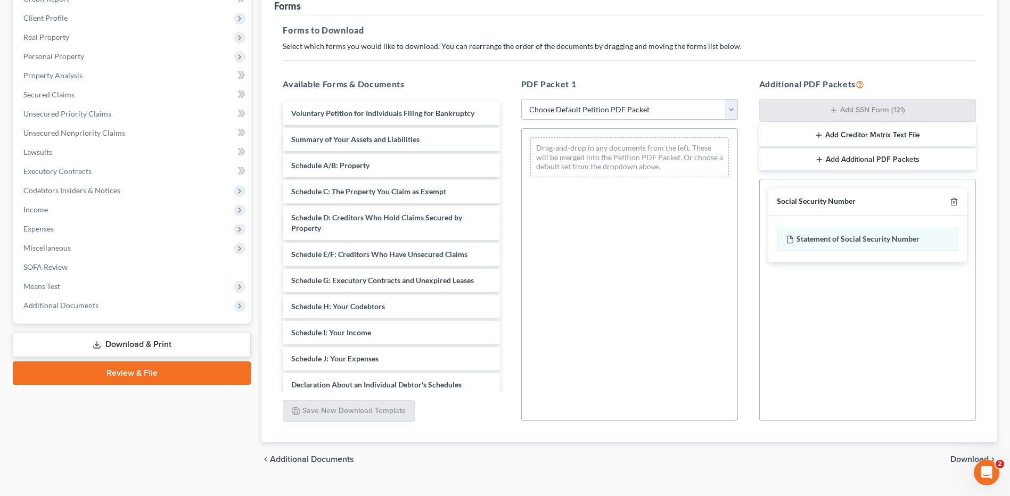
scroll to position [161, 0]
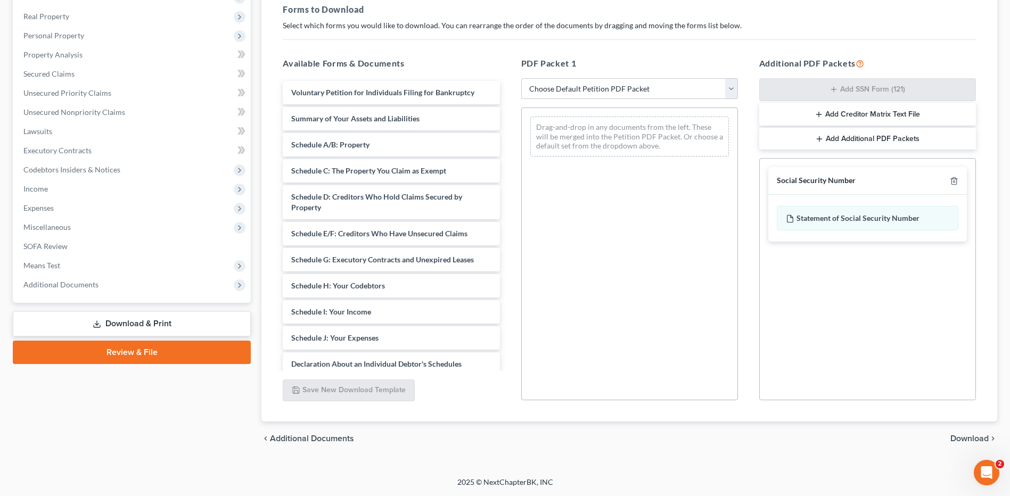
click at [962, 437] on span "Download" at bounding box center [969, 438] width 38 height 9
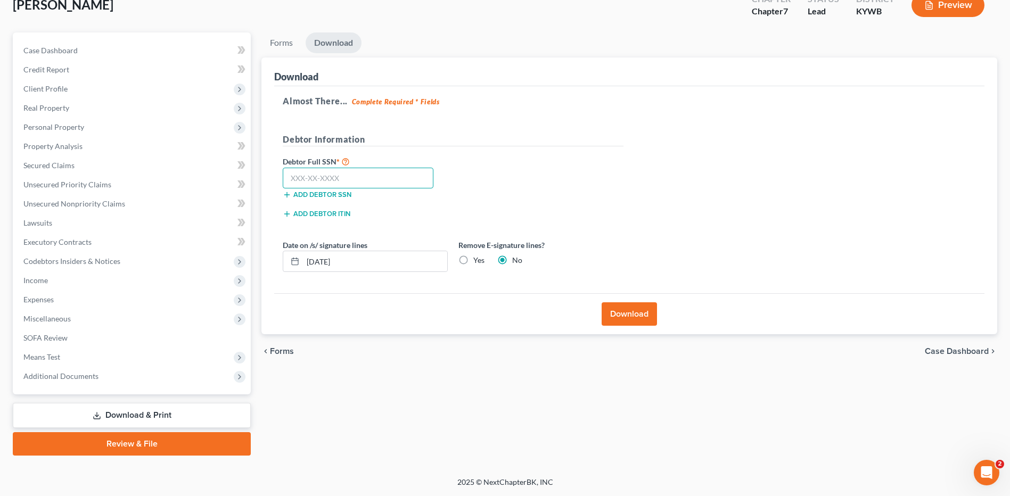
click at [392, 176] on input "text" at bounding box center [358, 178] width 151 height 21
type input "357-72-7952"
click at [635, 310] on button "Download" at bounding box center [629, 313] width 55 height 23
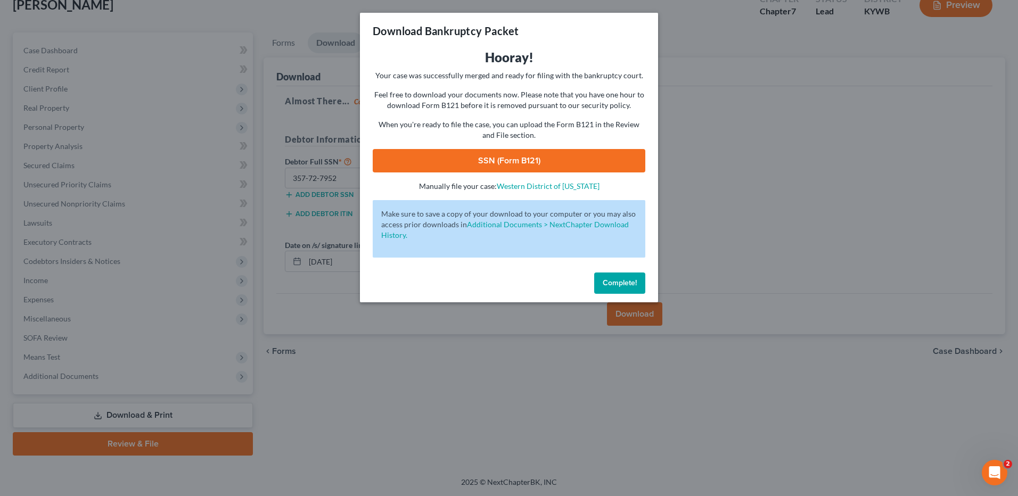
click at [562, 160] on link "SSN (Form B121)" at bounding box center [509, 160] width 273 height 23
click at [627, 277] on button "Complete!" at bounding box center [619, 283] width 51 height 21
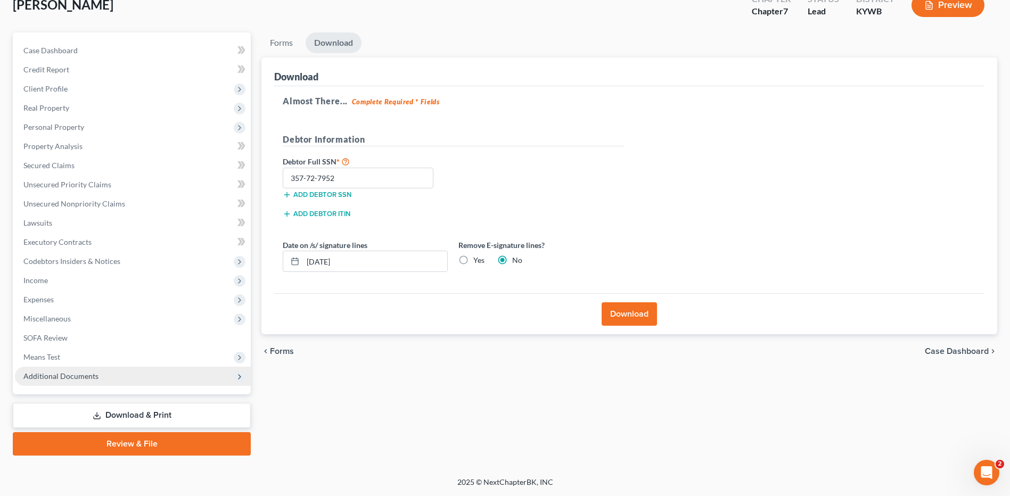
click at [125, 373] on span "Additional Documents" at bounding box center [133, 376] width 236 height 19
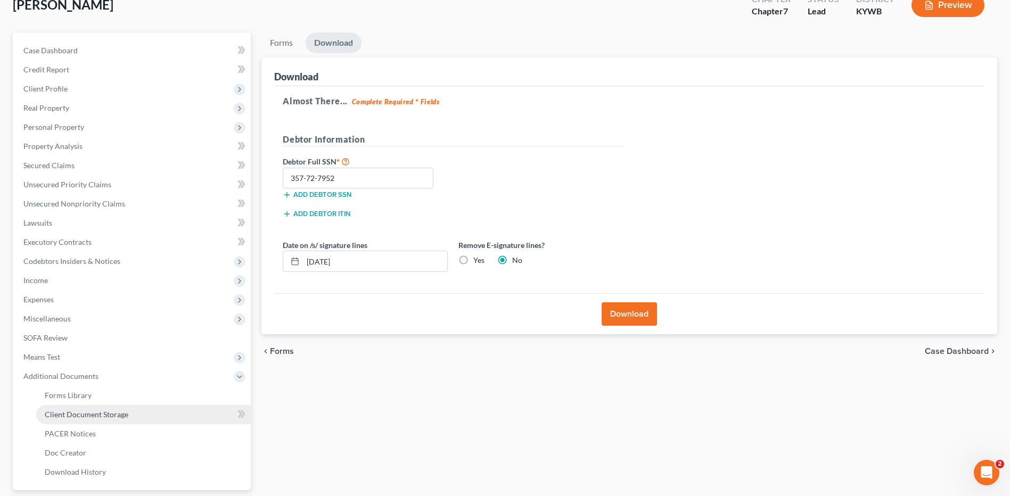
click at [95, 422] on link "Client Document Storage" at bounding box center [143, 414] width 215 height 19
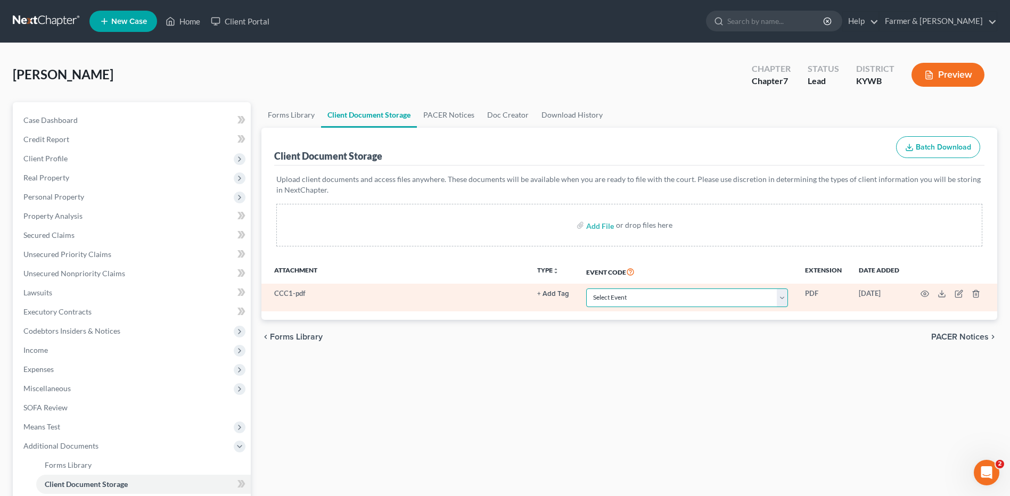
click at [629, 297] on select "Select Event Amended Answer Amended Complaint Amended List of Creditors (Fee) A…" at bounding box center [687, 298] width 202 height 19
select select "7"
click at [586, 289] on select "Select Event Amended Answer Amended Complaint Amended List of Creditors (Fee) A…" at bounding box center [687, 298] width 202 height 19
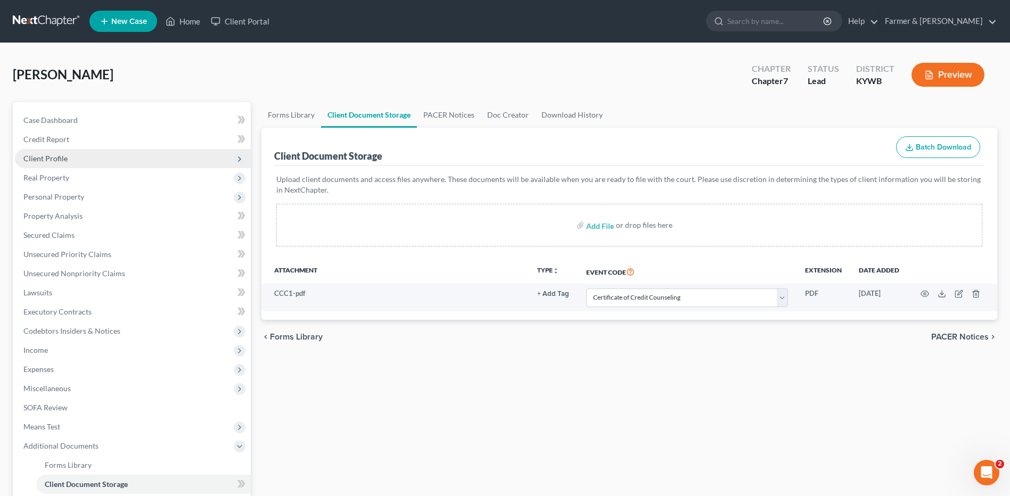
click at [145, 158] on span "Client Profile" at bounding box center [133, 158] width 236 height 19
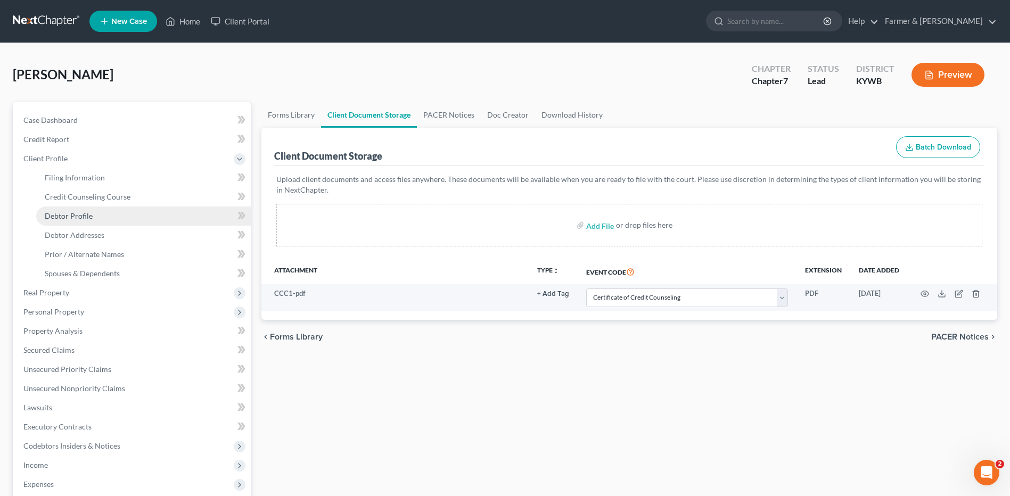
click at [99, 221] on link "Debtor Profile" at bounding box center [143, 216] width 215 height 19
select select "0"
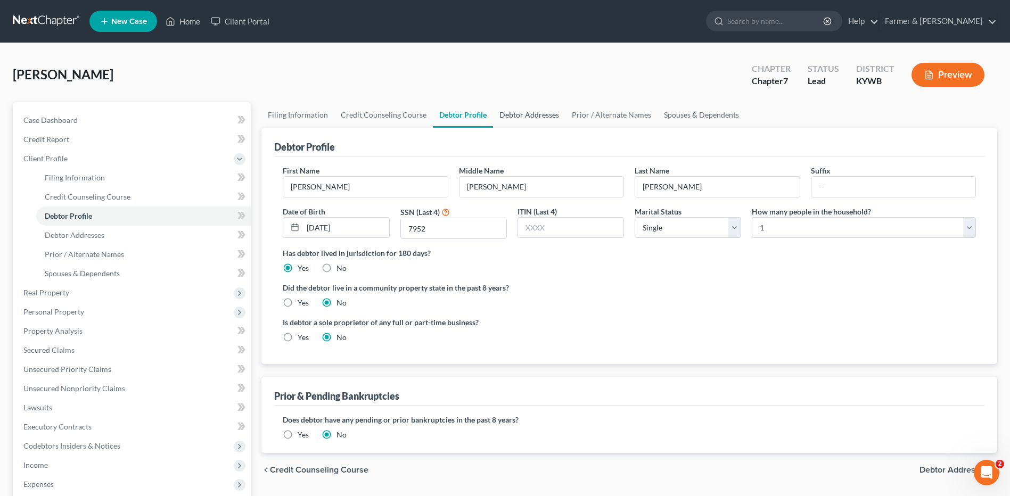
click at [537, 119] on link "Debtor Addresses" at bounding box center [529, 115] width 72 height 26
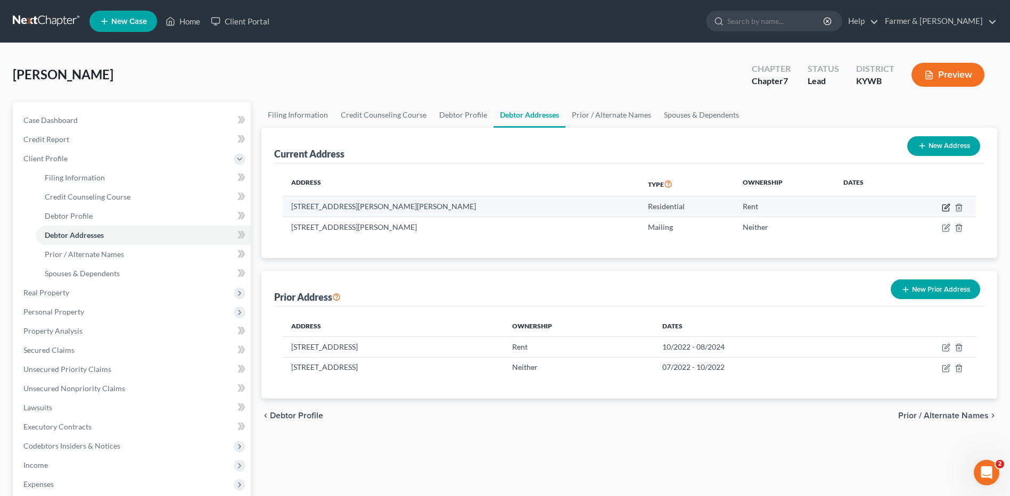
click at [946, 206] on icon "button" at bounding box center [946, 206] width 5 height 5
select select "18"
select select "0"
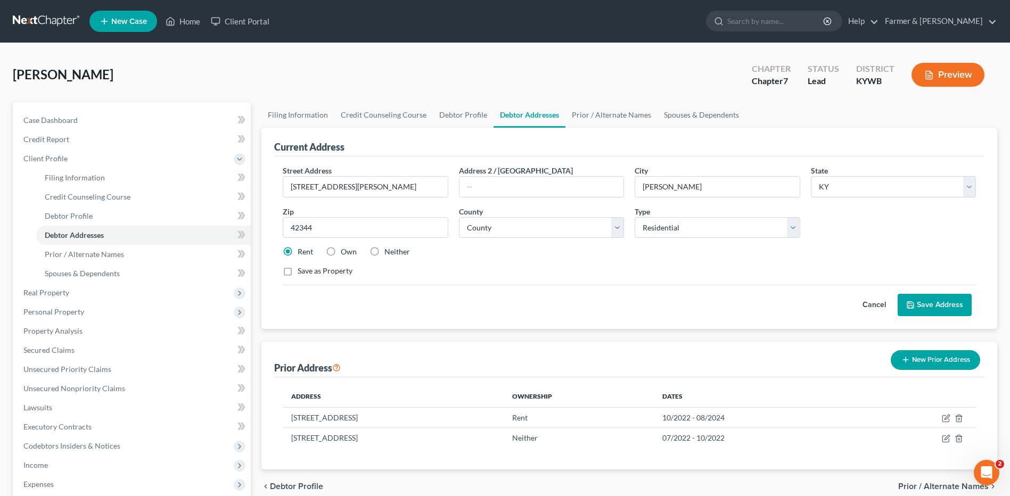
click at [874, 303] on button "Cancel" at bounding box center [874, 304] width 47 height 21
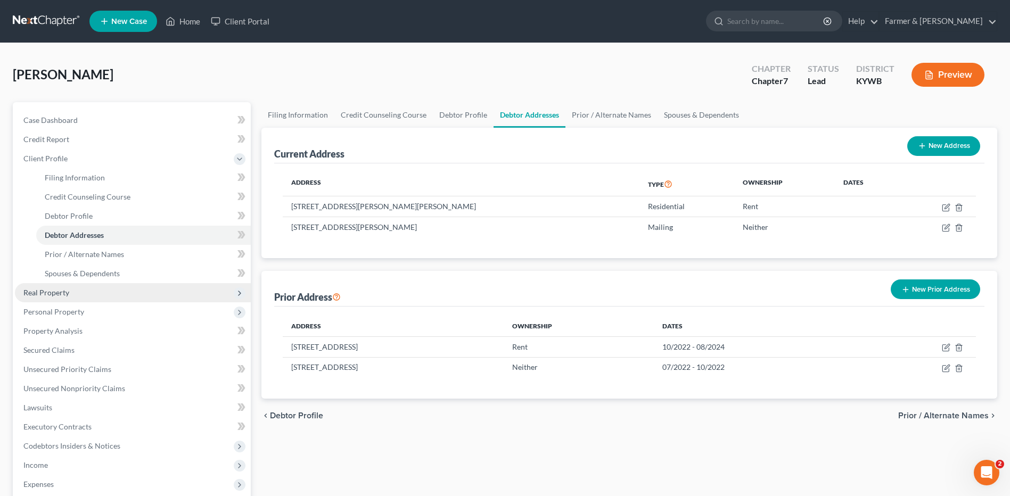
click at [101, 291] on span "Real Property" at bounding box center [133, 292] width 236 height 19
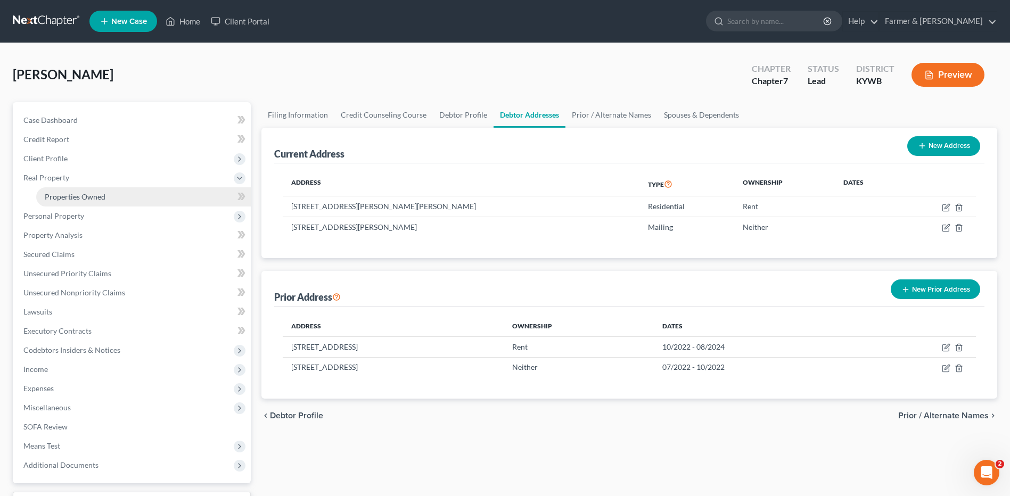
click at [125, 194] on link "Properties Owned" at bounding box center [143, 196] width 215 height 19
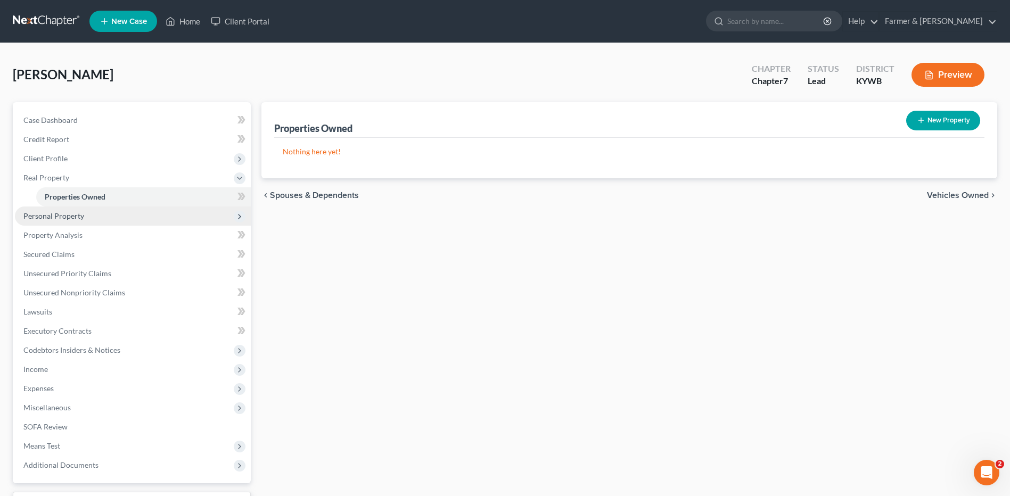
click at [96, 214] on span "Personal Property" at bounding box center [133, 216] width 236 height 19
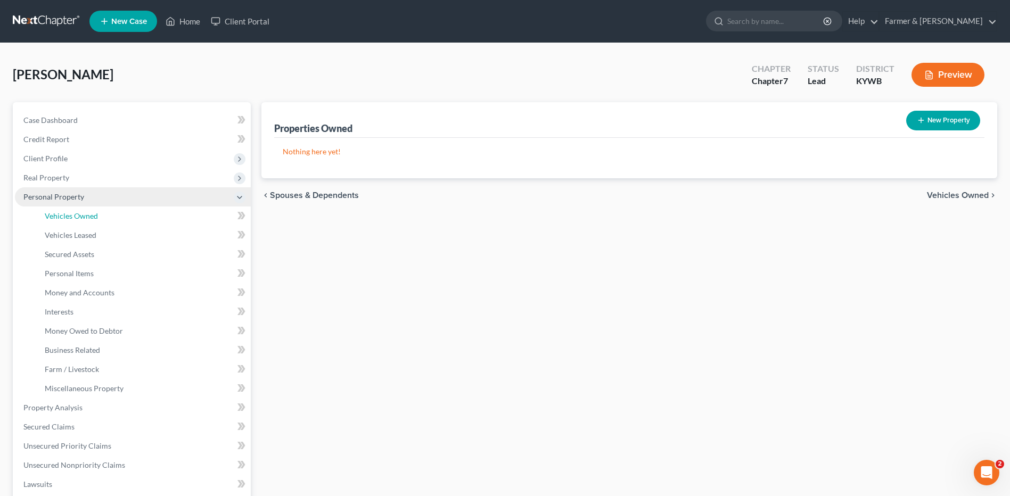
click at [96, 214] on span "Vehicles Owned" at bounding box center [71, 215] width 53 height 9
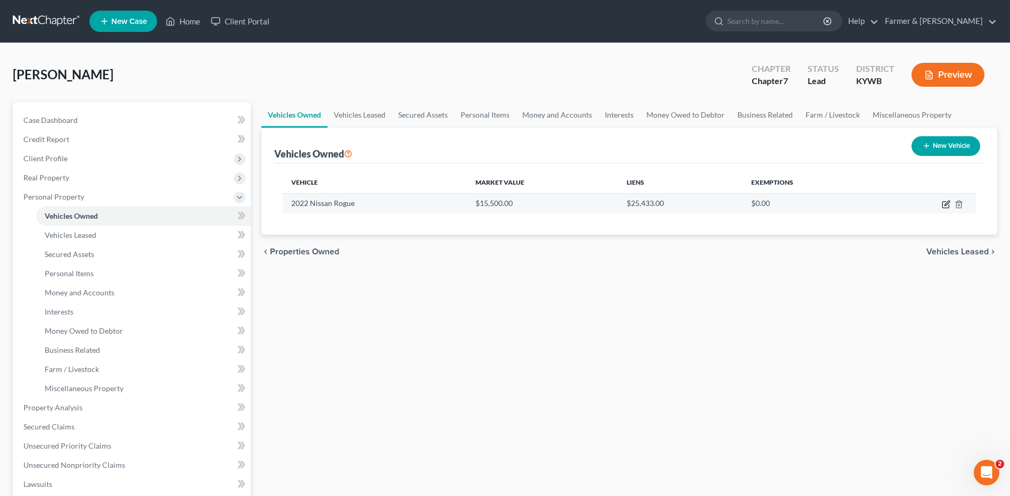
click at [948, 204] on icon "button" at bounding box center [946, 203] width 5 height 5
select select "0"
select select "4"
select select "2"
select select "0"
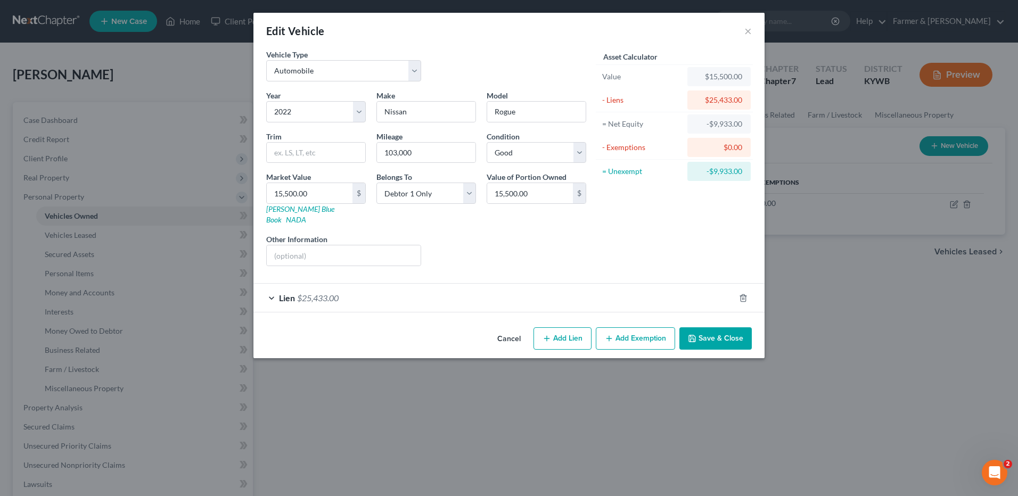
click at [359, 291] on div "Lien $25,433.00" at bounding box center [493, 298] width 481 height 28
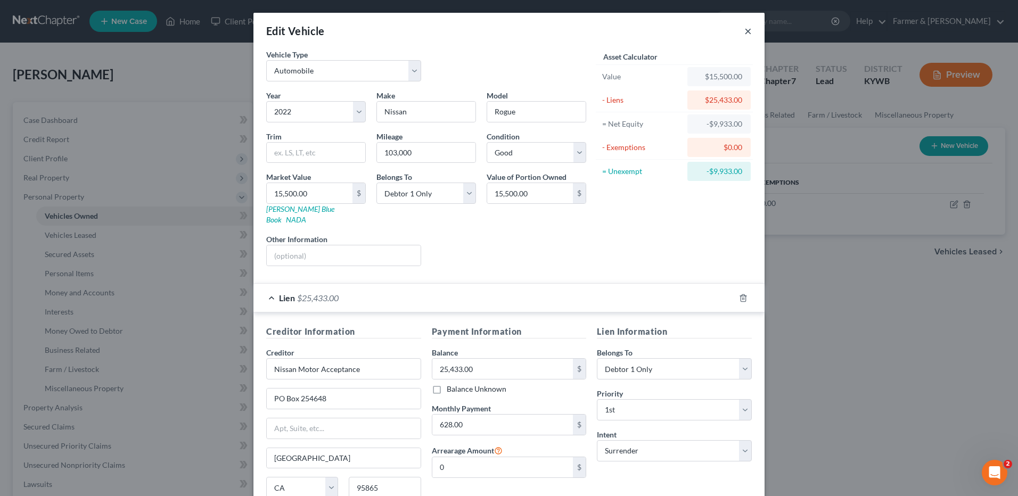
click at [744, 29] on button "×" at bounding box center [747, 30] width 7 height 13
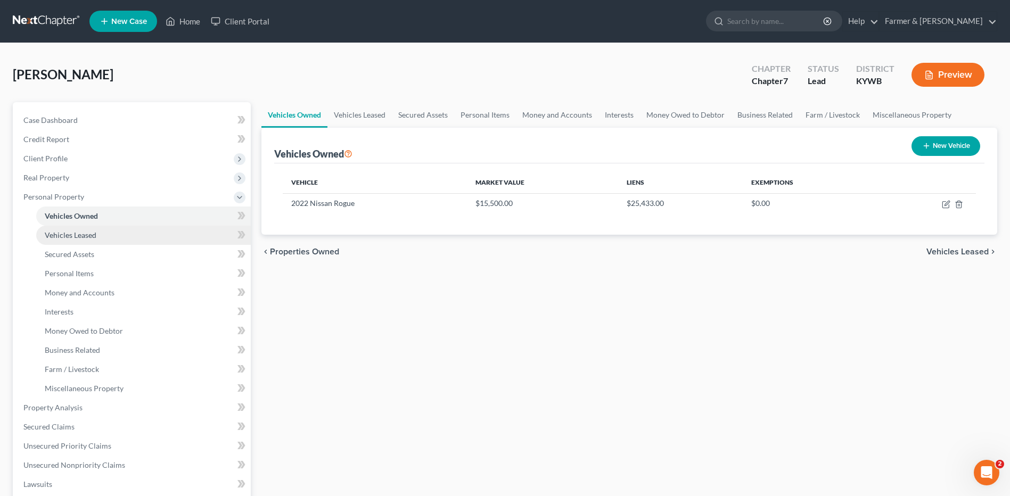
click at [180, 236] on link "Vehicles Leased" at bounding box center [143, 235] width 215 height 19
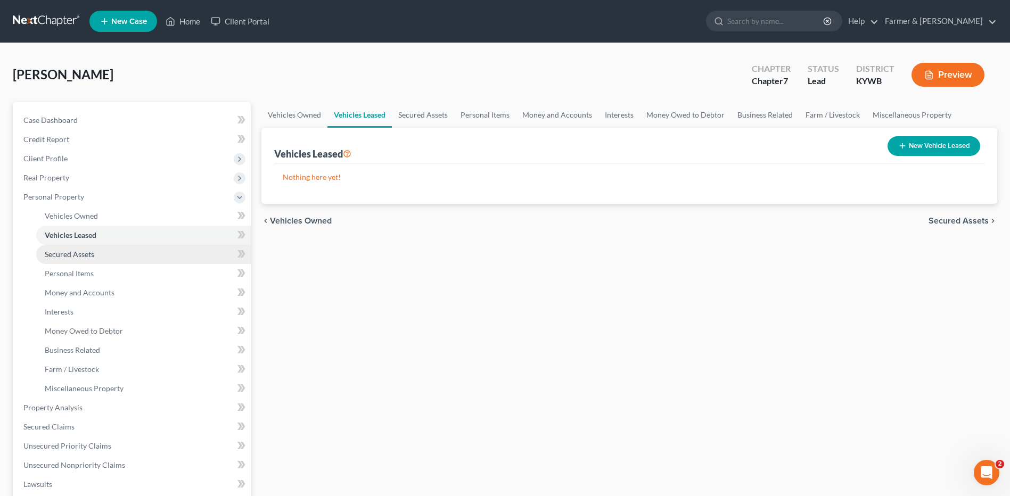
click at [123, 252] on link "Secured Assets" at bounding box center [143, 254] width 215 height 19
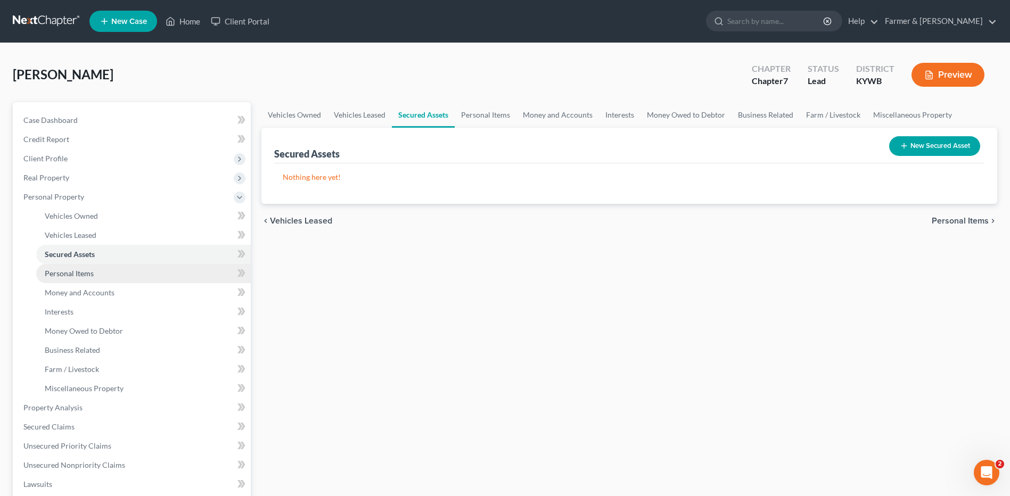
click at [114, 266] on link "Personal Items" at bounding box center [143, 273] width 215 height 19
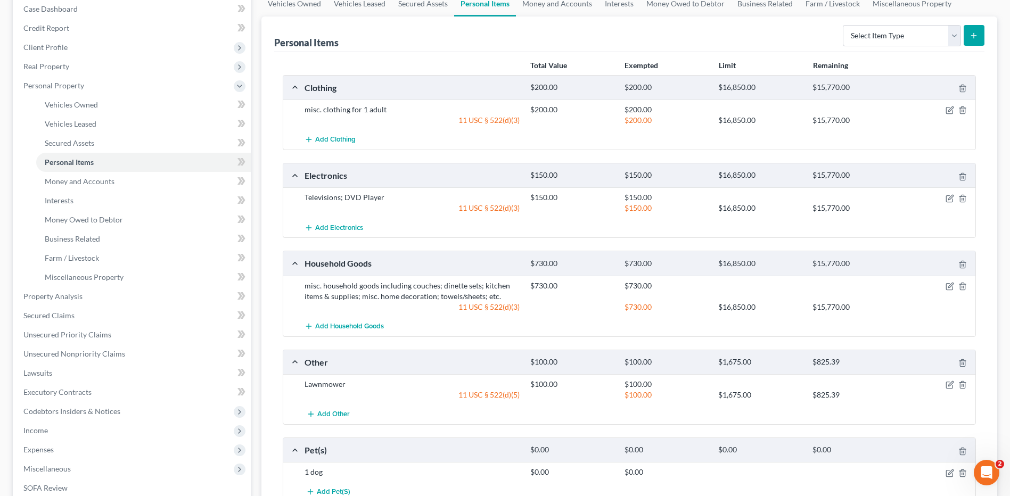
scroll to position [97, 0]
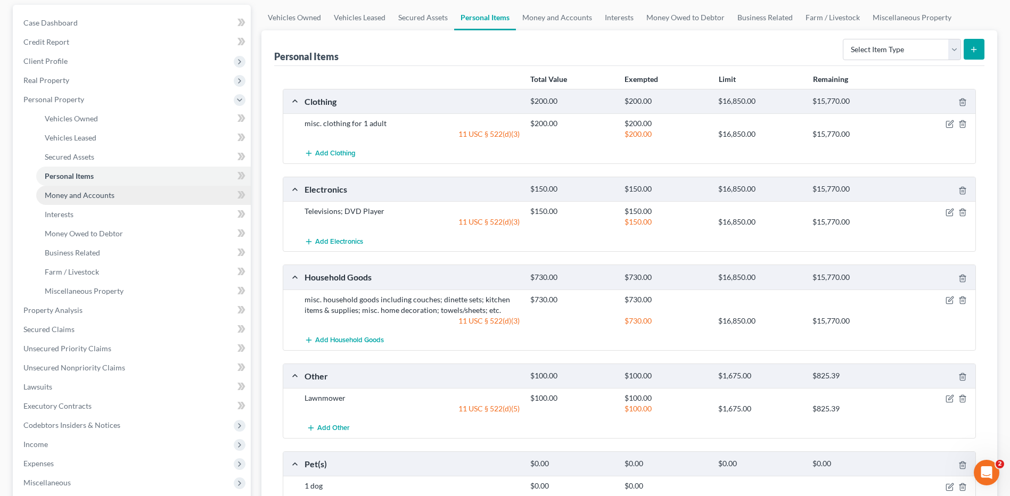
click at [86, 200] on link "Money and Accounts" at bounding box center [143, 195] width 215 height 19
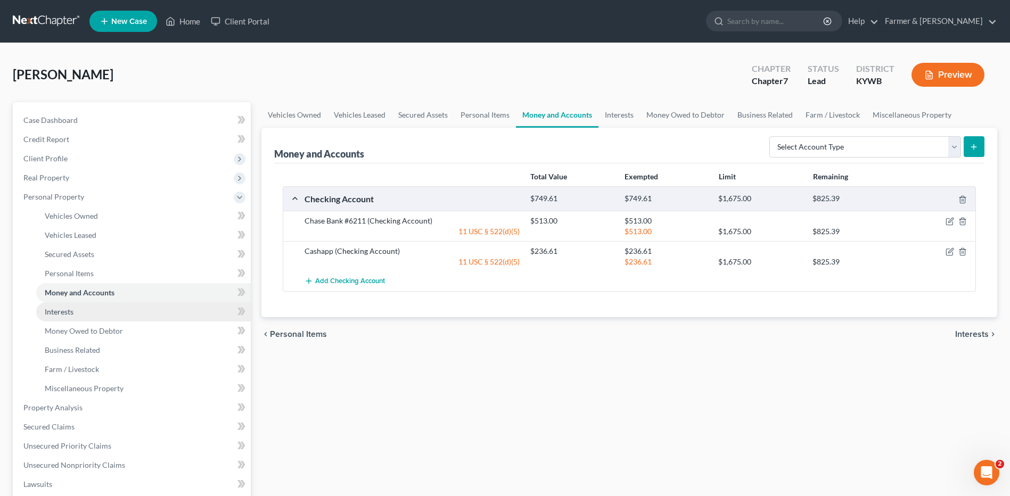
click at [90, 312] on link "Interests" at bounding box center [143, 311] width 215 height 19
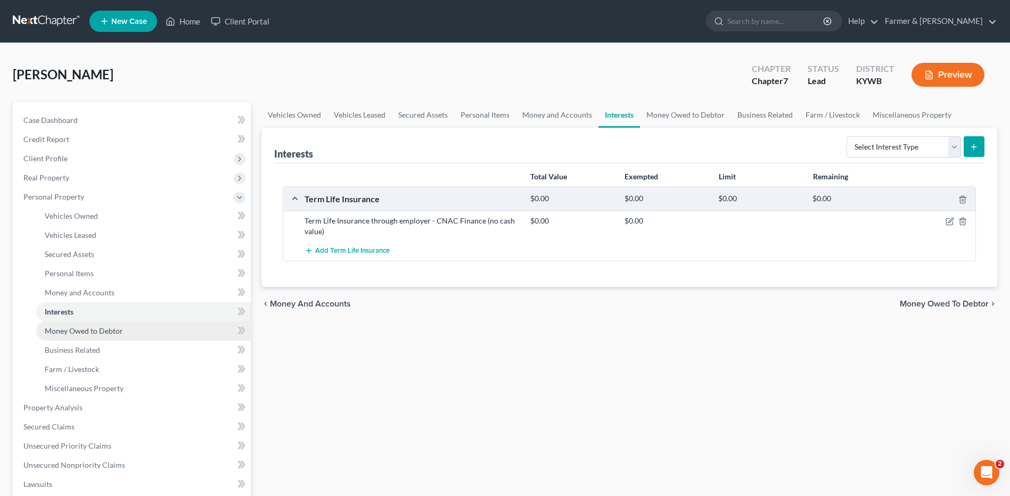
click at [90, 335] on link "Money Owed to Debtor" at bounding box center [143, 331] width 215 height 19
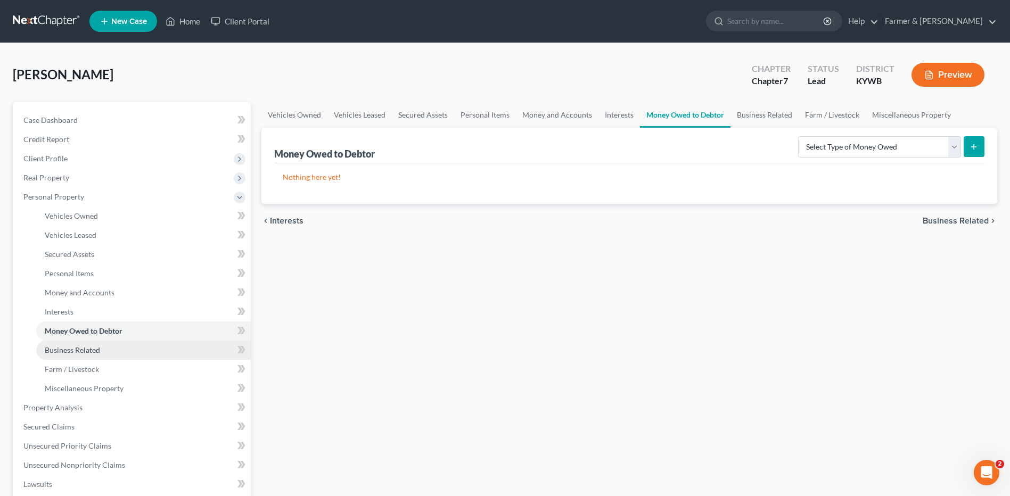
click at [89, 355] on link "Business Related" at bounding box center [143, 350] width 215 height 19
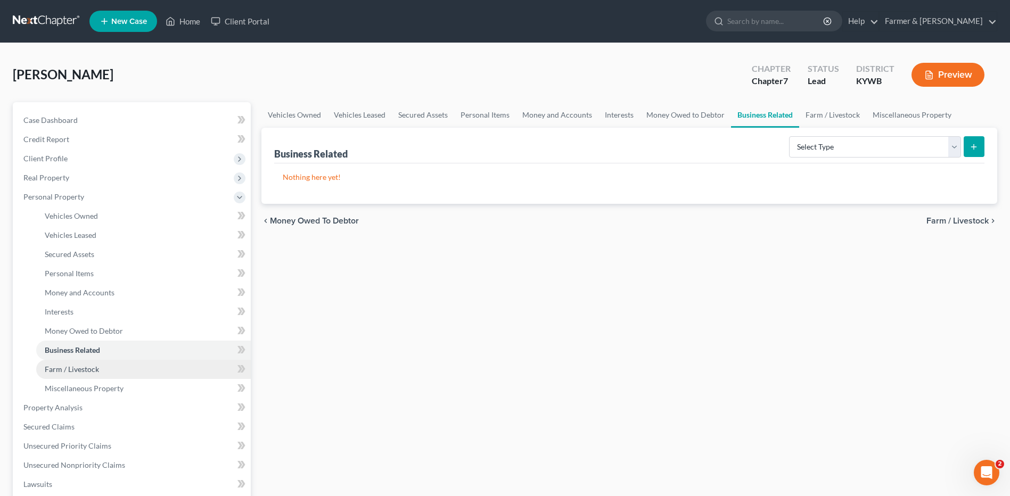
click at [85, 369] on span "Farm / Livestock" at bounding box center [72, 369] width 54 height 9
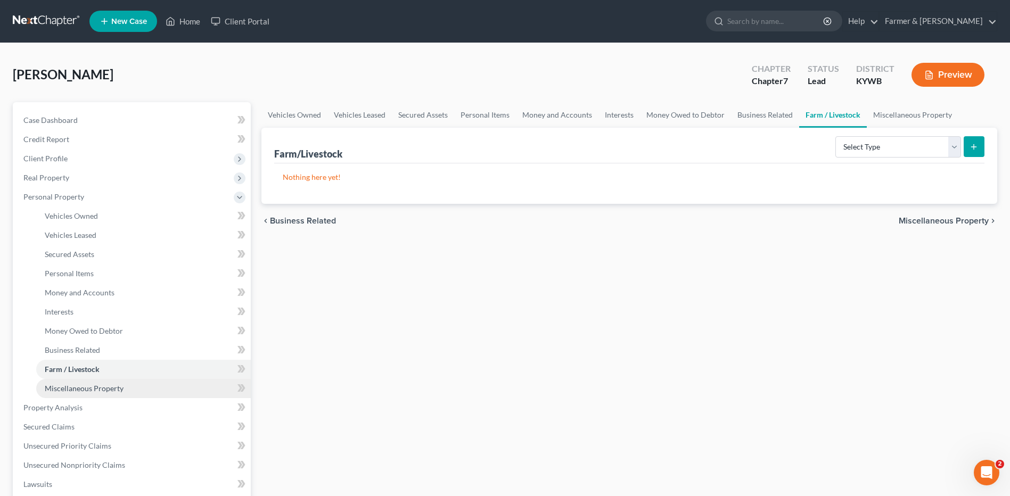
click at [81, 393] on link "Miscellaneous Property" at bounding box center [143, 388] width 215 height 19
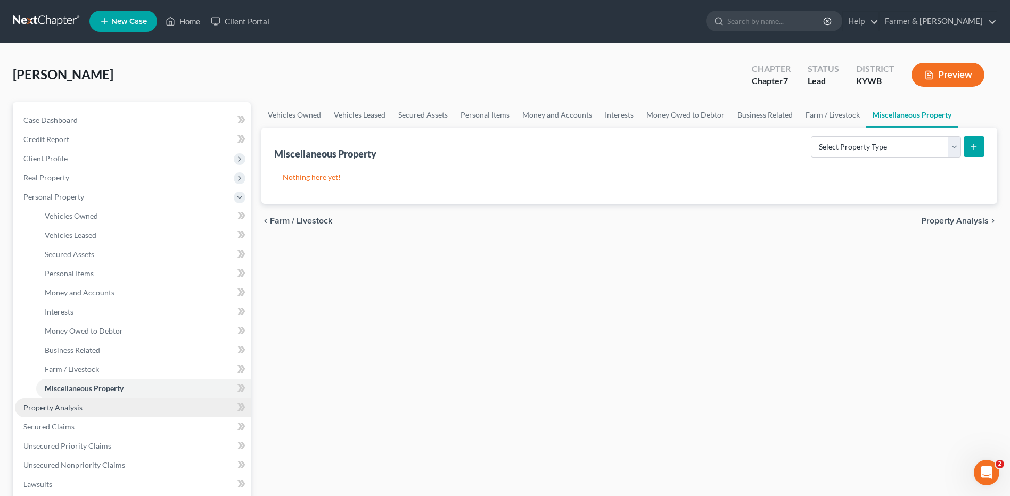
click at [76, 407] on span "Property Analysis" at bounding box center [52, 407] width 59 height 9
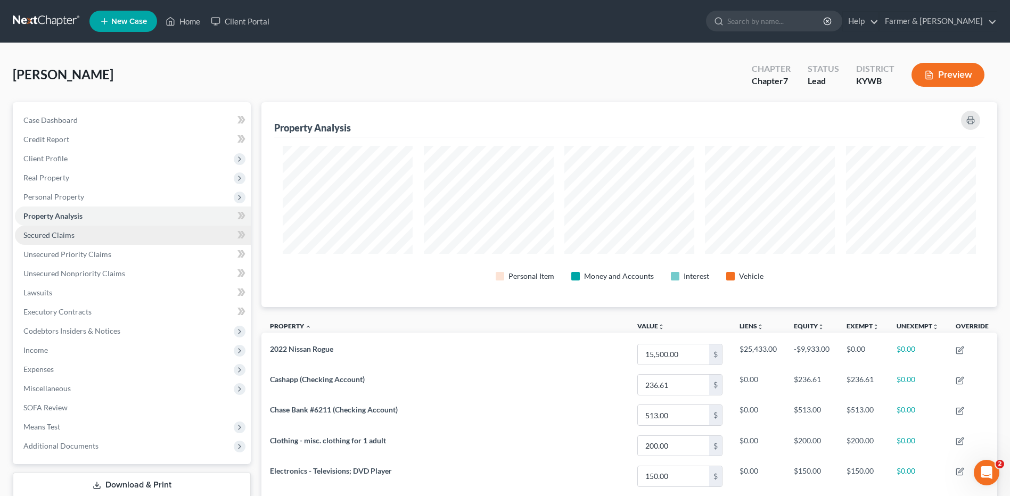
click at [103, 241] on link "Secured Claims" at bounding box center [133, 235] width 236 height 19
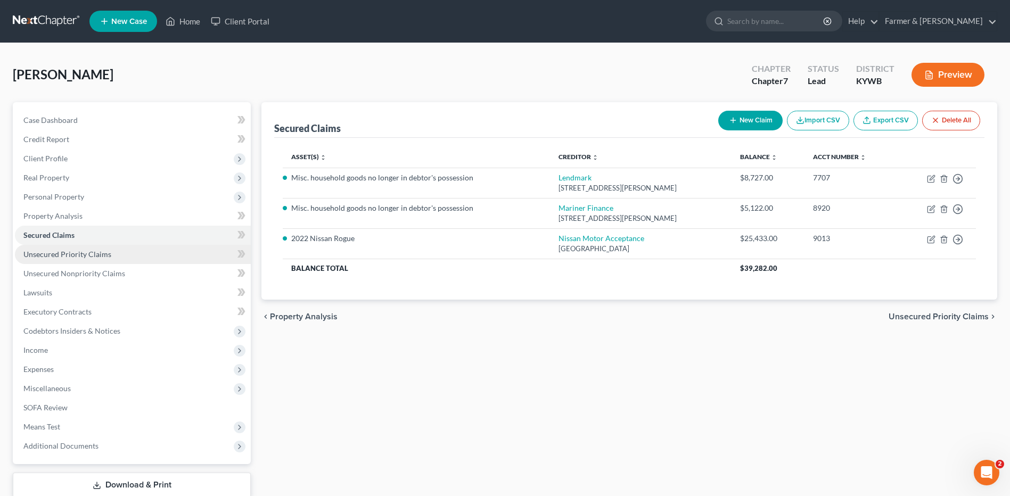
click at [103, 256] on span "Unsecured Priority Claims" at bounding box center [67, 254] width 88 height 9
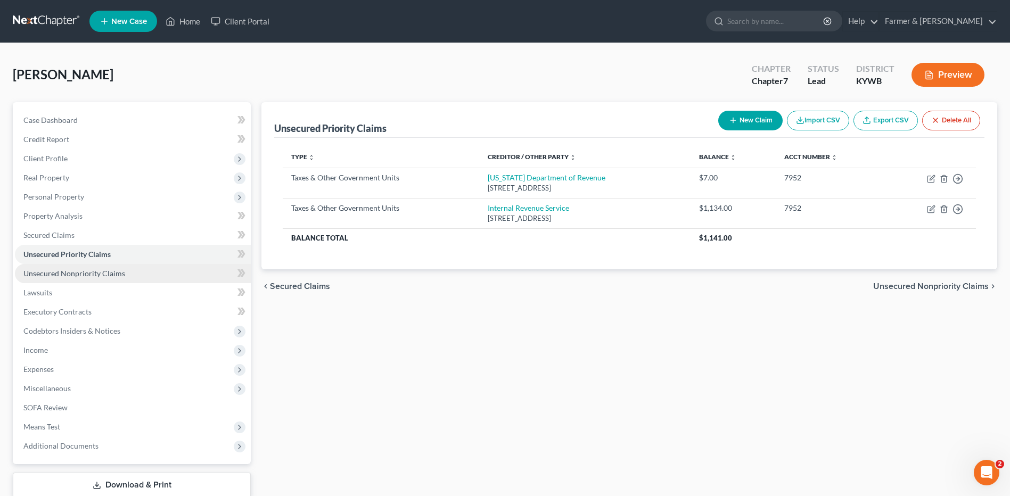
click at [106, 276] on span "Unsecured Nonpriority Claims" at bounding box center [74, 273] width 102 height 9
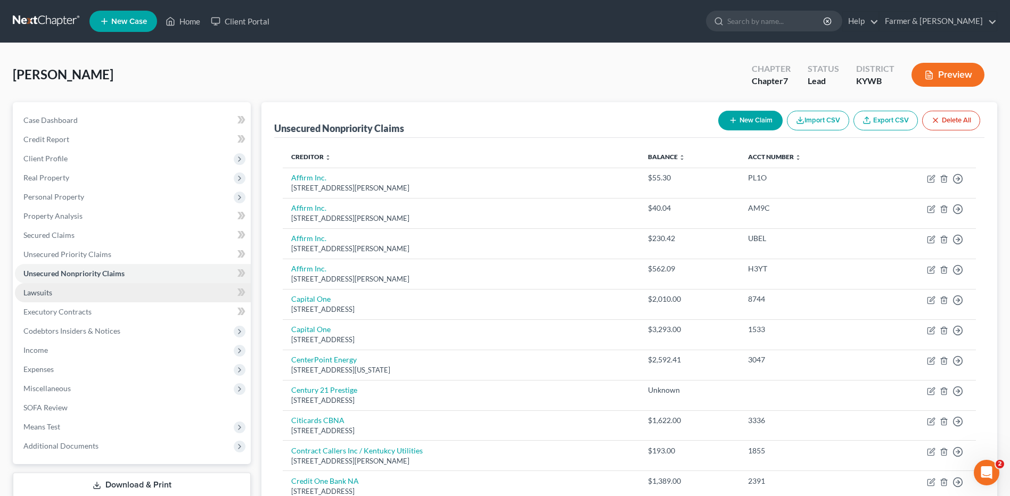
click at [87, 291] on link "Lawsuits" at bounding box center [133, 292] width 236 height 19
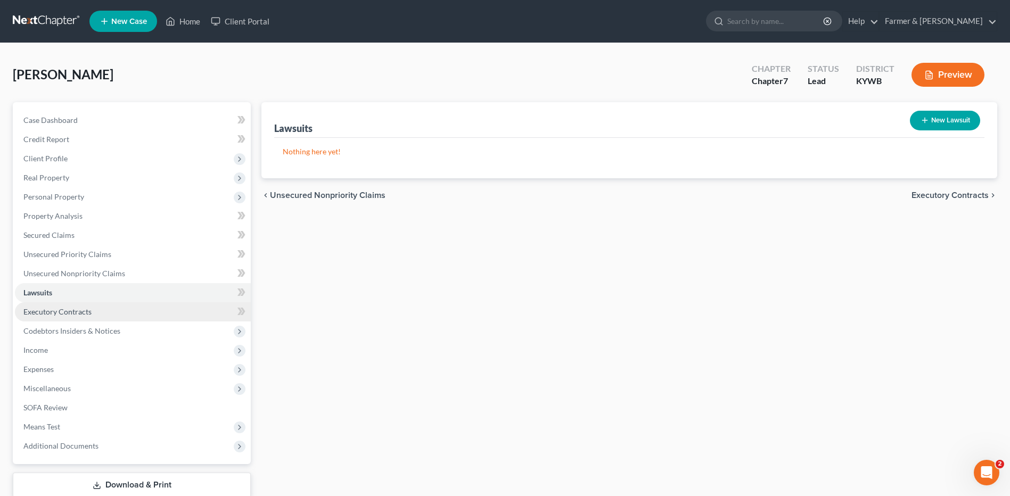
click at [87, 308] on span "Executory Contracts" at bounding box center [57, 311] width 68 height 9
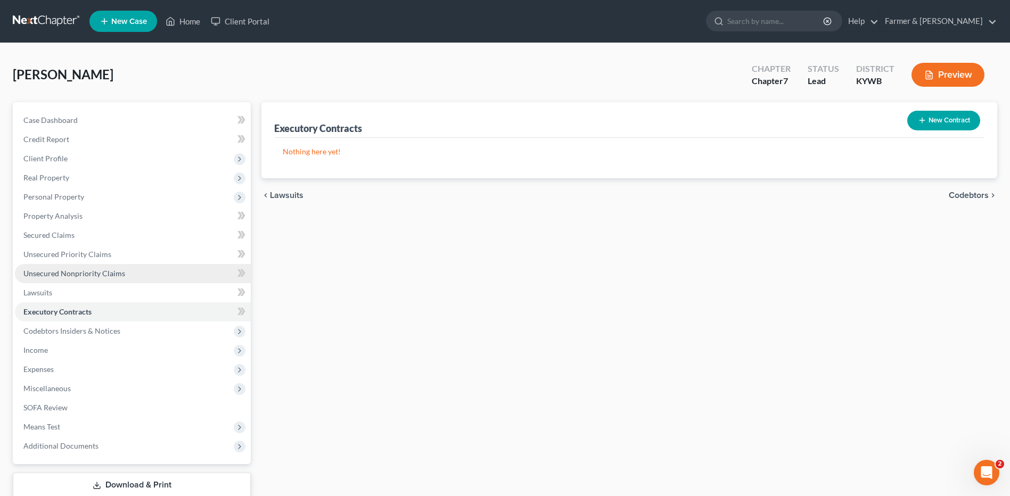
click at [117, 276] on span "Unsecured Nonpriority Claims" at bounding box center [74, 273] width 102 height 9
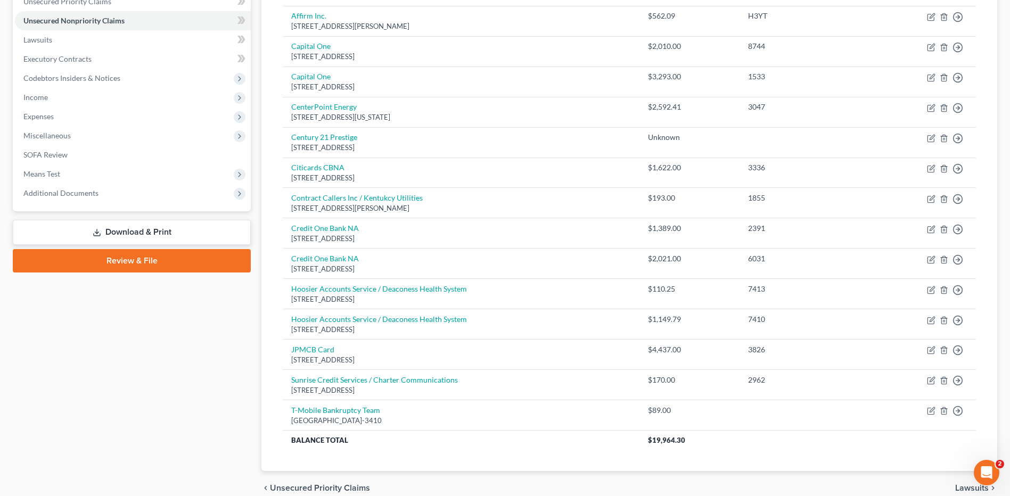
scroll to position [260, 0]
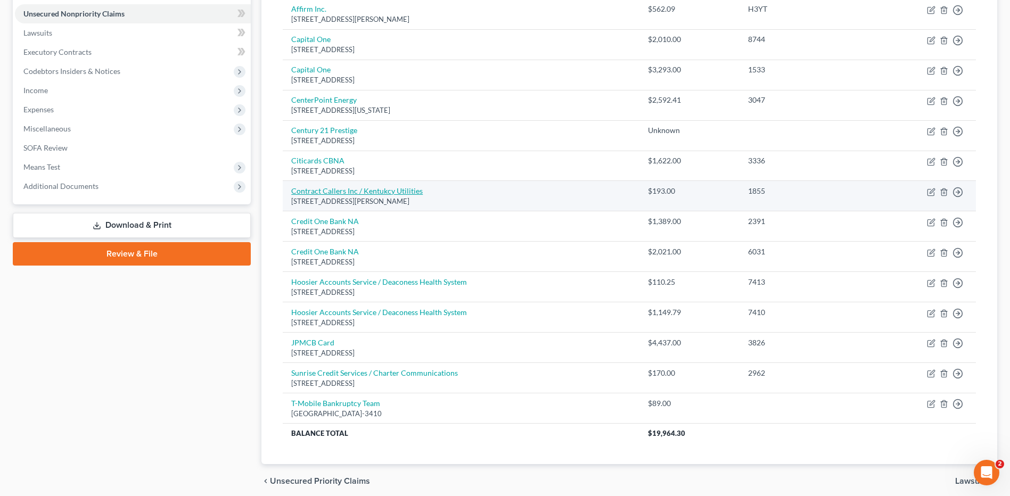
click at [384, 192] on link "Contract Callers Inc / Kentukcy Utilities" at bounding box center [356, 190] width 131 height 9
select select "10"
select select "1"
select select "0"
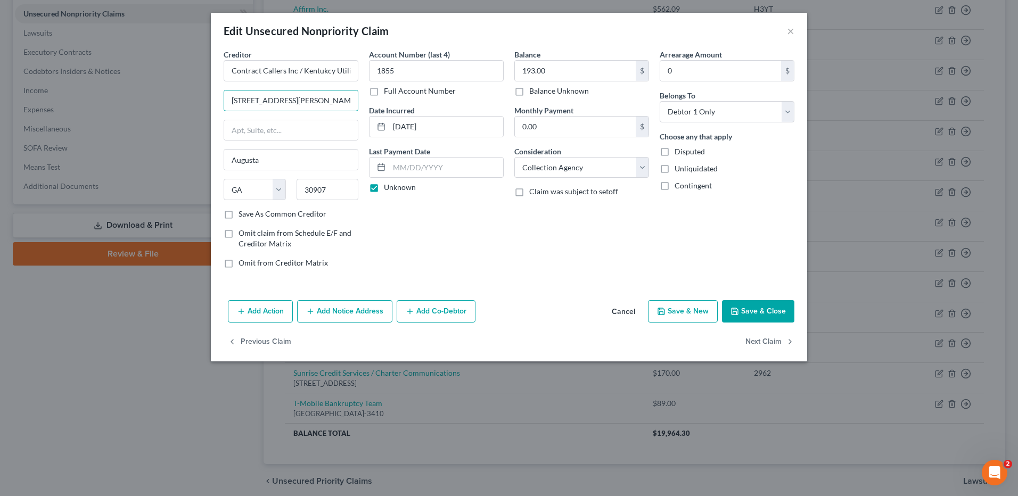
drag, startPoint x: 312, startPoint y: 106, endPoint x: 210, endPoint y: 102, distance: 102.8
click at [210, 102] on div "Edit Unsecured Nonpriority Claim × Creditor * Contract Callers Inc / Kentukcy U…" at bounding box center [509, 248] width 1018 height 496
drag, startPoint x: 314, startPoint y: 104, endPoint x: 172, endPoint y: 112, distance: 141.8
click at [172, 112] on div "Edit Unsecured Nonpriority Claim × Creditor * Contract Callers Inc / Kentukcy U…" at bounding box center [509, 248] width 1018 height 496
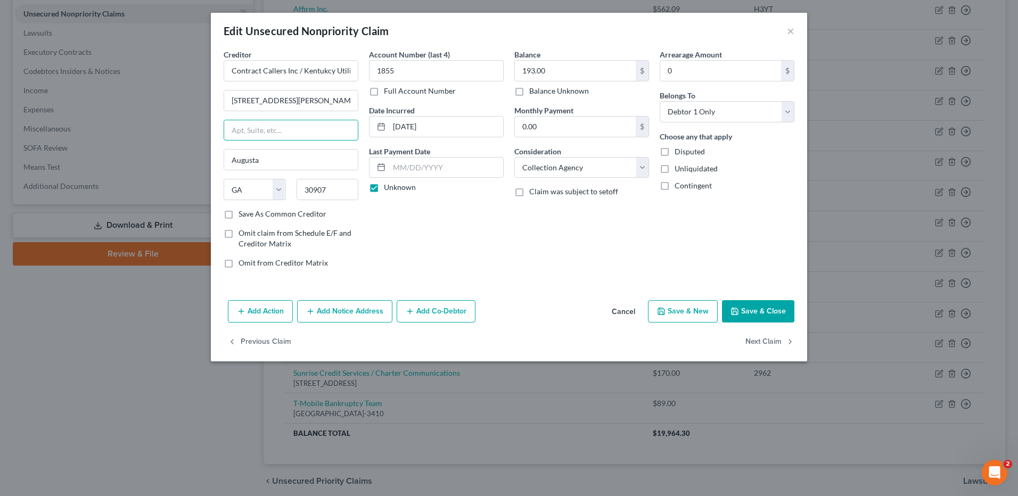
paste input "[STREET_ADDRESS][PERSON_NAME]"
type input "[STREET_ADDRESS][PERSON_NAME]"
drag, startPoint x: 296, startPoint y: 70, endPoint x: 184, endPoint y: 76, distance: 112.5
click at [184, 76] on div "Edit Unsecured Nonpriority Claim × Creditor * Contract Callers Inc / Kentukcy U…" at bounding box center [509, 248] width 1018 height 496
paste input "Contract Callers Inc"
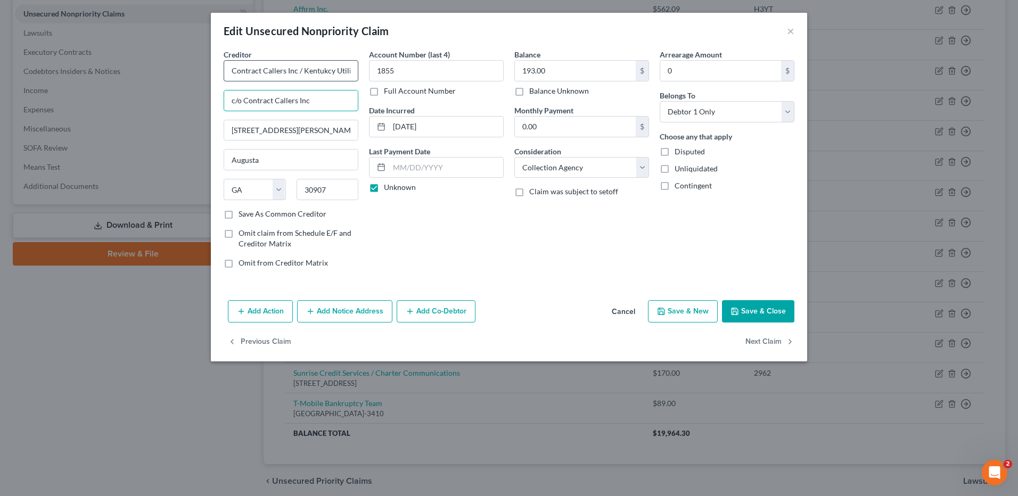
type input "c/o Contract Callers Inc"
drag, startPoint x: 300, startPoint y: 73, endPoint x: 141, endPoint y: 55, distance: 160.1
click at [141, 55] on div "Edit Unsecured Nonpriority Claim × Creditor * Contract Callers Inc / Kentukcy U…" at bounding box center [509, 248] width 1018 height 496
type input "Kentukcy Utilities"
click at [747, 303] on button "Save & Close" at bounding box center [758, 311] width 72 height 22
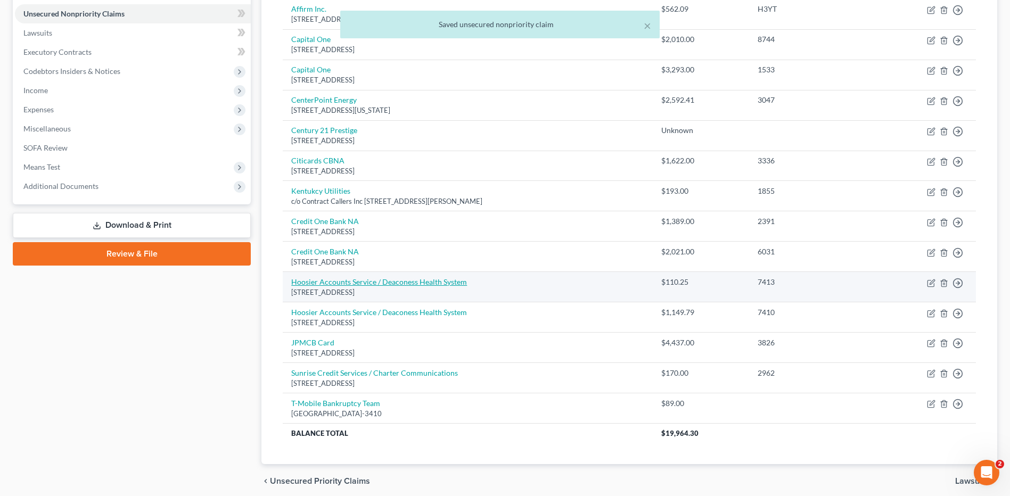
click at [369, 284] on link "Hoosier Accounts Service / Deaconess Health System" at bounding box center [379, 281] width 176 height 9
select select "15"
select select "1"
select select "0"
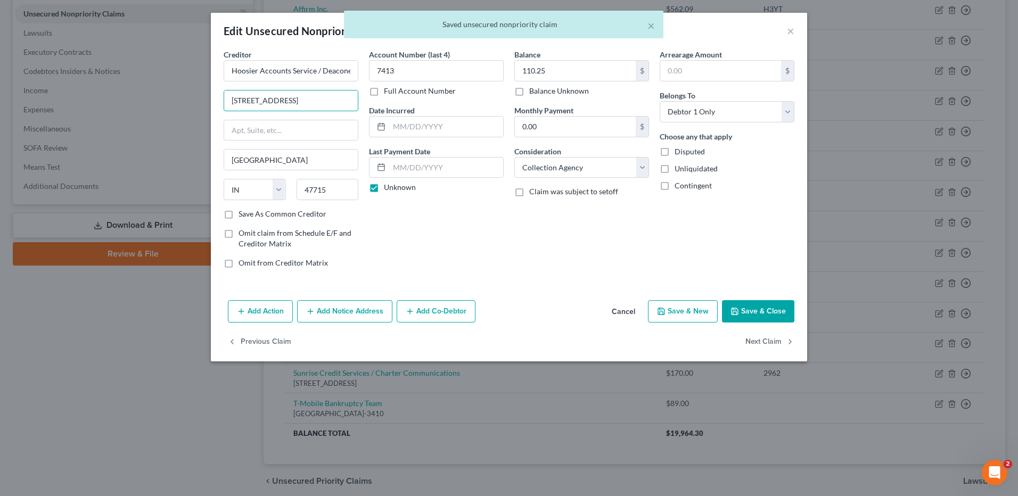
drag, startPoint x: 320, startPoint y: 99, endPoint x: 162, endPoint y: 95, distance: 158.1
click at [162, 95] on div "Edit Unsecured Nonpriority Claim × Creditor * Hoosier Accounts Service / Deacon…" at bounding box center [509, 248] width 1018 height 496
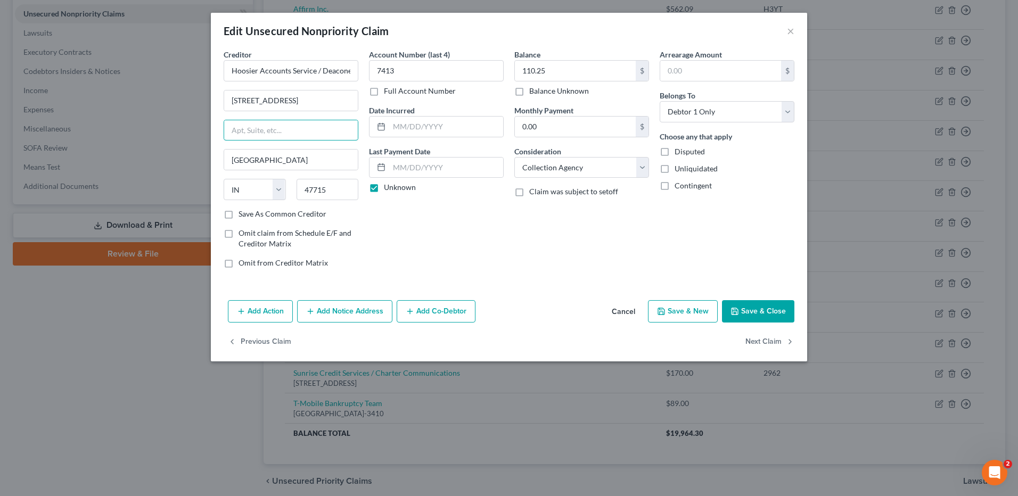
paste input "[STREET_ADDRESS]"
type input "[STREET_ADDRESS]"
drag, startPoint x: 315, startPoint y: 67, endPoint x: 161, endPoint y: 79, distance: 154.3
click at [161, 79] on div "Edit Unsecured Nonpriority Claim × Creditor * Hoosier Accounts Service / Deacon…" at bounding box center [509, 248] width 1018 height 496
paste input "Hoosier Accounts Service"
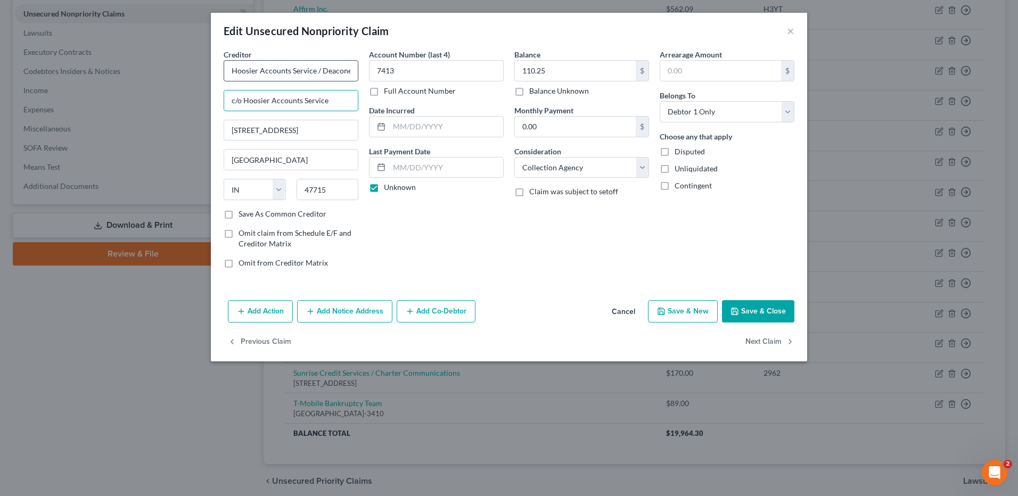
type input "c/o Hoosier Accounts Service"
drag, startPoint x: 320, startPoint y: 72, endPoint x: 148, endPoint y: 82, distance: 172.8
click at [148, 82] on div "Edit Unsecured Nonpriority Claim × Creditor * Hoosier Accounts Service / Deacon…" at bounding box center [509, 248] width 1018 height 496
type input "Deaconess Health System"
click at [751, 307] on button "Save & Close" at bounding box center [758, 311] width 72 height 22
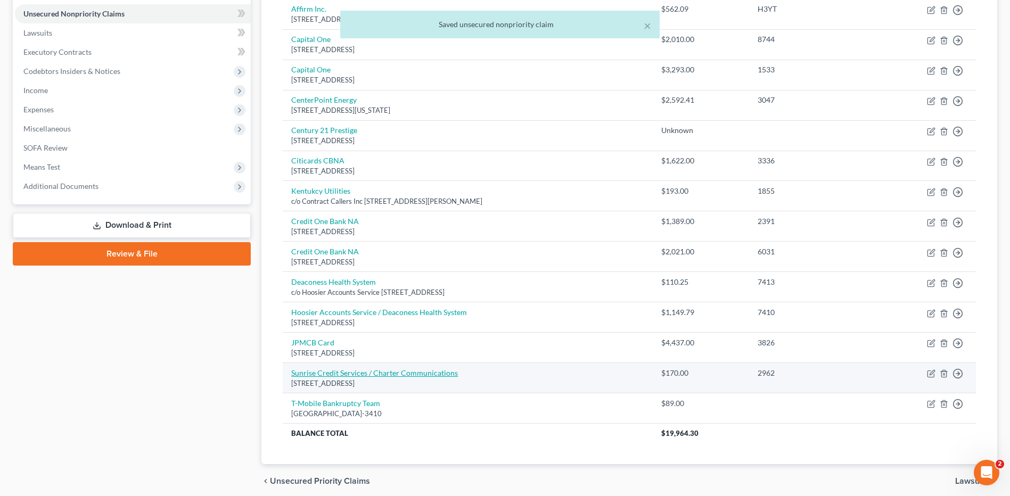
click at [443, 374] on link "Sunrise Credit Services / Charter Communications" at bounding box center [374, 372] width 167 height 9
select select "35"
select select "1"
select select "0"
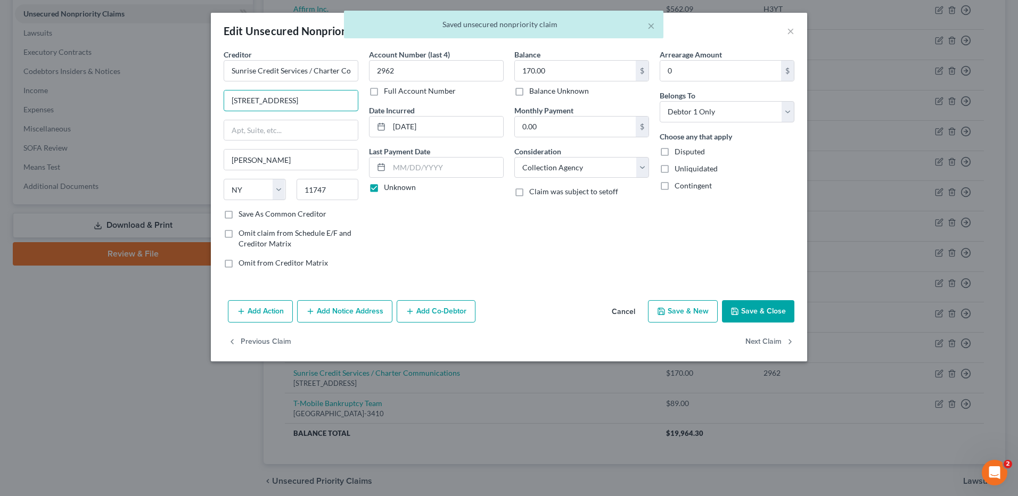
drag, startPoint x: 322, startPoint y: 101, endPoint x: 123, endPoint y: 101, distance: 198.6
click at [123, 101] on div "Edit Unsecured Nonpriority Claim × Creditor * Sunrise Credit Services / Charter…" at bounding box center [509, 248] width 1018 height 496
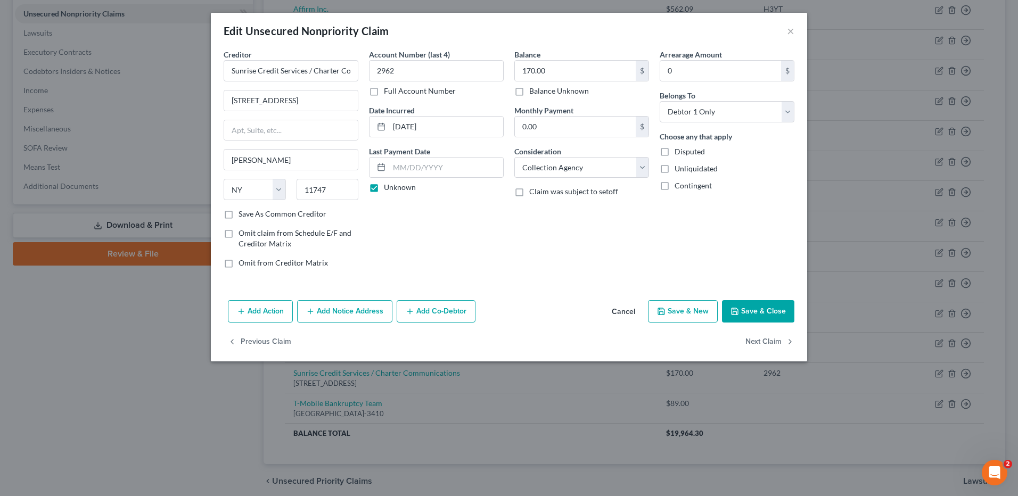
click at [123, 101] on div "Edit Unsecured Nonpriority Claim × Creditor * Sunrise Credit Services / Charter…" at bounding box center [509, 248] width 1018 height 496
drag, startPoint x: 328, startPoint y: 103, endPoint x: 150, endPoint y: 106, distance: 178.4
click at [150, 106] on div "Edit Unsecured Nonpriority Claim × Creditor * Sunrise Credit Services / Charter…" at bounding box center [509, 248] width 1018 height 496
paste input "[STREET_ADDRESS]"
type input "[STREET_ADDRESS]"
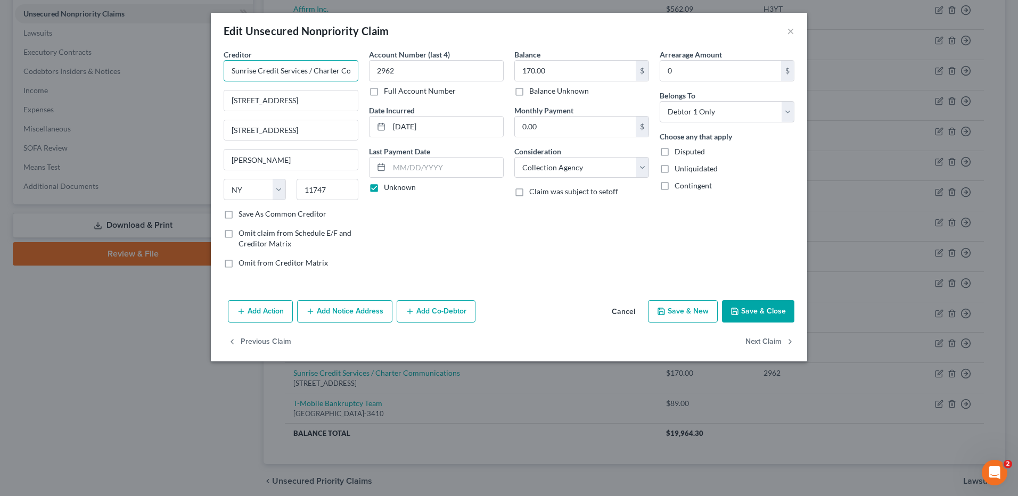
drag, startPoint x: 307, startPoint y: 69, endPoint x: 108, endPoint y: 72, distance: 199.1
click at [108, 72] on div "Edit Unsecured Nonpriority Claim × Creditor * Sunrise Credit Services / Charter…" at bounding box center [509, 248] width 1018 height 496
paste input "Sunrise Credit Services"
type input "c/o Sunrise Credit Services"
drag, startPoint x: 314, startPoint y: 69, endPoint x: 146, endPoint y: 86, distance: 169.1
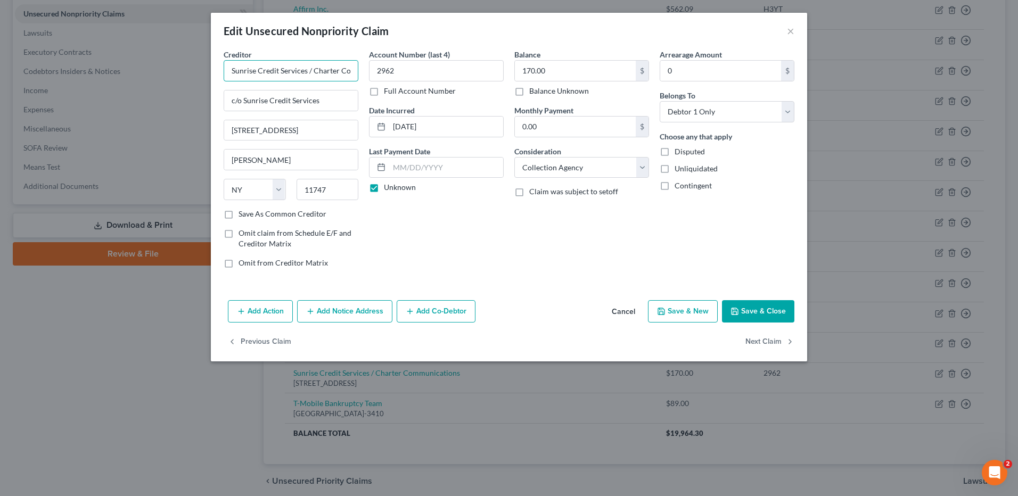
click at [146, 86] on div "Edit Unsecured Nonpriority Claim × Creditor * Sunrise Credit Services / Charter…" at bounding box center [509, 248] width 1018 height 496
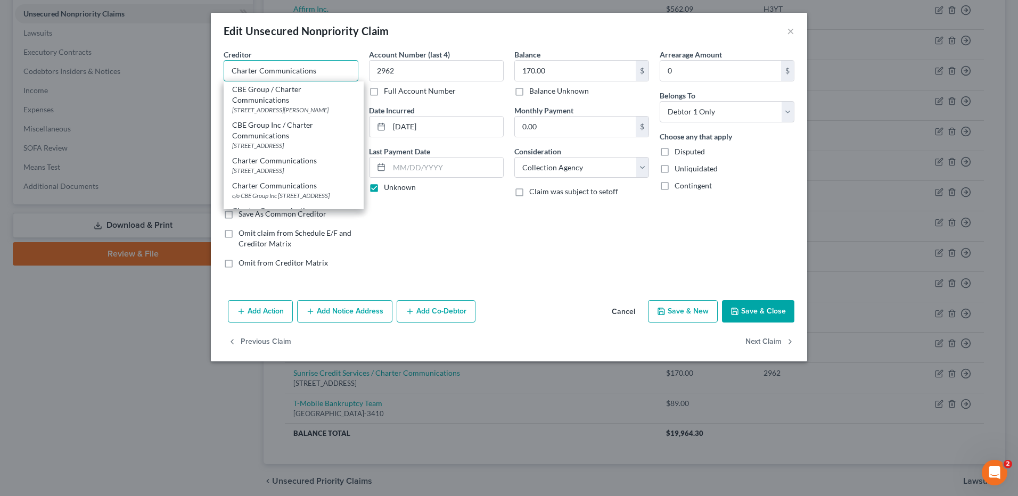
type input "Charter Communications"
click at [760, 305] on button "Save & Close" at bounding box center [758, 311] width 72 height 22
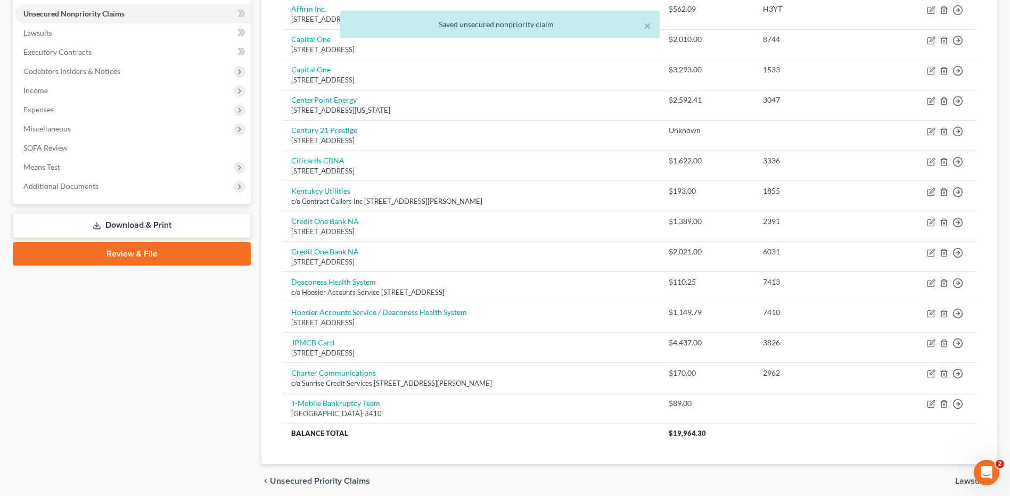
click at [181, 34] on div "× Saved unsecured nonpriority claim" at bounding box center [500, 27] width 1010 height 33
click at [55, 32] on div "× Saved unsecured nonpriority claim" at bounding box center [500, 27] width 1010 height 33
click at [644, 23] on button "×" at bounding box center [647, 25] width 7 height 13
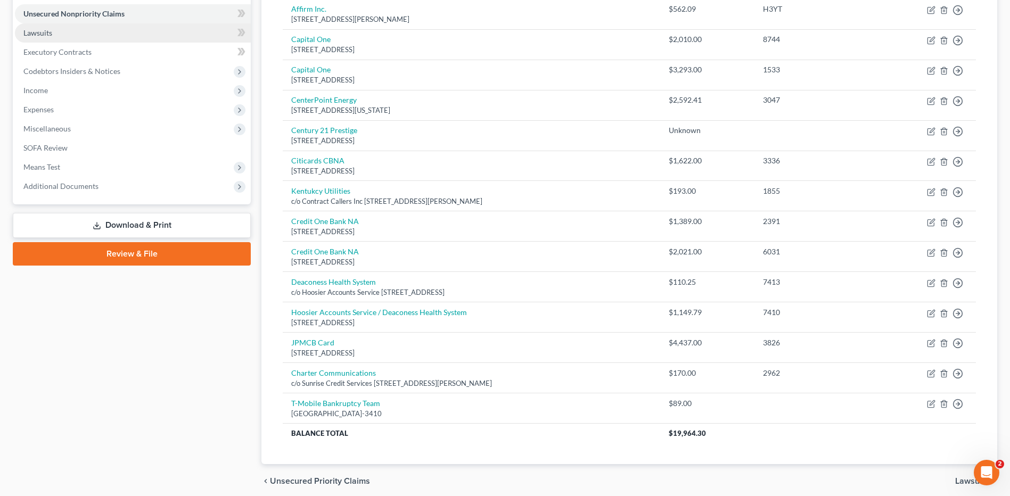
click at [61, 36] on link "Lawsuits" at bounding box center [133, 32] width 236 height 19
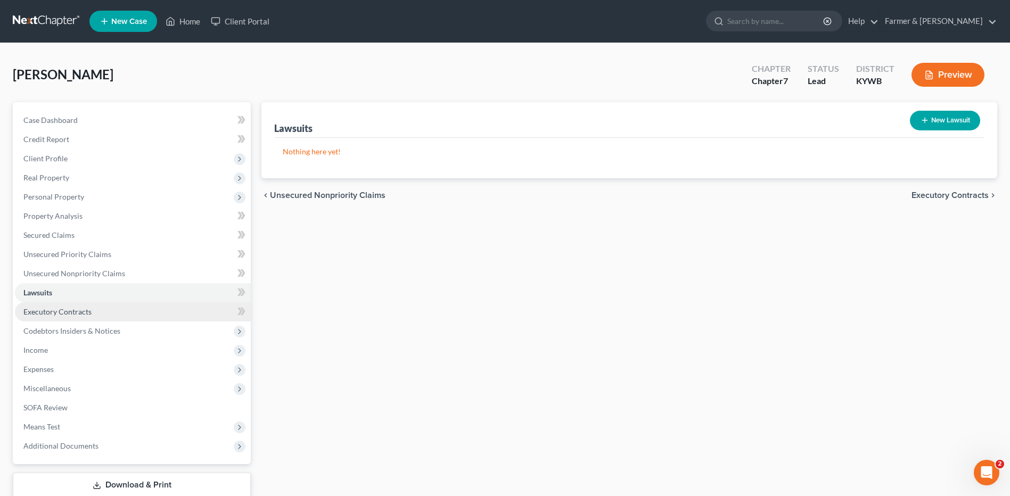
click at [54, 319] on link "Executory Contracts" at bounding box center [133, 311] width 236 height 19
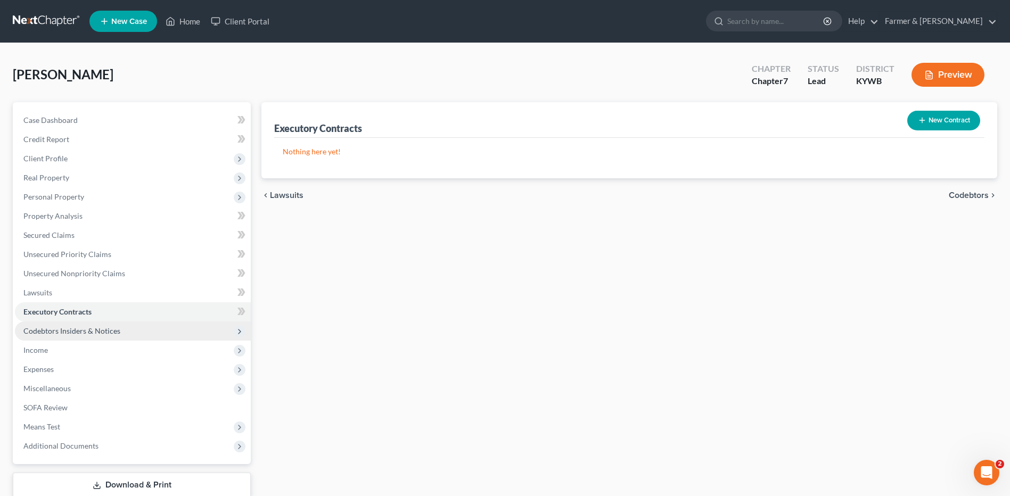
click at [57, 333] on span "Codebtors Insiders & Notices" at bounding box center [71, 330] width 97 height 9
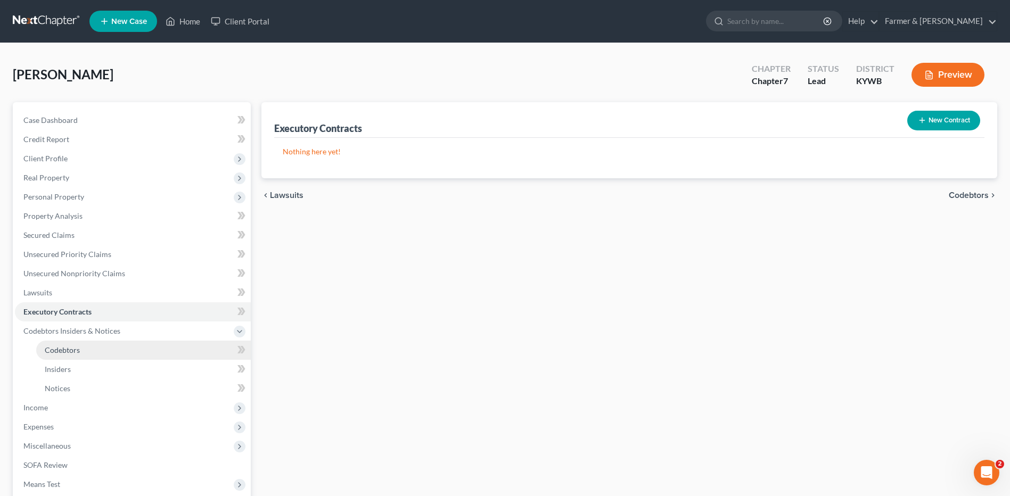
click at [54, 353] on span "Codebtors" at bounding box center [62, 349] width 35 height 9
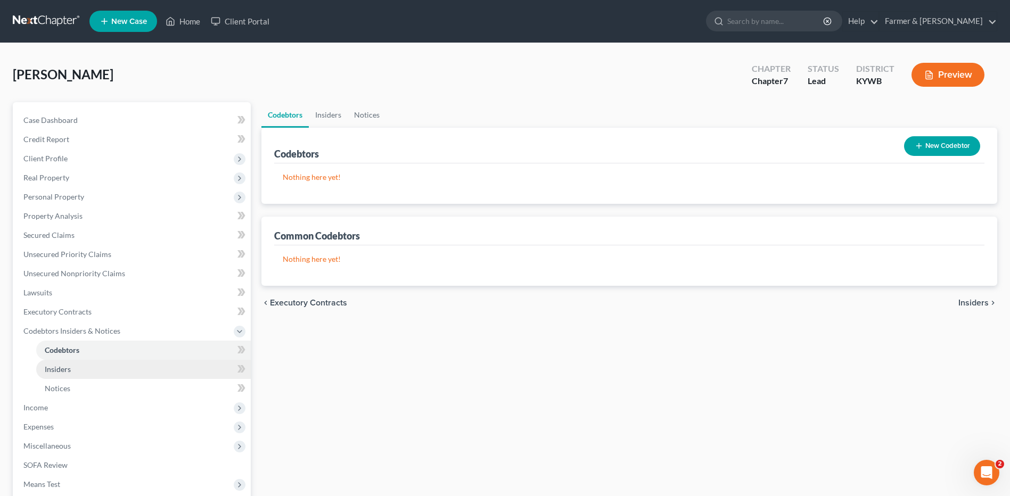
click at [56, 369] on span "Insiders" at bounding box center [58, 369] width 26 height 9
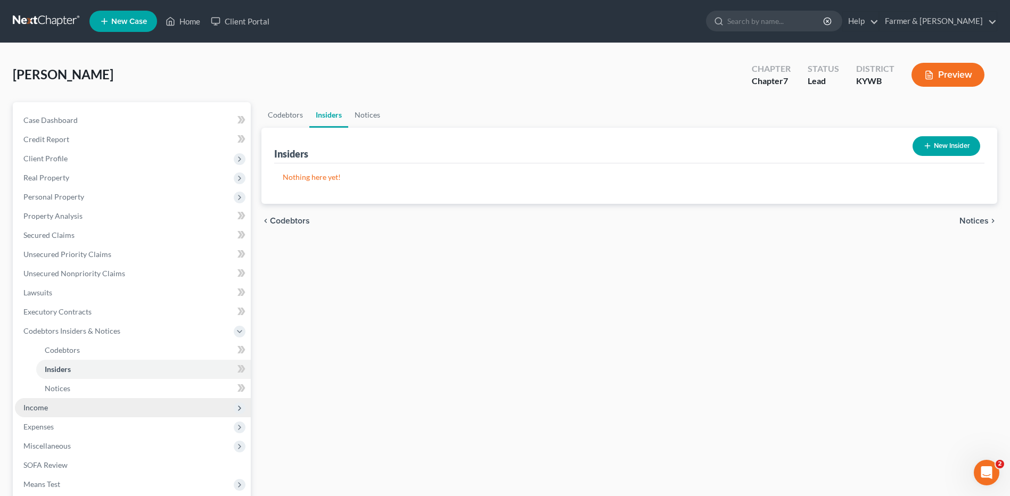
click at [51, 406] on span "Income" at bounding box center [133, 407] width 236 height 19
click at [82, 372] on span "Employment Income" at bounding box center [79, 369] width 68 height 9
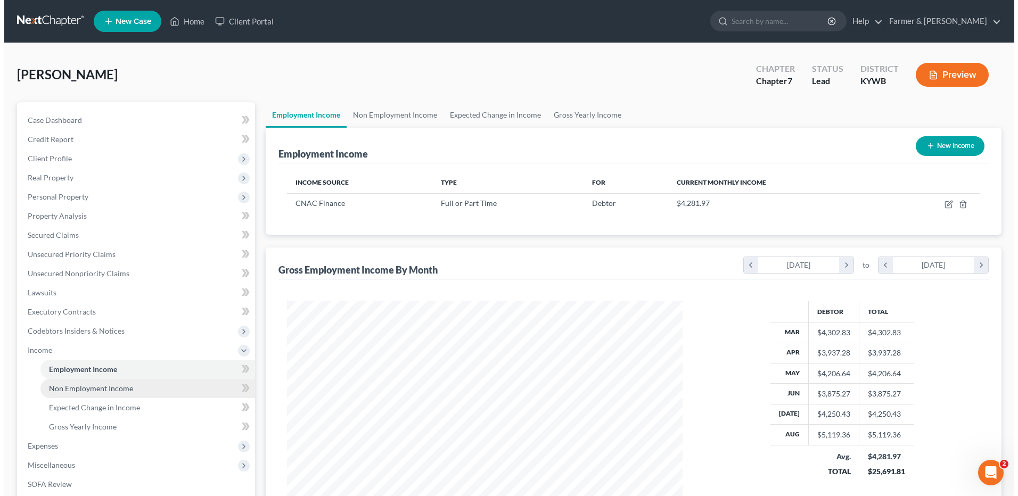
scroll to position [197, 416]
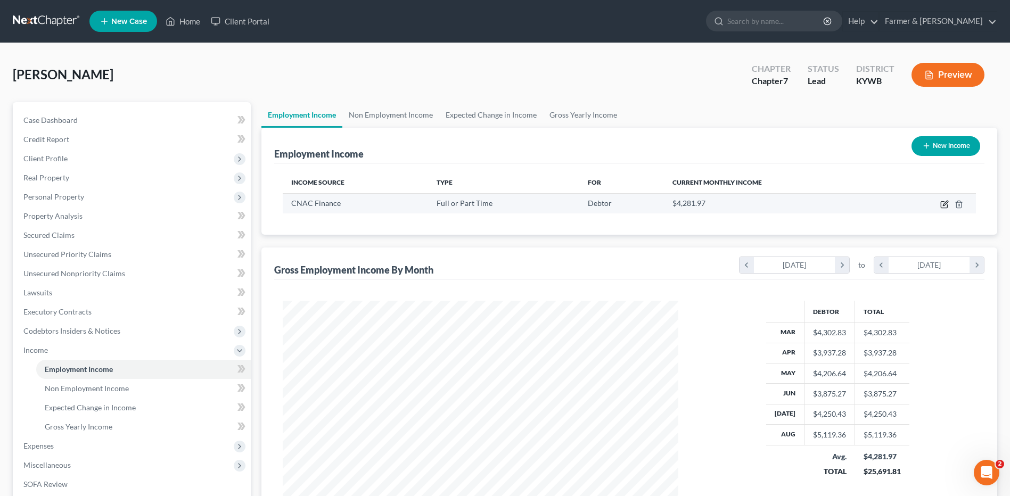
click at [941, 206] on icon "button" at bounding box center [944, 205] width 6 height 6
select select "0"
select select "15"
select select "2"
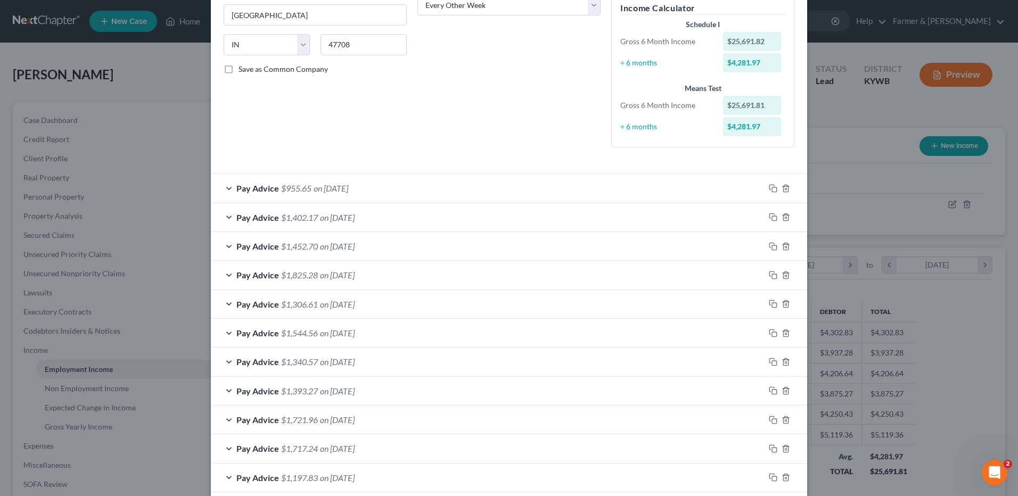
scroll to position [178, 0]
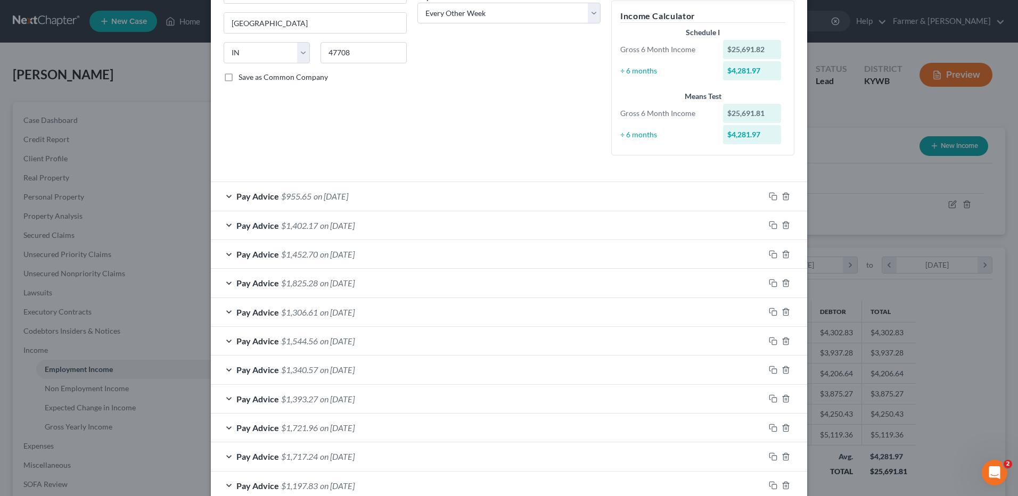
click at [362, 191] on div "Pay Advice $955.65 on [DATE]" at bounding box center [488, 196] width 554 height 28
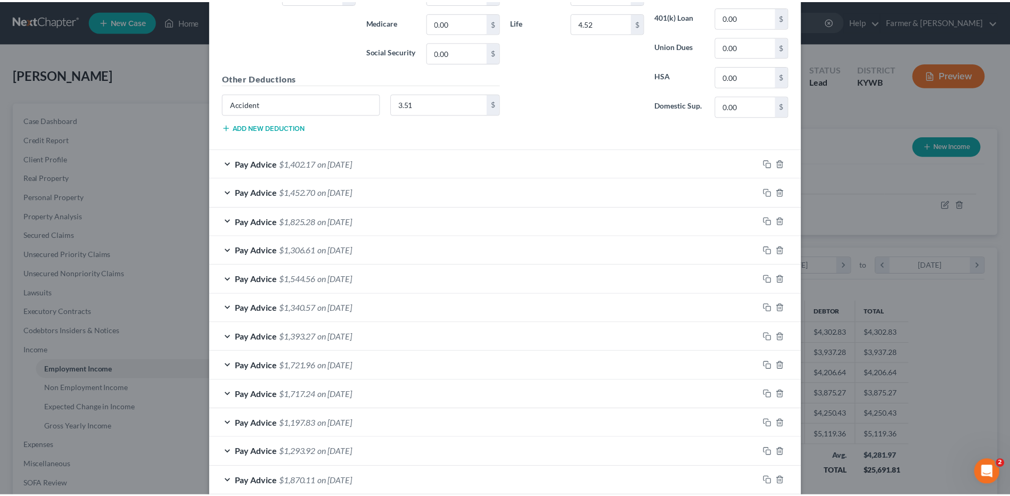
scroll to position [600, 0]
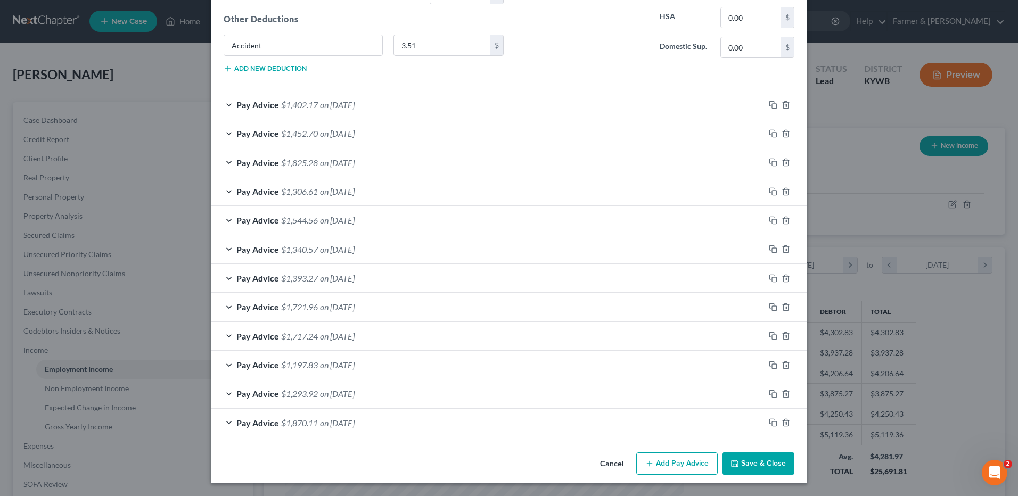
click at [611, 458] on button "Cancel" at bounding box center [611, 464] width 40 height 21
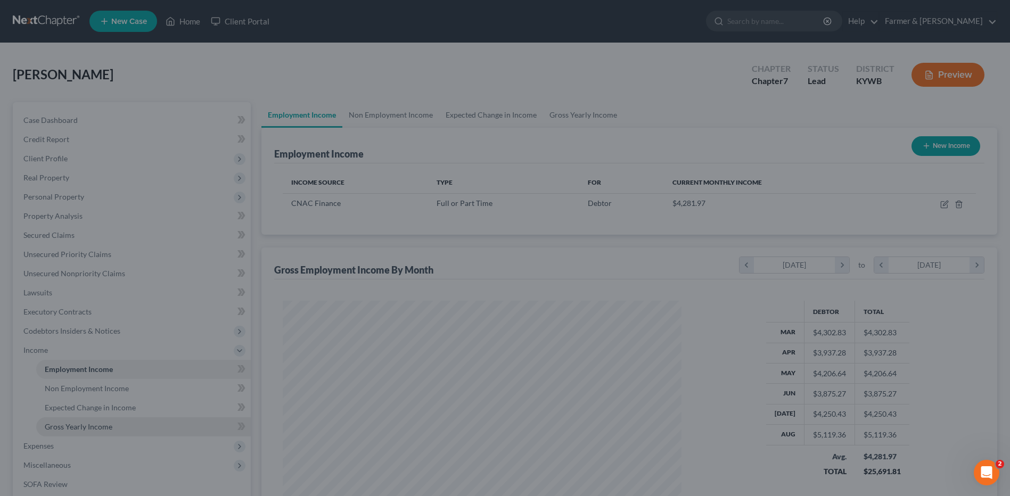
scroll to position [532122, 531903]
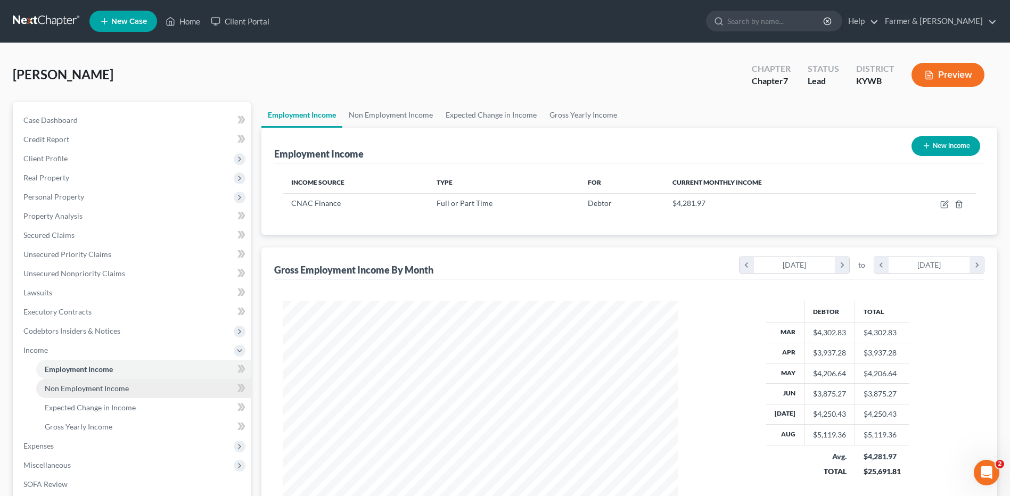
click at [142, 388] on link "Non Employment Income" at bounding box center [143, 388] width 215 height 19
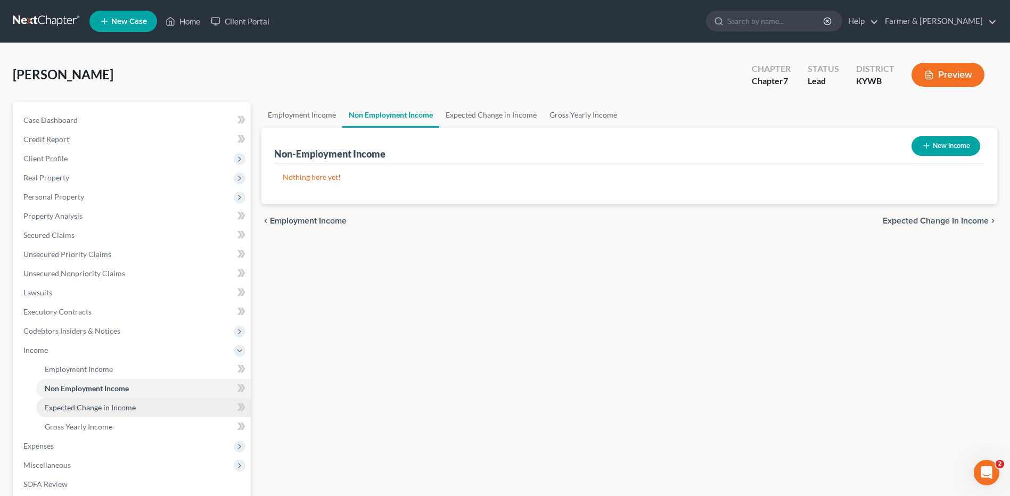
click at [134, 405] on span "Expected Change in Income" at bounding box center [90, 407] width 91 height 9
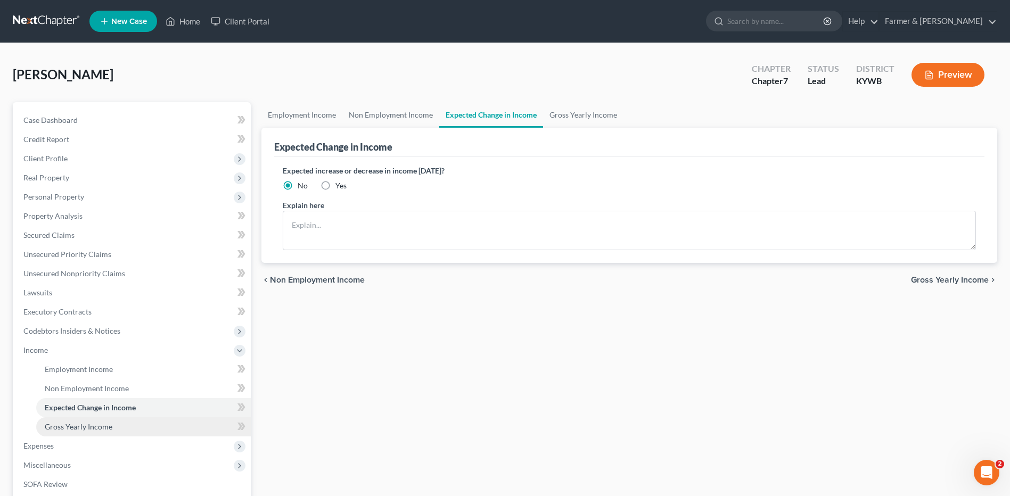
click at [115, 424] on link "Gross Yearly Income" at bounding box center [143, 426] width 215 height 19
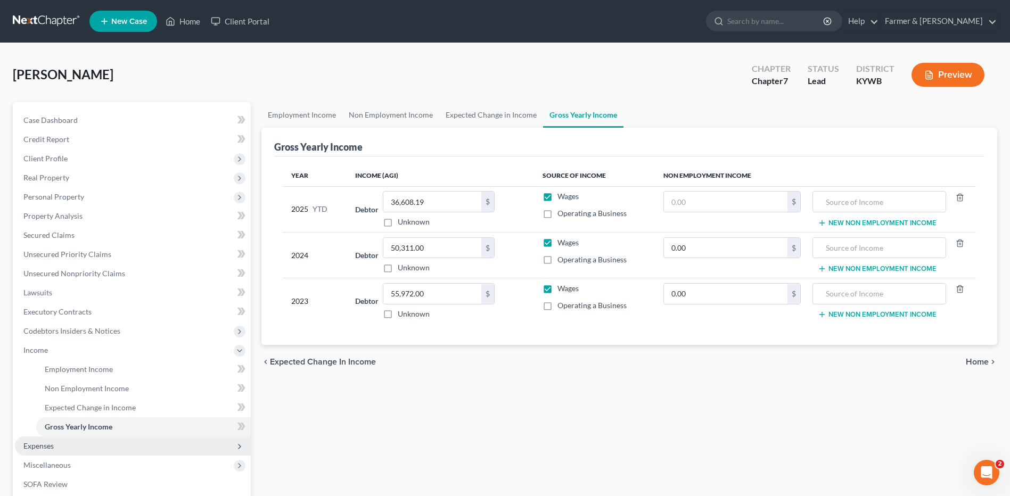
click at [94, 440] on span "Expenses" at bounding box center [133, 446] width 236 height 19
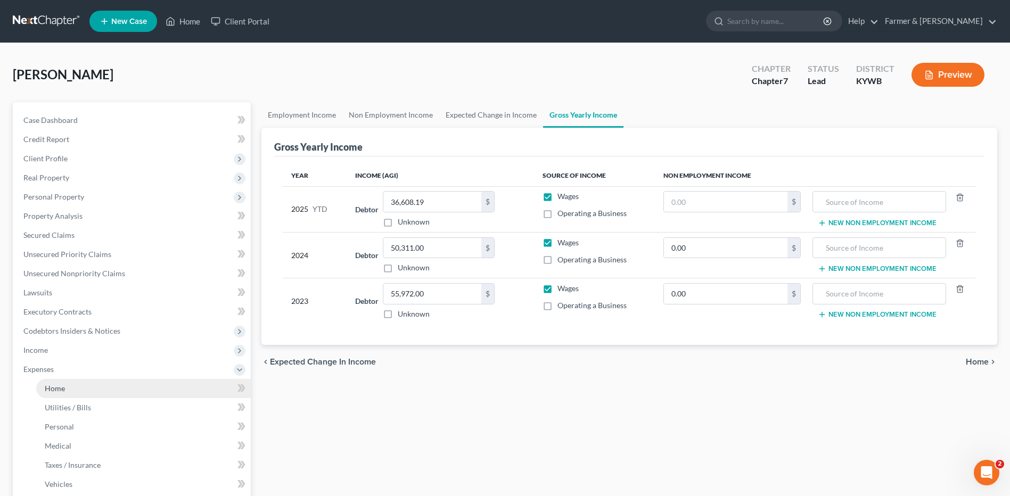
click at [120, 381] on link "Home" at bounding box center [143, 388] width 215 height 19
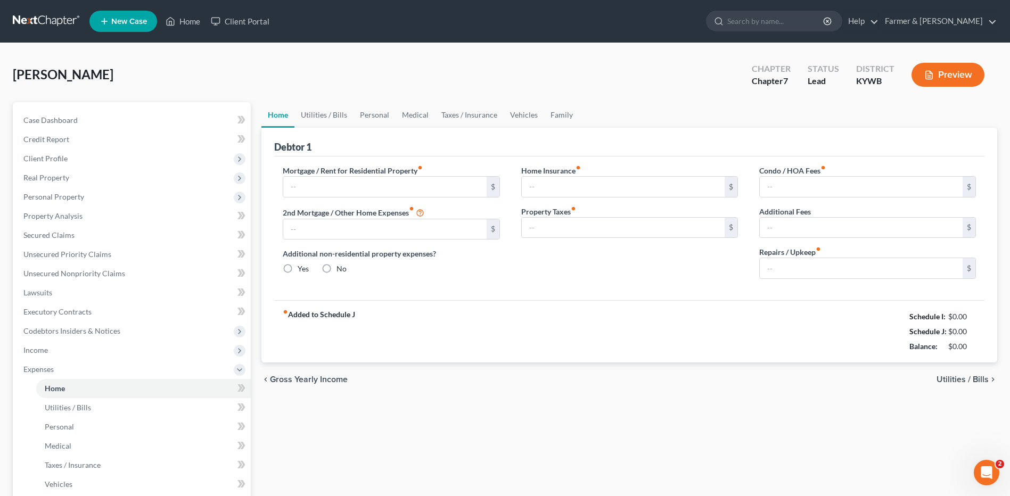
type input "500.00"
type input "0.00"
radio input "true"
type input "56.00"
type input "0.00"
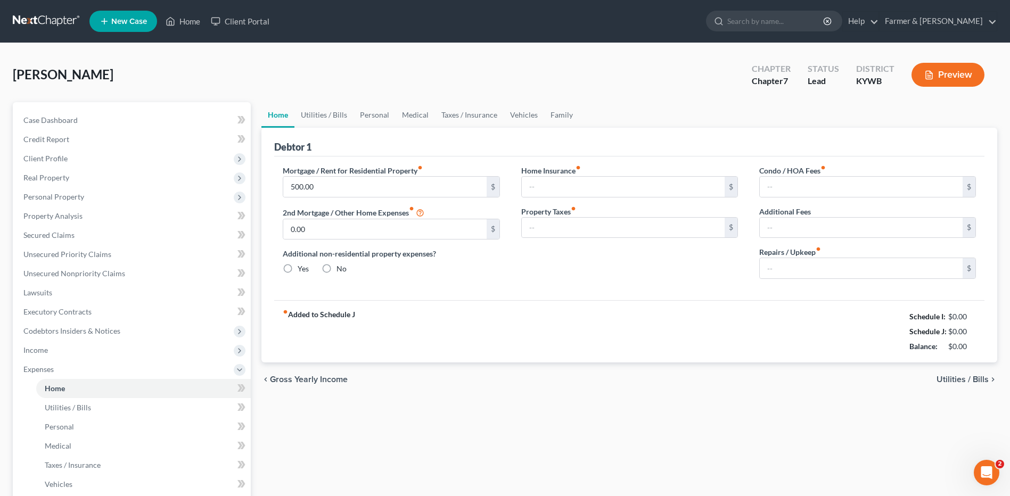
type input "0.00"
type input "50.00"
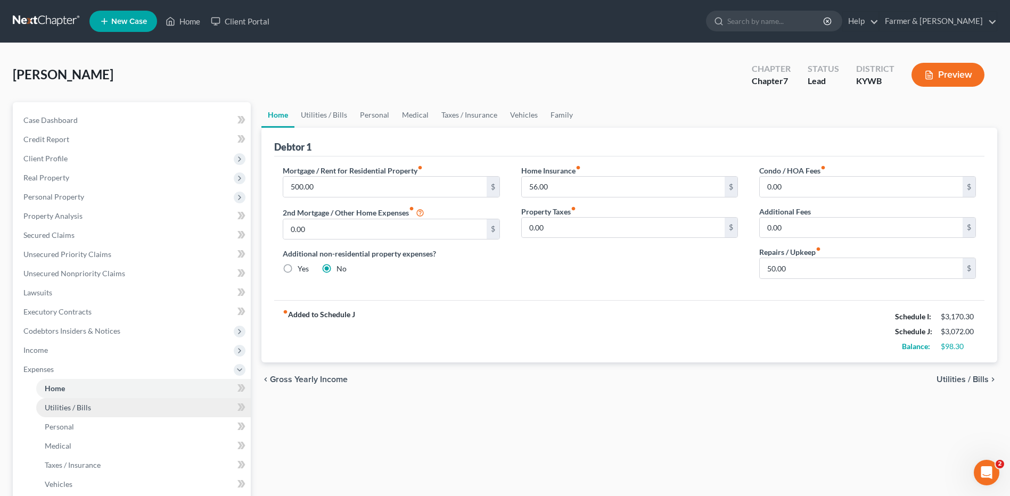
click at [73, 413] on link "Utilities / Bills" at bounding box center [143, 407] width 215 height 19
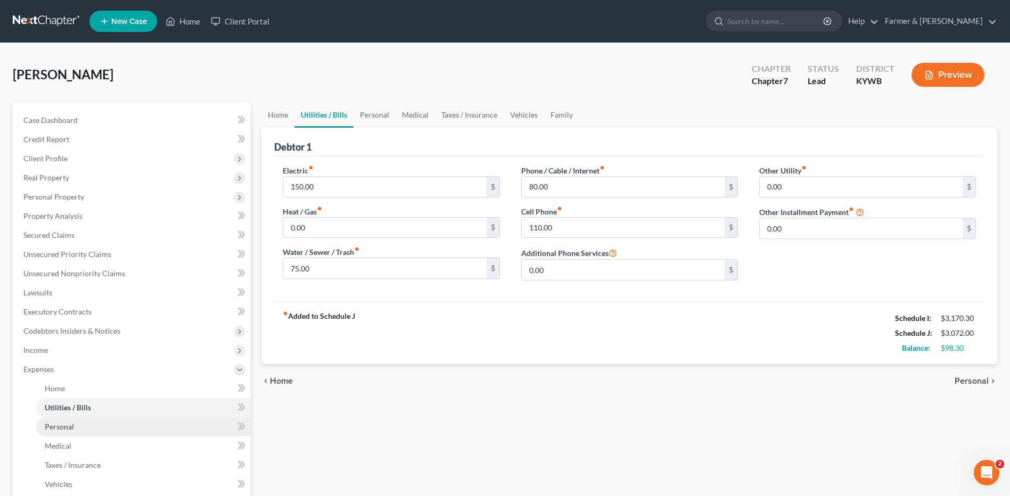
click at [73, 425] on span "Personal" at bounding box center [59, 426] width 29 height 9
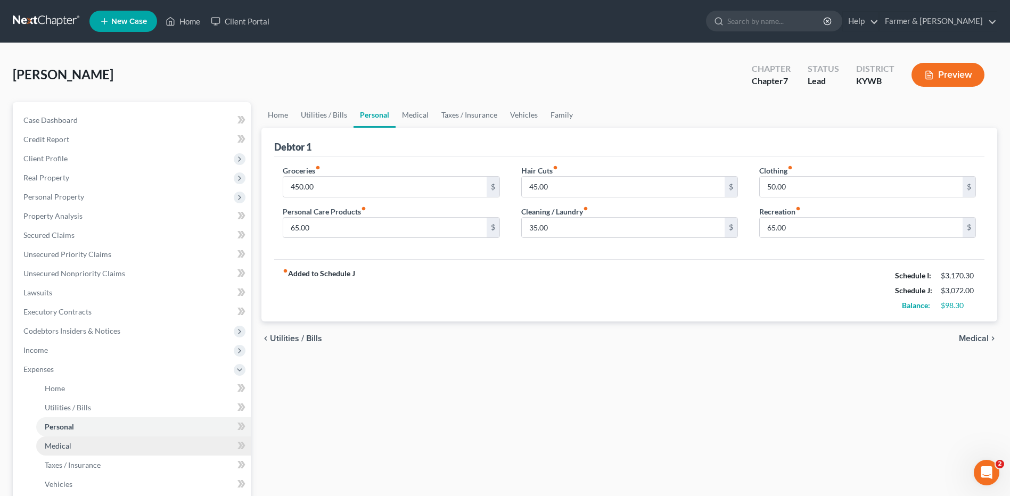
click at [73, 448] on link "Medical" at bounding box center [143, 446] width 215 height 19
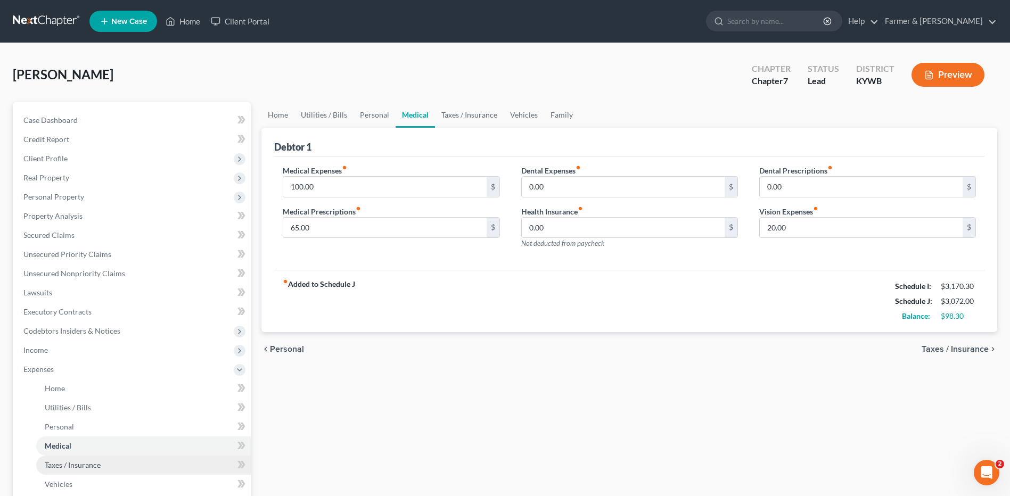
click at [75, 464] on span "Taxes / Insurance" at bounding box center [73, 464] width 56 height 9
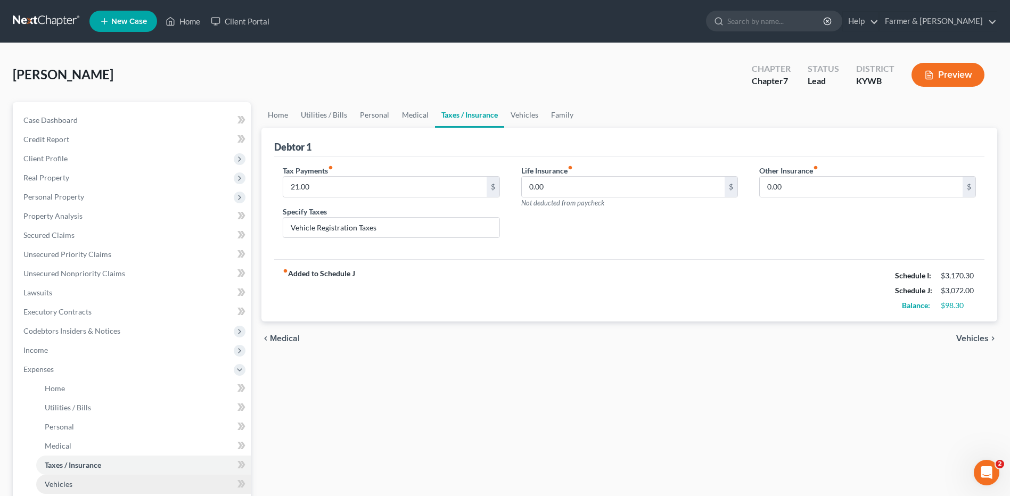
click at [75, 487] on link "Vehicles" at bounding box center [143, 484] width 215 height 19
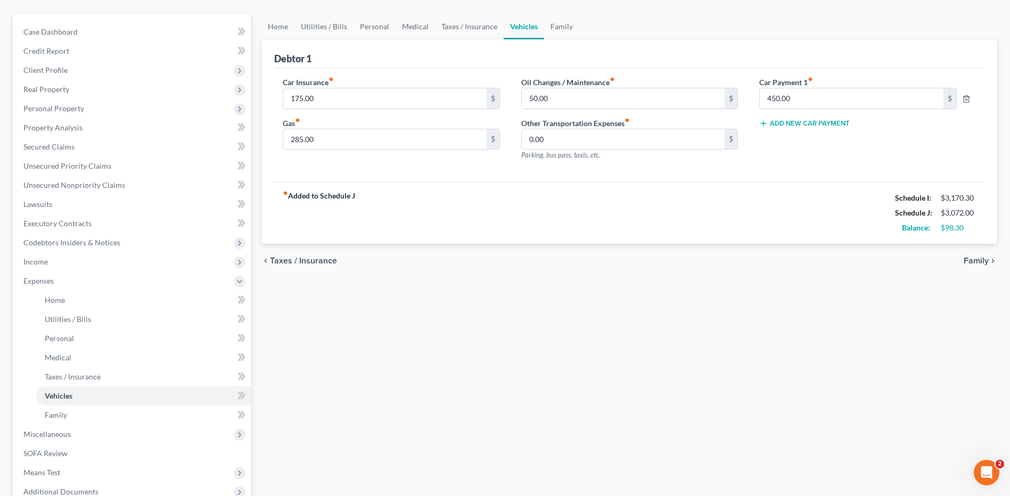
scroll to position [93, 0]
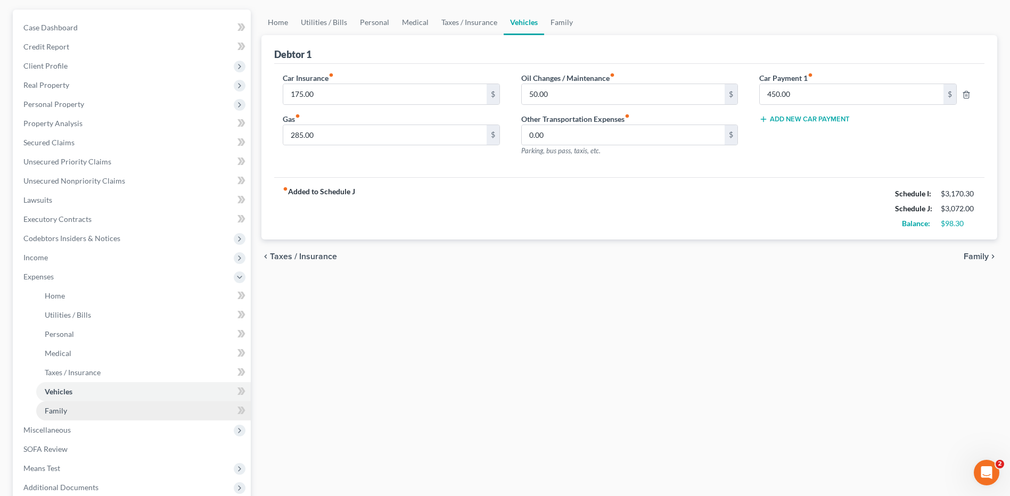
click at [126, 417] on link "Family" at bounding box center [143, 410] width 215 height 19
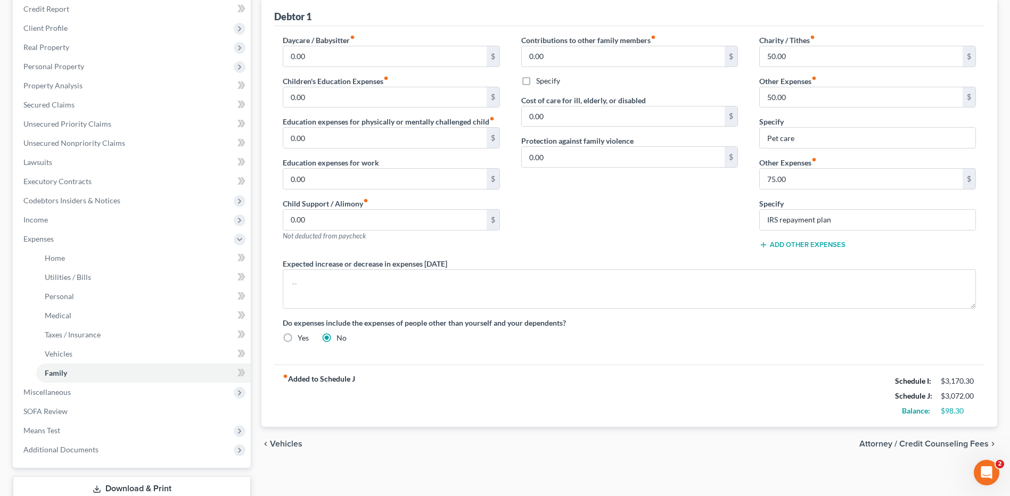
scroll to position [135, 0]
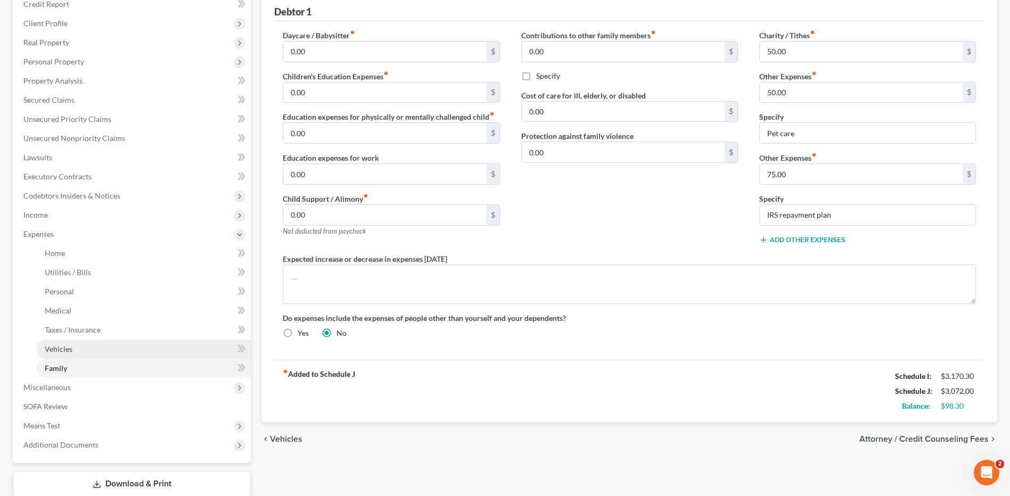
click at [143, 348] on link "Vehicles" at bounding box center [143, 349] width 215 height 19
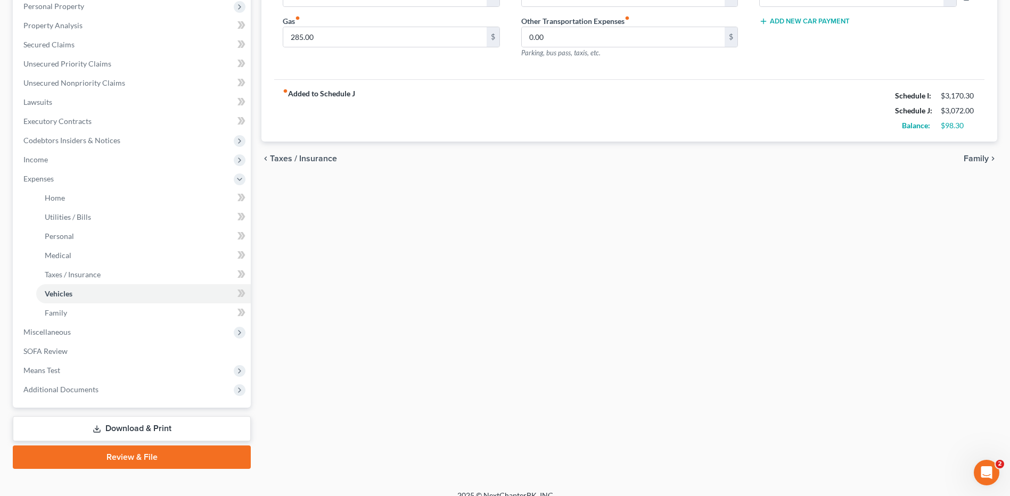
scroll to position [194, 0]
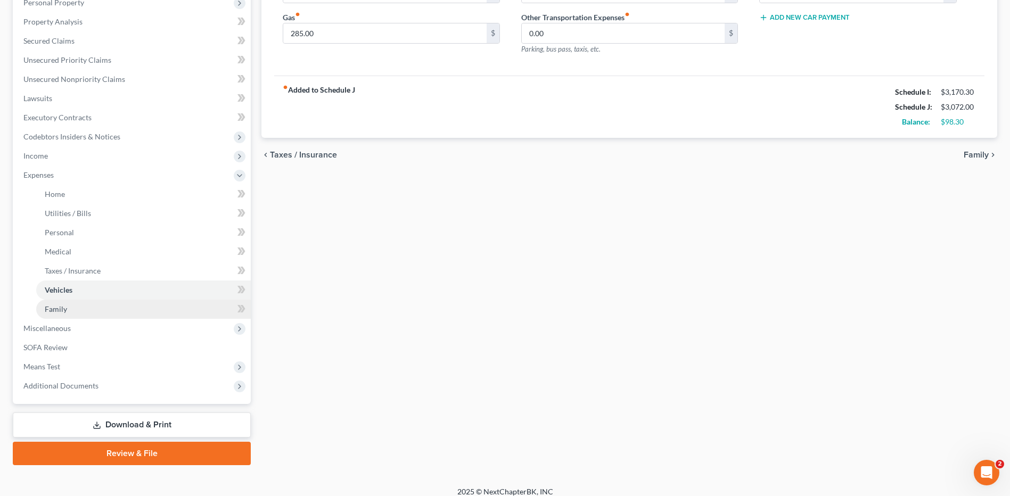
click at [114, 314] on link "Family" at bounding box center [143, 309] width 215 height 19
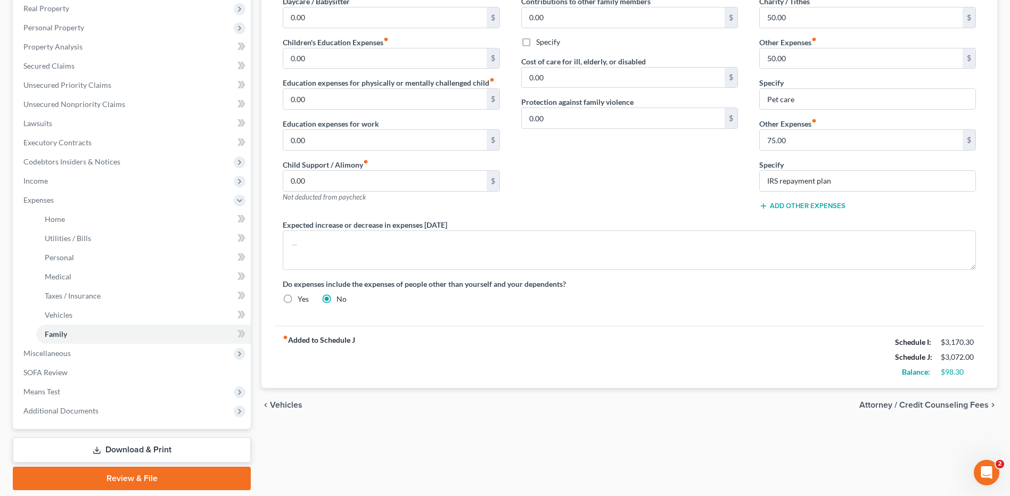
scroll to position [171, 0]
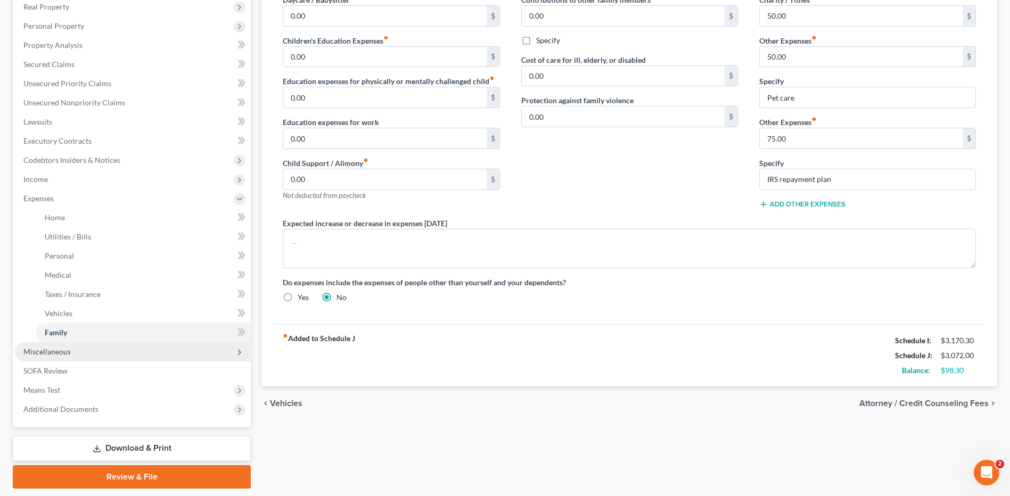
click at [73, 352] on span "Miscellaneous" at bounding box center [133, 351] width 236 height 19
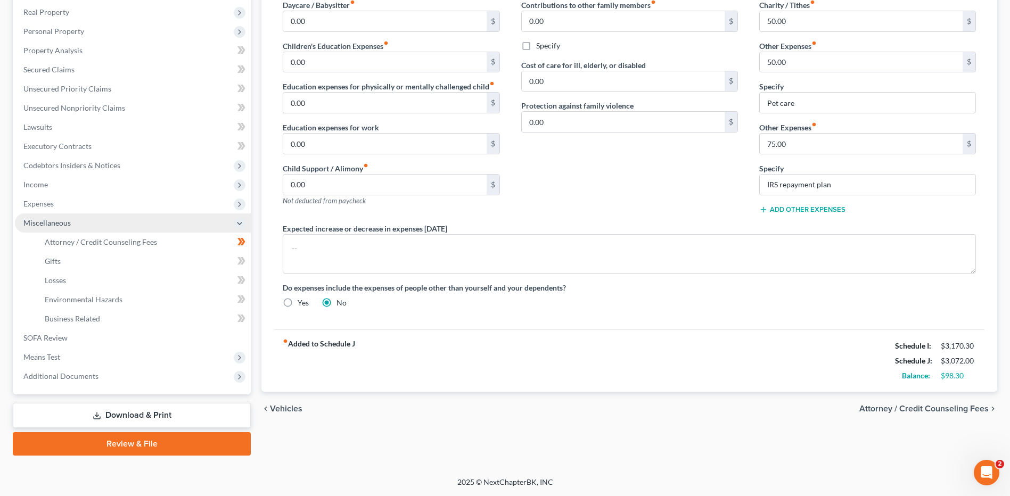
scroll to position [166, 0]
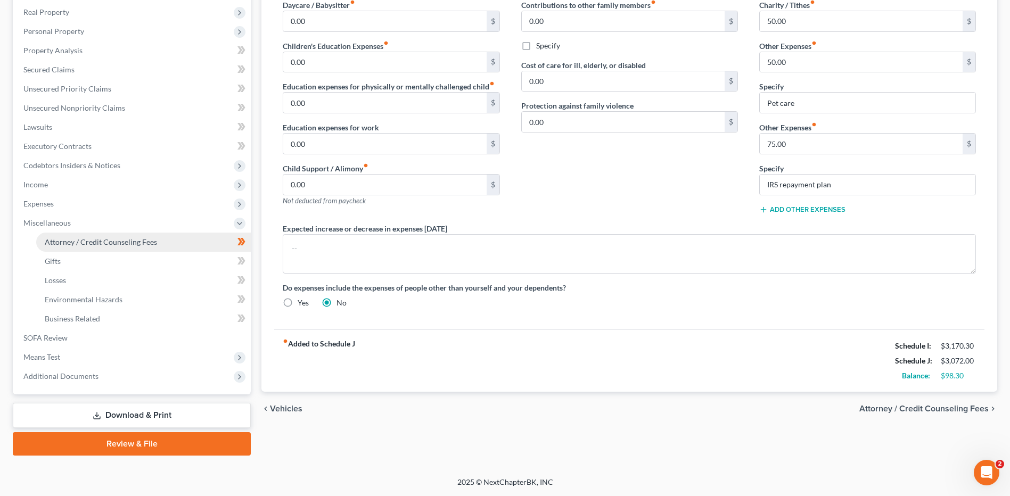
click at [113, 242] on span "Attorney / Credit Counseling Fees" at bounding box center [101, 241] width 112 height 9
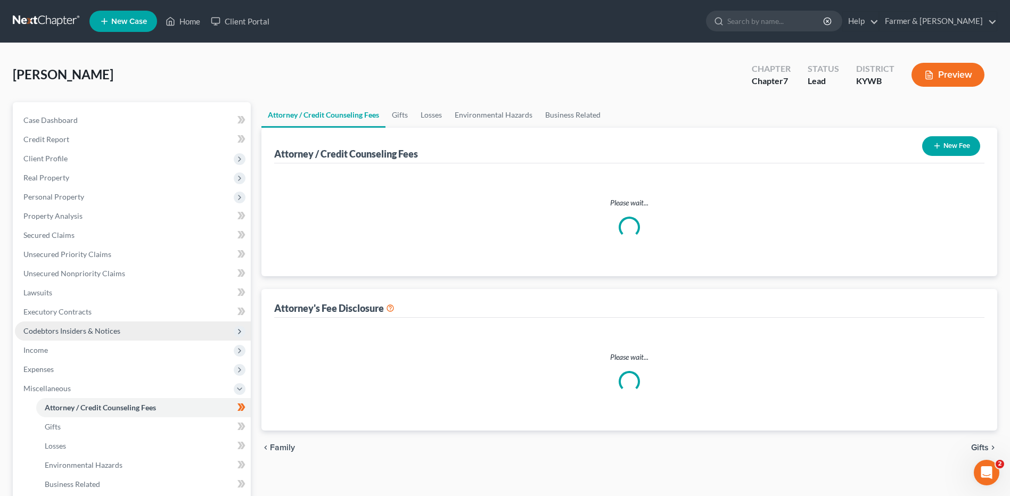
select select "0"
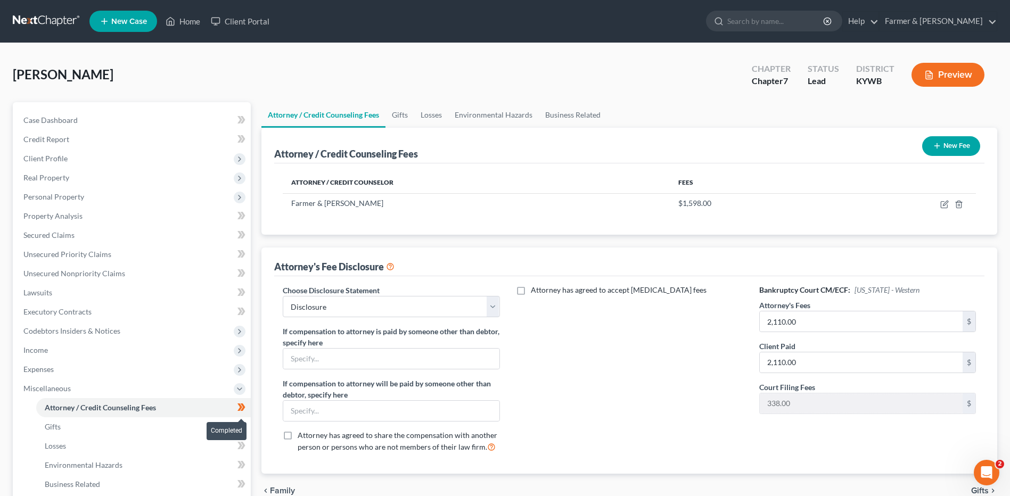
click at [249, 407] on span at bounding box center [241, 409] width 19 height 16
click at [143, 418] on link "Gifts" at bounding box center [143, 426] width 215 height 19
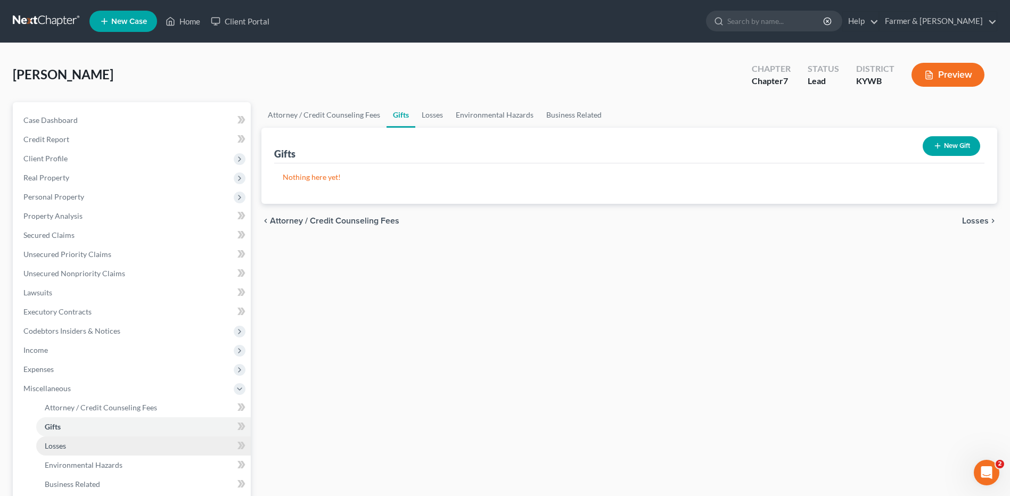
click at [105, 446] on link "Losses" at bounding box center [143, 446] width 215 height 19
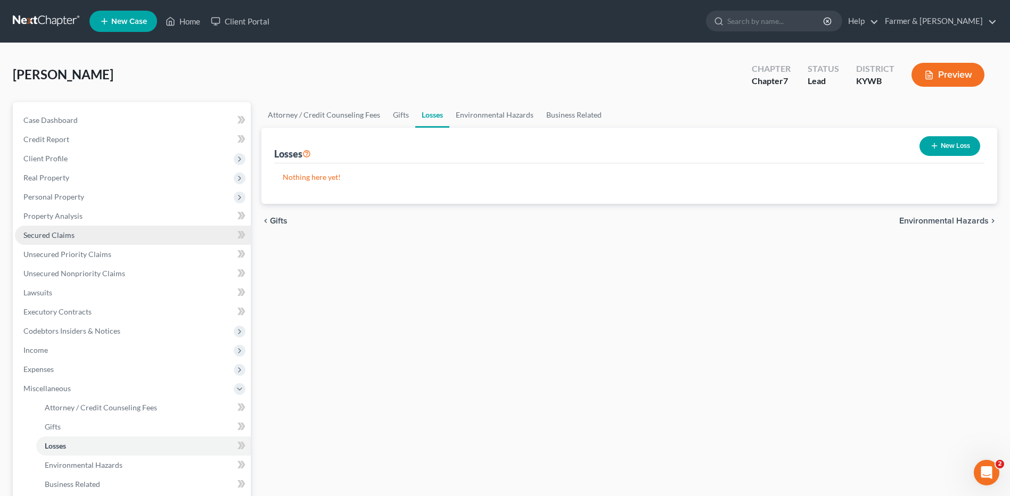
click at [170, 240] on link "Secured Claims" at bounding box center [133, 235] width 236 height 19
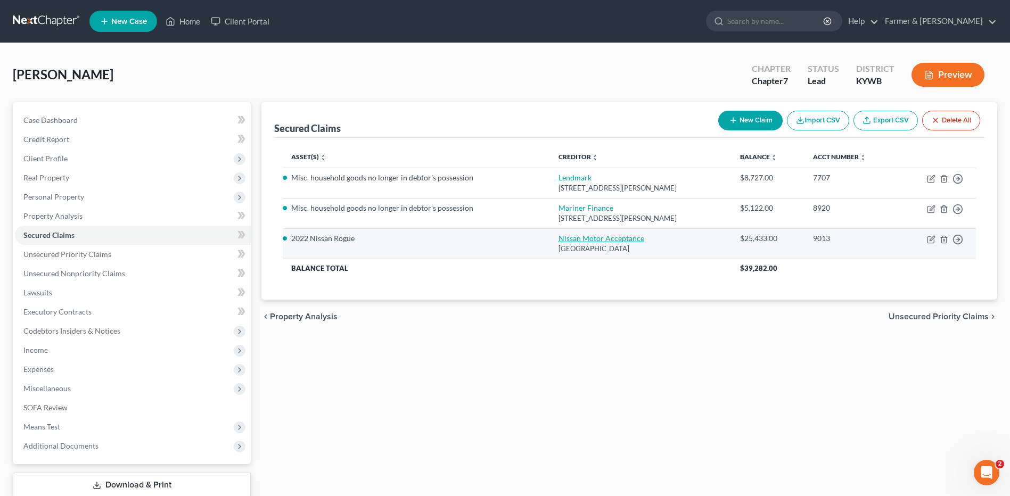
click at [564, 236] on link "Nissan Motor Acceptance" at bounding box center [601, 238] width 86 height 9
select select "4"
select select "0"
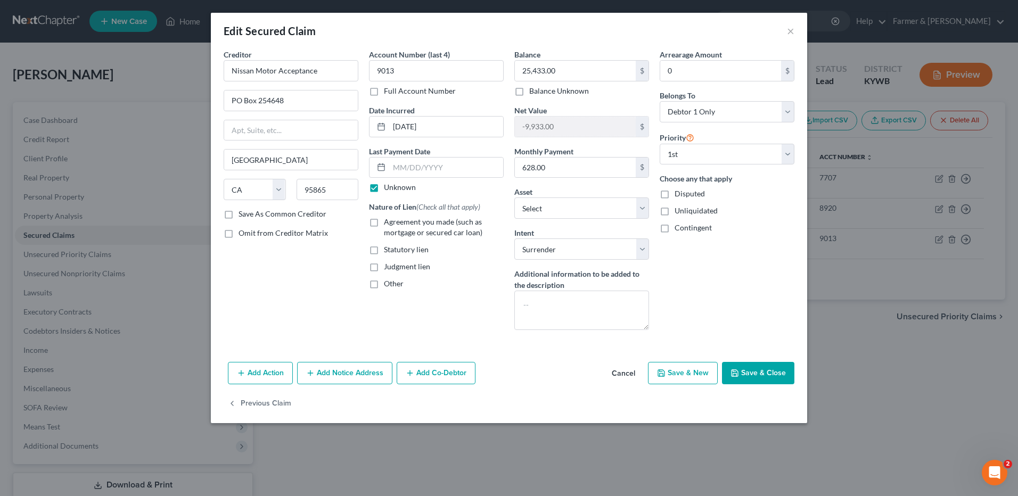
click at [622, 375] on button "Cancel" at bounding box center [623, 373] width 40 height 21
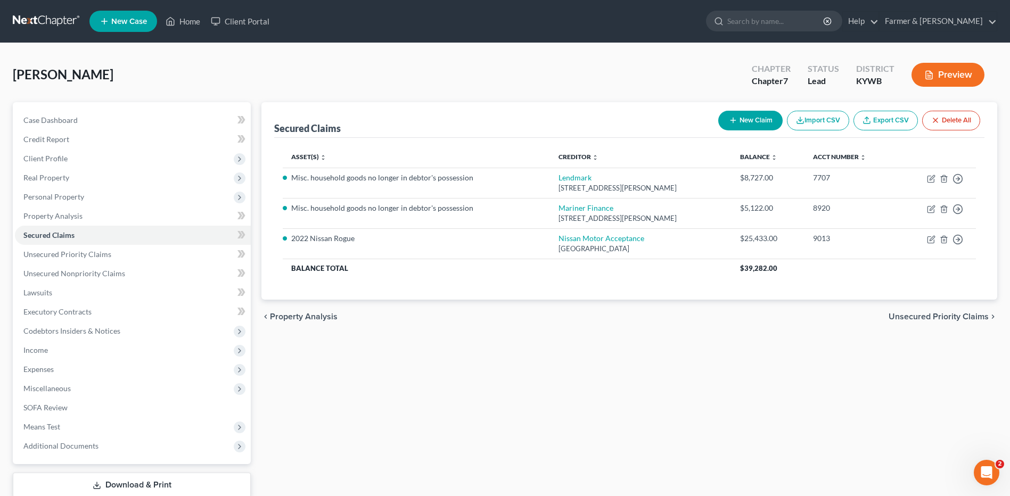
scroll to position [70, 0]
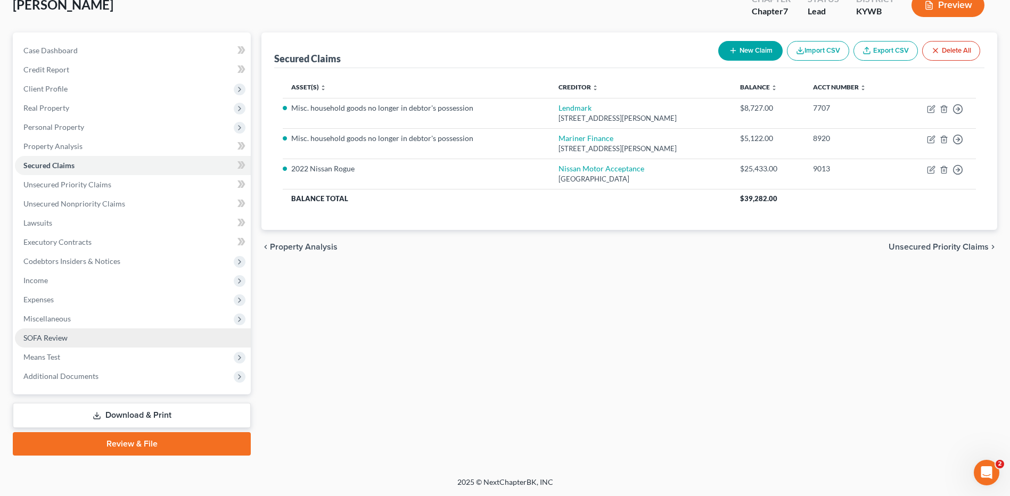
click at [91, 341] on link "SOFA Review" at bounding box center [133, 337] width 236 height 19
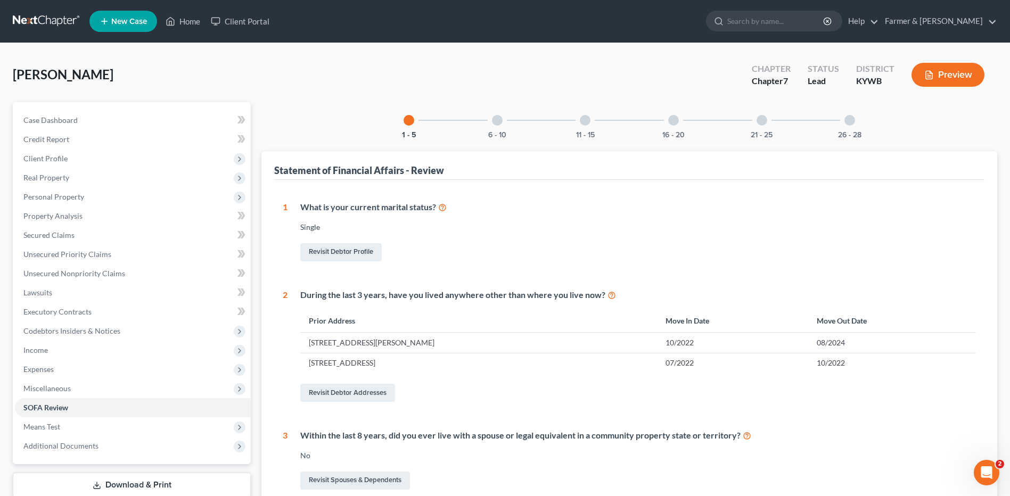
click at [505, 129] on div "6 - 10" at bounding box center [497, 120] width 36 height 36
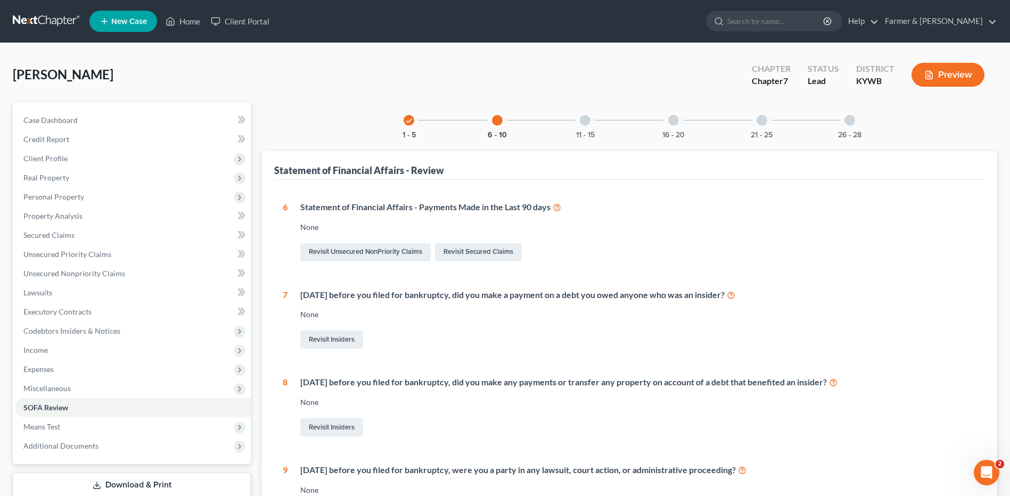
click at [573, 137] on div "11 - 15" at bounding box center [585, 120] width 36 height 36
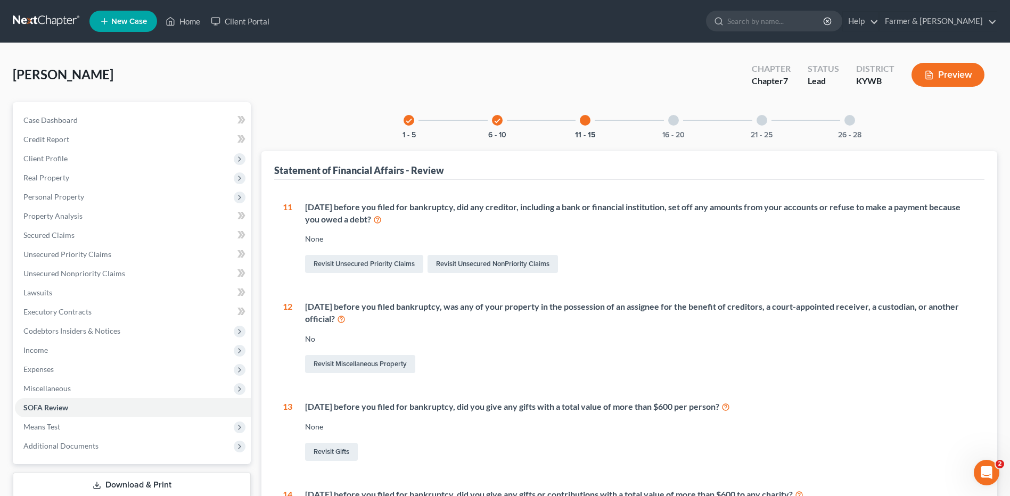
click at [669, 125] on div "16 - 20" at bounding box center [673, 120] width 36 height 36
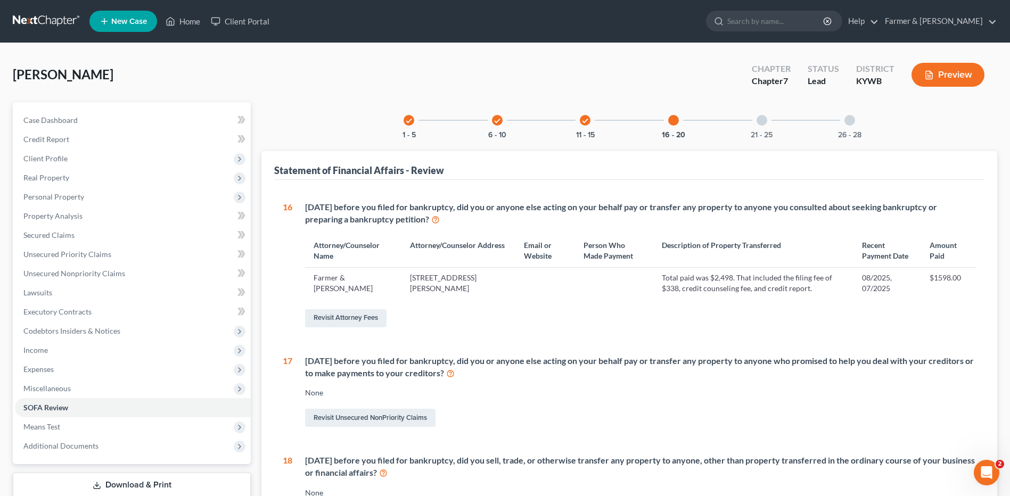
click at [762, 121] on div at bounding box center [761, 120] width 11 height 11
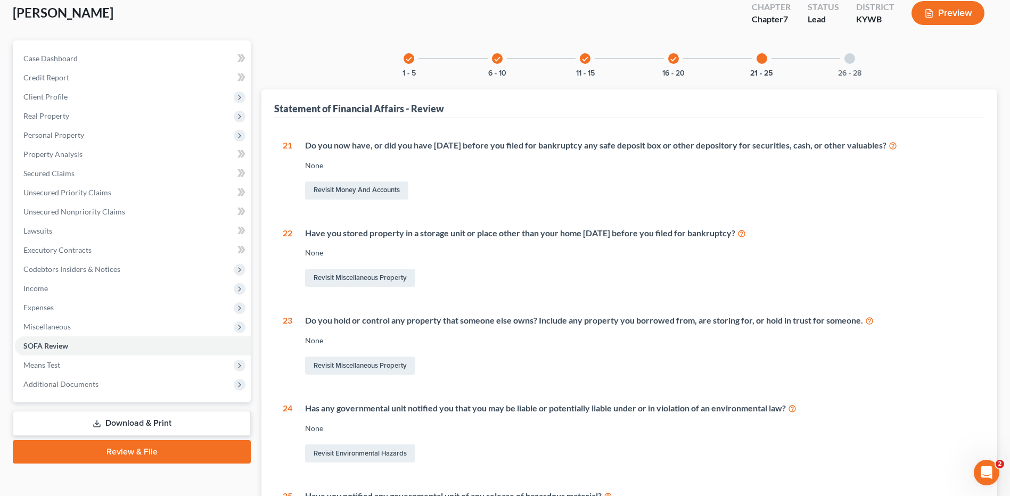
scroll to position [39, 0]
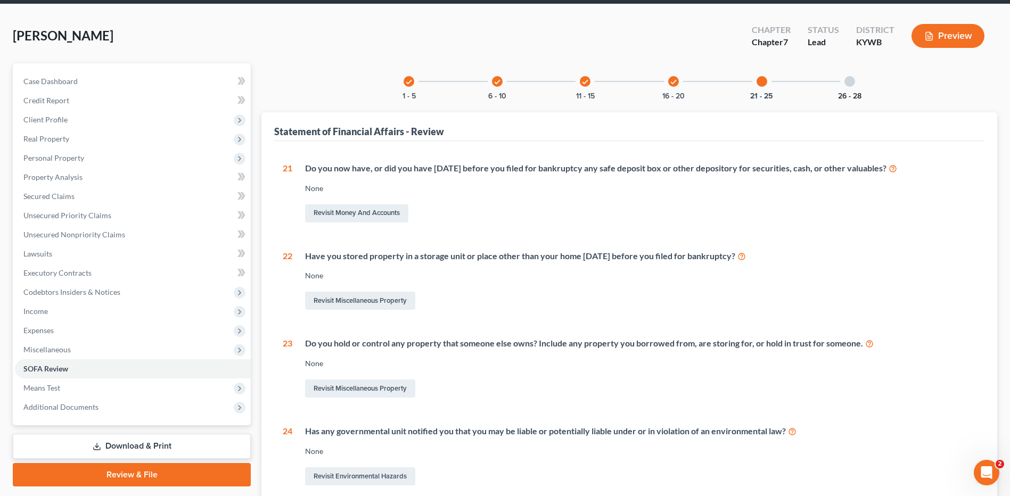
click at [851, 93] on button "26 - 28" at bounding box center [849, 96] width 23 height 7
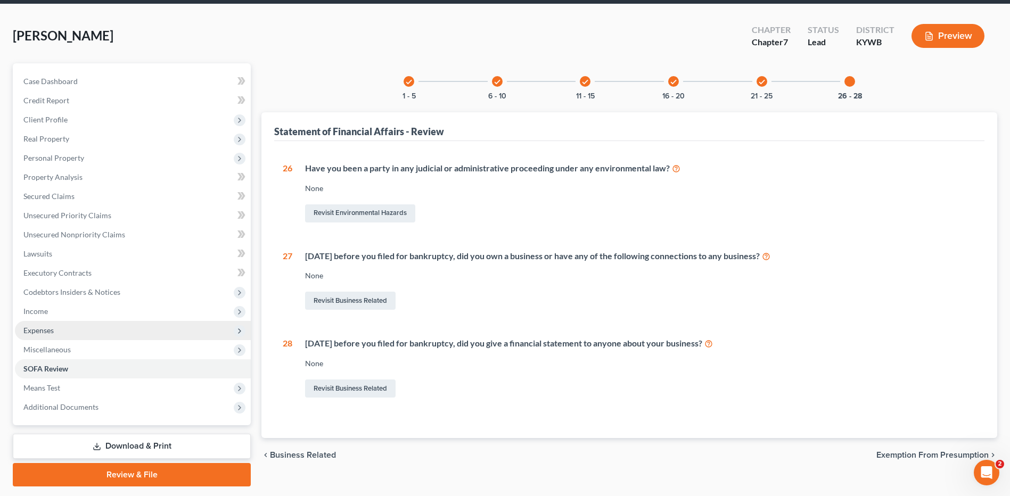
click at [43, 334] on span "Expenses" at bounding box center [38, 330] width 30 height 9
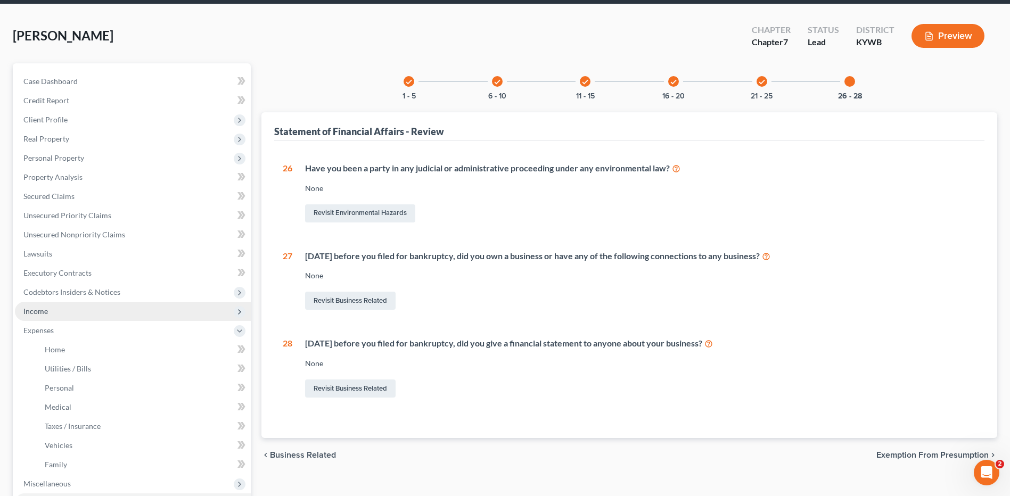
click at [51, 311] on span "Income" at bounding box center [133, 311] width 236 height 19
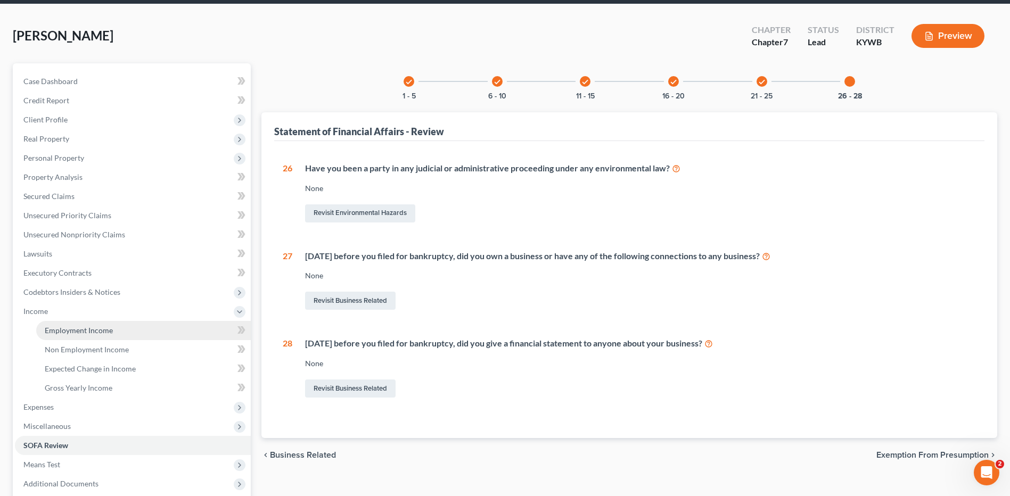
click at [58, 328] on span "Employment Income" at bounding box center [79, 330] width 68 height 9
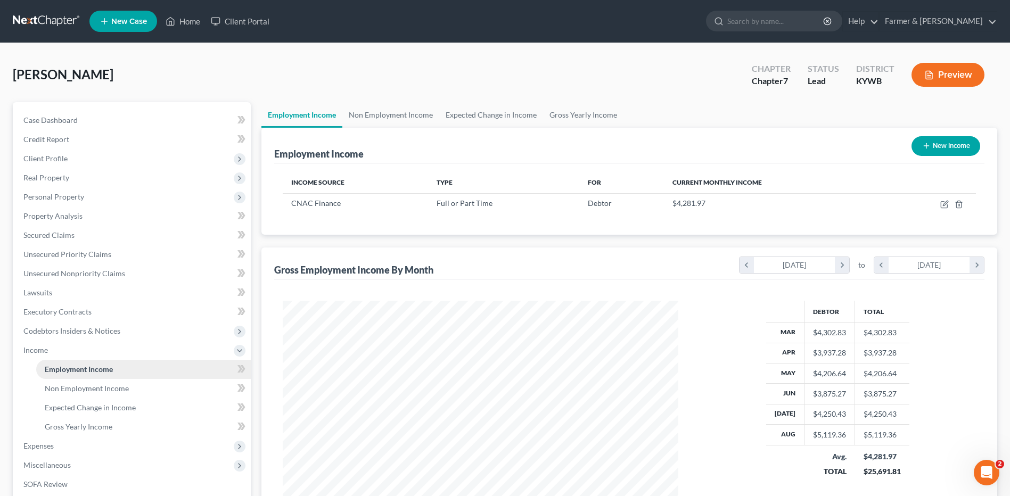
scroll to position [197, 416]
click at [47, 442] on span "Expenses" at bounding box center [38, 445] width 30 height 9
click at [47, 442] on span "Medical" at bounding box center [58, 445] width 27 height 9
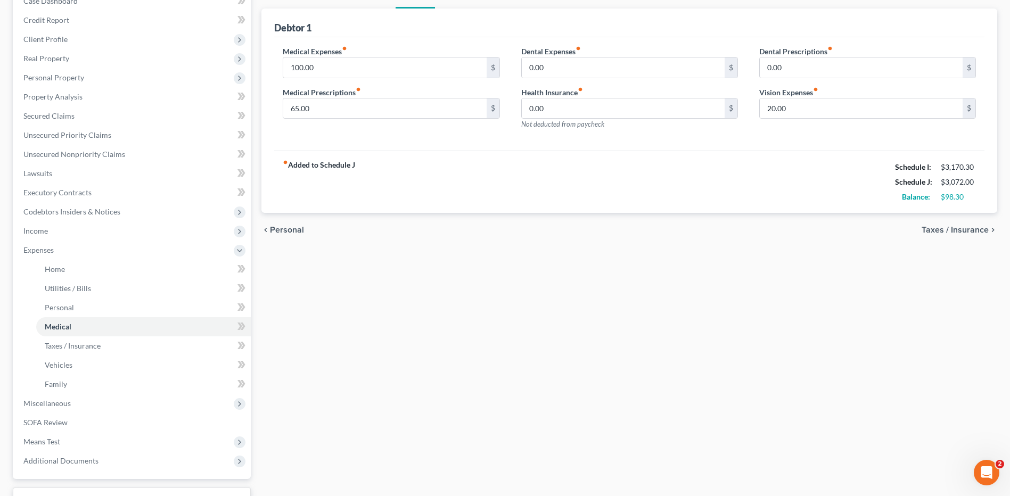
scroll to position [204, 0]
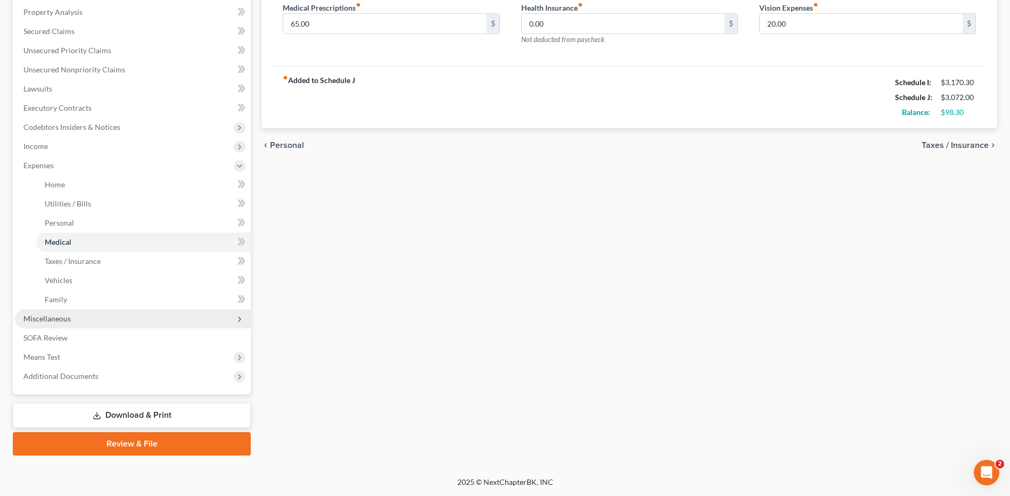
click at [96, 316] on span "Miscellaneous" at bounding box center [133, 318] width 236 height 19
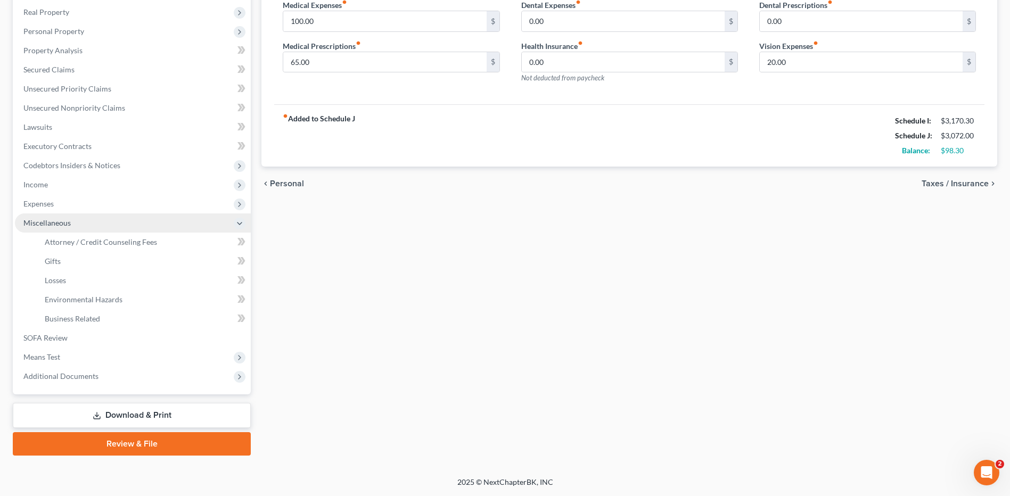
click at [130, 229] on span "Miscellaneous" at bounding box center [133, 222] width 236 height 19
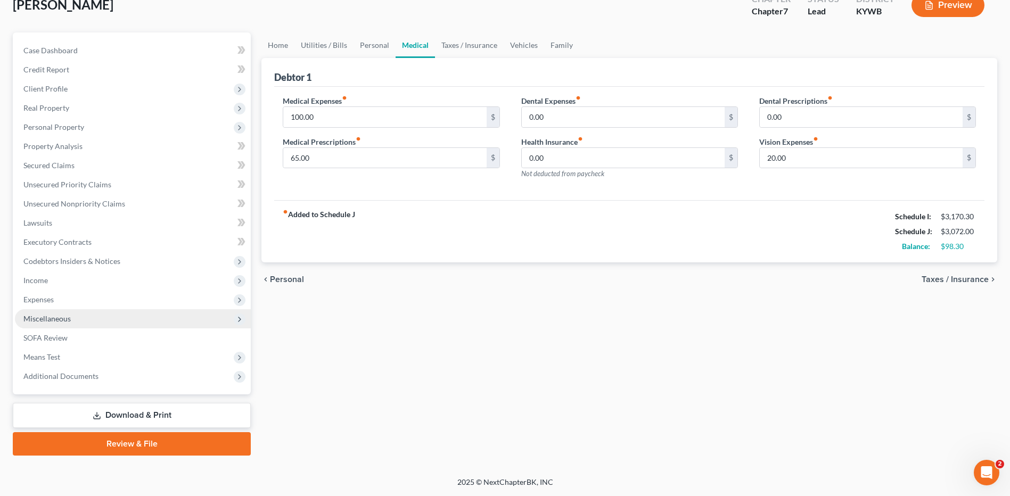
click at [107, 322] on span "Miscellaneous" at bounding box center [133, 318] width 236 height 19
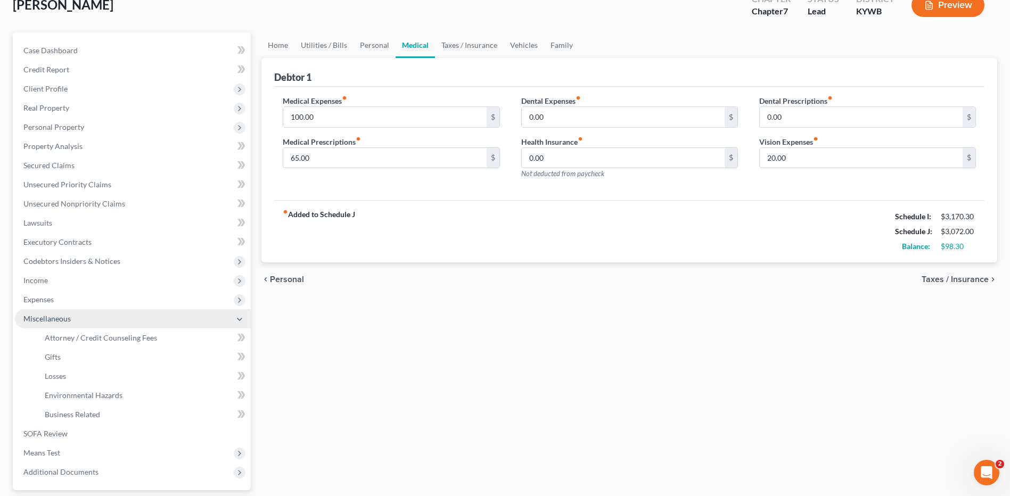
scroll to position [166, 0]
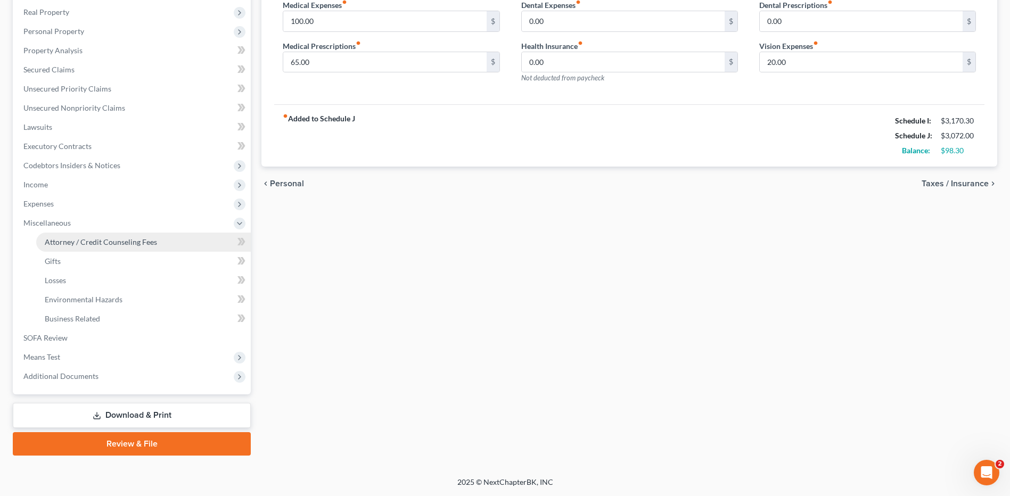
click at [138, 245] on span "Attorney / Credit Counseling Fees" at bounding box center [101, 241] width 112 height 9
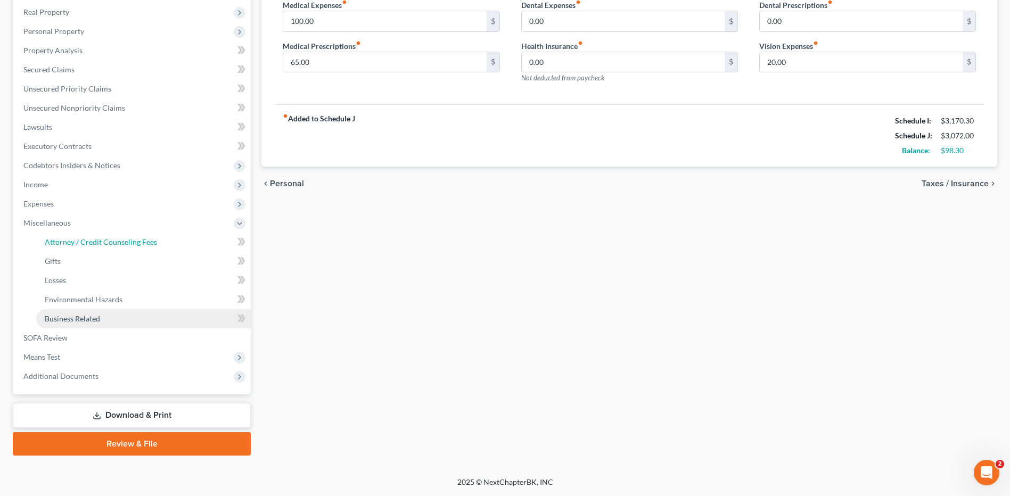
select select "0"
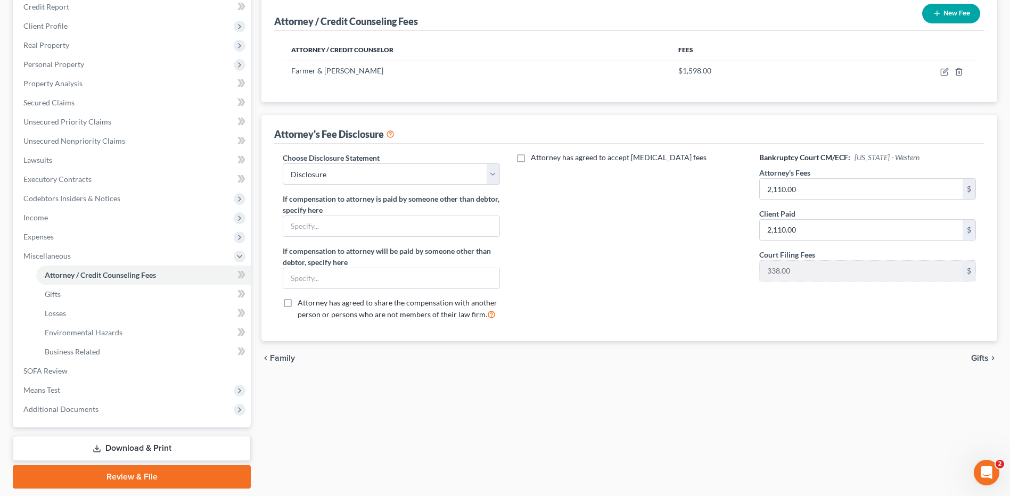
scroll to position [166, 0]
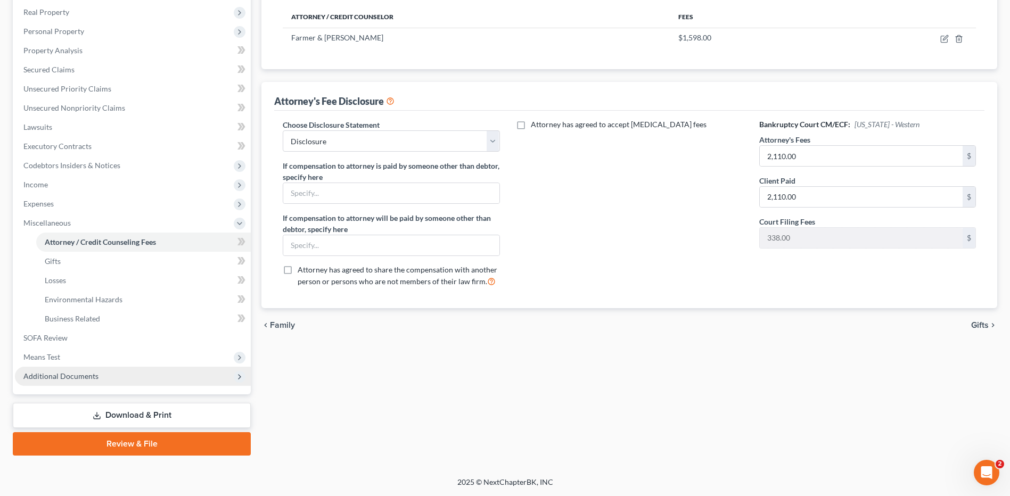
drag, startPoint x: 59, startPoint y: 369, endPoint x: 65, endPoint y: 367, distance: 7.4
click at [60, 372] on span "Additional Documents" at bounding box center [133, 376] width 236 height 19
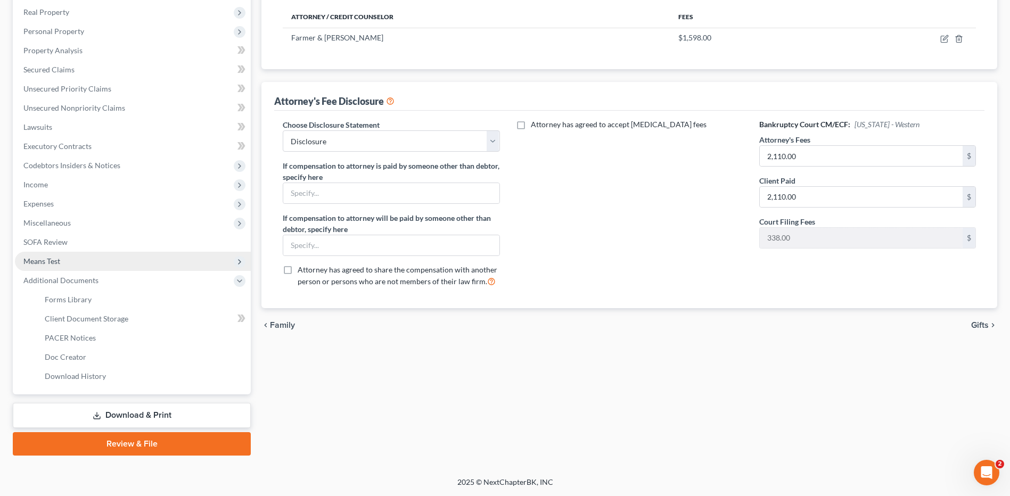
click at [110, 262] on span "Means Test" at bounding box center [133, 261] width 236 height 19
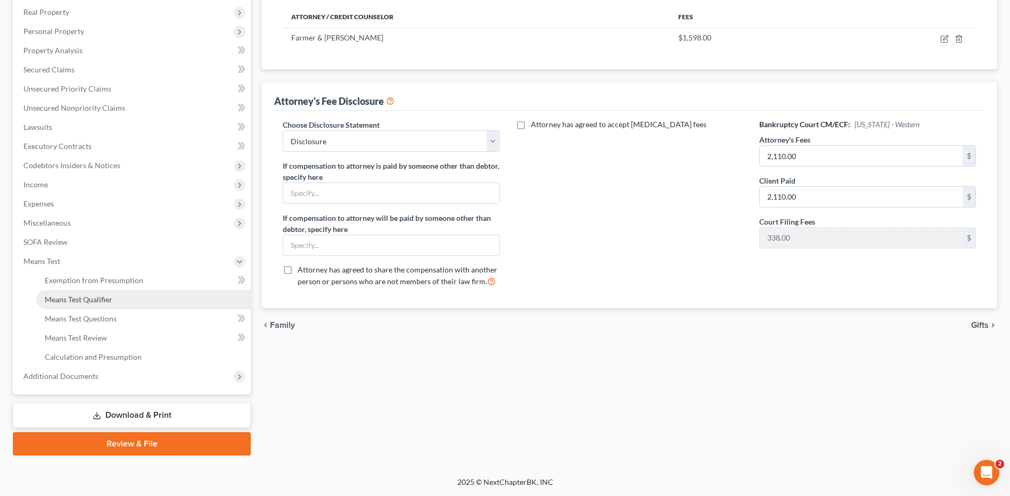
click at [110, 304] on link "Means Test Qualifier" at bounding box center [143, 299] width 215 height 19
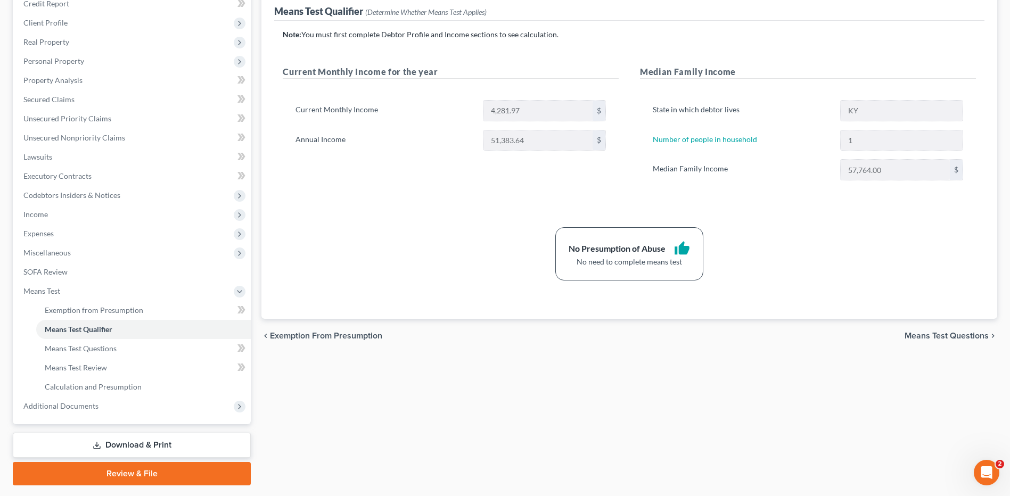
scroll to position [166, 0]
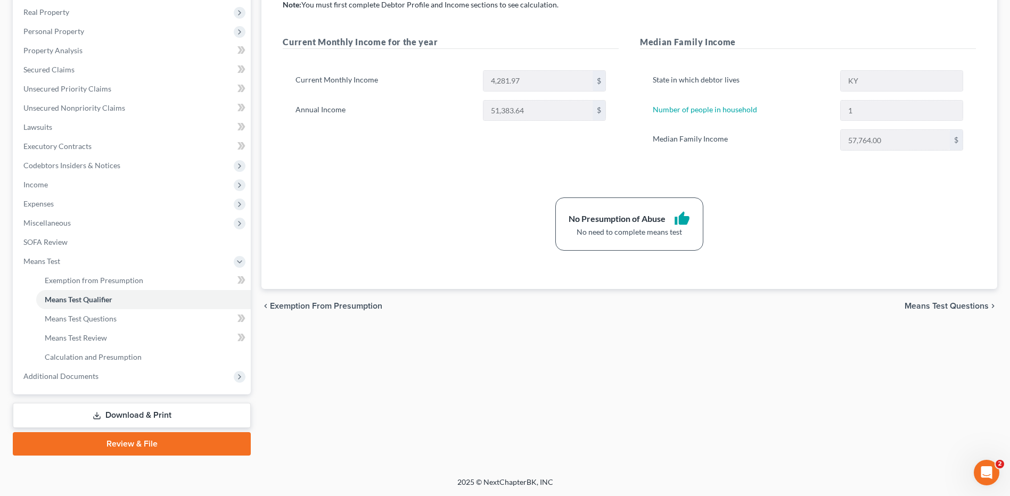
click at [105, 440] on link "Review & File" at bounding box center [132, 443] width 238 height 23
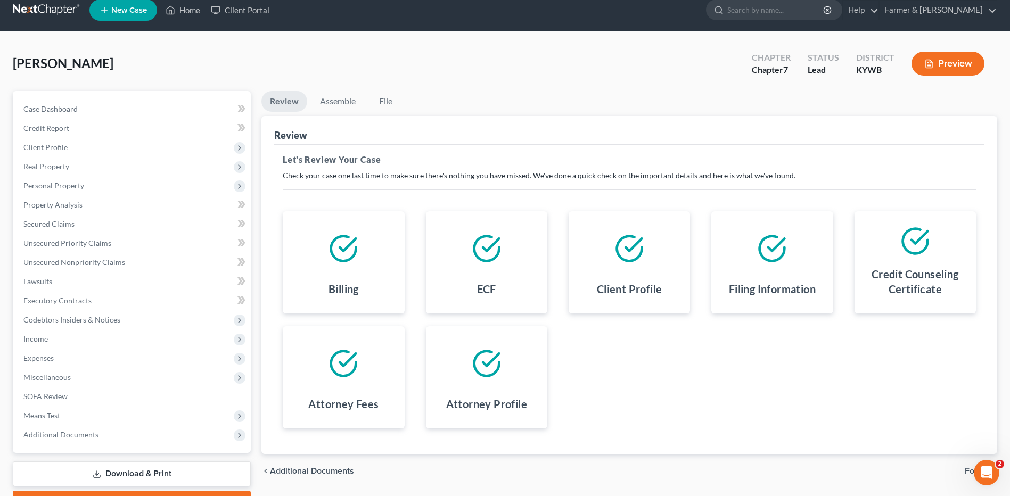
scroll to position [70, 0]
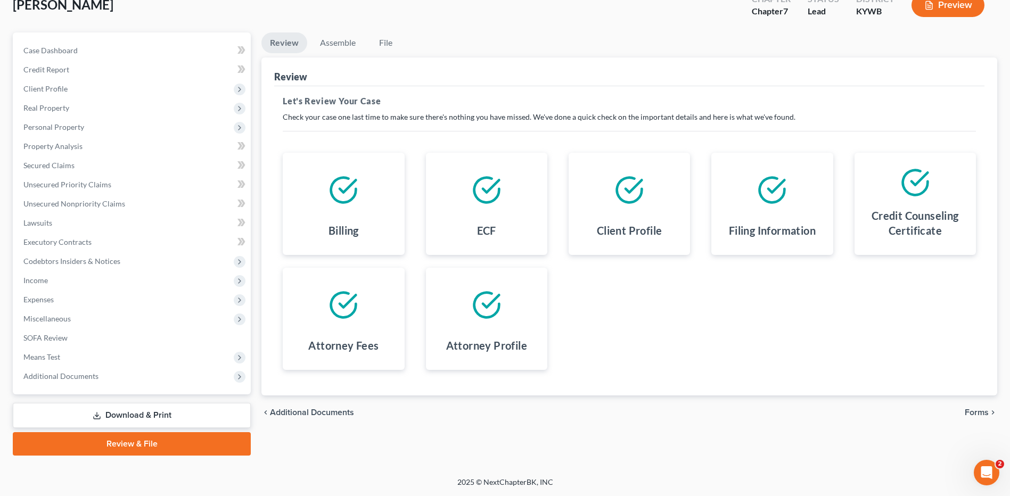
click at [986, 408] on span "Forms" at bounding box center [977, 412] width 24 height 9
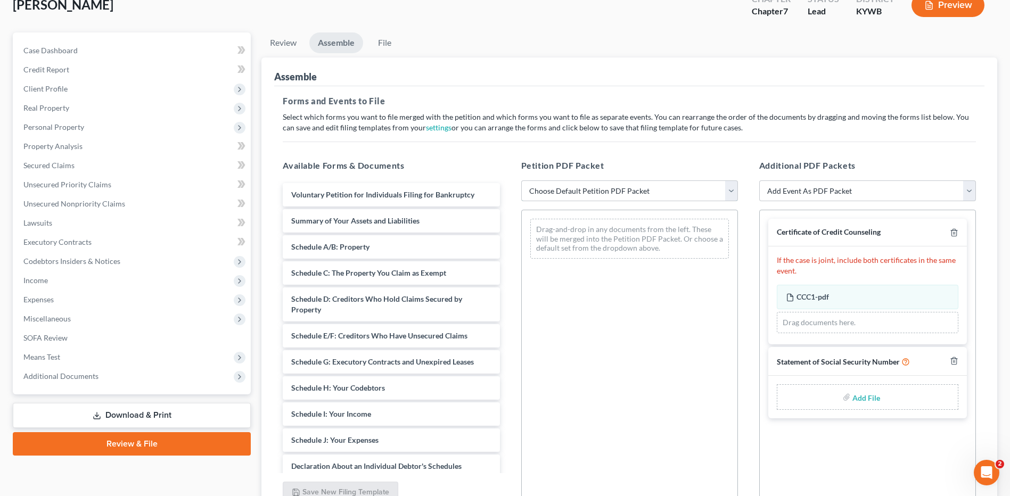
drag, startPoint x: 586, startPoint y: 187, endPoint x: 584, endPoint y: 202, distance: 15.0
click at [586, 187] on select "Choose Default Petition PDF Packet Emergency Filing (Voluntary Petition and Cre…" at bounding box center [629, 190] width 217 height 21
select select "2"
click at [521, 180] on select "Choose Default Petition PDF Packet Emergency Filing (Voluntary Petition and Cre…" at bounding box center [629, 190] width 217 height 21
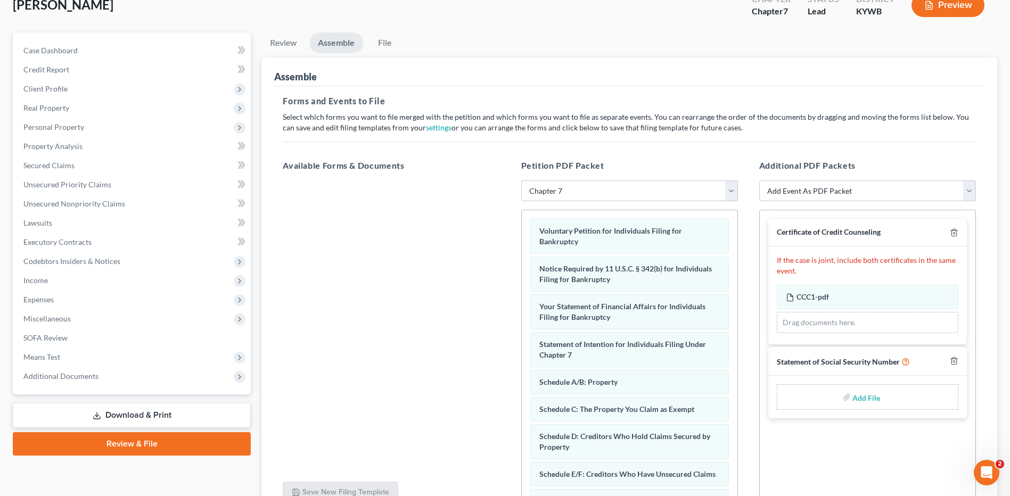
click at [874, 401] on input "file" at bounding box center [865, 397] width 26 height 19
type input "C:\fakepath\SSN FOR FILING.pdf"
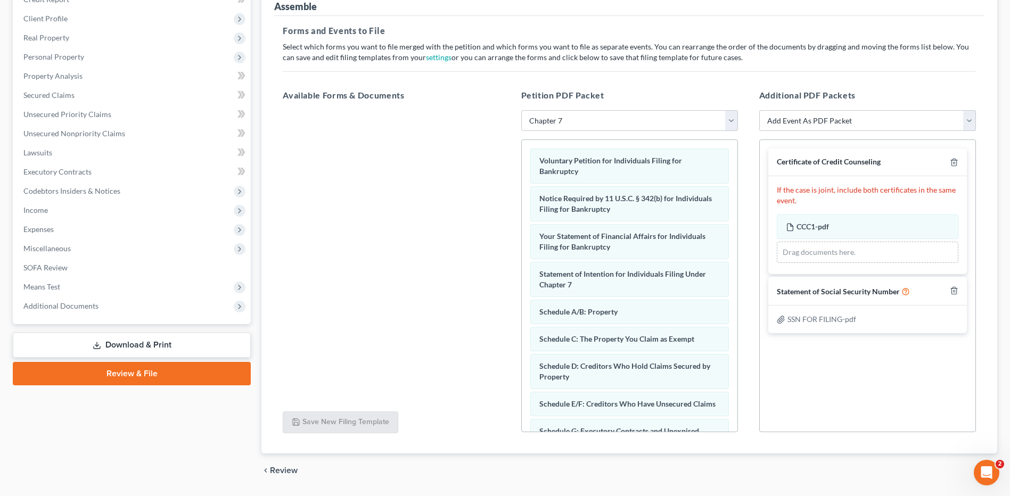
scroll to position [172, 0]
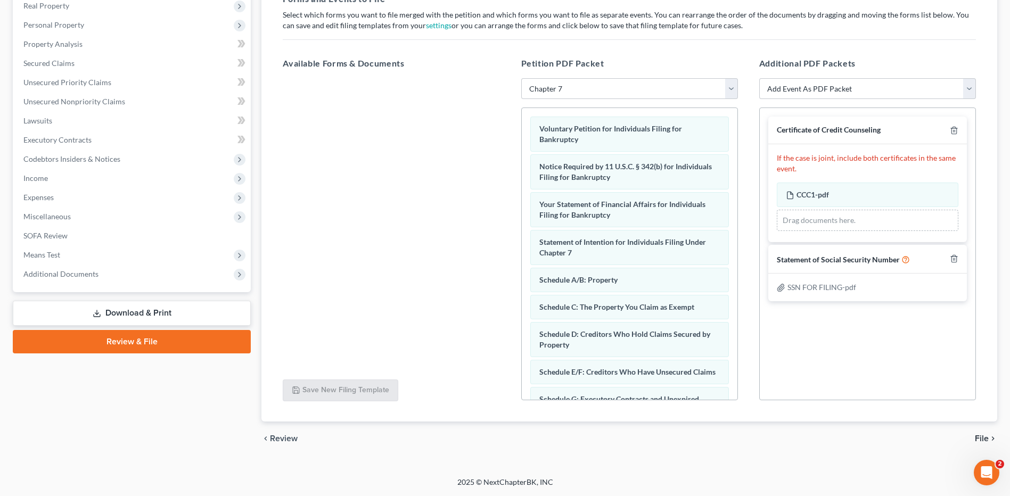
click at [978, 437] on span "File" at bounding box center [982, 438] width 14 height 9
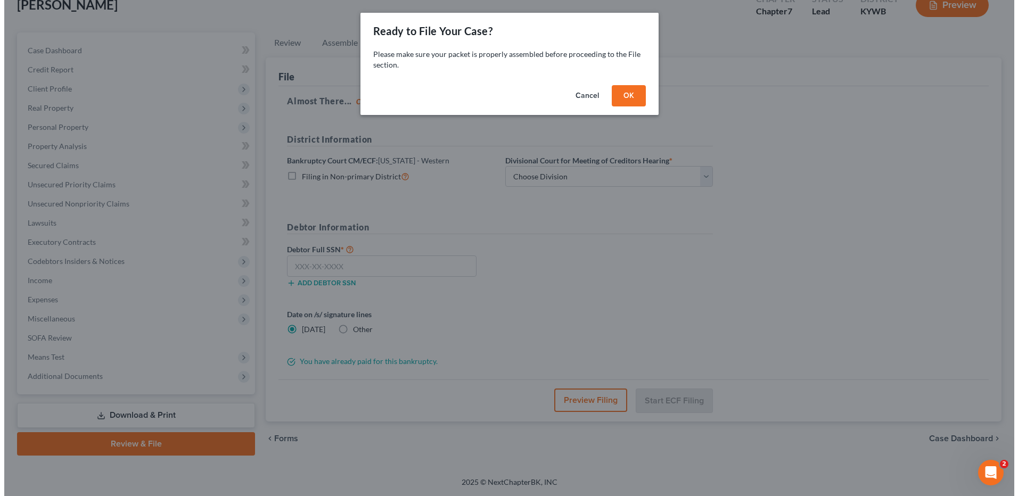
scroll to position [70, 0]
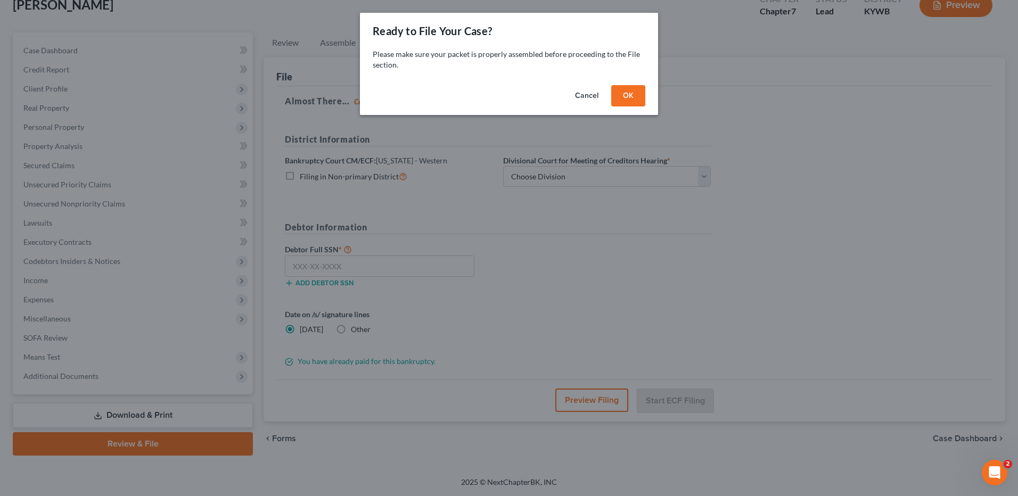
click at [620, 96] on button "OK" at bounding box center [628, 95] width 34 height 21
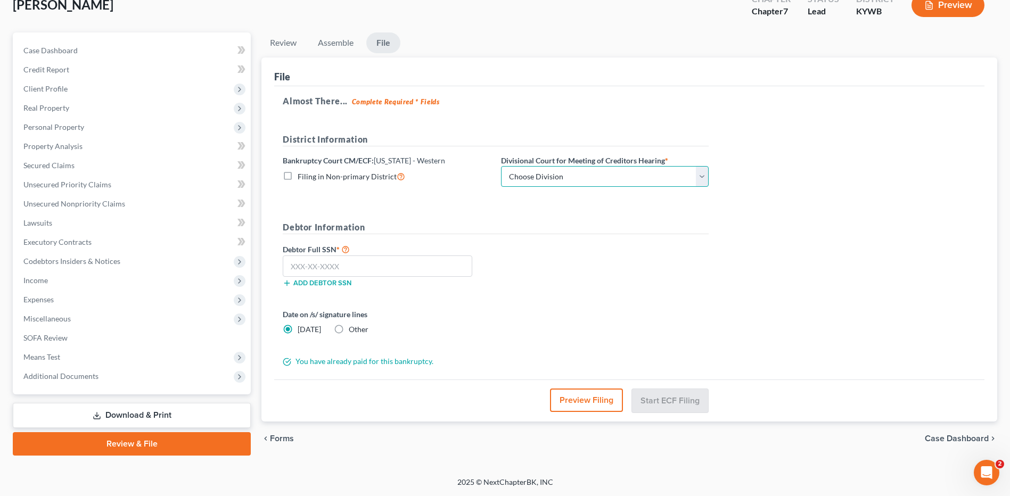
click at [572, 176] on select "Choose Division Bowling Green [GEOGRAPHIC_DATA] [GEOGRAPHIC_DATA] [GEOGRAPHIC_D…" at bounding box center [605, 176] width 208 height 21
select select "2"
click at [501, 166] on select "Choose Division Bowling Green [GEOGRAPHIC_DATA] [GEOGRAPHIC_DATA] [GEOGRAPHIC_D…" at bounding box center [605, 176] width 208 height 21
click at [426, 270] on input "text" at bounding box center [378, 266] width 190 height 21
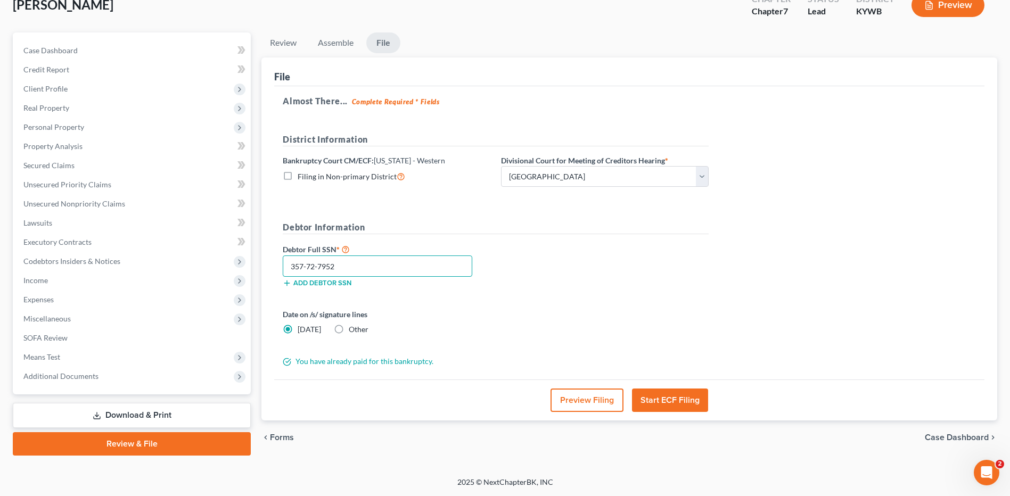
type input "357-72-7952"
click at [568, 398] on button "Preview Filing" at bounding box center [586, 400] width 73 height 23
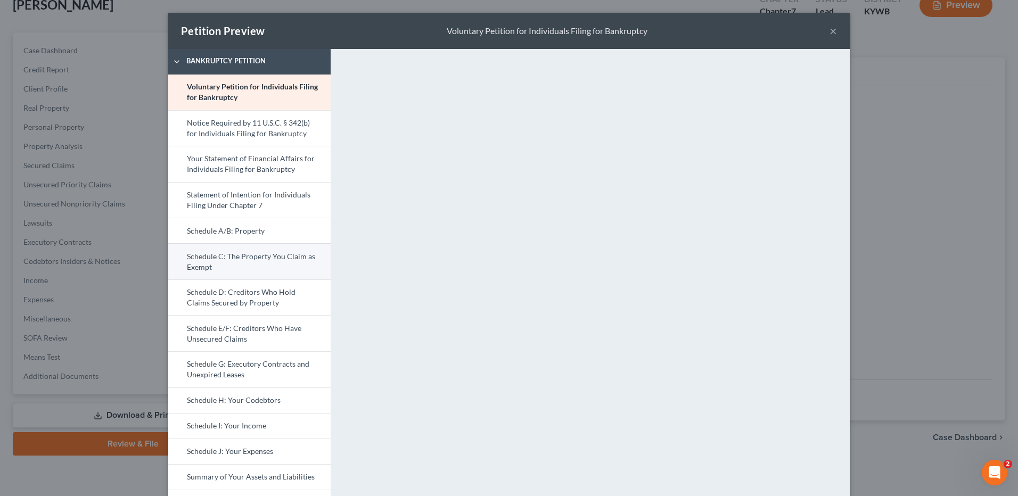
click at [236, 262] on link "Schedule C: The Property You Claim as Exempt" at bounding box center [249, 261] width 162 height 36
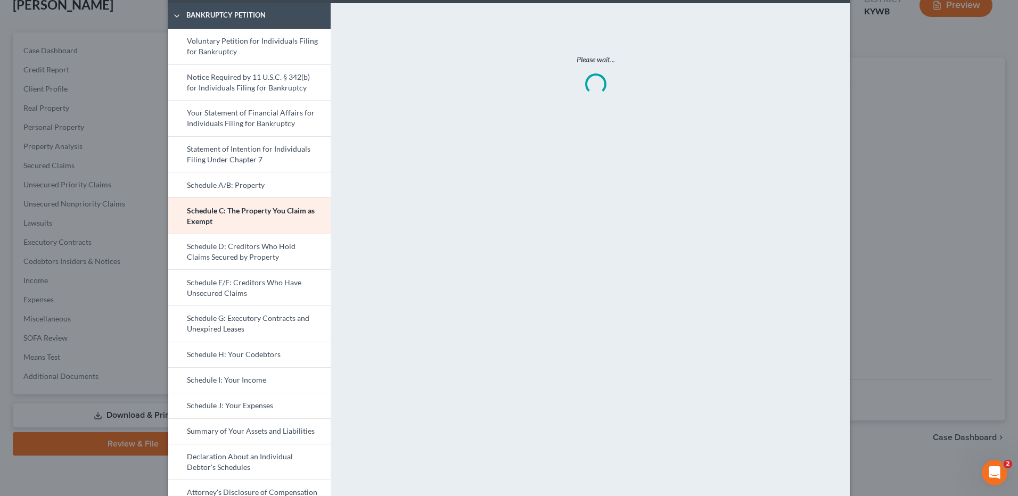
scroll to position [48, 0]
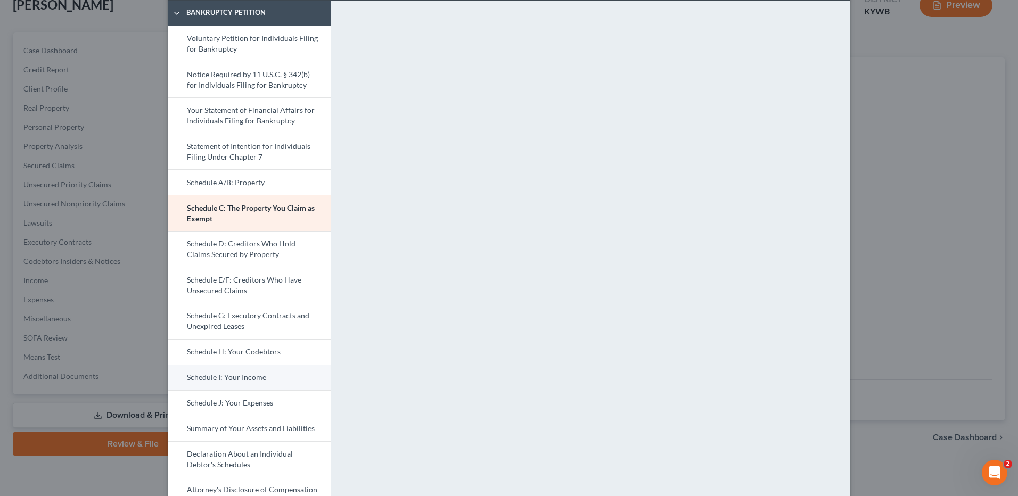
click at [245, 375] on link "Schedule I: Your Income" at bounding box center [249, 378] width 162 height 26
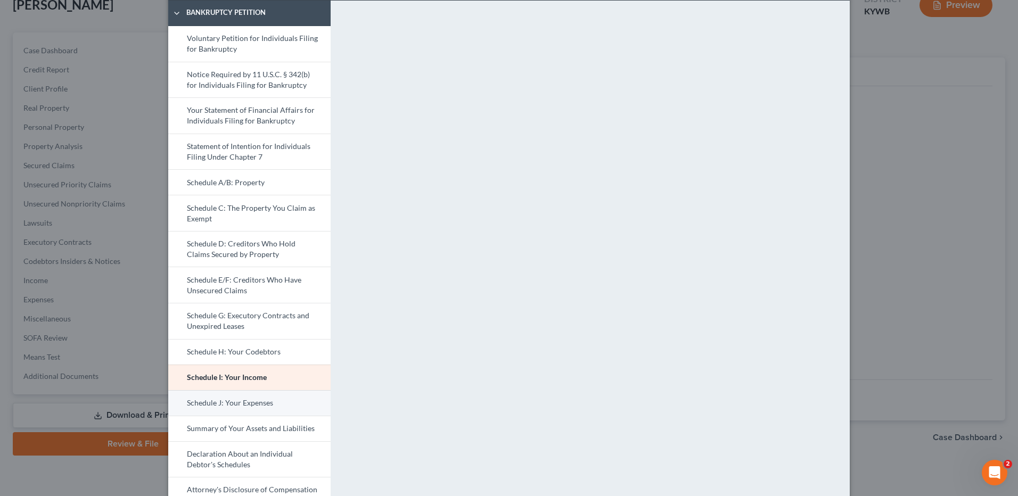
click at [225, 405] on link "Schedule J: Your Expenses" at bounding box center [249, 403] width 162 height 26
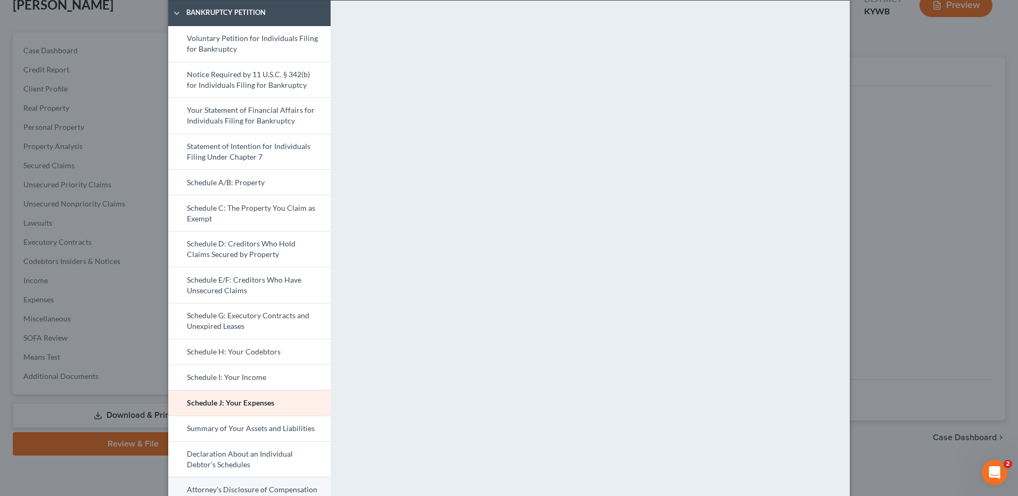
click at [278, 486] on link "Attorney's Disclosure of Compensation" at bounding box center [249, 490] width 162 height 26
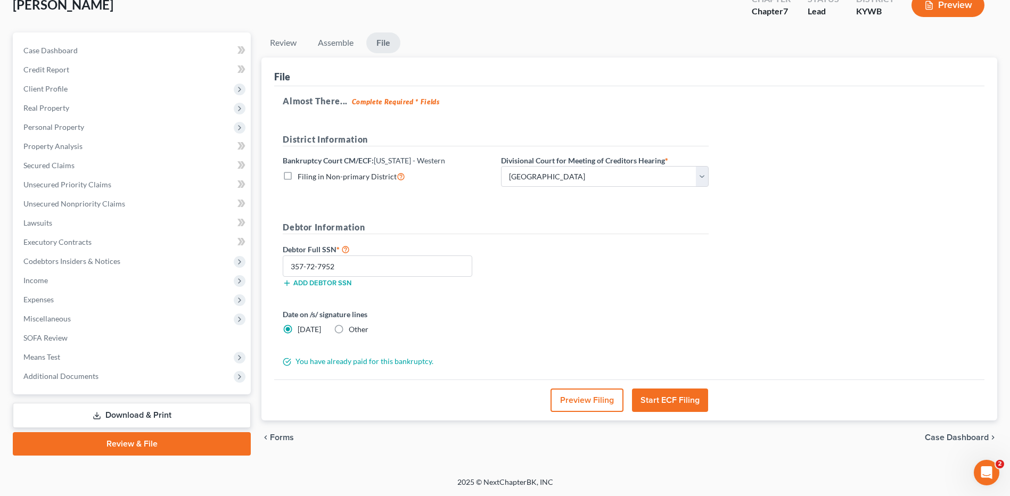
drag, startPoint x: 1009, startPoint y: 312, endPoint x: 1012, endPoint y: 369, distance: 57.6
click at [588, 400] on button "Preview Filing" at bounding box center [586, 400] width 73 height 23
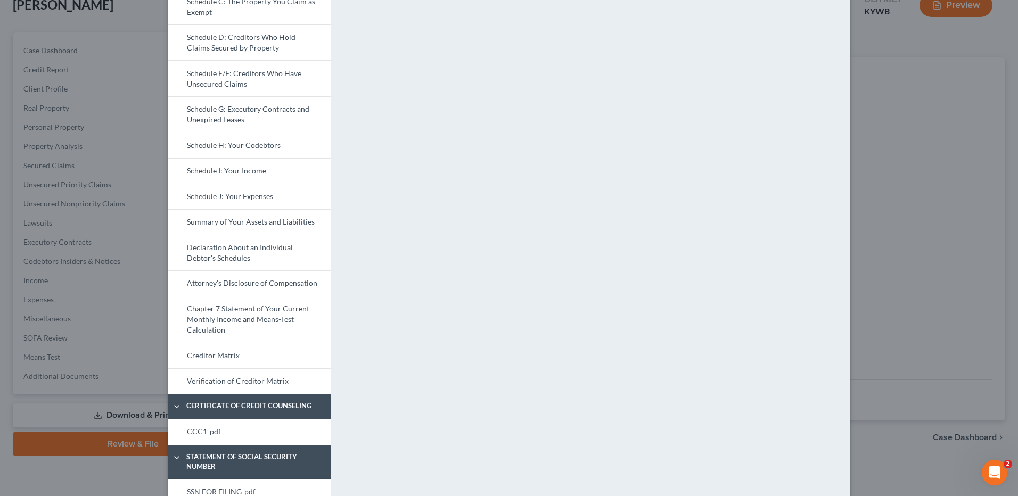
scroll to position [300, 0]
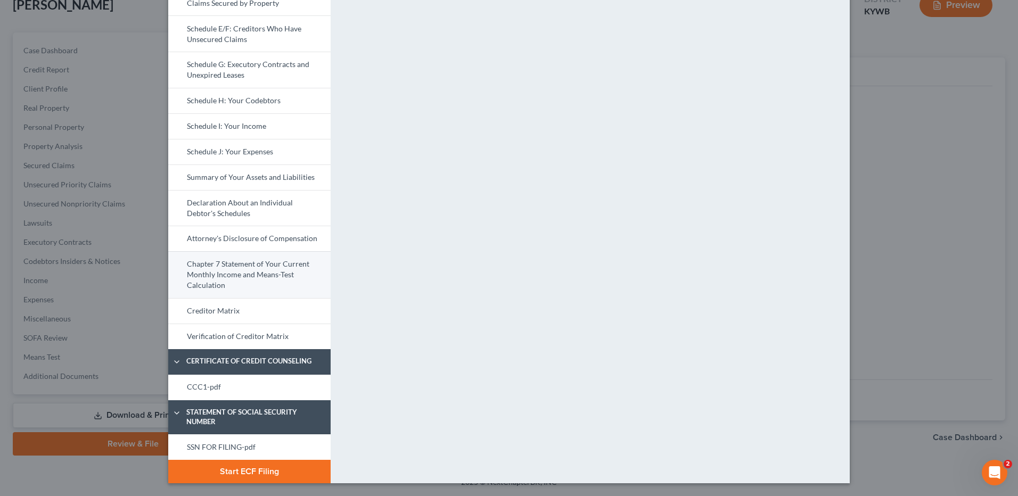
click at [284, 267] on link "Chapter 7 Statement of Your Current Monthly Income and Means-Test Calculation" at bounding box center [249, 274] width 162 height 47
drag, startPoint x: 1013, startPoint y: 278, endPoint x: 20, endPoint y: 10, distance: 1028.5
drag, startPoint x: 276, startPoint y: 378, endPoint x: 676, endPoint y: 190, distance: 442.4
click at [276, 378] on link "CCC1-pdf" at bounding box center [249, 388] width 162 height 26
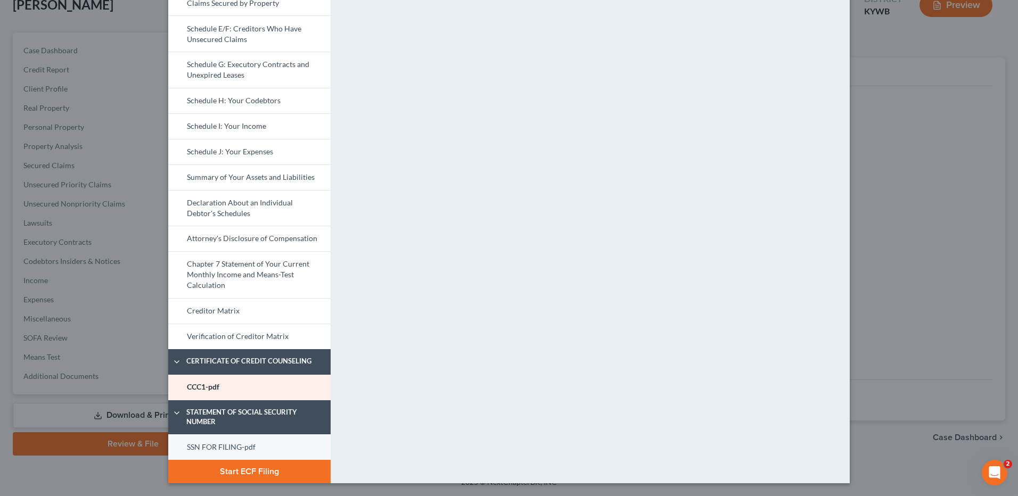
click at [241, 448] on link "SSN FOR FILING-pdf" at bounding box center [249, 447] width 162 height 26
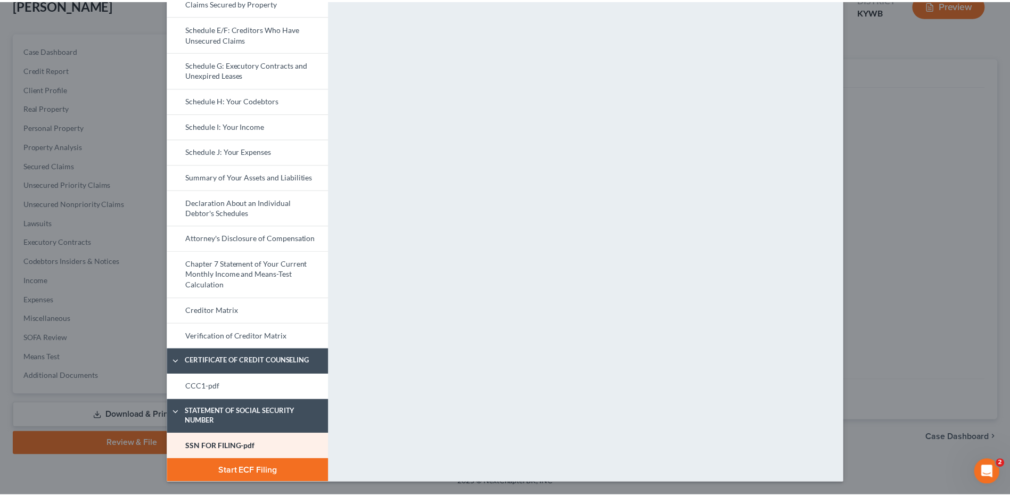
scroll to position [0, 0]
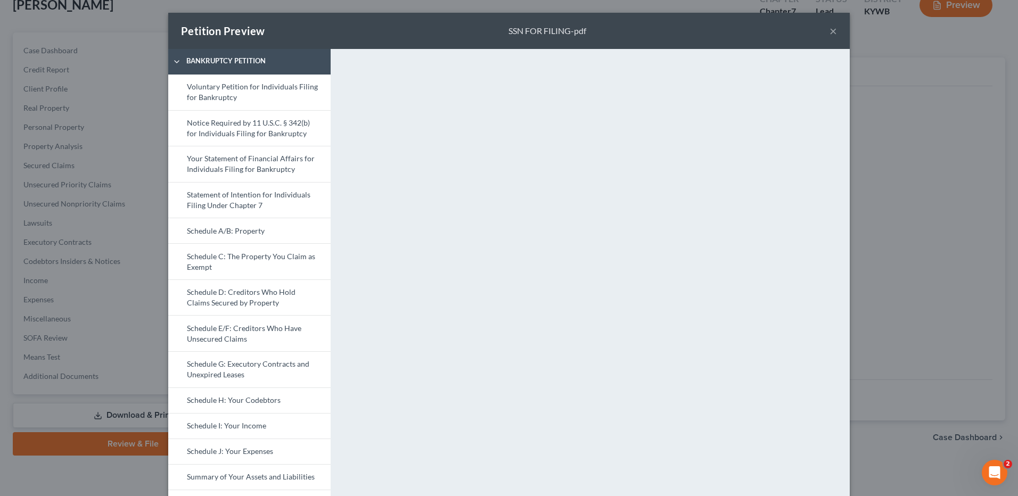
click at [829, 29] on button "×" at bounding box center [832, 30] width 7 height 13
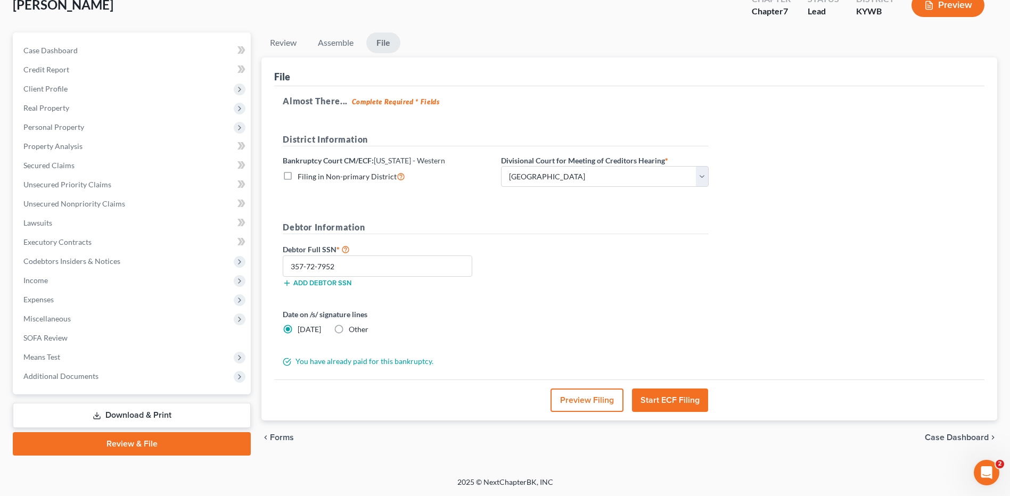
click at [628, 301] on form "District Information Bankruptcy Court CM/ECF: [US_STATE] - Western Filing in No…" at bounding box center [496, 250] width 426 height 234
click at [662, 402] on button "Start ECF Filing" at bounding box center [670, 400] width 76 height 23
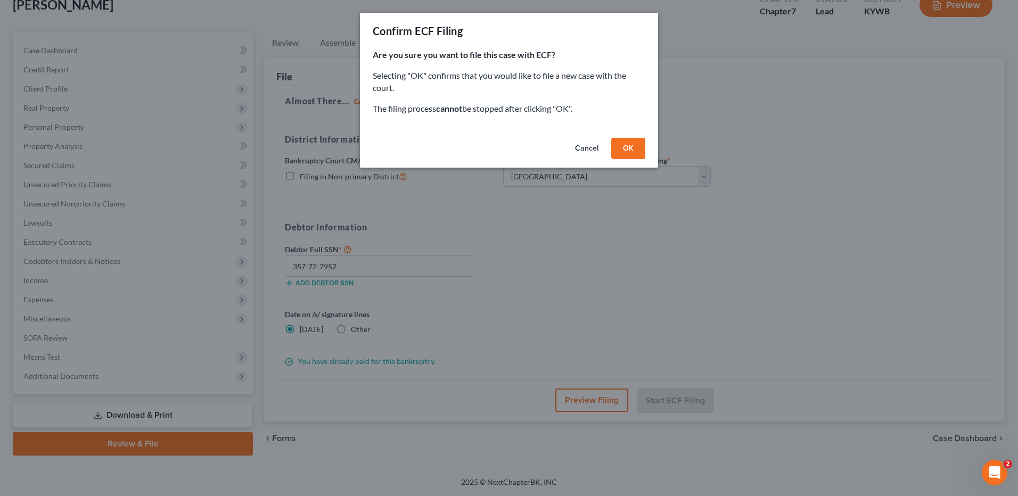
click at [617, 153] on button "OK" at bounding box center [628, 148] width 34 height 21
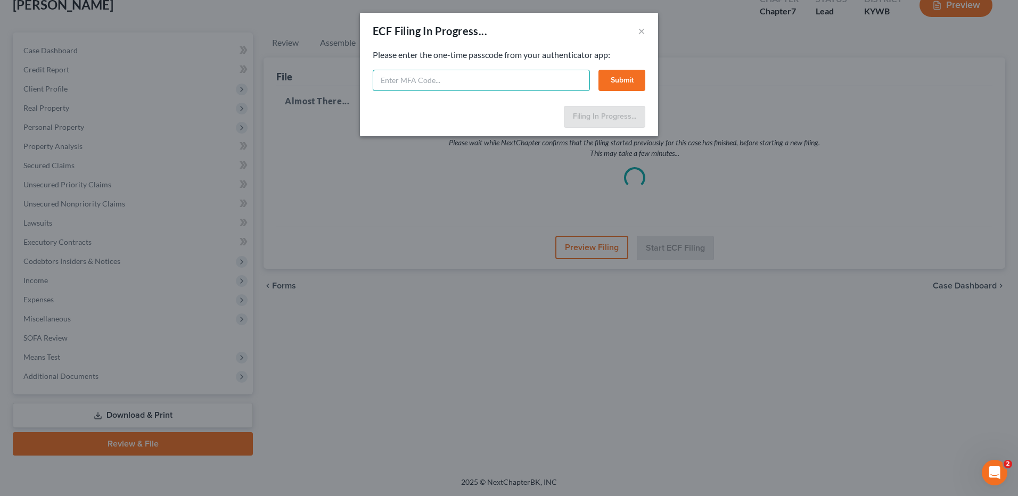
click at [435, 84] on input "text" at bounding box center [481, 80] width 217 height 21
type input "057132"
click at [626, 70] on button "Submit" at bounding box center [621, 80] width 47 height 21
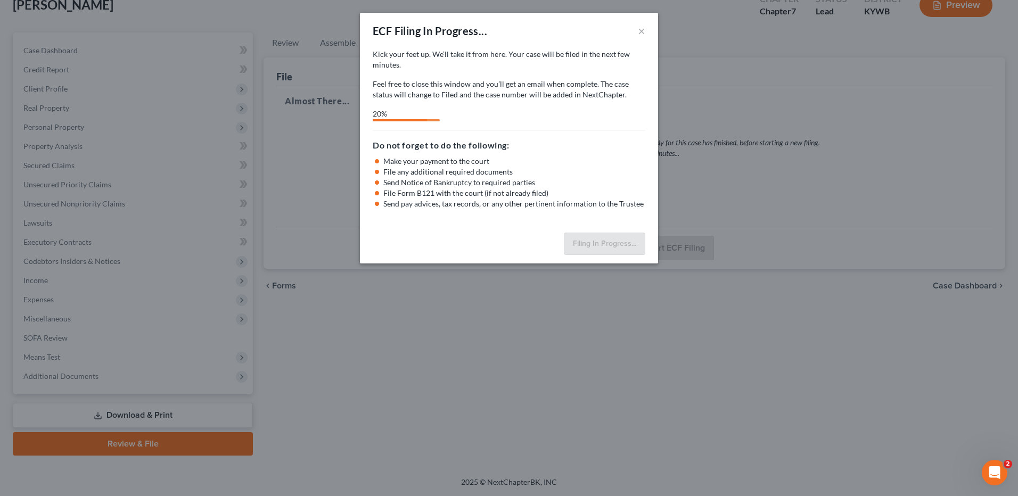
select select "2"
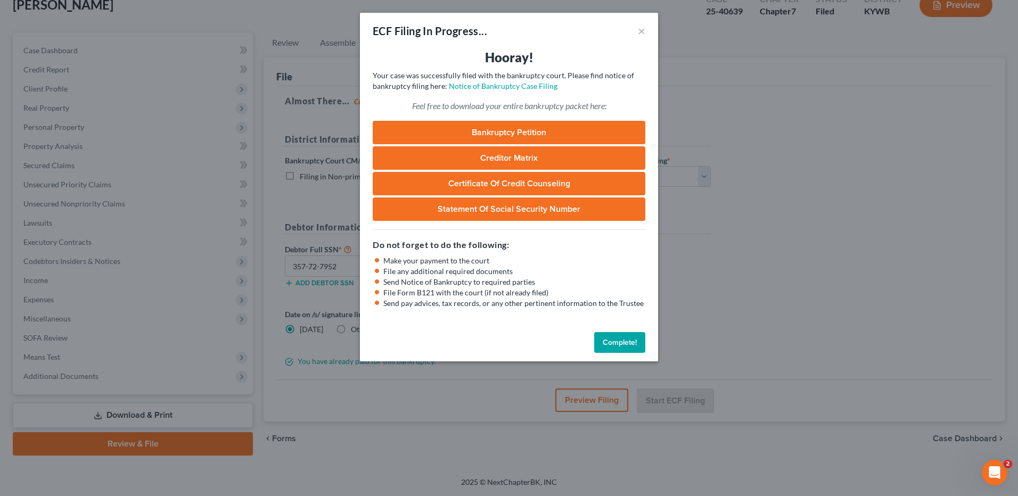
click at [628, 341] on button "Complete!" at bounding box center [619, 342] width 51 height 21
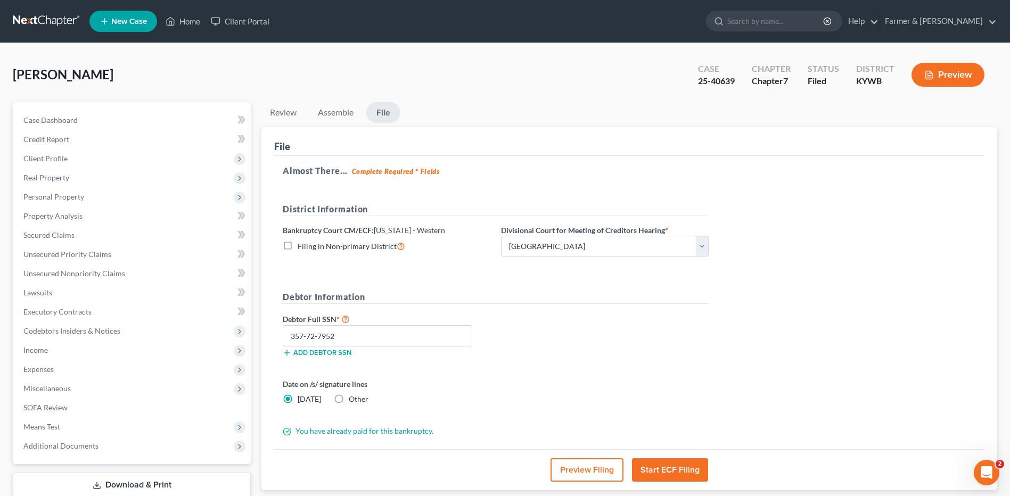
drag, startPoint x: 61, startPoint y: 23, endPoint x: 131, endPoint y: 1, distance: 74.4
click at [61, 23] on link at bounding box center [47, 21] width 68 height 19
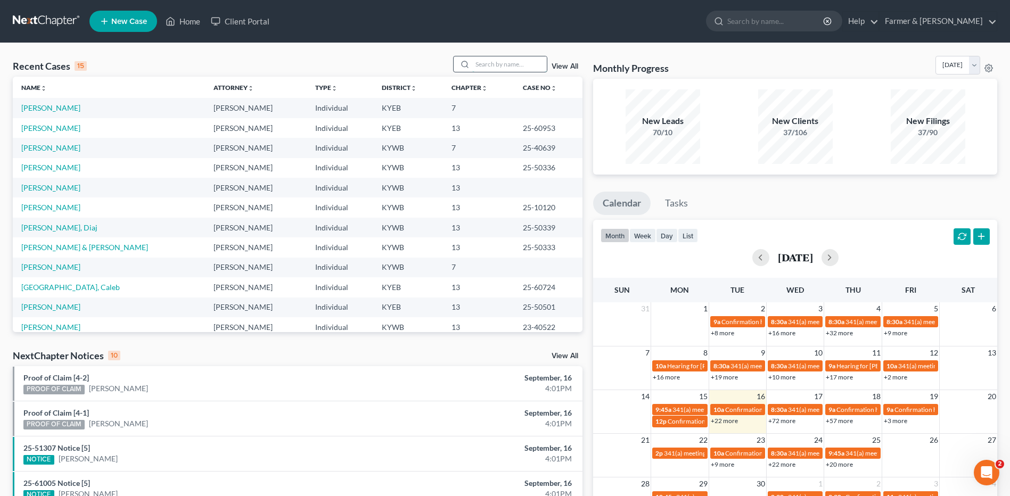
click at [516, 62] on input "search" at bounding box center [509, 63] width 75 height 15
type input "b"
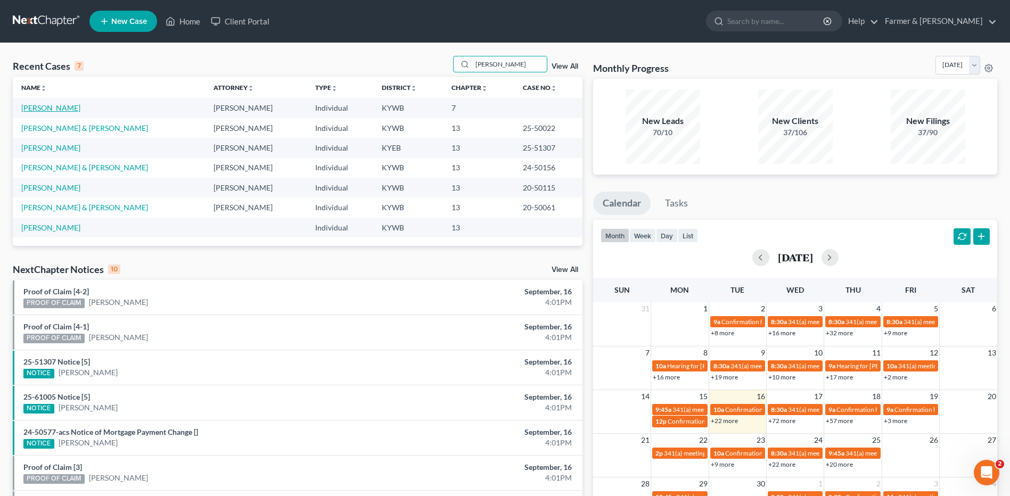
type input "[PERSON_NAME]"
click at [46, 110] on link "[PERSON_NAME]" at bounding box center [50, 107] width 59 height 9
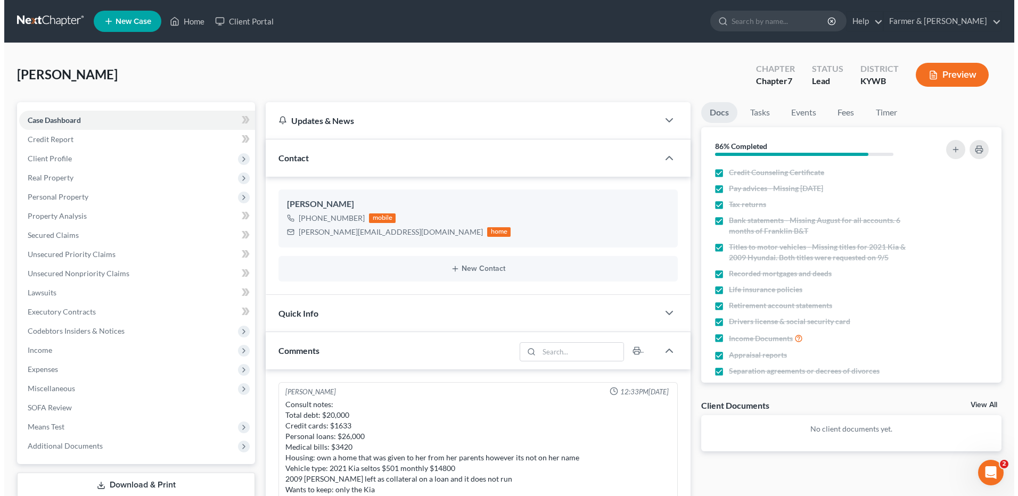
scroll to position [137, 0]
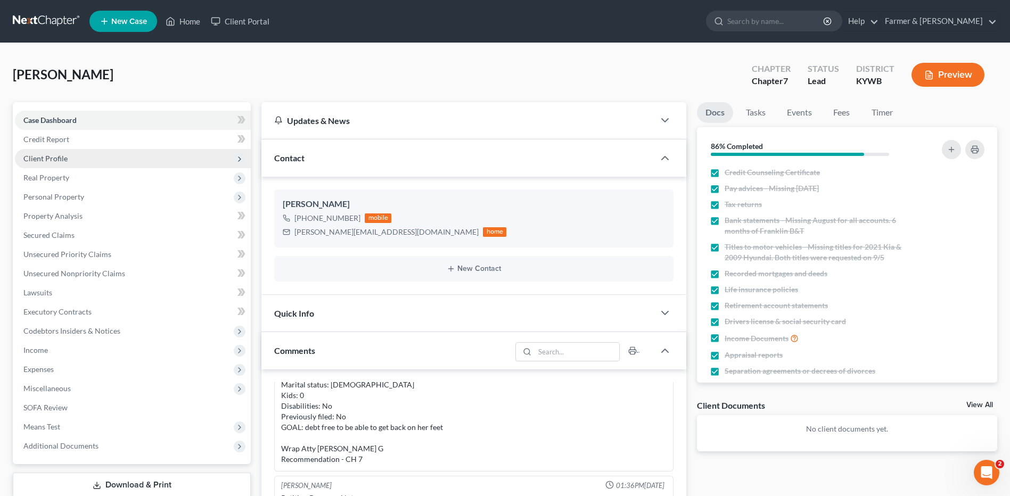
click at [80, 159] on span "Client Profile" at bounding box center [133, 158] width 236 height 19
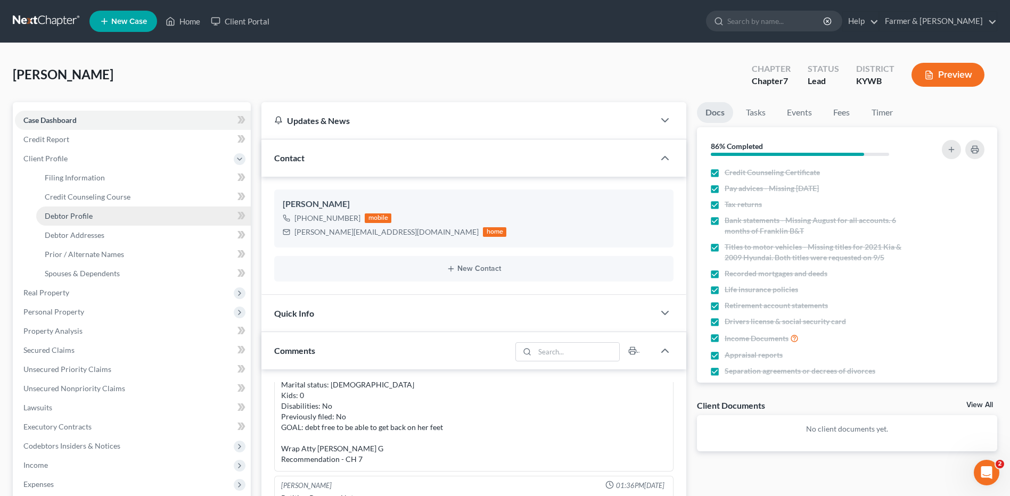
click at [81, 213] on span "Debtor Profile" at bounding box center [69, 215] width 48 height 9
select select "3"
select select "0"
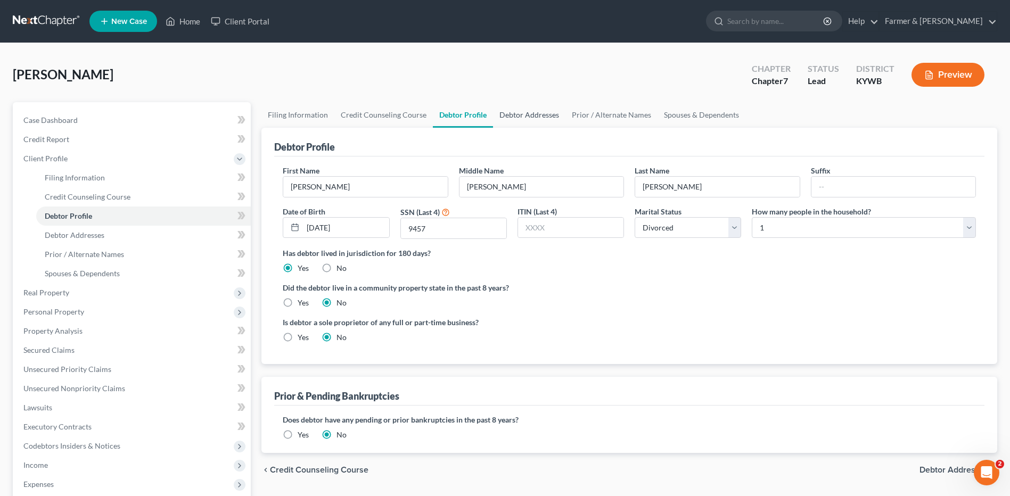
click at [542, 114] on link "Debtor Addresses" at bounding box center [529, 115] width 72 height 26
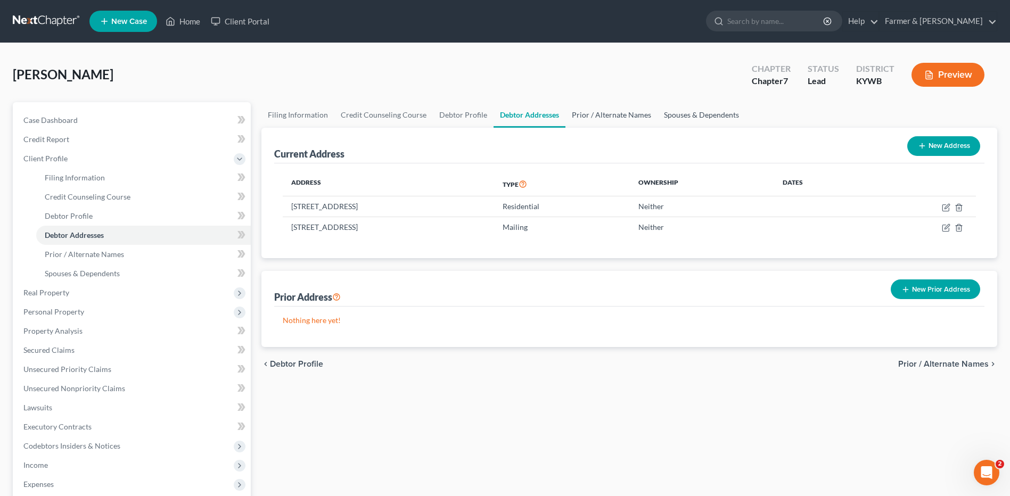
drag, startPoint x: 599, startPoint y: 117, endPoint x: 661, endPoint y: 117, distance: 61.2
click at [599, 117] on link "Prior / Alternate Names" at bounding box center [611, 115] width 92 height 26
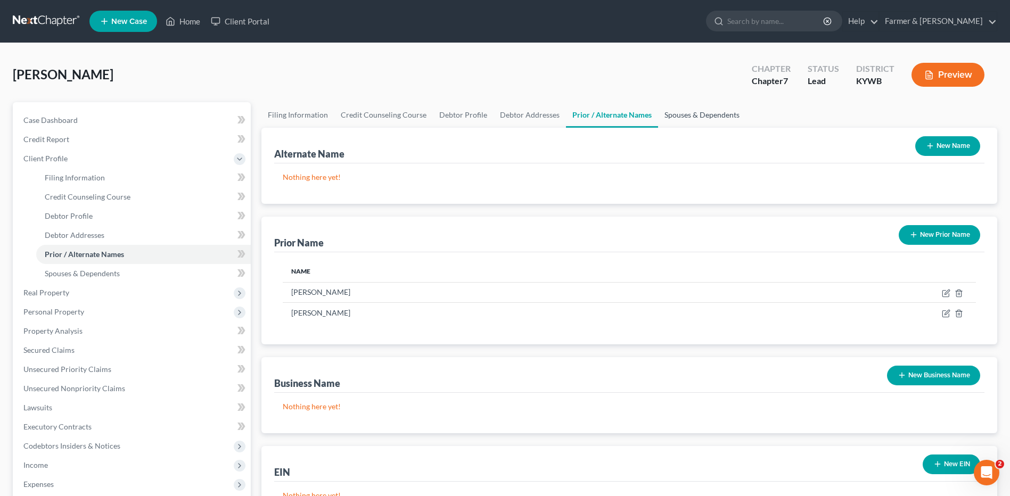
click at [713, 114] on link "Spouses & Dependents" at bounding box center [702, 115] width 88 height 26
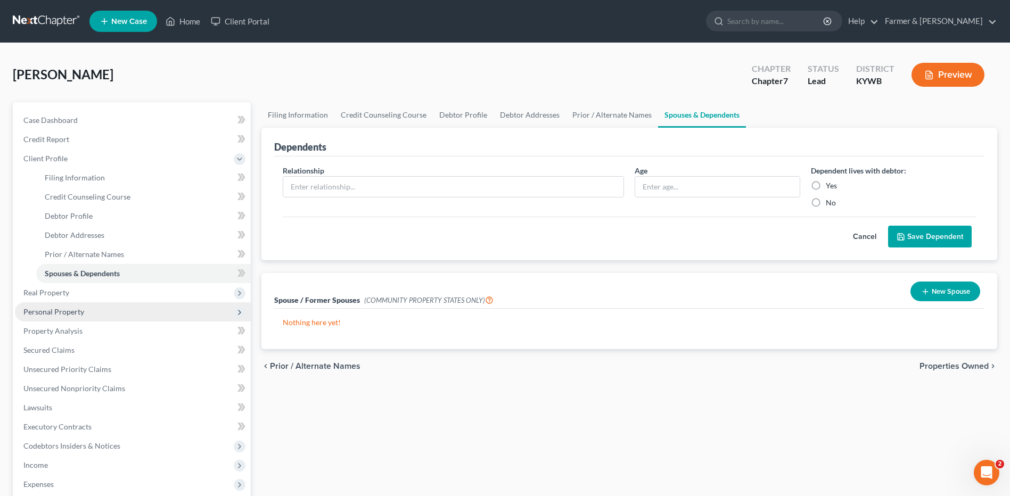
click at [37, 303] on span "Personal Property" at bounding box center [133, 311] width 236 height 19
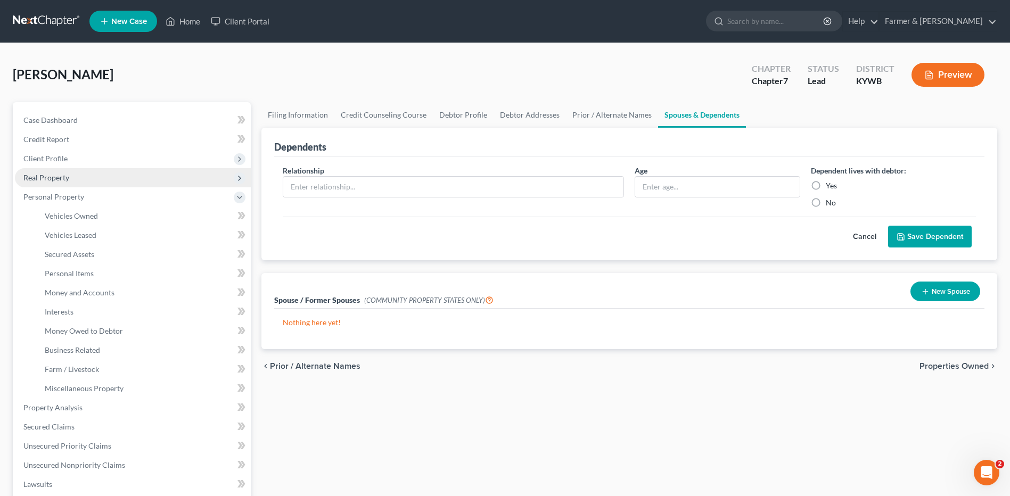
click at [96, 176] on span "Real Property" at bounding box center [133, 177] width 236 height 19
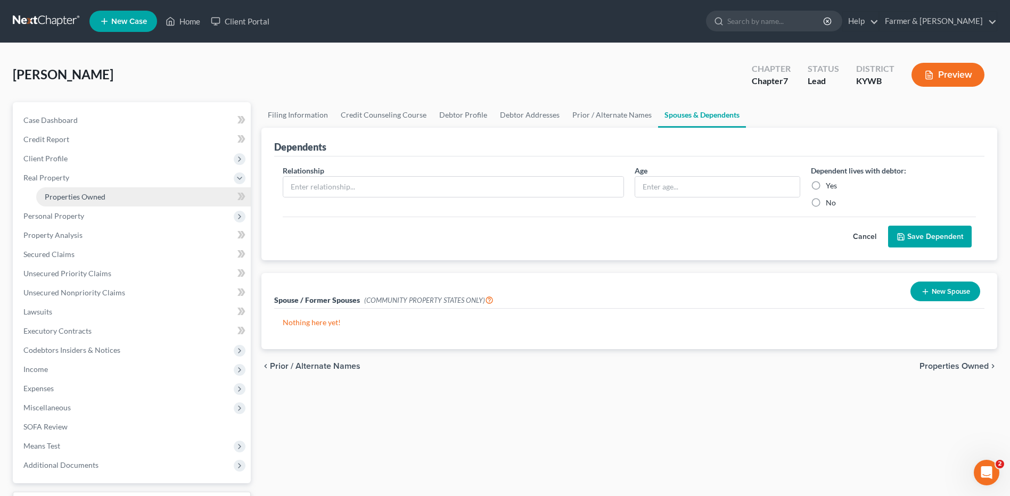
click at [97, 188] on link "Properties Owned" at bounding box center [143, 196] width 215 height 19
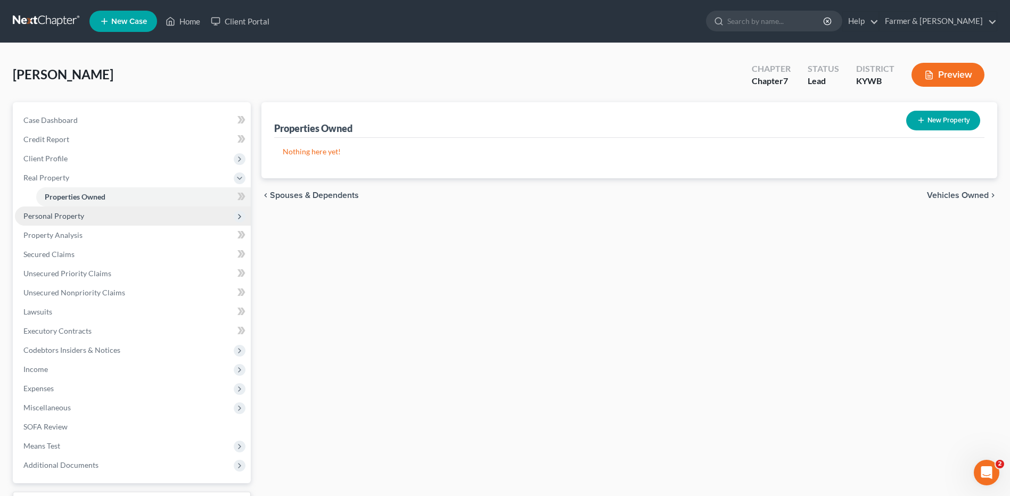
click at [82, 222] on span "Personal Property" at bounding box center [133, 216] width 236 height 19
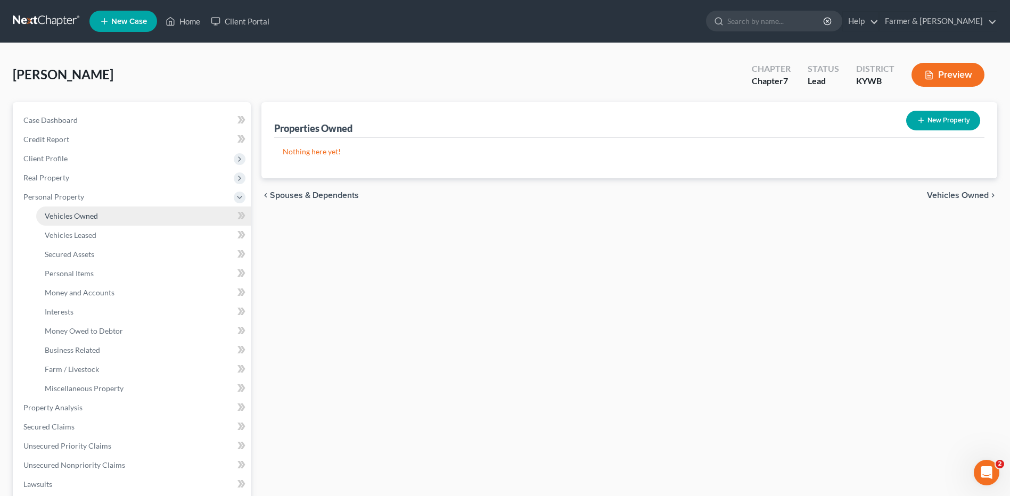
click at [90, 215] on span "Vehicles Owned" at bounding box center [71, 215] width 53 height 9
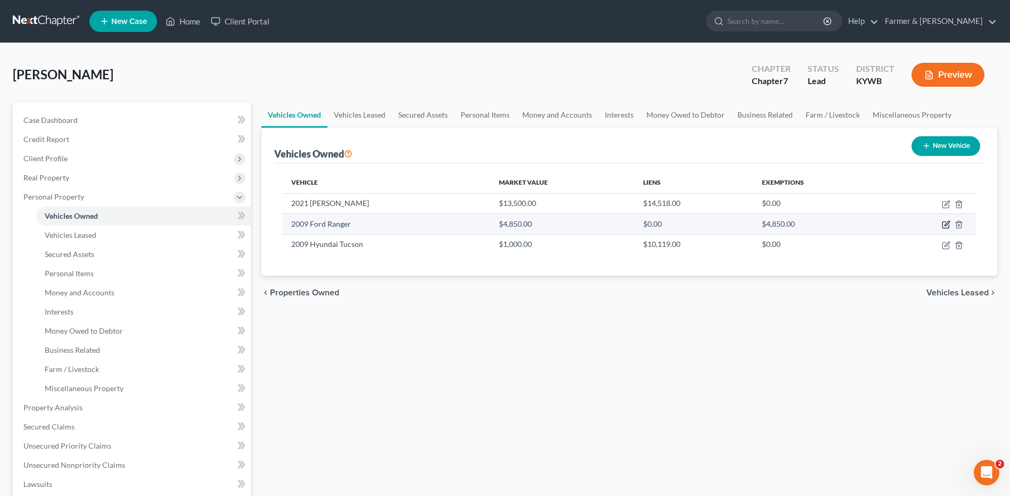
click at [946, 225] on icon "button" at bounding box center [946, 224] width 9 height 9
select select "0"
select select "17"
select select "2"
select select "0"
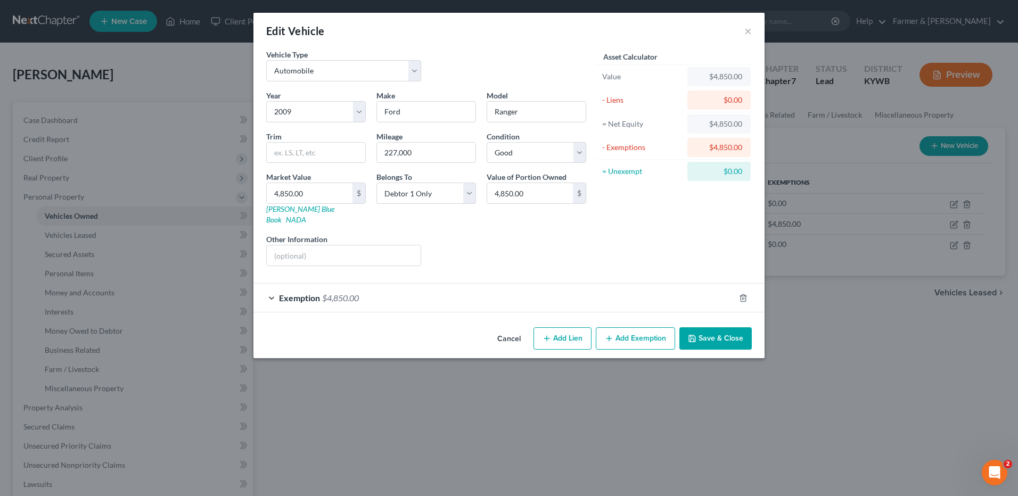
click at [386, 284] on div "Exemption $4,850.00" at bounding box center [493, 298] width 481 height 28
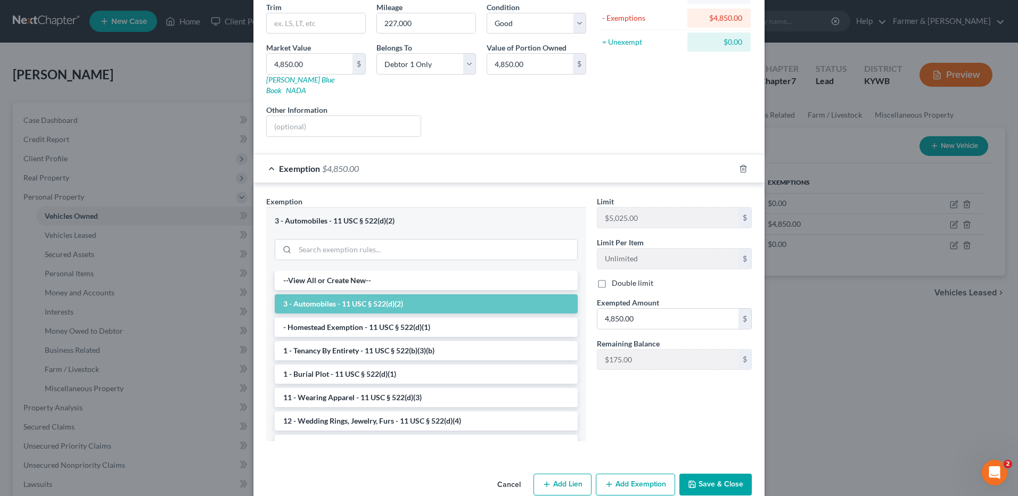
scroll to position [130, 0]
click at [713, 473] on button "Save & Close" at bounding box center [715, 484] width 72 height 22
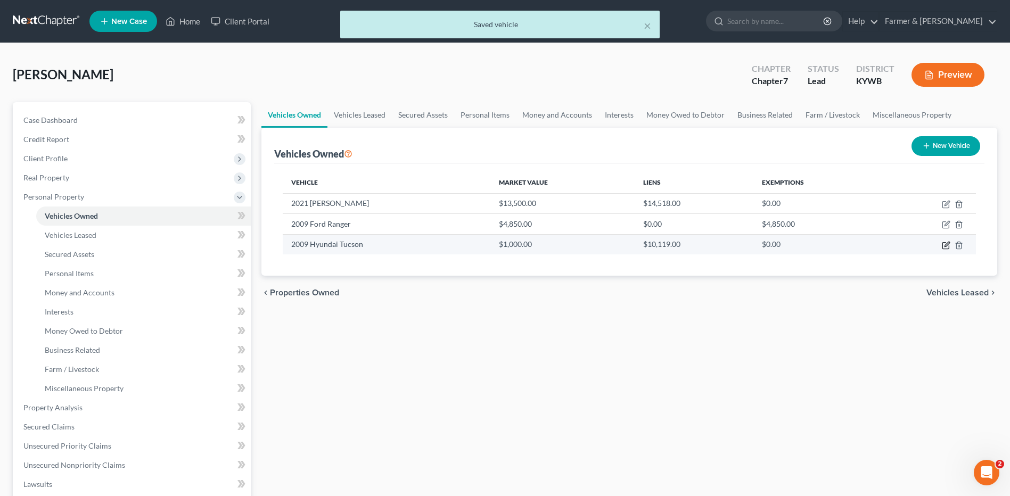
click at [948, 249] on icon "button" at bounding box center [945, 245] width 6 height 6
select select "0"
select select "17"
select select "4"
select select "0"
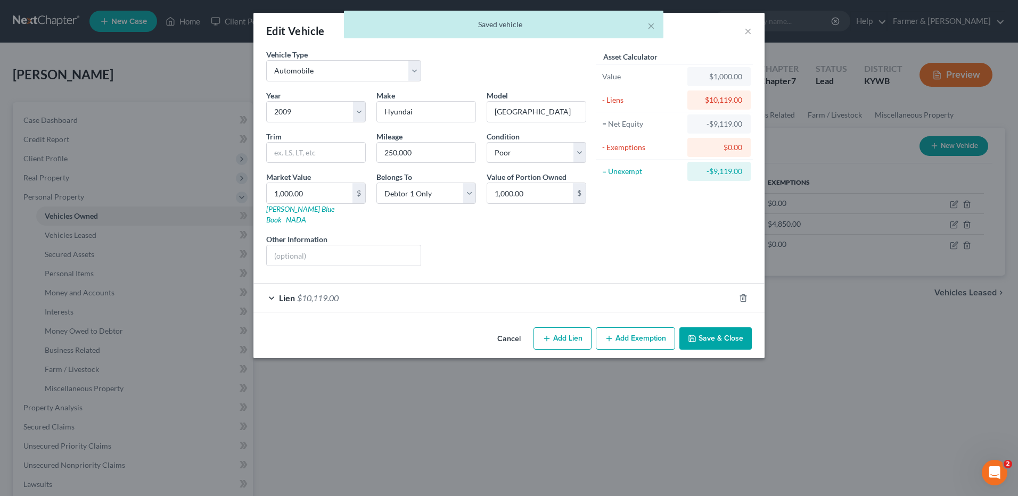
click at [499, 290] on div "Lien $10,119.00" at bounding box center [493, 298] width 481 height 28
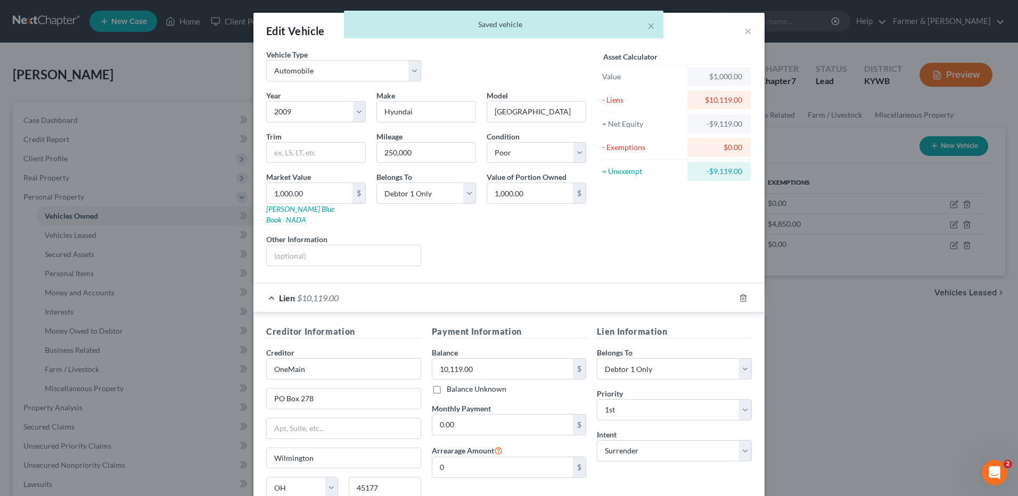
scroll to position [77, 0]
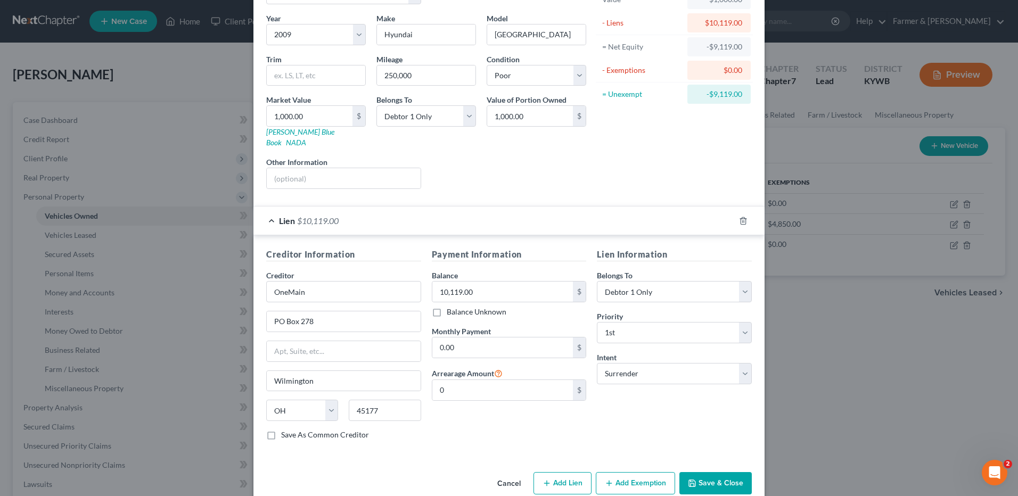
click at [728, 472] on button "Save & Close" at bounding box center [715, 483] width 72 height 22
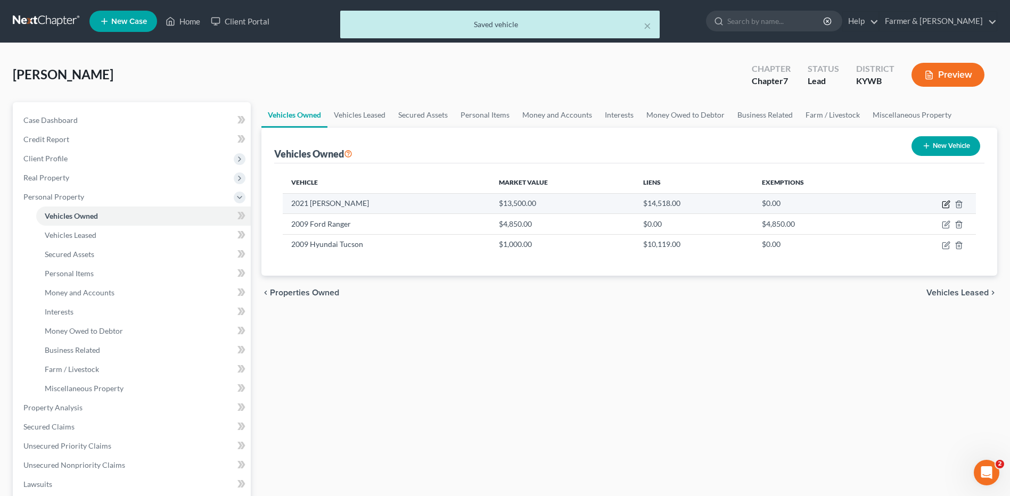
click at [950, 204] on icon "button" at bounding box center [946, 204] width 9 height 9
select select "0"
select select "5"
select select "4"
select select "0"
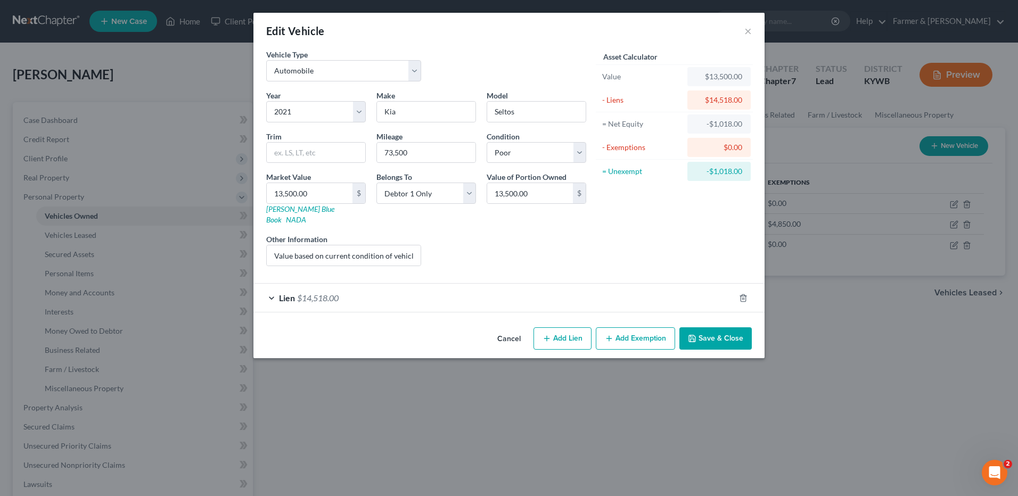
click at [301, 293] on span "$14,518.00" at bounding box center [318, 298] width 42 height 10
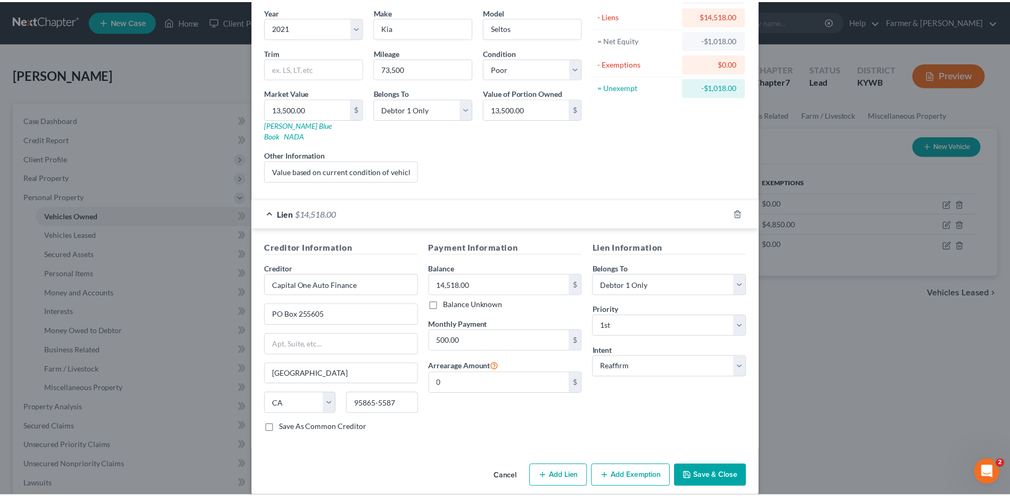
scroll to position [86, 0]
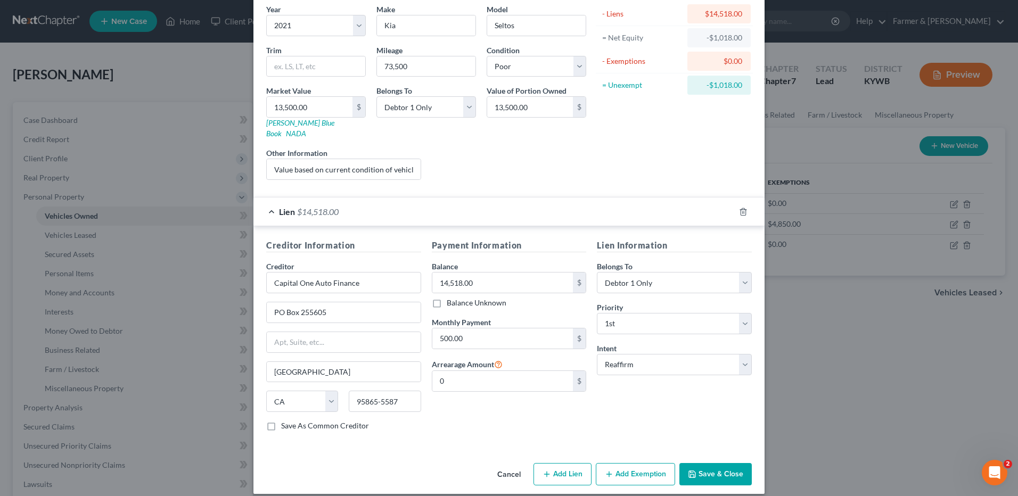
click at [693, 470] on icon "button" at bounding box center [692, 474] width 9 height 9
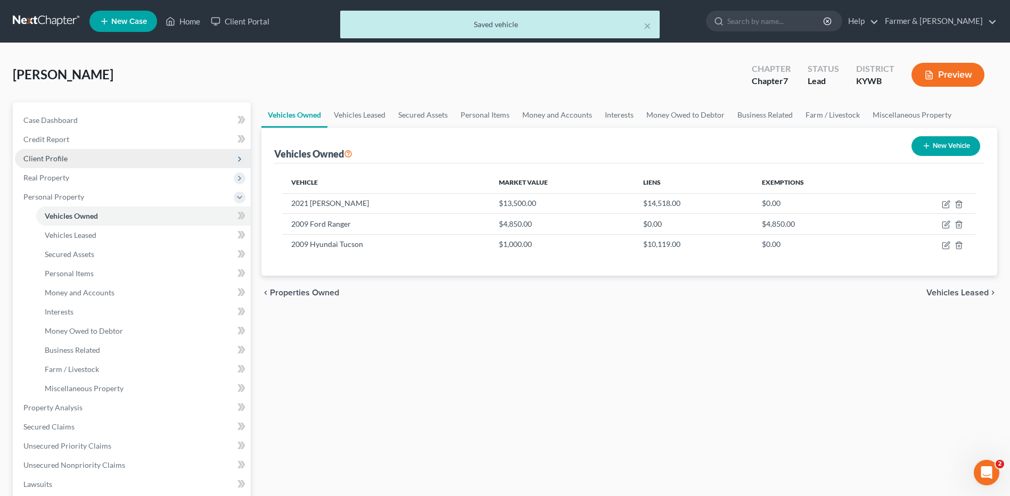
click at [104, 159] on span "Client Profile" at bounding box center [133, 158] width 236 height 19
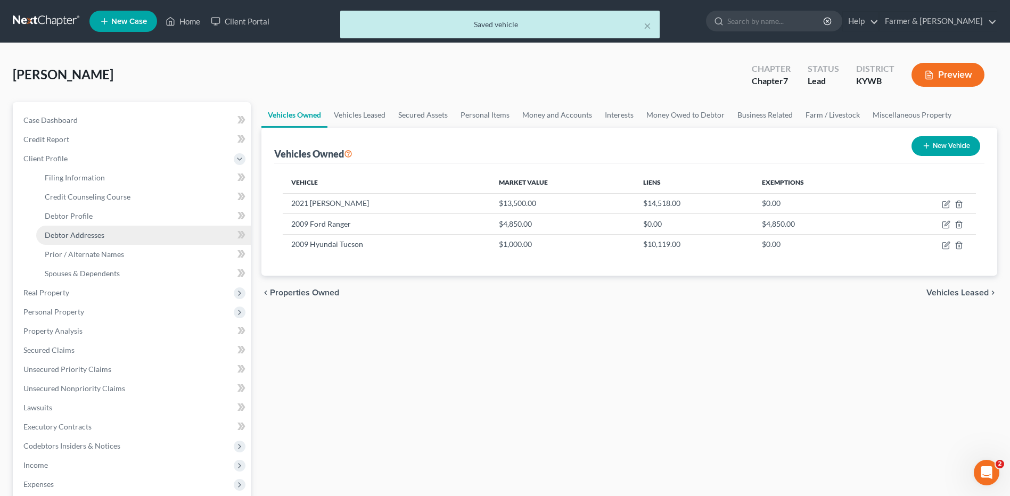
click at [122, 234] on link "Debtor Addresses" at bounding box center [143, 235] width 215 height 19
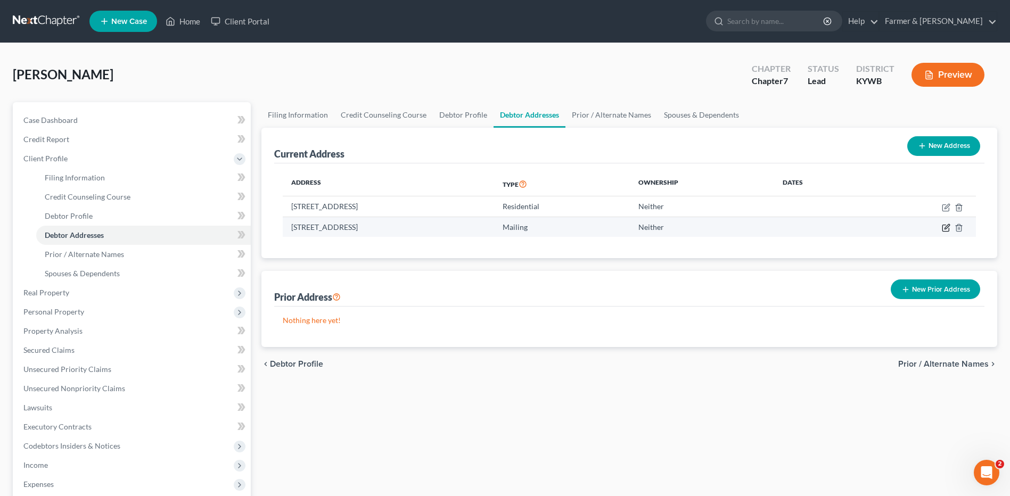
click at [945, 229] on icon "button" at bounding box center [946, 226] width 5 height 5
select select "18"
select select "0"
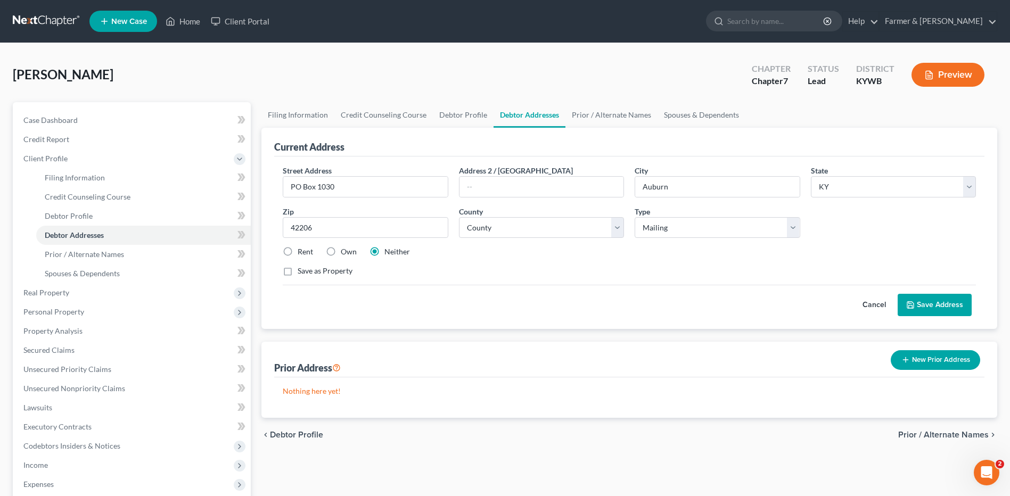
click at [870, 307] on button "Cancel" at bounding box center [874, 304] width 47 height 21
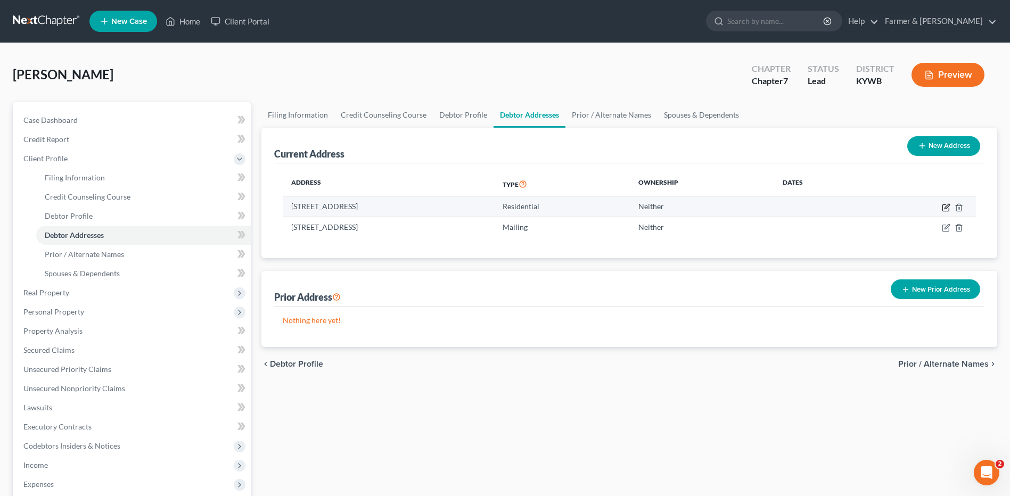
click at [949, 211] on icon "button" at bounding box center [946, 207] width 9 height 9
select select "18"
select select "70"
select select "0"
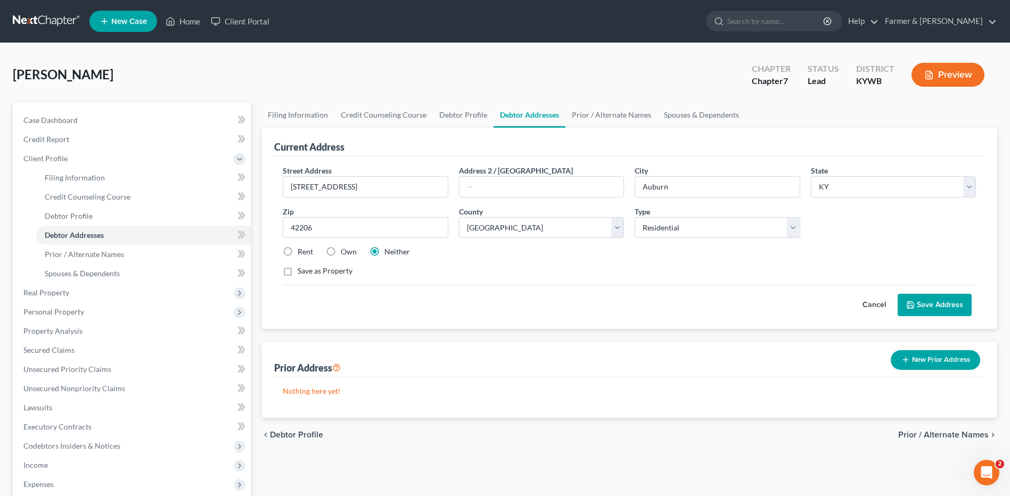
click at [871, 301] on button "Cancel" at bounding box center [874, 304] width 47 height 21
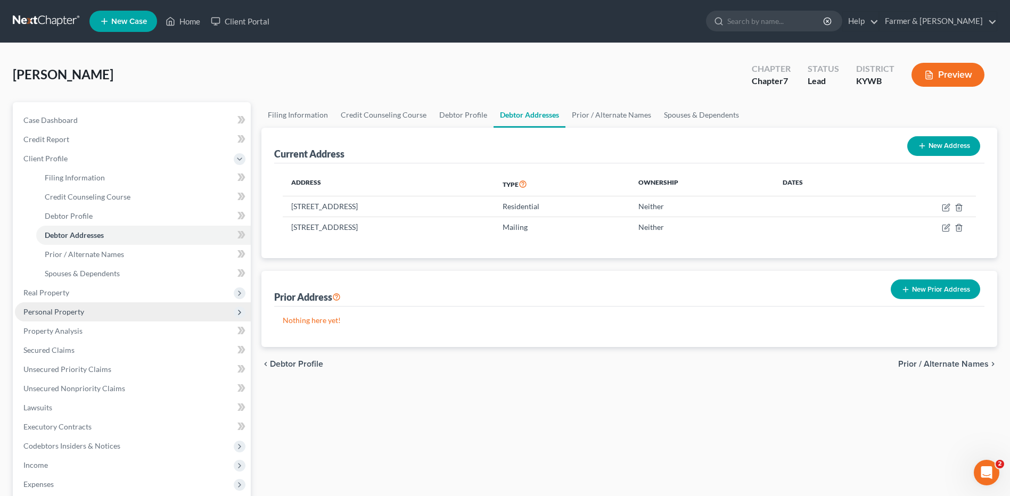
click at [141, 313] on span "Personal Property" at bounding box center [133, 311] width 236 height 19
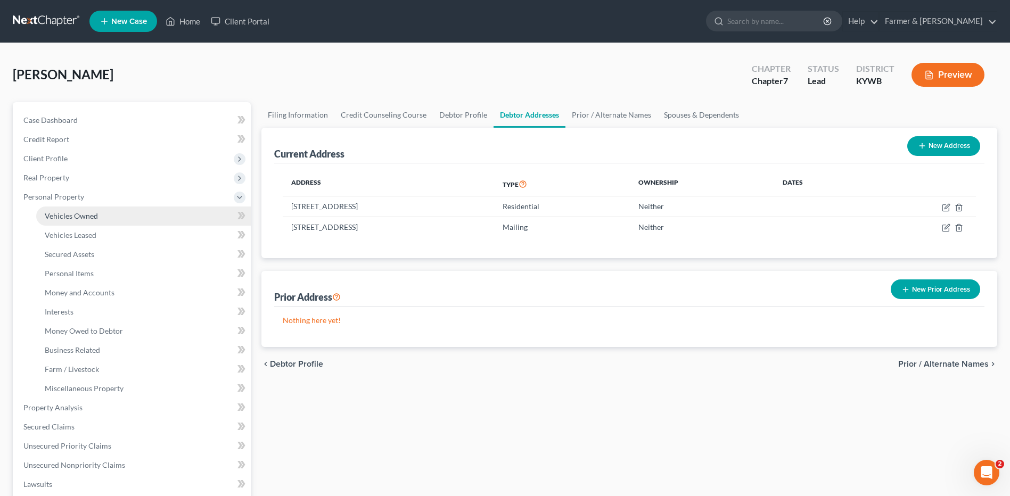
click at [169, 216] on link "Vehicles Owned" at bounding box center [143, 216] width 215 height 19
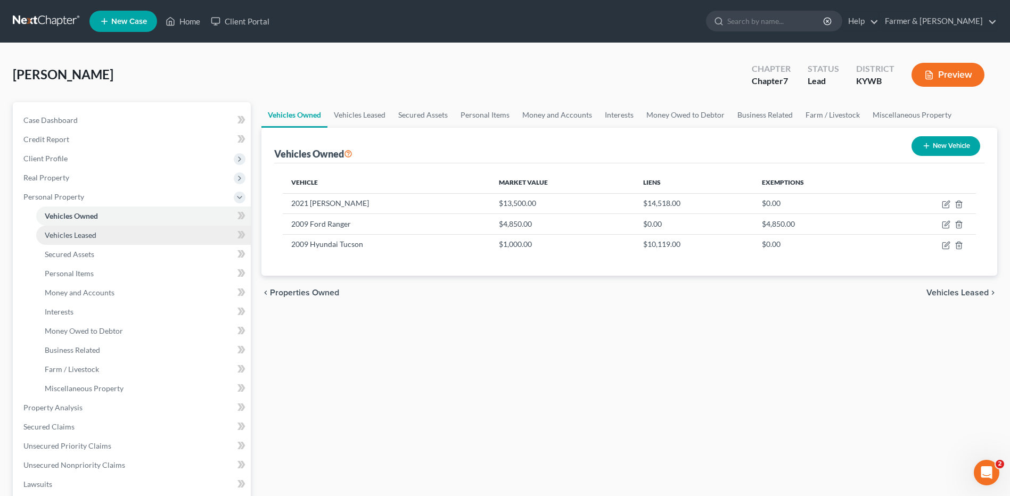
click at [143, 230] on link "Vehicles Leased" at bounding box center [143, 235] width 215 height 19
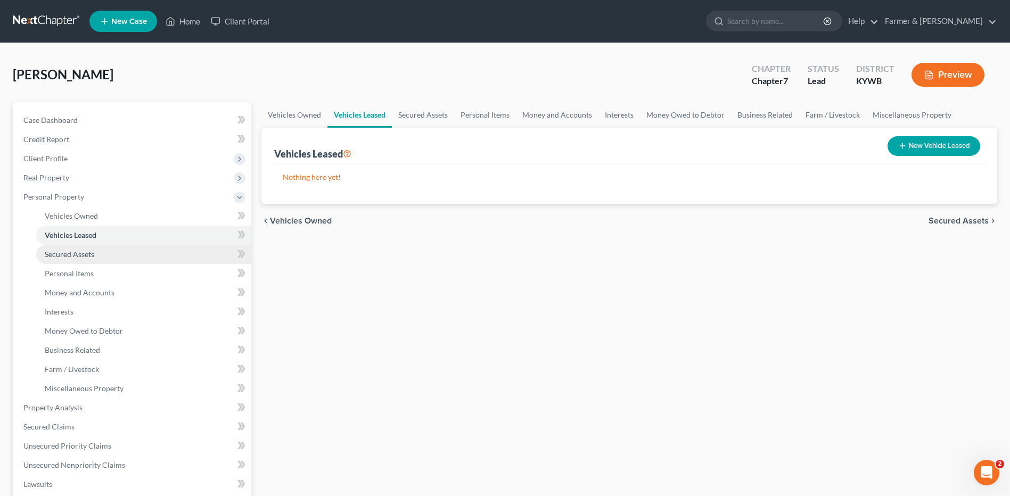
click at [104, 252] on link "Secured Assets" at bounding box center [143, 254] width 215 height 19
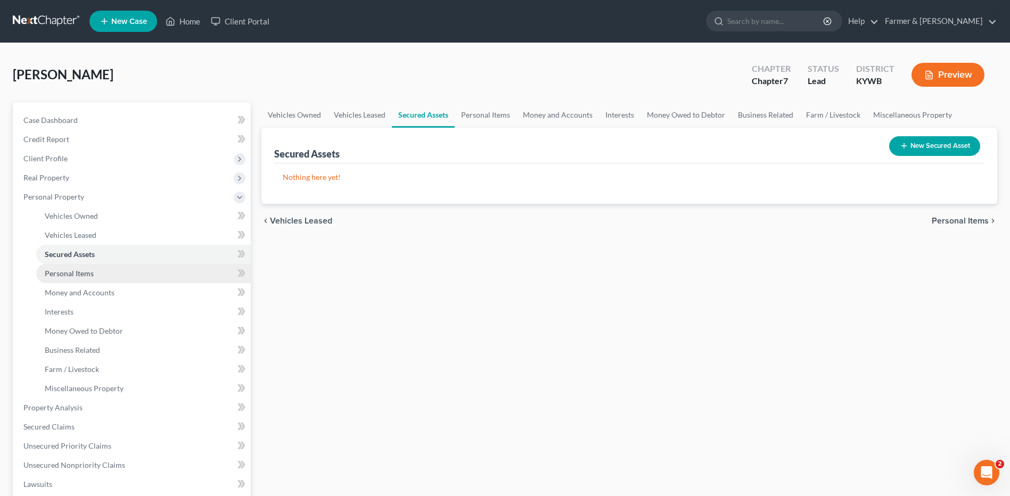
click at [100, 269] on link "Personal Items" at bounding box center [143, 273] width 215 height 19
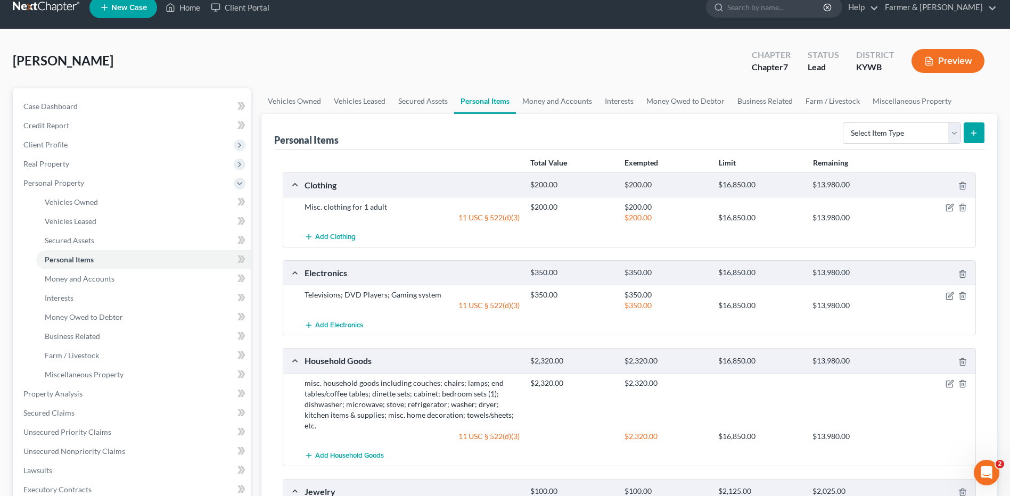
scroll to position [12, 0]
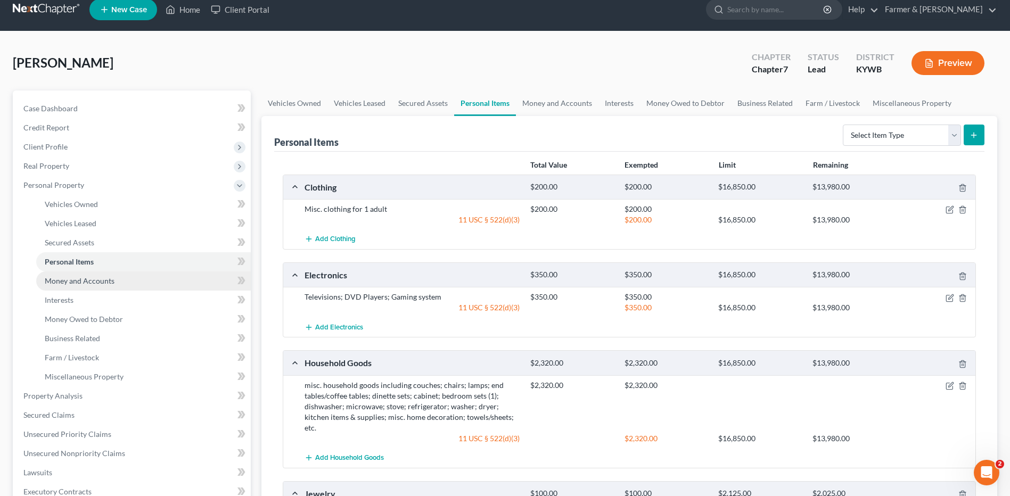
click at [63, 283] on span "Money and Accounts" at bounding box center [80, 280] width 70 height 9
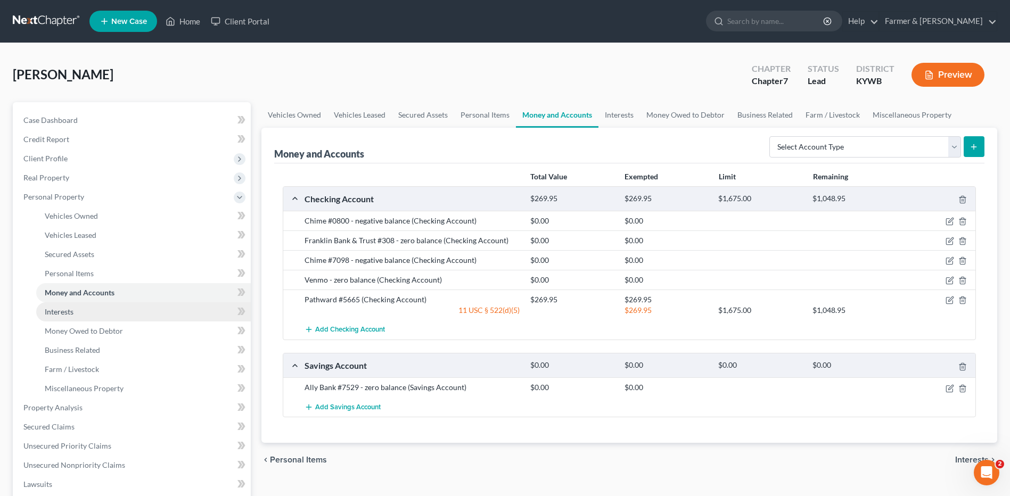
click at [104, 310] on link "Interests" at bounding box center [143, 311] width 215 height 19
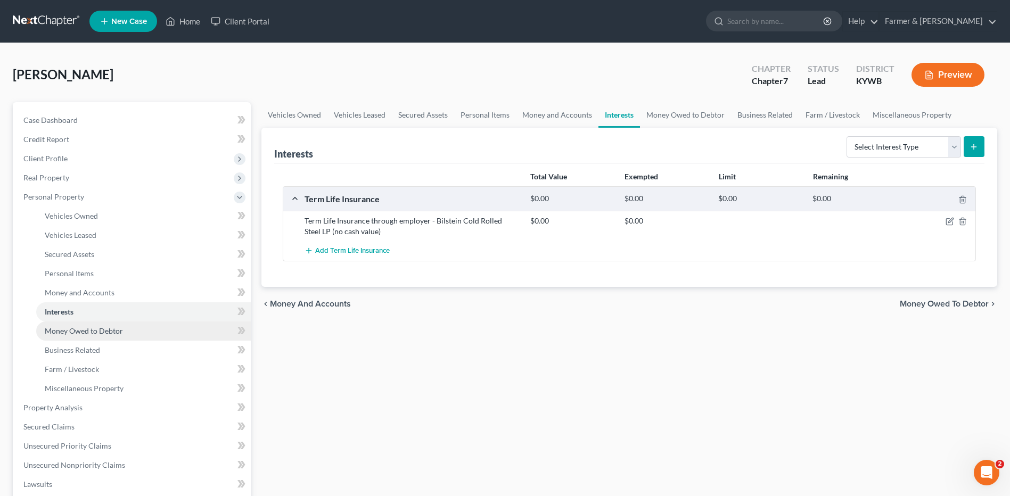
click at [93, 333] on span "Money Owed to Debtor" at bounding box center [84, 330] width 78 height 9
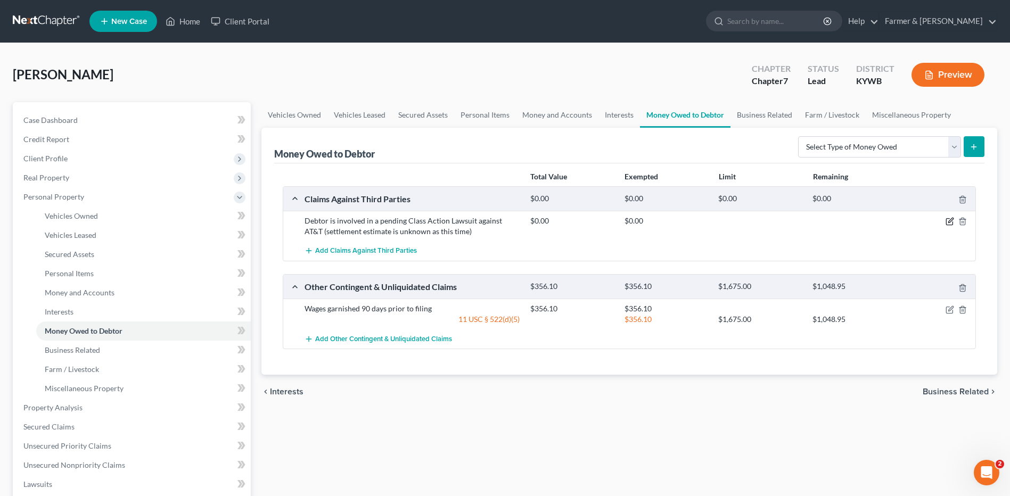
click at [951, 220] on icon "button" at bounding box center [949, 221] width 9 height 9
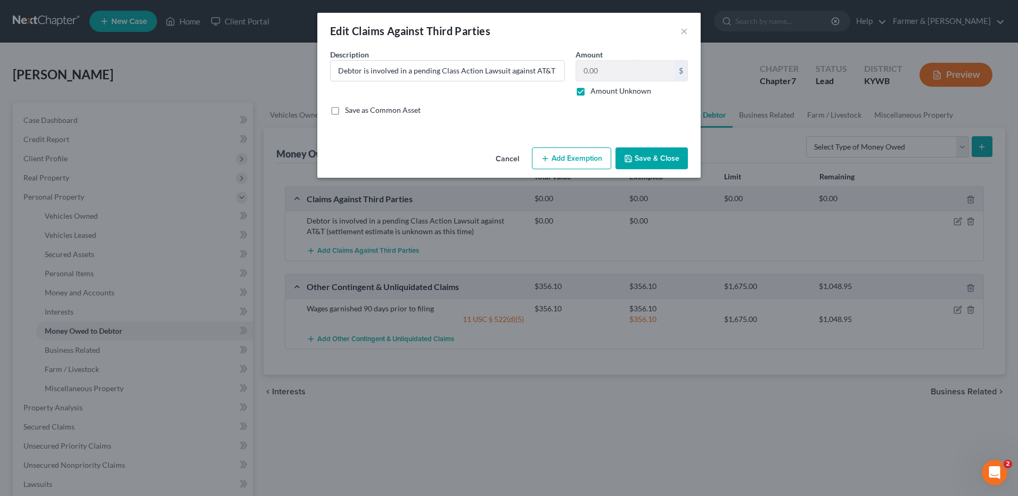
click at [579, 159] on button "Add Exemption" at bounding box center [571, 158] width 79 height 22
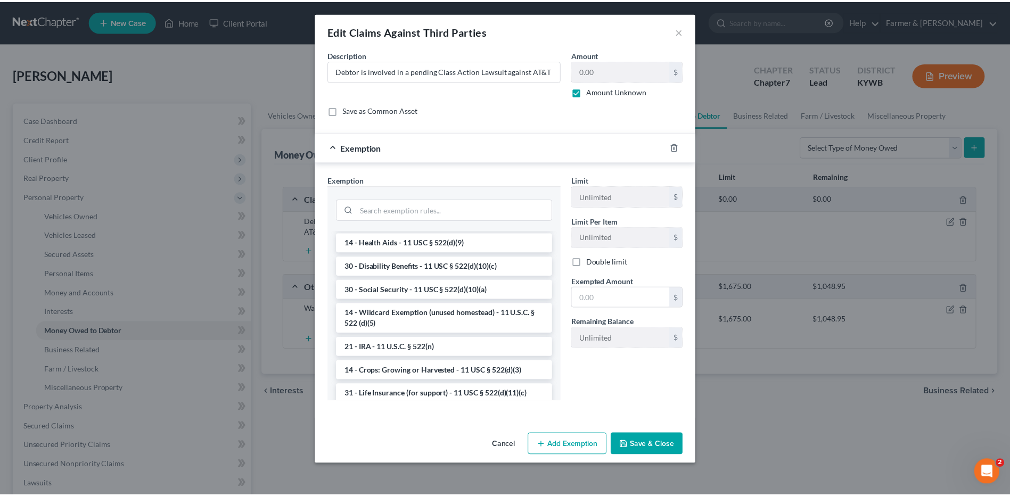
scroll to position [596, 0]
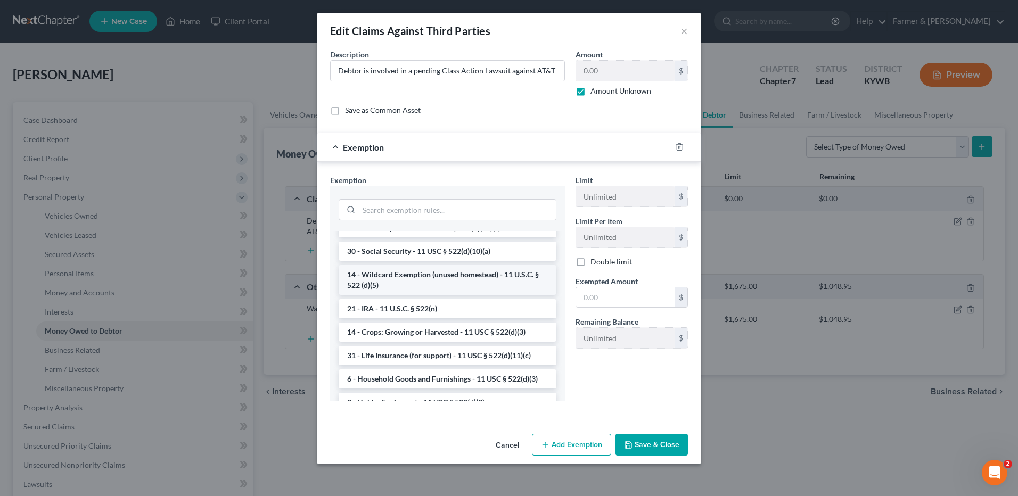
click at [512, 295] on li "14 - Wildcard Exemption (unused homestead) - 11 U.S.C. § 522 (d)(5)" at bounding box center [448, 280] width 218 height 30
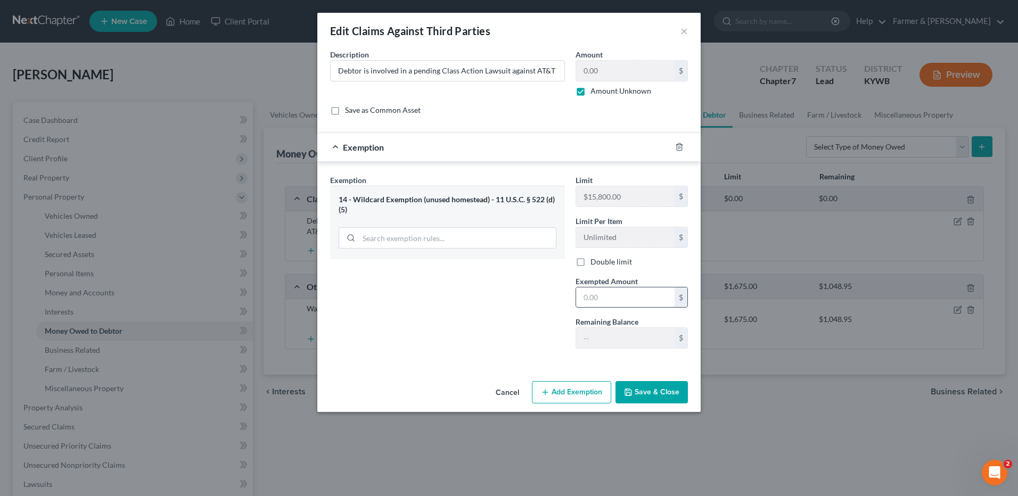
click at [622, 302] on input "text" at bounding box center [625, 297] width 98 height 20
click at [538, 299] on div "Exemption Set must be selected for CA. Exemption * 14 - Wildcard Exemption (unu…" at bounding box center [447, 266] width 245 height 183
type input "15,800.00"
click at [642, 390] on button "Save & Close" at bounding box center [651, 392] width 72 height 22
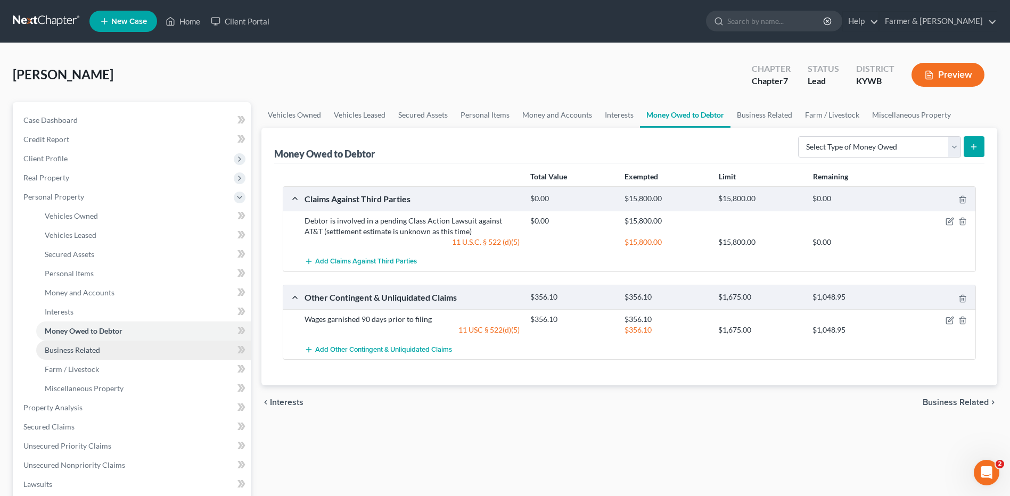
click at [152, 356] on link "Business Related" at bounding box center [143, 350] width 215 height 19
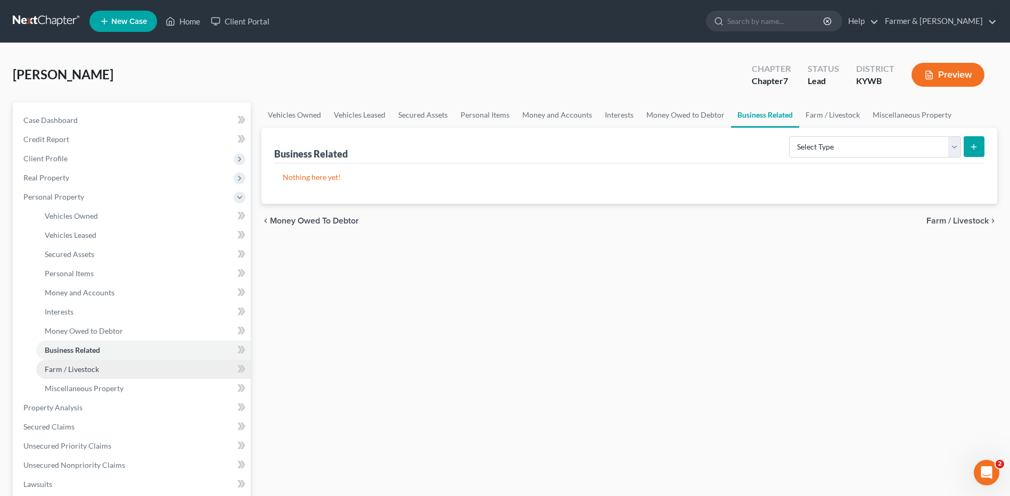
click at [125, 368] on link "Farm / Livestock" at bounding box center [143, 369] width 215 height 19
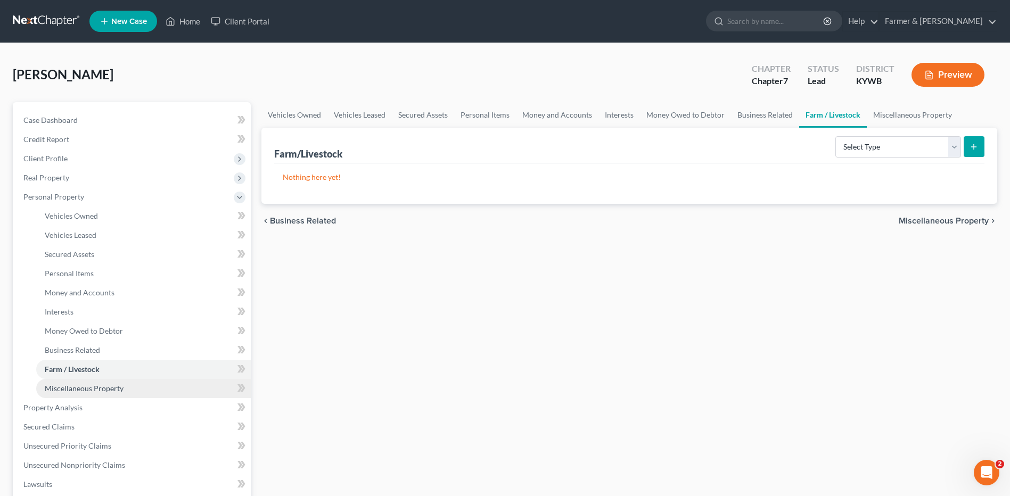
click at [122, 384] on link "Miscellaneous Property" at bounding box center [143, 388] width 215 height 19
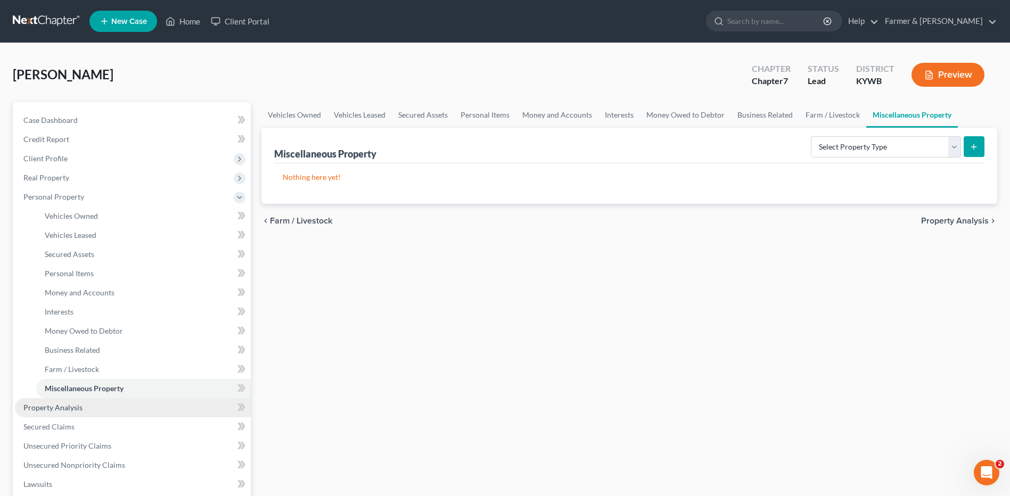
click at [110, 405] on link "Property Analysis" at bounding box center [133, 407] width 236 height 19
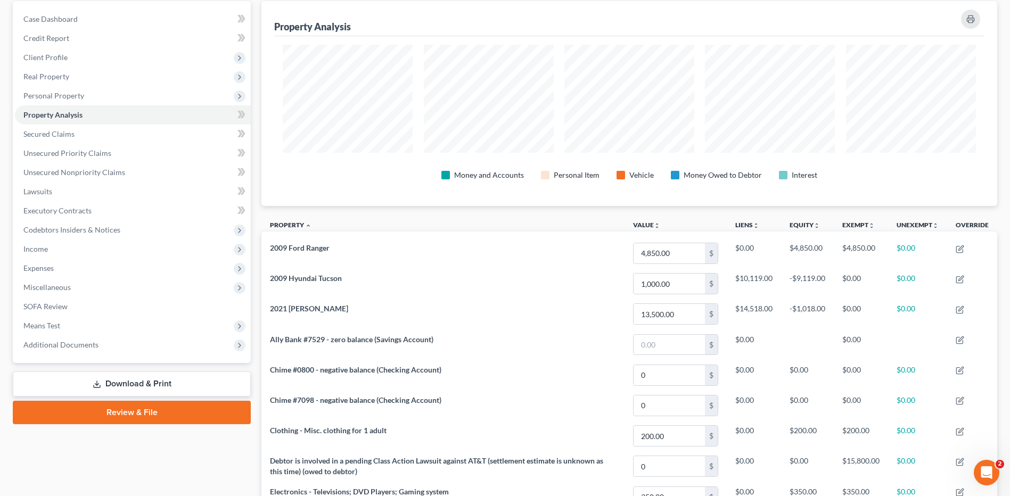
scroll to position [80, 0]
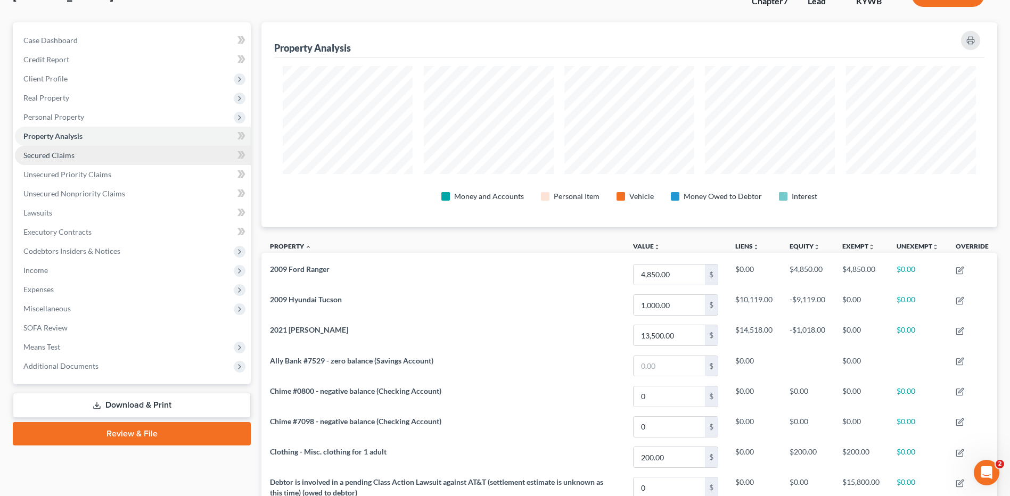
click at [115, 158] on link "Secured Claims" at bounding box center [133, 155] width 236 height 19
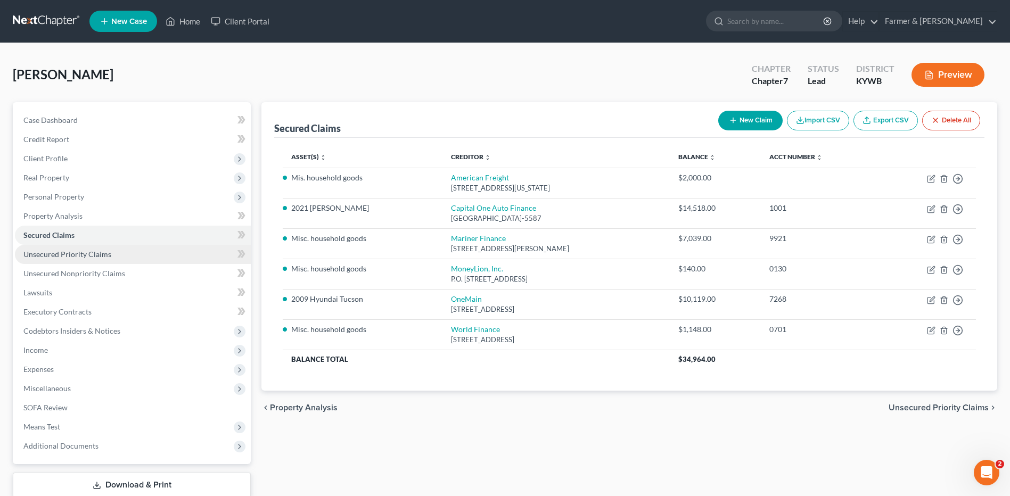
click at [133, 253] on link "Unsecured Priority Claims" at bounding box center [133, 254] width 236 height 19
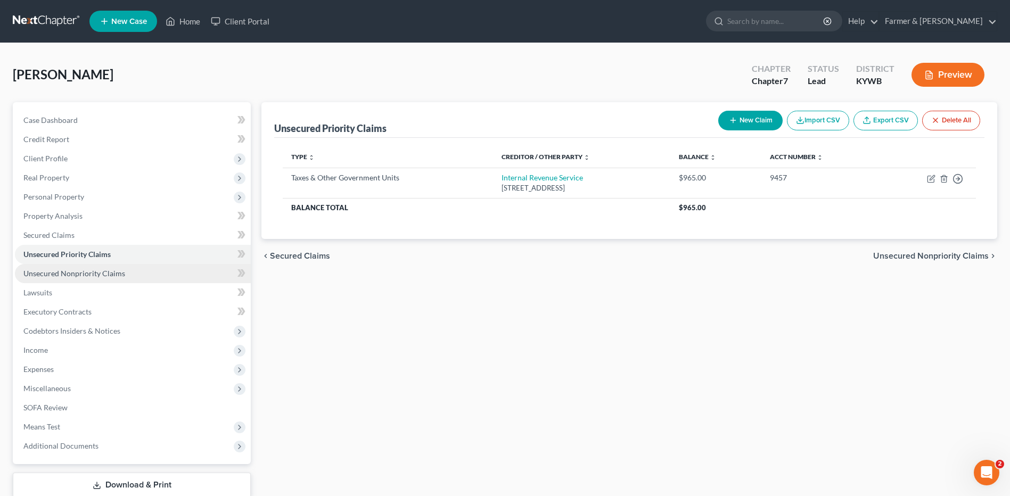
click at [130, 273] on link "Unsecured Nonpriority Claims" at bounding box center [133, 273] width 236 height 19
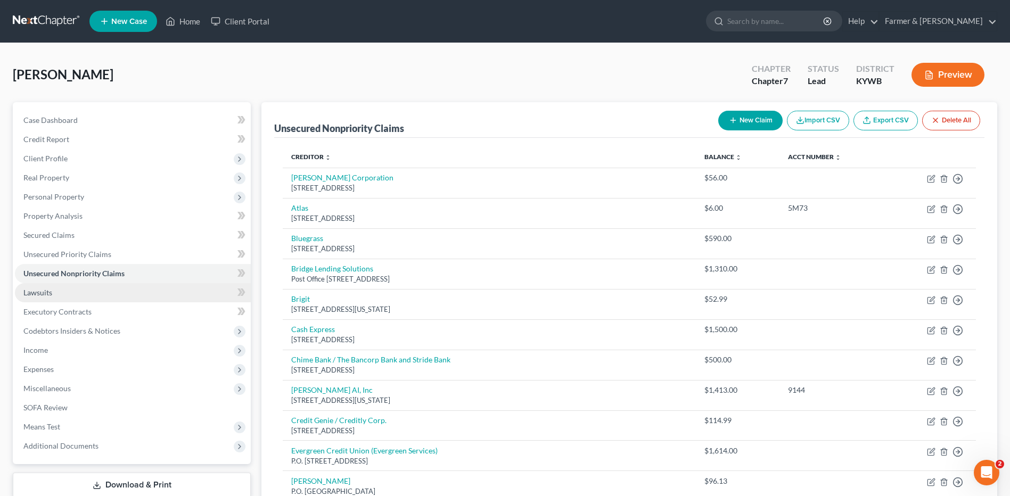
click at [30, 294] on span "Lawsuits" at bounding box center [37, 292] width 29 height 9
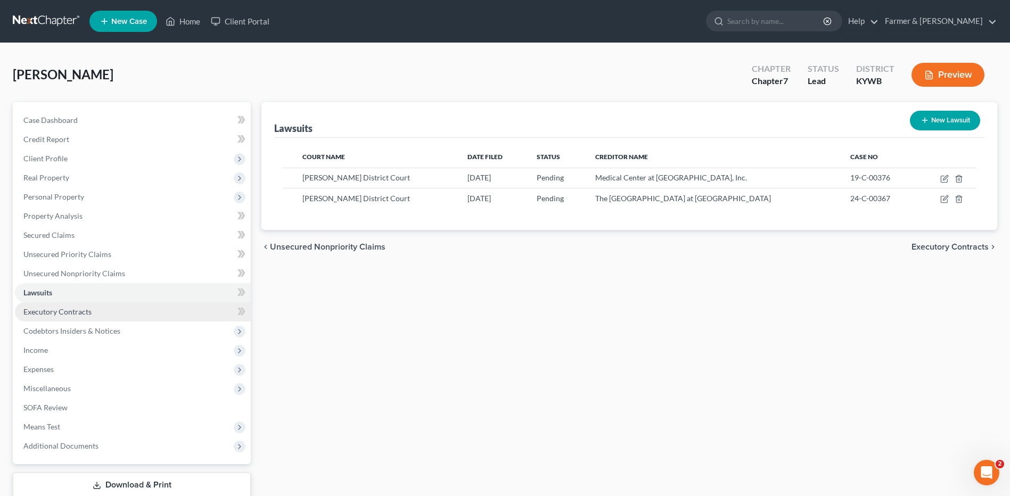
click at [57, 315] on span "Executory Contracts" at bounding box center [57, 311] width 68 height 9
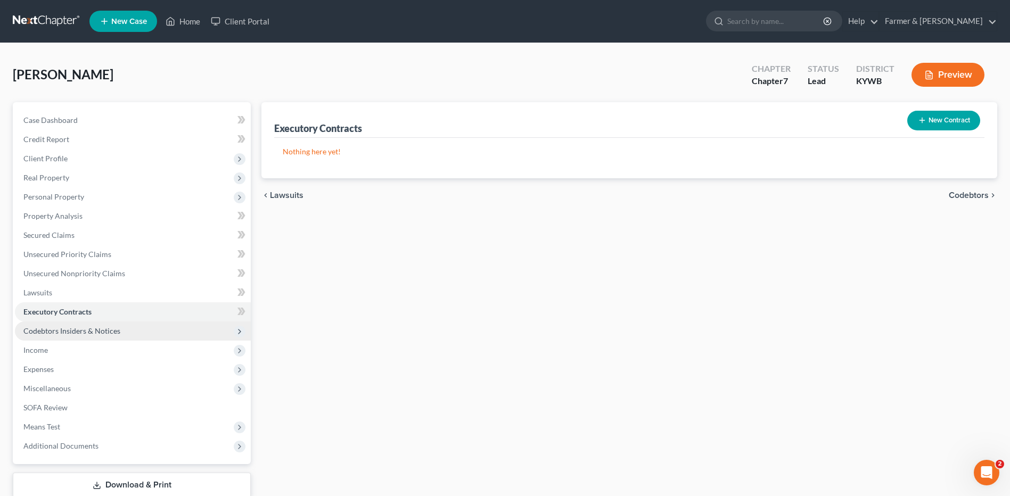
click at [69, 340] on span "Codebtors Insiders & Notices" at bounding box center [133, 331] width 236 height 19
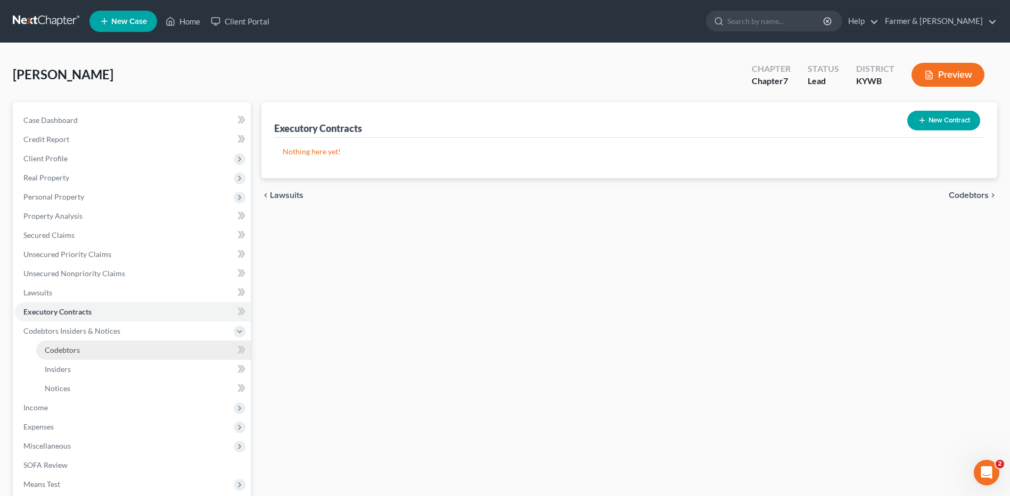
click at [67, 348] on span "Codebtors" at bounding box center [62, 349] width 35 height 9
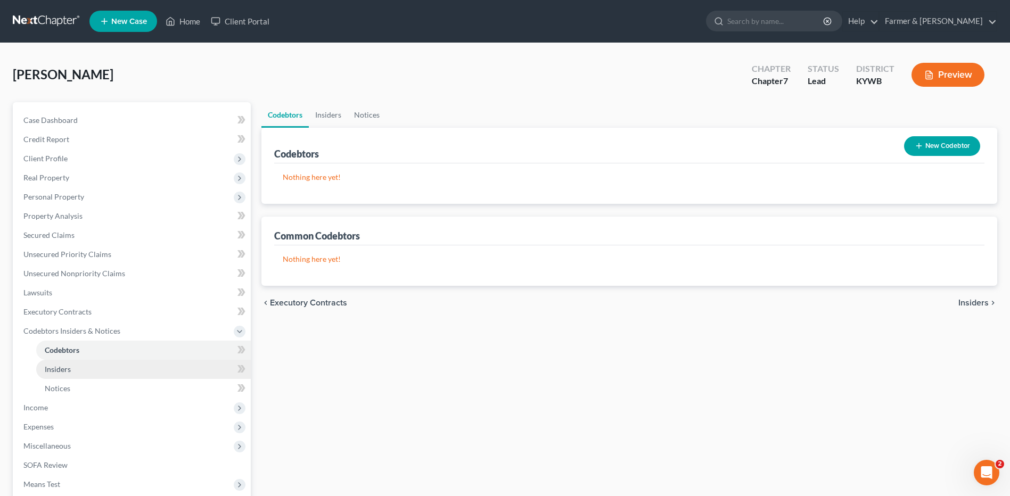
click at [66, 368] on span "Insiders" at bounding box center [58, 369] width 26 height 9
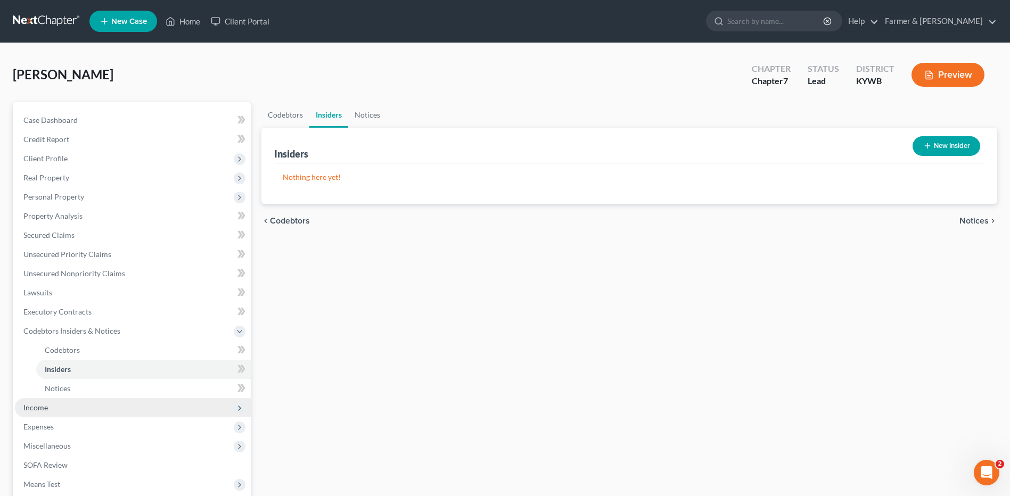
click at [67, 406] on span "Income" at bounding box center [133, 407] width 236 height 19
click at [97, 370] on span "Employment Income" at bounding box center [79, 369] width 68 height 9
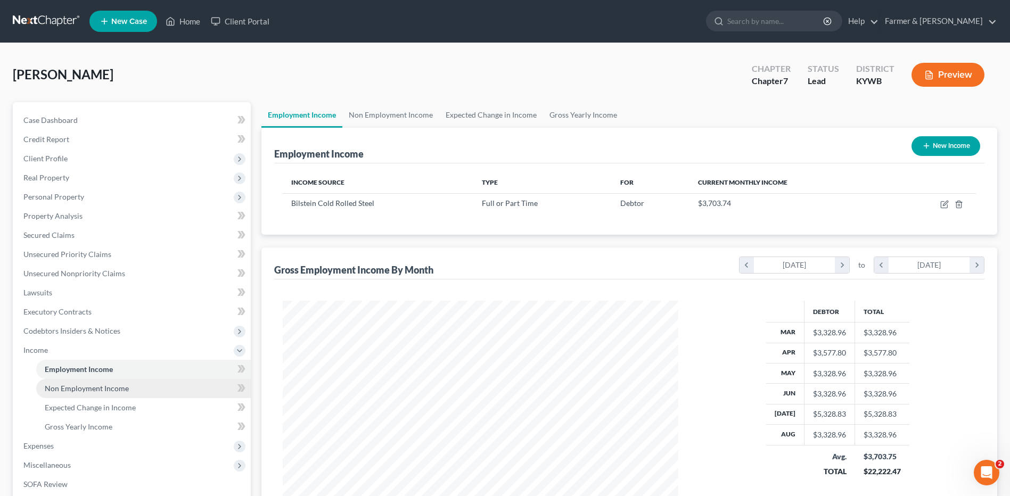
scroll to position [197, 416]
click at [97, 388] on span "Non Employment Income" at bounding box center [87, 388] width 84 height 9
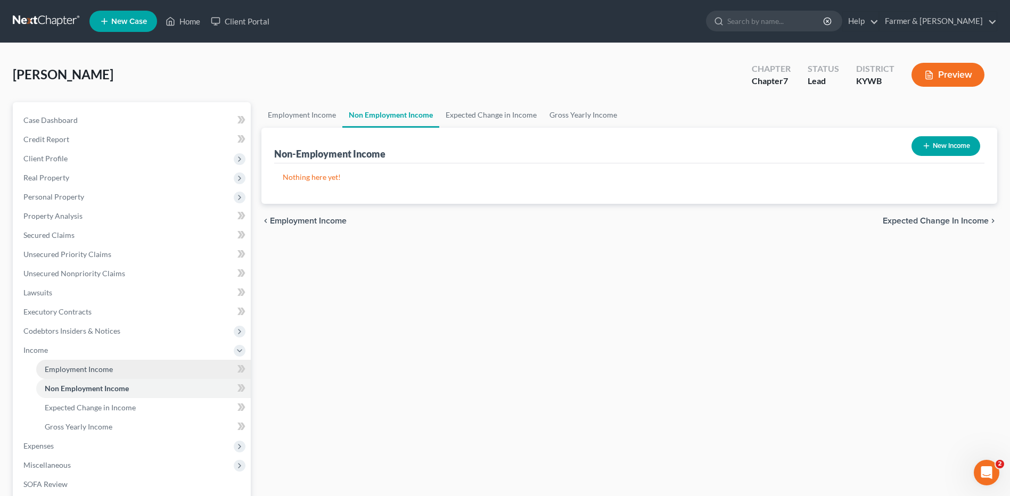
click at [113, 365] on link "Employment Income" at bounding box center [143, 369] width 215 height 19
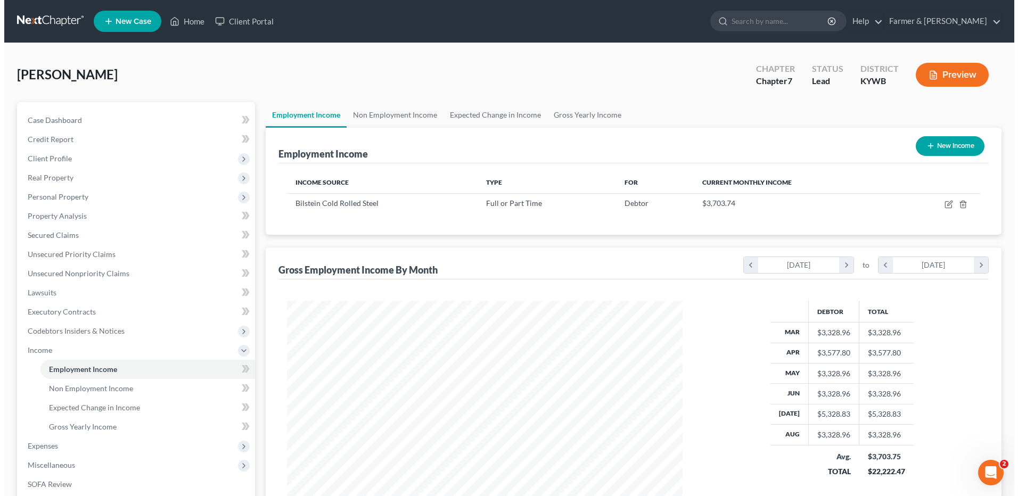
scroll to position [197, 416]
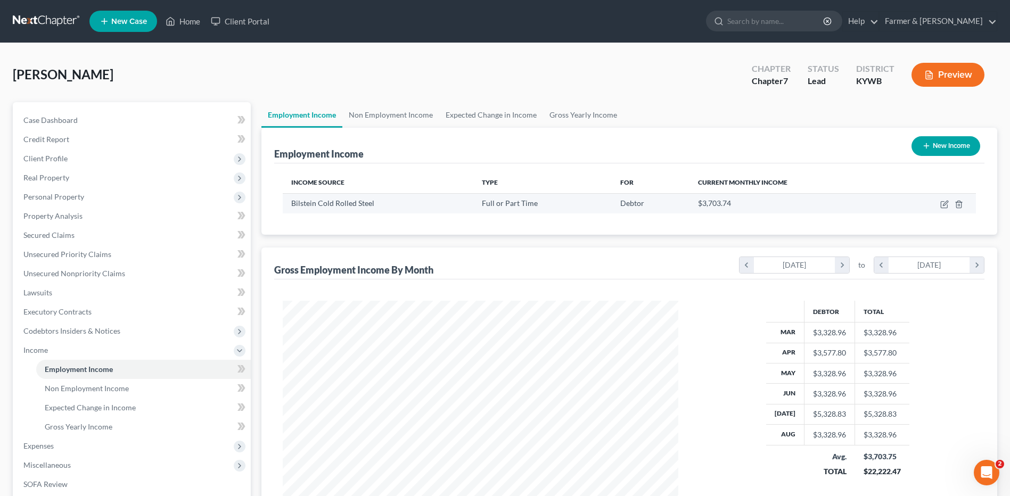
click at [943, 210] on td at bounding box center [934, 203] width 84 height 20
click at [944, 203] on icon "button" at bounding box center [945, 203] width 5 height 5
select select "0"
select select "18"
select select "2"
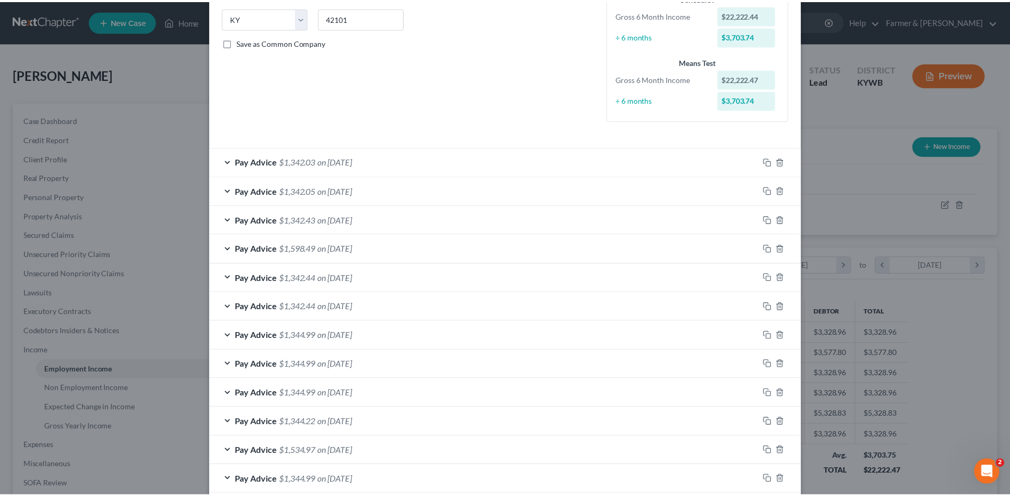
scroll to position [287, 0]
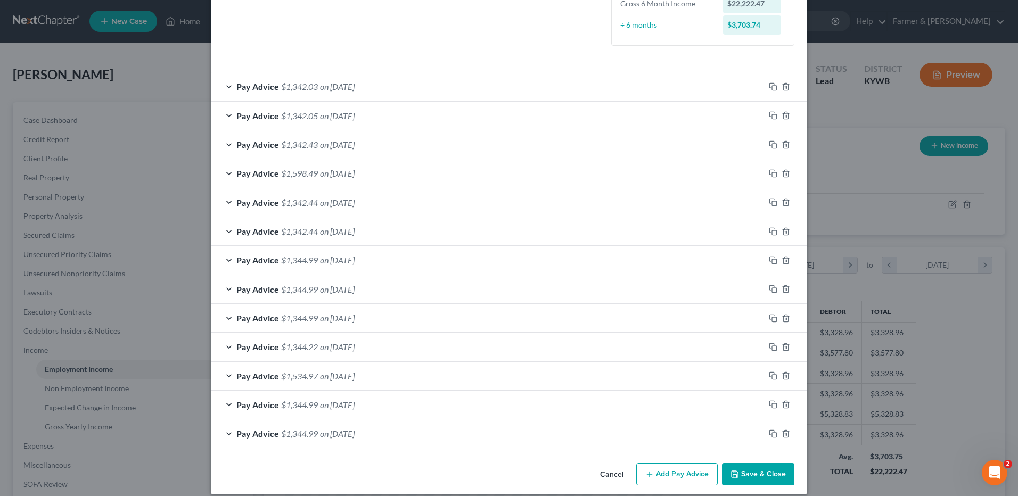
click at [611, 471] on button "Cancel" at bounding box center [611, 474] width 40 height 21
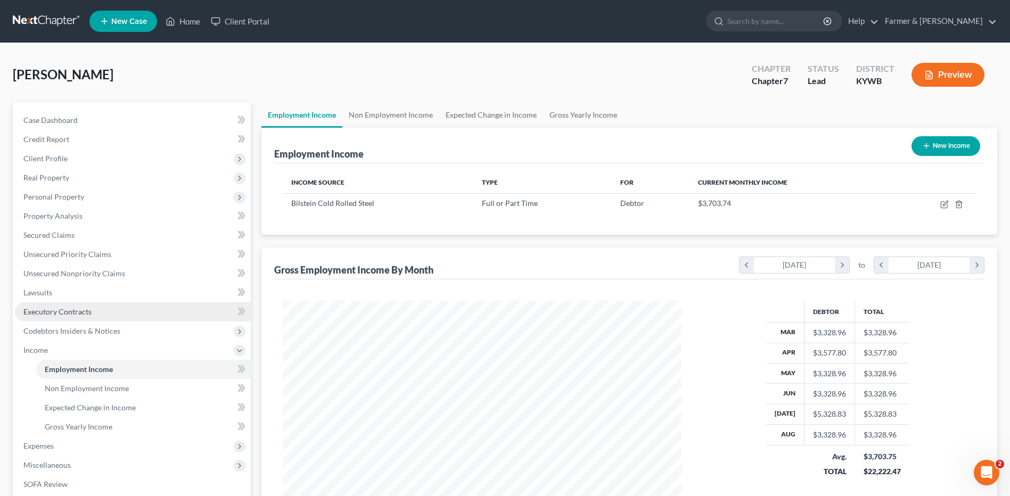
scroll to position [532122, 531903]
click at [108, 393] on link "Non Employment Income" at bounding box center [143, 388] width 215 height 19
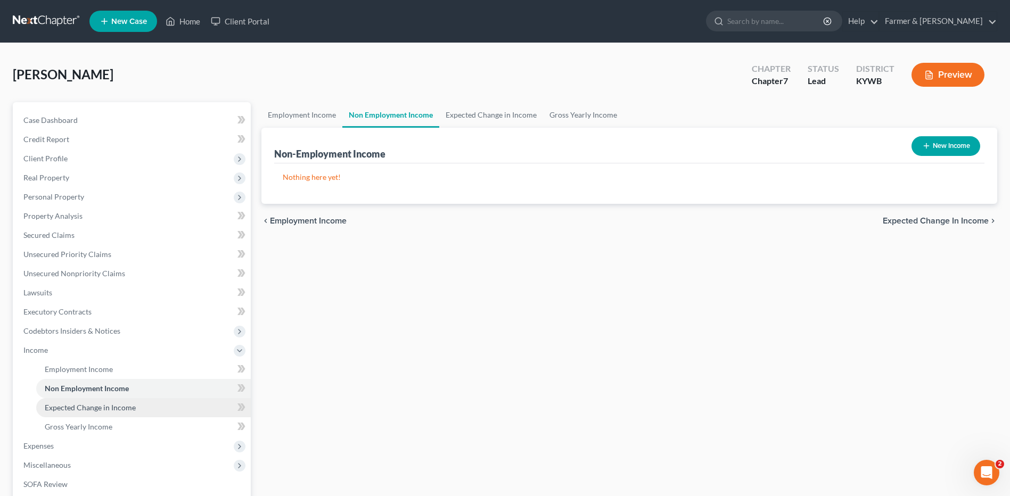
click at [108, 403] on span "Expected Change in Income" at bounding box center [90, 407] width 91 height 9
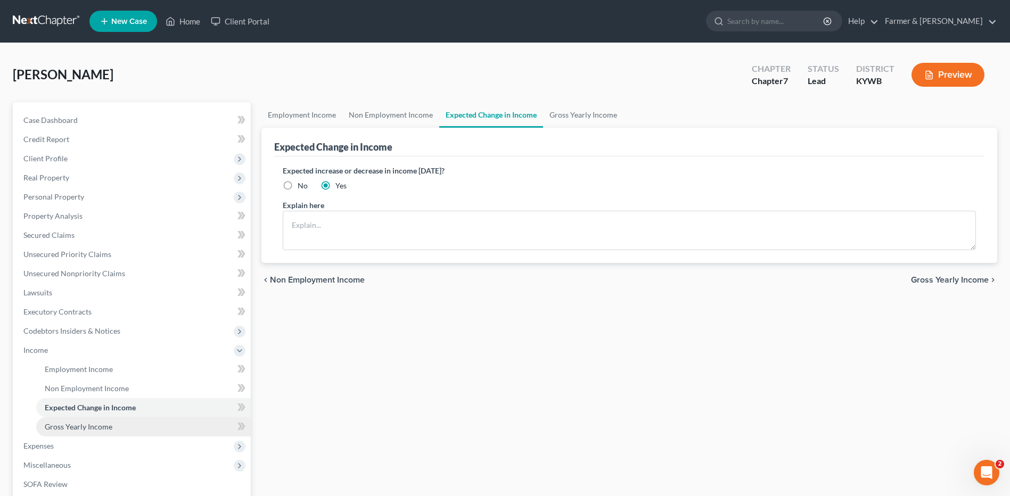
click at [97, 429] on span "Gross Yearly Income" at bounding box center [79, 426] width 68 height 9
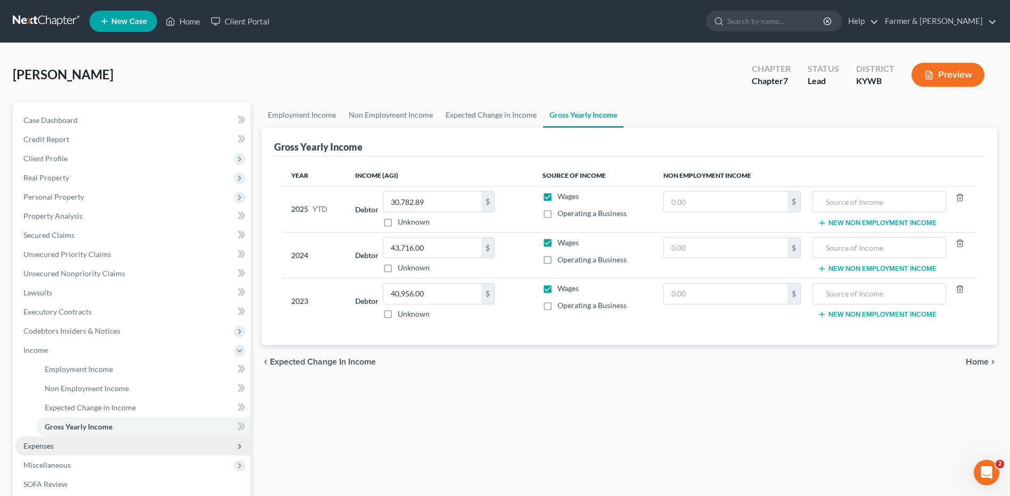
click at [92, 438] on span "Expenses" at bounding box center [133, 446] width 236 height 19
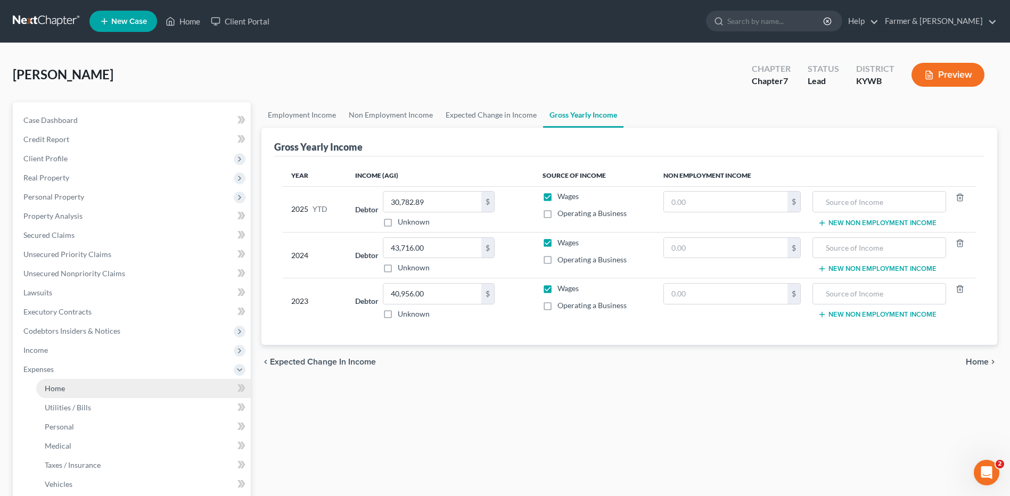
click at [99, 393] on link "Home" at bounding box center [143, 388] width 215 height 19
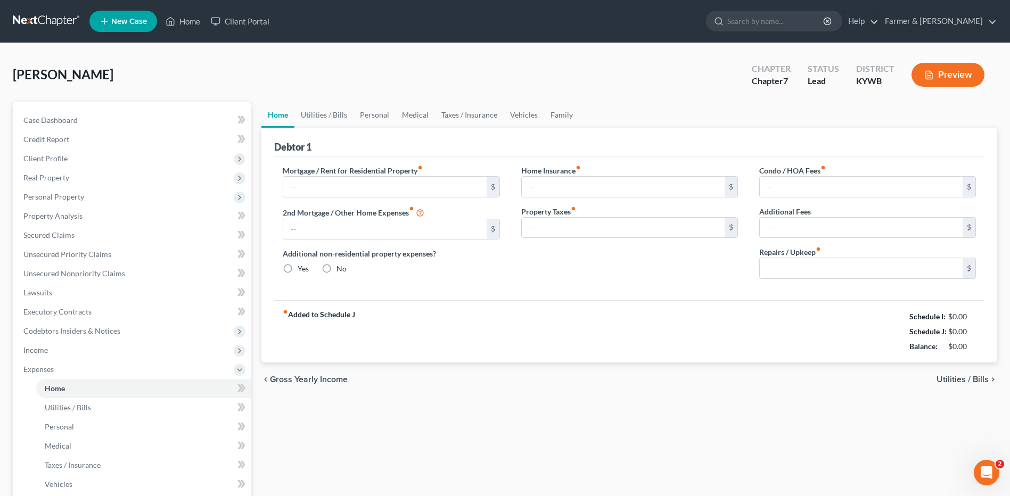
type input "0.00"
radio input "true"
type input "0.00"
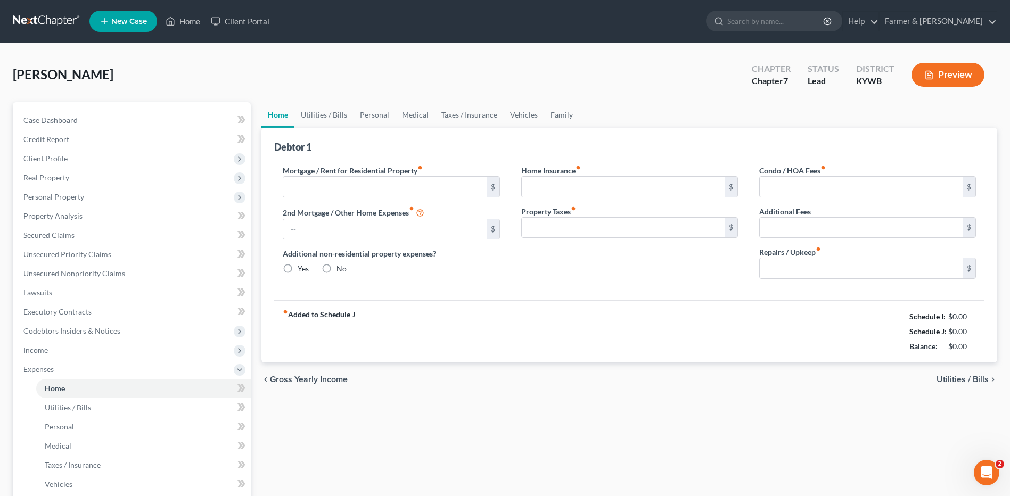
type input "0.00"
type input "50.00"
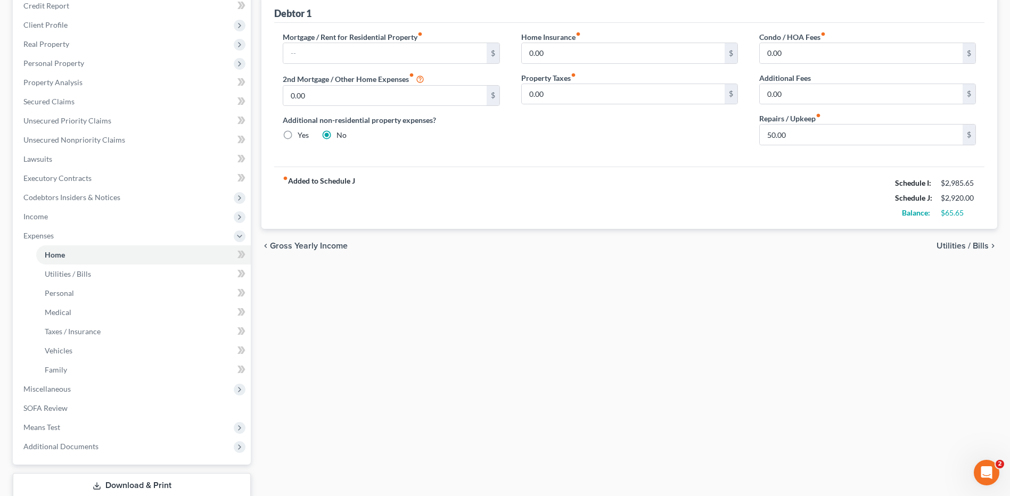
scroll to position [171, 0]
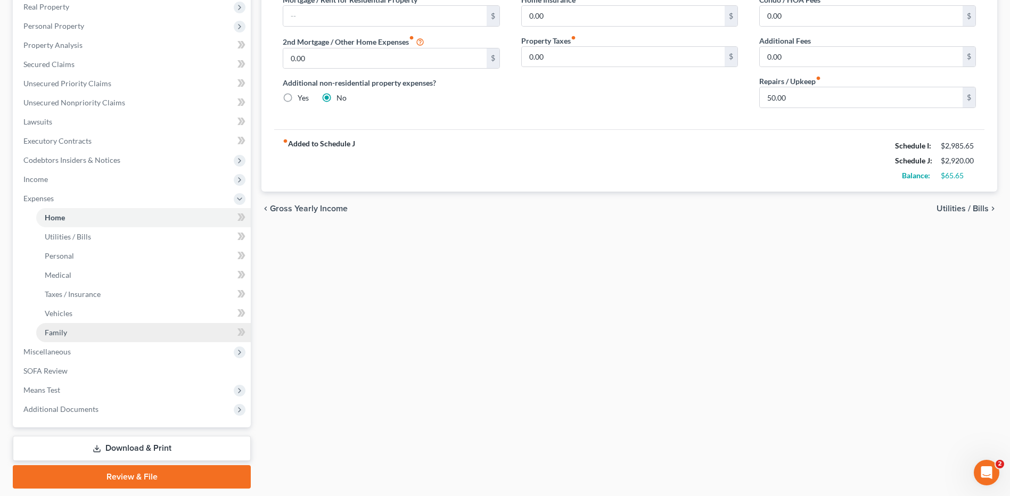
click at [60, 337] on link "Family" at bounding box center [143, 332] width 215 height 19
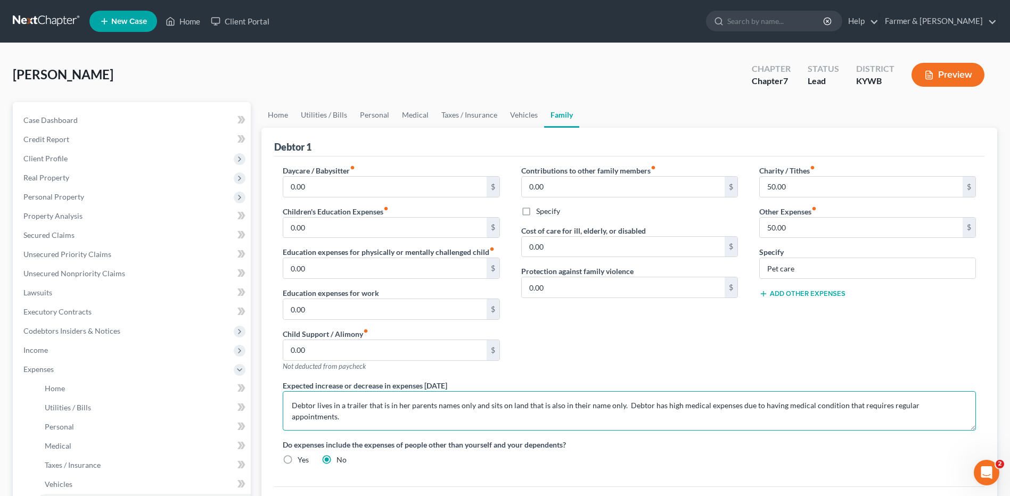
click at [433, 404] on textarea "Debtor lives in a trailer that is in her parents names only and sits on land th…" at bounding box center [629, 410] width 693 height 39
click at [464, 408] on textarea "Debtor lives in a trailer that is in her parents names only and sits on land th…" at bounding box center [629, 410] width 693 height 39
click at [783, 409] on textarea "Debtor lives in a trailer that is in her parents' names only and sits on land t…" at bounding box center [629, 410] width 693 height 39
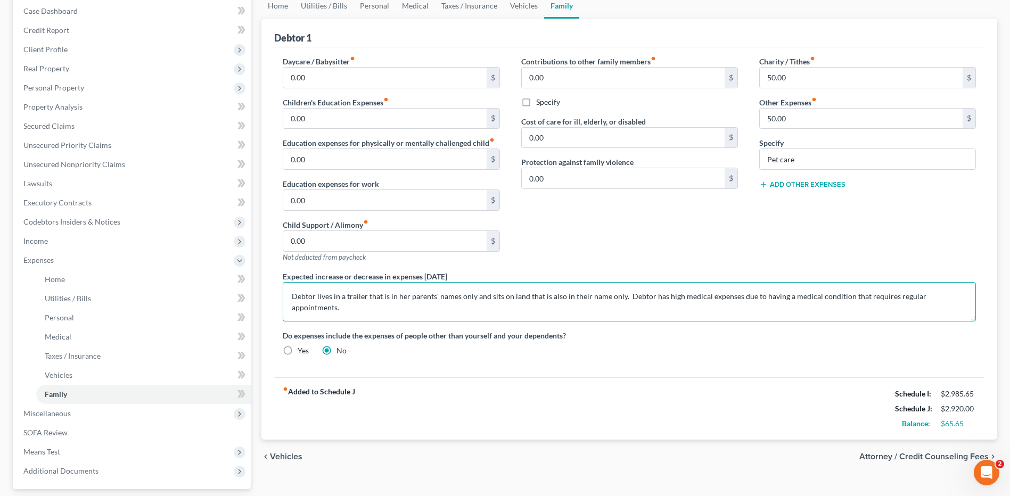
scroll to position [129, 0]
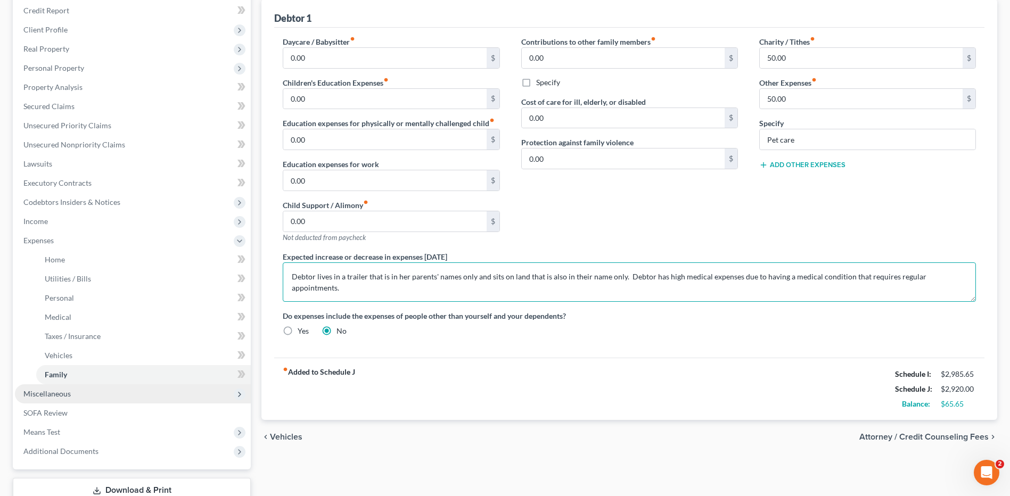
type textarea "Debtor lives in a trailer that is in her parents' names only and sits on land t…"
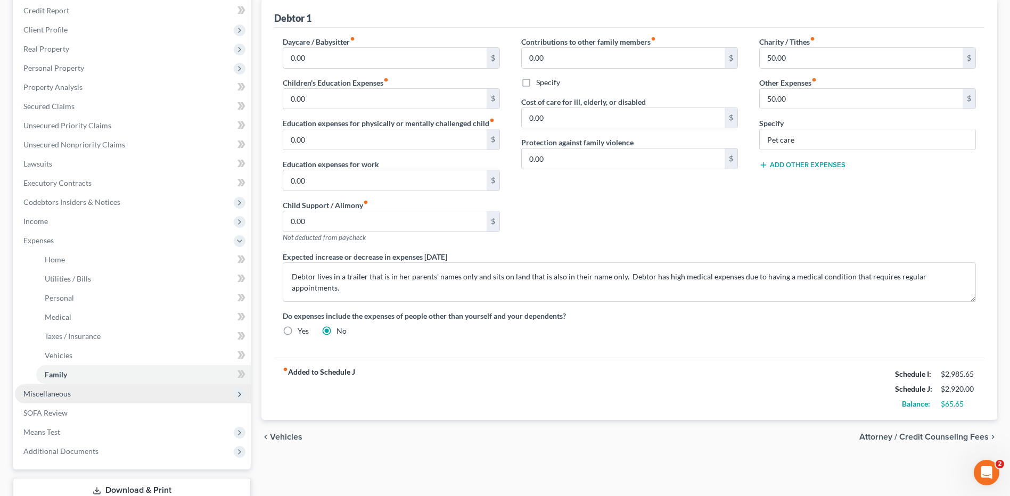
click at [73, 396] on span "Miscellaneous" at bounding box center [133, 393] width 236 height 19
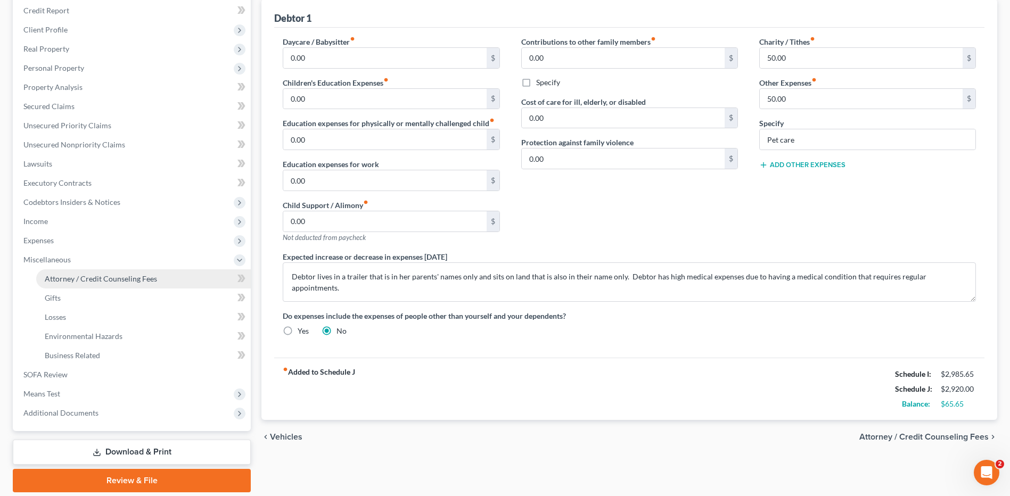
click at [128, 281] on span "Attorney / Credit Counseling Fees" at bounding box center [101, 278] width 112 height 9
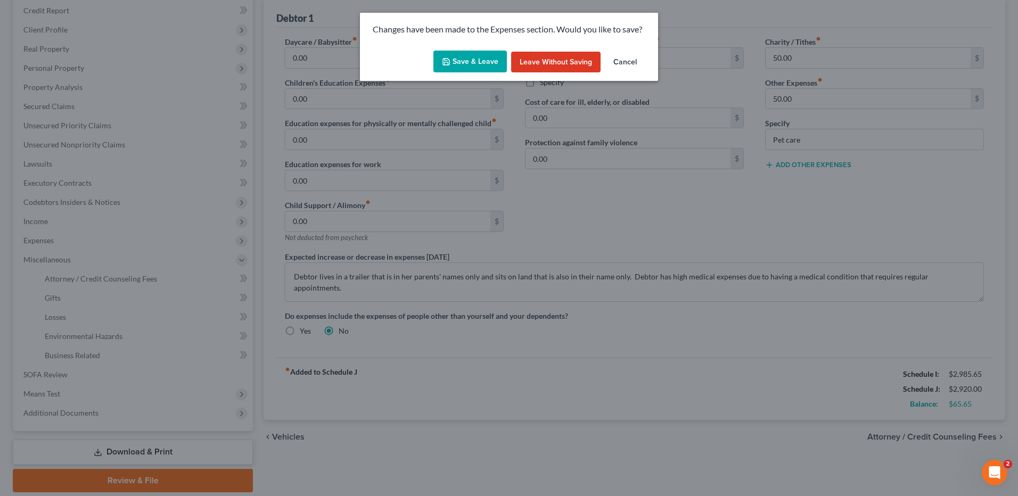
click at [480, 62] on button "Save & Leave" at bounding box center [469, 62] width 73 height 22
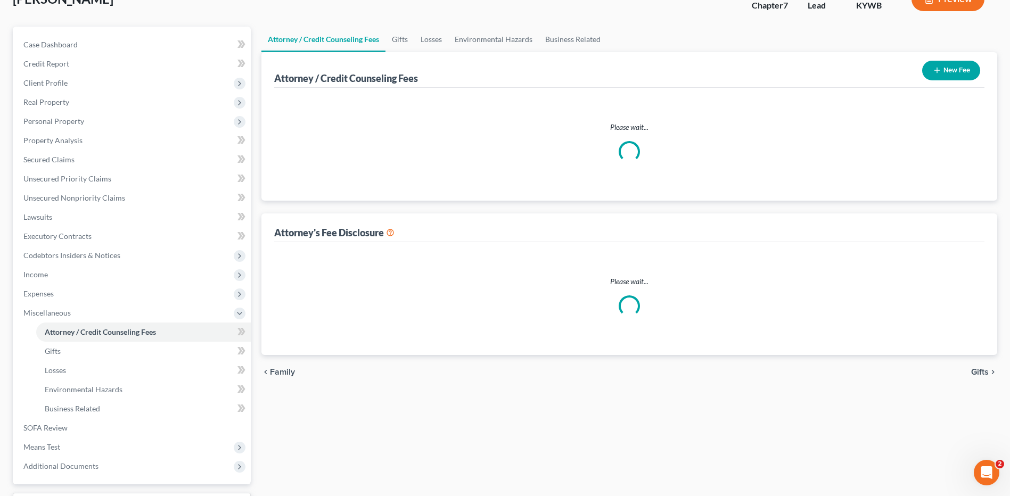
select select "0"
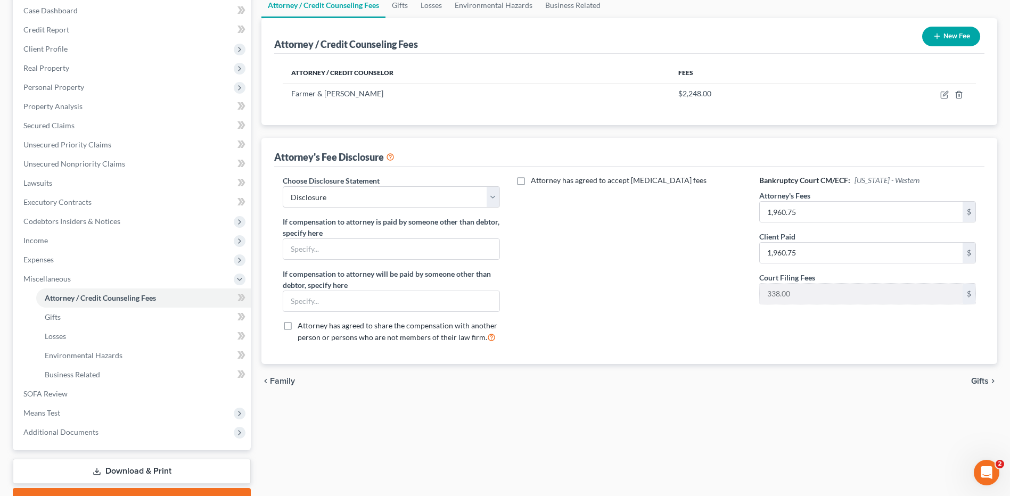
scroll to position [121, 0]
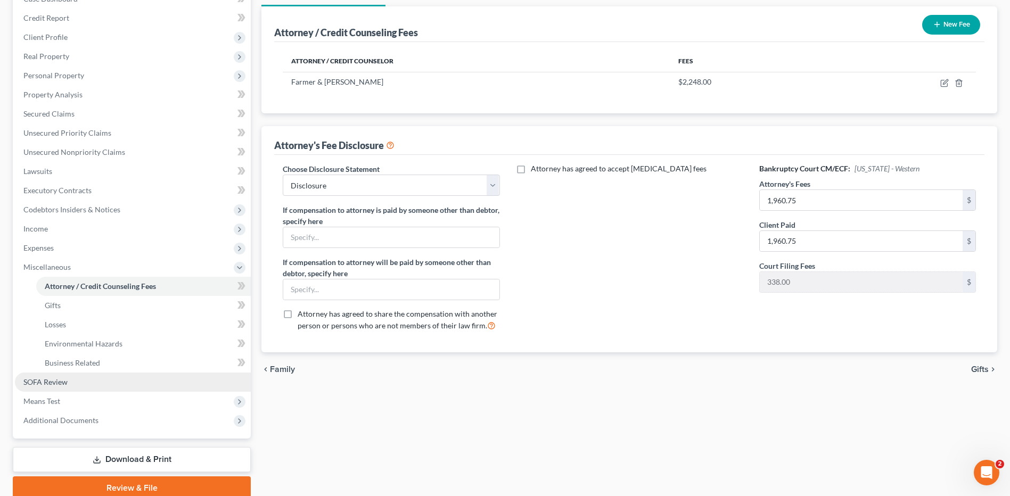
click at [59, 382] on span "SOFA Review" at bounding box center [45, 381] width 44 height 9
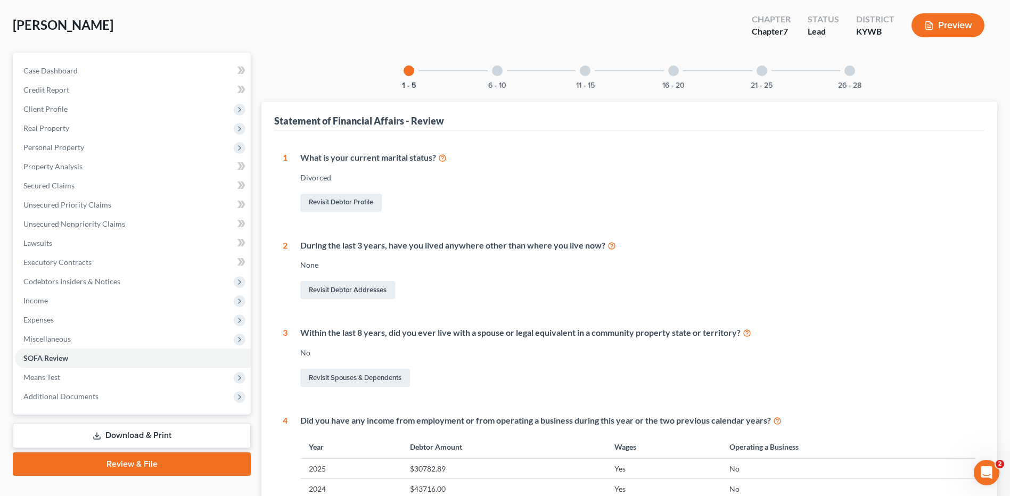
scroll to position [17, 0]
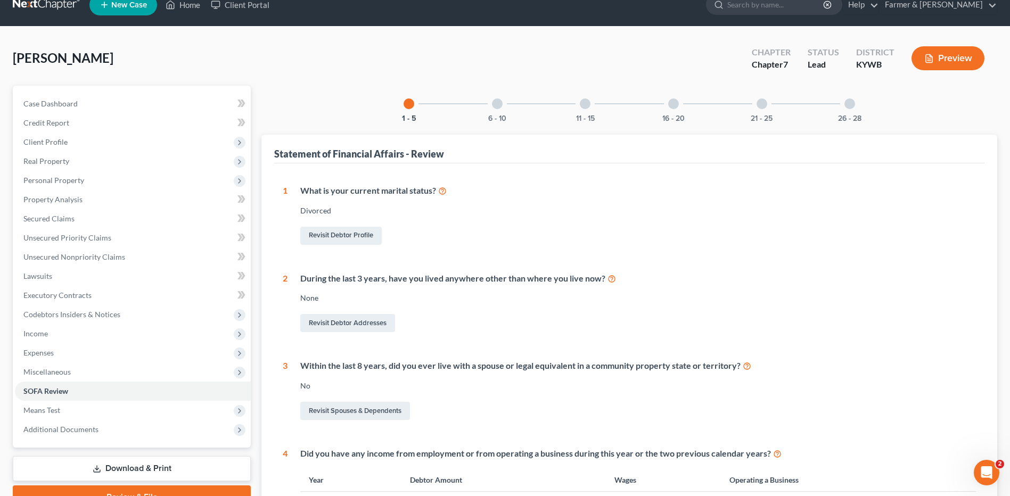
click at [497, 109] on div "6 - 10" at bounding box center [497, 104] width 36 height 36
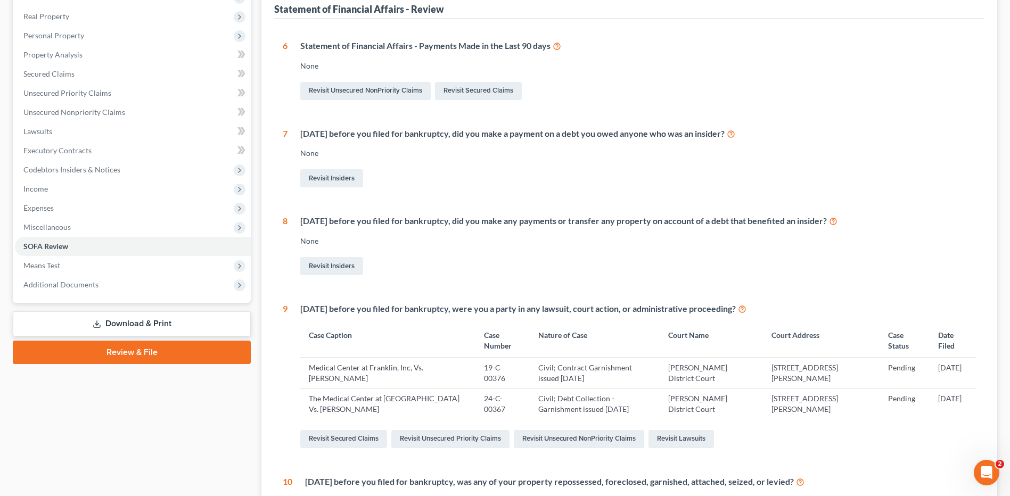
scroll to position [0, 0]
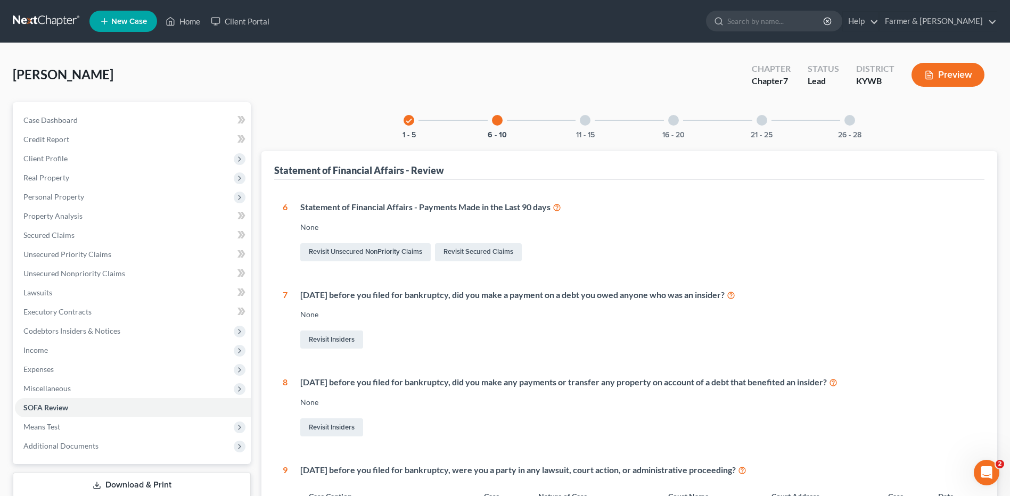
click at [581, 122] on div at bounding box center [585, 120] width 11 height 11
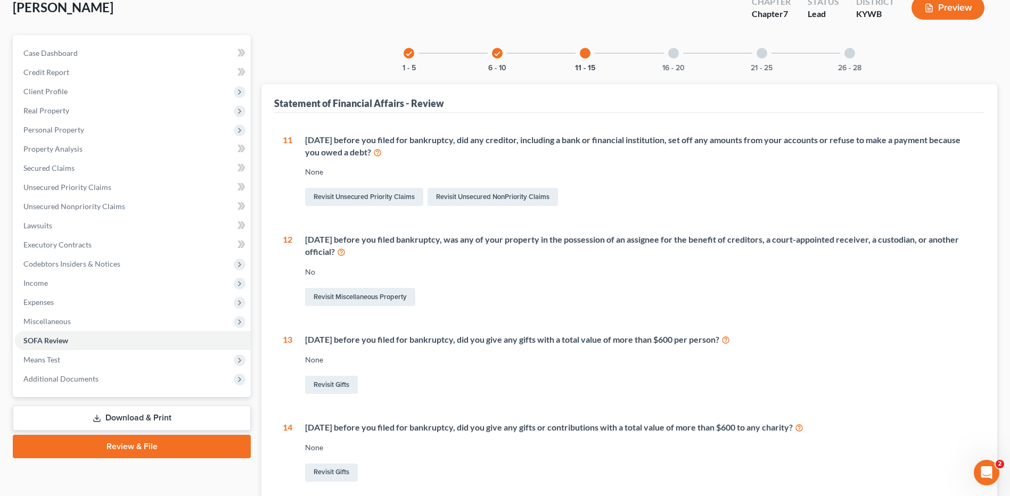
scroll to position [33, 0]
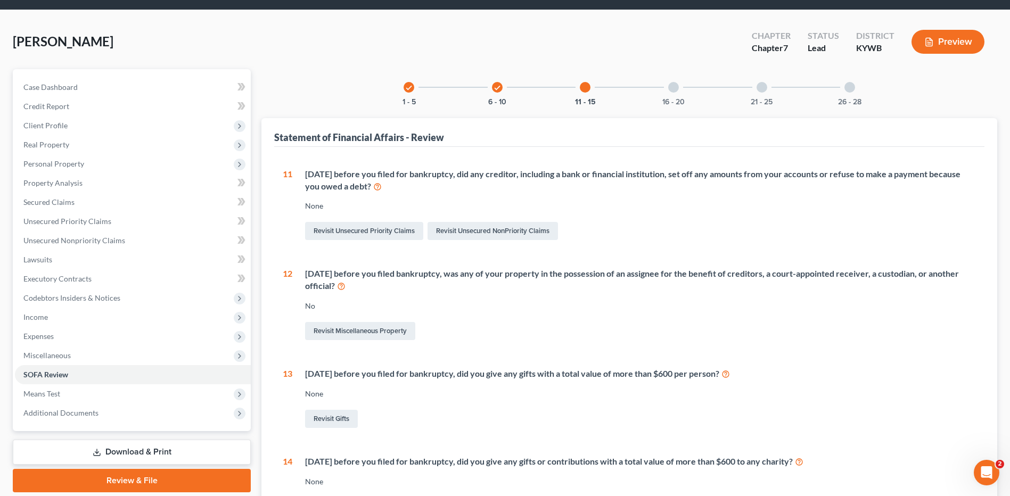
click at [663, 95] on div "16 - 20" at bounding box center [673, 87] width 36 height 36
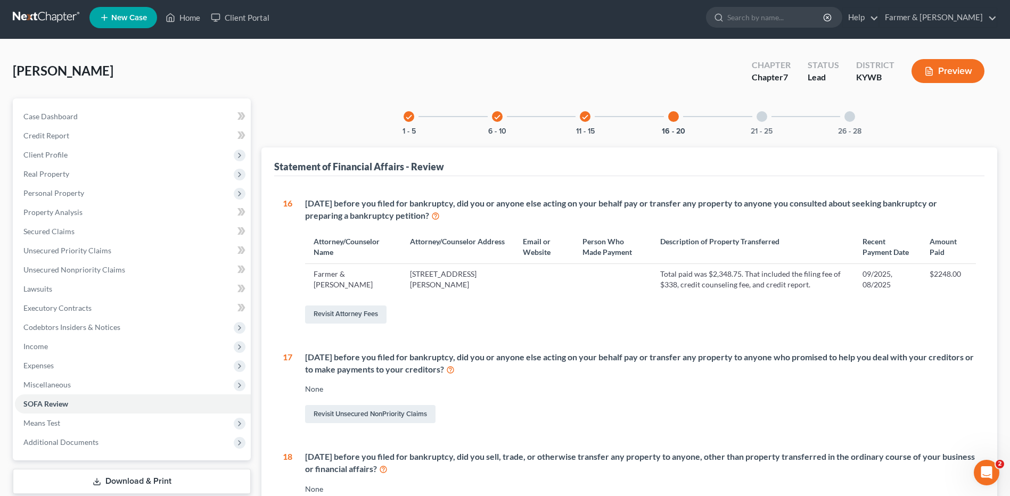
scroll to position [0, 0]
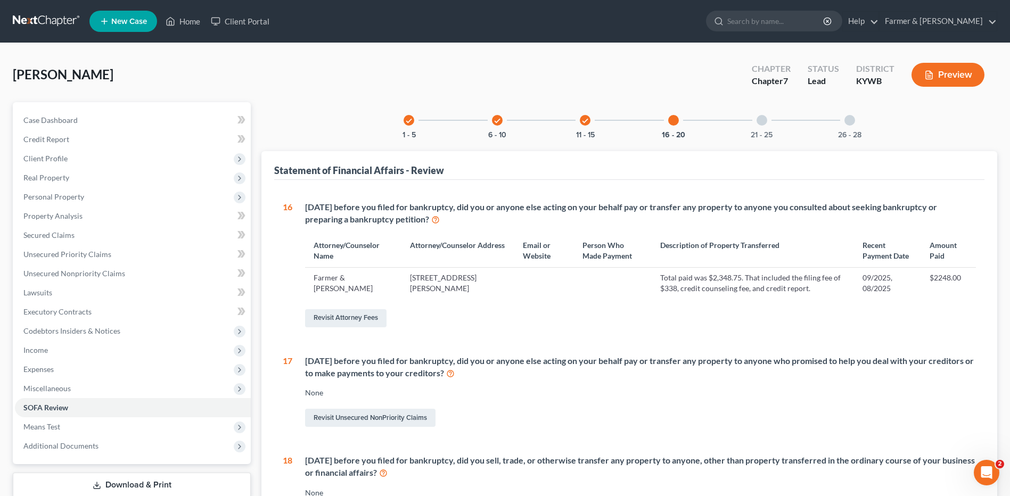
click at [769, 120] on div "21 - 25" at bounding box center [762, 120] width 36 height 36
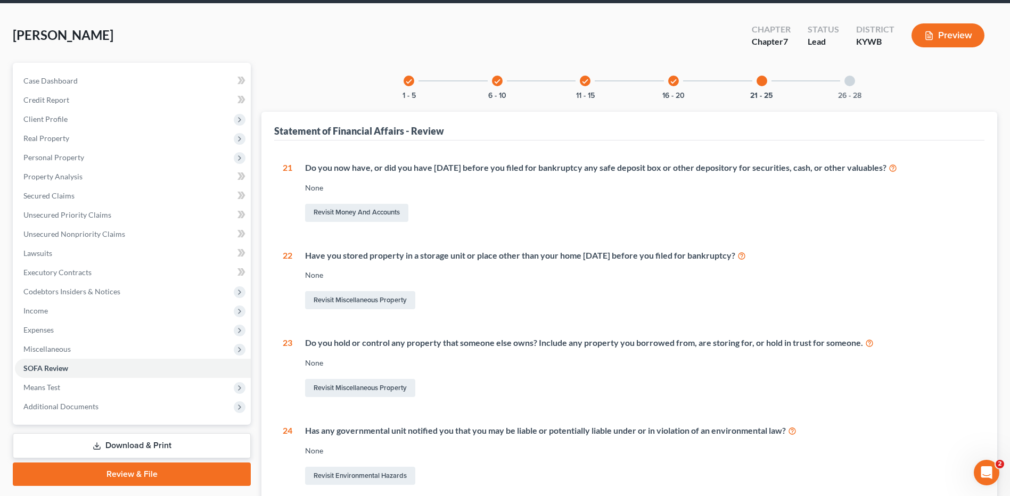
scroll to position [38, 0]
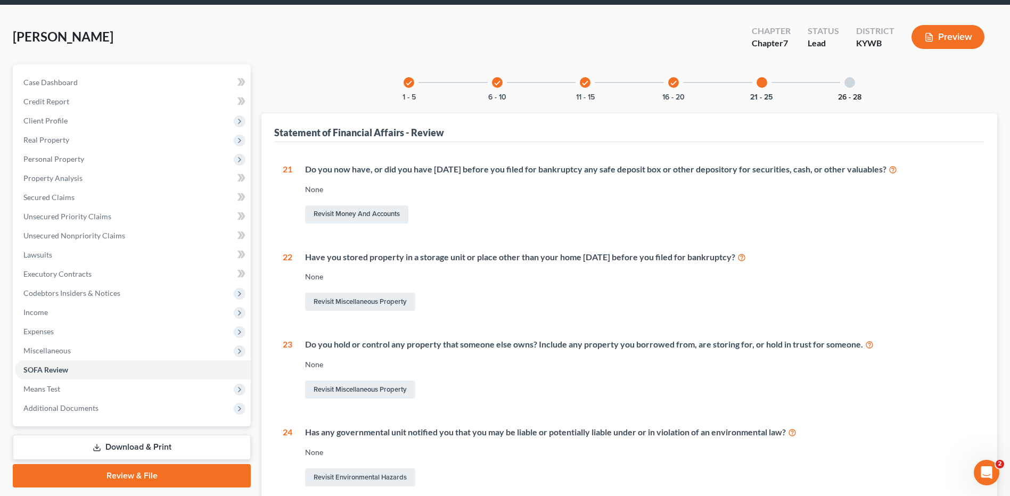
click at [850, 94] on button "26 - 28" at bounding box center [849, 97] width 23 height 7
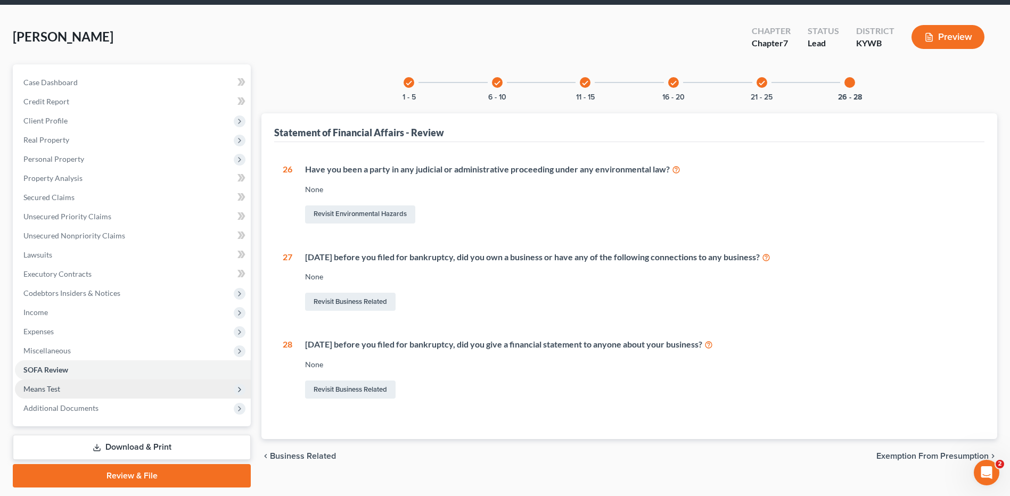
click at [106, 382] on span "Means Test" at bounding box center [133, 389] width 236 height 19
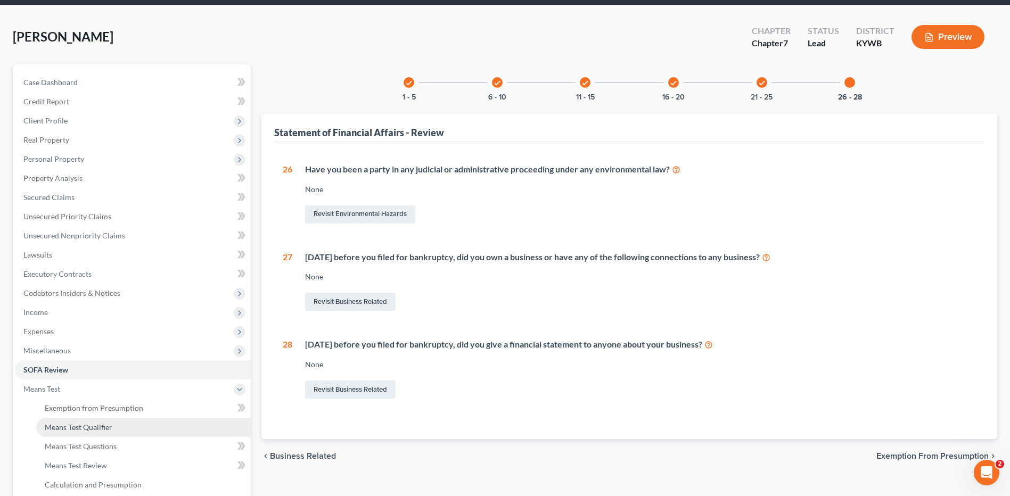
click at [98, 431] on span "Means Test Qualifier" at bounding box center [79, 427] width 68 height 9
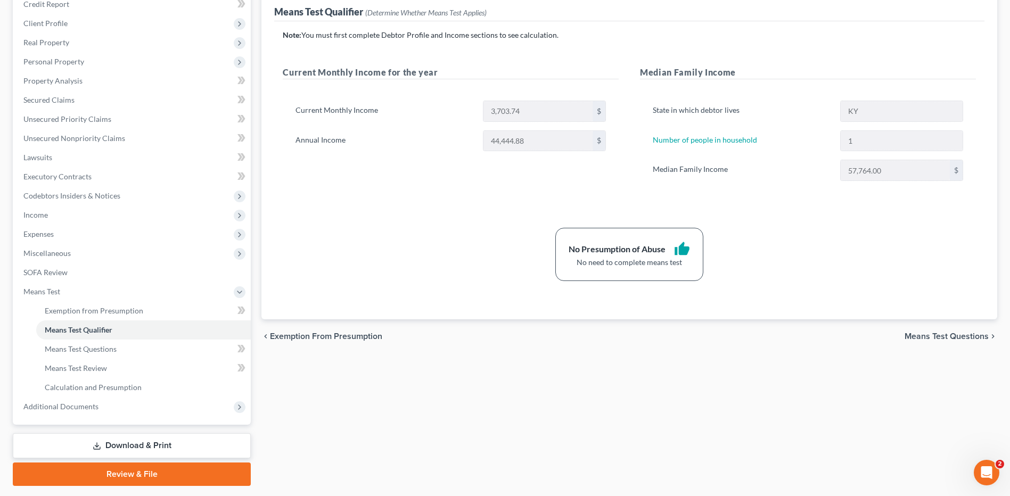
scroll to position [139, 0]
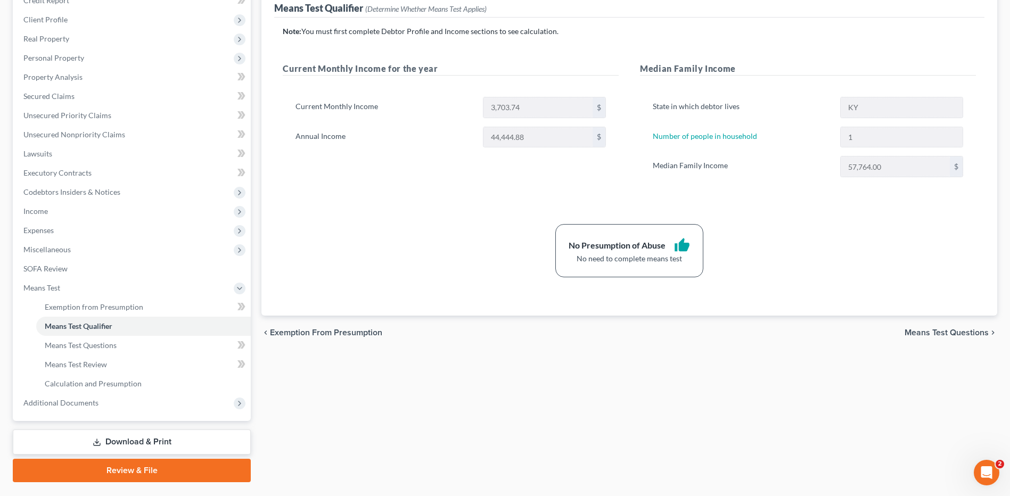
click at [167, 444] on link "Download & Print" at bounding box center [132, 442] width 238 height 25
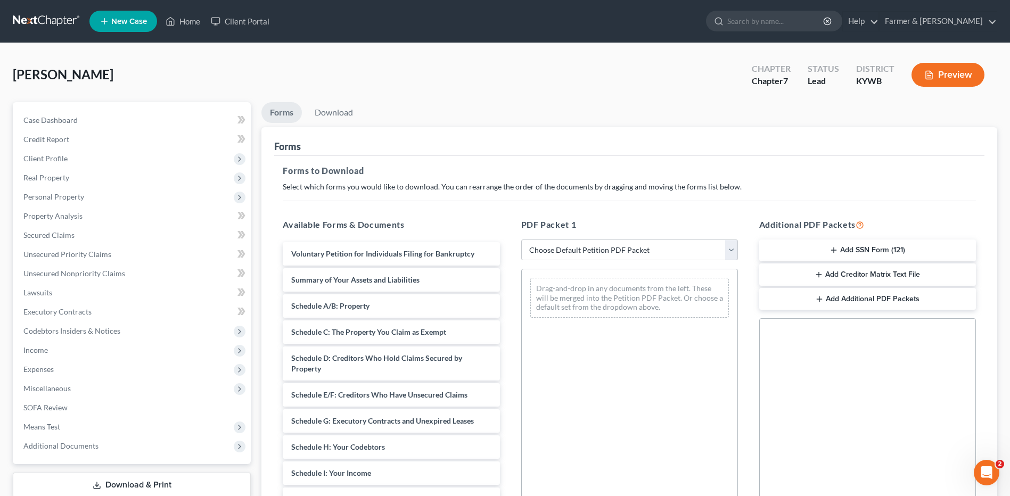
click at [866, 241] on button "Add SSN Form (121)" at bounding box center [867, 251] width 217 height 22
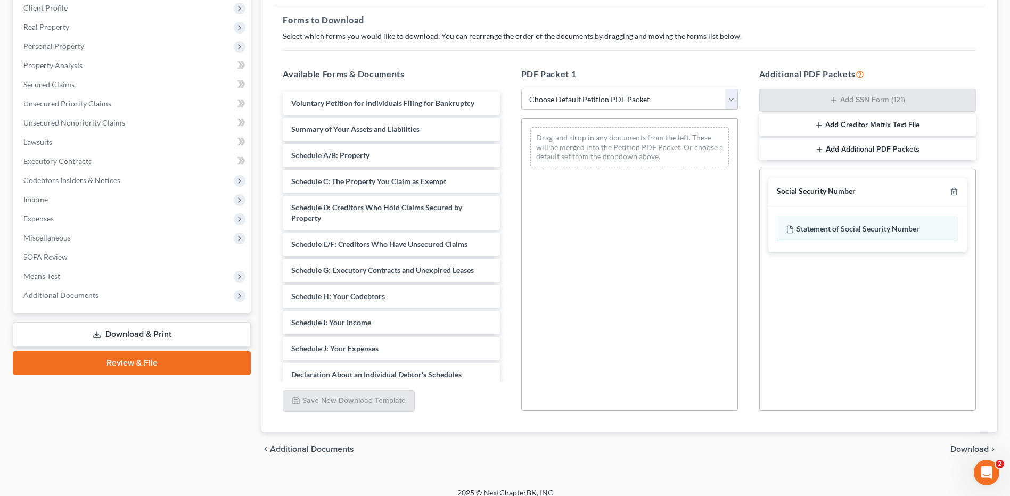
scroll to position [161, 0]
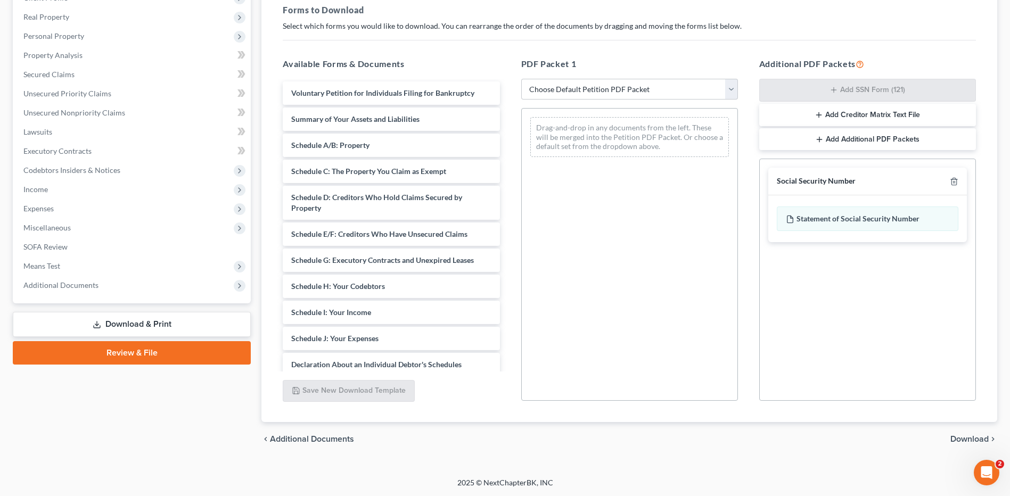
click at [962, 439] on span "Download" at bounding box center [969, 439] width 38 height 9
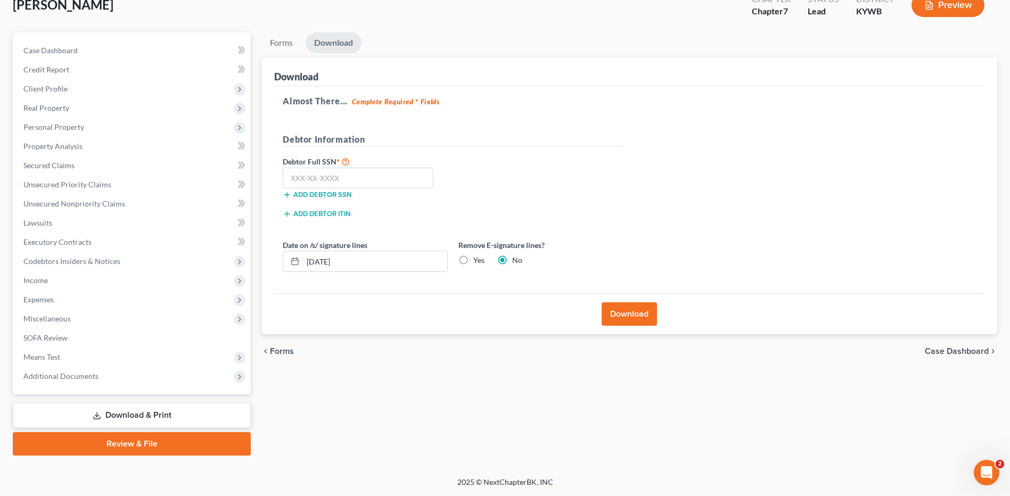
scroll to position [70, 0]
click at [397, 181] on input "text" at bounding box center [358, 178] width 151 height 21
type input "404-17-9457"
click at [625, 312] on button "Download" at bounding box center [629, 313] width 55 height 23
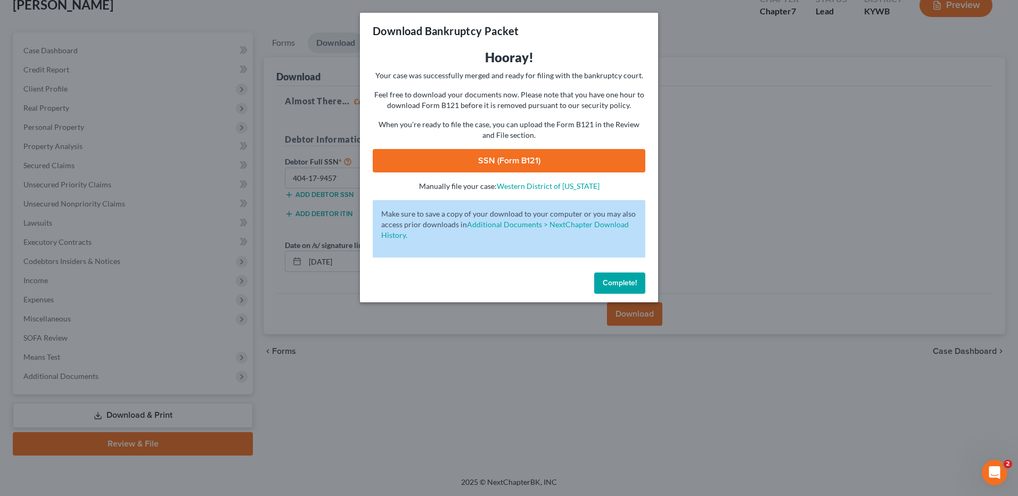
click at [595, 163] on link "SSN (Form B121)" at bounding box center [509, 160] width 273 height 23
click at [603, 281] on span "Complete!" at bounding box center [620, 282] width 34 height 9
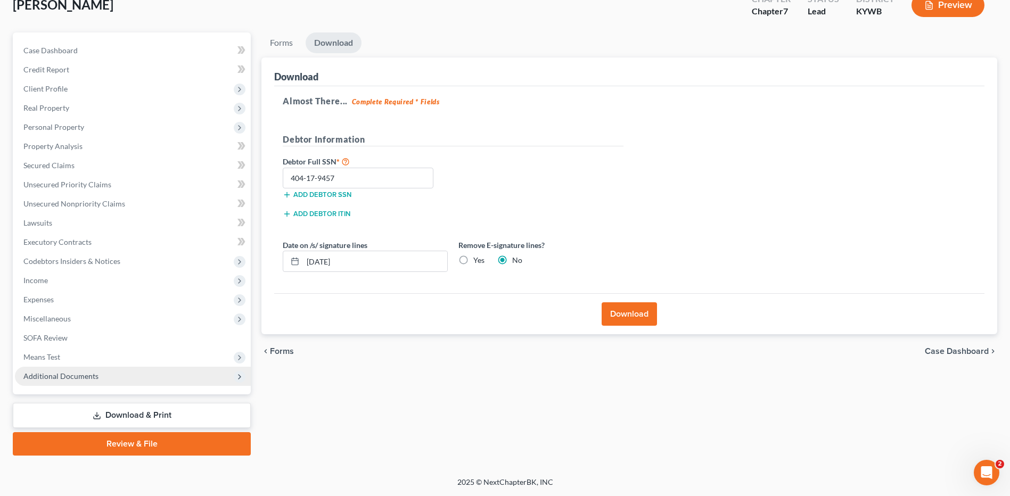
click at [128, 370] on span "Additional Documents" at bounding box center [133, 376] width 236 height 19
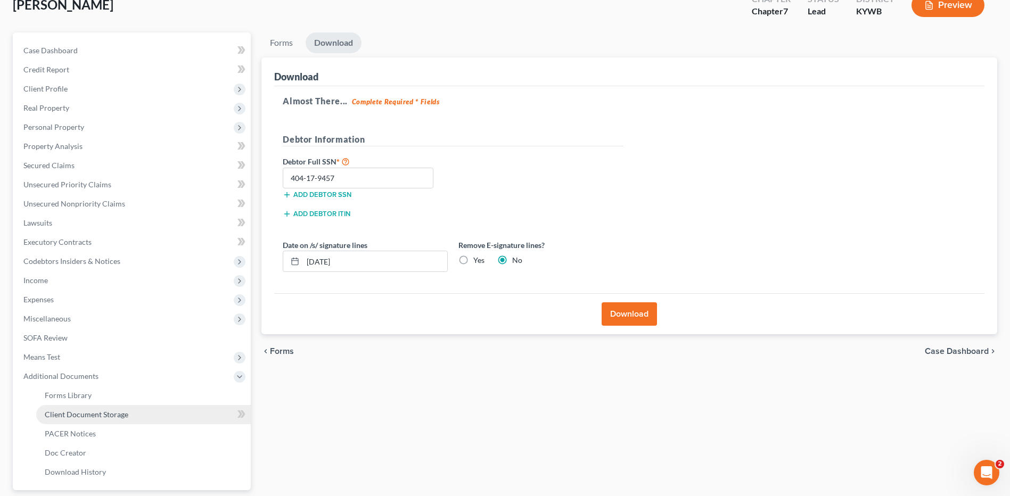
click at [97, 416] on span "Client Document Storage" at bounding box center [87, 414] width 84 height 9
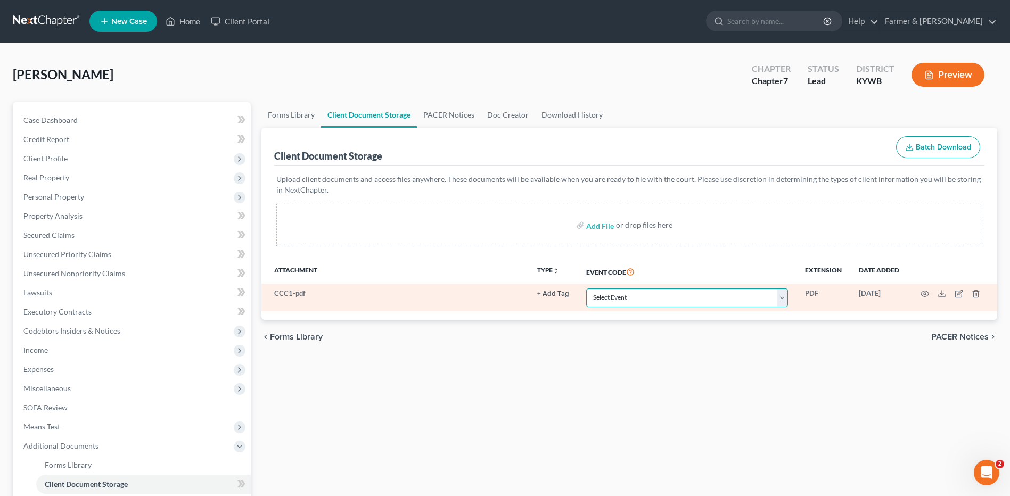
click at [610, 299] on select "Select Event Amended Answer Amended Complaint Amended List of Creditors (Fee) A…" at bounding box center [687, 298] width 202 height 19
select select "7"
click at [586, 289] on select "Select Event Amended Answer Amended Complaint Amended List of Creditors (Fee) A…" at bounding box center [687, 298] width 202 height 19
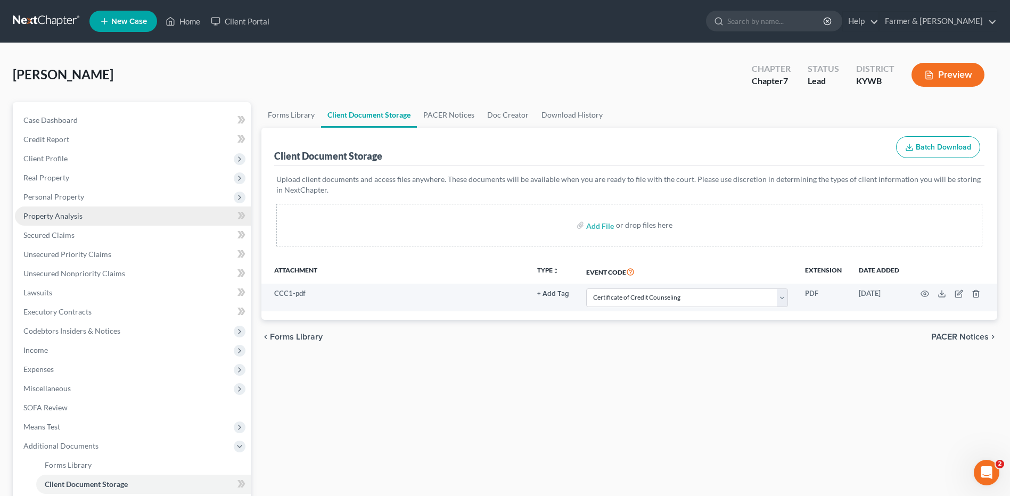
click at [86, 214] on link "Property Analysis" at bounding box center [133, 216] width 236 height 19
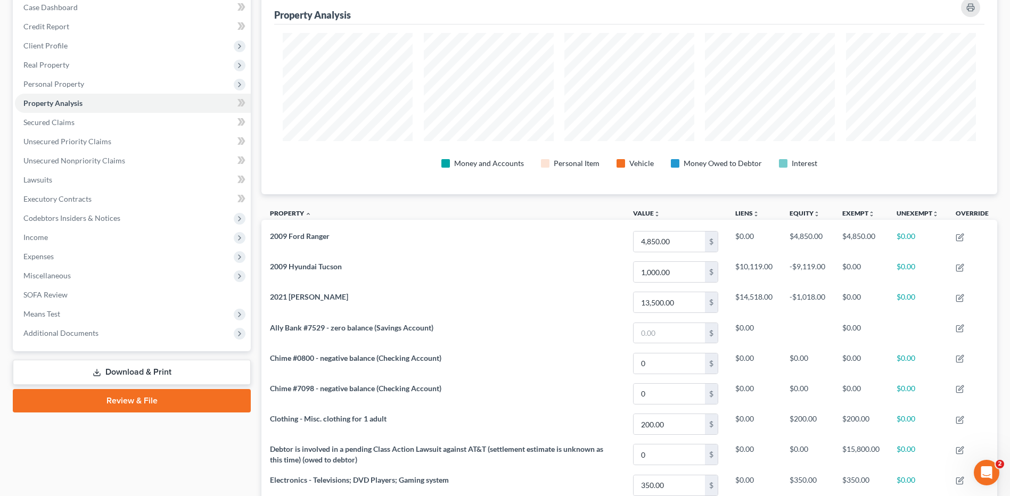
scroll to position [85, 0]
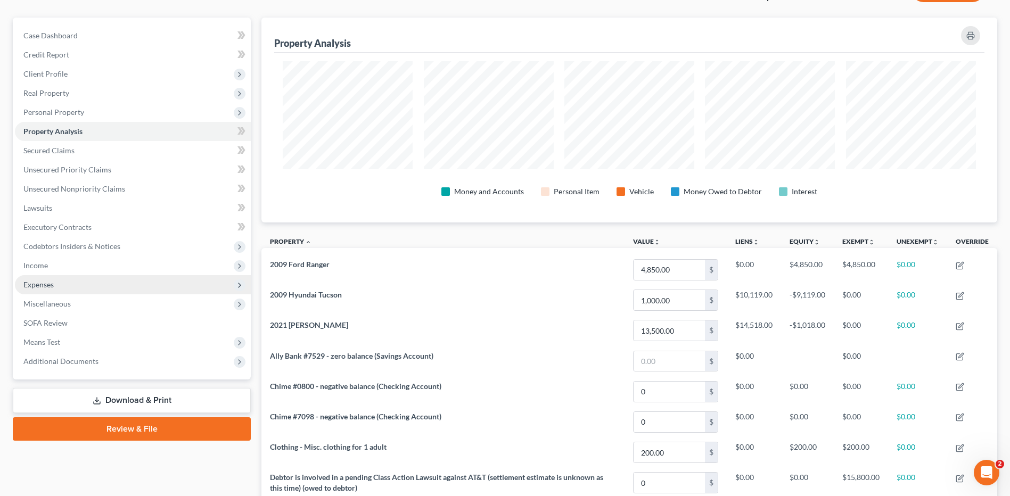
click at [96, 282] on span "Expenses" at bounding box center [133, 284] width 236 height 19
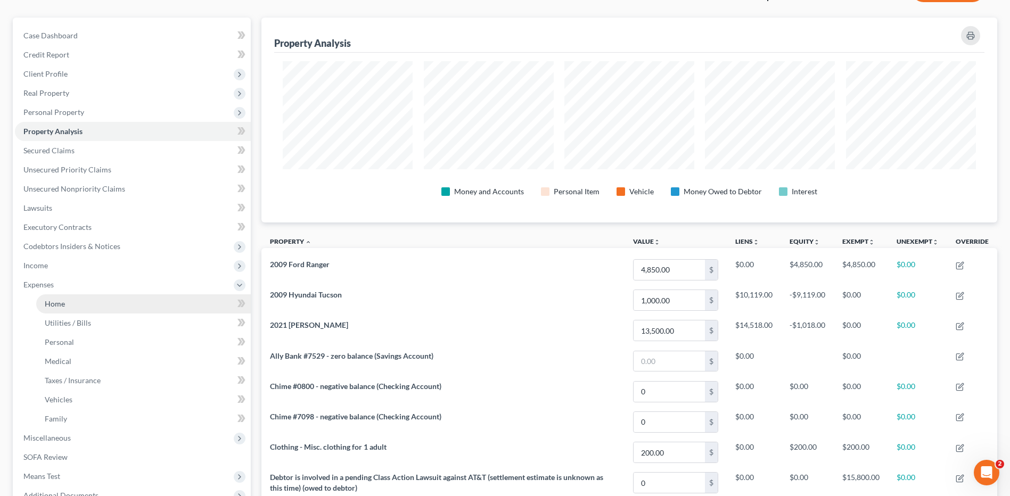
click at [102, 299] on link "Home" at bounding box center [143, 303] width 215 height 19
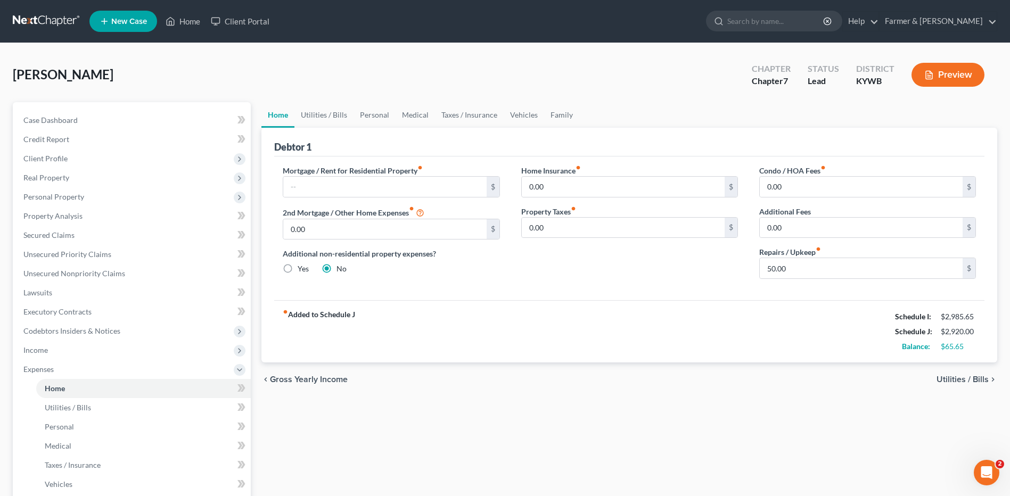
scroll to position [204, 0]
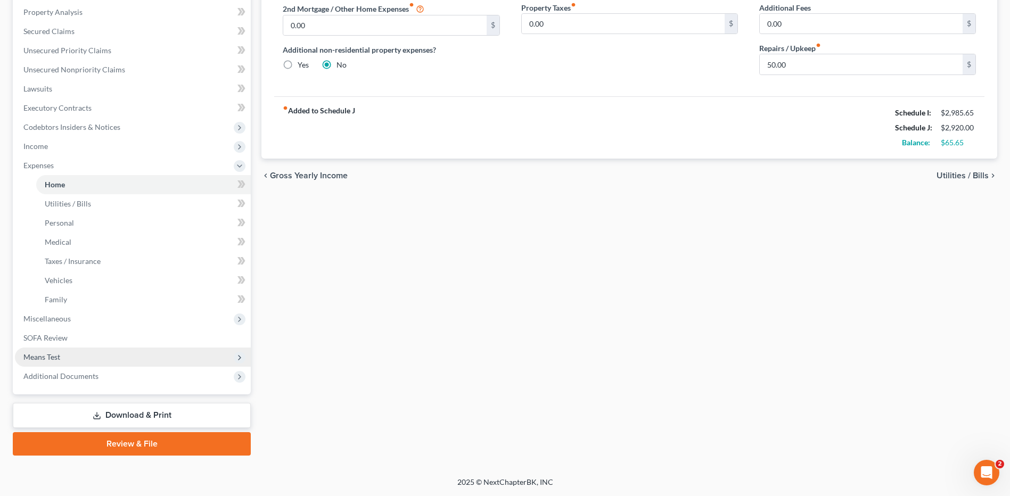
click at [121, 353] on span "Means Test" at bounding box center [133, 357] width 236 height 19
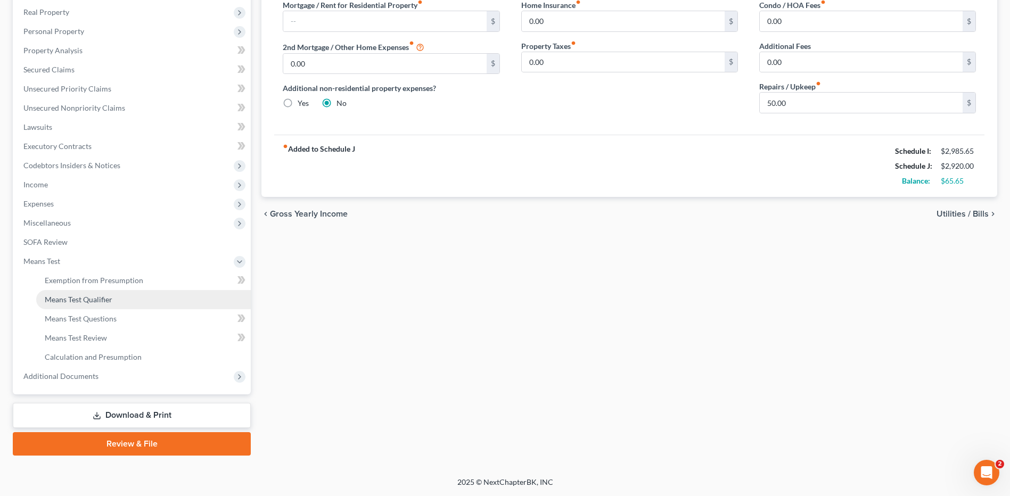
click at [132, 300] on link "Means Test Qualifier" at bounding box center [143, 299] width 215 height 19
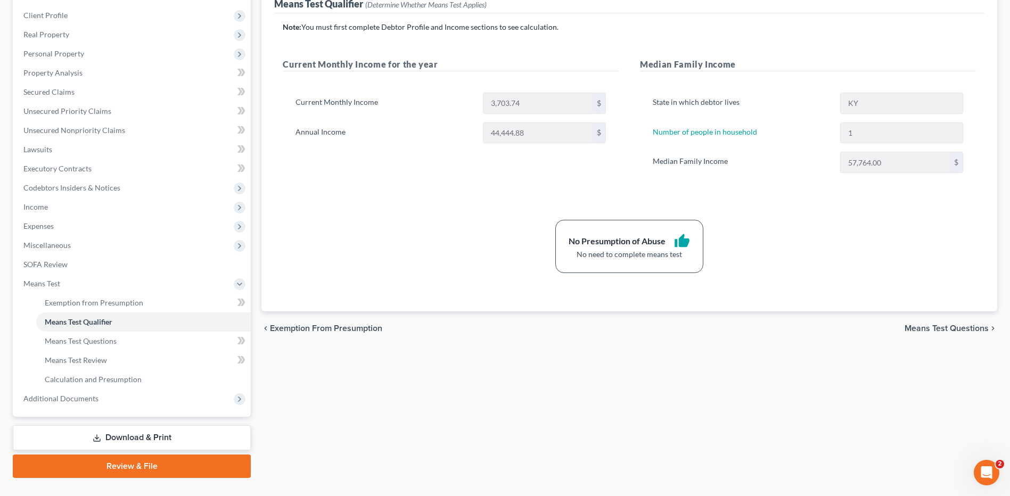
scroll to position [166, 0]
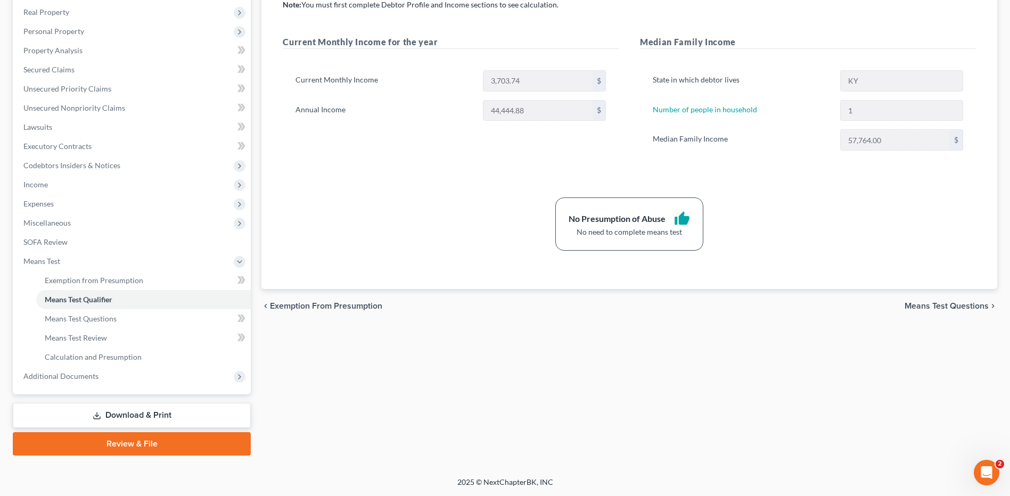
click at [186, 441] on link "Review & File" at bounding box center [132, 443] width 238 height 23
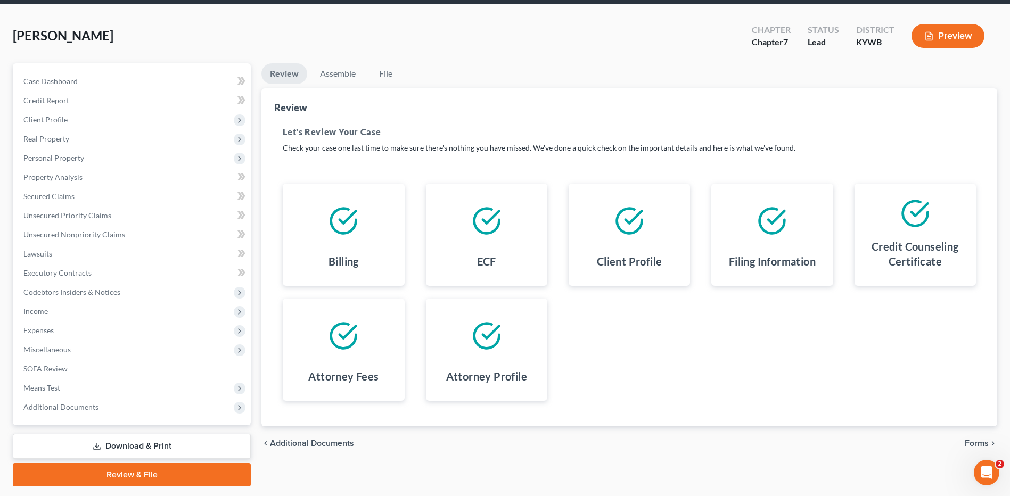
scroll to position [70, 0]
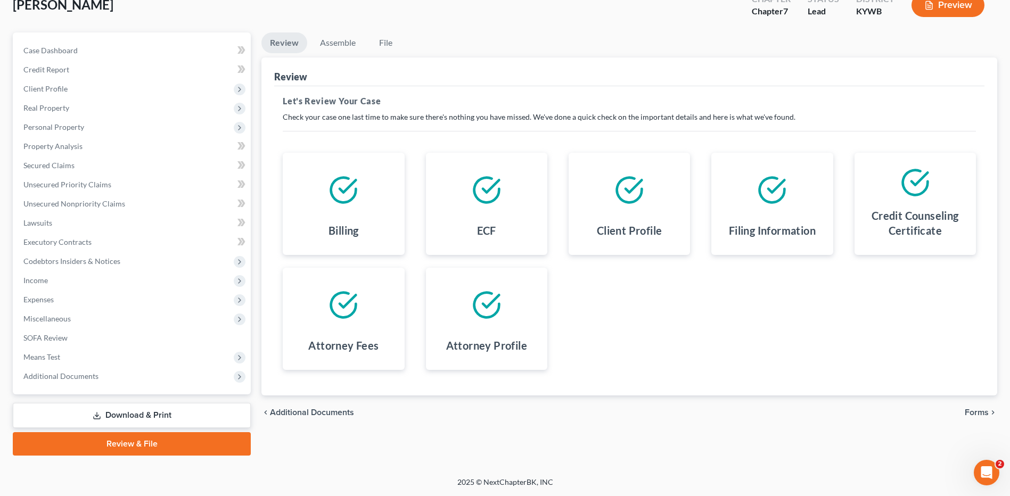
click at [976, 413] on span "Forms" at bounding box center [977, 412] width 24 height 9
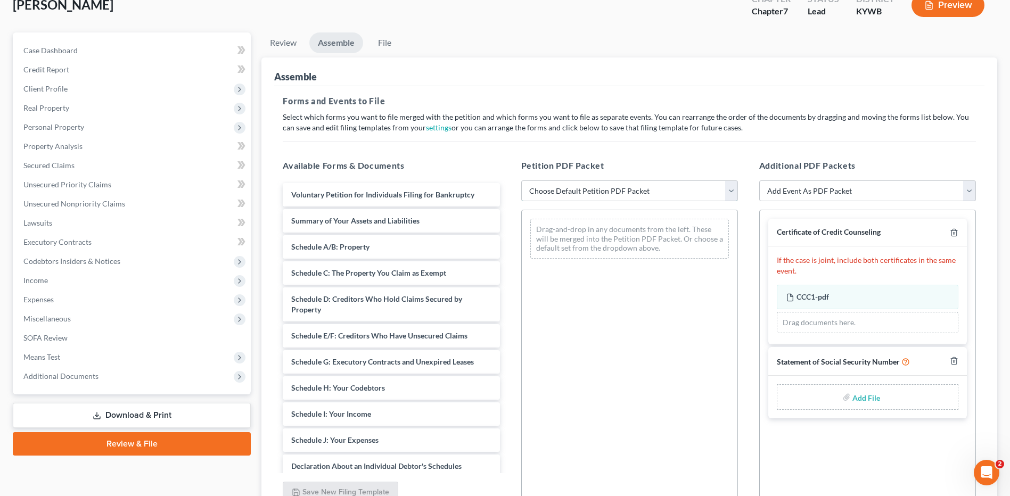
click at [588, 197] on select "Choose Default Petition PDF Packet Emergency Filing (Voluntary Petition and Cre…" at bounding box center [629, 190] width 217 height 21
select select "2"
click at [521, 180] on select "Choose Default Petition PDF Packet Emergency Filing (Voluntary Petition and Cre…" at bounding box center [629, 190] width 217 height 21
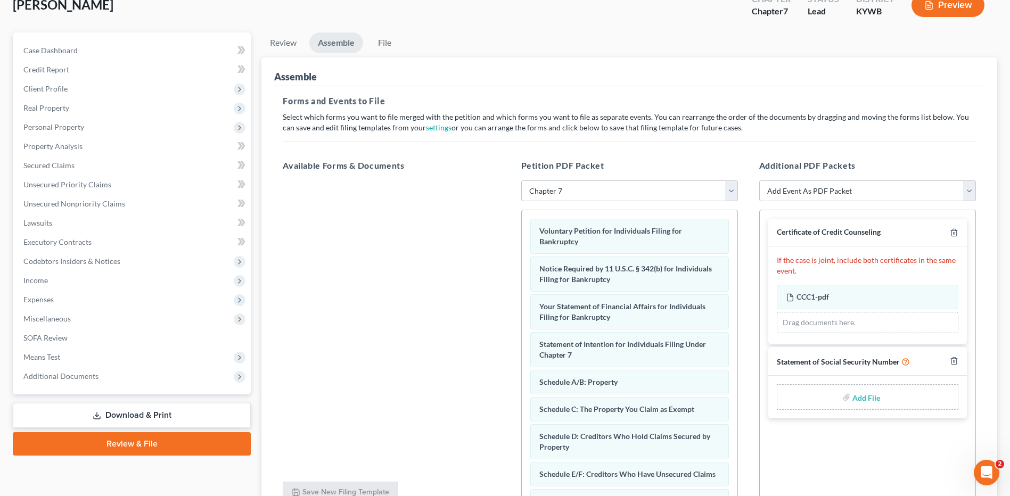
click at [868, 400] on input "file" at bounding box center [865, 397] width 26 height 19
type input "C:\fakepath\SSN FOR FILING.pdf"
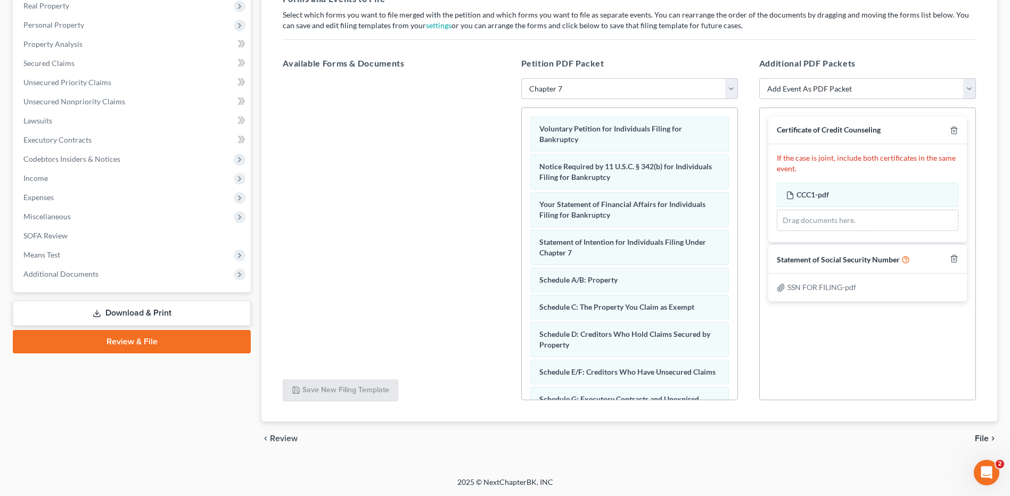
click at [984, 434] on span "File" at bounding box center [982, 438] width 14 height 9
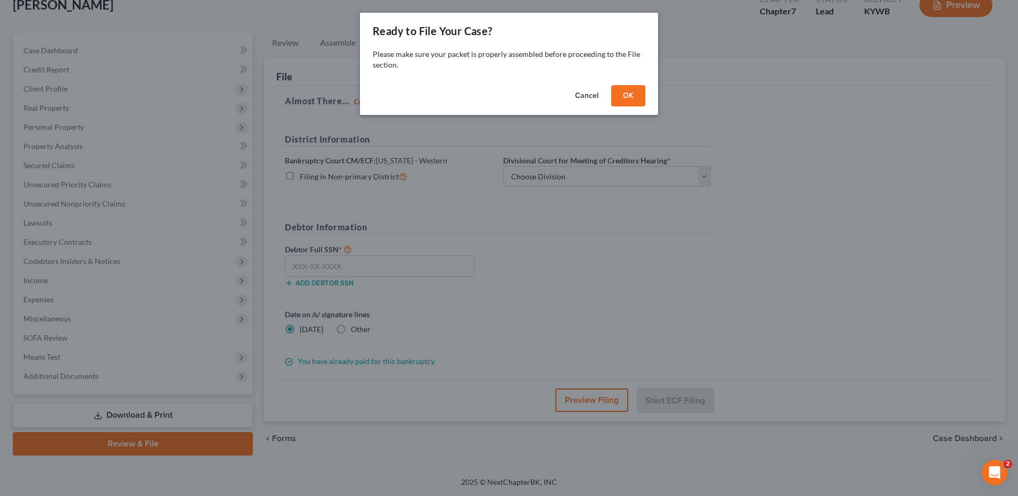
click at [623, 98] on button "OK" at bounding box center [628, 95] width 34 height 21
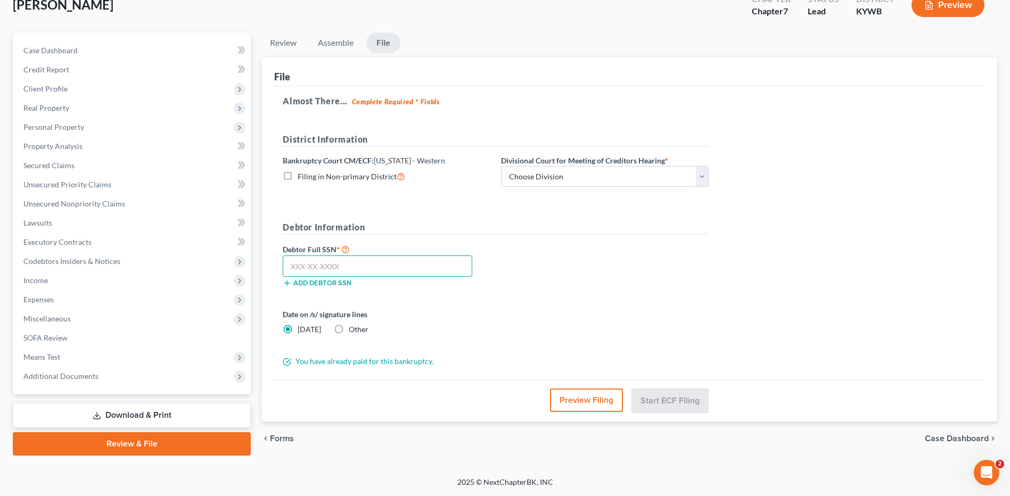
click at [440, 267] on input "text" at bounding box center [378, 266] width 190 height 21
type input "404-17-9457"
click at [538, 180] on select "Choose Division Bowling Green Louisville Owensboro Paducah" at bounding box center [605, 176] width 208 height 21
select select "0"
click at [501, 166] on select "Choose Division Bowling Green Louisville Owensboro Paducah" at bounding box center [605, 176] width 208 height 21
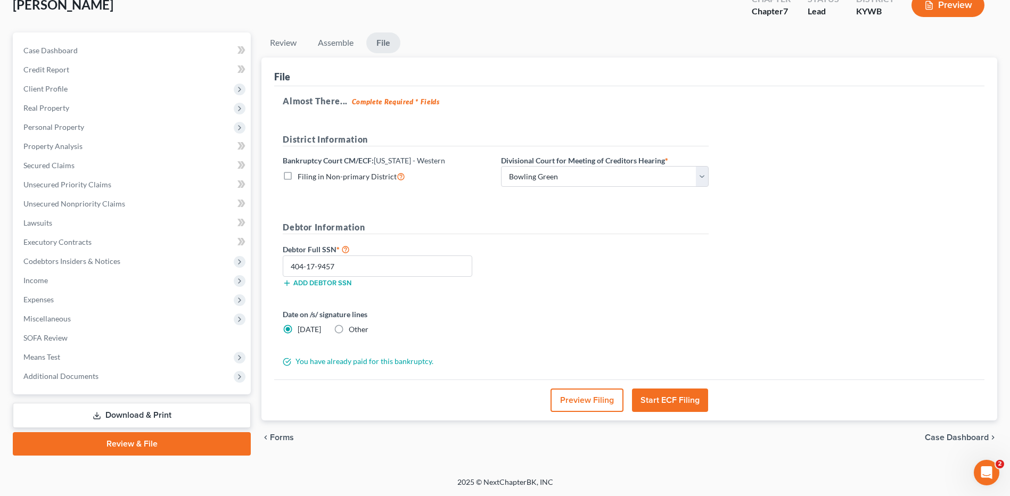
click at [583, 397] on button "Preview Filing" at bounding box center [586, 400] width 73 height 23
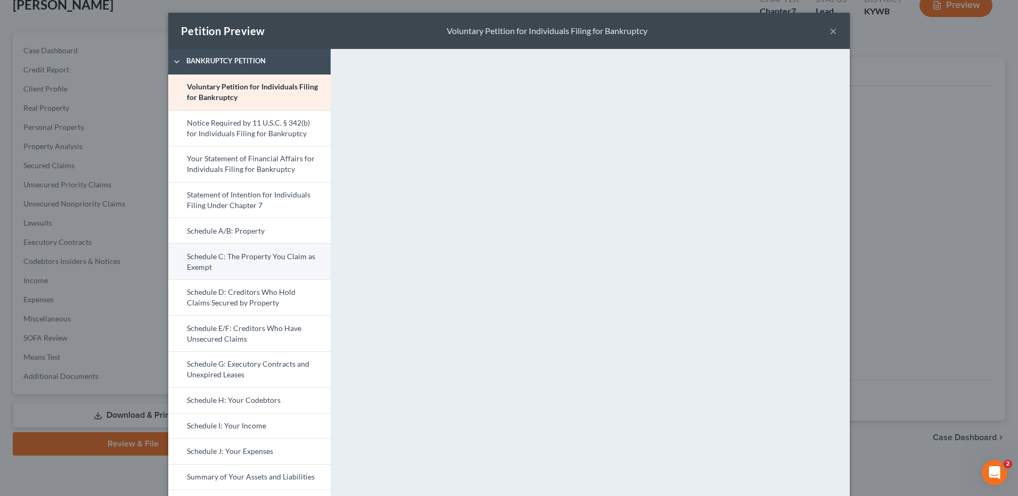
click at [258, 263] on link "Schedule C: The Property You Claim as Exempt" at bounding box center [249, 261] width 162 height 36
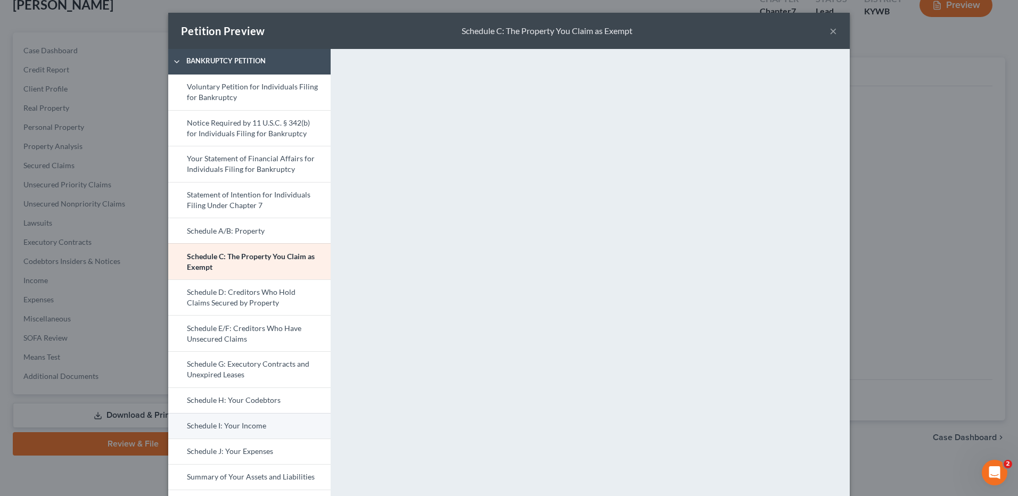
click at [248, 426] on link "Schedule I: Your Income" at bounding box center [249, 426] width 162 height 26
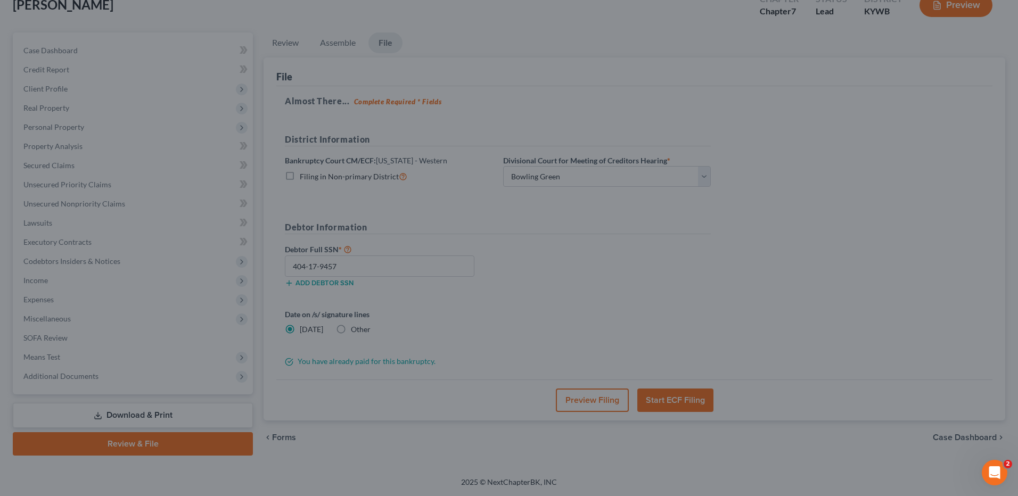
scroll to position [0, 0]
drag, startPoint x: 1011, startPoint y: 242, endPoint x: 1017, endPoint y: 270, distance: 28.7
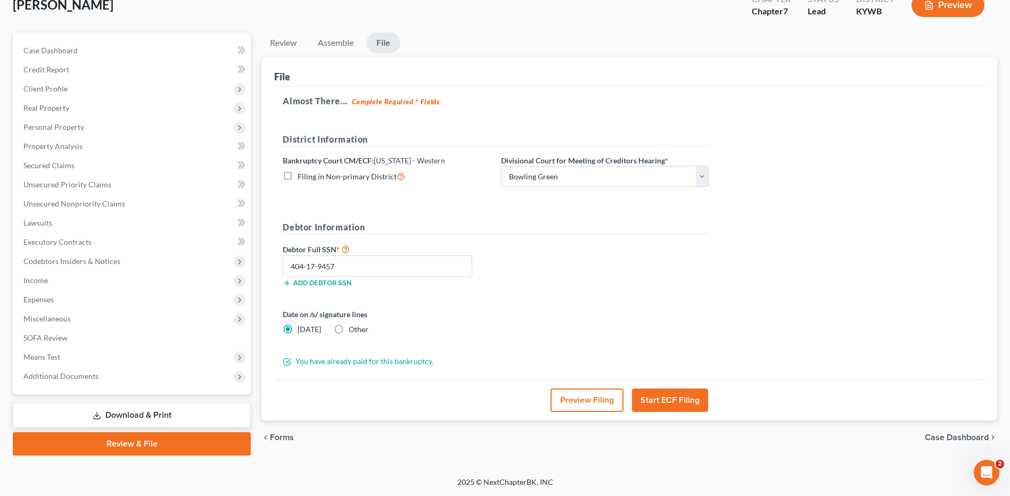
click at [589, 389] on button "Preview Filing" at bounding box center [586, 400] width 73 height 23
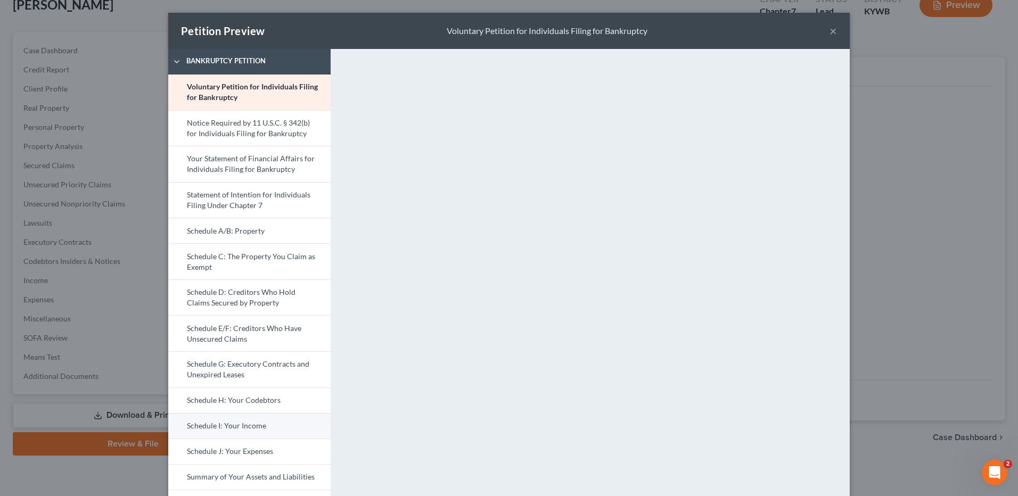
click at [263, 423] on link "Schedule I: Your Income" at bounding box center [249, 426] width 162 height 26
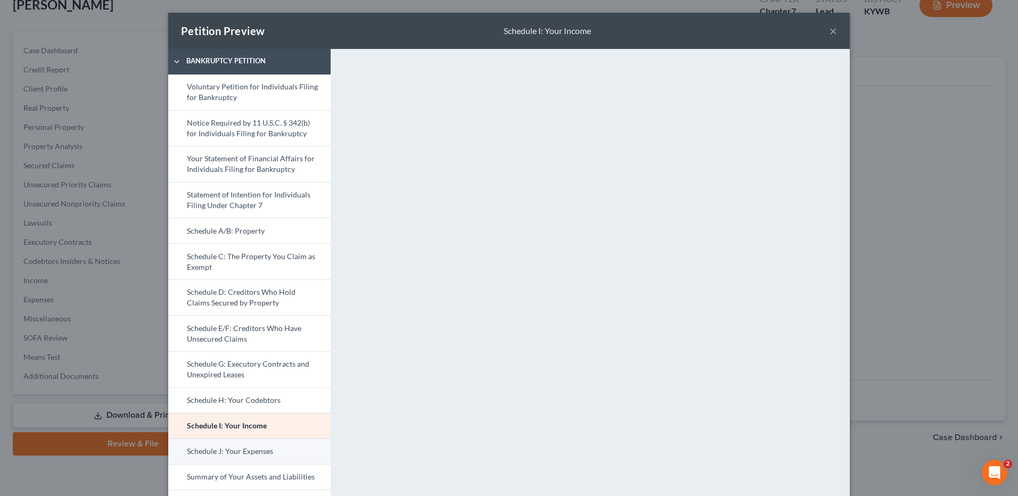
click at [252, 448] on link "Schedule J: Your Expenses" at bounding box center [249, 452] width 162 height 26
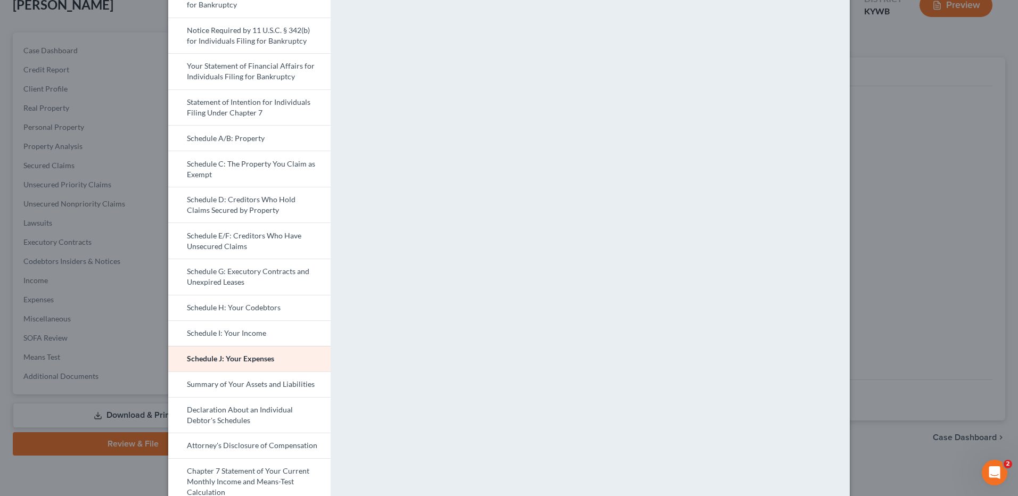
scroll to position [121, 0]
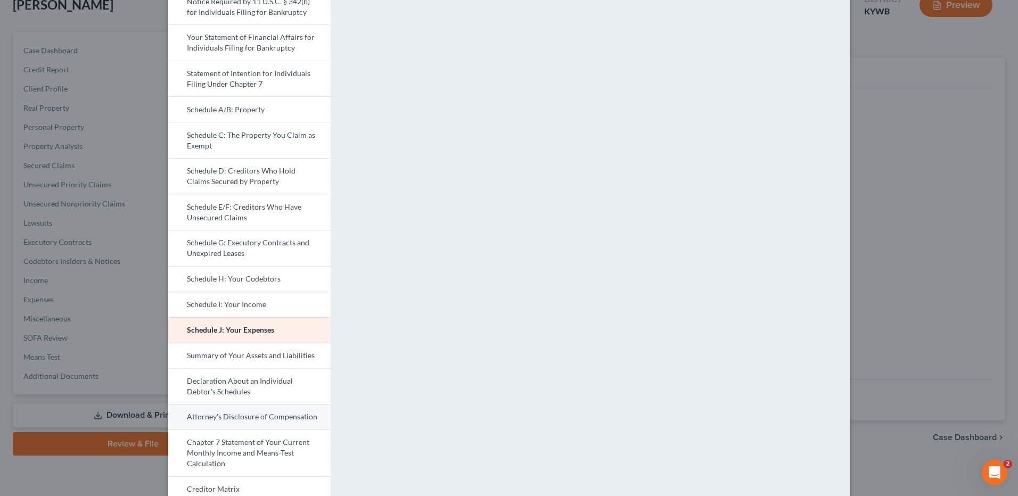
click at [275, 420] on link "Attorney's Disclosure of Compensation" at bounding box center [249, 417] width 162 height 26
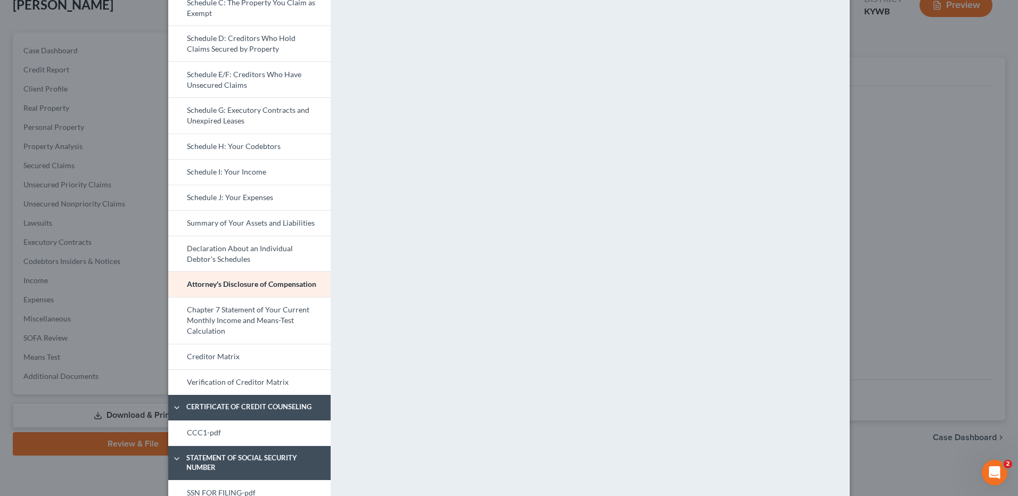
scroll to position [300, 0]
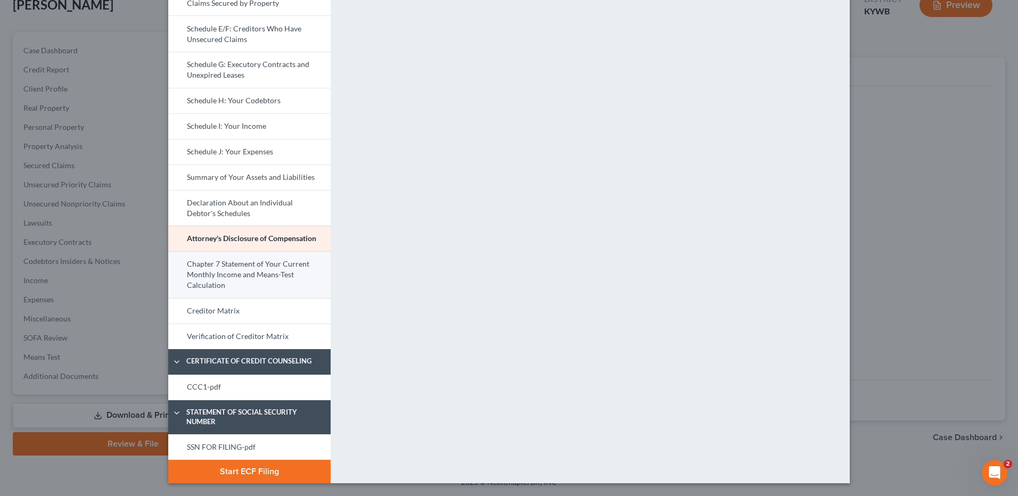
click at [291, 262] on link "Chapter 7 Statement of Your Current Monthly Income and Means-Test Calculation" at bounding box center [249, 274] width 162 height 47
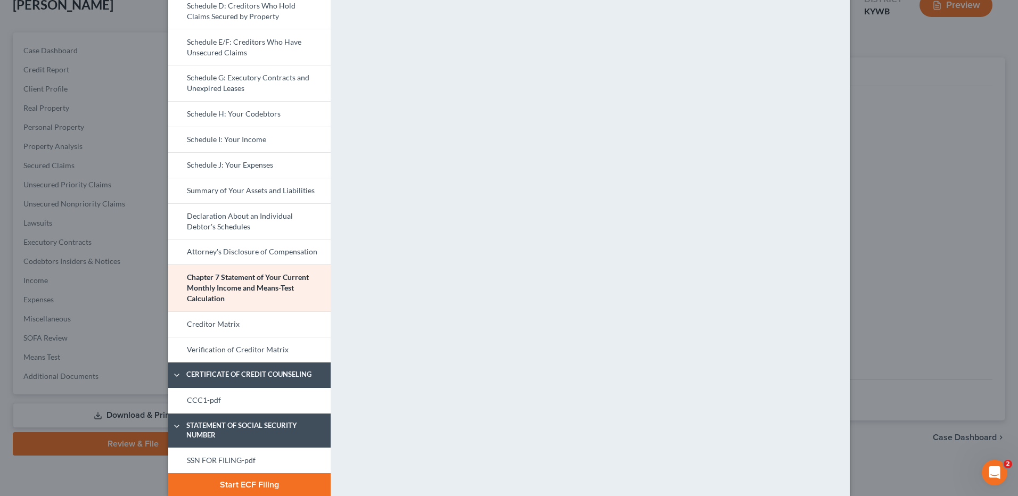
scroll to position [293, 0]
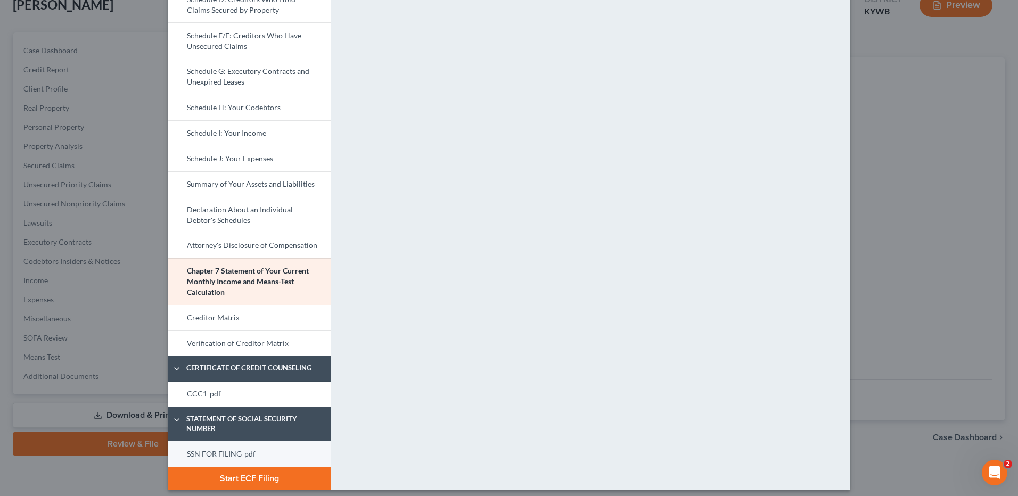
click at [216, 451] on link "SSN FOR FILING-pdf" at bounding box center [249, 454] width 162 height 26
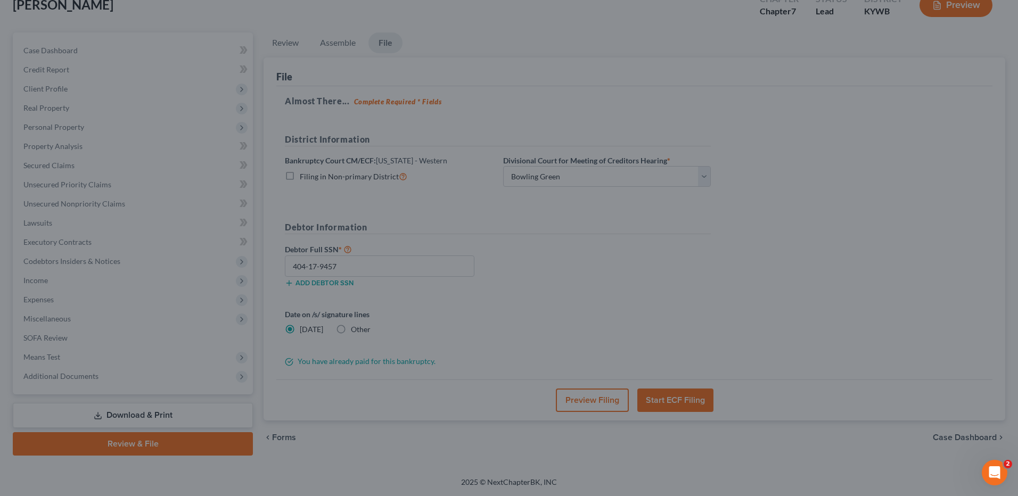
scroll to position [300, 0]
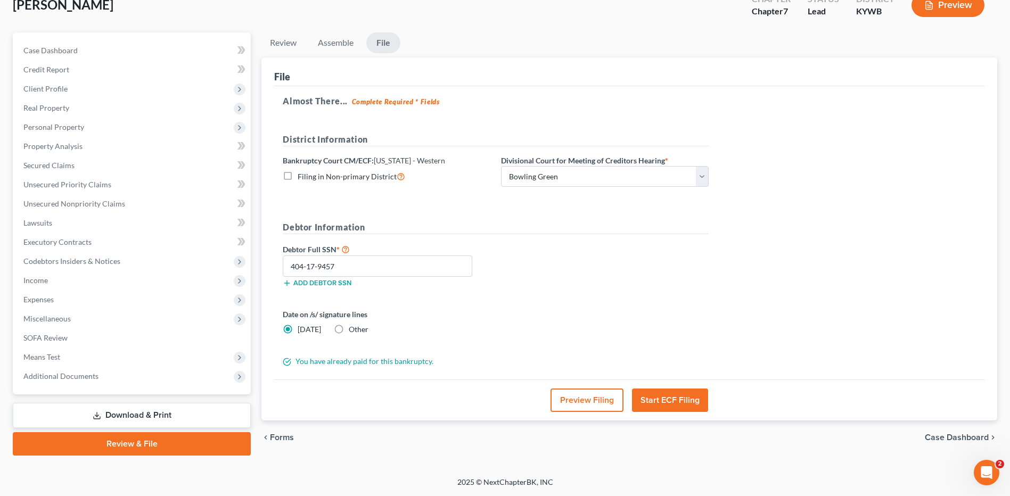
click at [582, 404] on button "Preview Filing" at bounding box center [586, 400] width 73 height 23
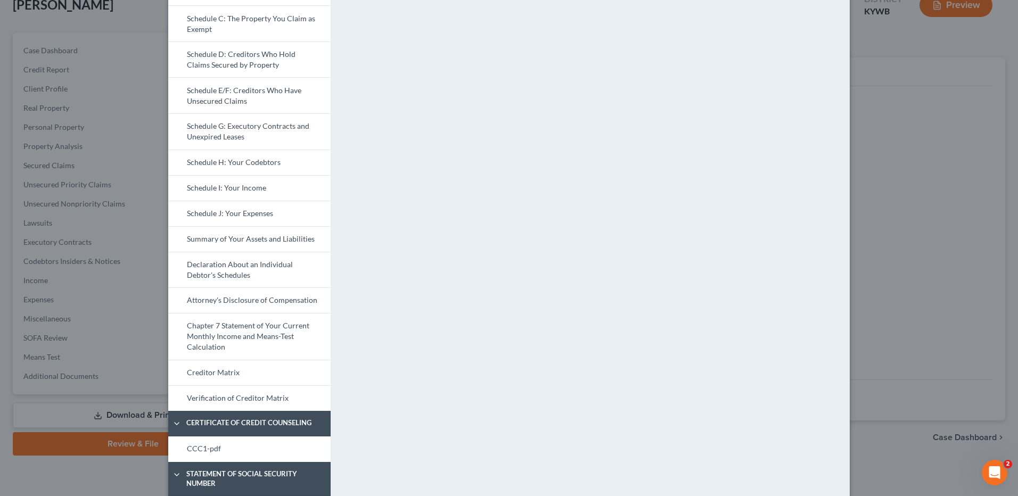
scroll to position [252, 0]
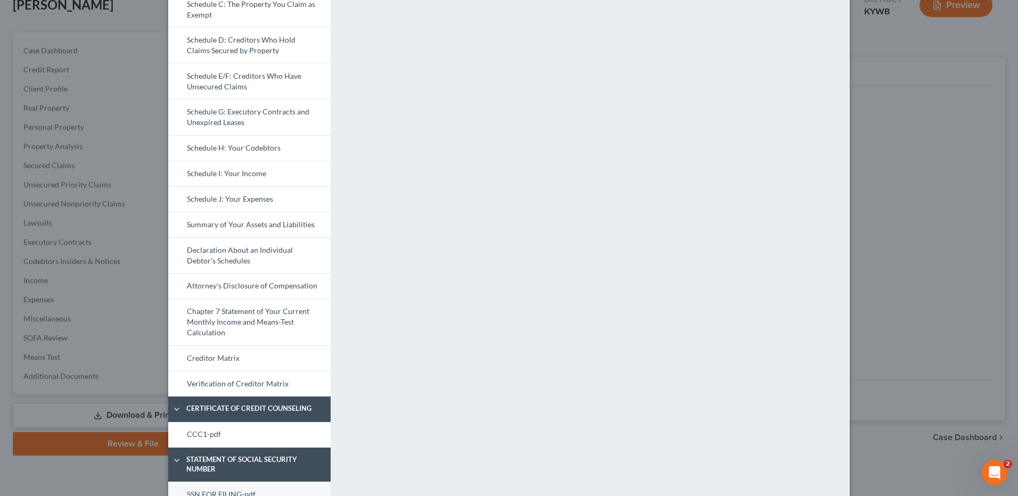
click at [213, 488] on link "SSN FOR FILING-pdf" at bounding box center [249, 495] width 162 height 26
click at [240, 432] on link "CCC1-pdf" at bounding box center [249, 435] width 162 height 26
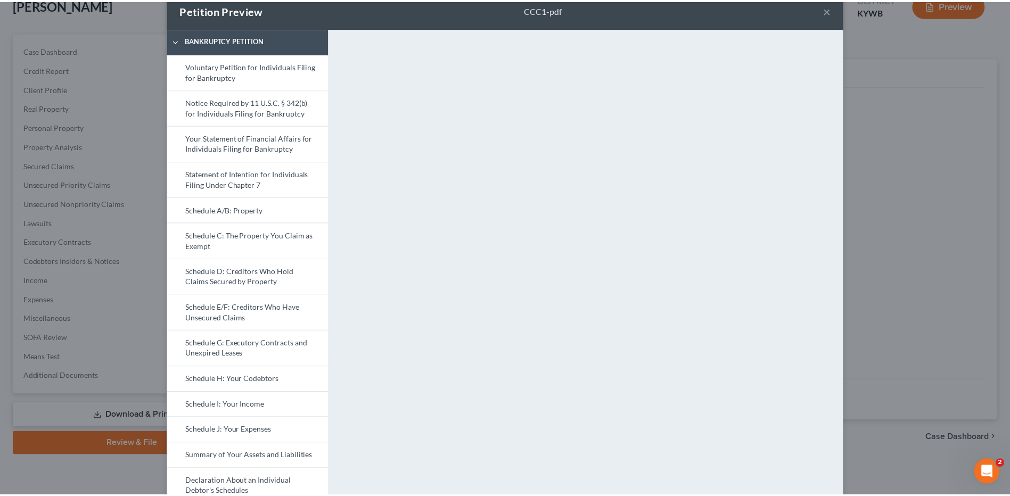
scroll to position [21, 0]
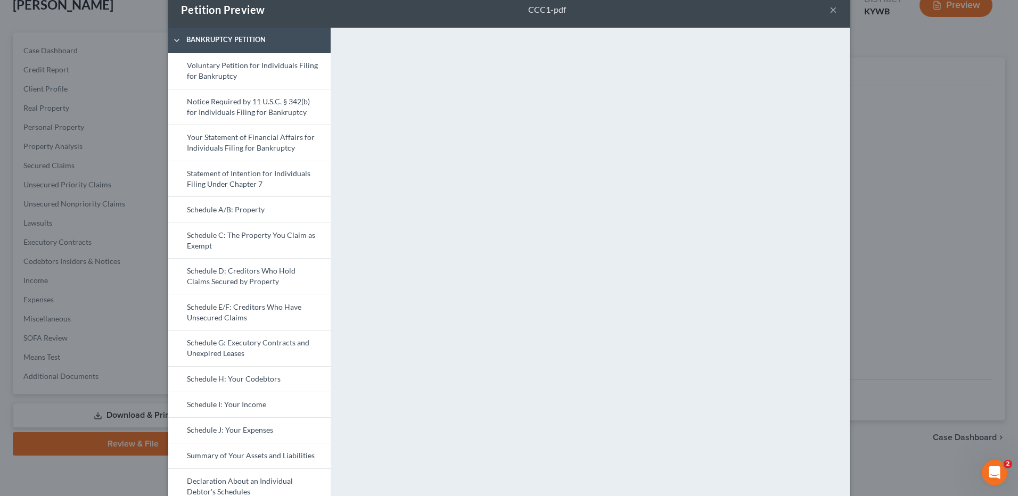
click at [829, 4] on button "×" at bounding box center [832, 9] width 7 height 13
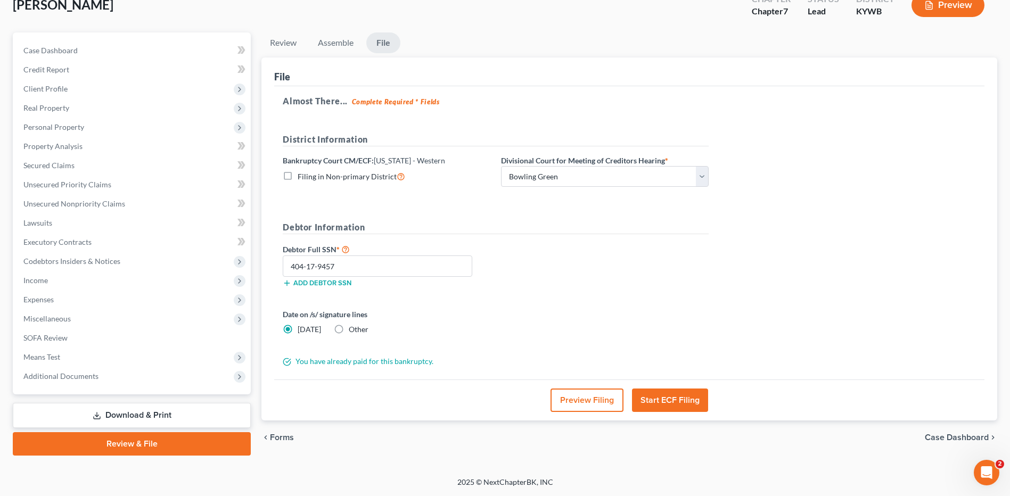
click at [693, 399] on button "Start ECF Filing" at bounding box center [670, 400] width 76 height 23
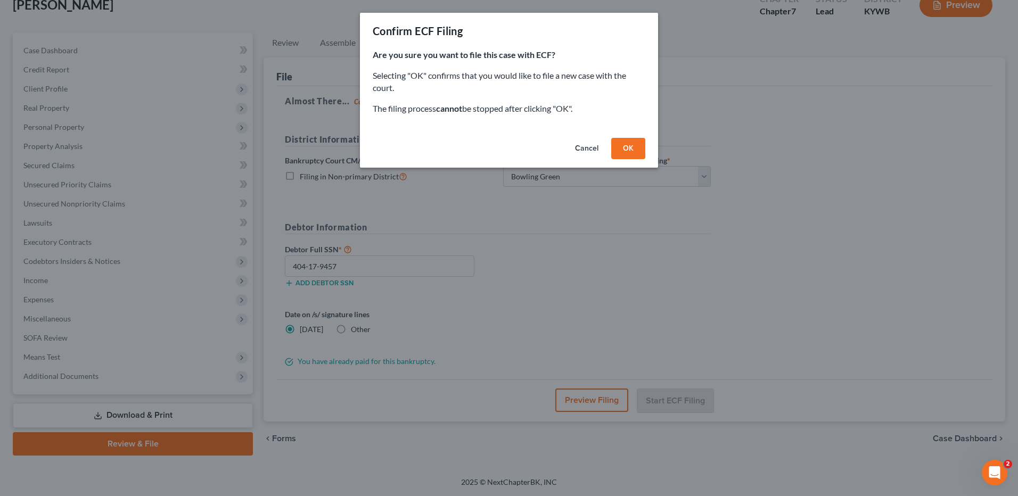
click at [627, 143] on button "OK" at bounding box center [628, 148] width 34 height 21
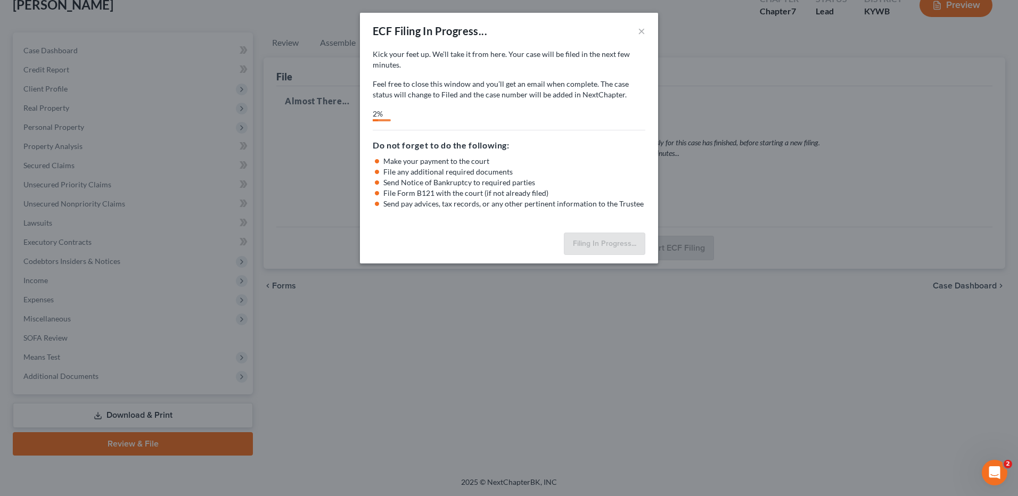
select select "0"
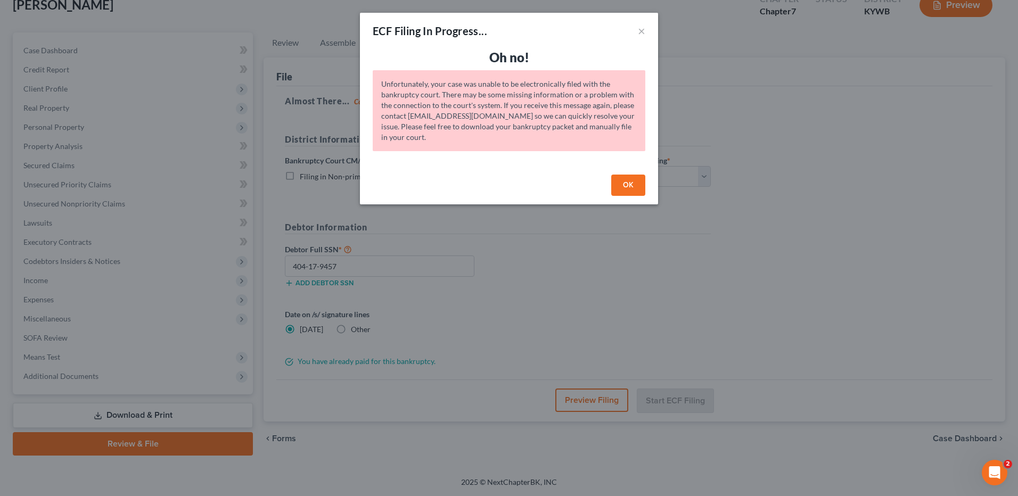
click at [623, 189] on button "OK" at bounding box center [628, 185] width 34 height 21
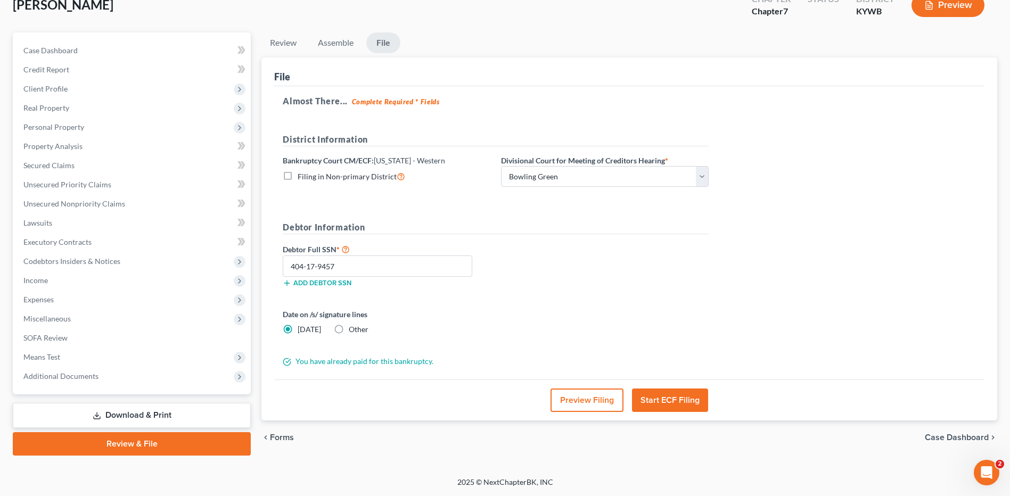
click at [667, 394] on button "Start ECF Filing" at bounding box center [670, 400] width 76 height 23
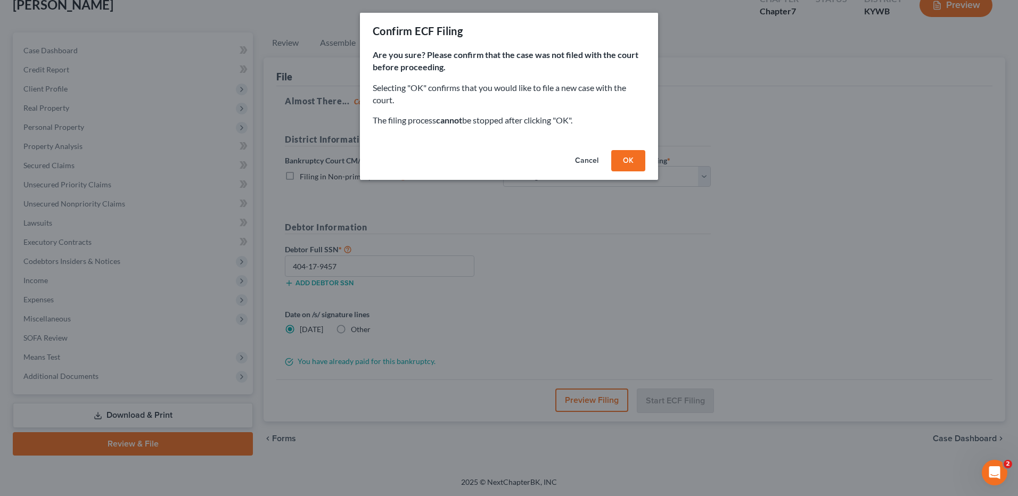
click at [631, 164] on button "OK" at bounding box center [628, 160] width 34 height 21
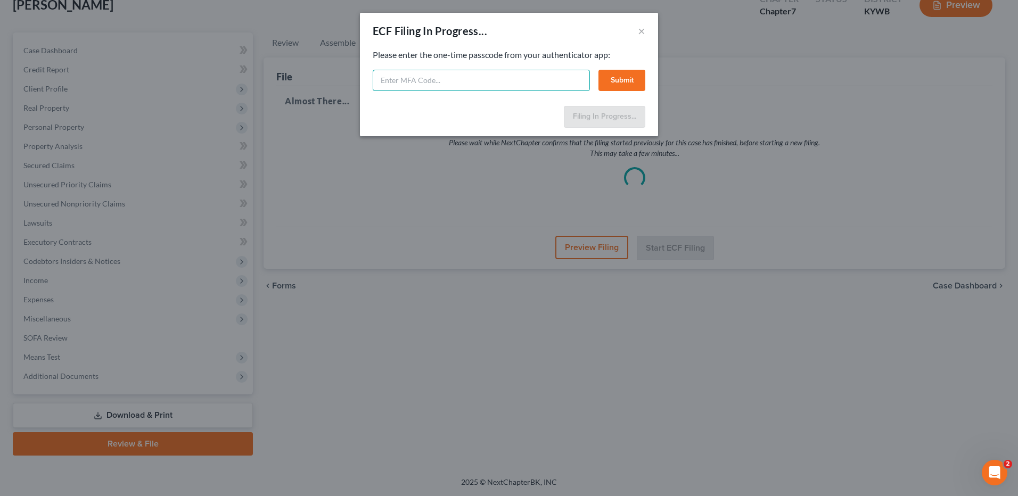
click at [436, 87] on input "text" at bounding box center [481, 80] width 217 height 21
type input "595148"
click at [620, 79] on button "Submit" at bounding box center [621, 80] width 47 height 21
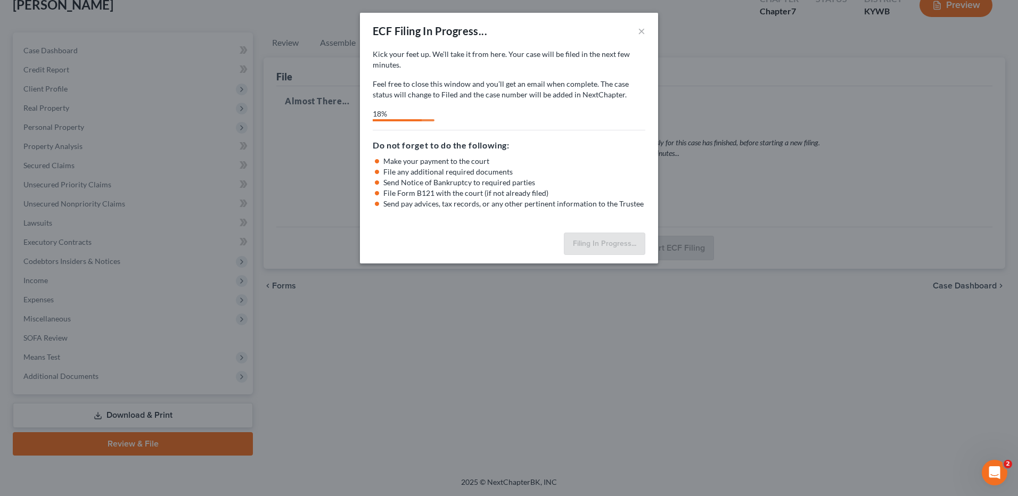
select select "0"
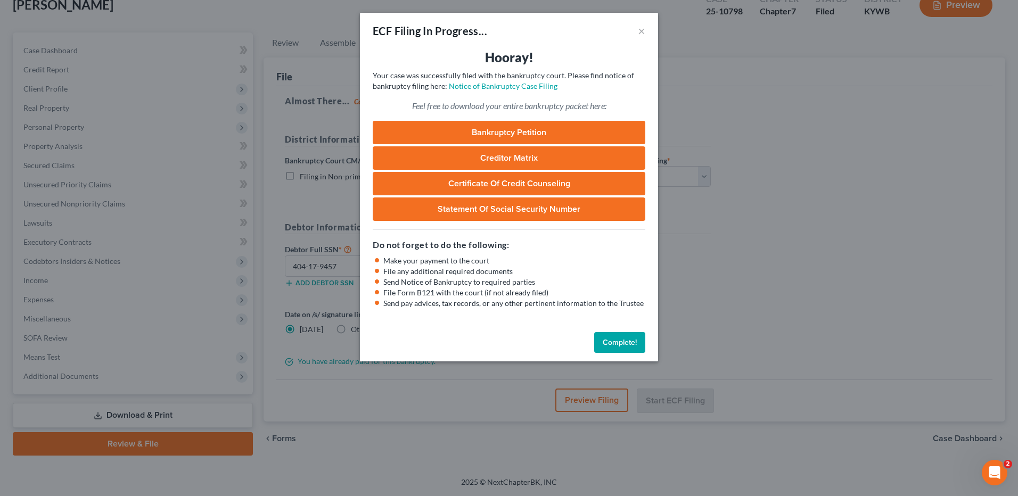
click at [620, 339] on button "Complete!" at bounding box center [619, 342] width 51 height 21
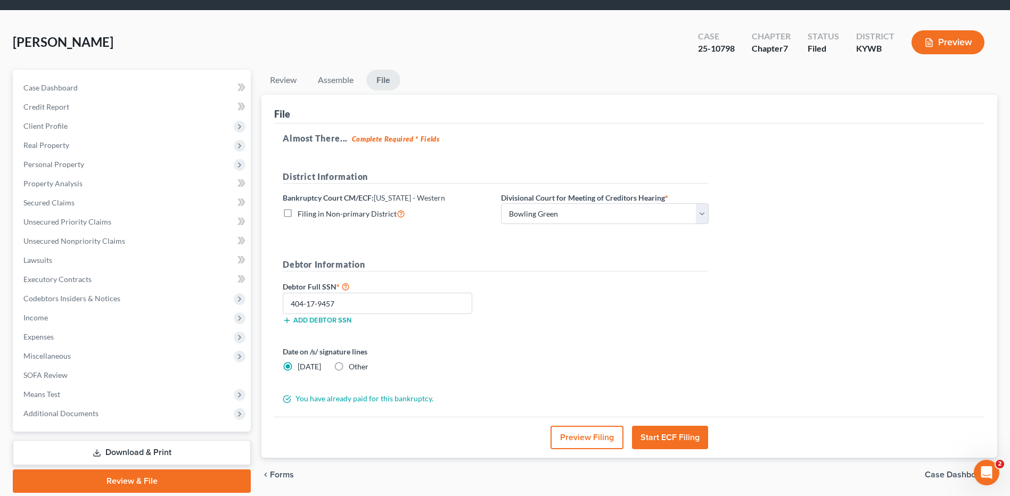
scroll to position [0, 0]
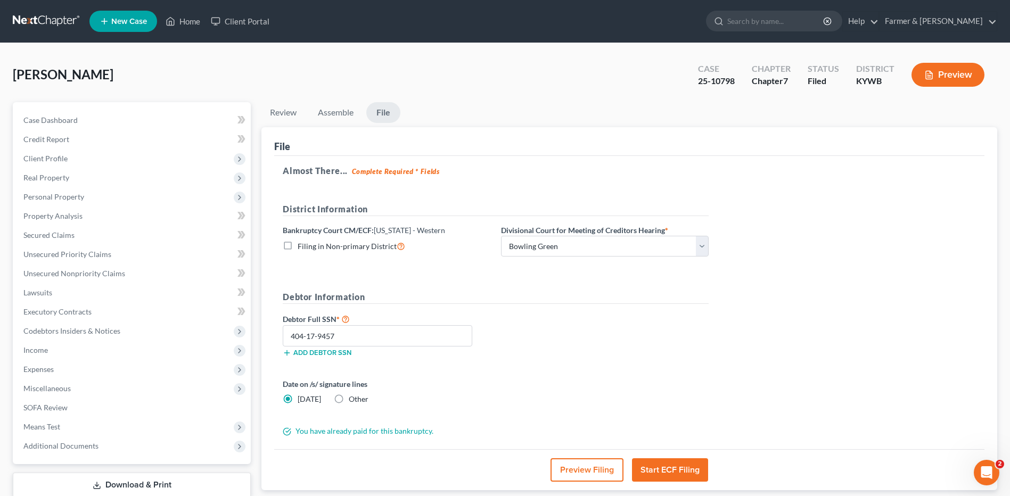
click at [51, 23] on link at bounding box center [47, 21] width 68 height 19
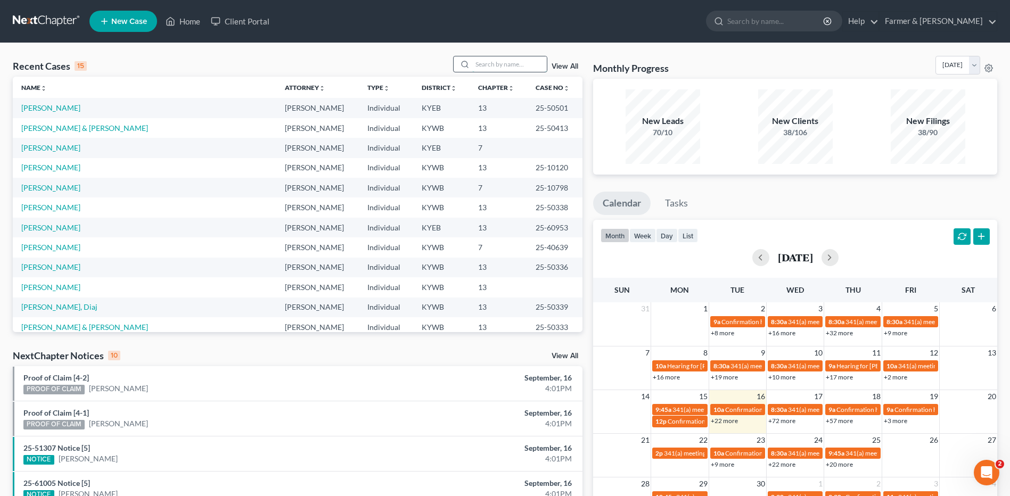
click at [516, 65] on input "search" at bounding box center [509, 63] width 75 height 15
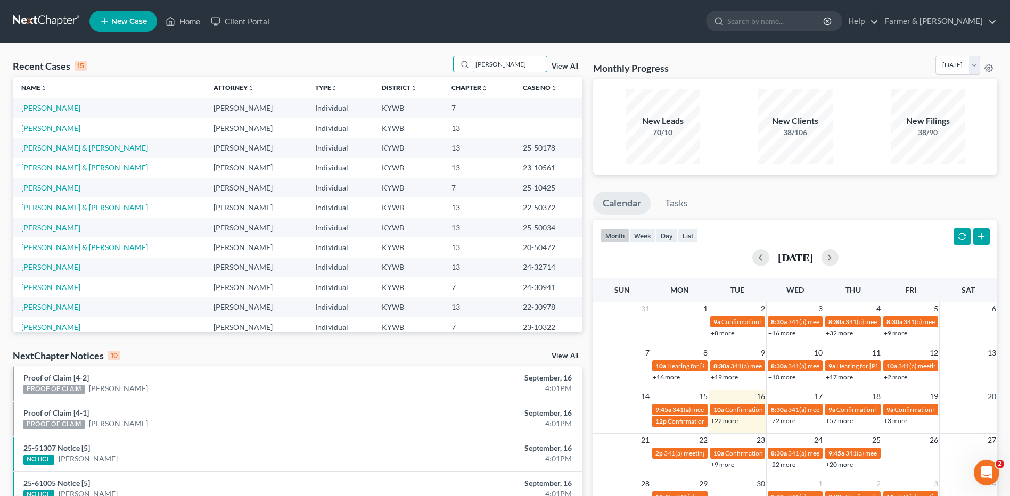
type input "[PERSON_NAME]"
click at [55, 104] on link "[PERSON_NAME]" at bounding box center [50, 107] width 59 height 9
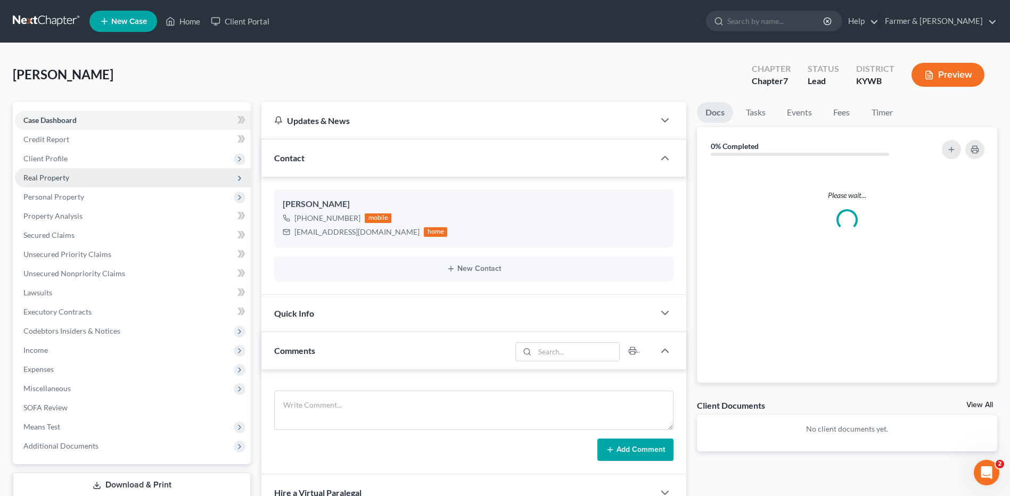
click at [60, 179] on span "Real Property" at bounding box center [46, 177] width 46 height 9
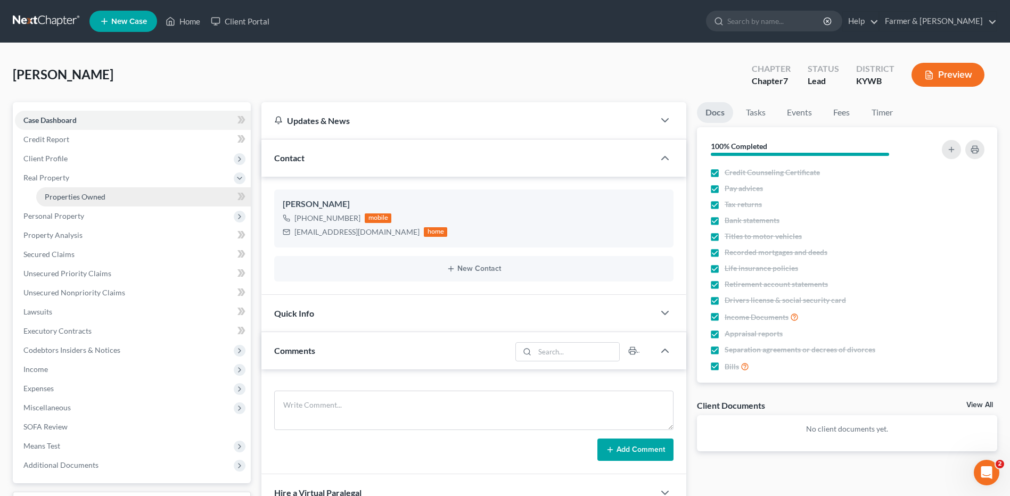
click at [69, 196] on span "Properties Owned" at bounding box center [75, 196] width 61 height 9
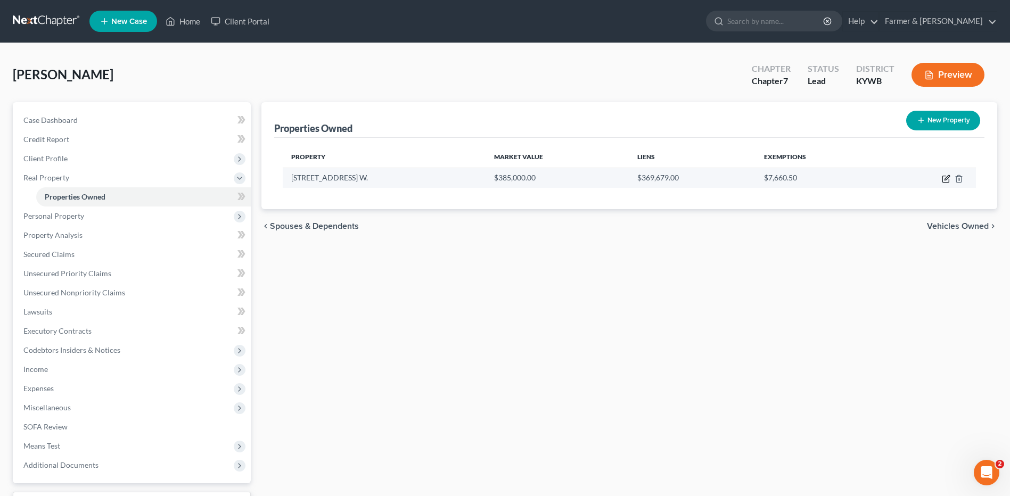
click at [949, 176] on icon "button" at bounding box center [946, 179] width 9 height 9
select select "29"
select select "3"
select select "1"
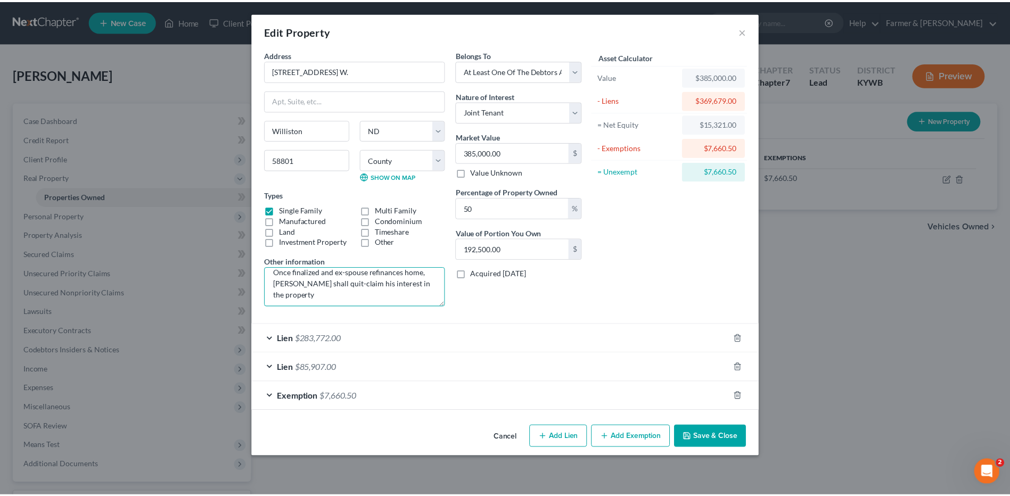
scroll to position [34, 0]
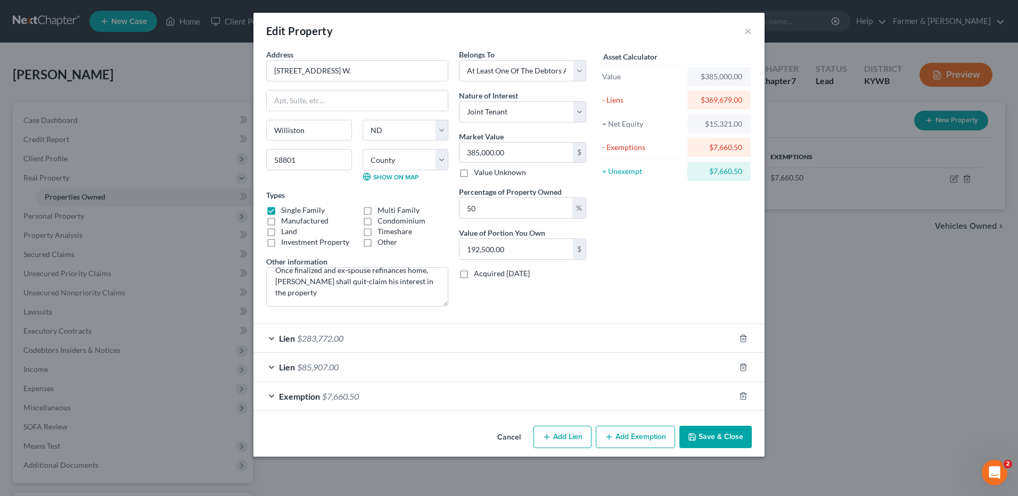
click at [514, 444] on button "Cancel" at bounding box center [509, 437] width 40 height 21
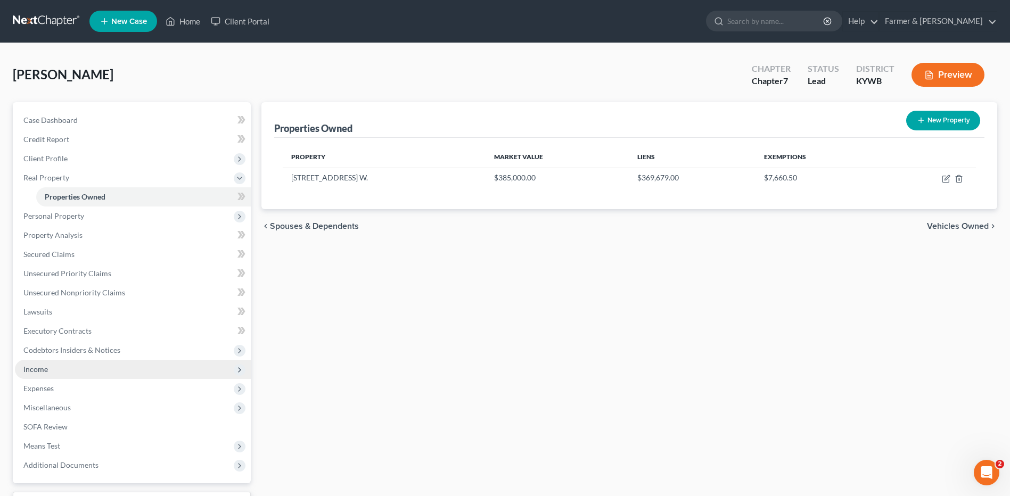
click at [61, 369] on span "Income" at bounding box center [133, 369] width 236 height 19
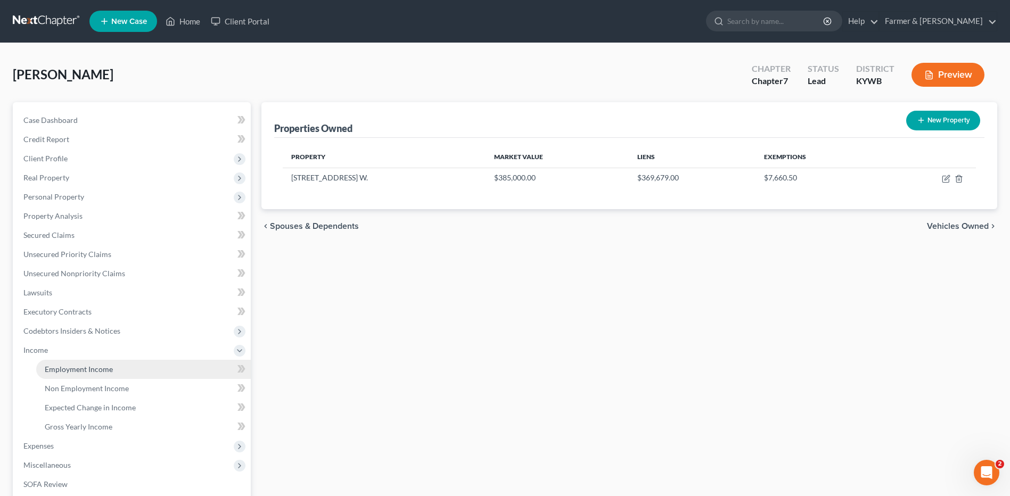
click at [61, 372] on span "Employment Income" at bounding box center [79, 369] width 68 height 9
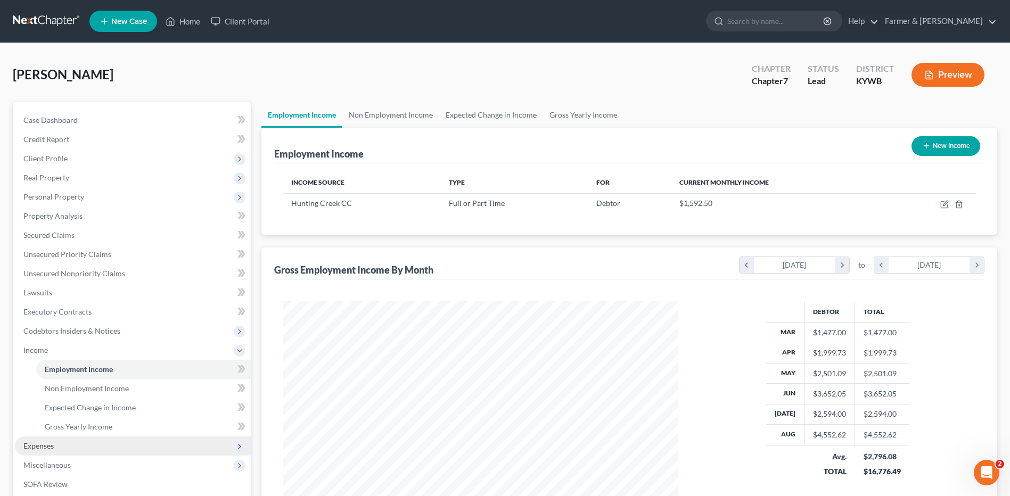
scroll to position [197, 416]
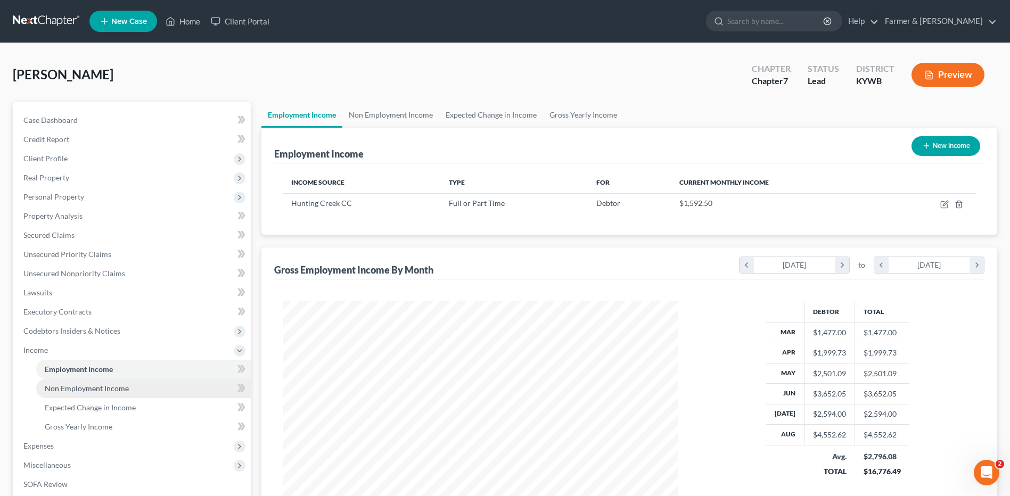
click at [96, 391] on span "Non Employment Income" at bounding box center [87, 388] width 84 height 9
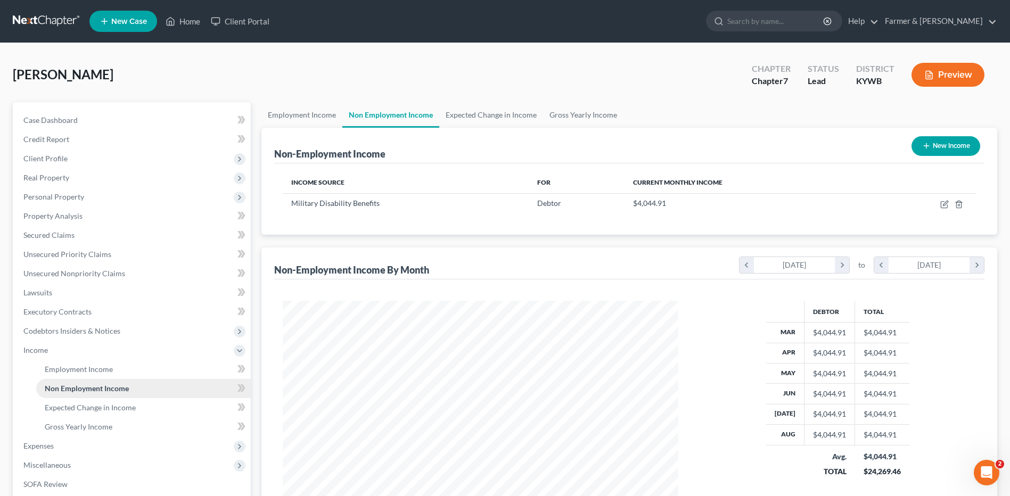
scroll to position [197, 416]
click at [61, 442] on span "Expenses" at bounding box center [133, 446] width 236 height 19
click at [79, 391] on link "Home" at bounding box center [143, 388] width 215 height 19
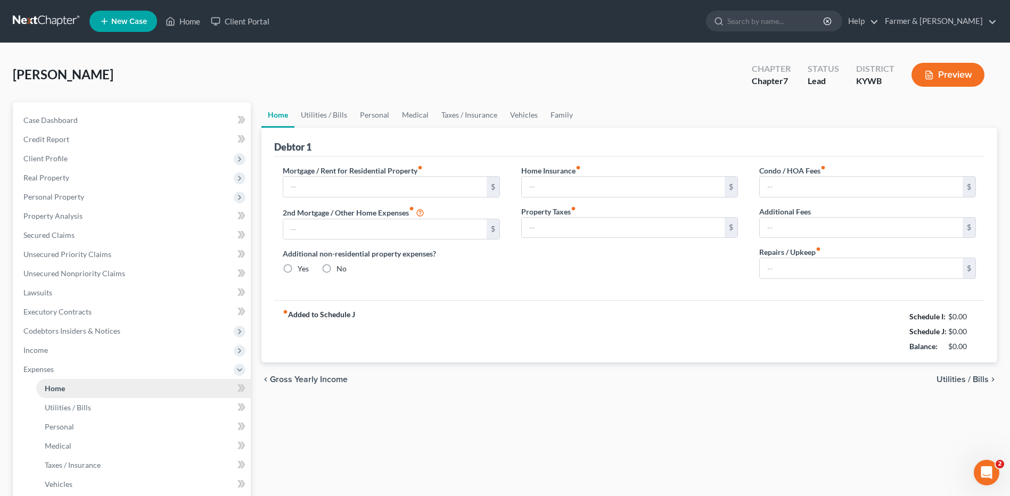
type input "1,150.00"
type input "0.00"
radio input "true"
type input "32.61"
type input "0.00"
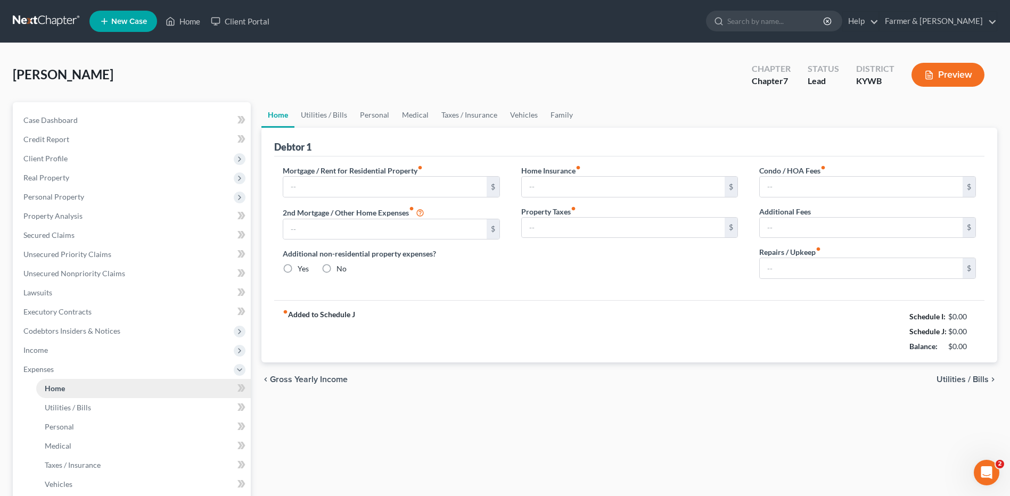
type input "0.00"
type input "50.00"
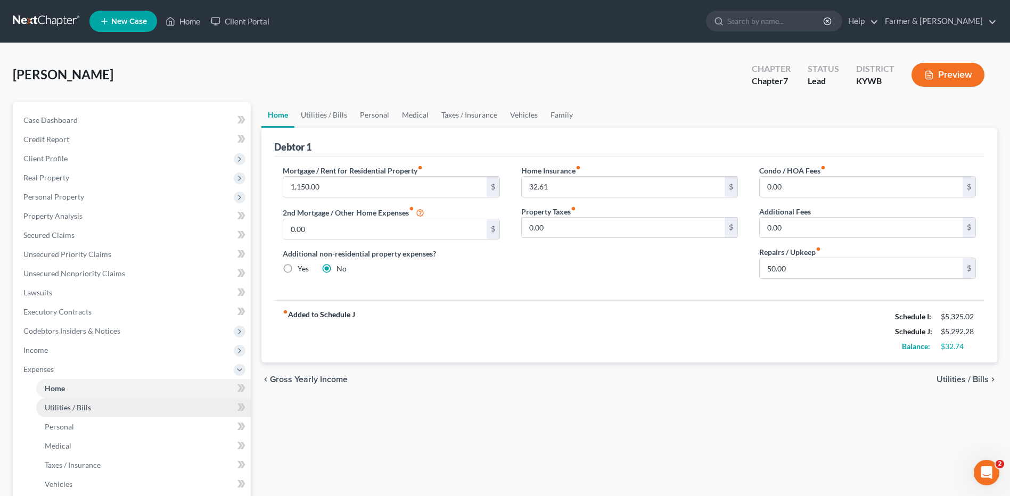
click at [74, 408] on span "Utilities / Bills" at bounding box center [68, 407] width 46 height 9
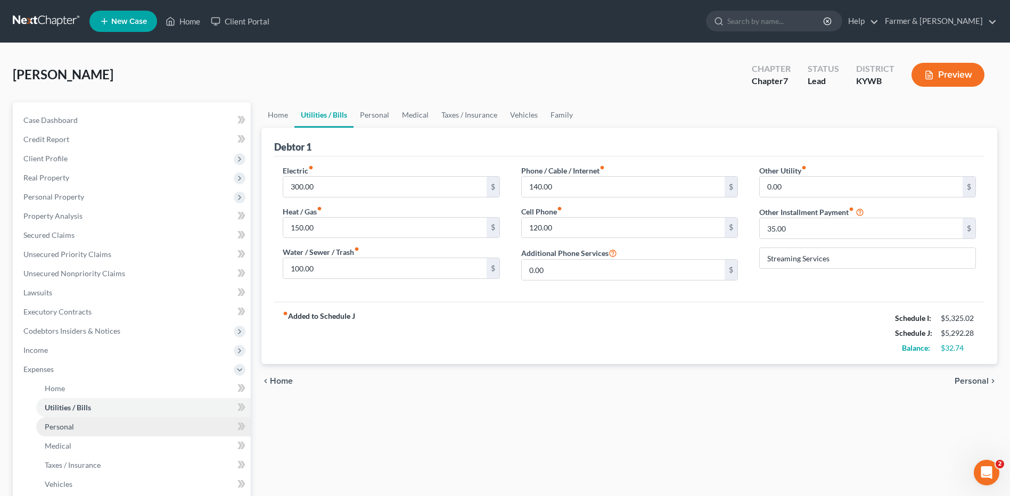
click at [74, 424] on link "Personal" at bounding box center [143, 426] width 215 height 19
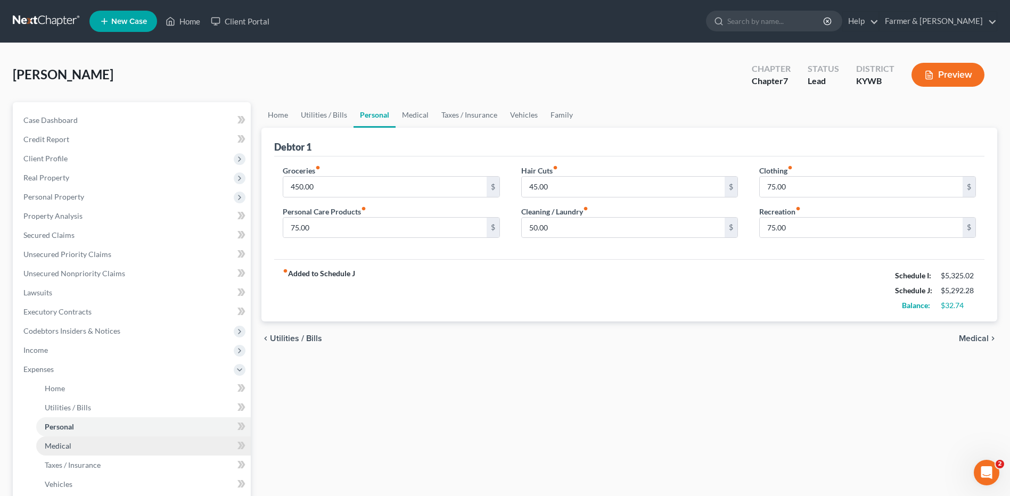
click at [74, 441] on link "Medical" at bounding box center [143, 446] width 215 height 19
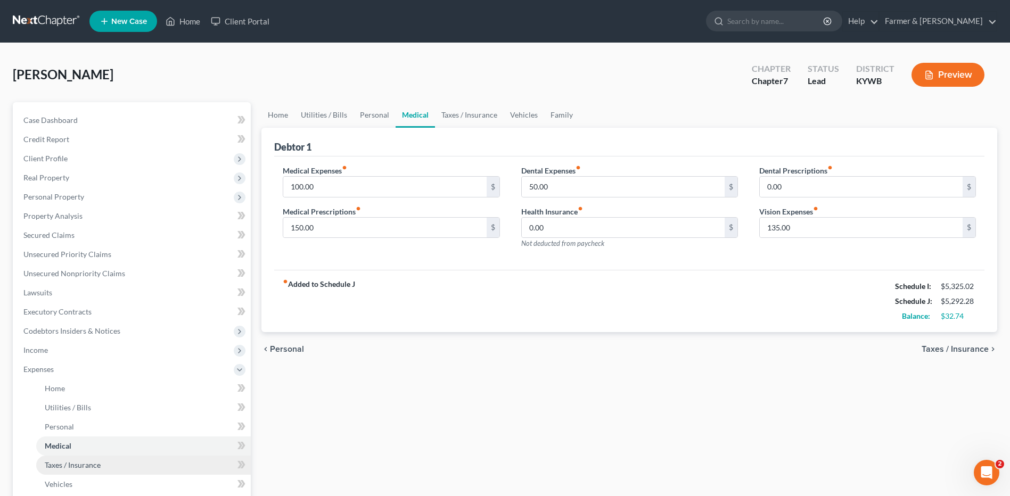
click at [74, 463] on span "Taxes / Insurance" at bounding box center [73, 464] width 56 height 9
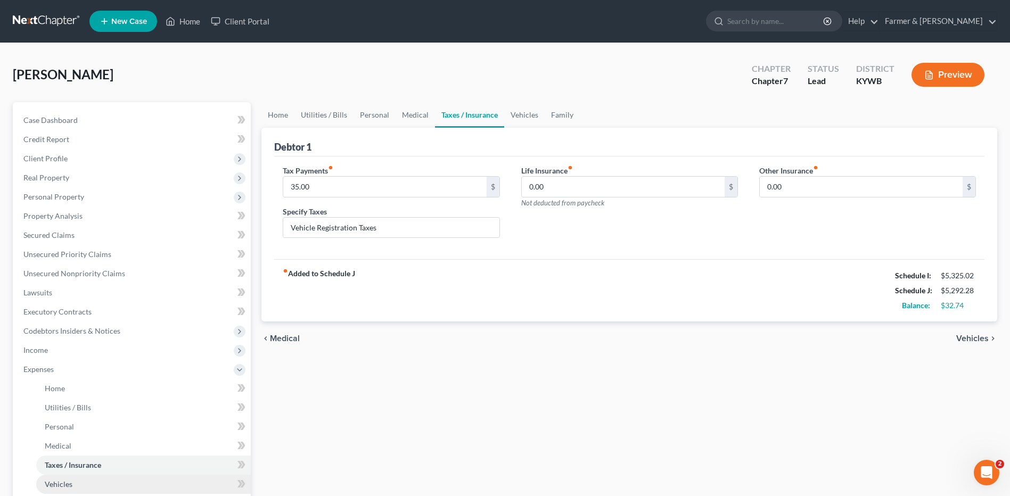
click at [72, 485] on link "Vehicles" at bounding box center [143, 484] width 215 height 19
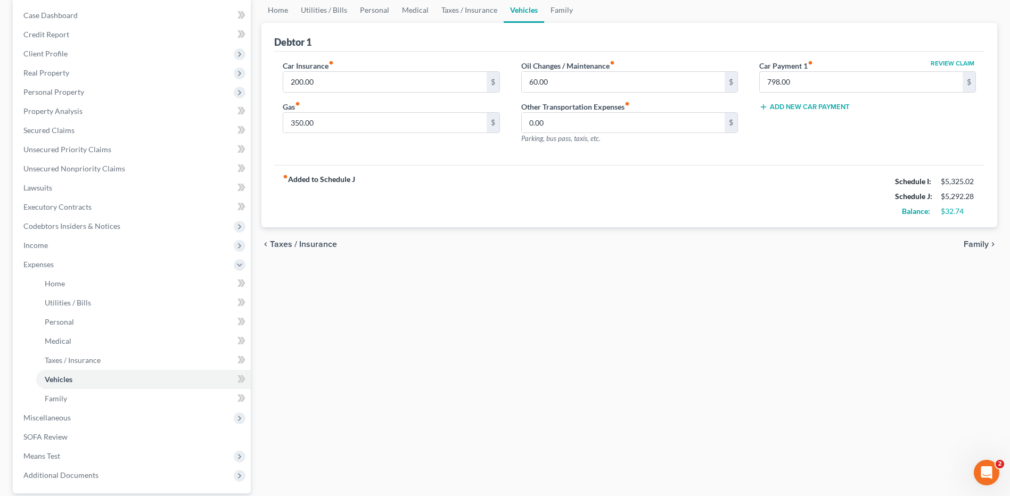
scroll to position [106, 0]
click at [76, 399] on link "Family" at bounding box center [143, 397] width 215 height 19
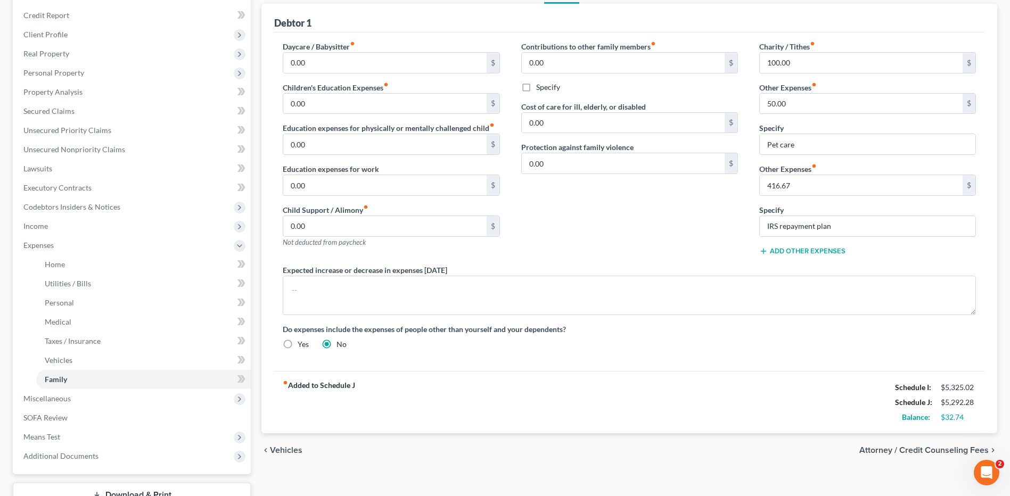
scroll to position [204, 0]
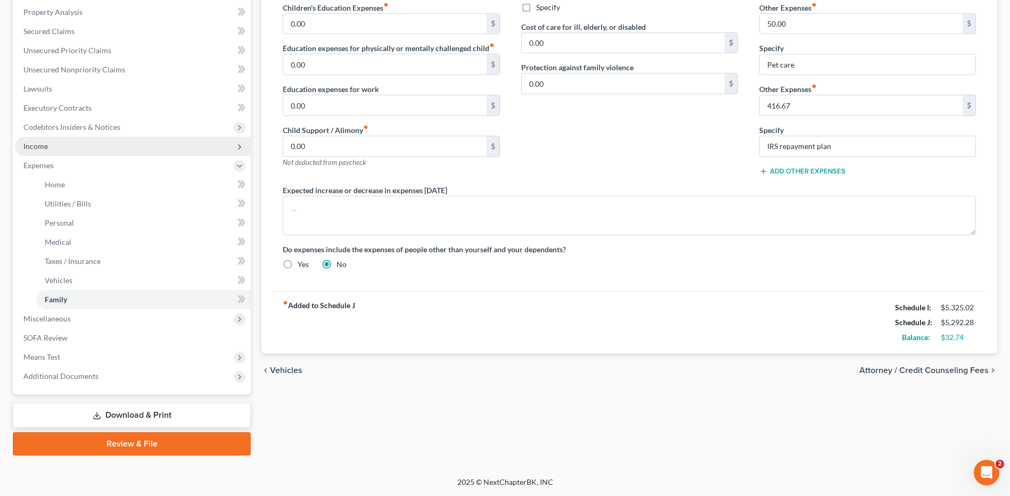
click at [115, 149] on span "Income" at bounding box center [133, 146] width 236 height 19
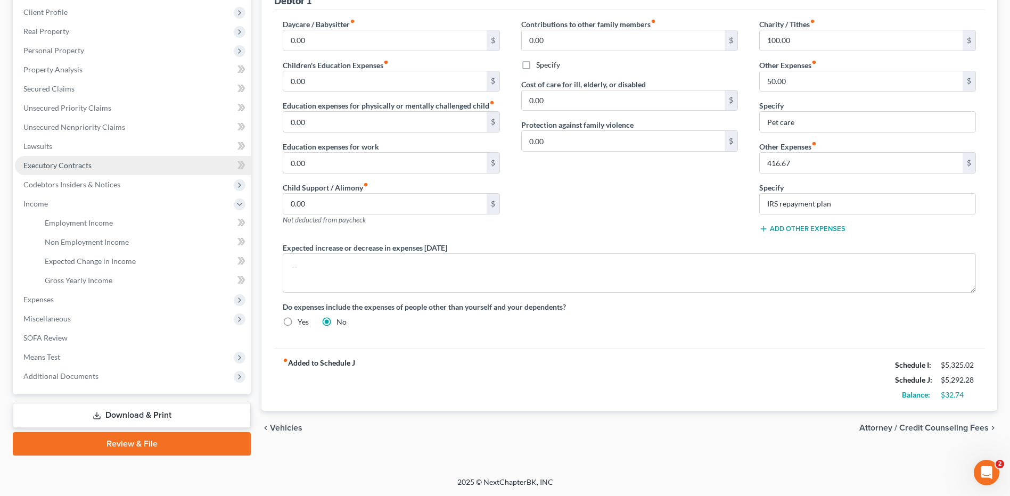
scroll to position [146, 0]
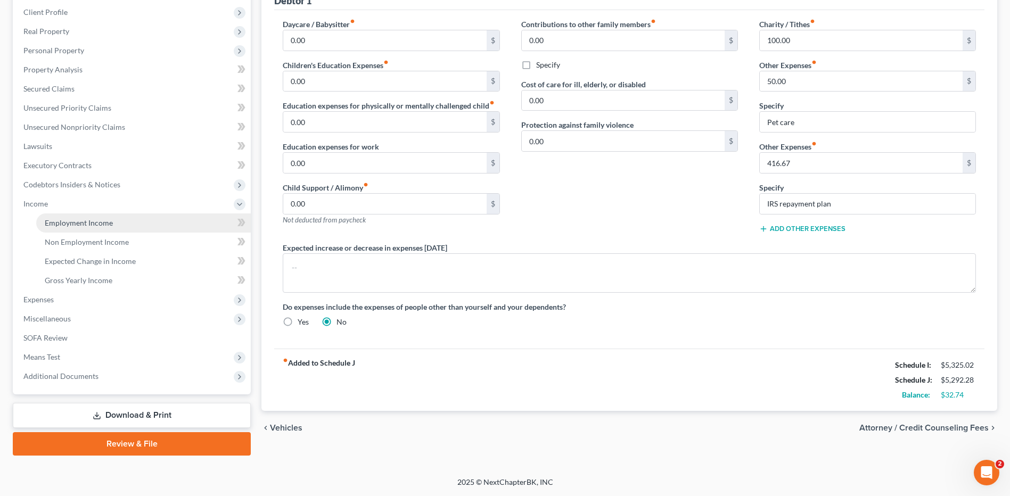
click at [109, 223] on span "Employment Income" at bounding box center [79, 222] width 68 height 9
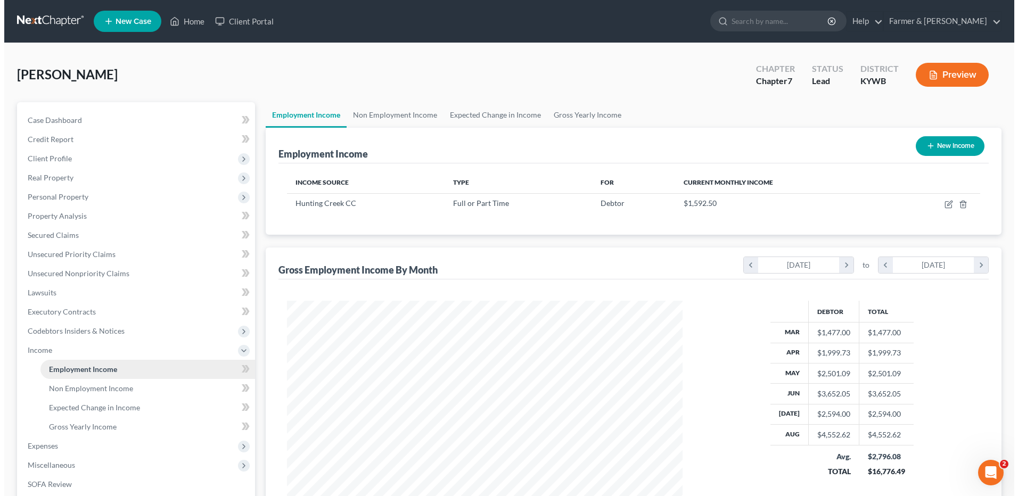
scroll to position [197, 416]
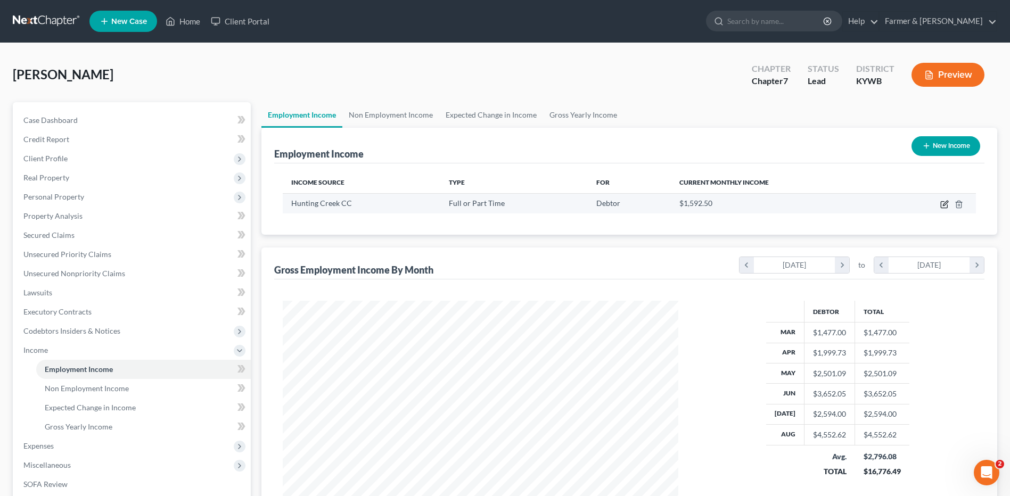
click at [944, 206] on icon "button" at bounding box center [944, 204] width 9 height 9
select select "0"
select select "18"
select select "2"
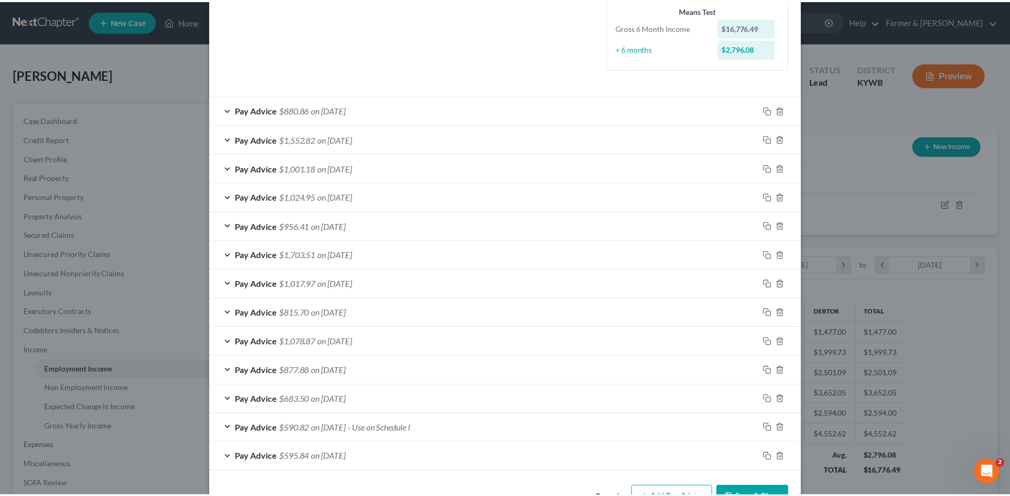
scroll to position [300, 0]
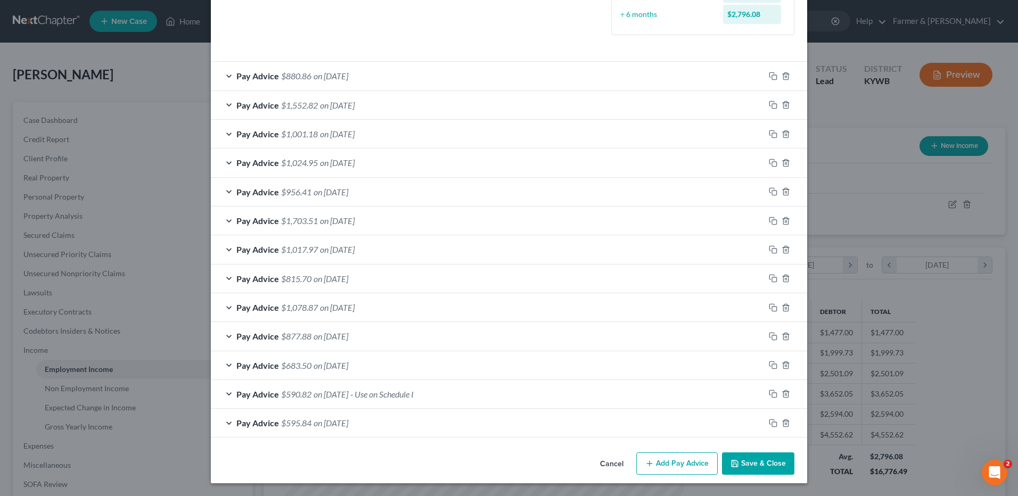
click at [611, 463] on button "Cancel" at bounding box center [611, 464] width 40 height 21
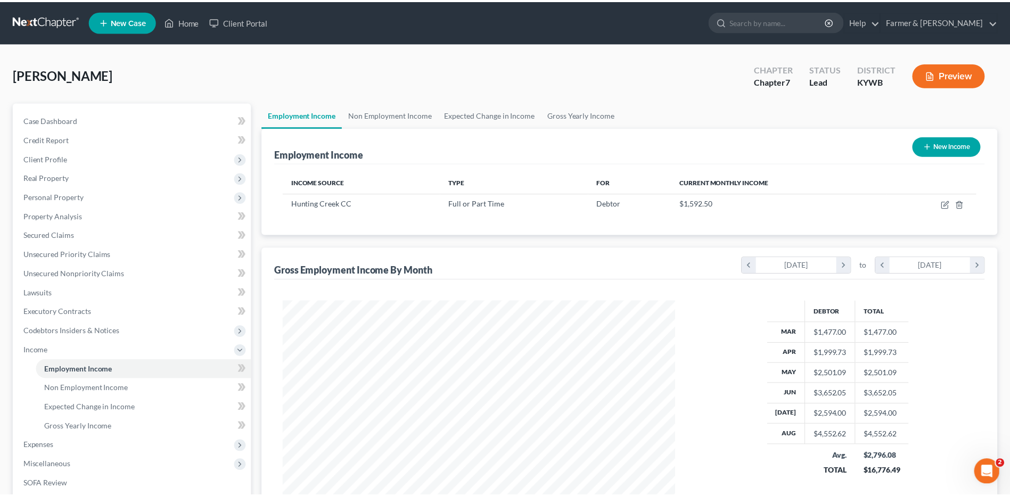
scroll to position [532122, 531903]
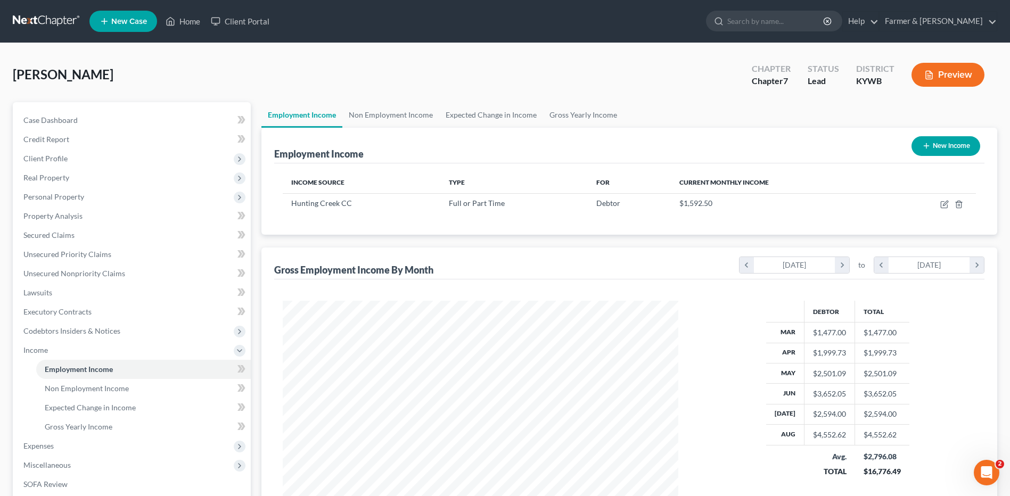
click at [51, 13] on link at bounding box center [47, 21] width 68 height 19
